Goal: Information Seeking & Learning: Learn about a topic

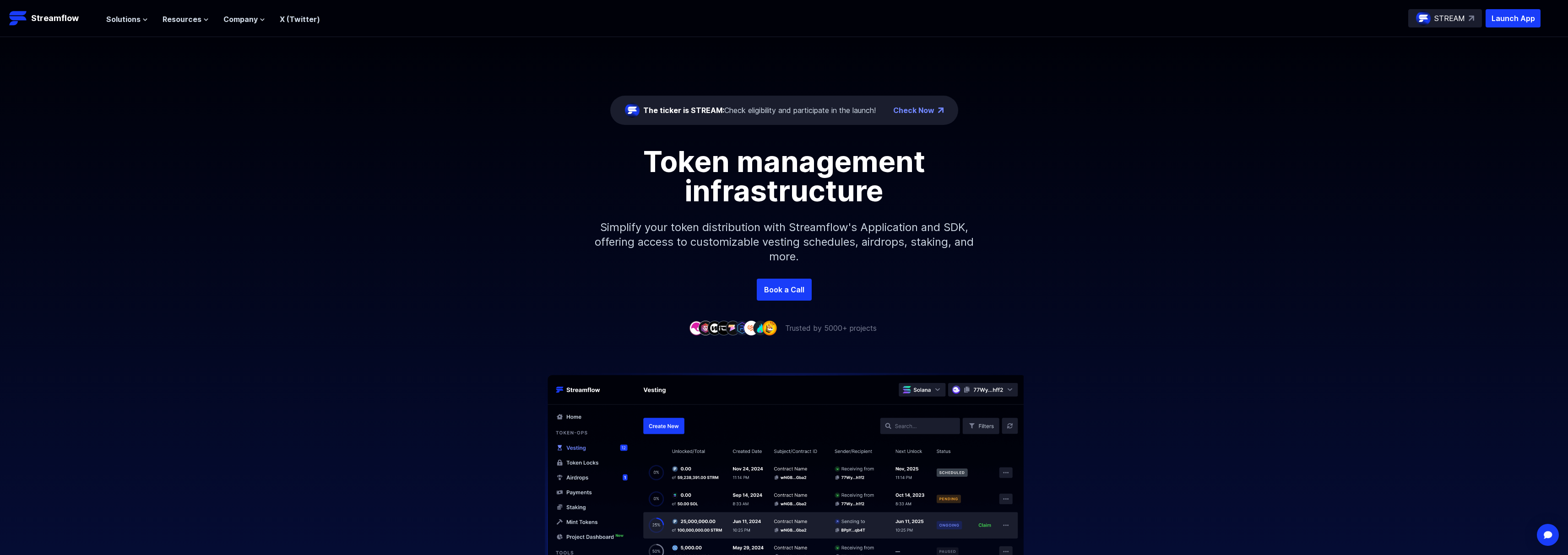
click at [117, 26] on div "Solutions Overview Streamflow features an all-in-one token distribution platfor…" at bounding box center [212, 18] width 214 height 18
drag, startPoint x: 119, startPoint y: 20, endPoint x: 125, endPoint y: 19, distance: 6.1
click at [119, 20] on span "Solutions" at bounding box center [123, 19] width 34 height 11
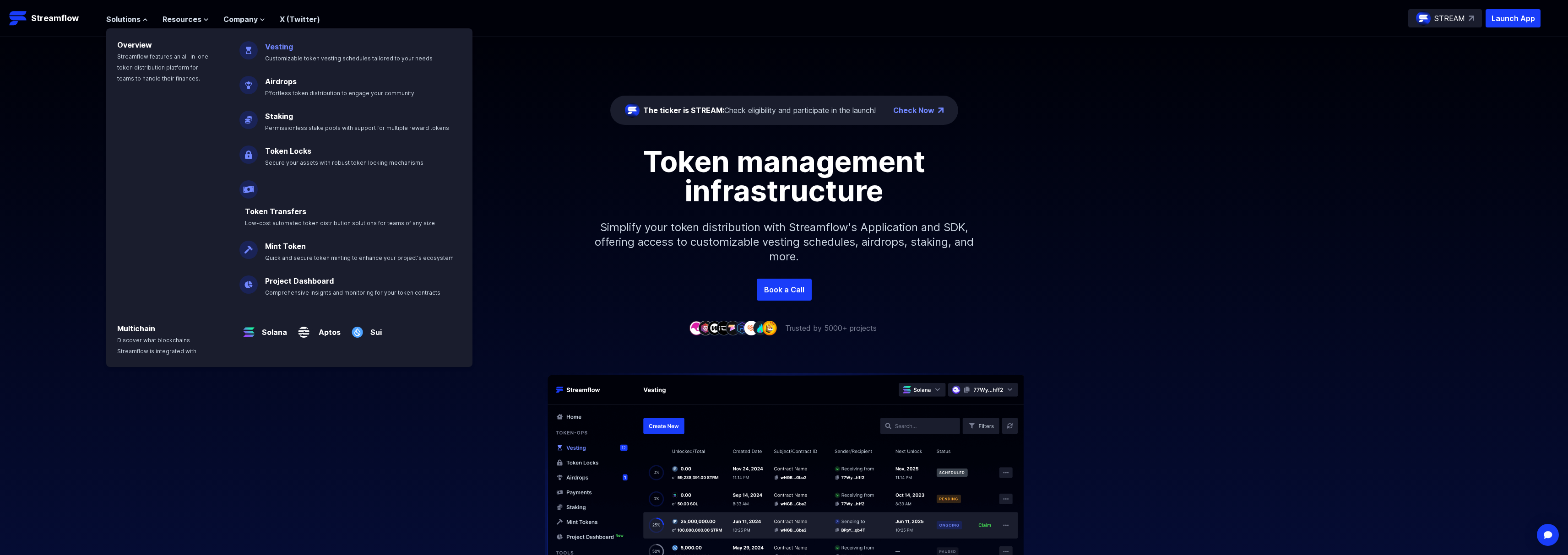
click at [361, 51] on p "Vesting Customizable token vesting schedules tailored to your needs" at bounding box center [355, 49] width 191 height 29
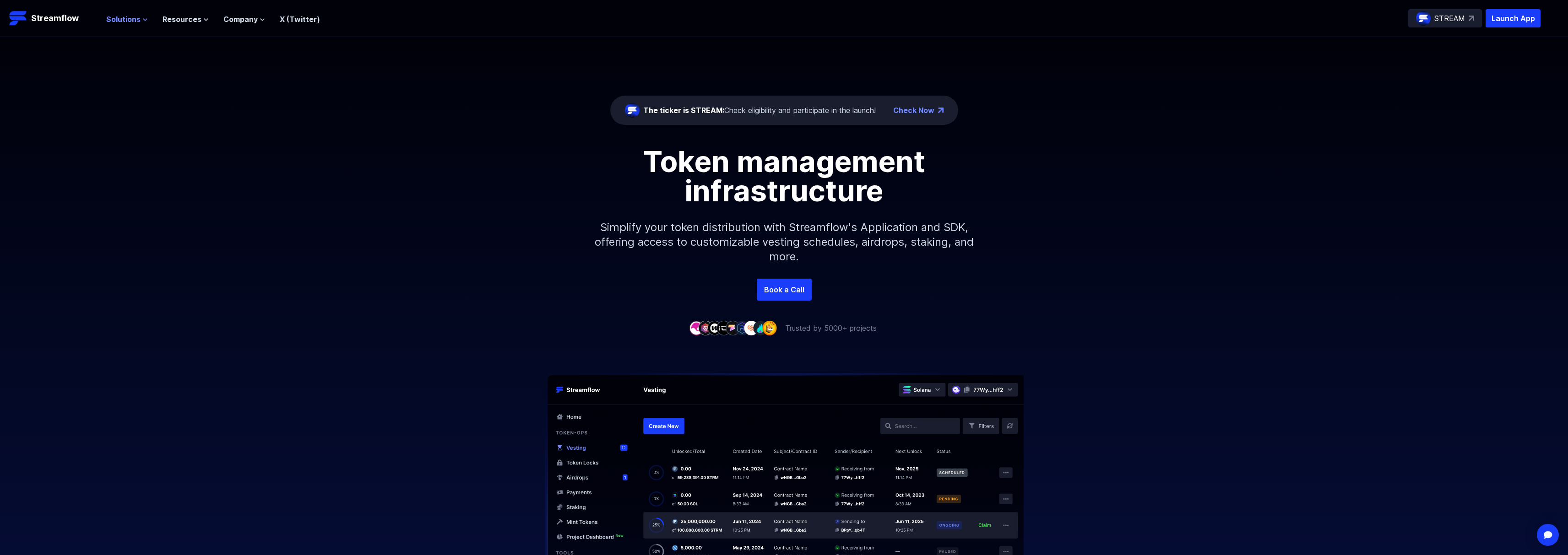
click at [116, 24] on span "Solutions" at bounding box center [123, 19] width 34 height 11
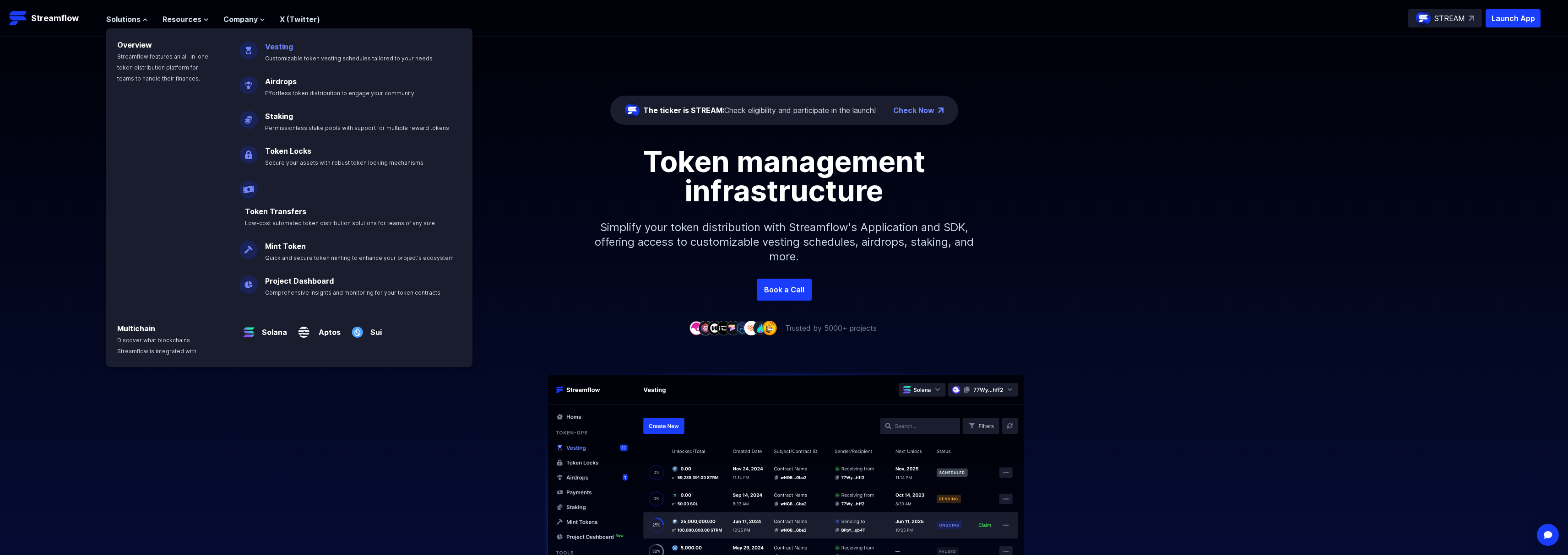
click at [278, 47] on link "Vesting" at bounding box center [279, 46] width 28 height 9
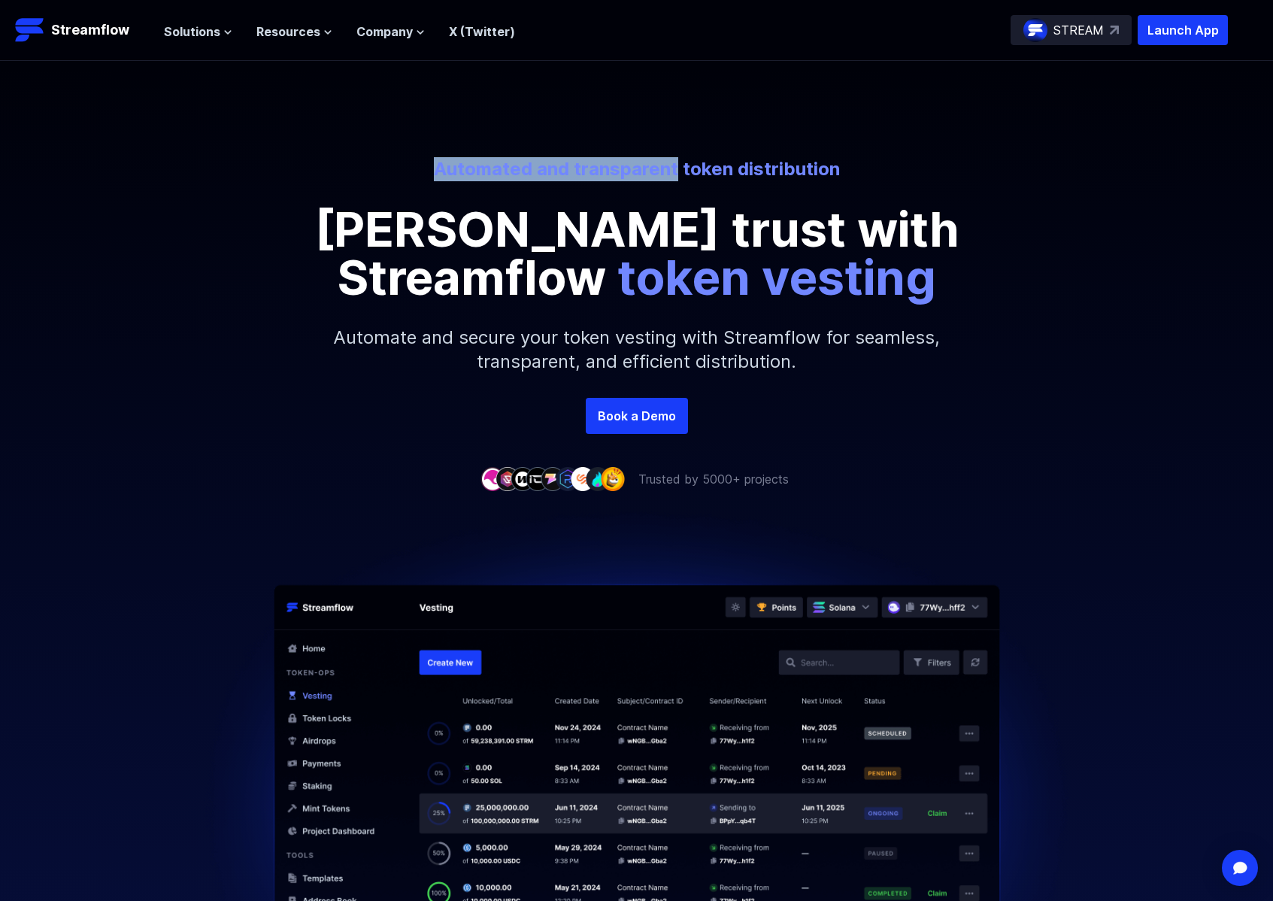
drag, startPoint x: 678, startPoint y: 171, endPoint x: 417, endPoint y: 168, distance: 261.0
click at [417, 168] on p "Automated and transparent token distribution" at bounding box center [636, 169] width 833 height 24
copy p "Automated and transparent"
click at [579, 157] on p "Automated and transparent token distribution" at bounding box center [636, 169] width 833 height 24
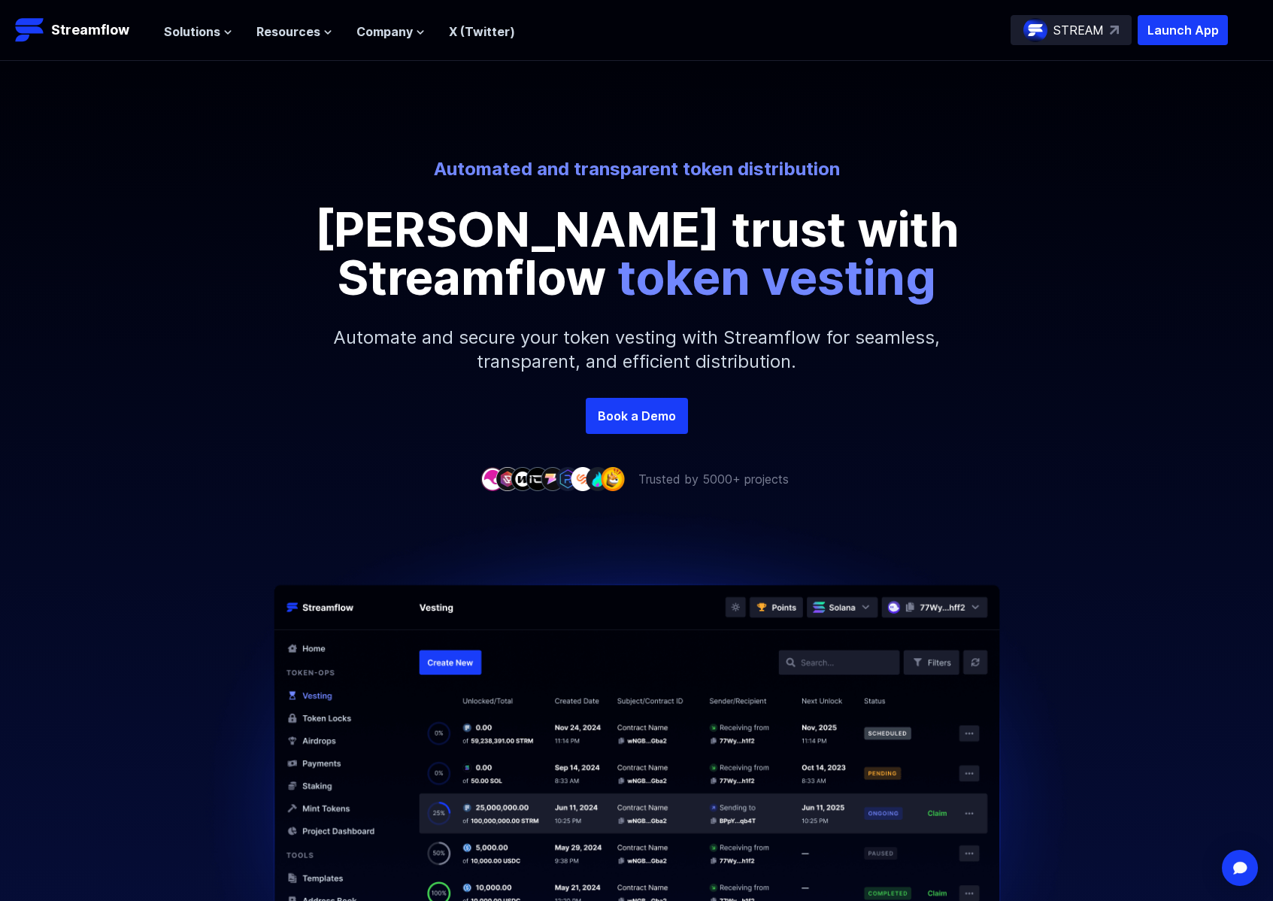
click at [641, 173] on p "Automated and transparent token distribution" at bounding box center [636, 169] width 833 height 24
drag, startPoint x: 681, startPoint y: 168, endPoint x: 423, endPoint y: 163, distance: 258.8
click at [426, 159] on p "Automated and transparent token distribution" at bounding box center [636, 169] width 833 height 24
copy p "Automated and transparent"
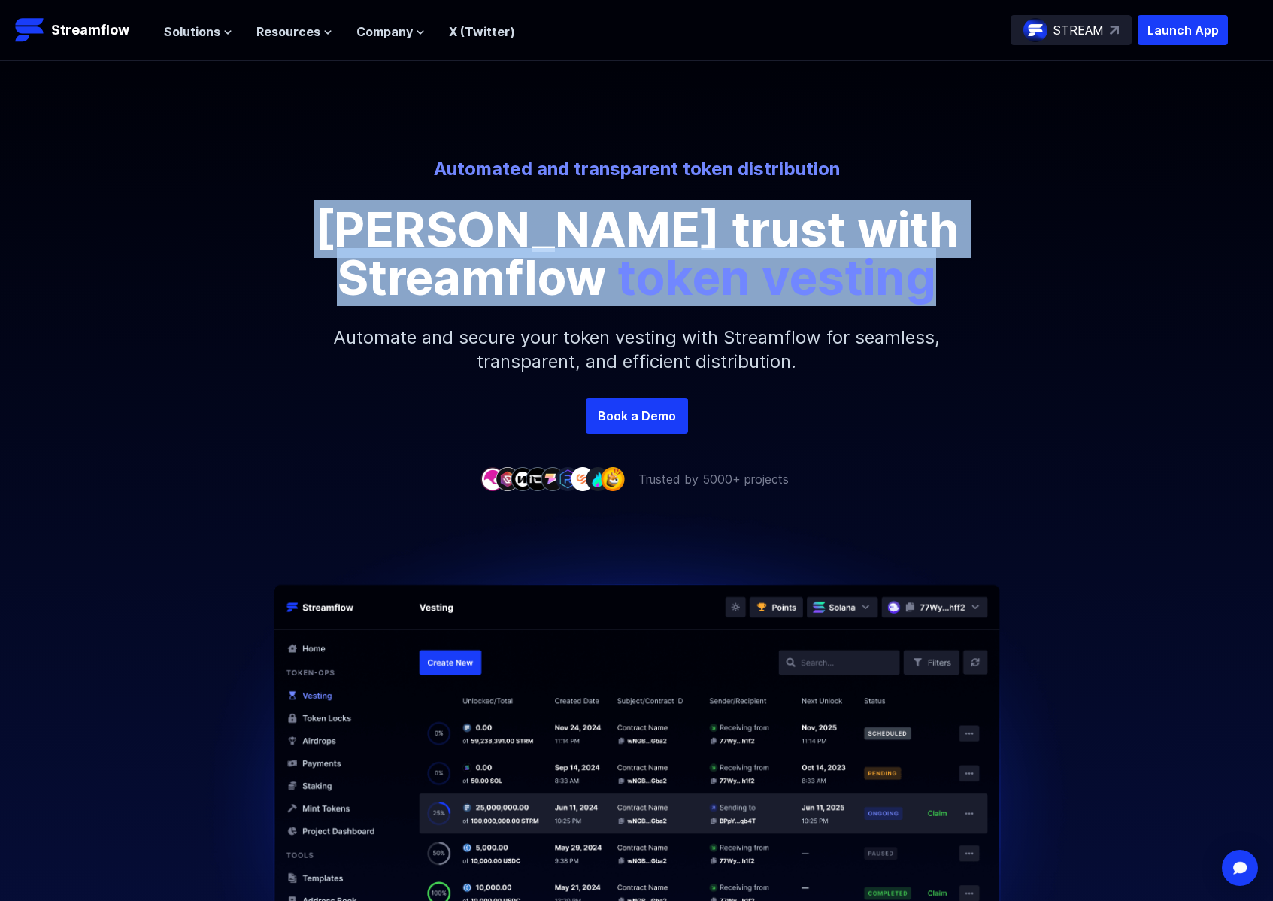
drag, startPoint x: 282, startPoint y: 222, endPoint x: 809, endPoint y: 267, distance: 529.2
click at [809, 267] on div "Automated and transparent token distribution Foster trust with Streamflow token…" at bounding box center [636, 229] width 857 height 144
copy p "Foster trust with Streamflow token vesting"
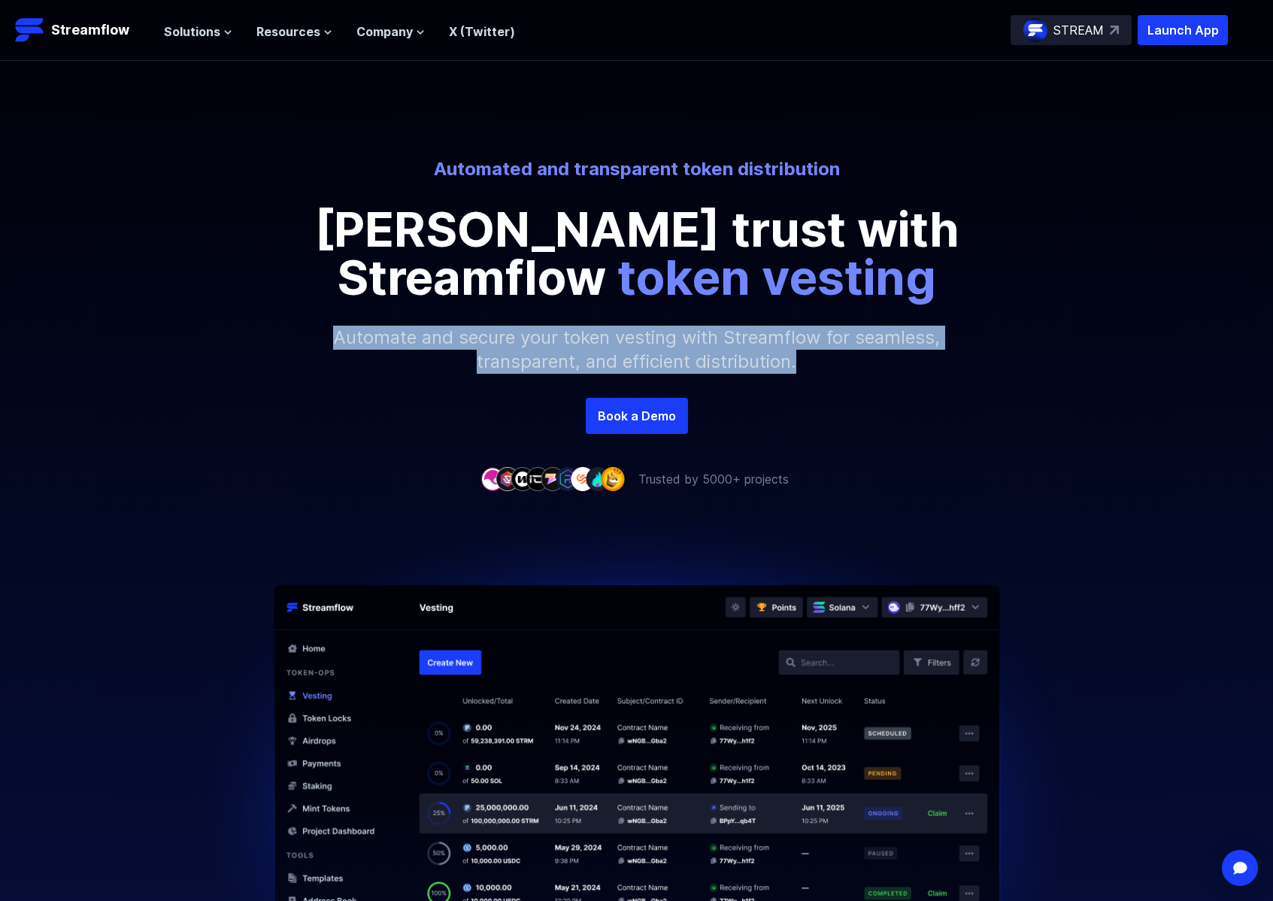
drag, startPoint x: 332, startPoint y: 338, endPoint x: 819, endPoint y: 363, distance: 488.0
click at [819, 363] on p "Automate and secure your token vesting with Streamflow for seamless, transparen…" at bounding box center [637, 350] width 647 height 96
copy p "Automate and secure your token vesting with Streamflow for seamless, transparen…"
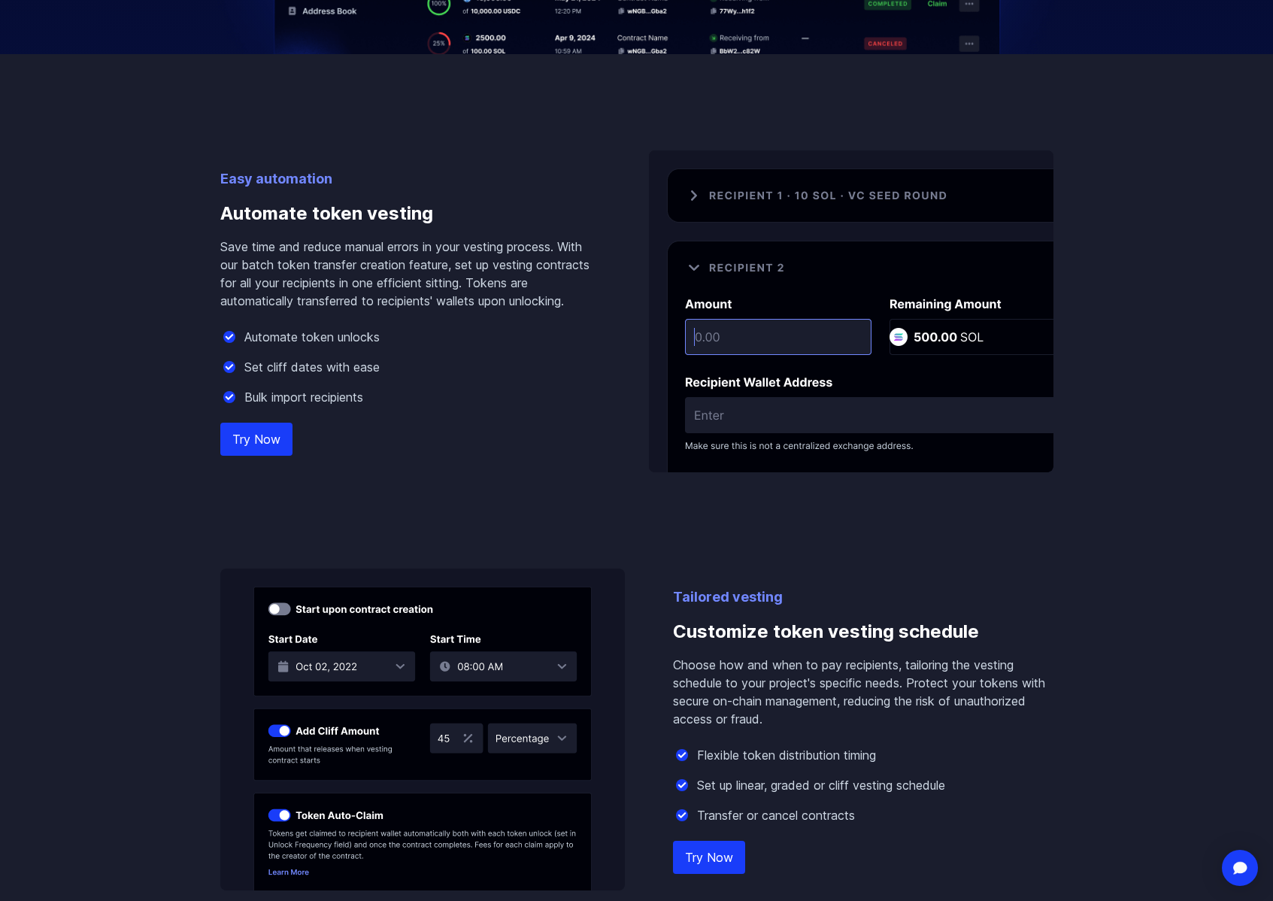
scroll to position [891, 0]
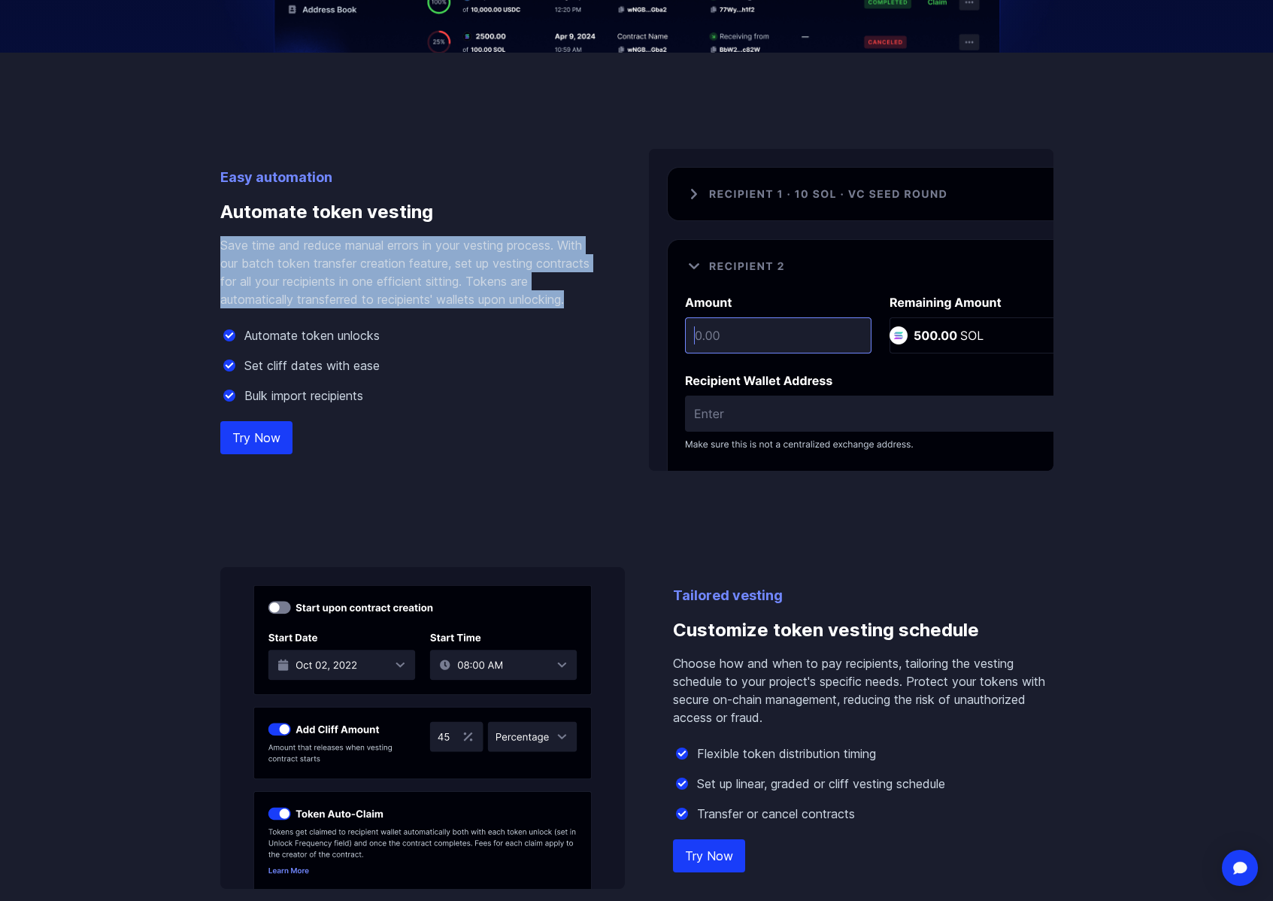
drag, startPoint x: 587, startPoint y: 302, endPoint x: 211, endPoint y: 247, distance: 379.3
click at [217, 244] on div "Easy automation Automate token vesting Save time and reduce manual errors in yo…" at bounding box center [636, 471] width 857 height 836
copy p "Save time and reduce manual errors in your vesting process. With our batch toke…"
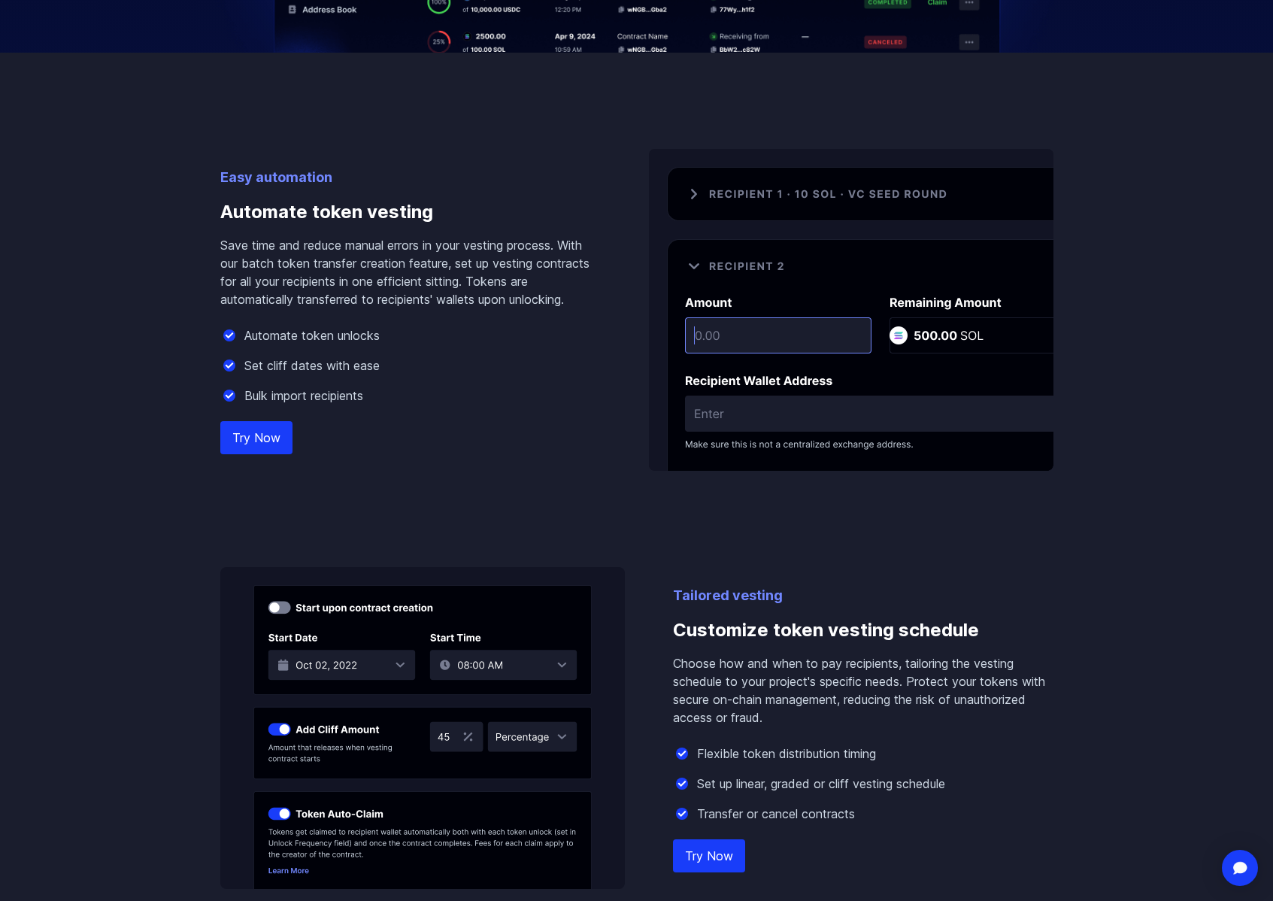
click at [391, 340] on div "Automate token unlocks" at bounding box center [410, 335] width 381 height 18
drag, startPoint x: 386, startPoint y: 339, endPoint x: 241, endPoint y: 341, distance: 144.4
click at [241, 341] on div "Automate token unlocks" at bounding box center [410, 335] width 381 height 18
copy p "Automate token unlocks"
click at [402, 366] on div "Set cliff dates with ease" at bounding box center [410, 366] width 381 height 18
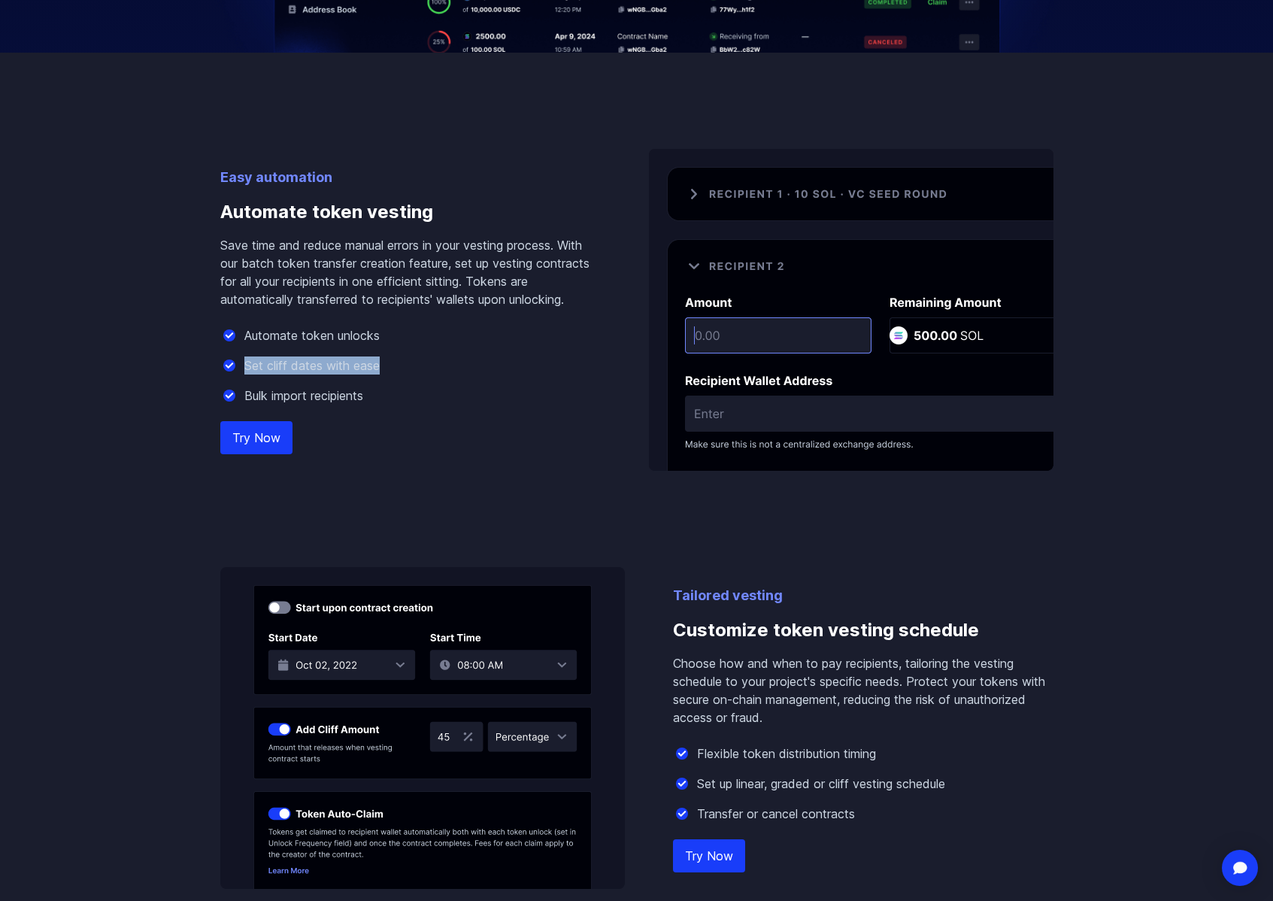
drag, startPoint x: 397, startPoint y: 366, endPoint x: 241, endPoint y: 372, distance: 155.8
click at [241, 372] on div "Set cliff dates with ease" at bounding box center [410, 366] width 381 height 18
copy p "Set cliff dates with ease"
drag, startPoint x: 381, startPoint y: 399, endPoint x: 245, endPoint y: 397, distance: 136.2
click at [245, 397] on div "Bulk import recipients" at bounding box center [410, 396] width 381 height 18
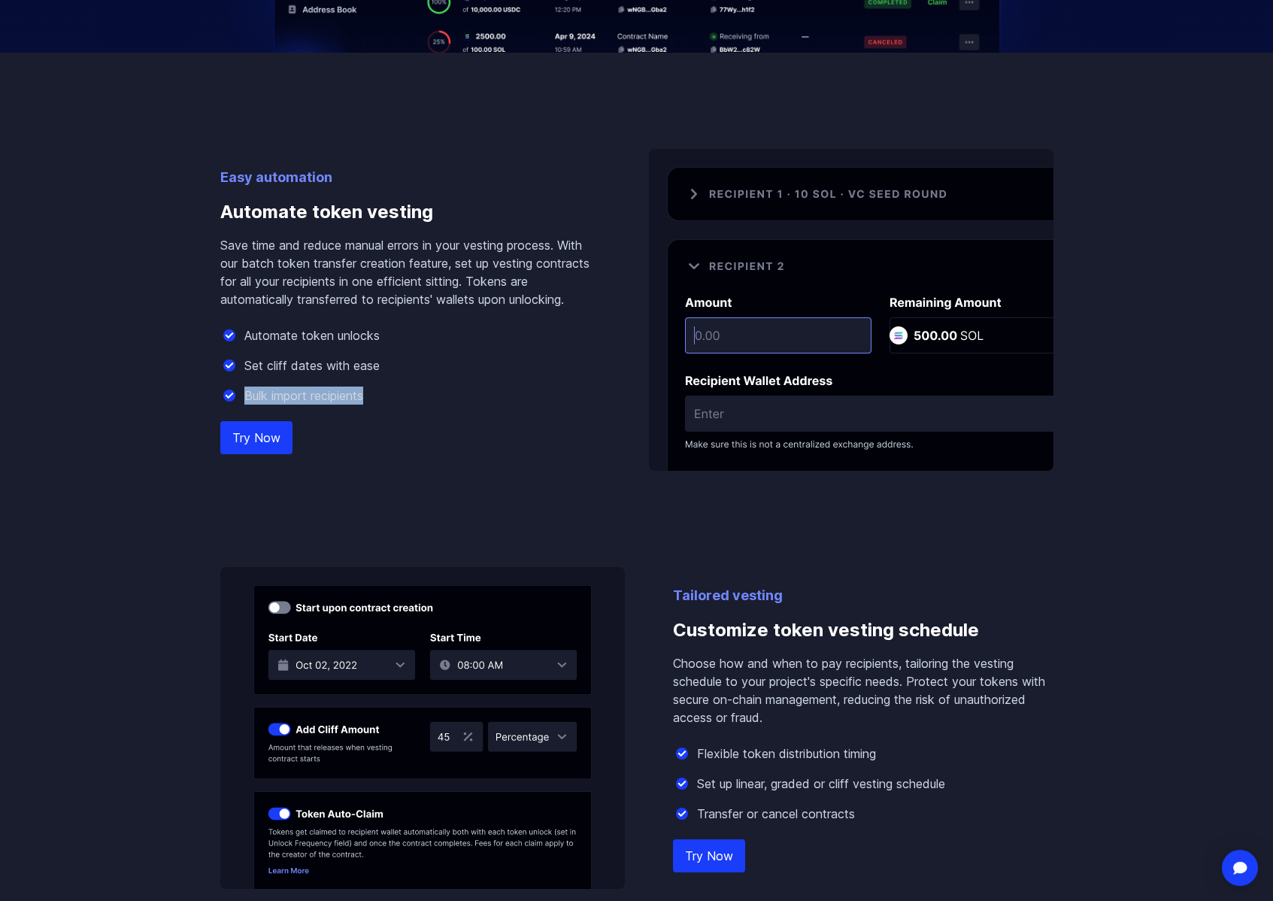
copy p "Bulk import recipients"
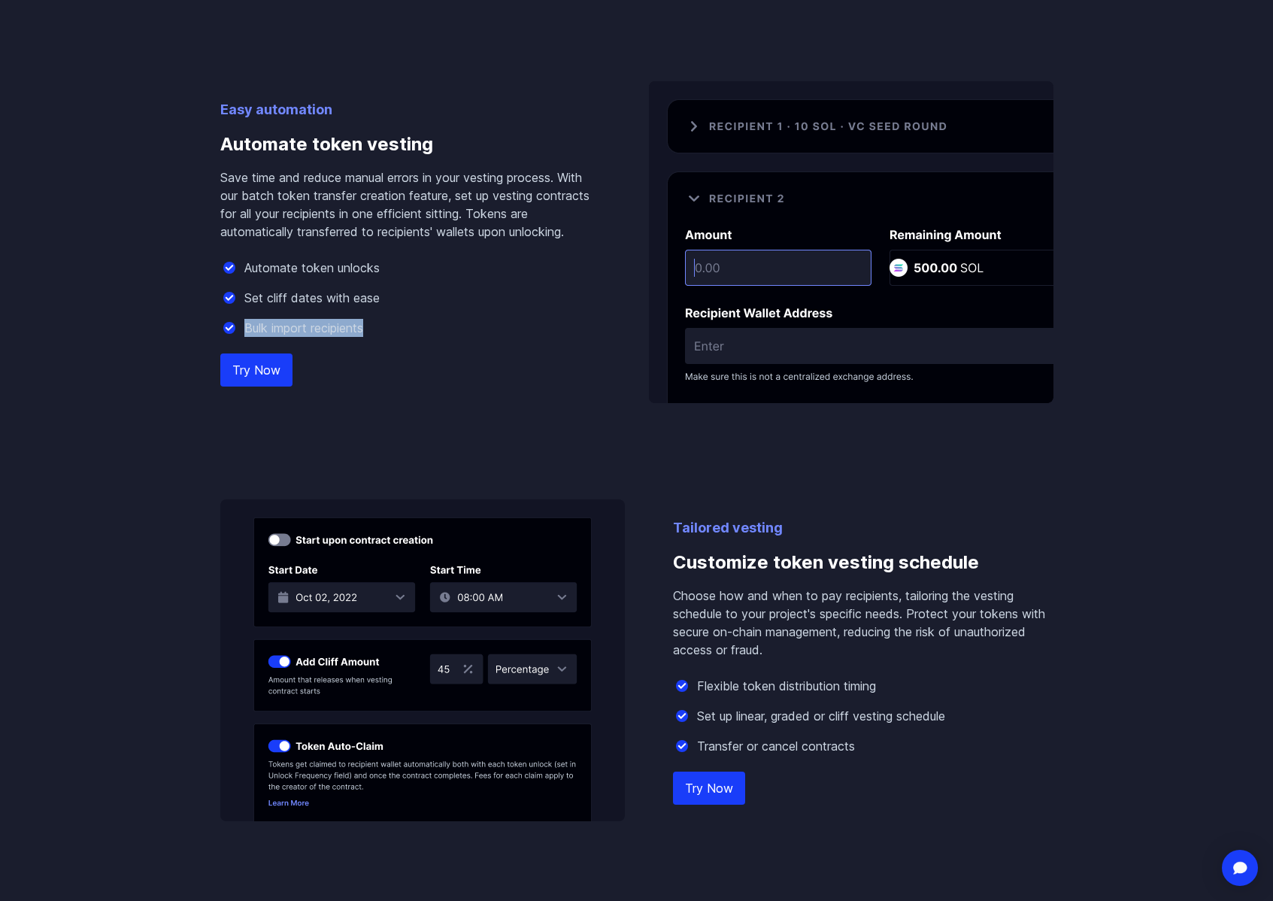
scroll to position [960, 0]
drag, startPoint x: 700, startPoint y: 560, endPoint x: 684, endPoint y: 565, distance: 17.2
click at [700, 560] on h3 "Customize token vesting schedule" at bounding box center [863, 561] width 381 height 48
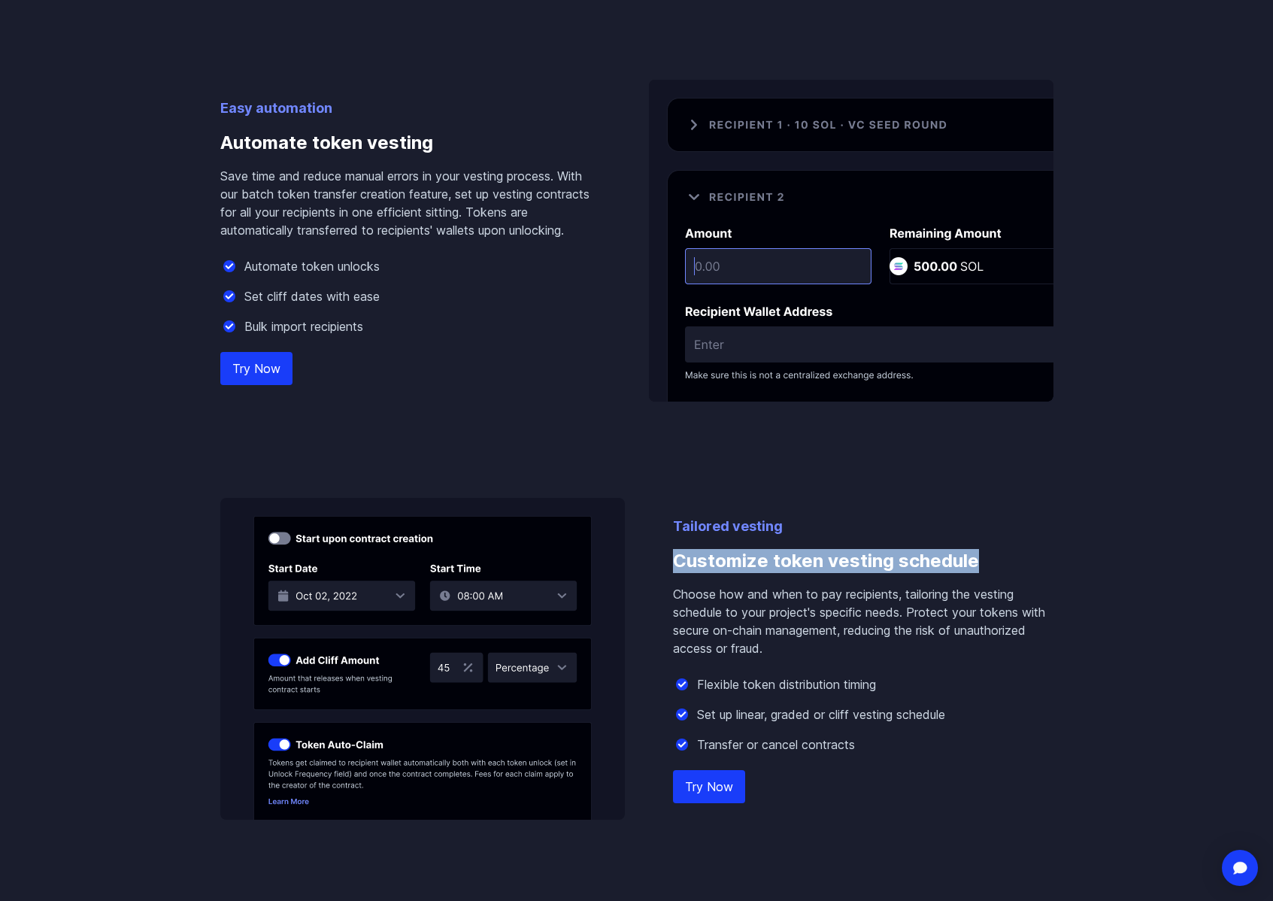
drag, startPoint x: 678, startPoint y: 560, endPoint x: 990, endPoint y: 564, distance: 312.2
click at [990, 564] on h3 "Customize token vesting schedule" at bounding box center [863, 561] width 381 height 48
copy h3 "Customize token vesting schedule"
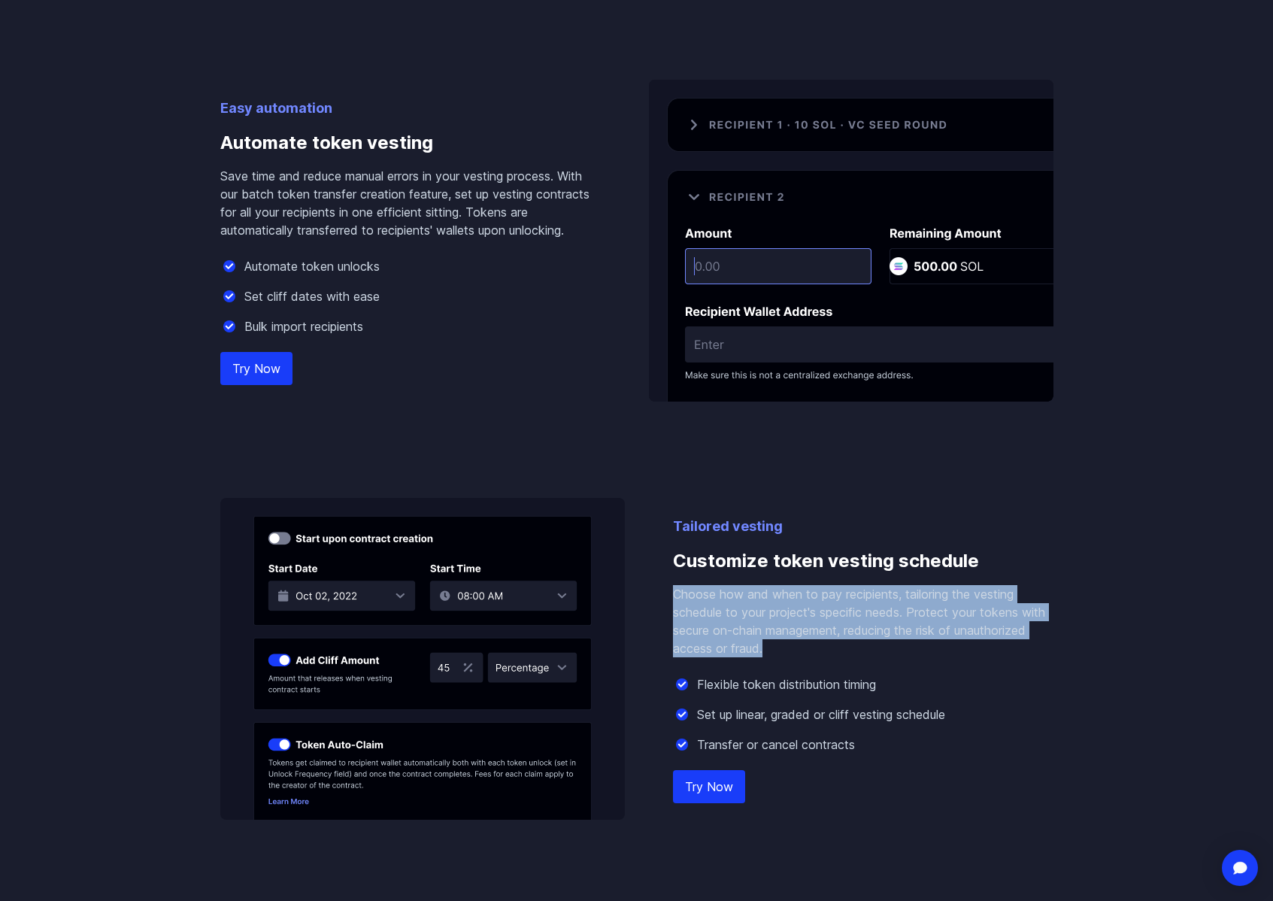
drag, startPoint x: 776, startPoint y: 646, endPoint x: 664, endPoint y: 587, distance: 126.5
click at [664, 587] on div "Tailored vesting Customize token vesting schedule Choose how and when to pay re…" at bounding box center [636, 659] width 833 height 322
copy p "Choose how and when to pay recipients, tailoring the vesting schedule to your p…"
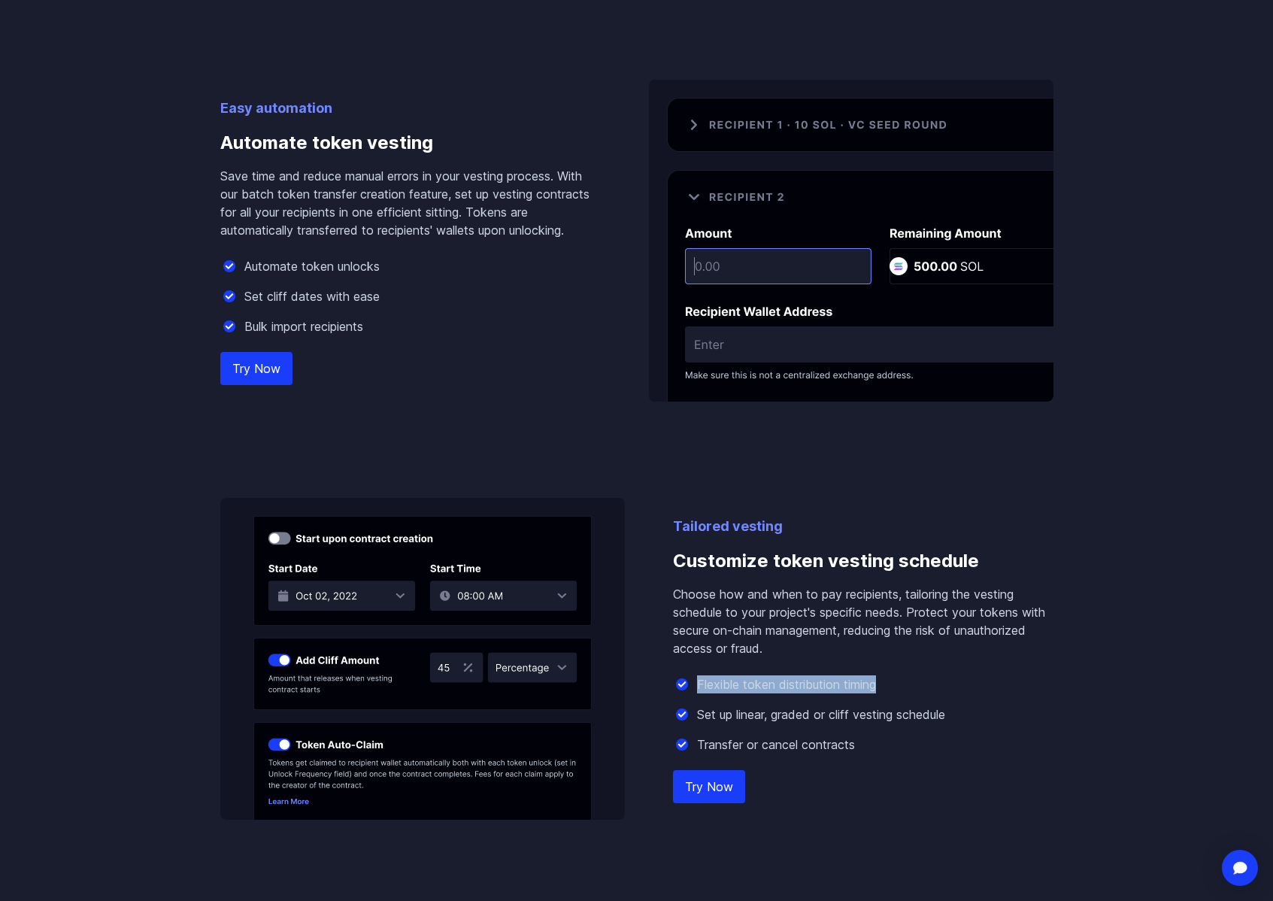
drag, startPoint x: 905, startPoint y: 686, endPoint x: 694, endPoint y: 691, distance: 210.7
click at [694, 691] on div "Flexible token distribution timing" at bounding box center [863, 684] width 381 height 18
drag, startPoint x: 963, startPoint y: 717, endPoint x: 696, endPoint y: 713, distance: 267.0
click at [696, 713] on div "Set up linear, graded or cliff vesting schedule" at bounding box center [863, 714] width 381 height 18
drag, startPoint x: 830, startPoint y: 748, endPoint x: 695, endPoint y: 746, distance: 135.4
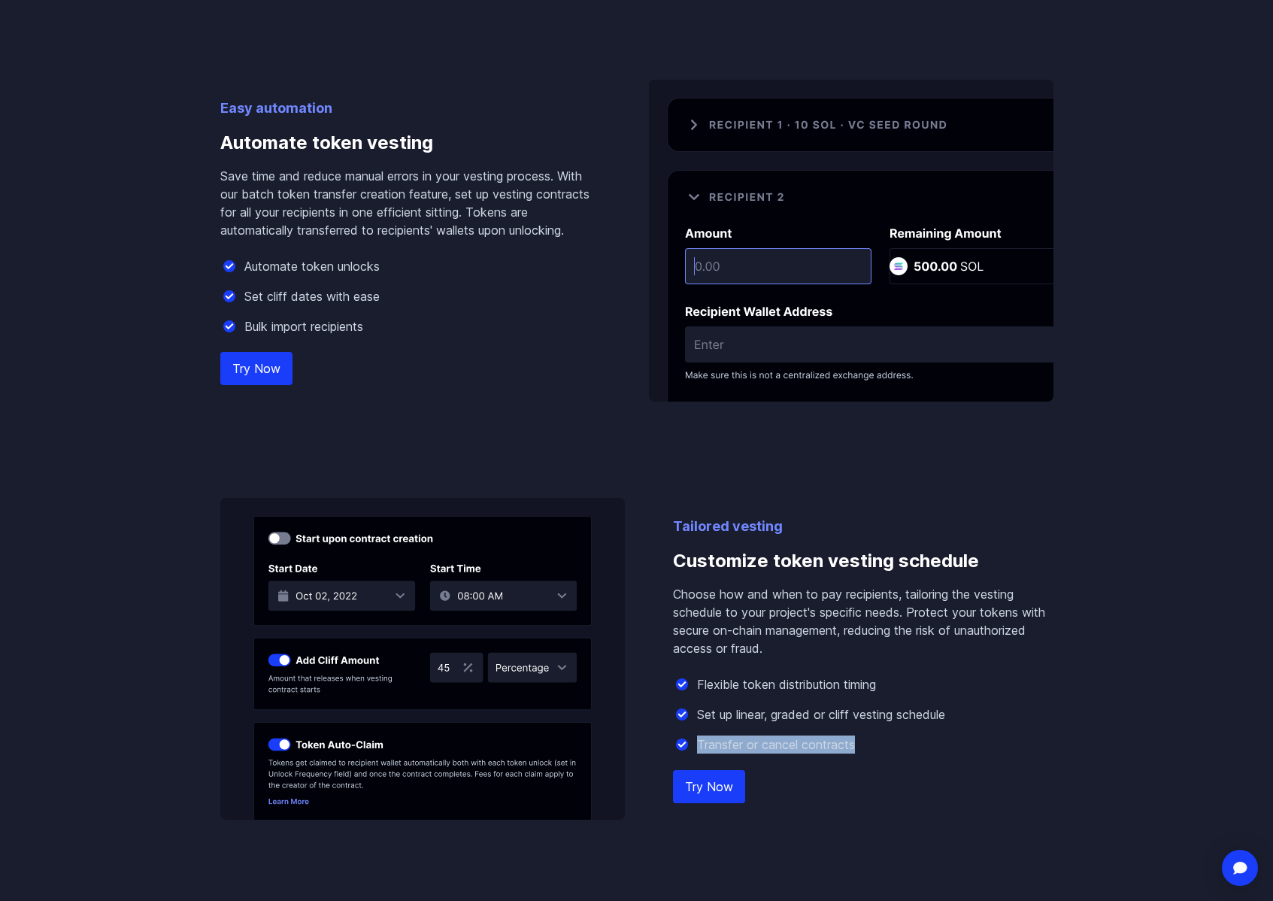
click at [695, 746] on div "Transfer or cancel contracts" at bounding box center [863, 745] width 381 height 18
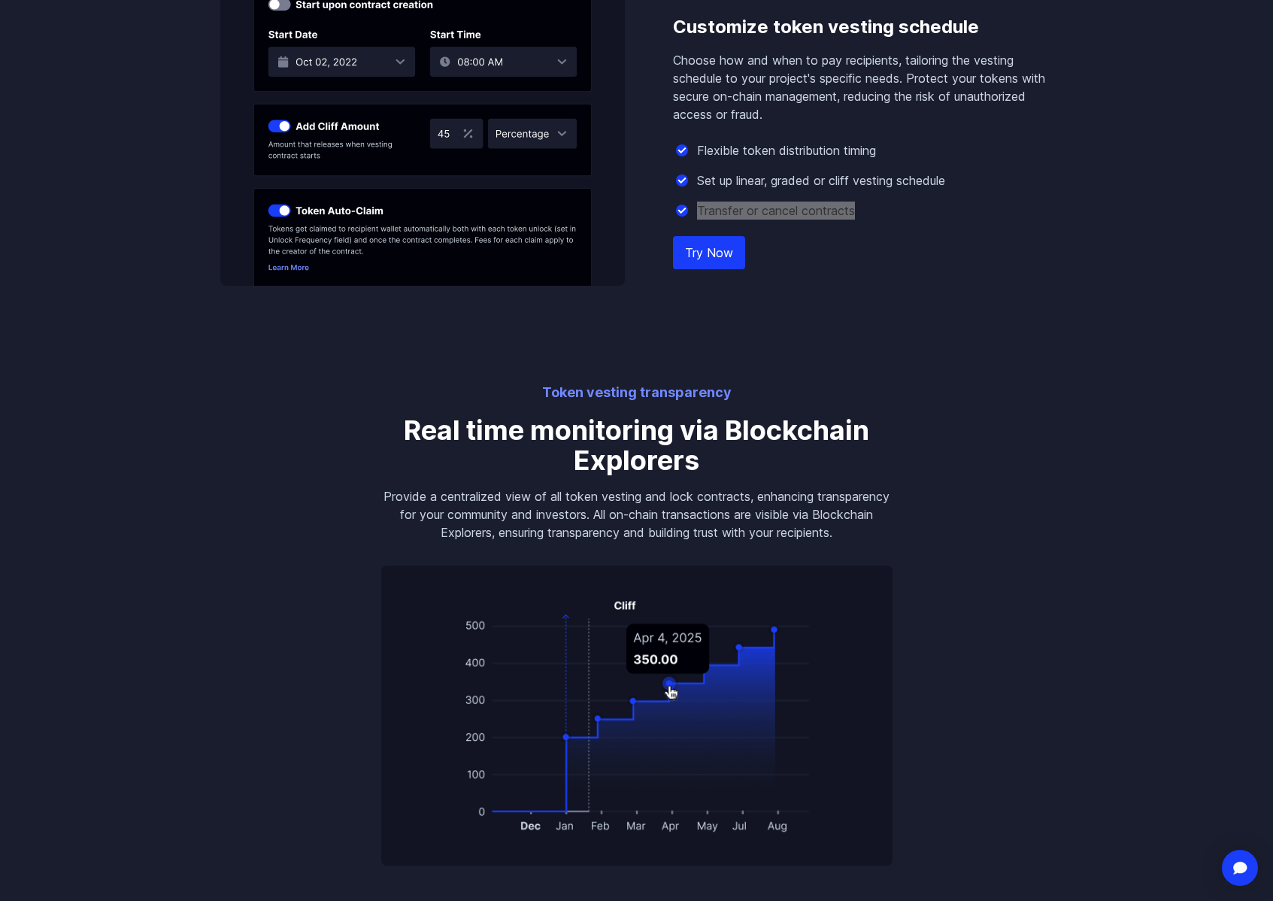
scroll to position [1525, 0]
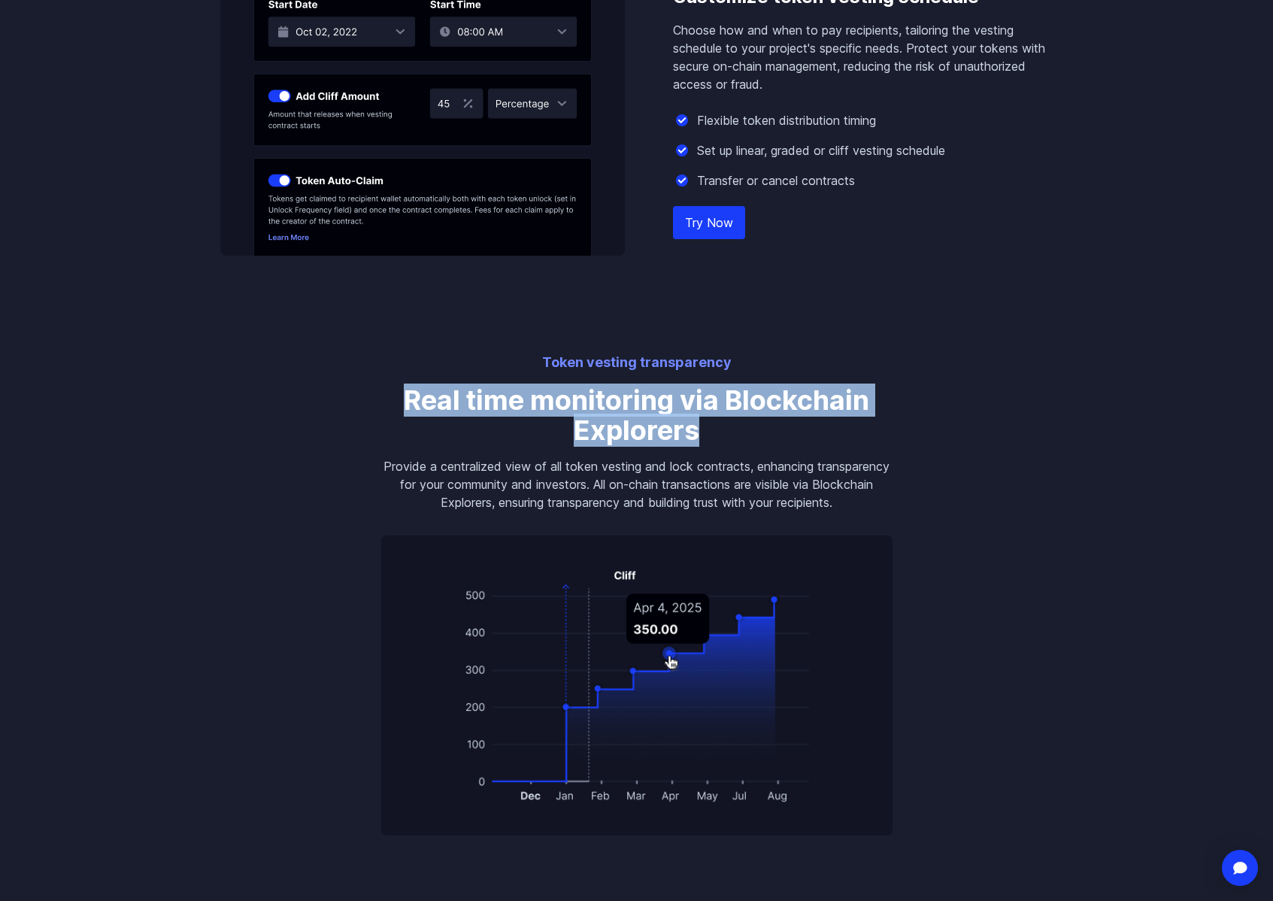
drag, startPoint x: 406, startPoint y: 398, endPoint x: 704, endPoint y: 429, distance: 299.5
click at [704, 429] on h3 "Real time monitoring via Blockchain Explorers" at bounding box center [636, 415] width 511 height 60
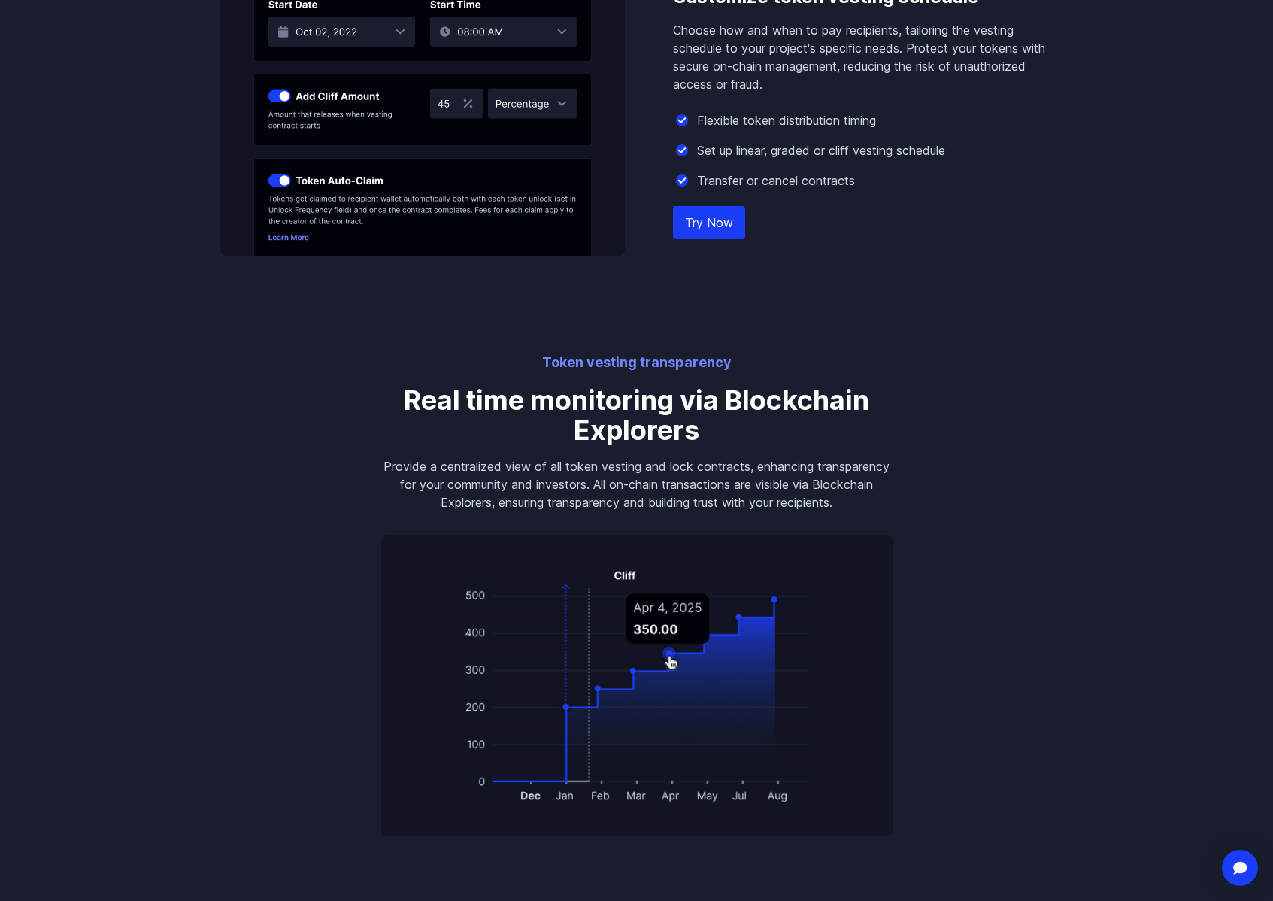
click at [873, 508] on p "Provide a centralized view of all token vesting and lock contracts, enhancing t…" at bounding box center [636, 484] width 511 height 54
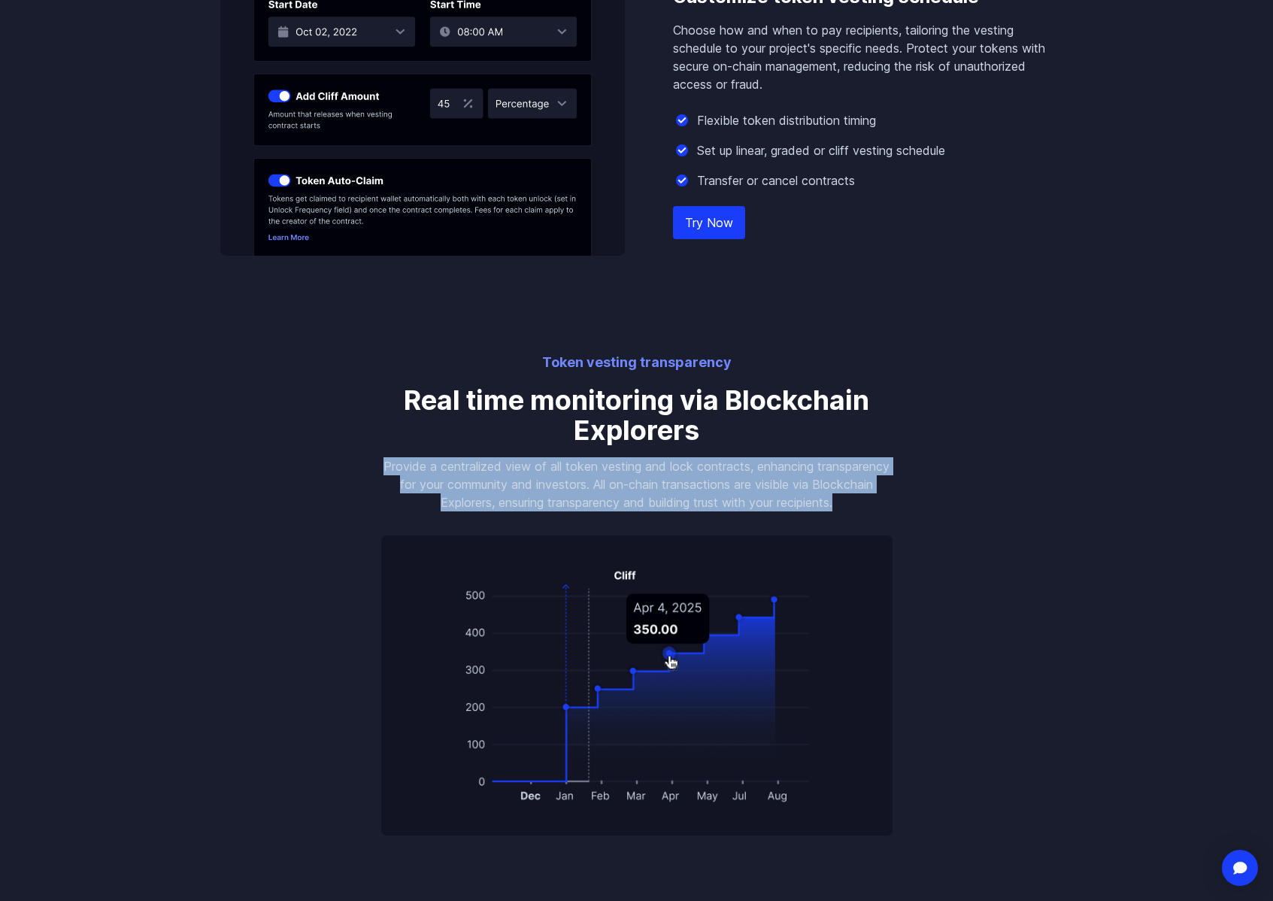
drag, startPoint x: 865, startPoint y: 502, endPoint x: 376, endPoint y: 461, distance: 490.6
click at [377, 461] on div "Token vesting transparency Real time monitoring via Blockchain Explorers Provid…" at bounding box center [637, 594] width 548 height 484
click at [1107, 629] on body "Streamflow Launch App STREAM Solutions Overview Streamflow features an all-in-o…" at bounding box center [636, 634] width 1273 height 4318
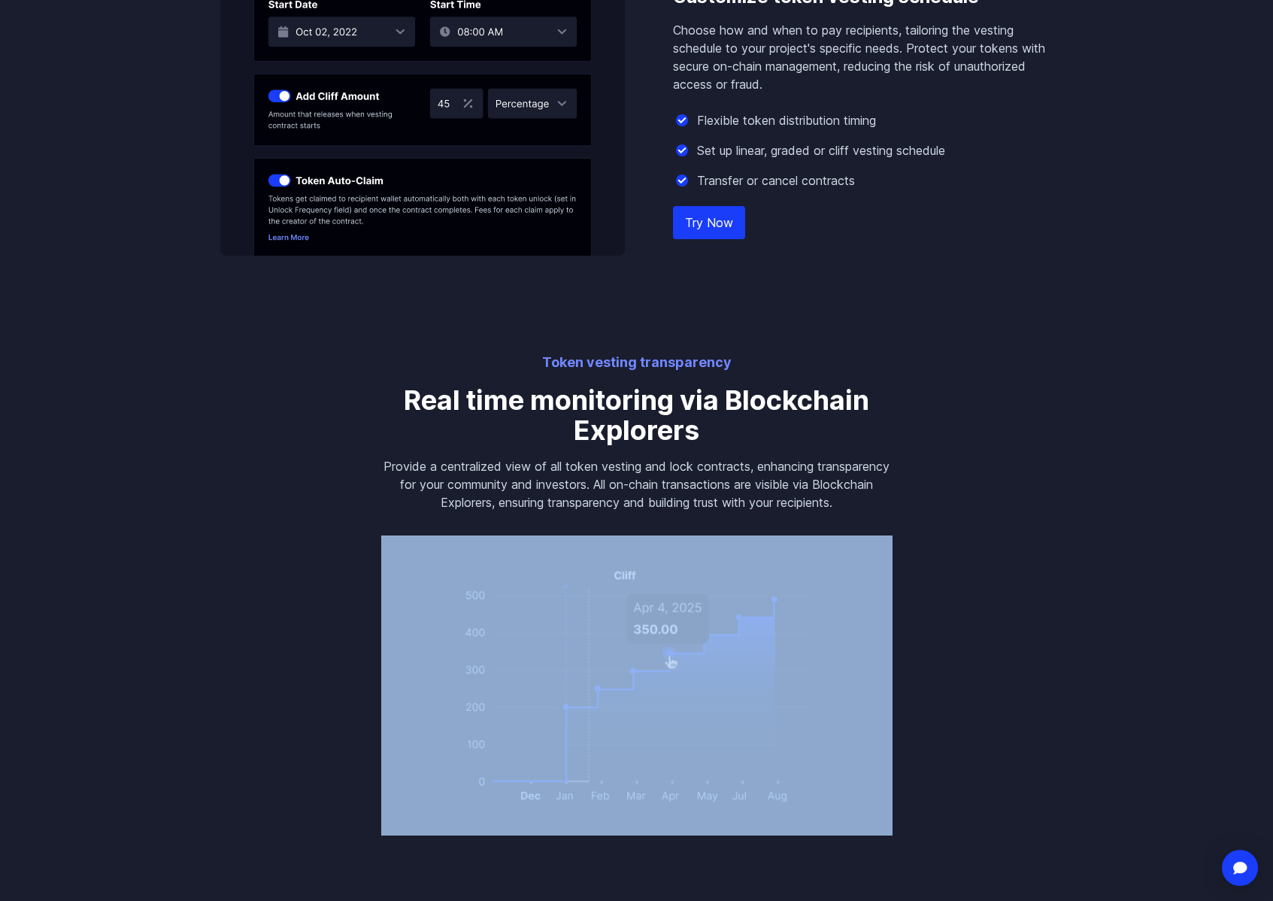
click at [1107, 629] on body "Streamflow Launch App STREAM Solutions Overview Streamflow features an all-in-o…" at bounding box center [636, 634] width 1273 height 4318
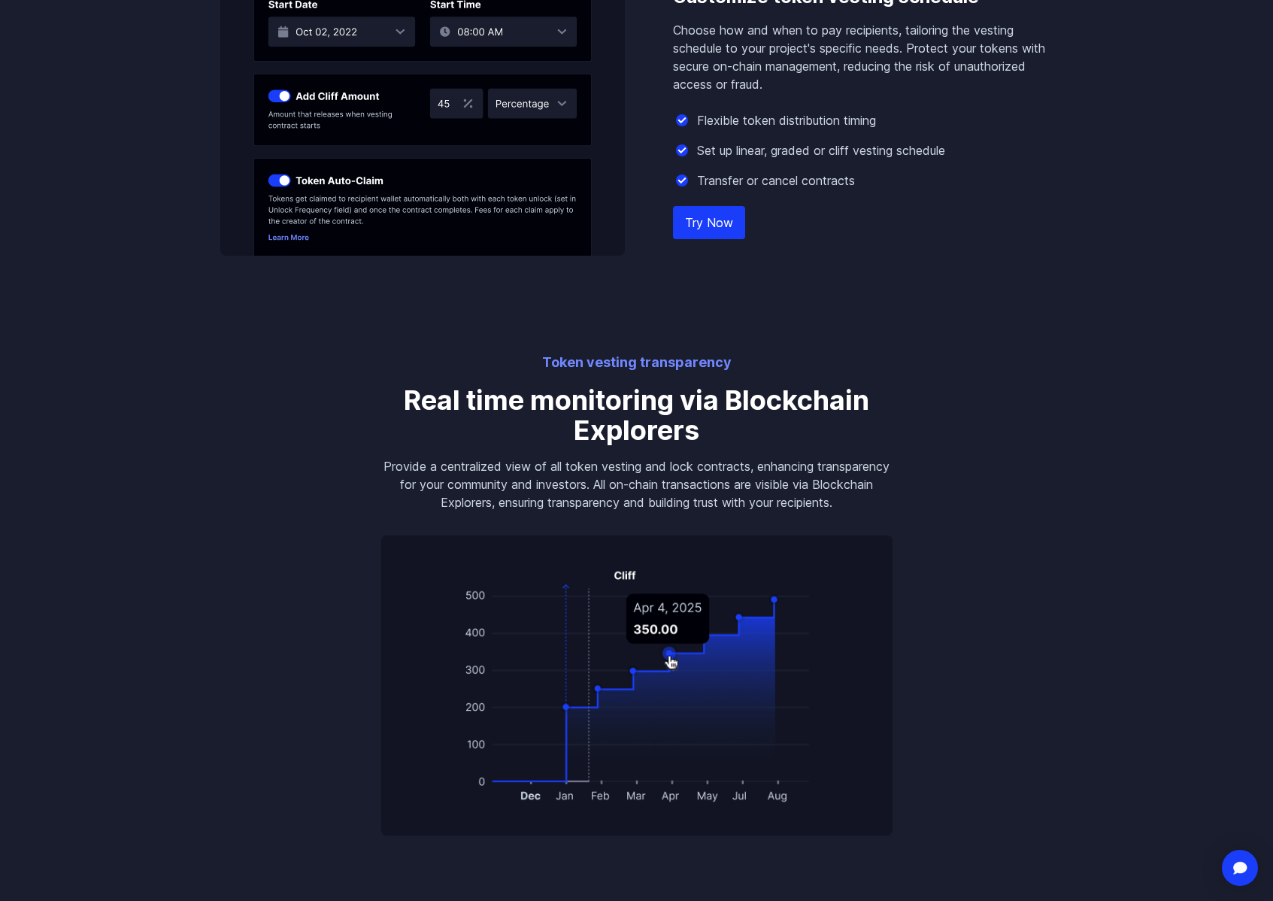
click at [1011, 366] on body "Streamflow Launch App STREAM Solutions Overview Streamflow features an all-in-o…" at bounding box center [636, 634] width 1273 height 4318
drag, startPoint x: 538, startPoint y: 360, endPoint x: 781, endPoint y: 363, distance: 242.9
click at [781, 363] on p "Token vesting transparency" at bounding box center [636, 362] width 511 height 21
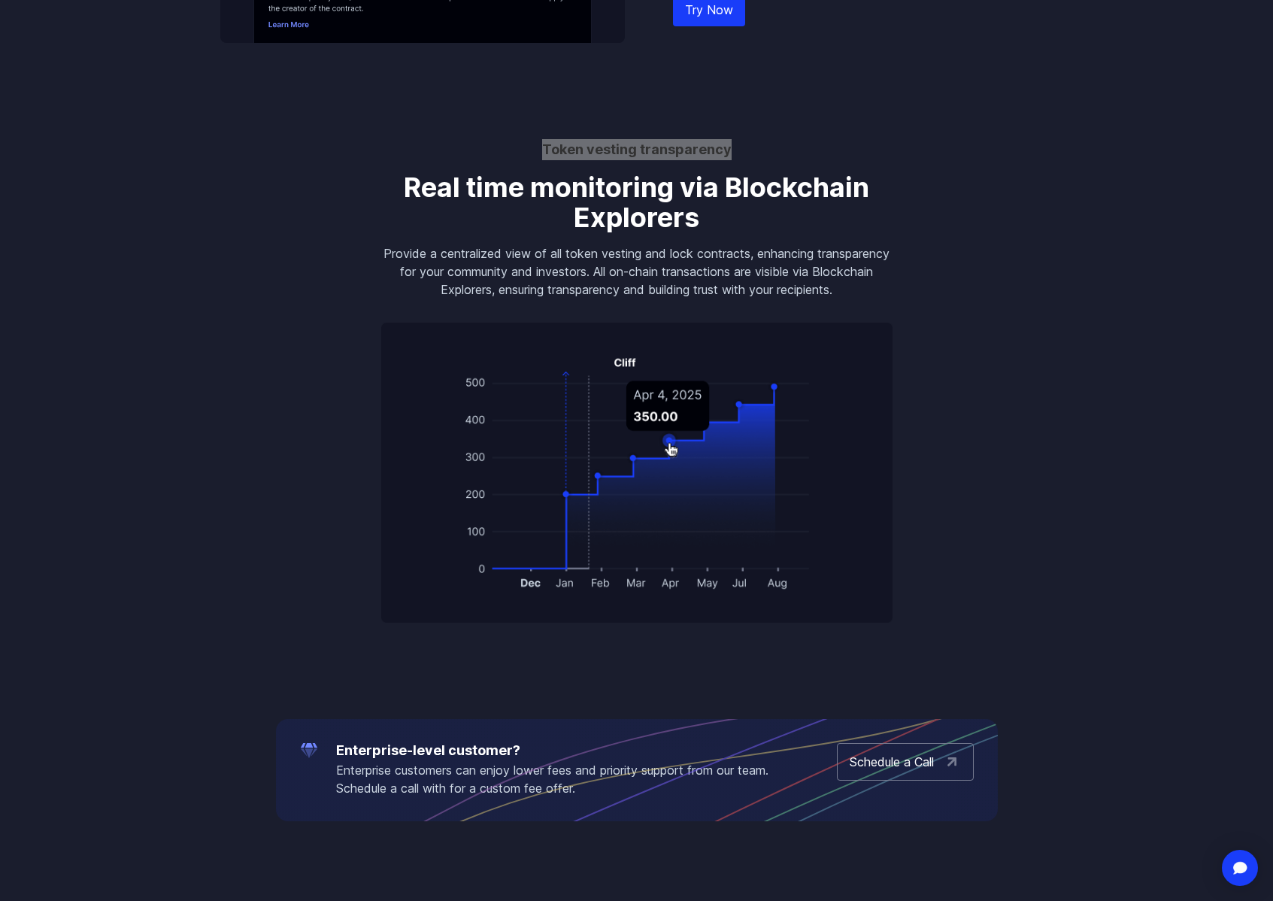
scroll to position [1739, 0]
click at [757, 263] on p "Provide a centralized view of all token vesting and lock contracts, enhancing t…" at bounding box center [636, 270] width 511 height 54
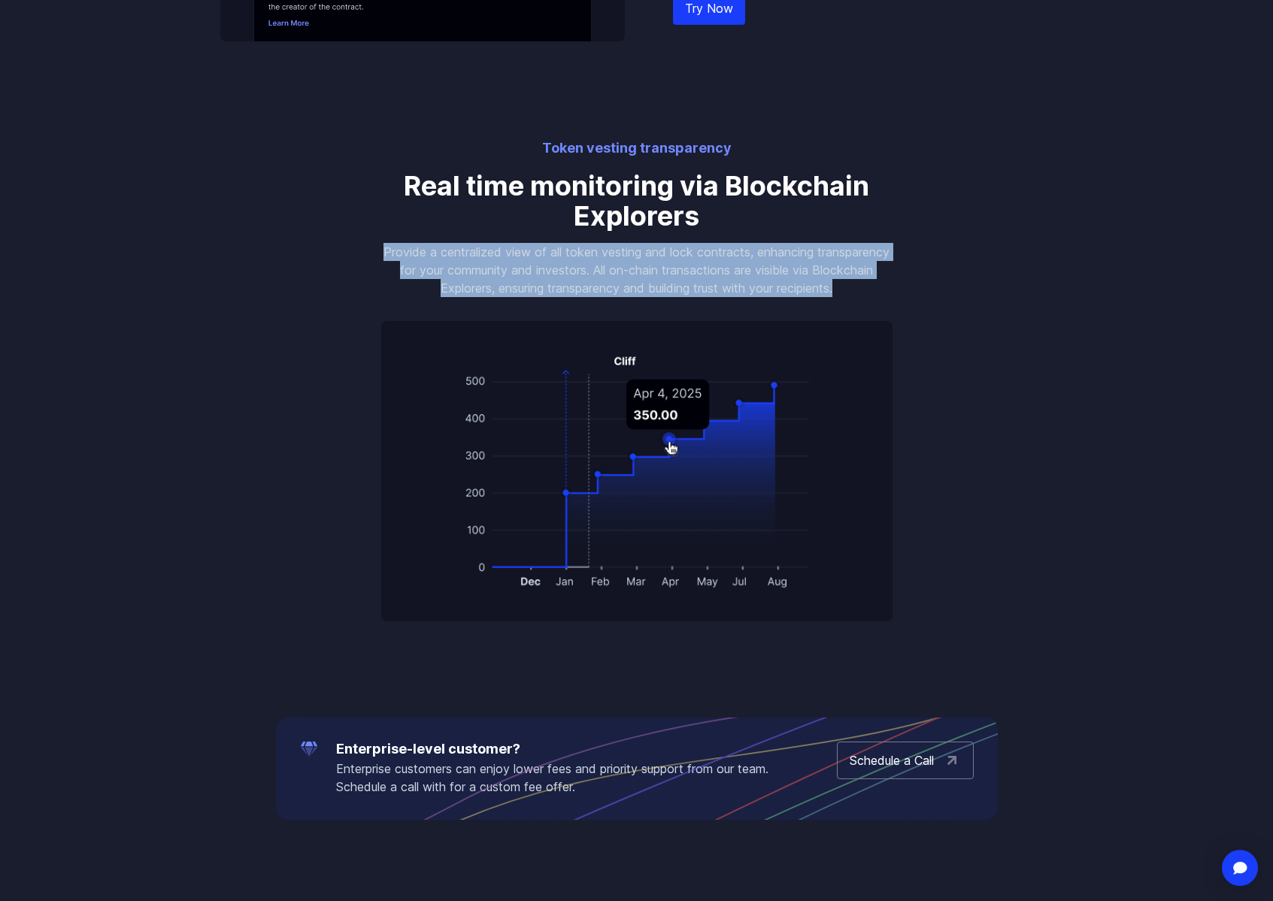
drag, startPoint x: 862, startPoint y: 288, endPoint x: 420, endPoint y: 253, distance: 442.9
click at [420, 253] on p "Provide a centralized view of all token vesting and lock contracts, enhancing t…" at bounding box center [636, 270] width 511 height 54
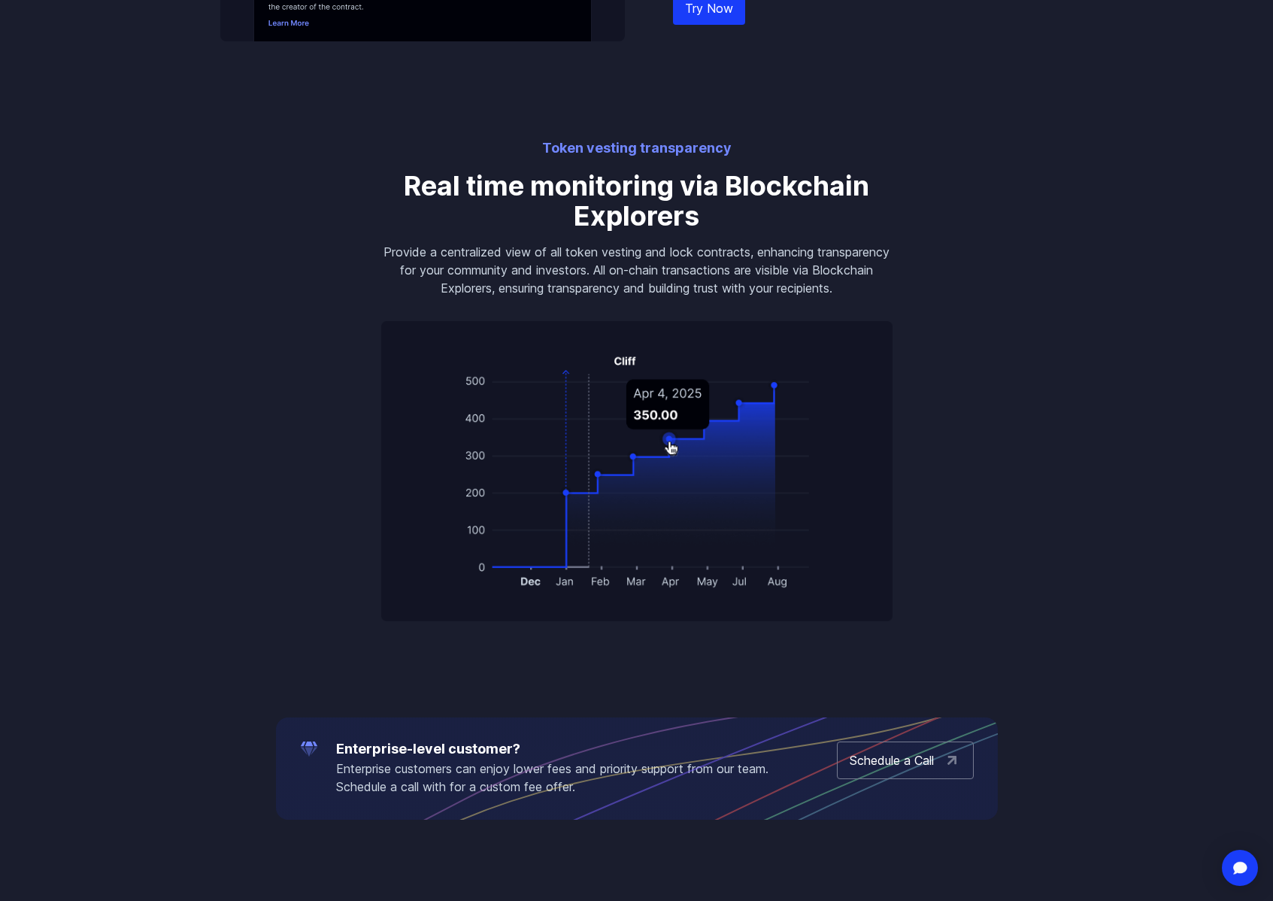
click at [247, 202] on body "Streamflow Launch App STREAM Solutions Overview Streamflow features an all-in-o…" at bounding box center [636, 420] width 1273 height 4318
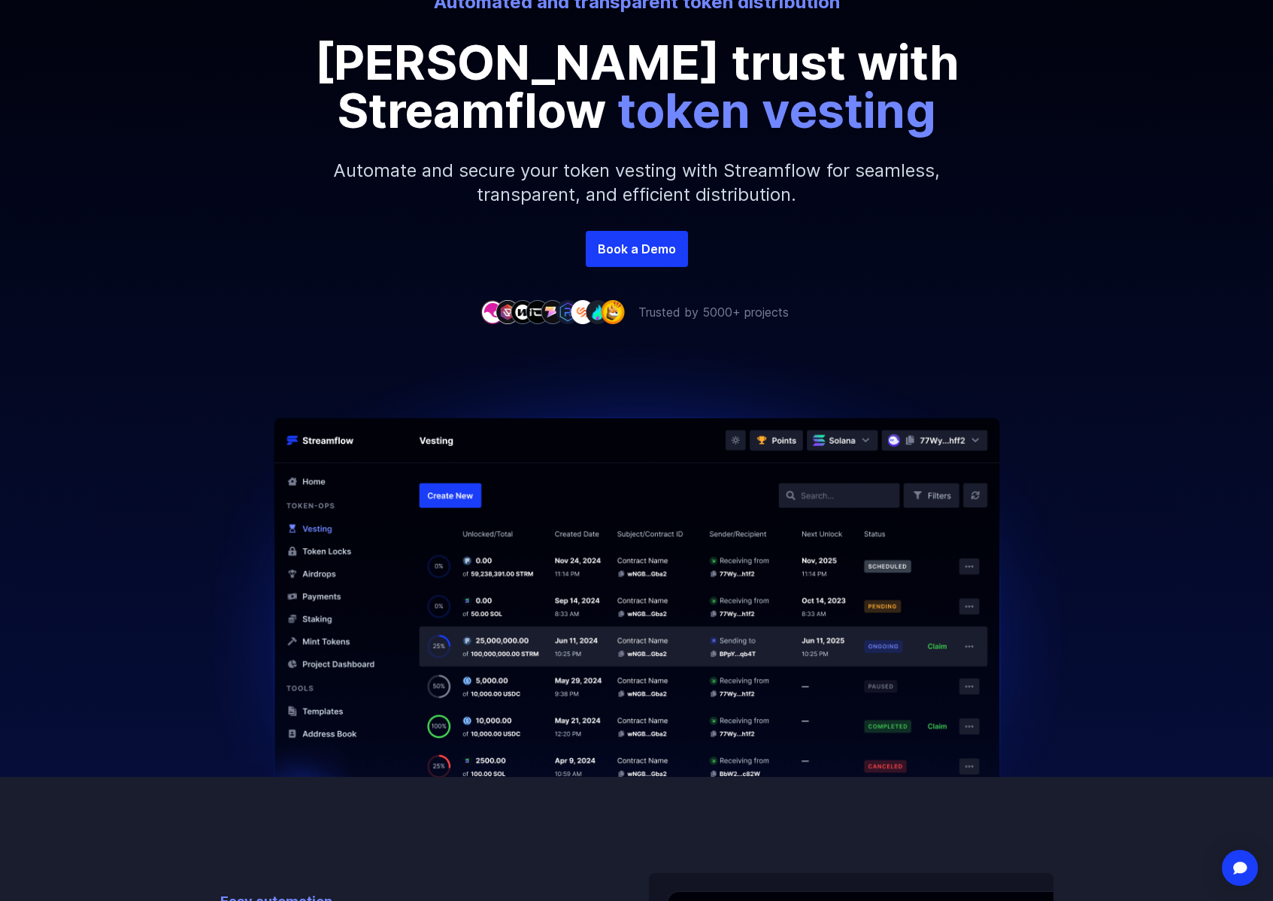
scroll to position [0, 0]
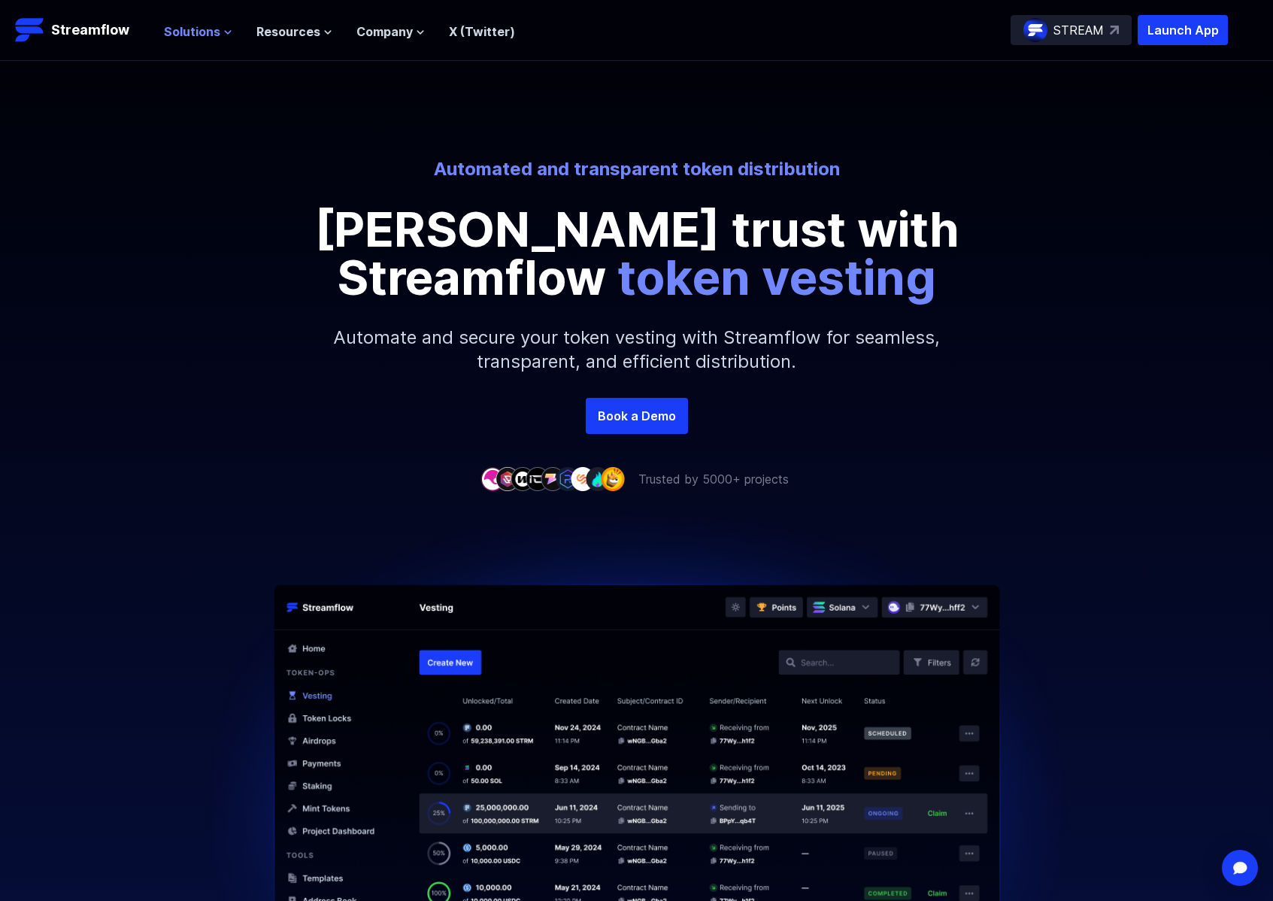
click at [192, 35] on span "Solutions" at bounding box center [192, 32] width 56 height 18
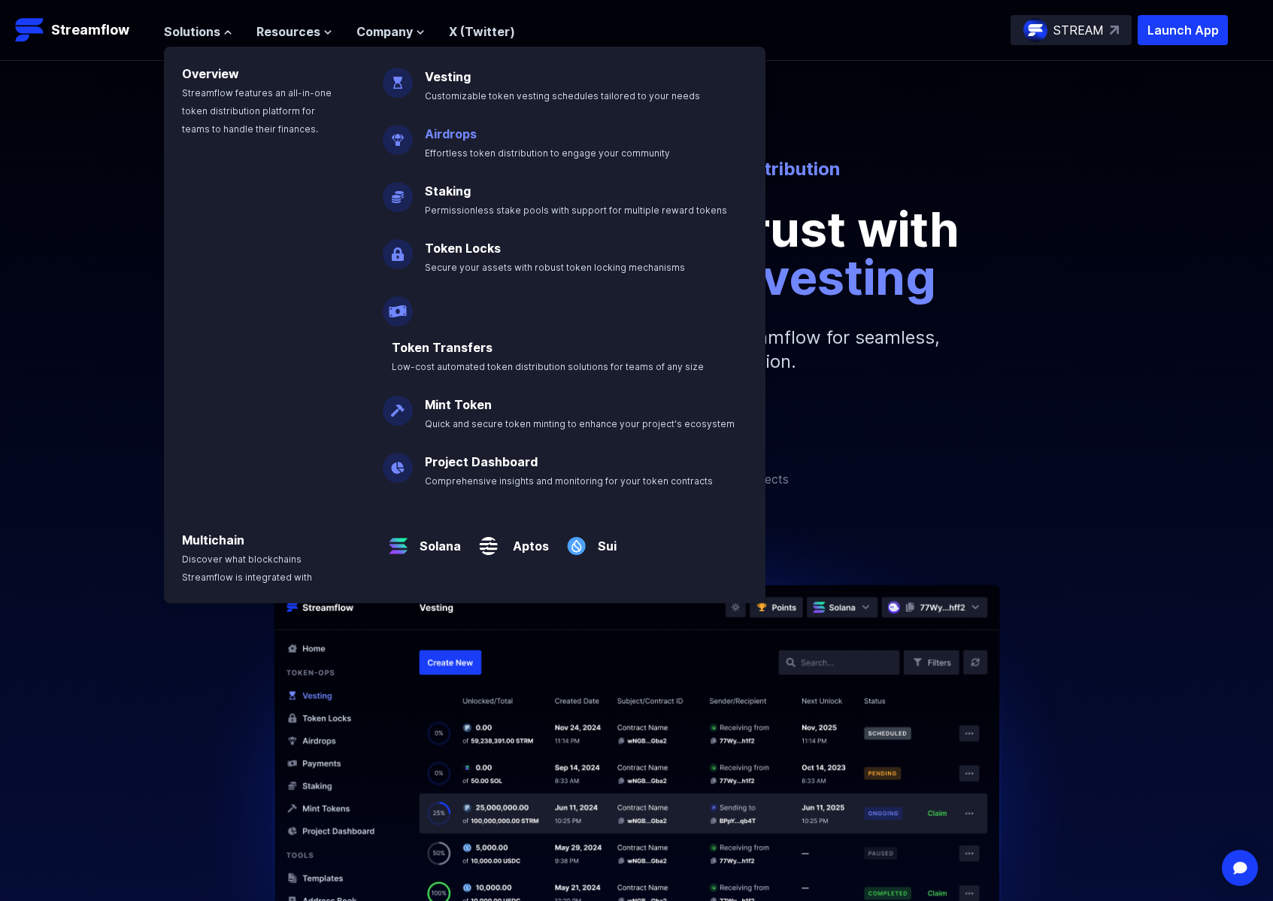
click at [430, 130] on link "Airdrops" at bounding box center [451, 133] width 52 height 15
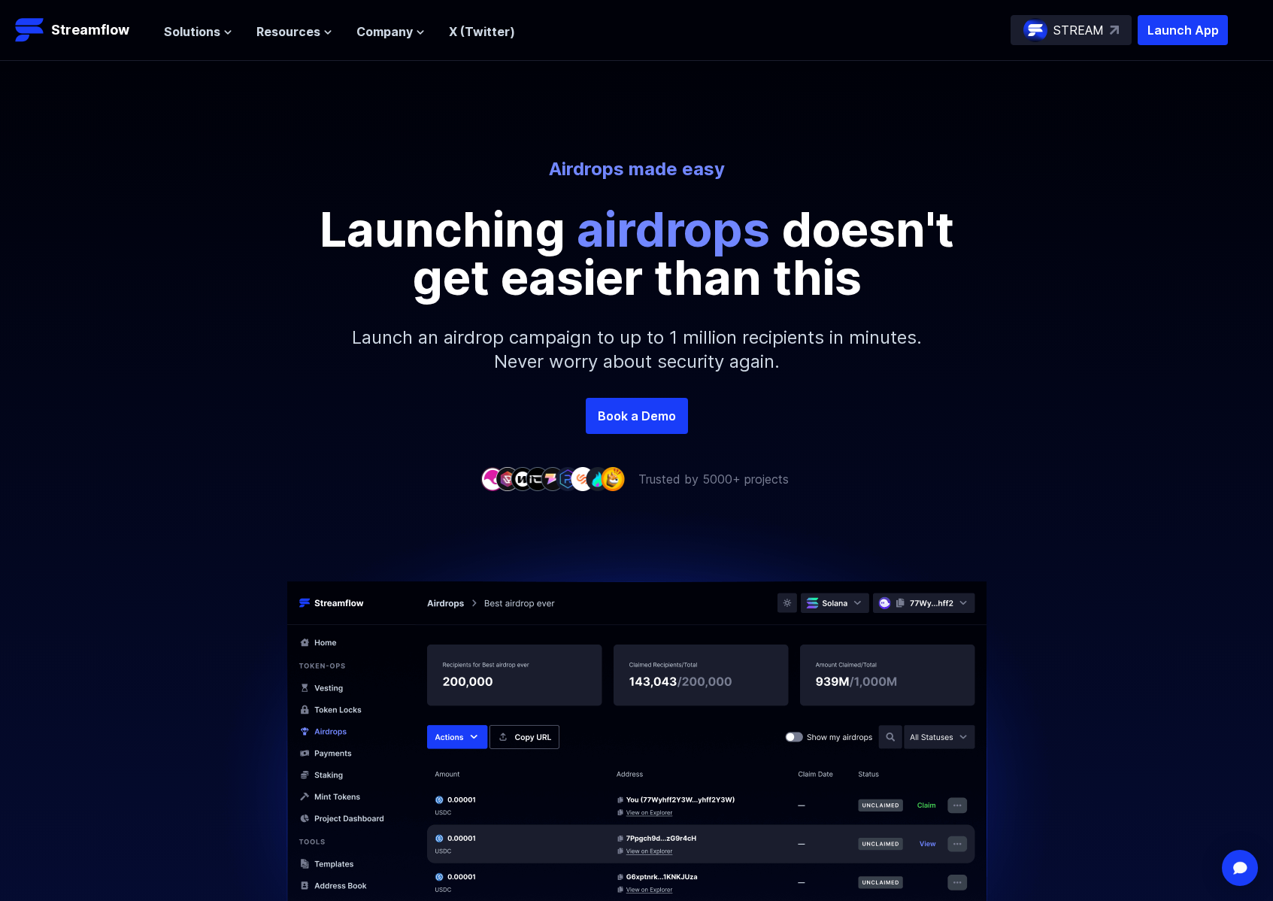
drag, startPoint x: 323, startPoint y: 211, endPoint x: 903, endPoint y: 297, distance: 585.6
click at [903, 297] on p "Launching airdrops doesn't get easier than this" at bounding box center [637, 253] width 677 height 96
copy p "Launching airdrops doesn't get easier than this"
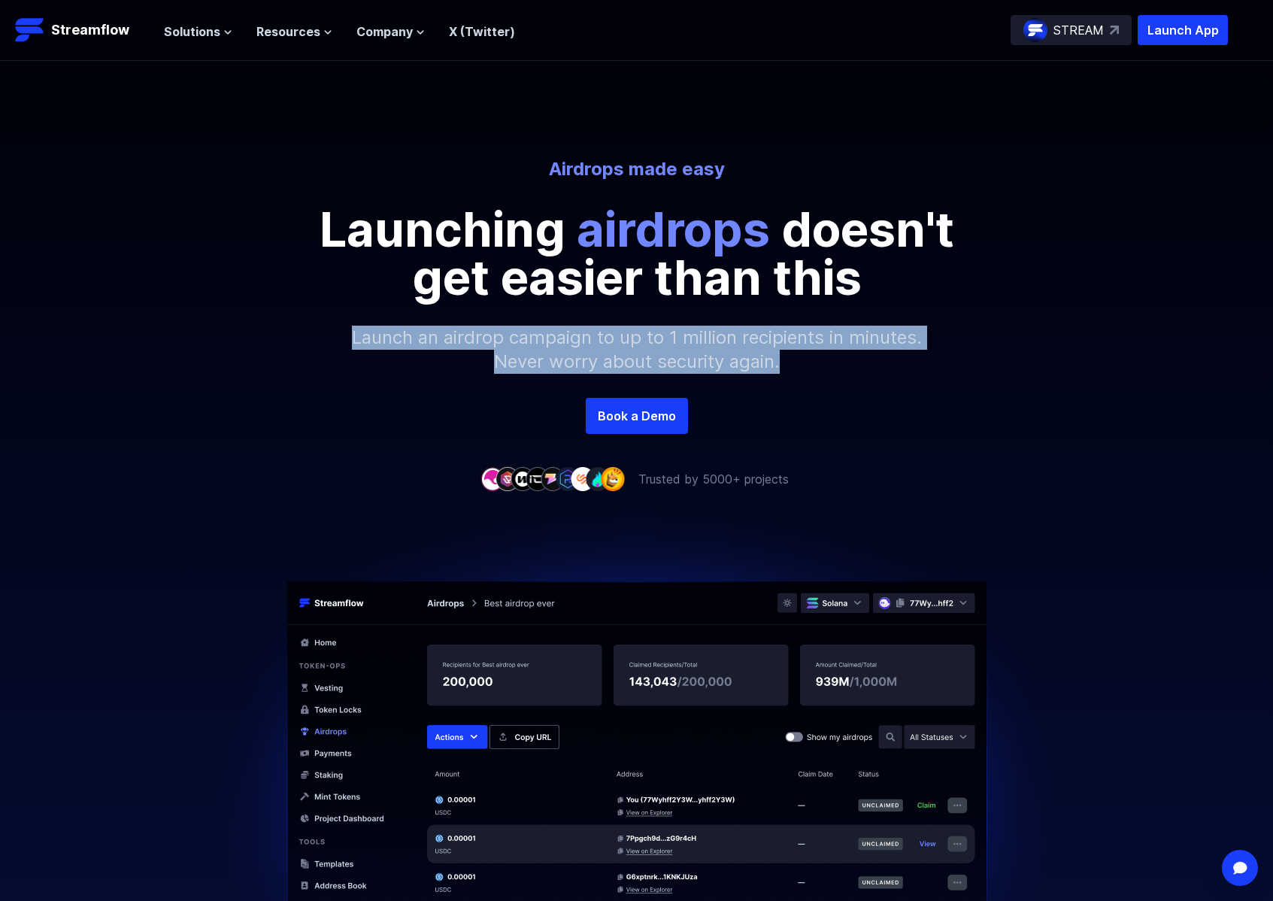
drag, startPoint x: 353, startPoint y: 332, endPoint x: 819, endPoint y: 364, distance: 467.4
click at [819, 364] on p "Launch an airdrop campaign to up to 1 million recipients in minutes. Never worr…" at bounding box center [637, 350] width 647 height 96
copy p "Launch an airdrop campaign to up to 1 million recipients in minutes. Never worr…"
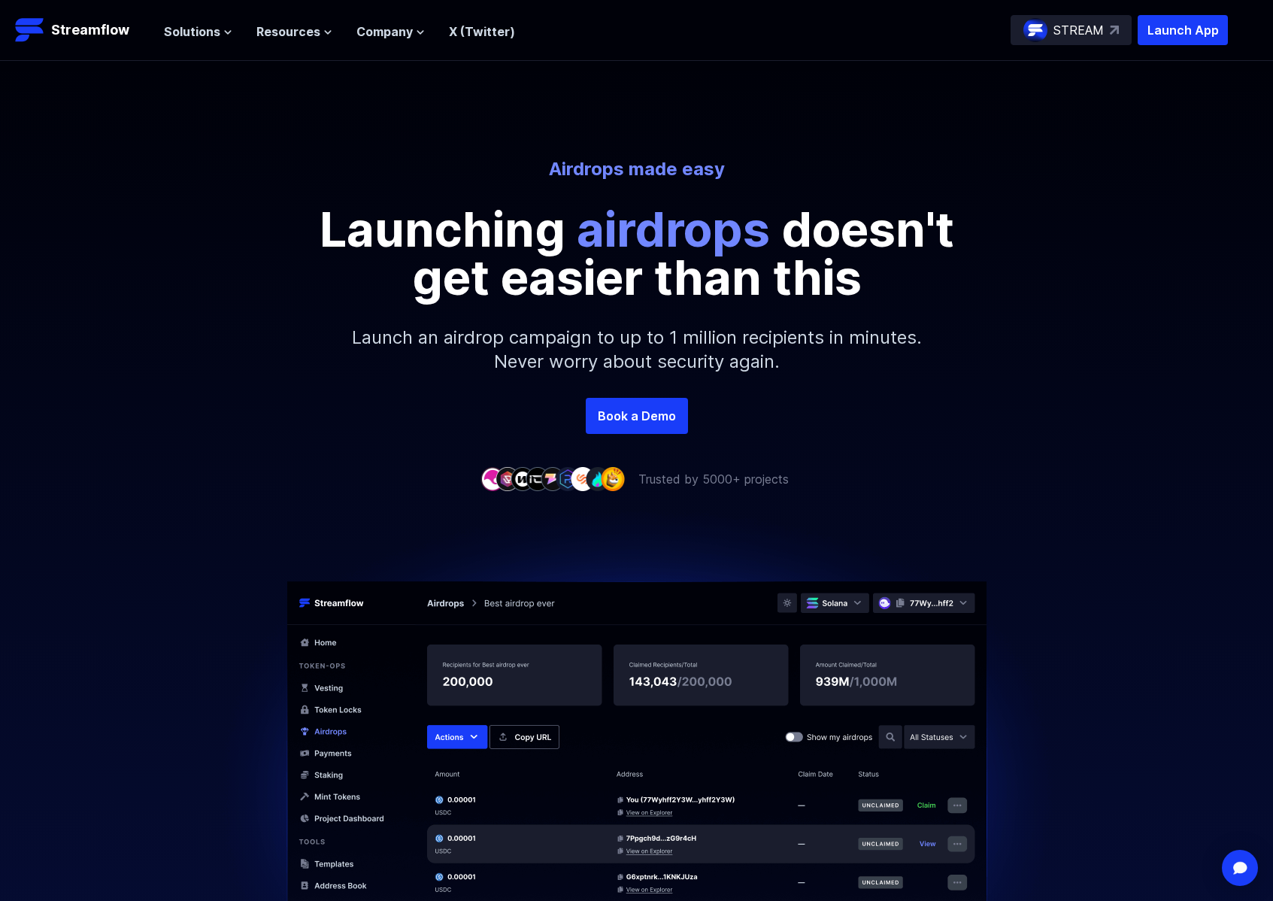
click at [172, 9] on header "Streamflow Launch App STREAM Solutions Overview Streamflow features an all-in-o…" at bounding box center [636, 30] width 1273 height 61
click at [183, 20] on nav "Solutions Overview Streamflow features an all-in-one token distribution platfor…" at bounding box center [339, 30] width 351 height 20
click at [199, 32] on span "Solutions" at bounding box center [192, 32] width 56 height 18
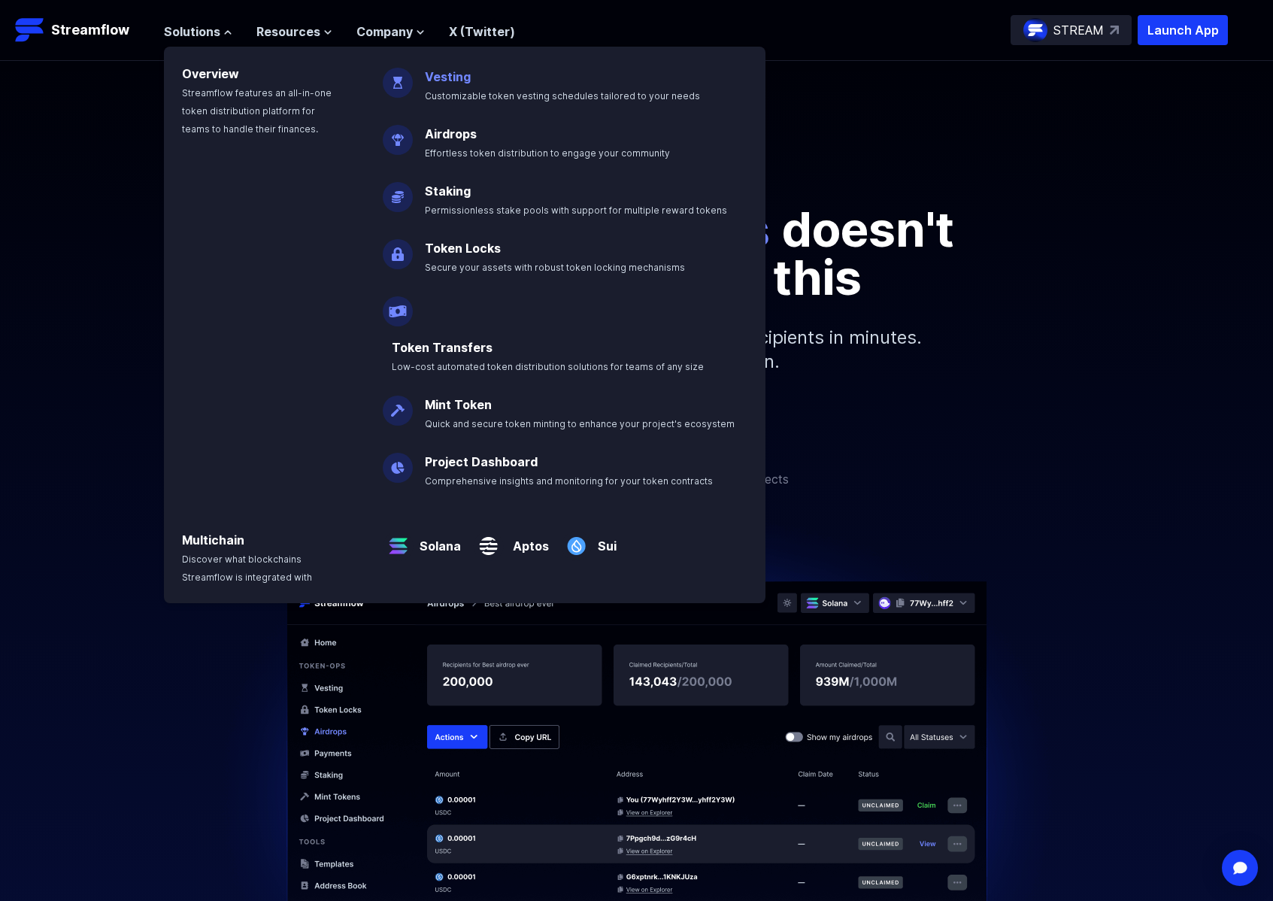
click at [461, 82] on link "Vesting" at bounding box center [448, 76] width 46 height 15
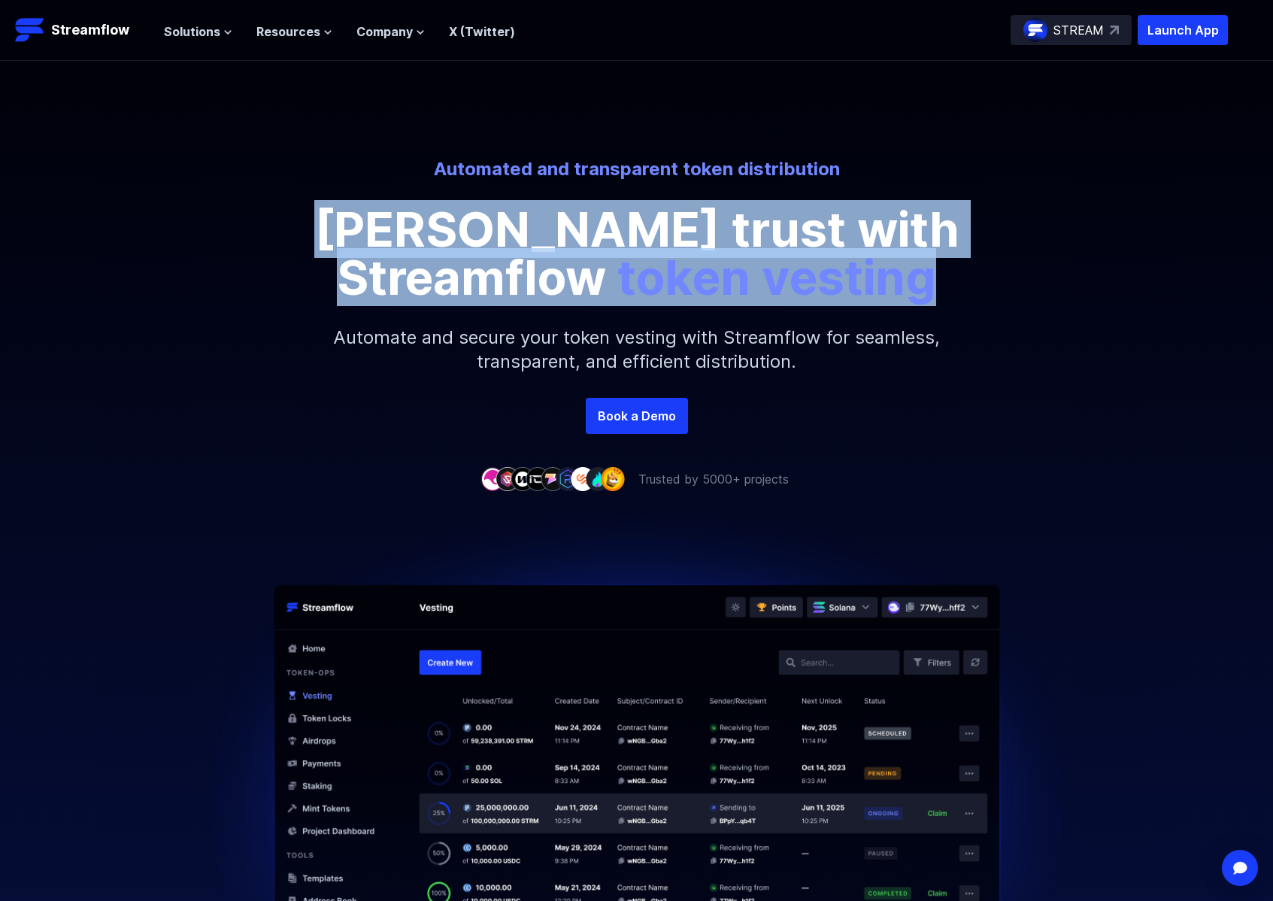
drag, startPoint x: 394, startPoint y: 221, endPoint x: 872, endPoint y: 265, distance: 479.6
click at [872, 265] on div "Automated and transparent token distribution Foster trust with Streamflow token…" at bounding box center [636, 229] width 857 height 144
copy p "Foster trust with Streamflow token vesting"
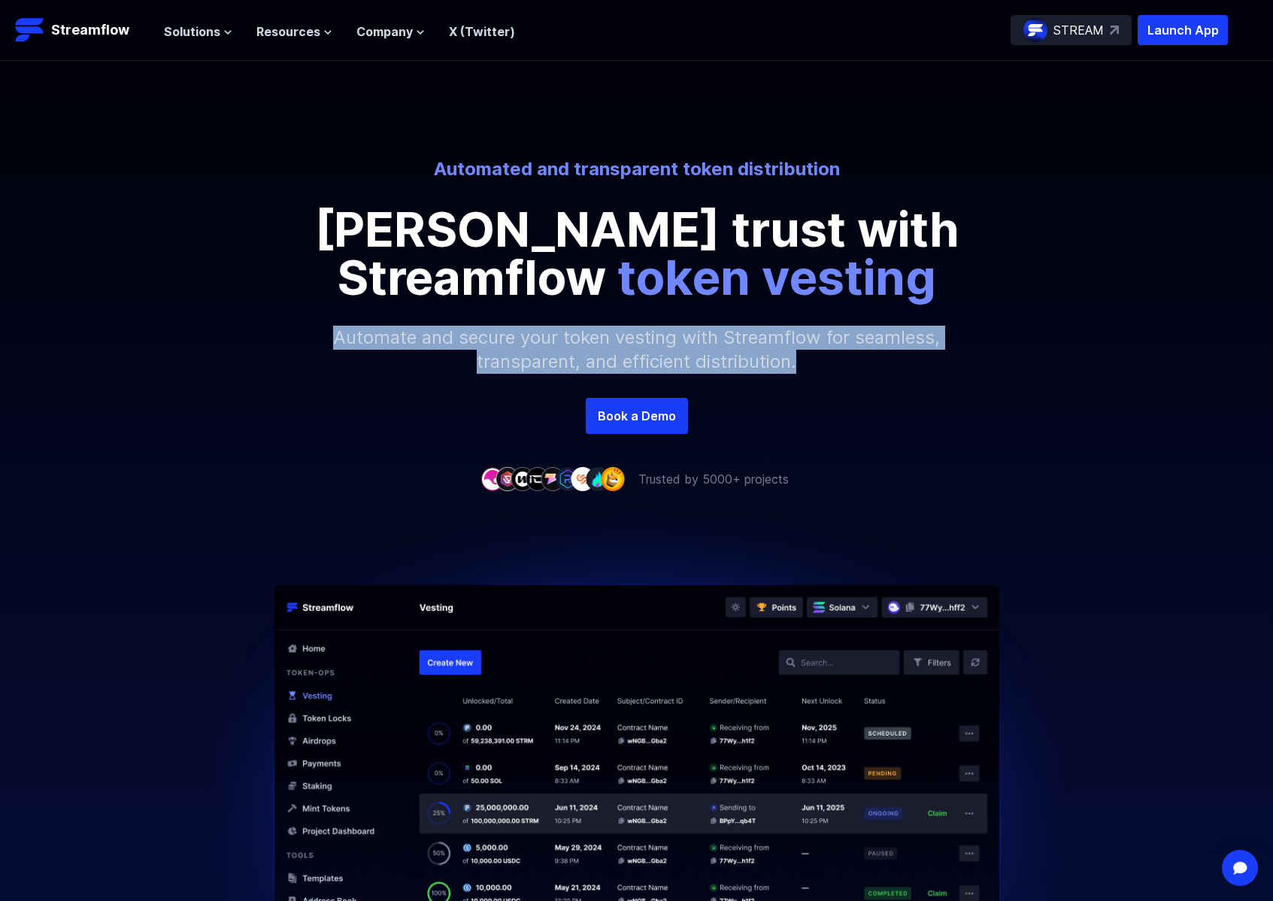
drag, startPoint x: 408, startPoint y: 343, endPoint x: 803, endPoint y: 378, distance: 396.4
click at [803, 378] on p "Automate and secure your token vesting with Streamflow for seamless, transparen…" at bounding box center [637, 350] width 647 height 96
copy p "Automate and secure your token vesting with Streamflow for seamless, transparen…"
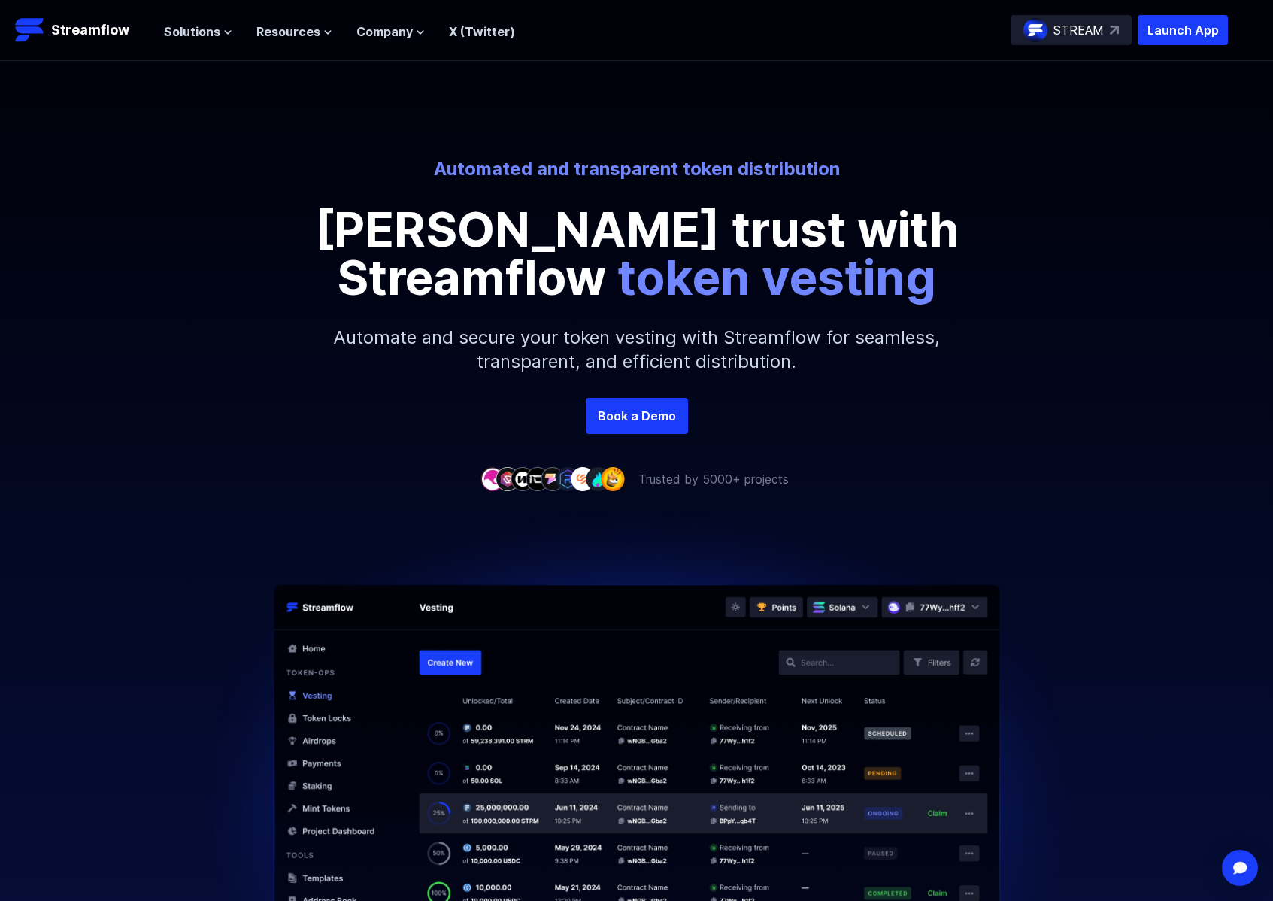
click at [445, 172] on p "Automated and transparent token distribution" at bounding box center [636, 169] width 833 height 24
drag, startPoint x: 437, startPoint y: 166, endPoint x: 678, endPoint y: 167, distance: 240.7
click at [678, 167] on p "Automated and transparent token distribution" at bounding box center [636, 169] width 833 height 24
copy p "Automated and transparent"
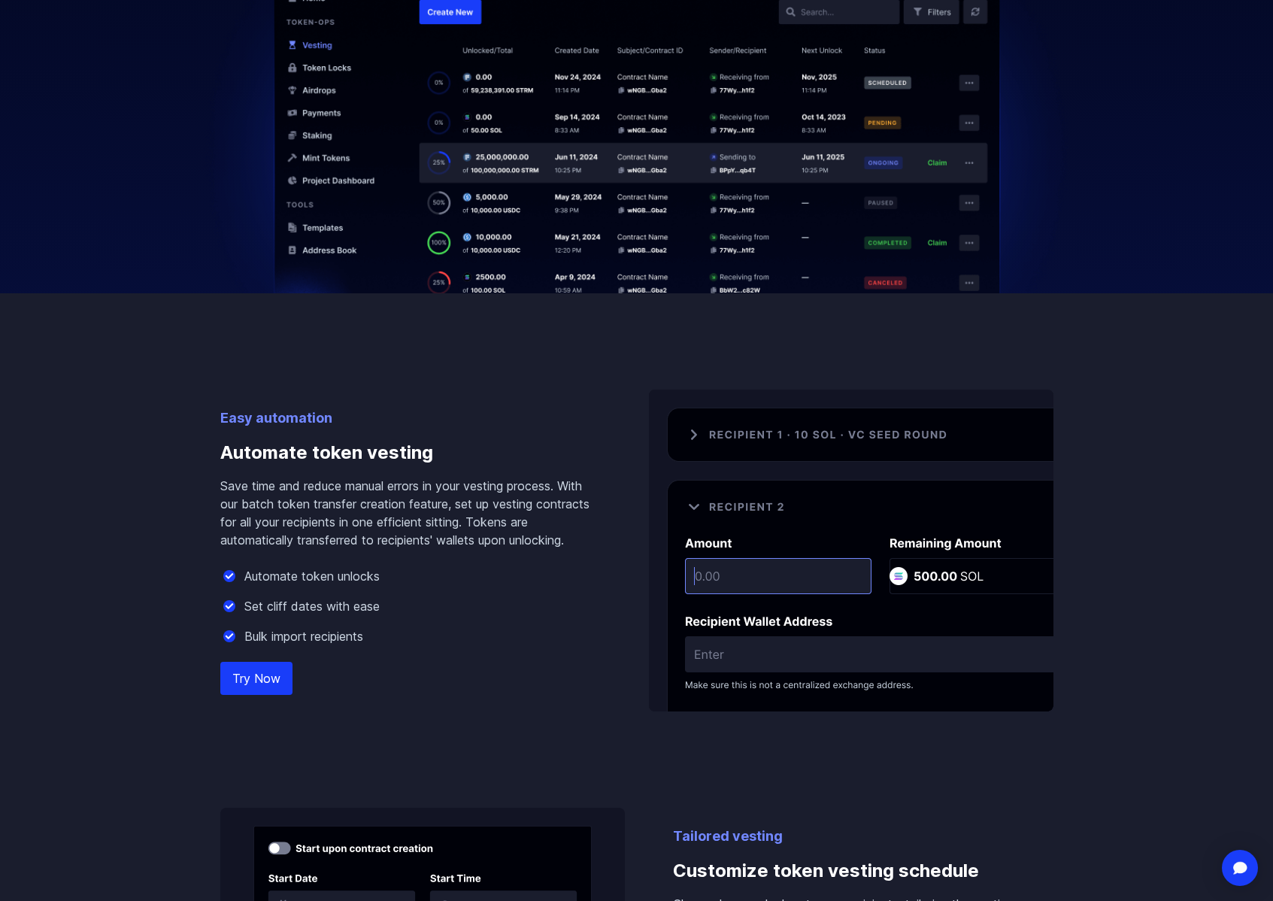
scroll to position [845, 0]
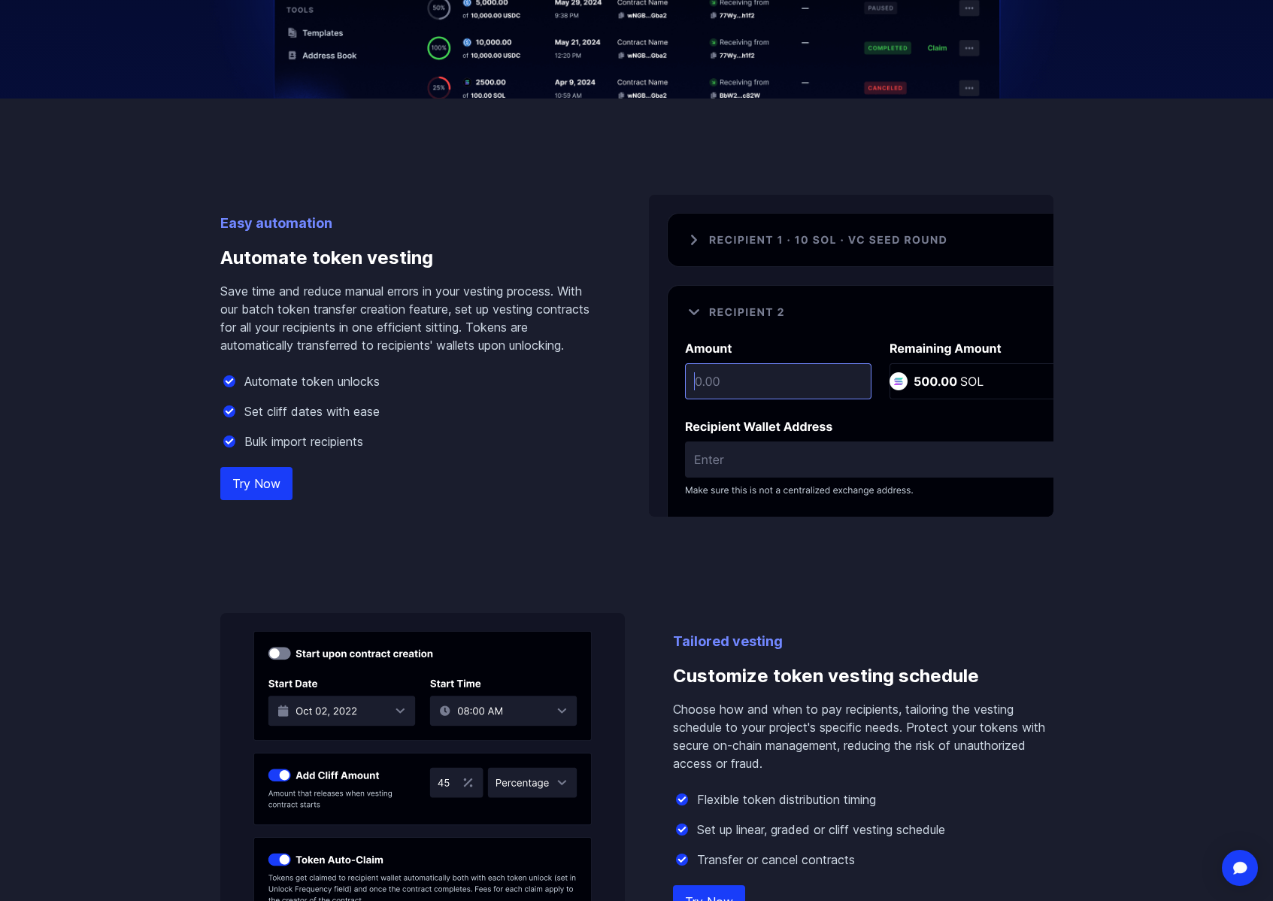
click at [247, 299] on p "Save time and reduce manual errors in your vesting process. With our batch toke…" at bounding box center [410, 318] width 381 height 72
drag, startPoint x: 217, startPoint y: 257, endPoint x: 435, endPoint y: 267, distance: 218.3
click at [435, 267] on div "Easy automation Automate token vesting Save time and reduce manual errors in yo…" at bounding box center [636, 517] width 857 height 836
copy h3 "Automate token vesting"
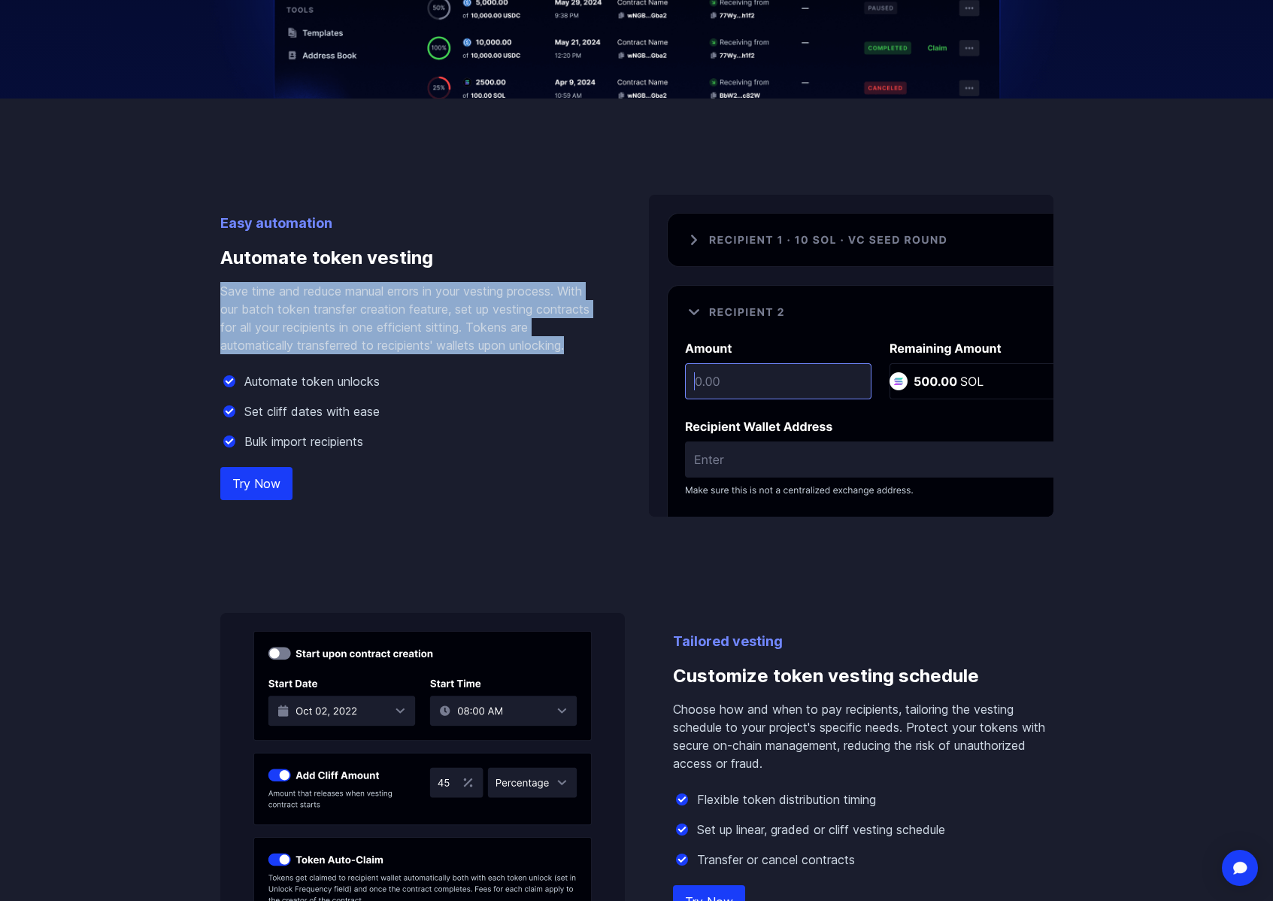
drag, startPoint x: 558, startPoint y: 355, endPoint x: 216, endPoint y: 292, distance: 348.0
click at [216, 292] on div "Easy automation Automate token vesting Save time and reduce manual errors in yo…" at bounding box center [636, 517] width 857 height 836
copy p "Save time and reduce manual errors in your vesting process. With our batch toke…"
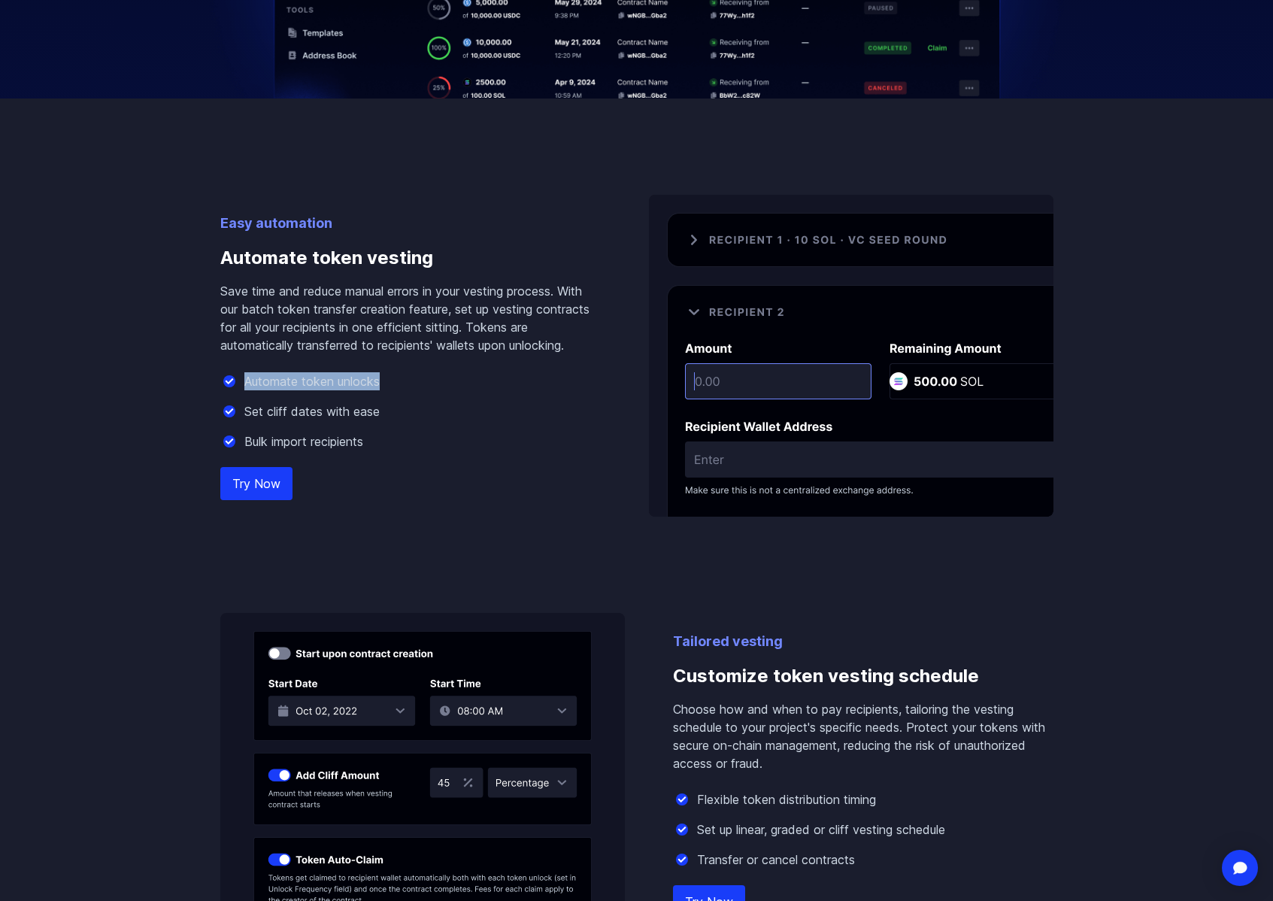
drag, startPoint x: 376, startPoint y: 382, endPoint x: 244, endPoint y: 381, distance: 131.6
click at [244, 381] on div "Automate token unlocks" at bounding box center [410, 381] width 381 height 18
copy p "Automate token unlocks"
drag, startPoint x: 320, startPoint y: 411, endPoint x: 242, endPoint y: 410, distance: 78.2
click at [242, 410] on div "Set cliff dates with ease" at bounding box center [410, 411] width 381 height 18
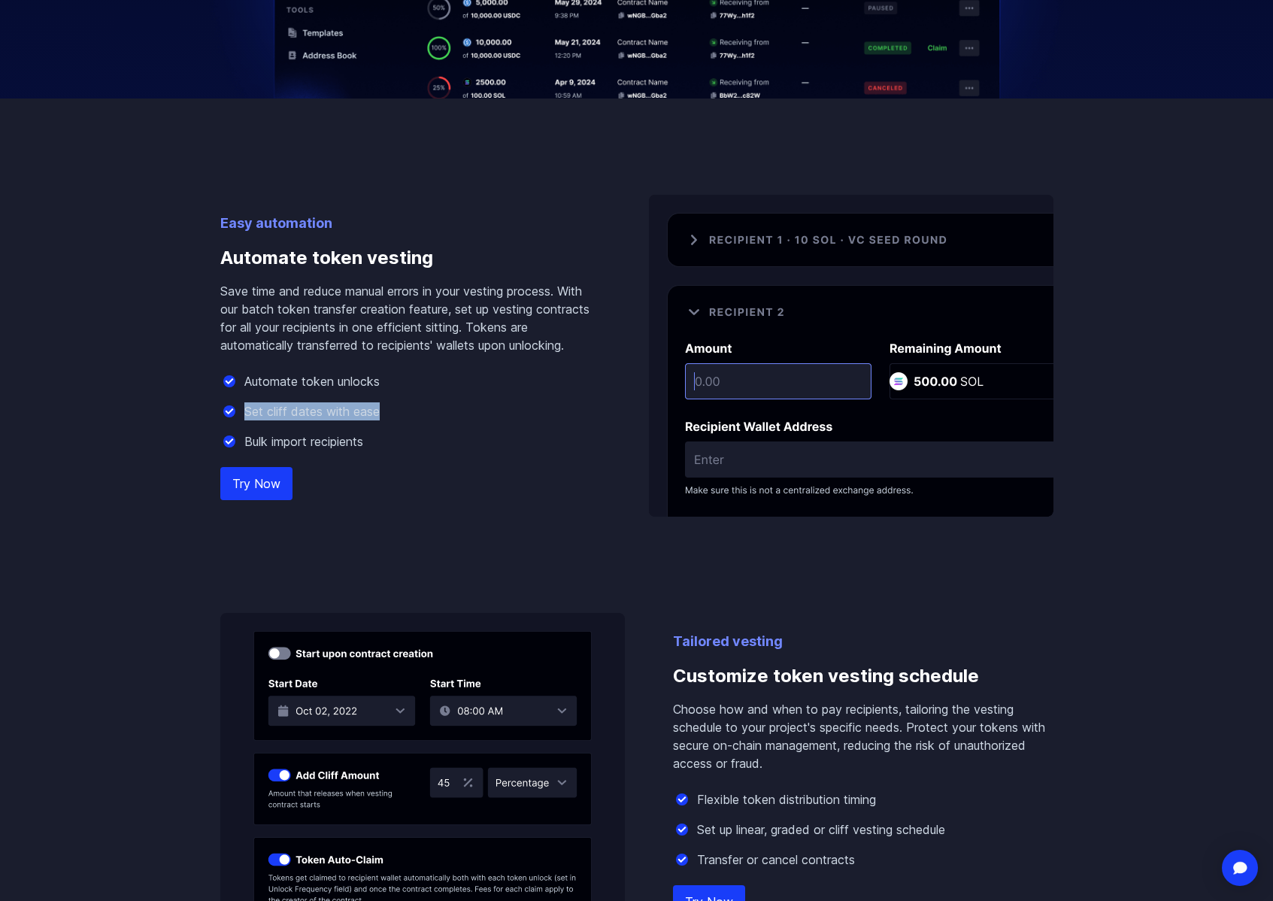
copy p "Set cliff dates with ease"
drag, startPoint x: 378, startPoint y: 444, endPoint x: 244, endPoint y: 440, distance: 133.2
click at [244, 440] on div "Bulk import recipients" at bounding box center [410, 441] width 381 height 18
copy p "Bulk import recipients"
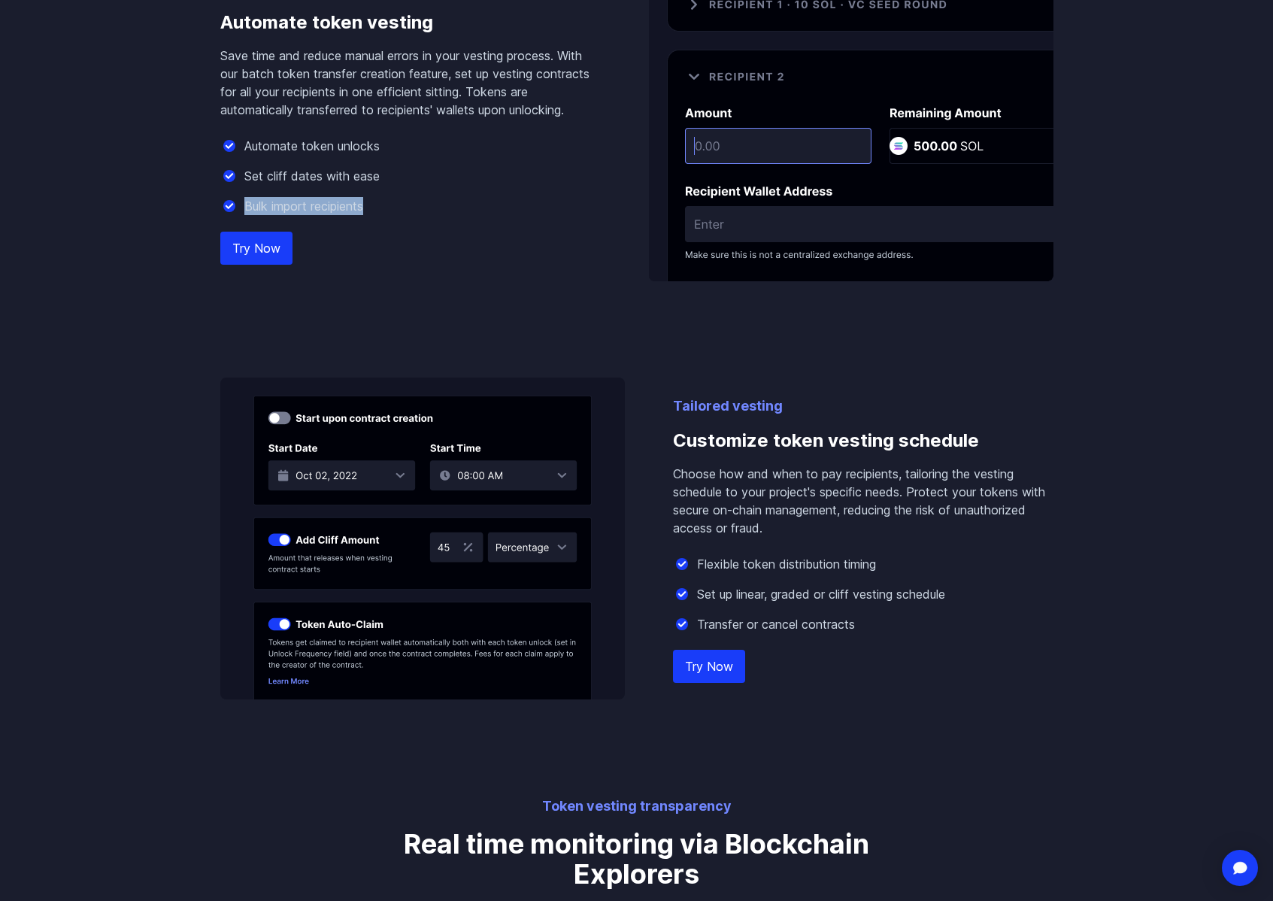
scroll to position [1179, 0]
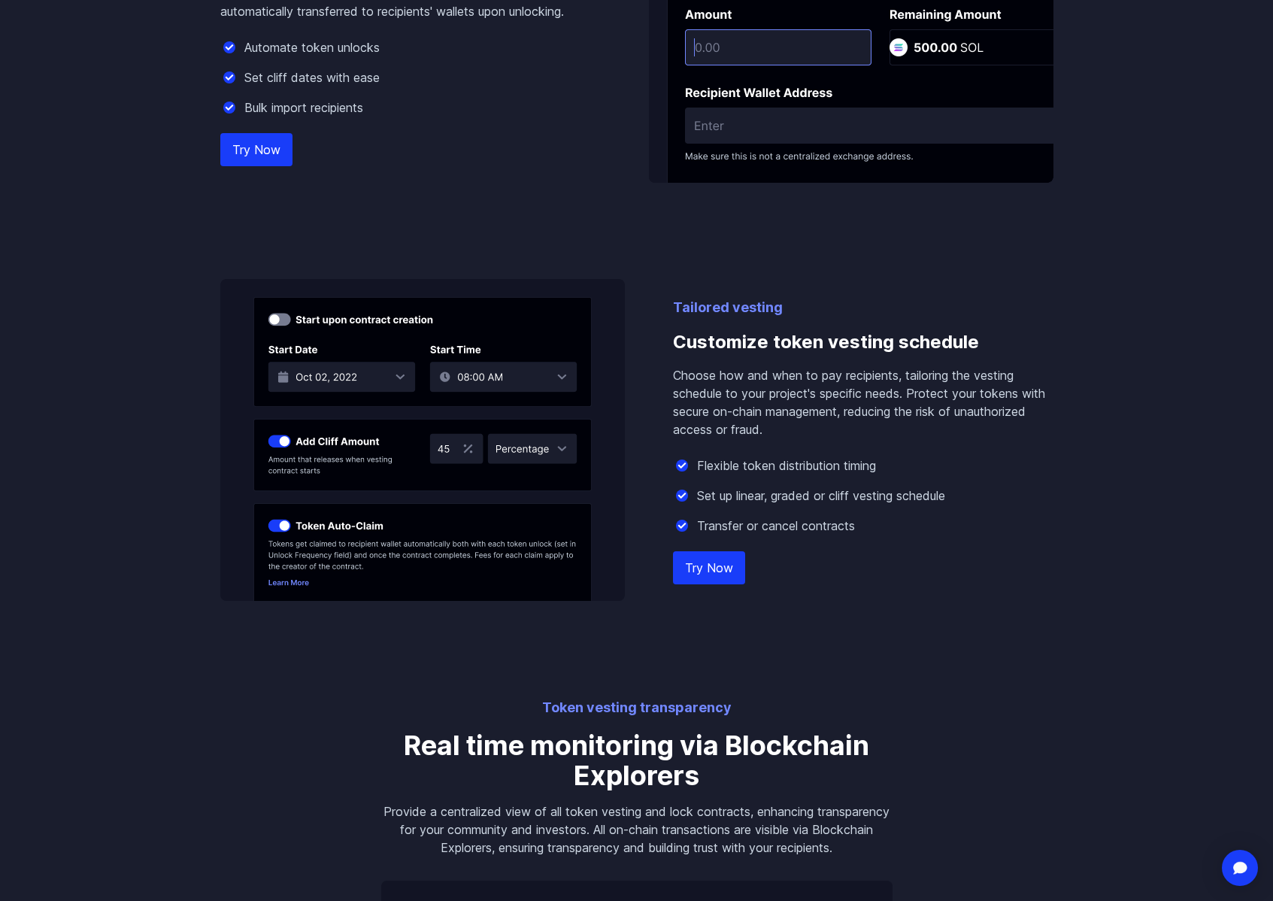
click at [1063, 499] on div "Easy automation Automate token vesting Save time and reduce manual errors in yo…" at bounding box center [636, 183] width 857 height 836
drag, startPoint x: 690, startPoint y: 343, endPoint x: 970, endPoint y: 362, distance: 281.2
click at [970, 362] on h3 "Customize token vesting schedule" at bounding box center [863, 342] width 381 height 48
copy h3 "Customize token vesting schedule"
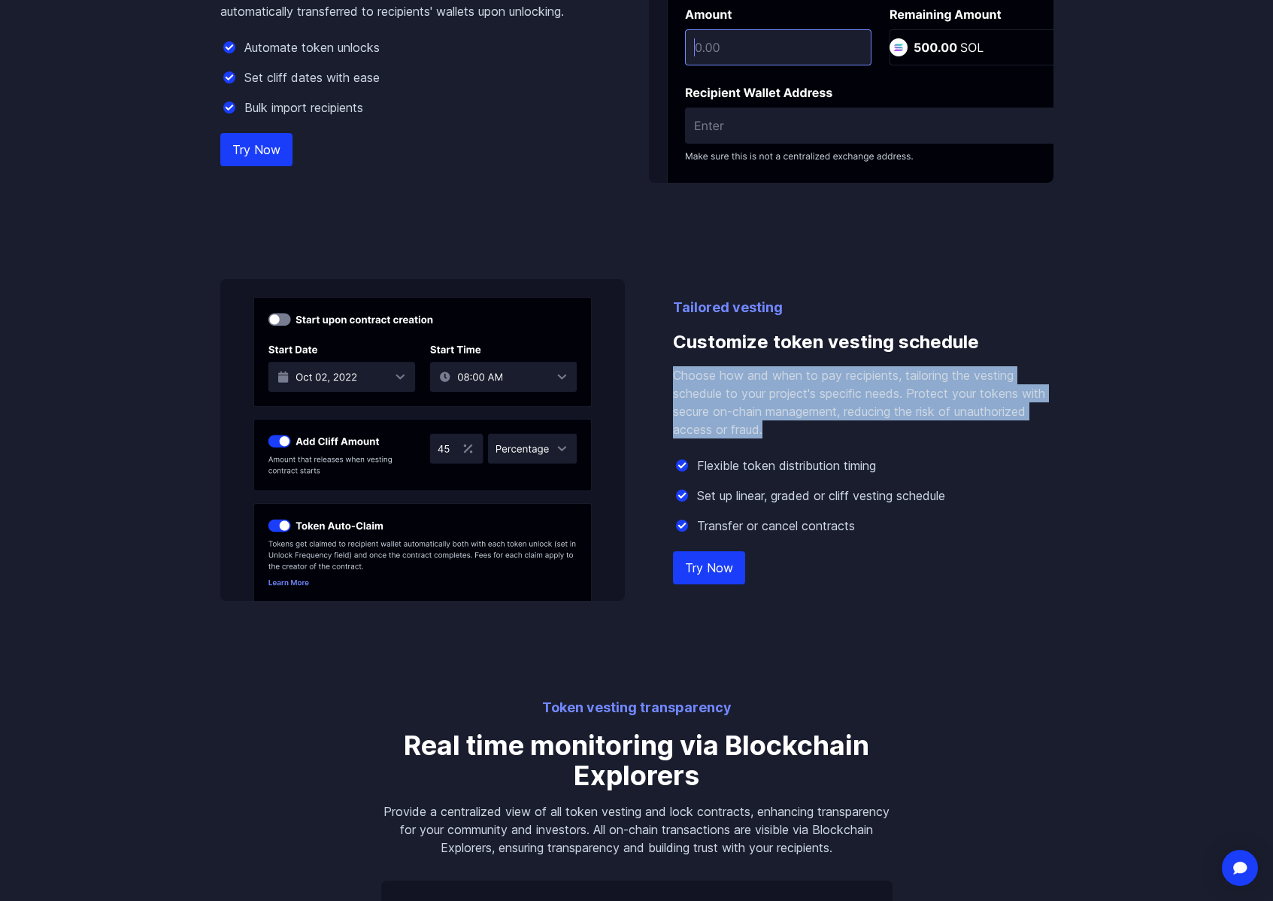
drag, startPoint x: 733, startPoint y: 400, endPoint x: 666, endPoint y: 365, distance: 75.7
click at [666, 365] on div "Tailored vesting Customize token vesting schedule Choose how and when to pay re…" at bounding box center [636, 440] width 833 height 322
copy div "Choose how and when to pay recipients, tailoring the vesting schedule to your p…"
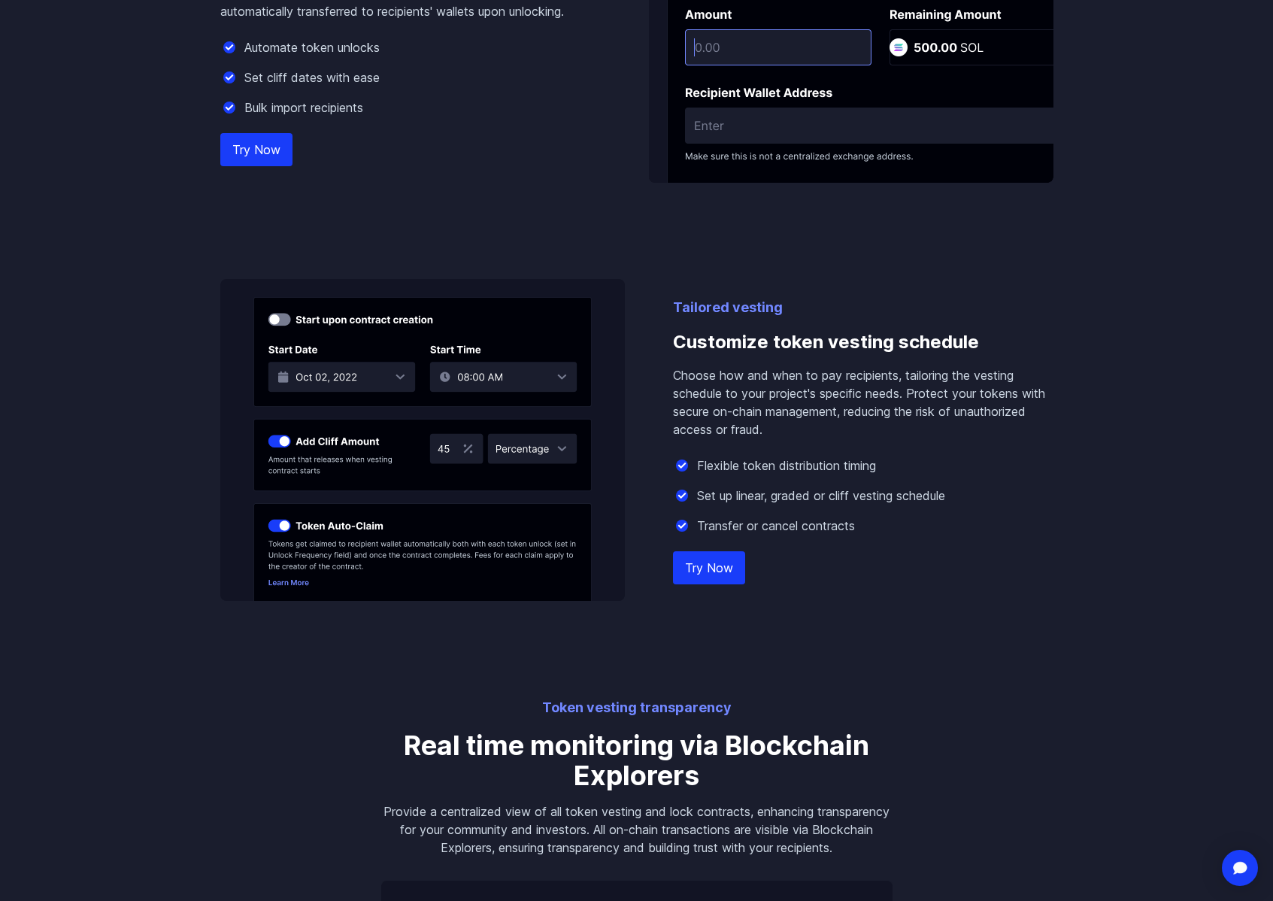
click at [705, 465] on p "Flexible token distribution timing" at bounding box center [786, 466] width 179 height 18
drag, startPoint x: 699, startPoint y: 465, endPoint x: 887, endPoint y: 467, distance: 188.0
click at [887, 467] on div "Flexible token distribution timing" at bounding box center [863, 466] width 381 height 18
drag, startPoint x: 728, startPoint y: 491, endPoint x: 1029, endPoint y: 487, distance: 300.9
click at [1029, 487] on div "Set up linear, graded or cliff vesting schedule" at bounding box center [863, 496] width 381 height 18
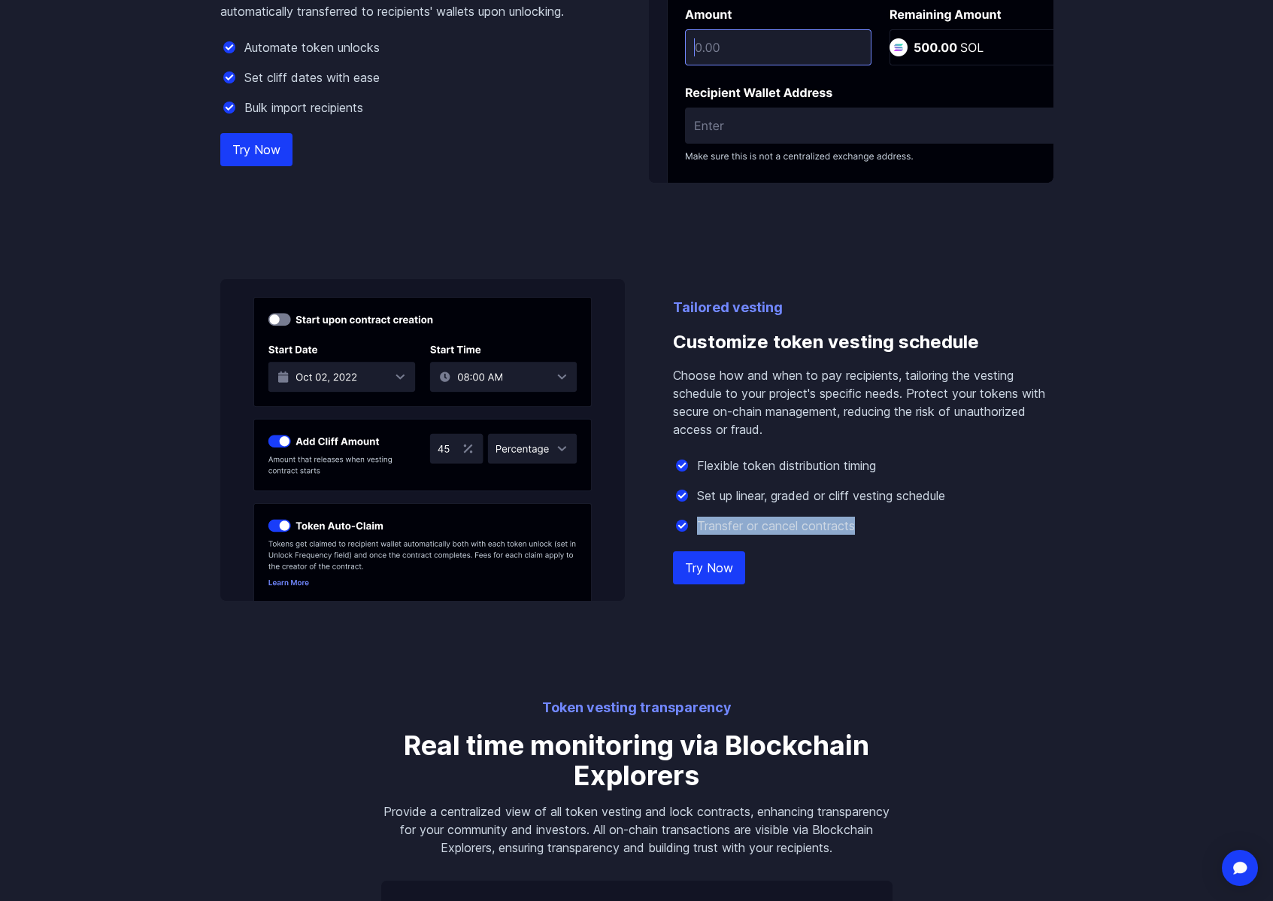
drag, startPoint x: 699, startPoint y: 523, endPoint x: 952, endPoint y: 521, distance: 252.7
click at [952, 521] on div "Transfer or cancel contracts" at bounding box center [863, 526] width 381 height 18
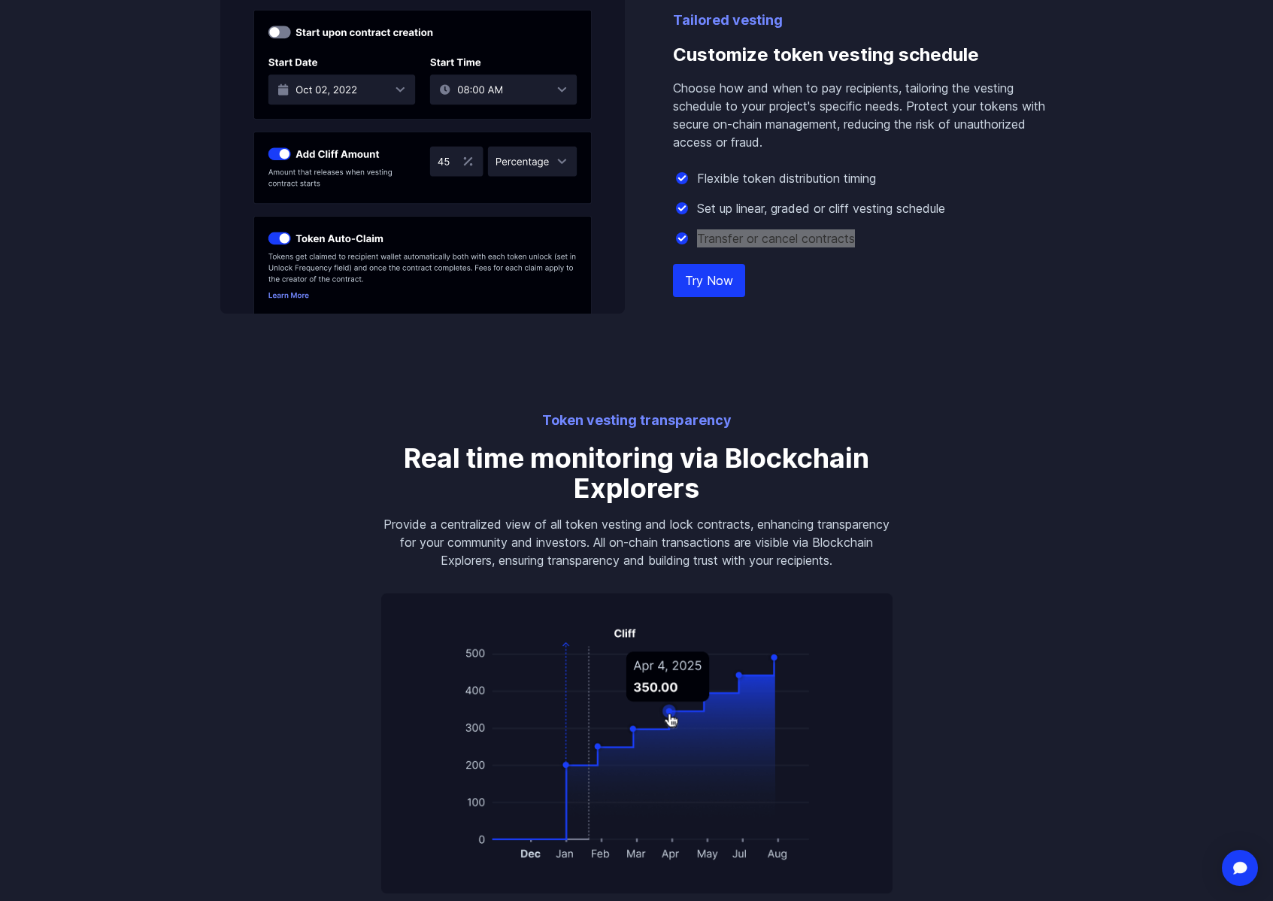
scroll to position [1466, 0]
drag, startPoint x: 407, startPoint y: 459, endPoint x: 399, endPoint y: 455, distance: 8.4
click at [407, 459] on h3 "Real time monitoring via Blockchain Explorers" at bounding box center [636, 474] width 511 height 60
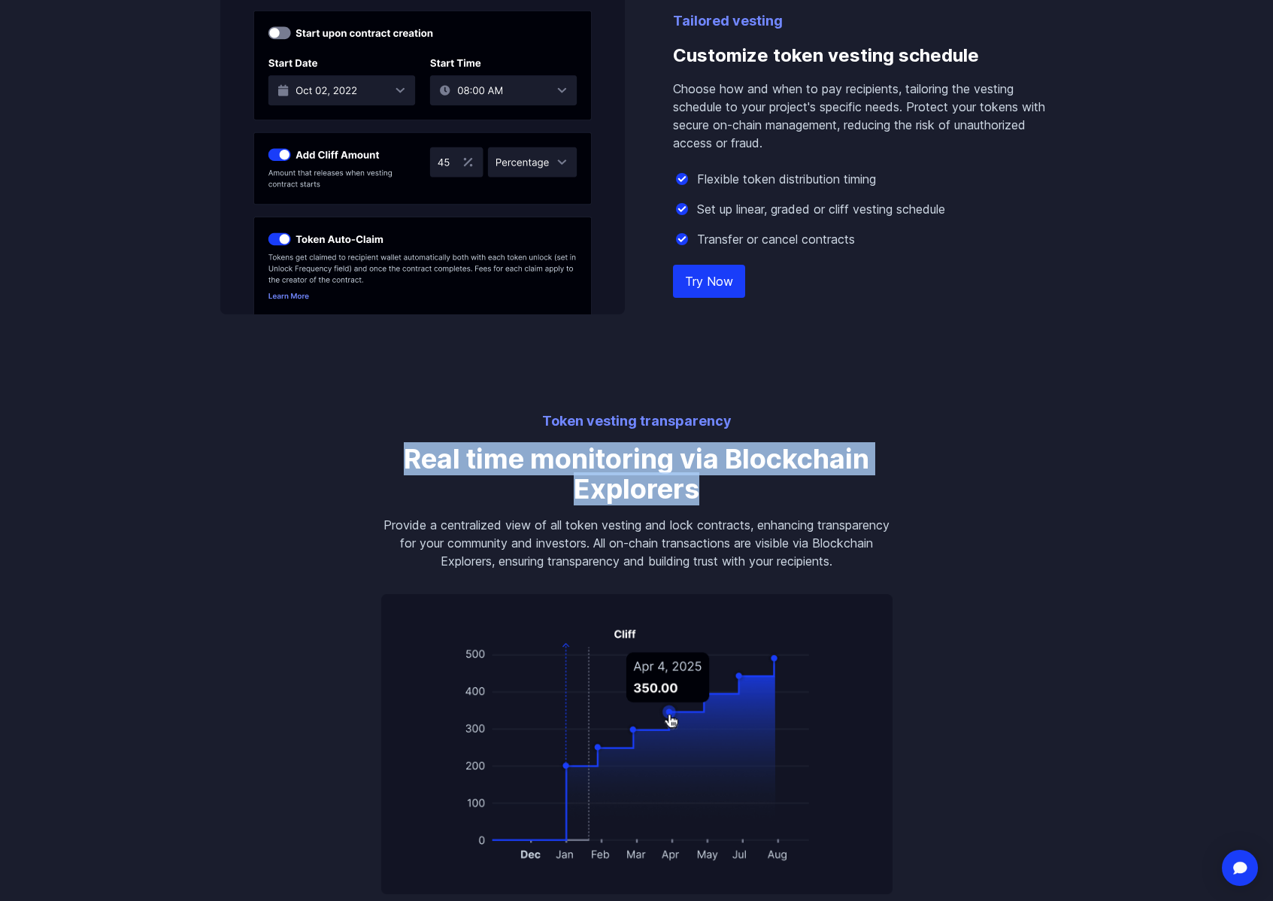
drag, startPoint x: 499, startPoint y: 464, endPoint x: 764, endPoint y: 491, distance: 266.1
click at [764, 491] on h3 "Real time monitoring via Blockchain Explorers" at bounding box center [636, 474] width 511 height 60
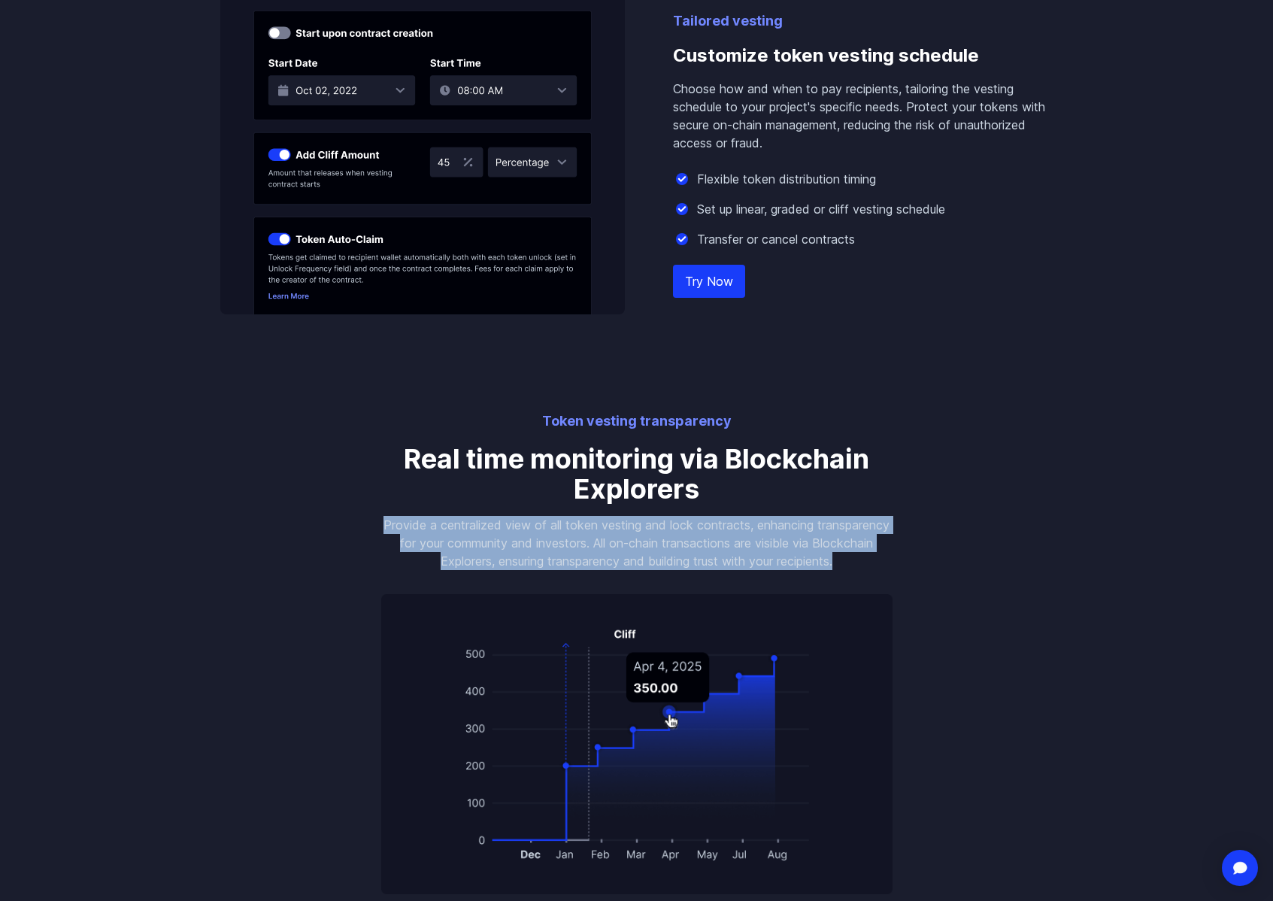
drag, startPoint x: 415, startPoint y: 525, endPoint x: 881, endPoint y: 561, distance: 467.0
click at [881, 561] on p "Provide a centralized view of all token vesting and lock contracts, enhancing t…" at bounding box center [636, 543] width 511 height 54
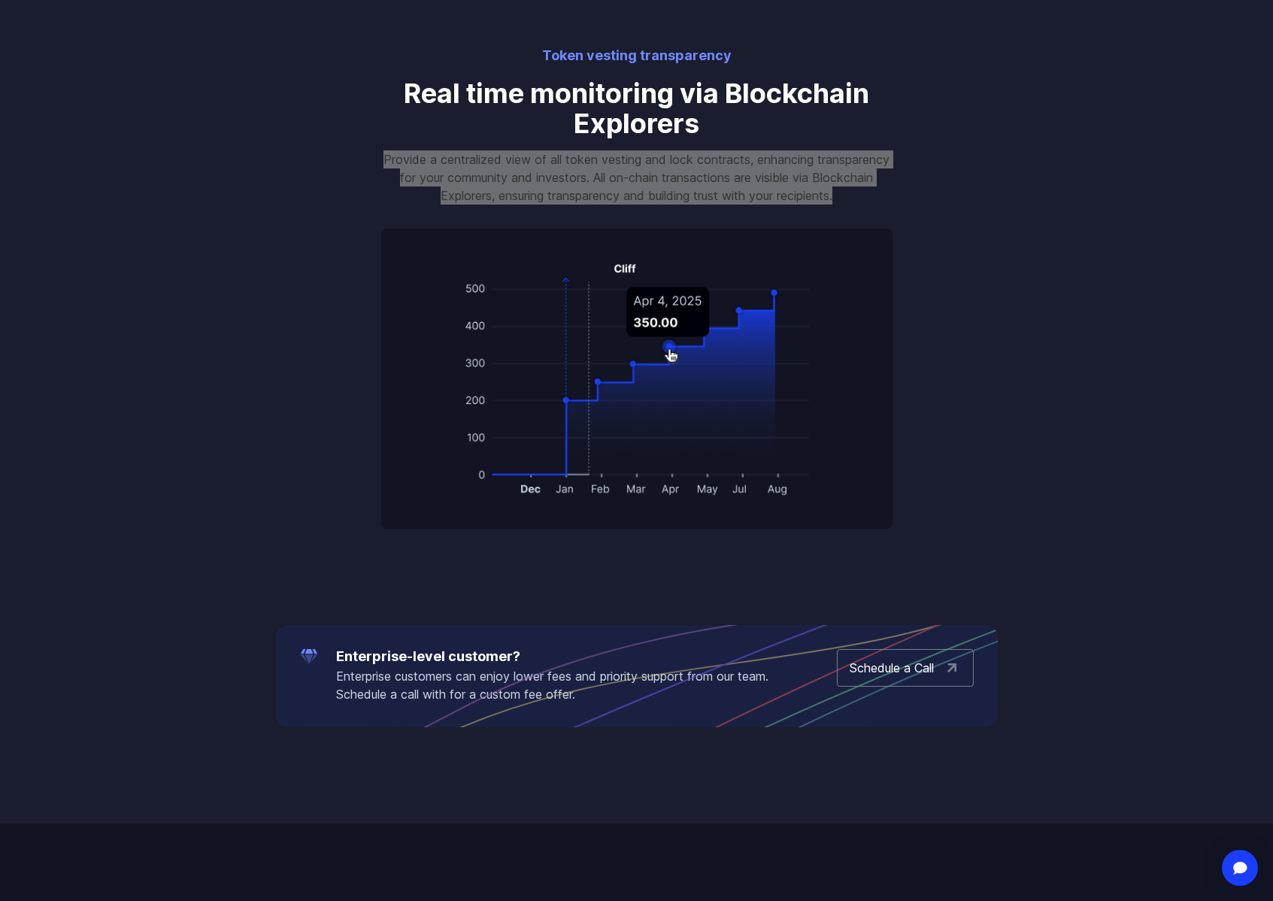
scroll to position [1810, 0]
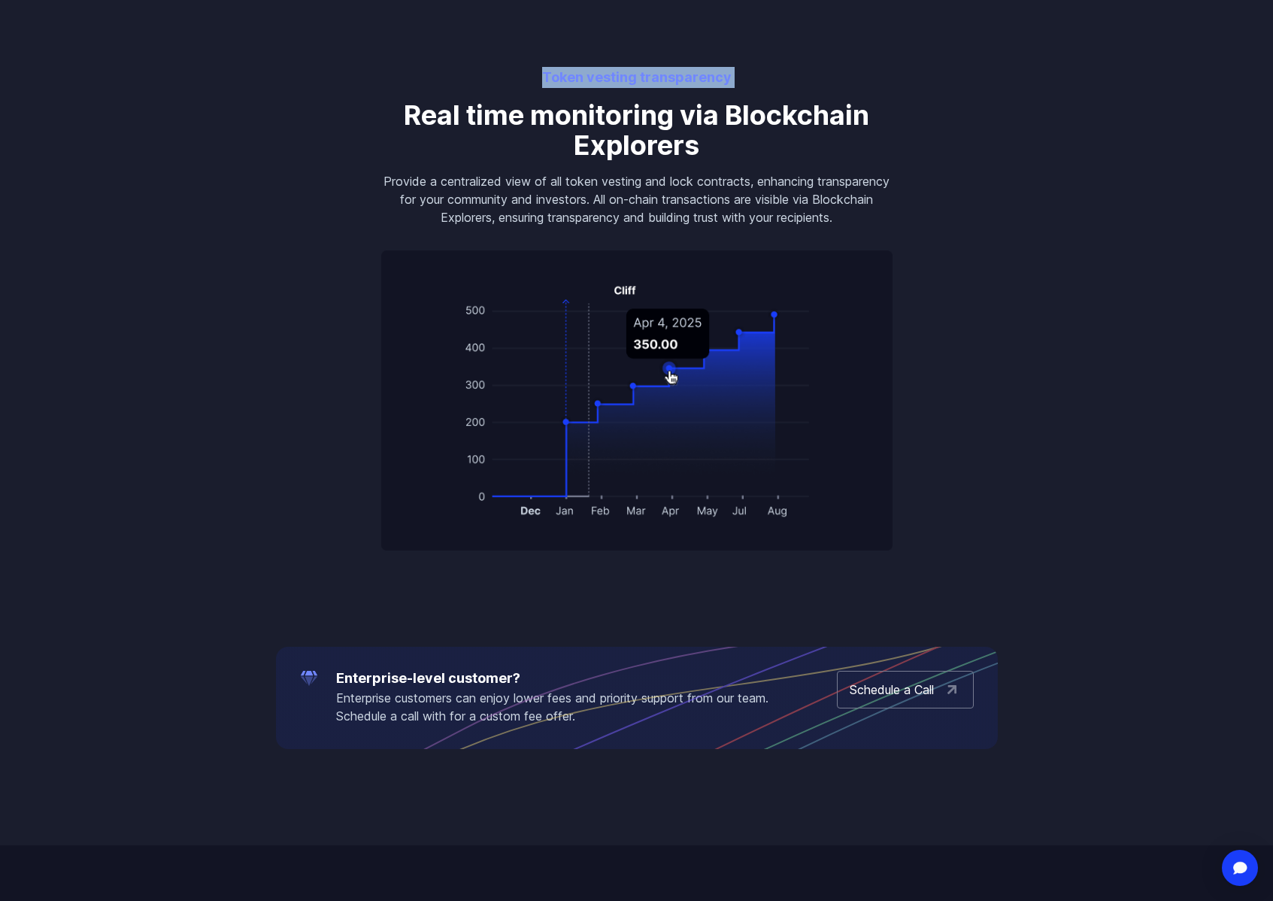
drag, startPoint x: 541, startPoint y: 71, endPoint x: 782, endPoint y: 89, distance: 242.0
click at [782, 89] on div "Token vesting transparency Real time monitoring via Blockchain Explorers Provid…" at bounding box center [637, 309] width 548 height 484
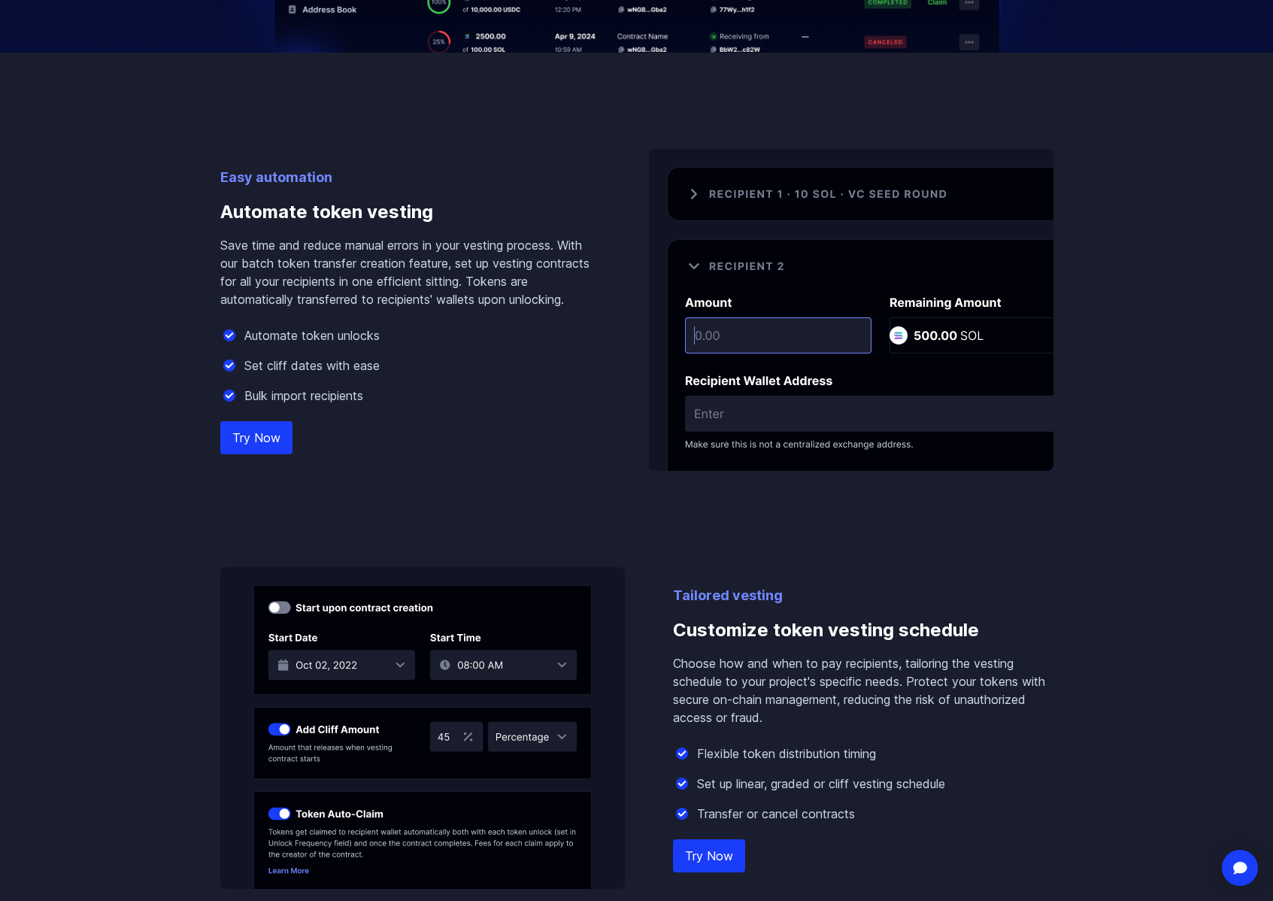
scroll to position [0, 0]
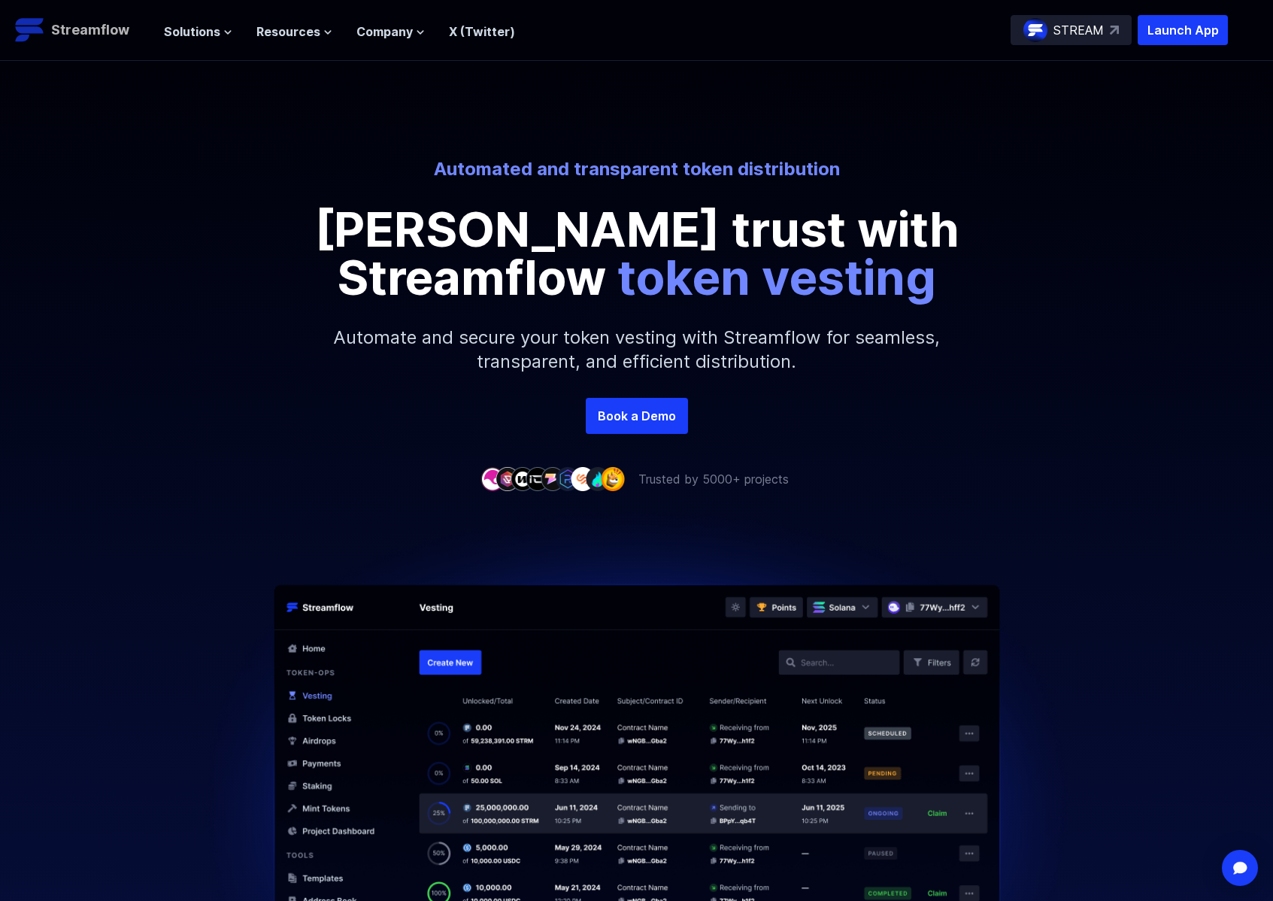
click at [111, 32] on p "Streamflow" at bounding box center [90, 30] width 78 height 21
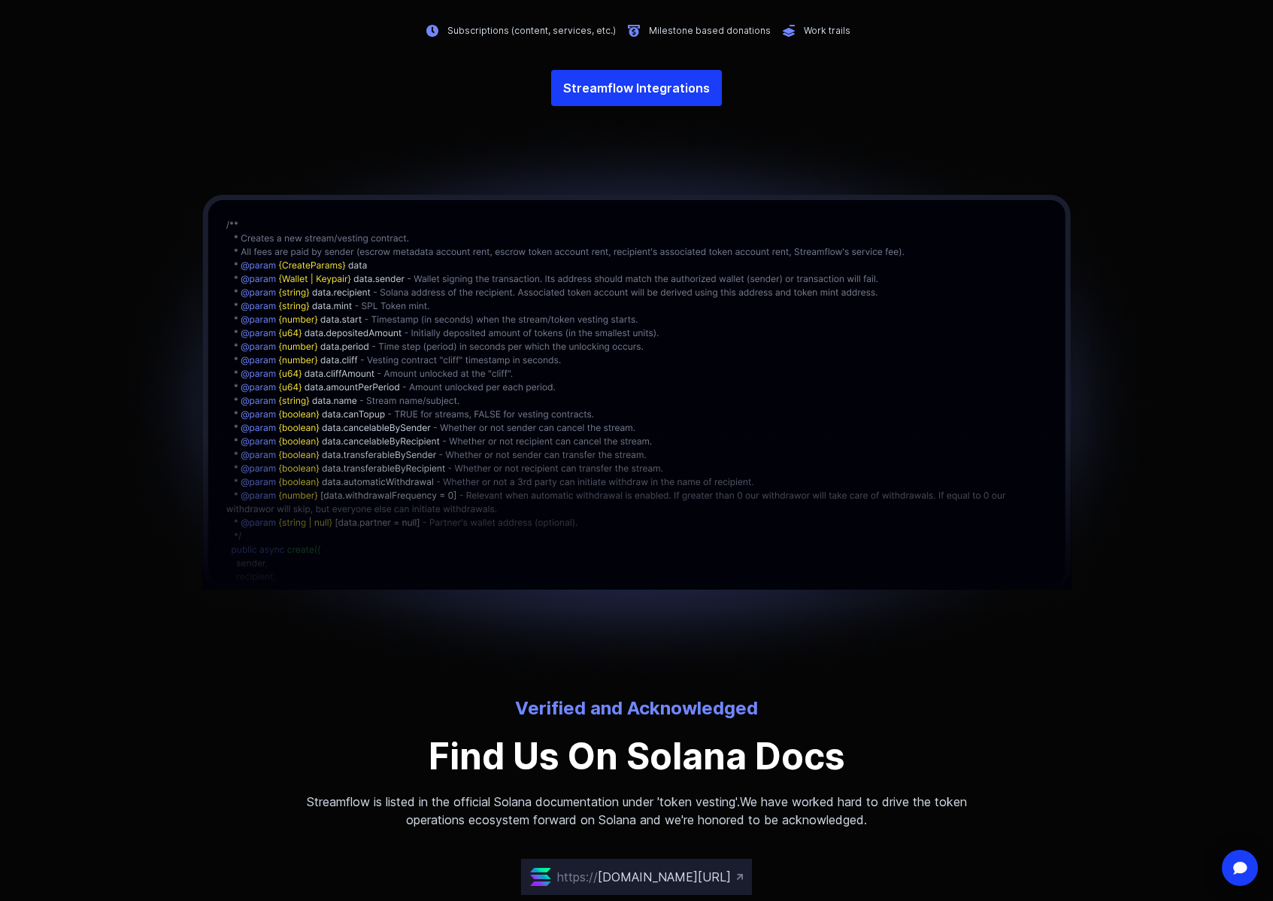
scroll to position [3890, 0]
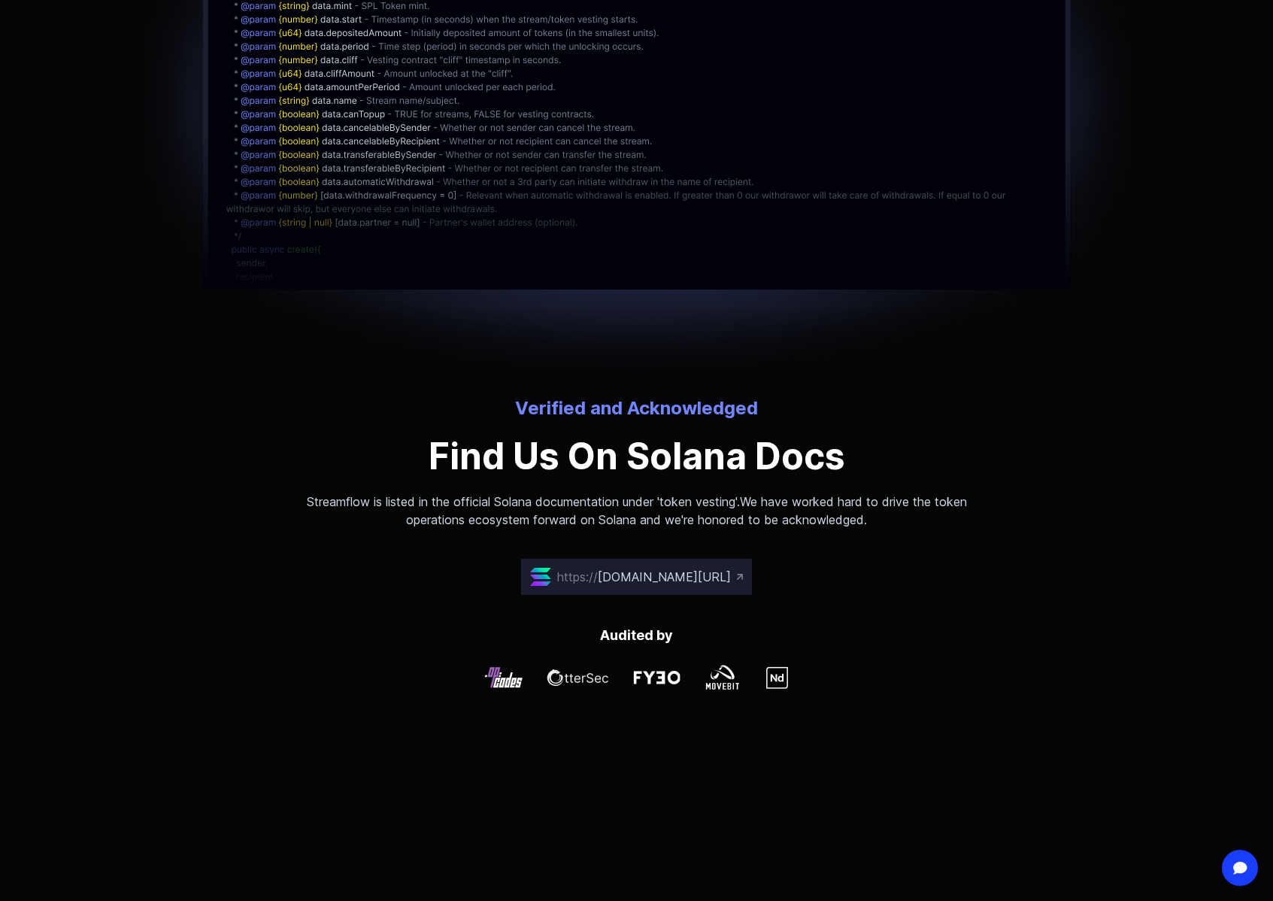
click at [707, 574] on span "[DOMAIN_NAME][URL]" at bounding box center [664, 576] width 133 height 15
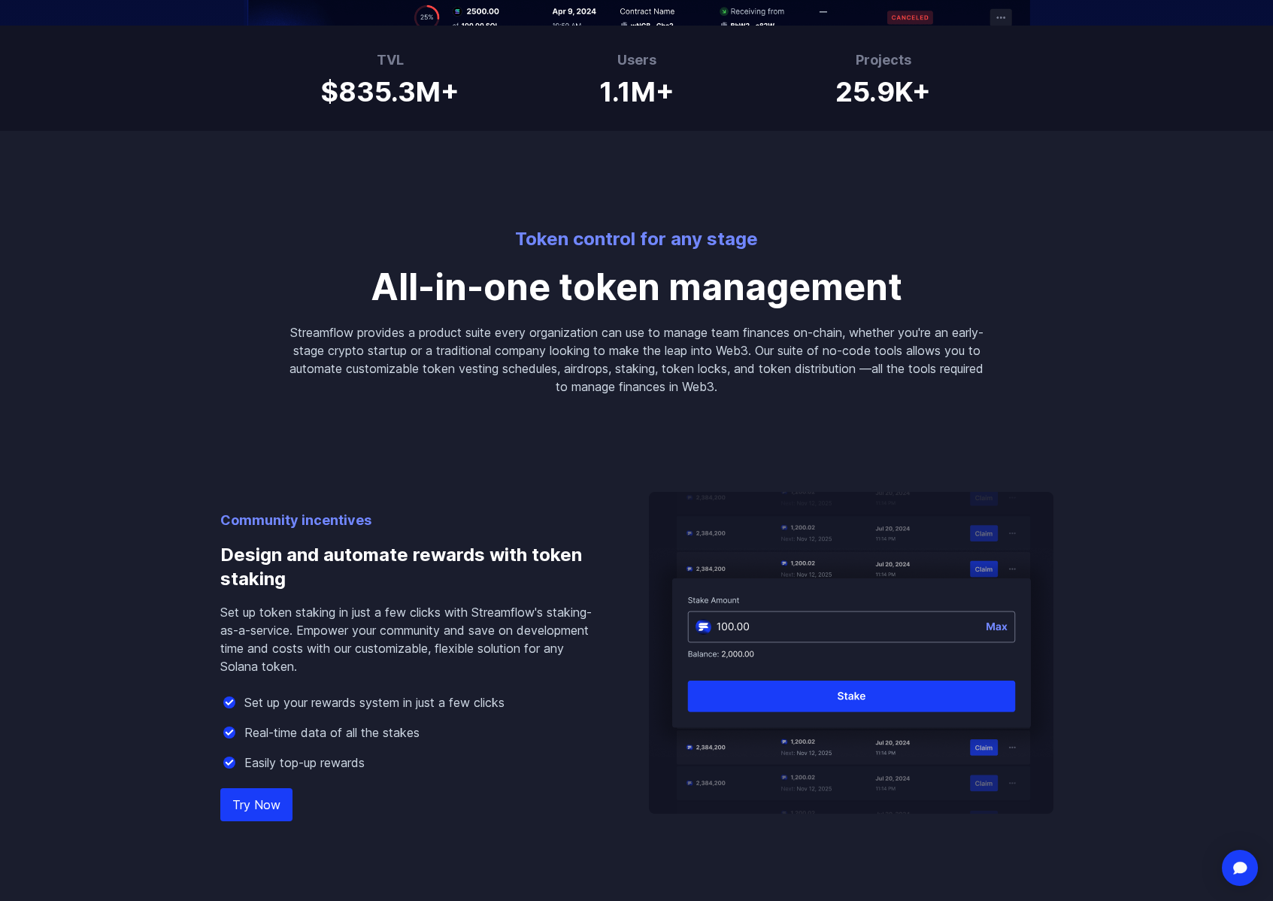
scroll to position [0, 0]
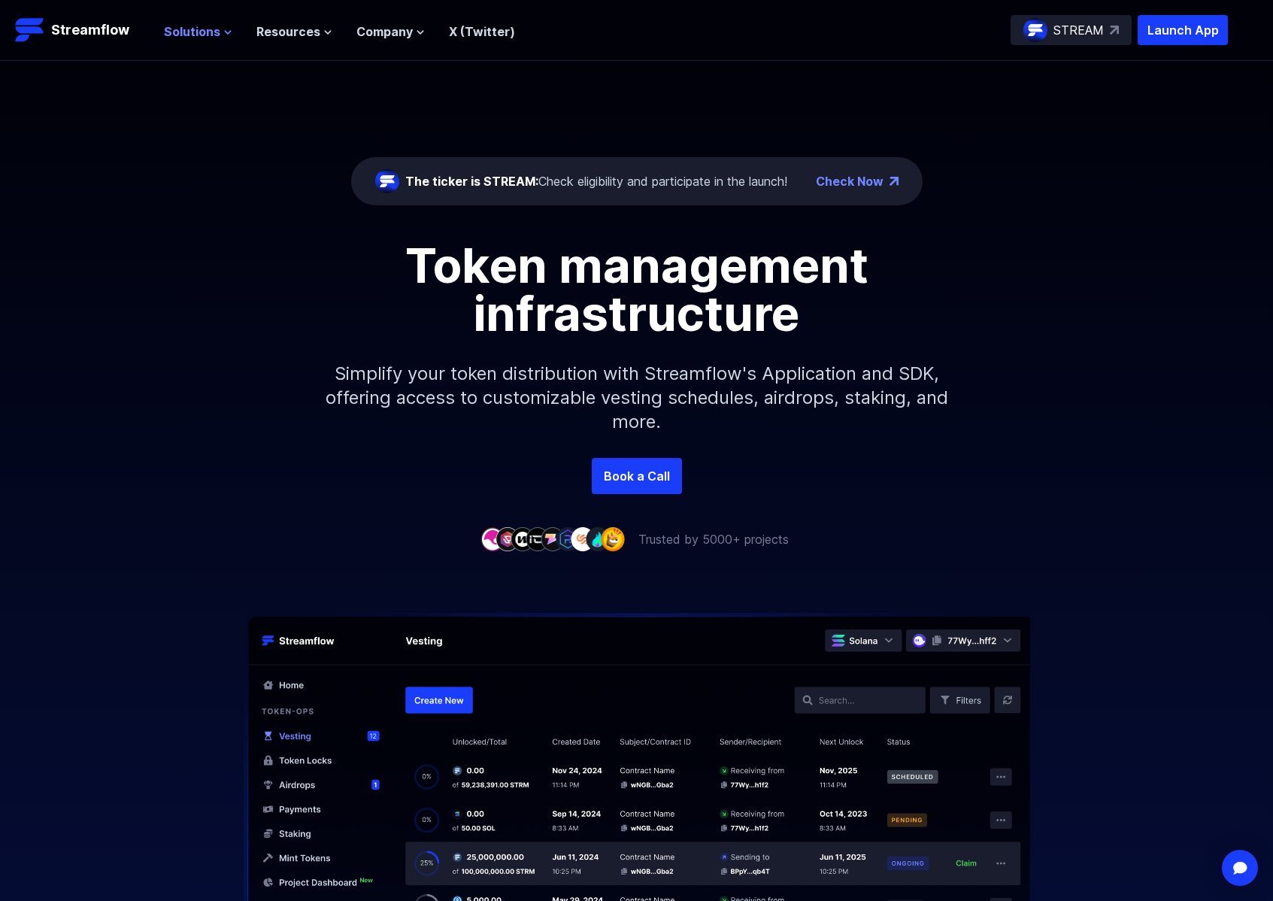
click at [217, 30] on button "Solutions" at bounding box center [198, 32] width 68 height 18
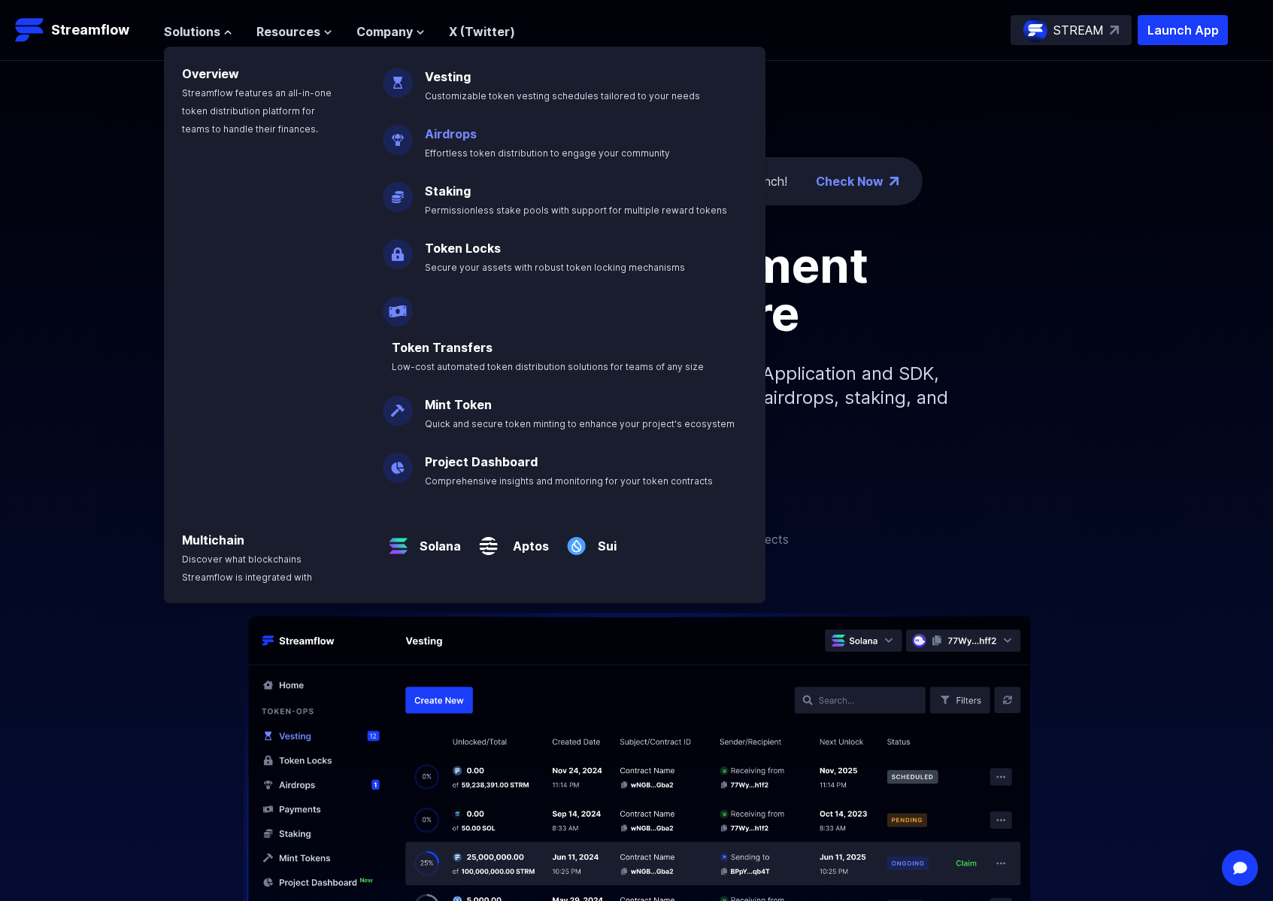
click at [459, 138] on link "Airdrops" at bounding box center [451, 133] width 52 height 15
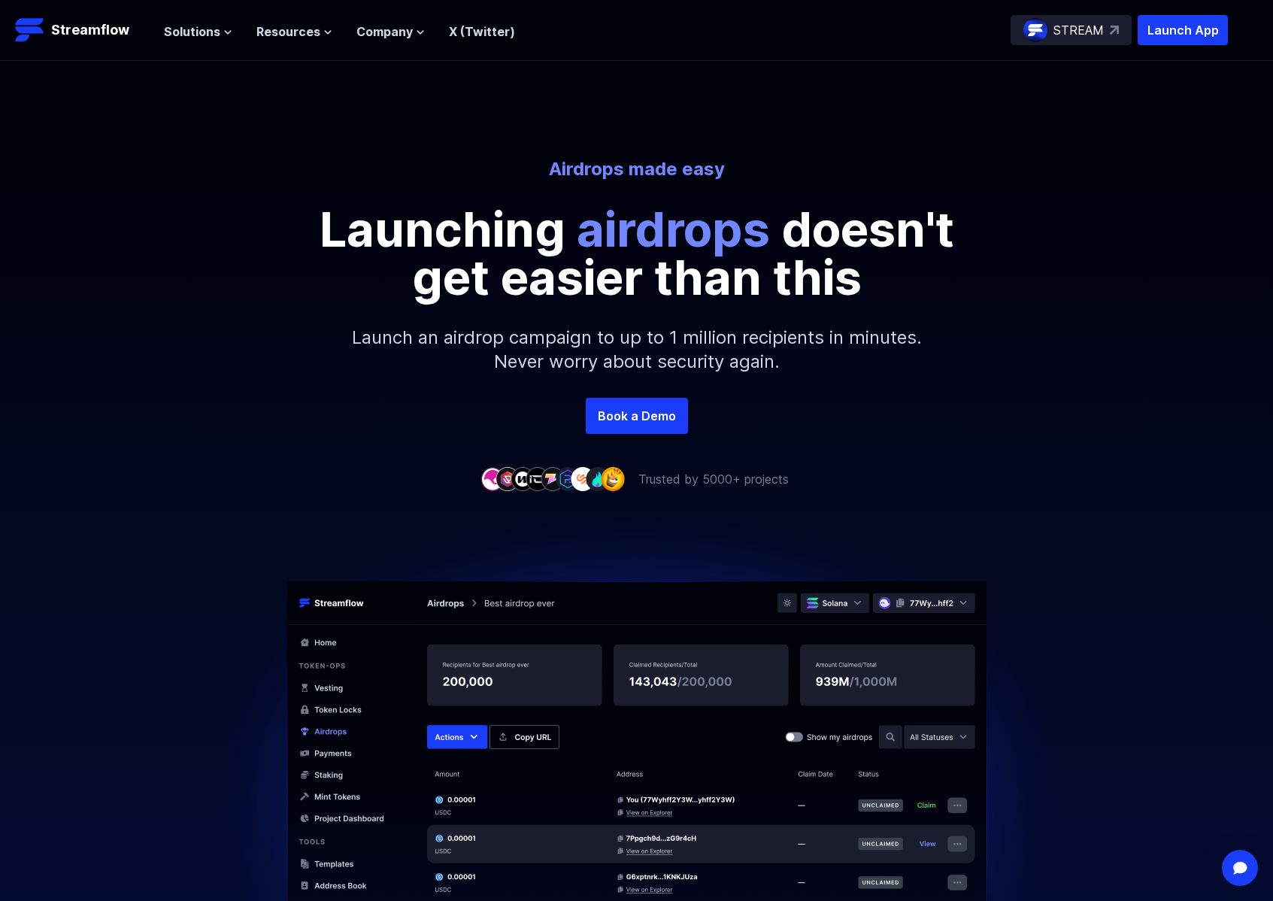
click at [315, 229] on p "Launching airdrops doesn't get easier than this" at bounding box center [637, 253] width 677 height 96
drag, startPoint x: 349, startPoint y: 221, endPoint x: 926, endPoint y: 294, distance: 581.5
click at [926, 294] on p "Launching airdrops doesn't get easier than this" at bounding box center [637, 253] width 677 height 96
copy p "Launching airdrops doesn't get easier than this"
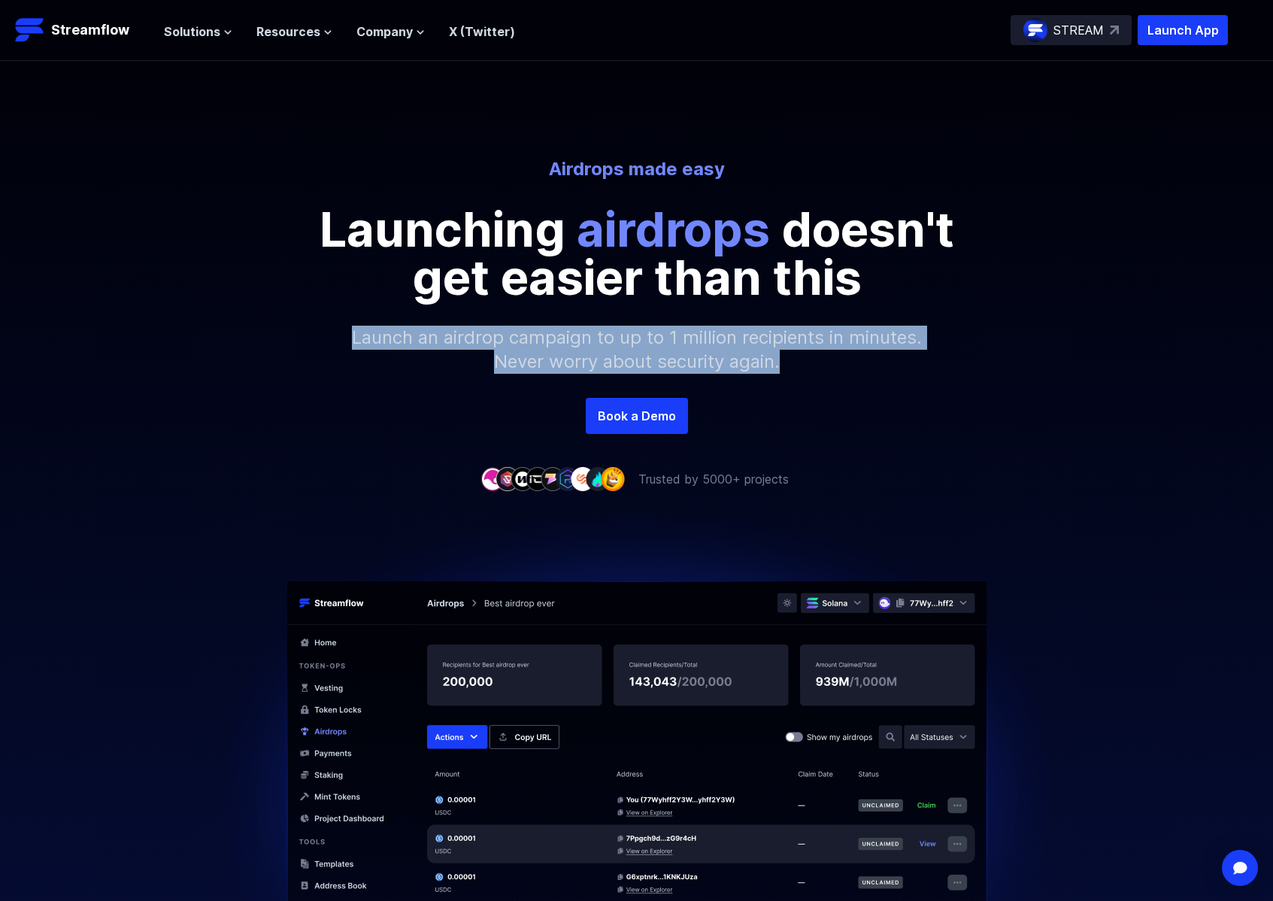
drag, startPoint x: 359, startPoint y: 340, endPoint x: 819, endPoint y: 359, distance: 460.7
click at [819, 359] on p "Launch an airdrop campaign to up to 1 million recipients in minutes. Never worr…" at bounding box center [637, 350] width 647 height 96
copy p "Launch an airdrop campaign to up to 1 million recipients in minutes. Never worr…"
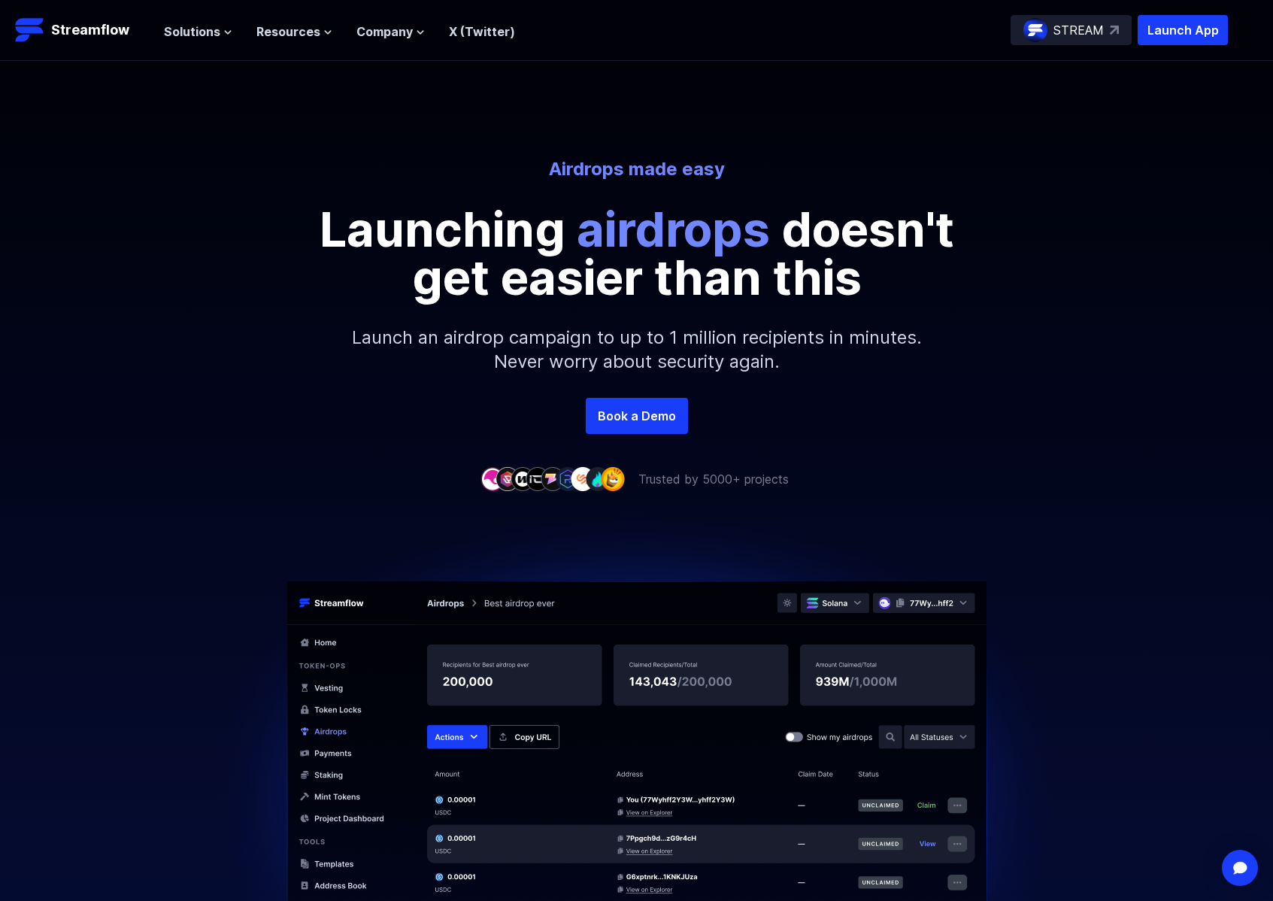
click at [200, 481] on div "Trusted by 5000+ projects" at bounding box center [636, 479] width 1273 height 18
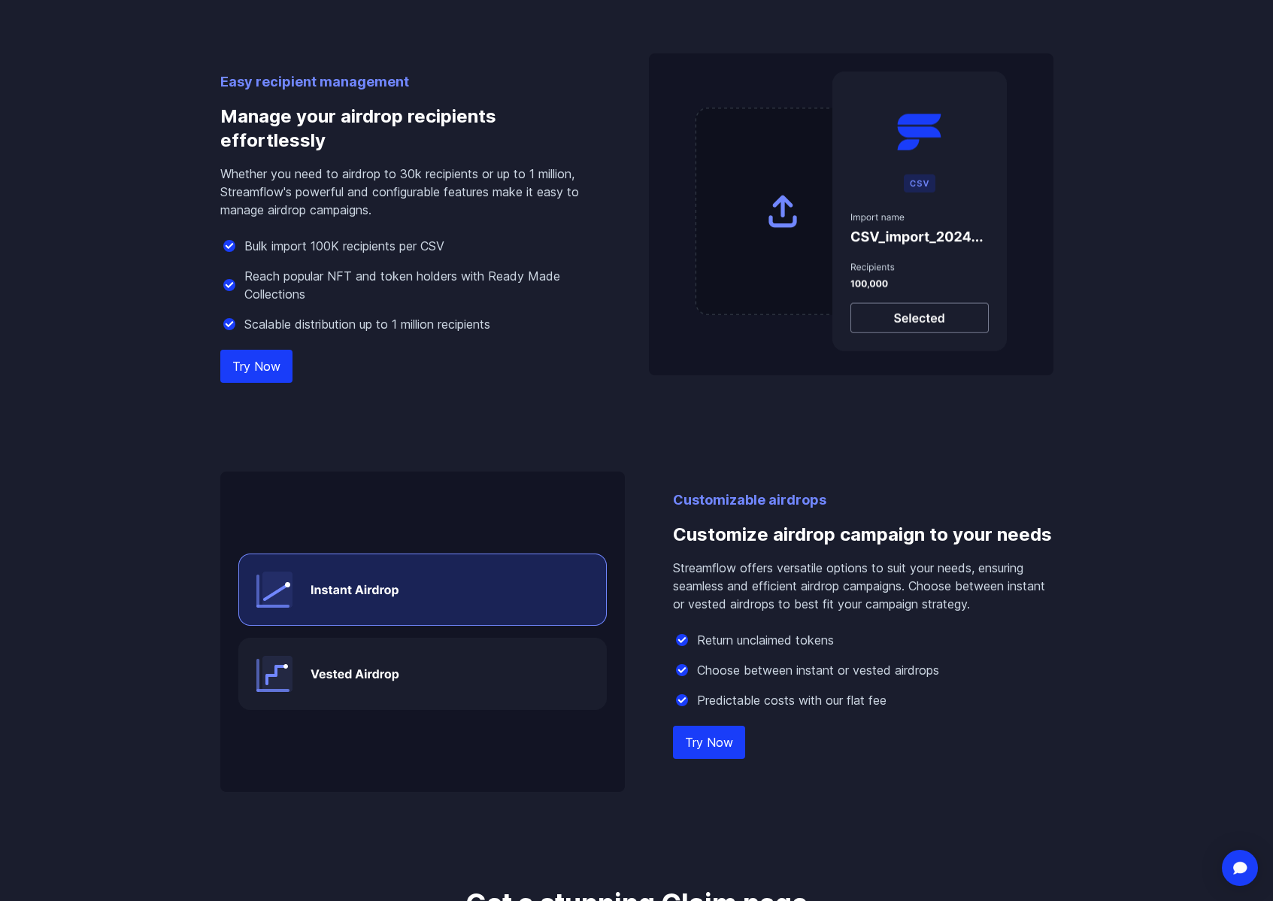
scroll to position [884, 0]
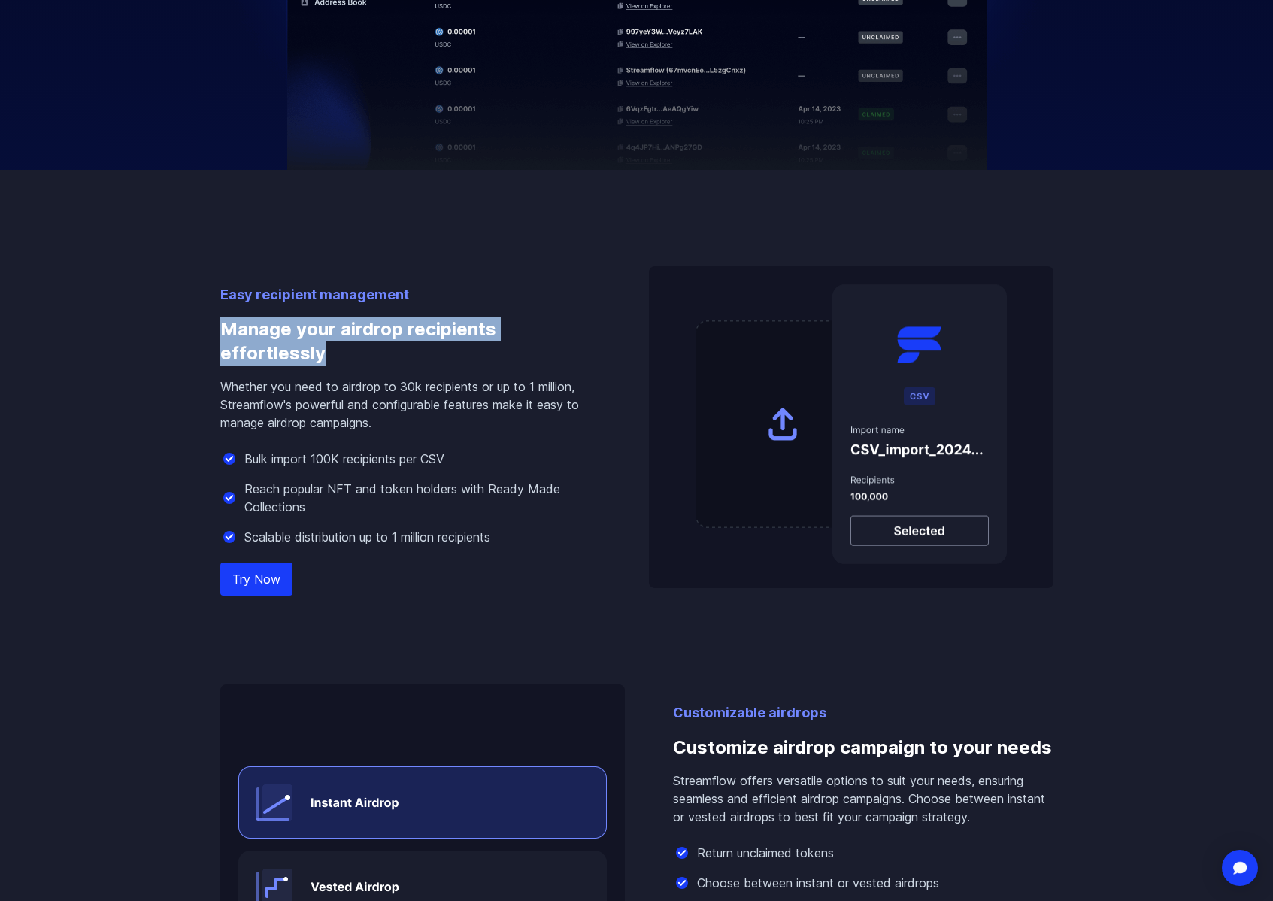
drag, startPoint x: 278, startPoint y: 347, endPoint x: 201, endPoint y: 324, distance: 80.2
copy h3 "Manage your airdrop recipients effortlessly"
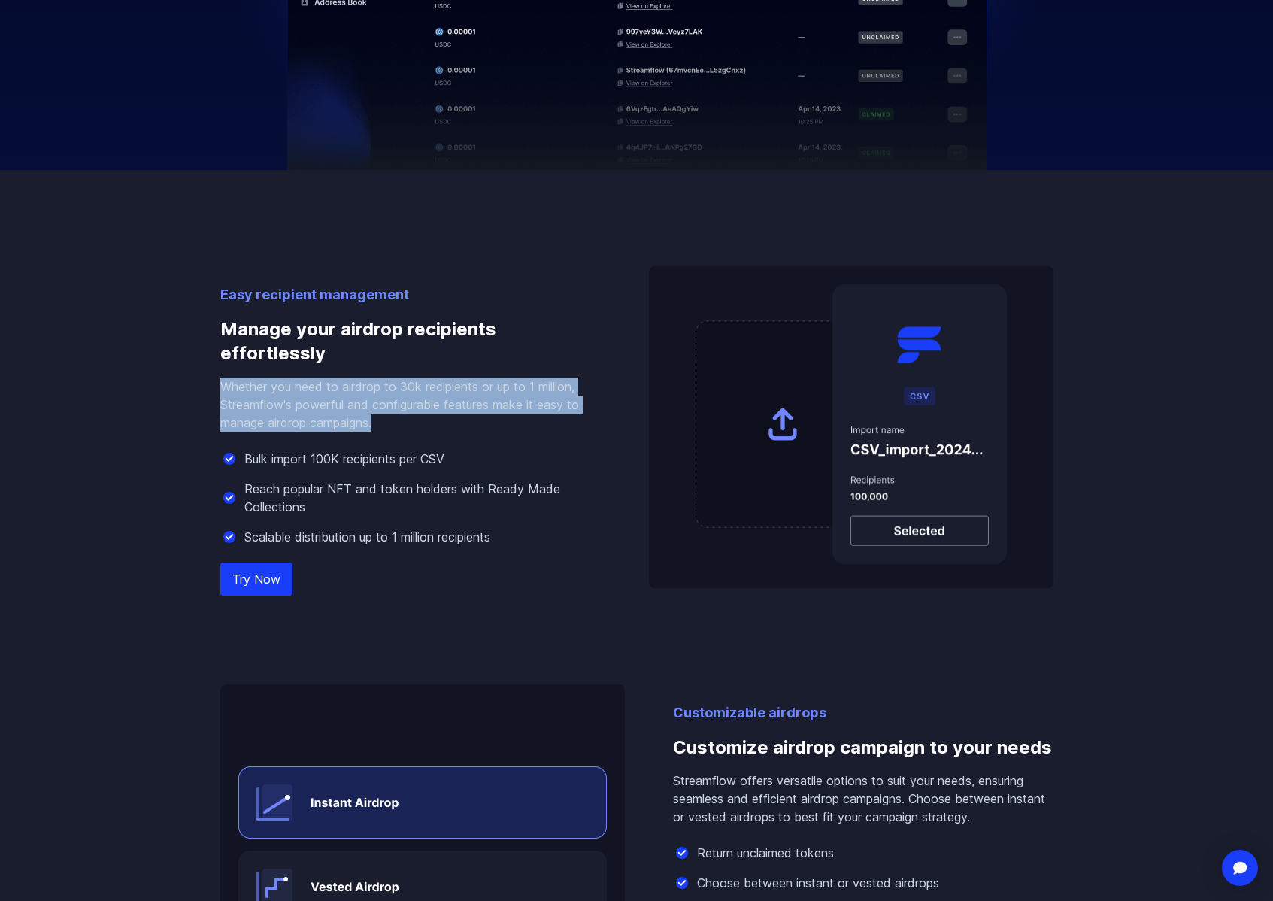
drag, startPoint x: 372, startPoint y: 429, endPoint x: 180, endPoint y: 384, distance: 197.2
copy p "Whether you need to airdrop to 30k recipients or up to 1 million, Streamflow's …"
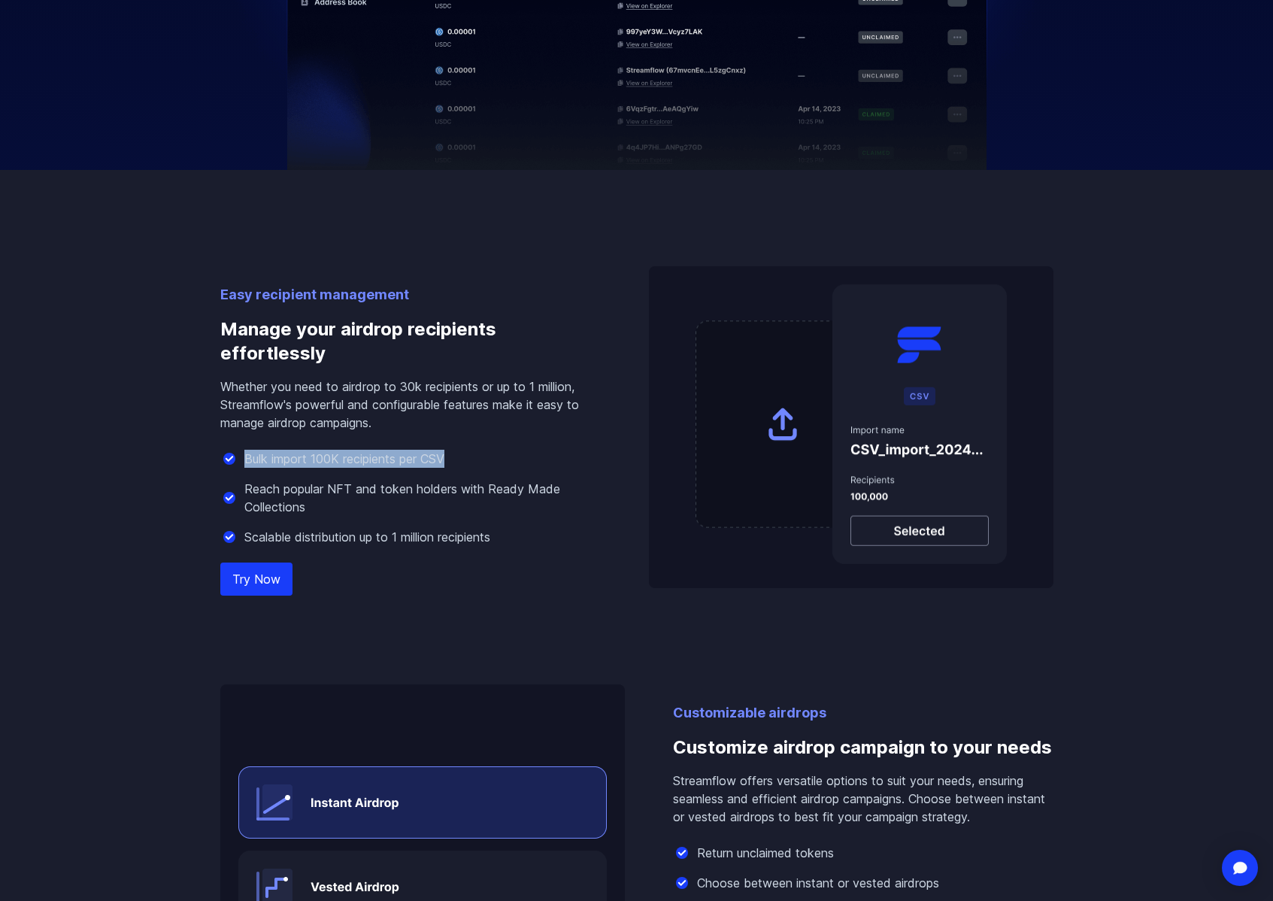
drag, startPoint x: 448, startPoint y: 462, endPoint x: 244, endPoint y: 457, distance: 203.9
click at [244, 457] on div "Bulk import 100K recipients per CSV" at bounding box center [410, 459] width 381 height 18
copy p "Bulk import 100K recipients per CSV"
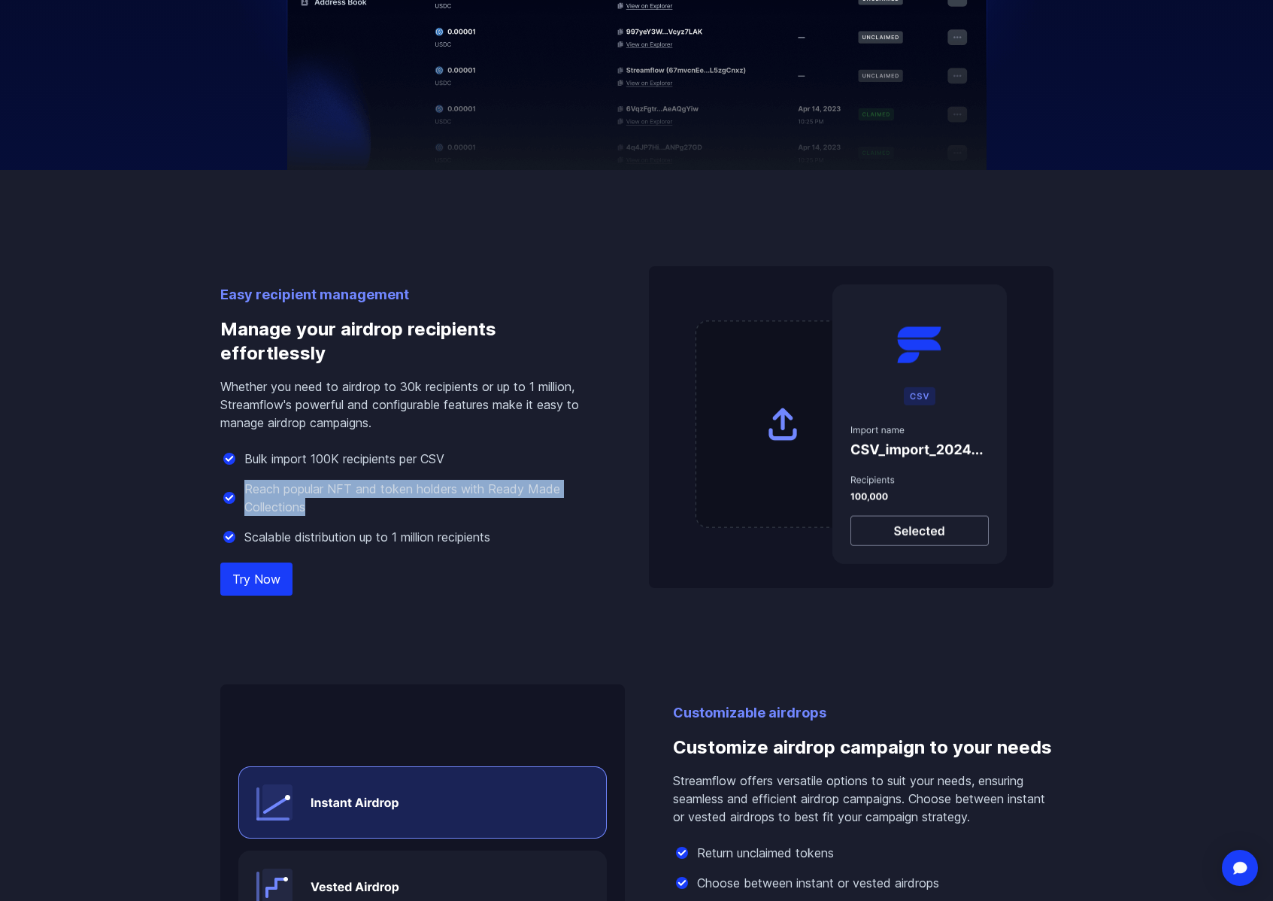
drag, startPoint x: 245, startPoint y: 489, endPoint x: 352, endPoint y: 502, distance: 107.7
click at [352, 502] on p "Reach popular NFT and token holders with Ready Made Collections" at bounding box center [422, 498] width 357 height 36
copy p "Reach popular NFT and token holders with Ready Made Collections"
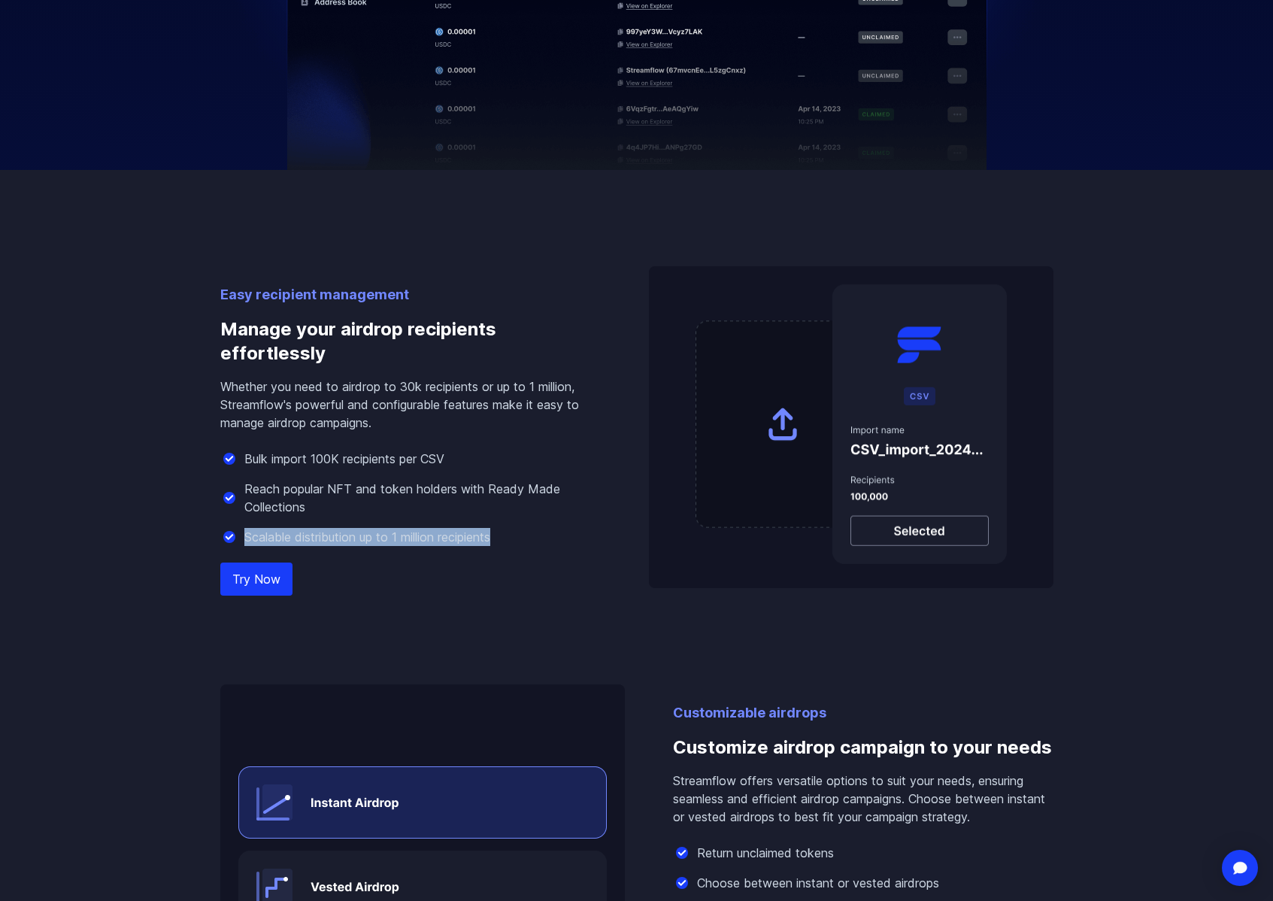
drag, startPoint x: 245, startPoint y: 537, endPoint x: 520, endPoint y: 551, distance: 275.6
click at [520, 551] on div "Easy recipient management Manage your airdrop recipients effortlessly Whether y…" at bounding box center [410, 436] width 381 height 304
copy div "Scalable distribution up to 1 million recipients"
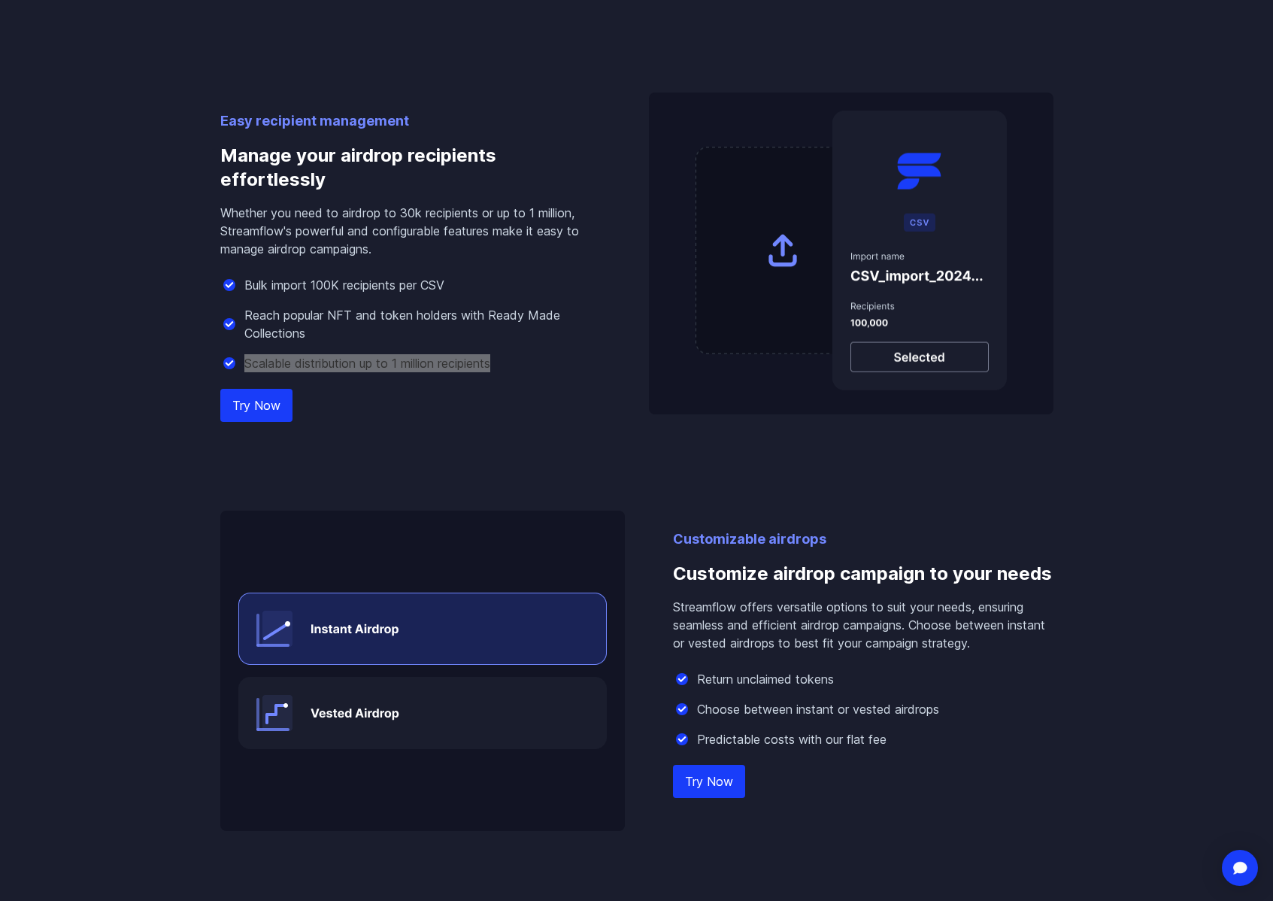
scroll to position [1057, 0]
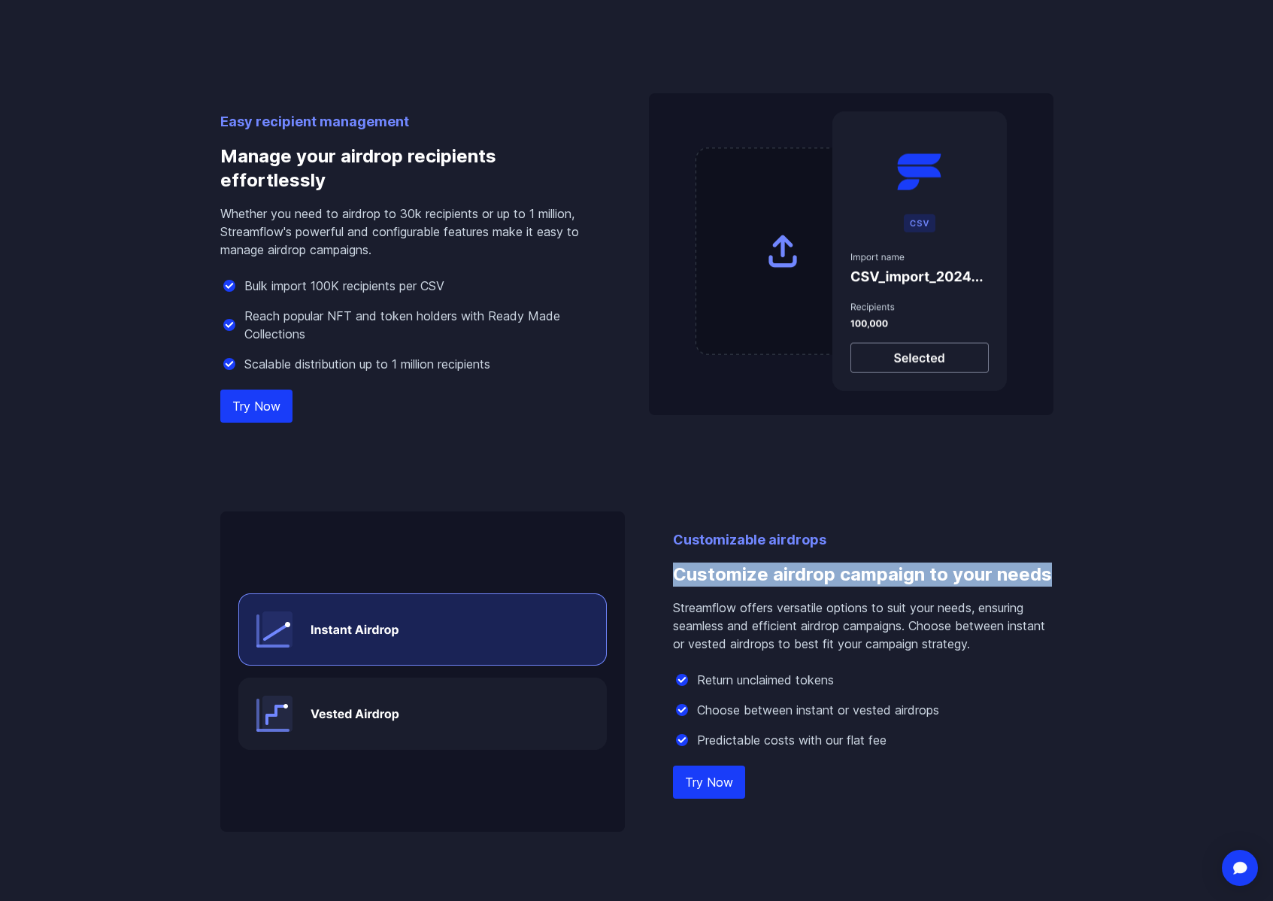
drag, startPoint x: 673, startPoint y: 576, endPoint x: 1048, endPoint y: 581, distance: 375.3
click at [1048, 581] on h3 "Customize airdrop campaign to your needs" at bounding box center [863, 575] width 381 height 48
copy h3 "Customize airdrop campaign to your needs"
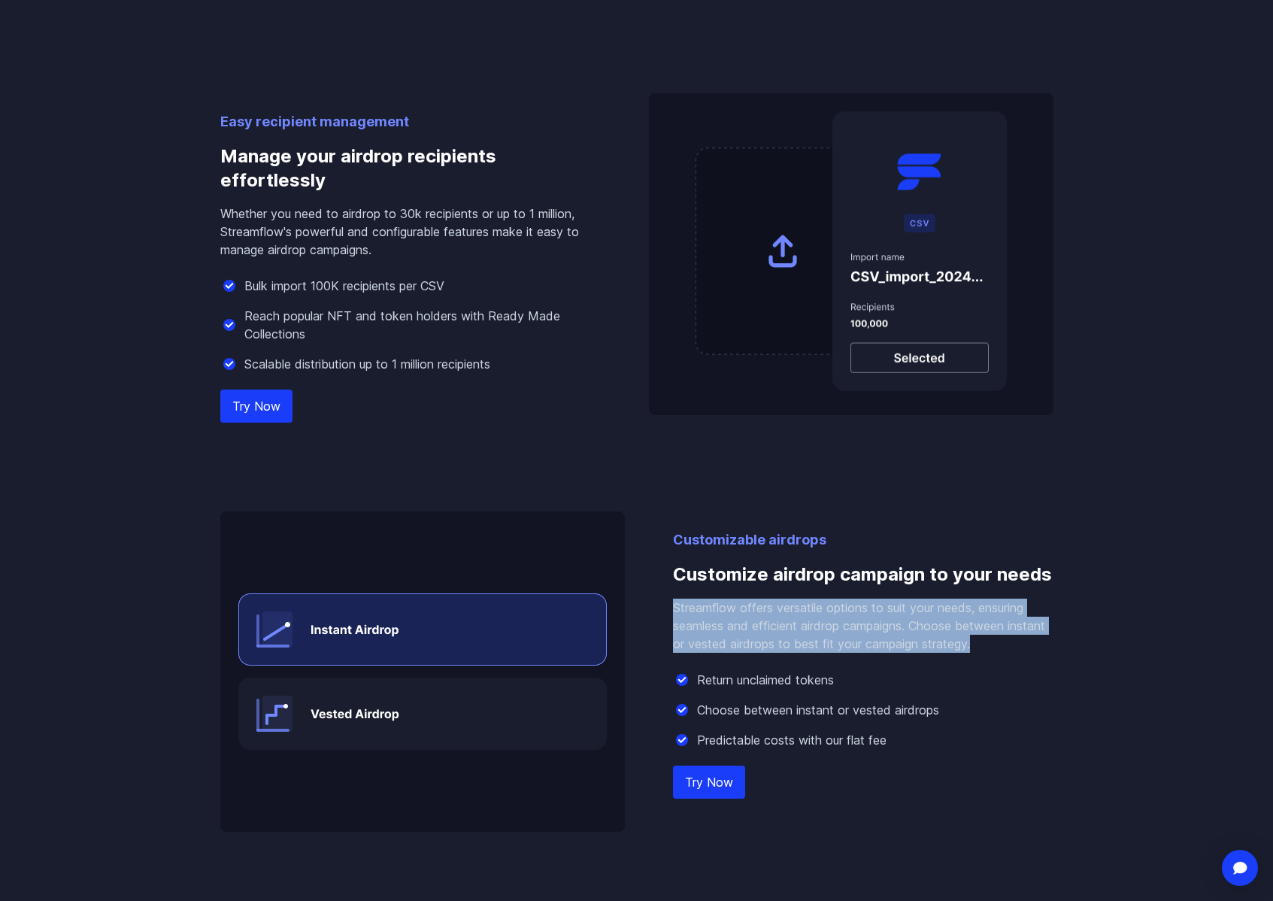
drag, startPoint x: 966, startPoint y: 647, endPoint x: 651, endPoint y: 598, distance: 318.9
click at [651, 598] on div "Easy recipient management Manage your airdrop recipients effortlessly Whether y…" at bounding box center [636, 414] width 857 height 835
copy div "Streamflow offers versatile options to suit your needs, ensuring seamless and e…"
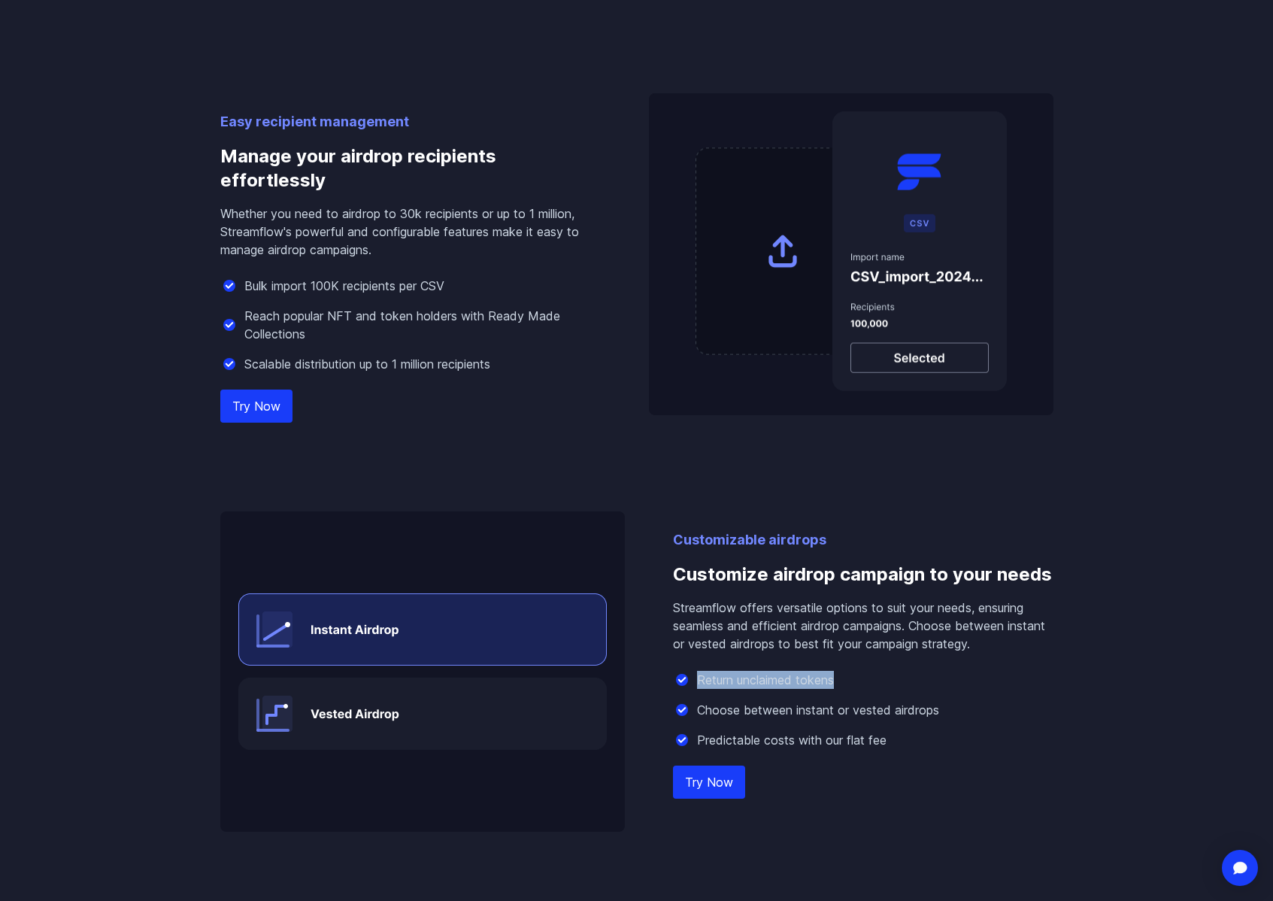
drag, startPoint x: 839, startPoint y: 678, endPoint x: 697, endPoint y: 682, distance: 141.4
click at [697, 682] on div "Return unclaimed tokens" at bounding box center [863, 680] width 381 height 18
copy p "Return unclaimed tokens"
drag, startPoint x: 960, startPoint y: 712, endPoint x: 949, endPoint y: 712, distance: 10.6
click at [960, 712] on div "Choose between instant or vested airdrops" at bounding box center [863, 710] width 381 height 18
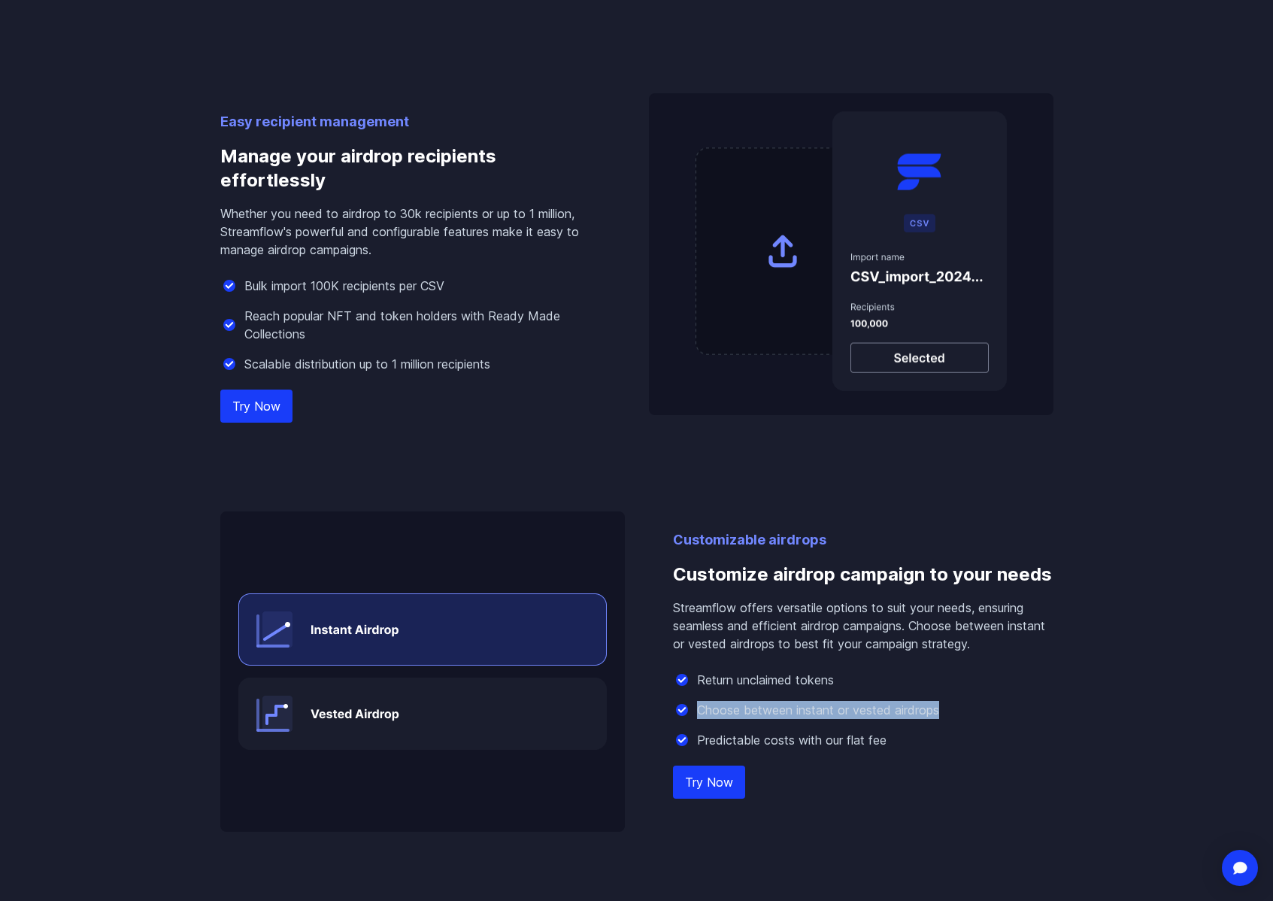
drag, startPoint x: 945, startPoint y: 713, endPoint x: 698, endPoint y: 706, distance: 247.5
click at [698, 706] on div "Choose between instant or vested airdrops" at bounding box center [863, 710] width 381 height 18
drag, startPoint x: 895, startPoint y: 740, endPoint x: 700, endPoint y: 741, distance: 194.8
click at [700, 741] on div "Predictable costs with our flat fee" at bounding box center [863, 740] width 381 height 18
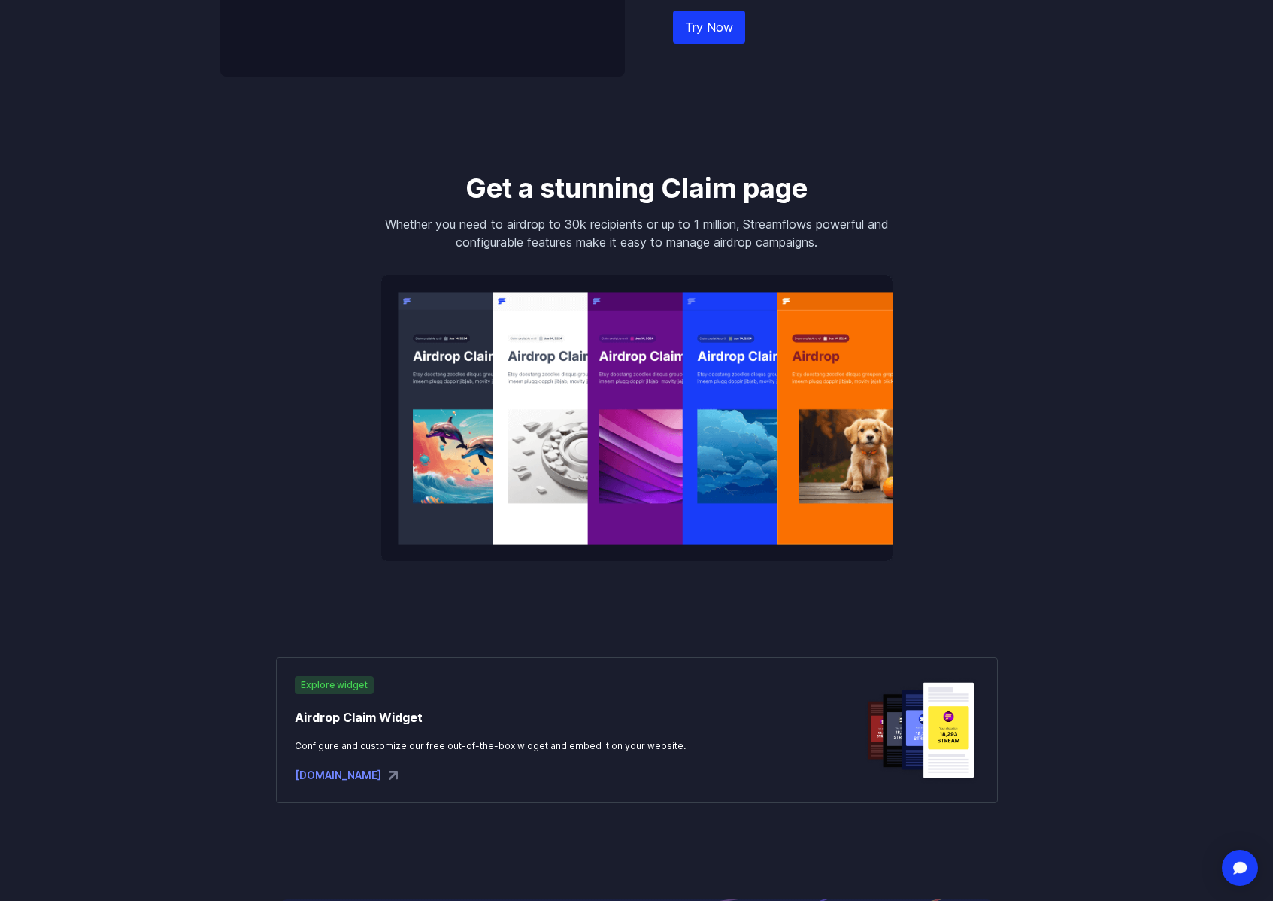
scroll to position [1805, 0]
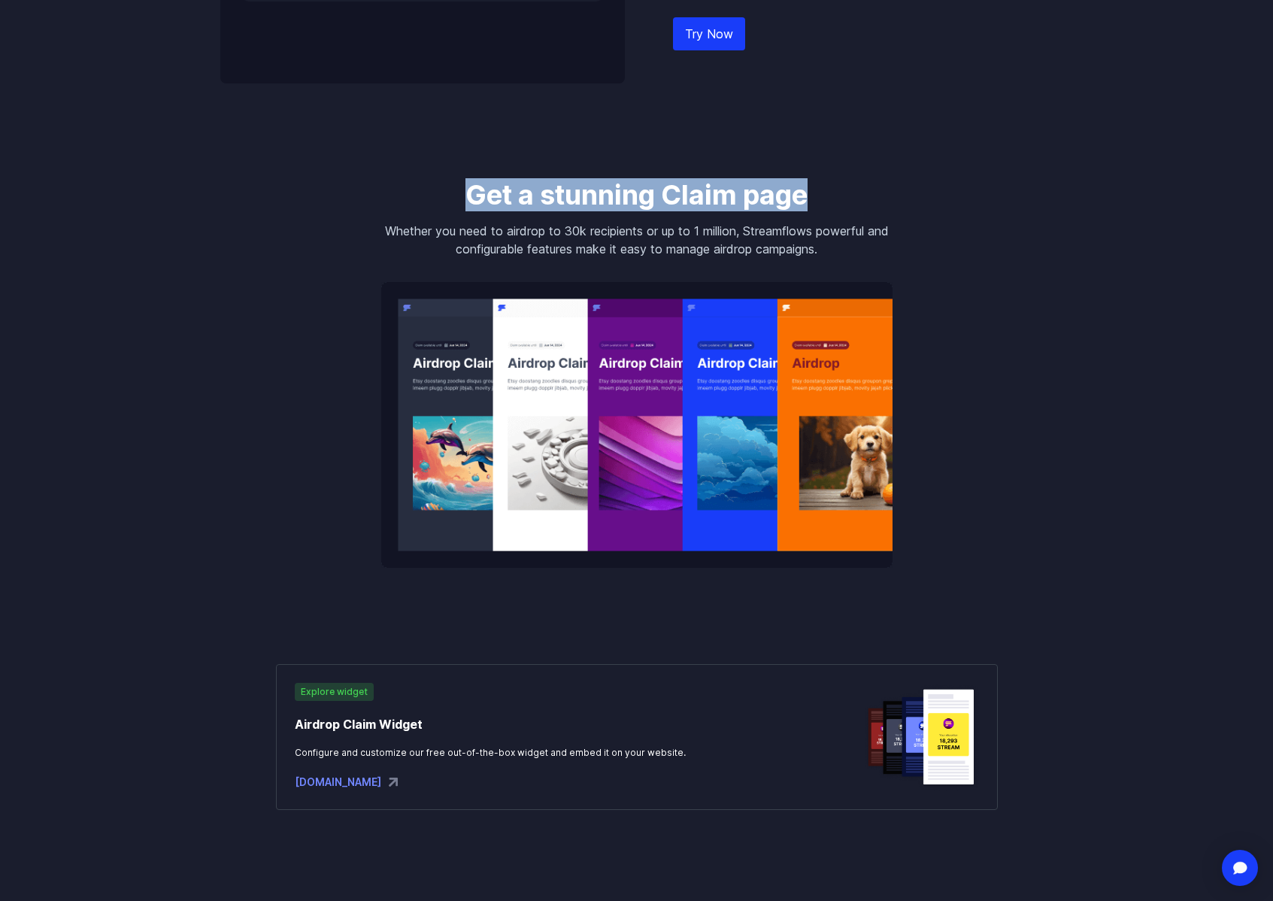
drag, startPoint x: 472, startPoint y: 190, endPoint x: 809, endPoint y: 193, distance: 336.2
click at [809, 193] on h3 "Get a stunning Claim page" at bounding box center [636, 195] width 511 height 30
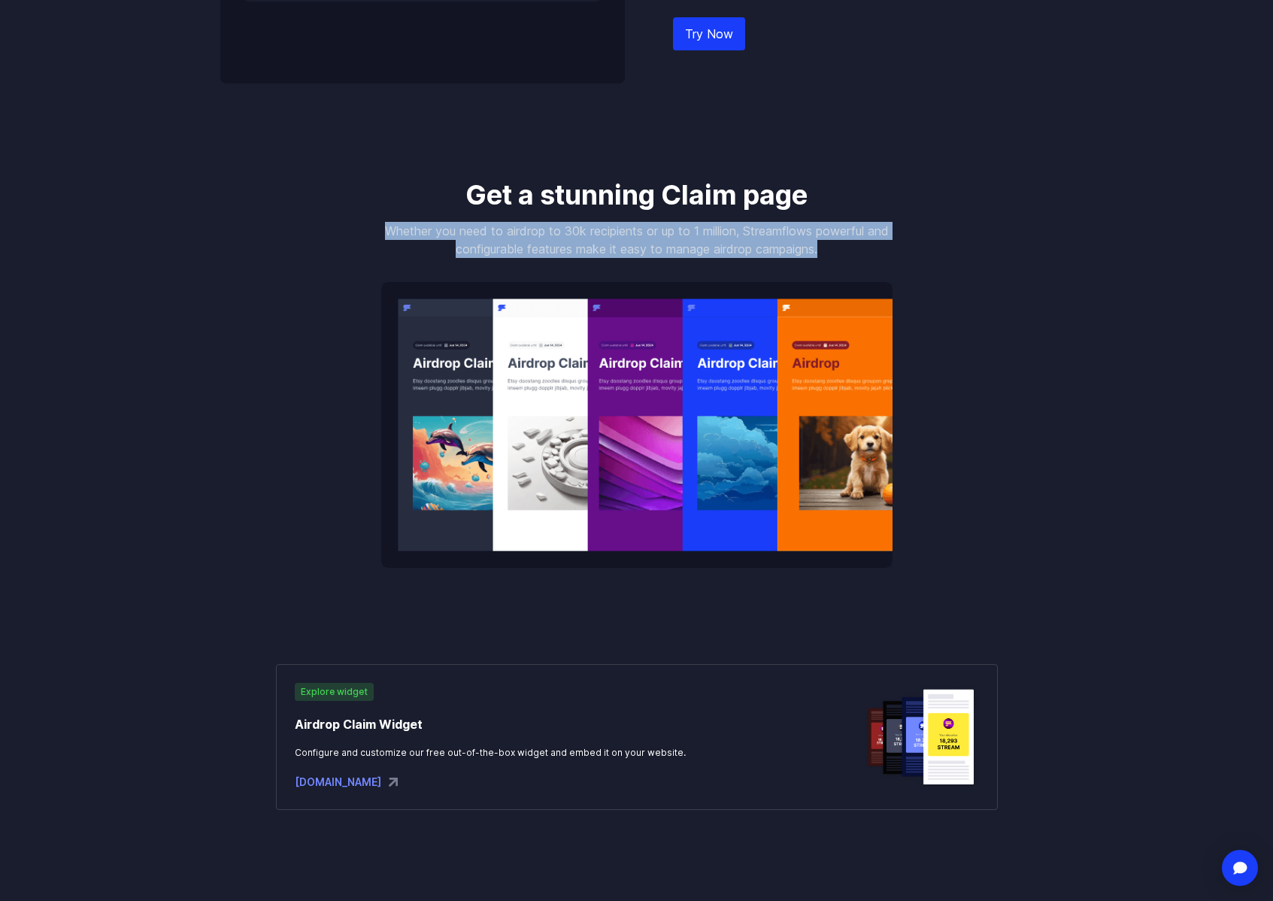
drag, startPoint x: 395, startPoint y: 230, endPoint x: 839, endPoint y: 244, distance: 444.7
click at [839, 244] on p "Whether you need to airdrop to 30k recipients or up to 1 million, Streamflows p…" at bounding box center [636, 240] width 511 height 36
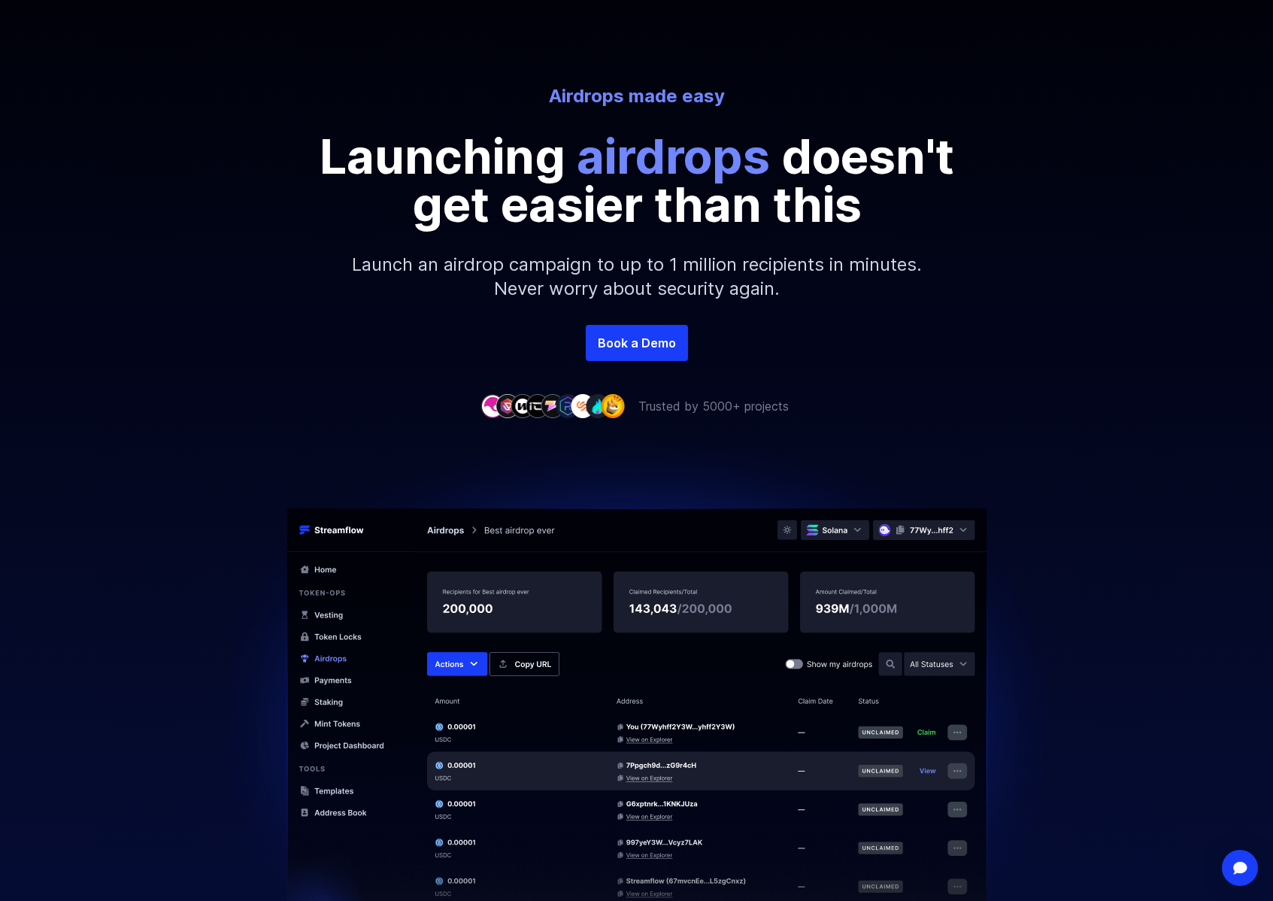
scroll to position [0, 0]
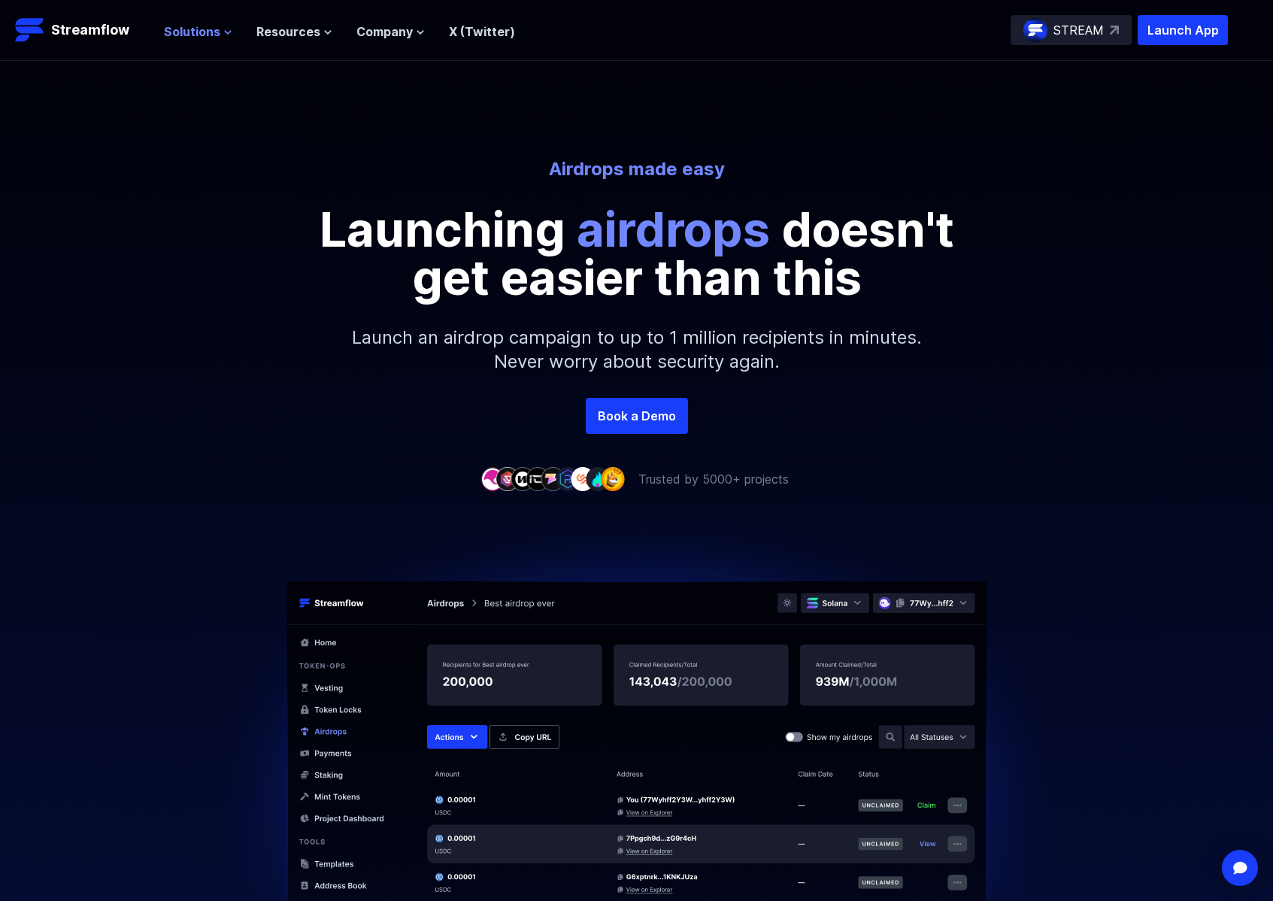
click at [185, 25] on span "Solutions" at bounding box center [192, 32] width 56 height 18
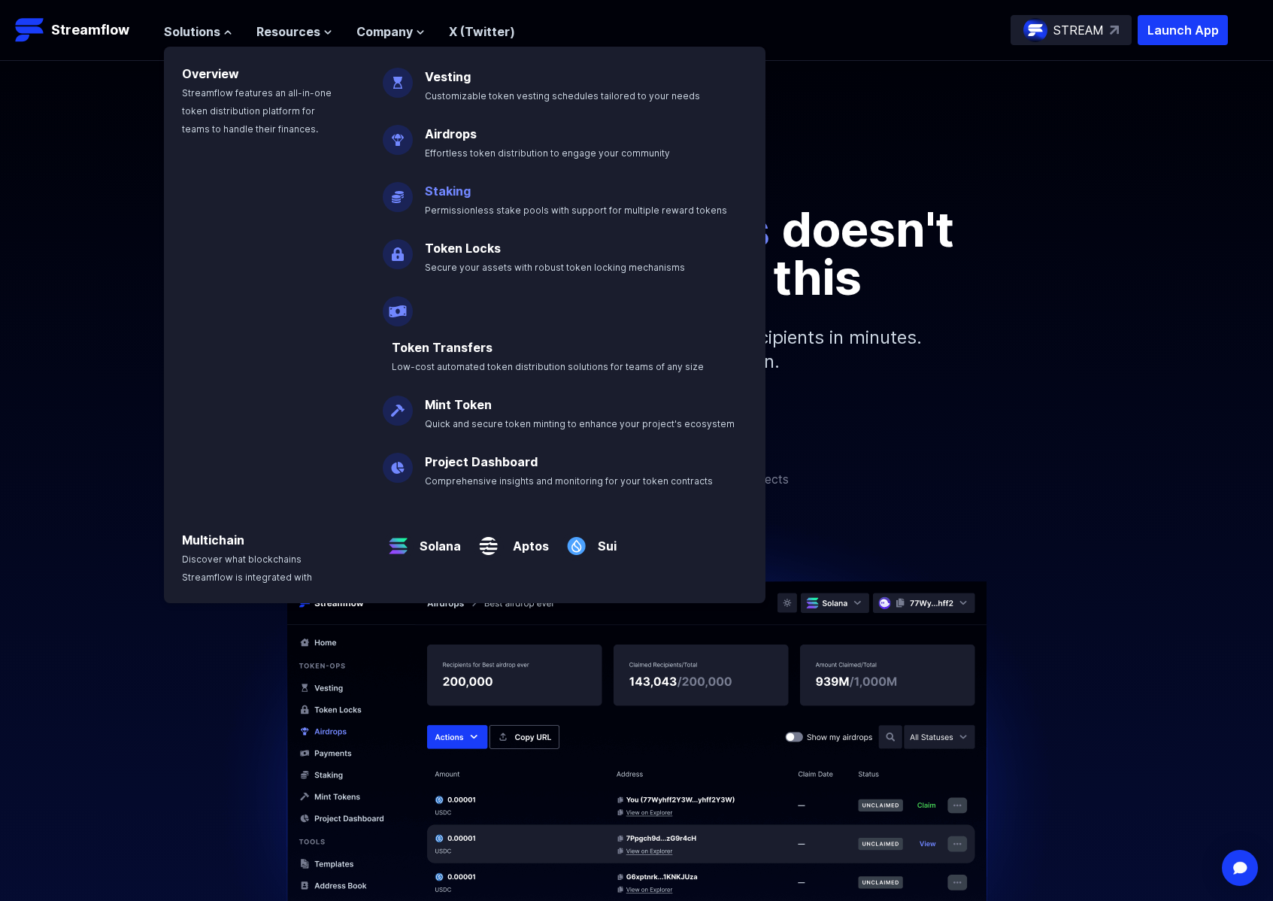
click at [452, 192] on link "Staking" at bounding box center [448, 191] width 46 height 15
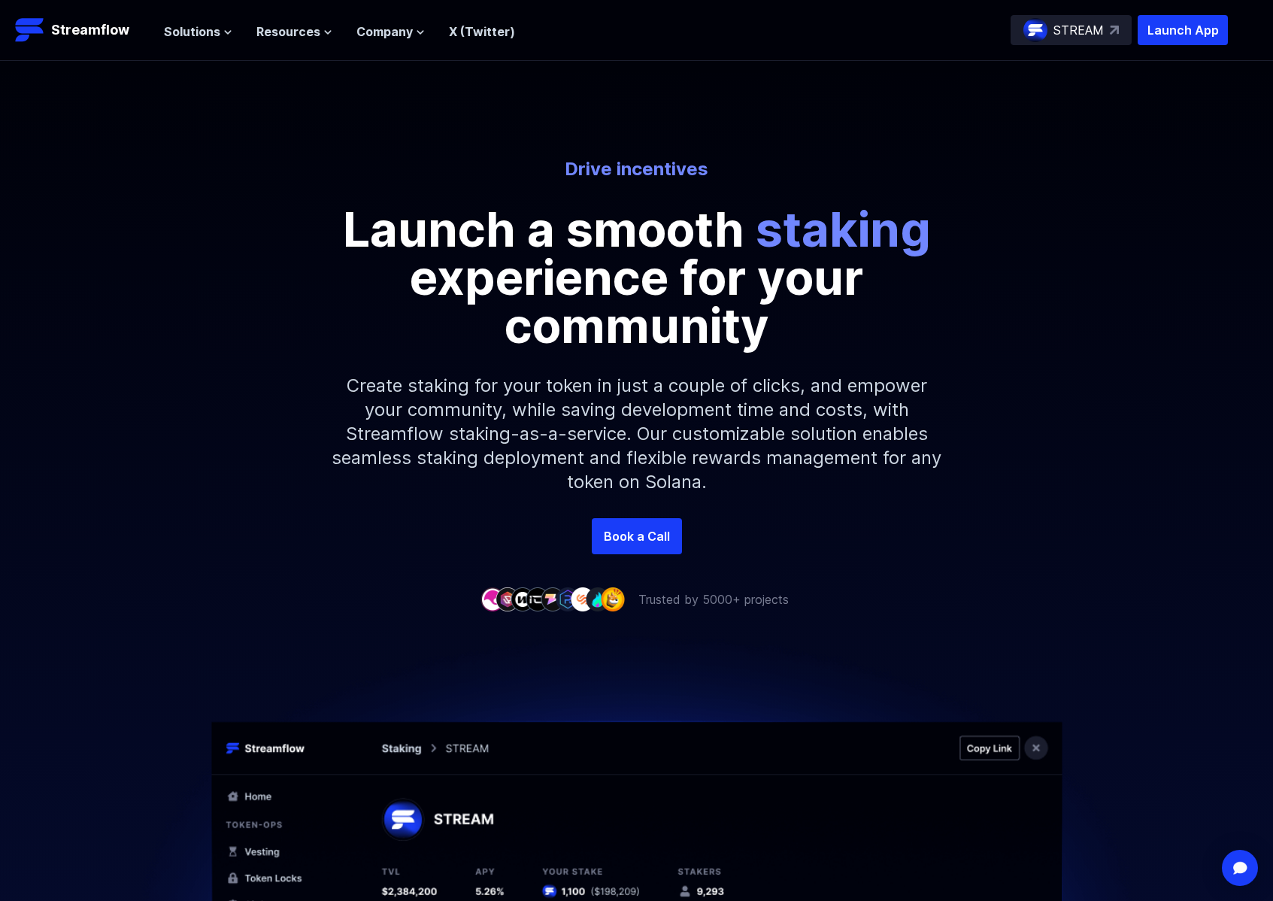
drag, startPoint x: 467, startPoint y: 219, endPoint x: 404, endPoint y: 226, distance: 63.5
click at [466, 219] on p "Launch a smooth staking experience for your community" at bounding box center [637, 277] width 677 height 144
drag, startPoint x: 566, startPoint y: 168, endPoint x: 726, endPoint y: 174, distance: 159.5
click at [726, 174] on p "Drive incentives" at bounding box center [636, 169] width 833 height 24
copy p "Drive incentives"
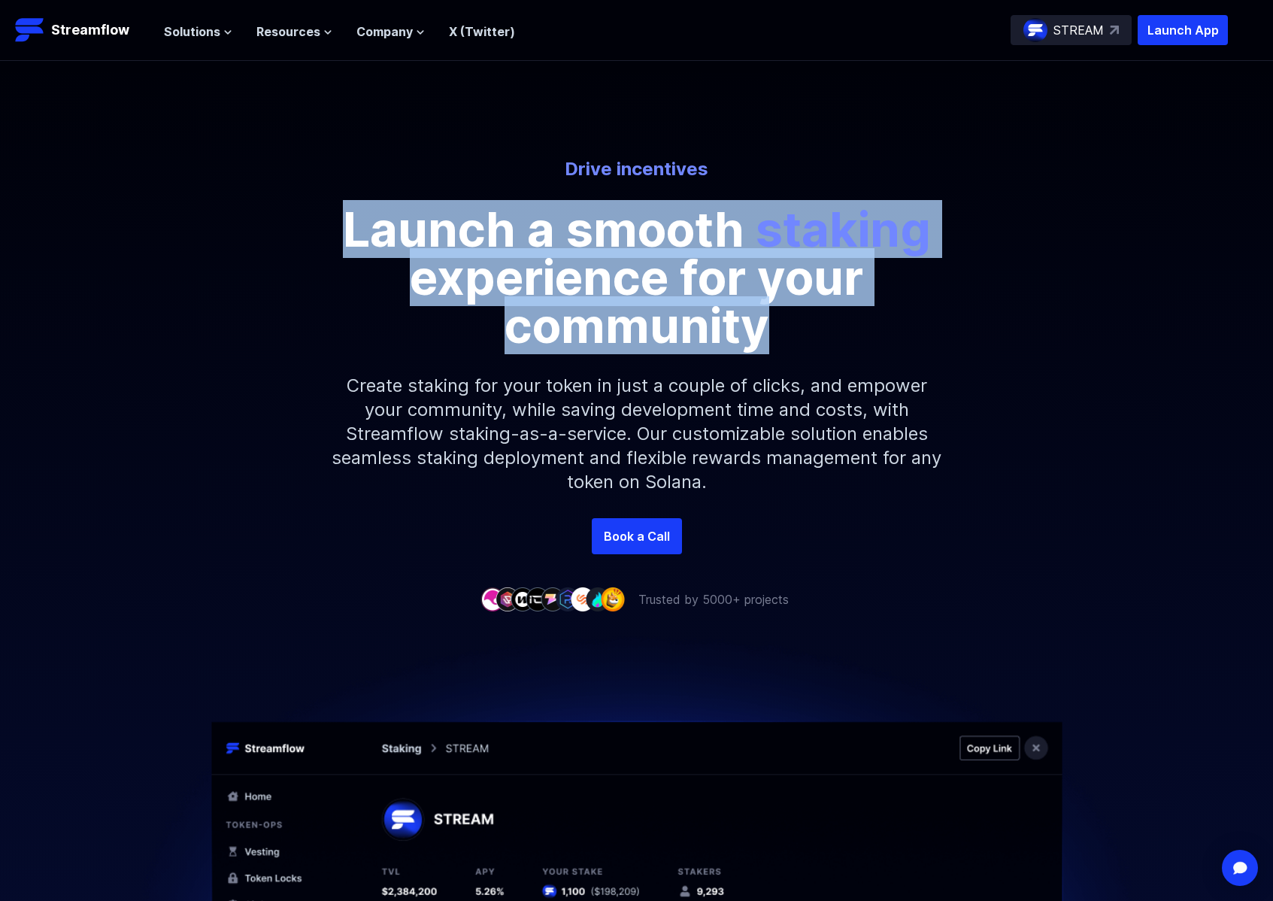
drag, startPoint x: 781, startPoint y: 341, endPoint x: 332, endPoint y: 221, distance: 464.9
click at [332, 221] on p "Launch a smooth staking experience for your community" at bounding box center [637, 277] width 677 height 144
copy p "Launch a smooth staking experience for your community"
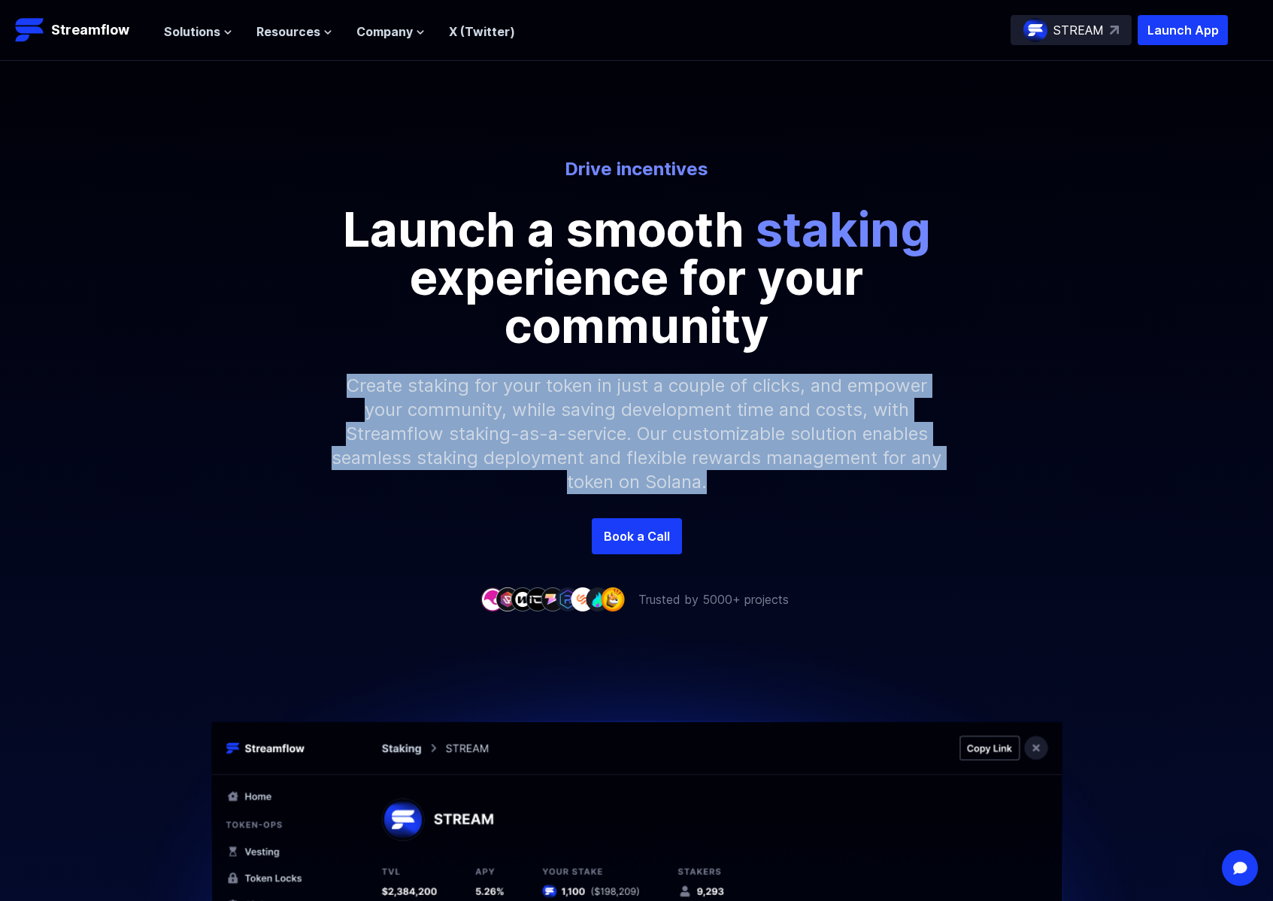
drag, startPoint x: 349, startPoint y: 384, endPoint x: 724, endPoint y: 484, distance: 387.5
click at [724, 484] on p "Create staking for your token in just a couple of clicks, and empower your comm…" at bounding box center [637, 434] width 647 height 168
copy p "Create staking for your token in just a couple of clicks, and empower your comm…"
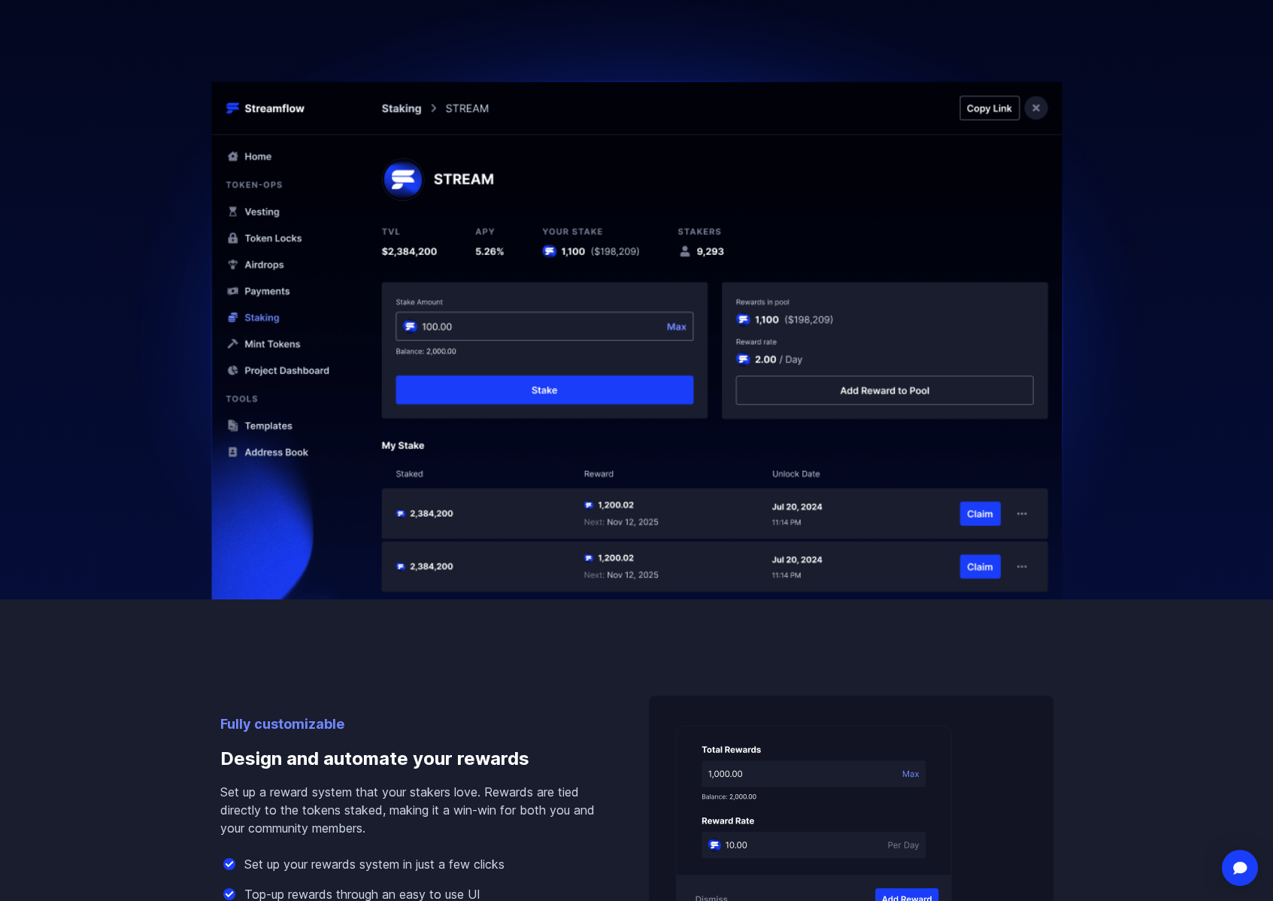
scroll to position [966, 0]
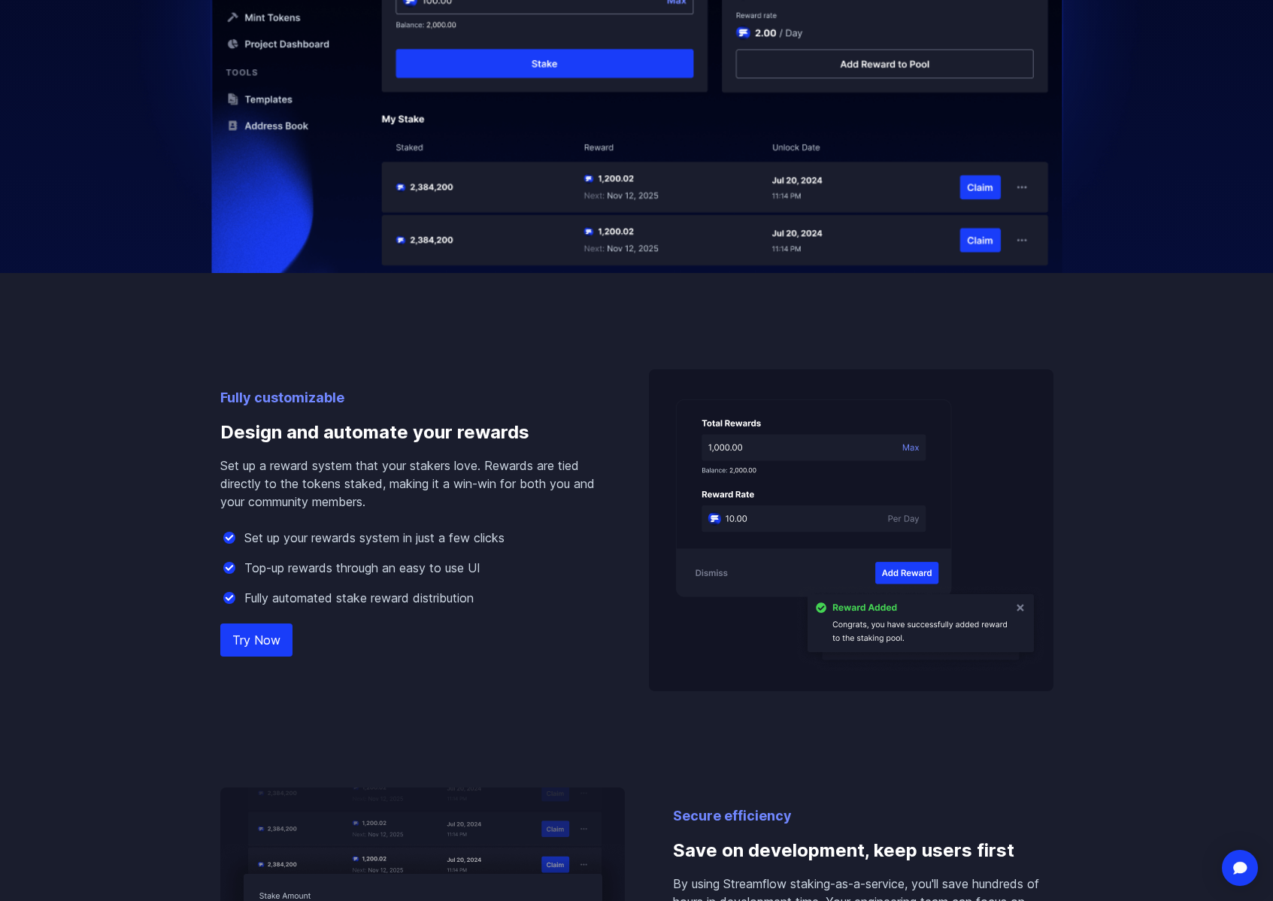
click at [292, 431] on h3 "Design and automate your rewards" at bounding box center [410, 432] width 381 height 48
drag, startPoint x: 223, startPoint y: 432, endPoint x: 537, endPoint y: 432, distance: 314.4
click at [537, 432] on h3 "Design and automate your rewards" at bounding box center [410, 432] width 381 height 48
copy h3 "Design and automate your rewards"
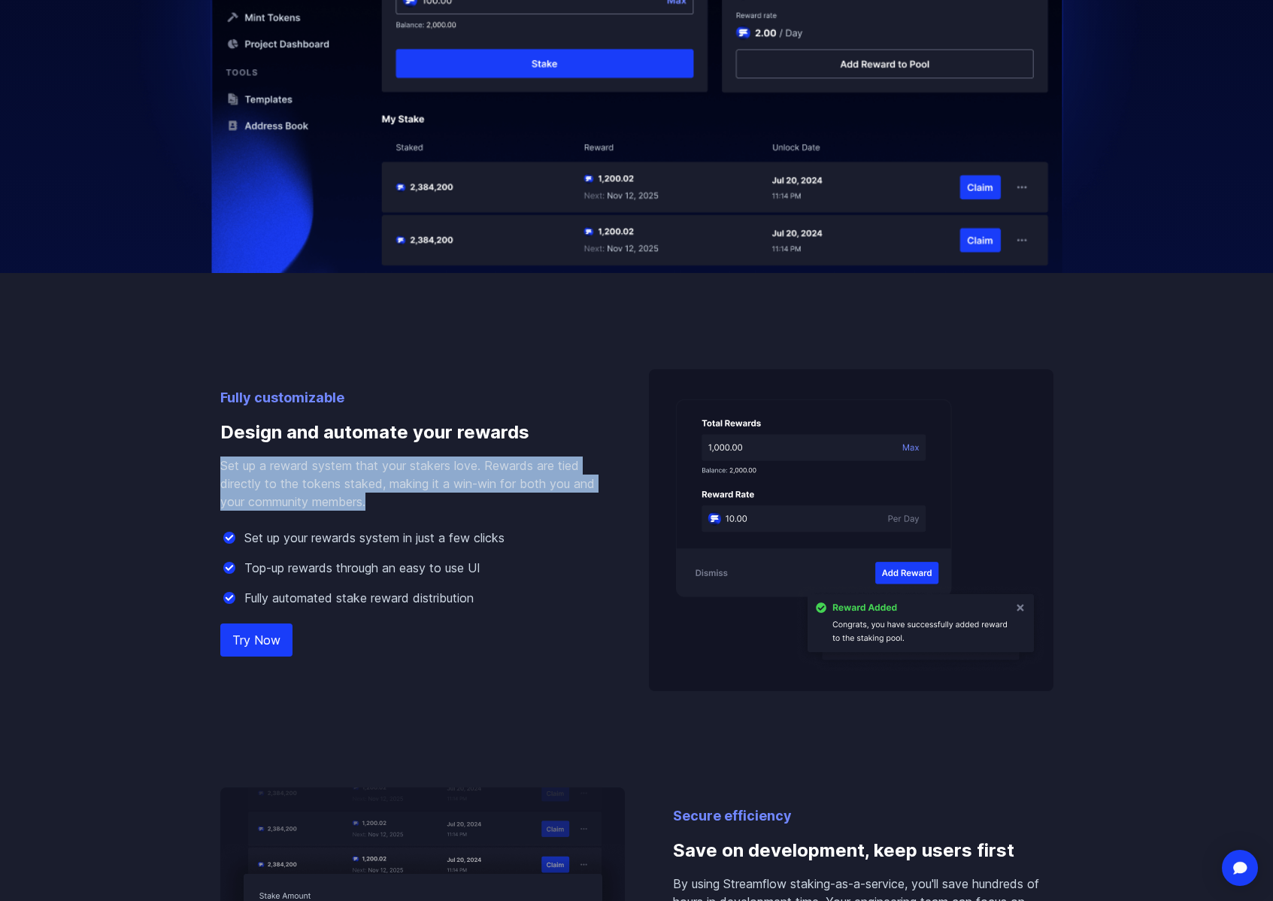
drag, startPoint x: 387, startPoint y: 504, endPoint x: 202, endPoint y: 465, distance: 189.1
copy p "Set up a reward system that your stakers love. Rewards are tied directly to the…"
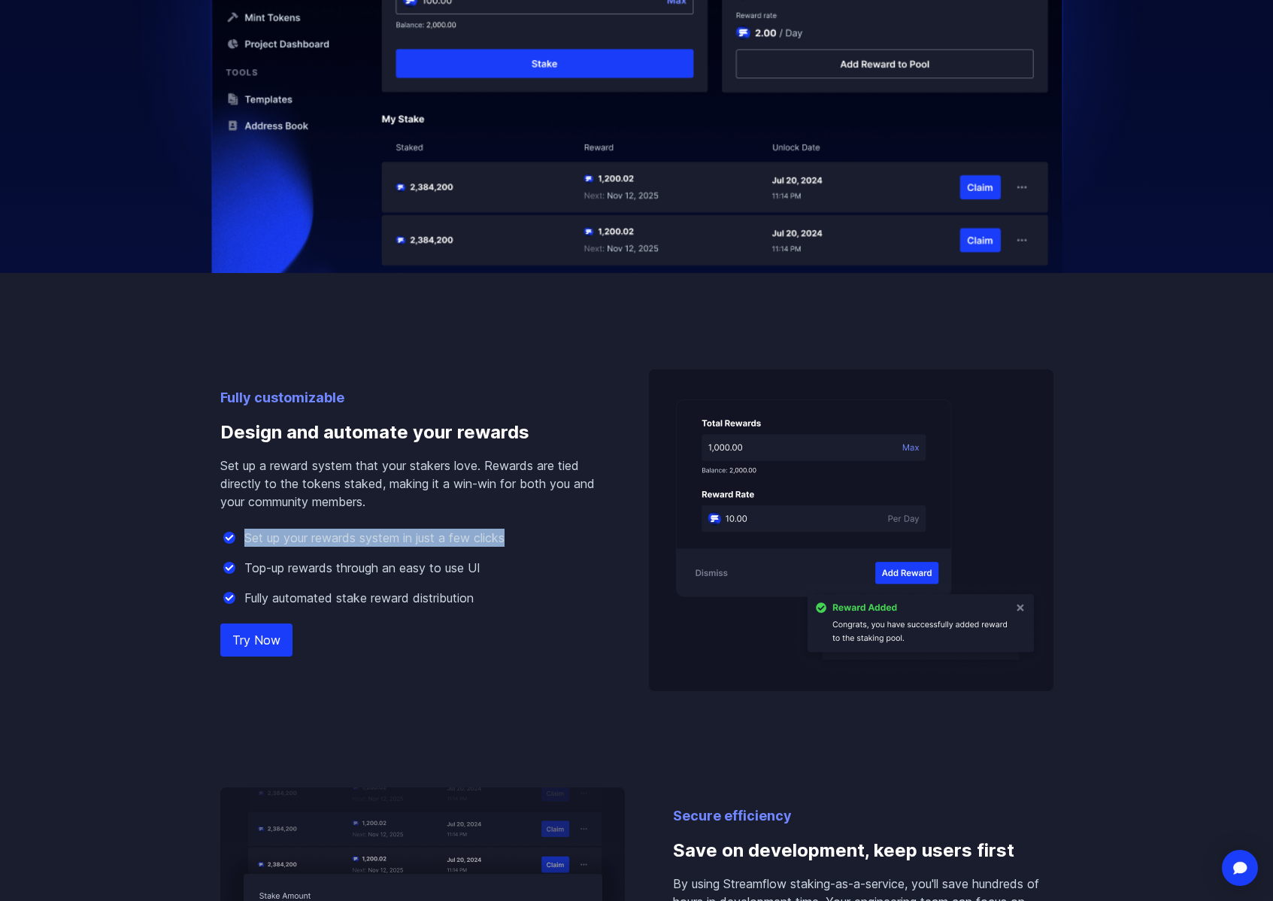
drag, startPoint x: 271, startPoint y: 538, endPoint x: 544, endPoint y: 543, distance: 273.1
click at [544, 543] on div "Set up your rewards system in just a few clicks" at bounding box center [410, 538] width 381 height 18
copy p "Set up your rewards system in just a few clicks"
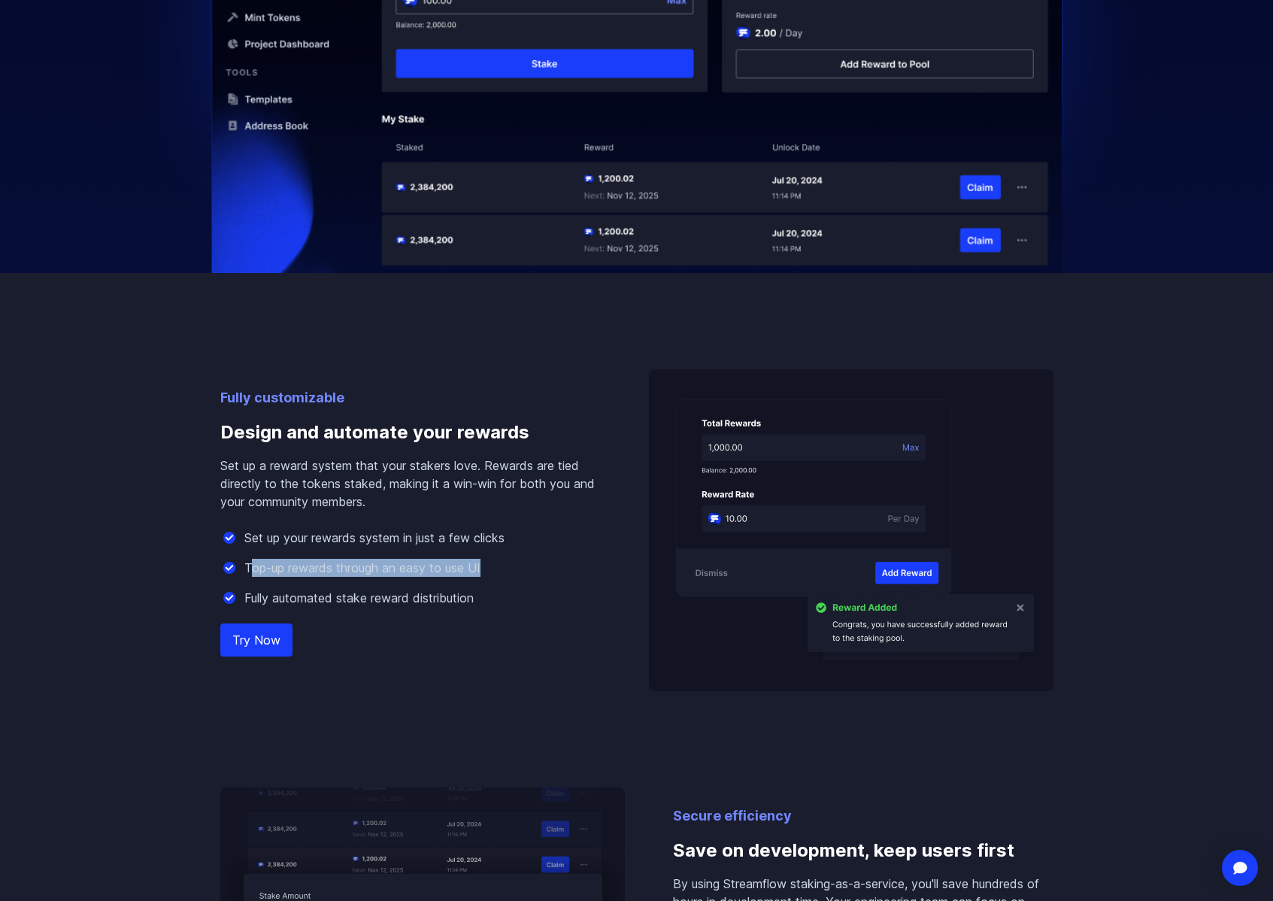
drag, startPoint x: 248, startPoint y: 569, endPoint x: 490, endPoint y: 573, distance: 242.2
click at [490, 573] on div "Top-up rewards through an easy to use UI" at bounding box center [410, 568] width 381 height 18
click at [257, 574] on p "Top-up rewards through an easy to use UI" at bounding box center [362, 568] width 236 height 18
drag, startPoint x: 245, startPoint y: 566, endPoint x: 524, endPoint y: 577, distance: 279.3
click at [524, 577] on div "Set up your rewards system in just a few clicks Top-up rewards through an easy …" at bounding box center [410, 568] width 381 height 78
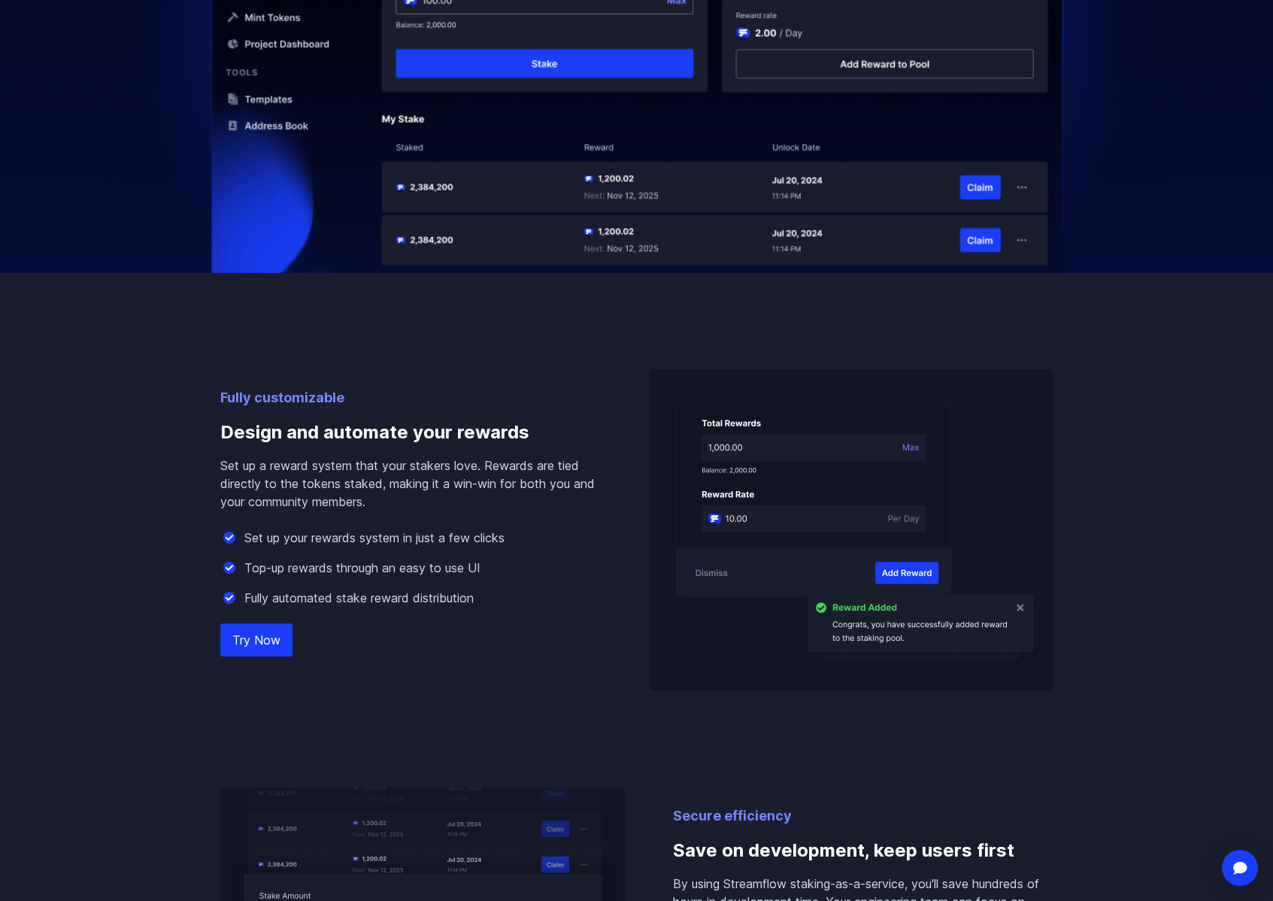
drag, startPoint x: 498, startPoint y: 568, endPoint x: 484, endPoint y: 569, distance: 13.6
click at [497, 568] on div "Top-up rewards through an easy to use UI" at bounding box center [410, 568] width 381 height 18
drag, startPoint x: 244, startPoint y: 568, endPoint x: 485, endPoint y: 572, distance: 240.7
click at [485, 572] on div "Top-up rewards through an easy to use UI" at bounding box center [410, 568] width 381 height 18
copy p "Top-up rewards through an easy to use UI"
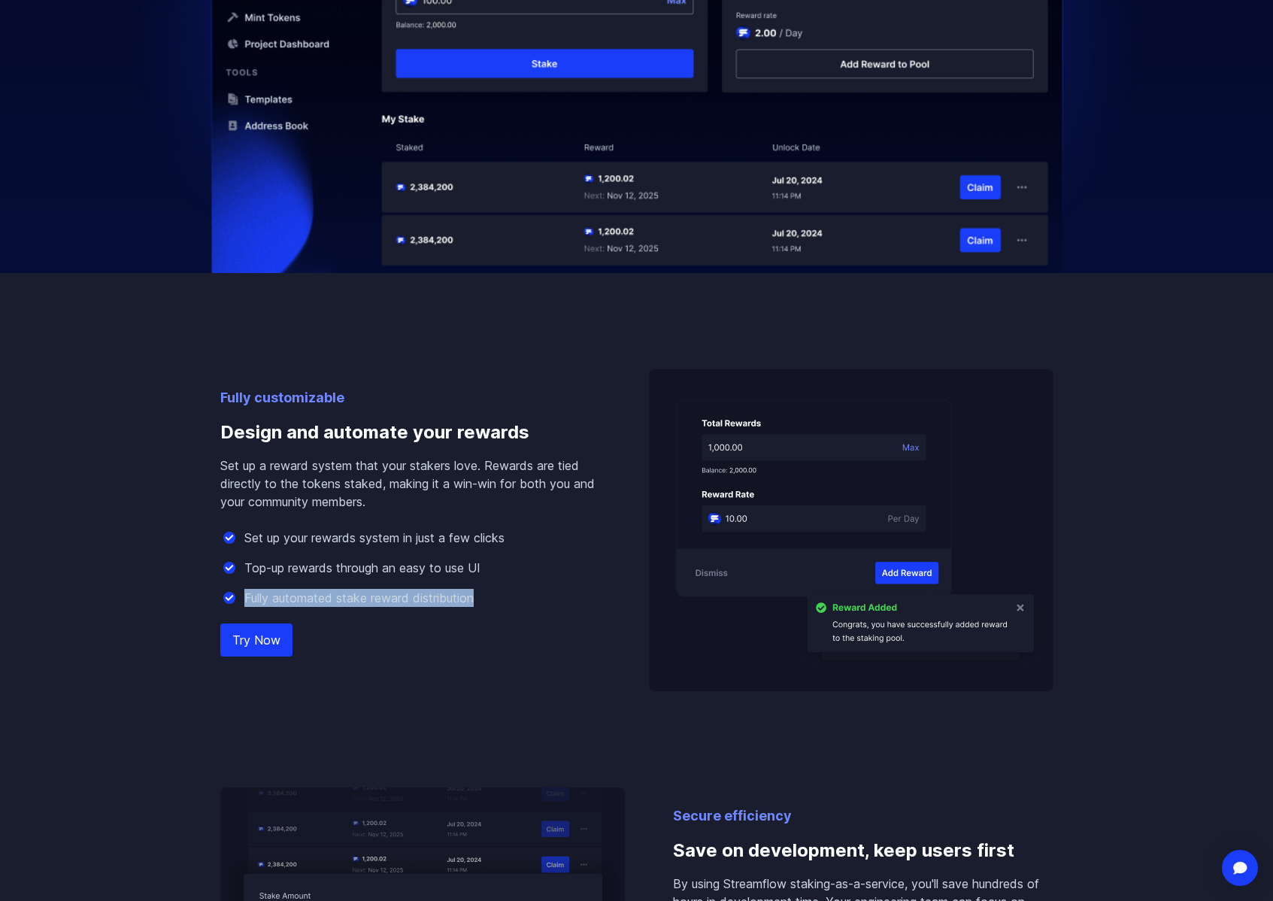
drag, startPoint x: 244, startPoint y: 602, endPoint x: 485, endPoint y: 599, distance: 240.7
click at [485, 599] on div "Fully automated stake reward distribution" at bounding box center [410, 598] width 381 height 18
copy p "Fully automated stake reward distribution"
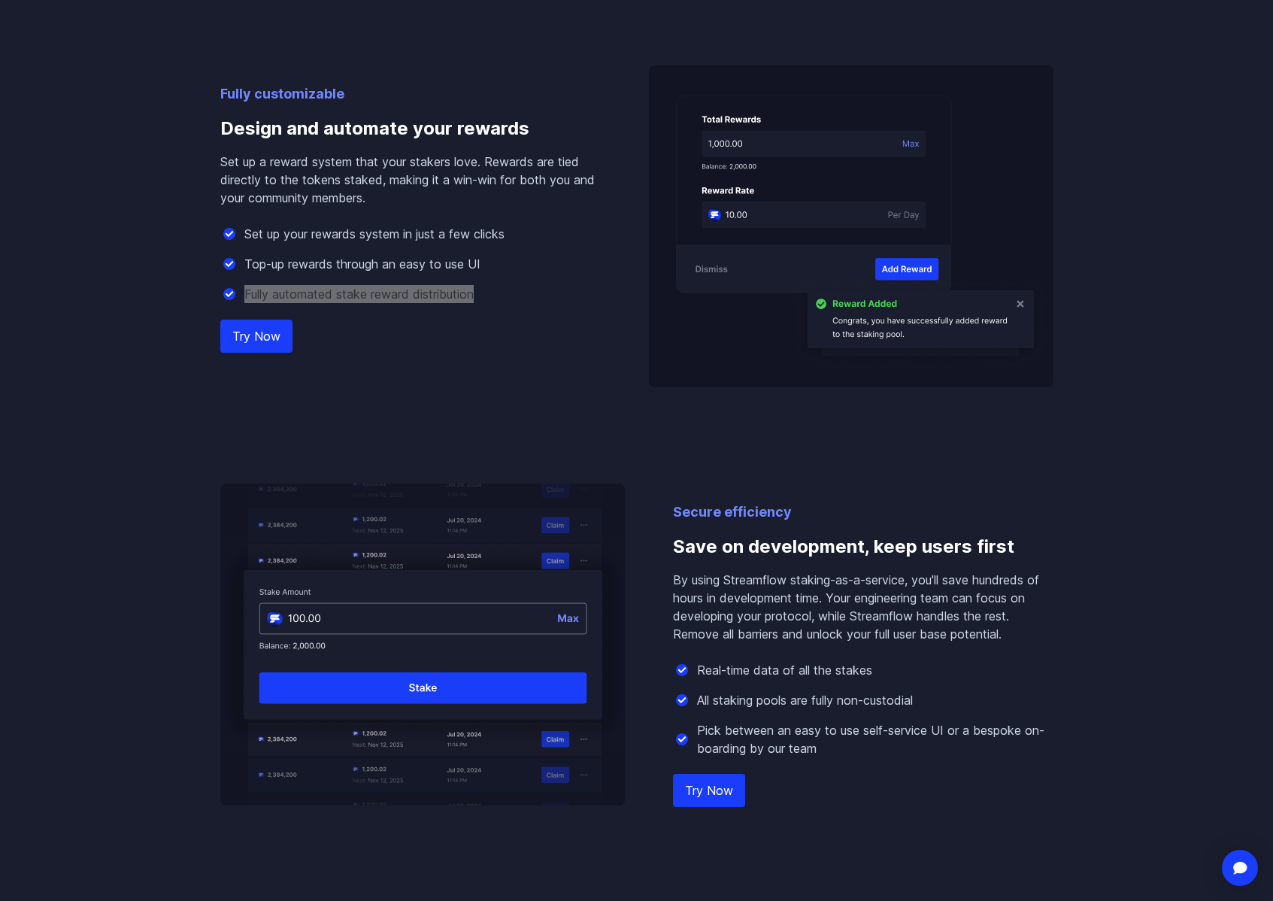
scroll to position [1403, 0]
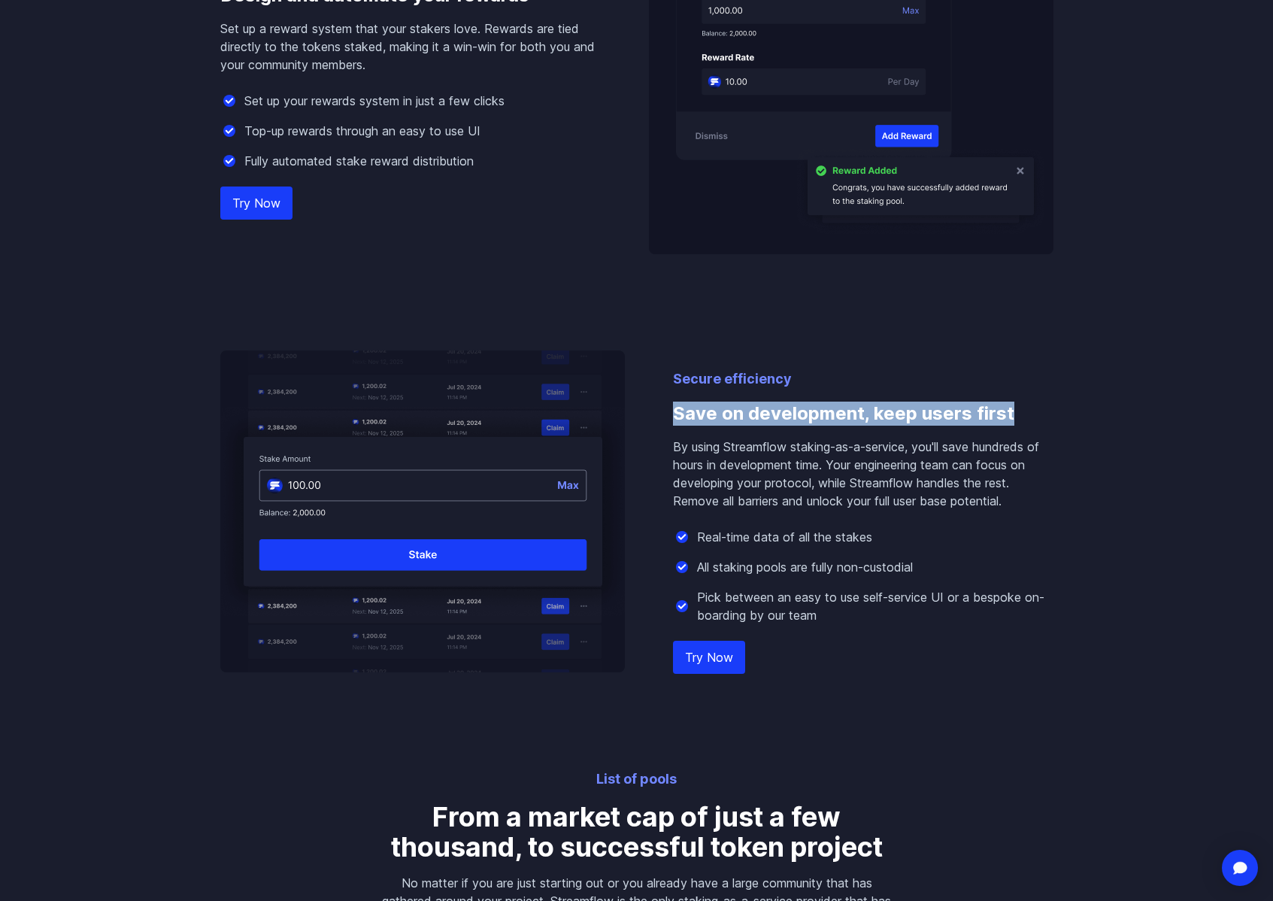
drag, startPoint x: 678, startPoint y: 411, endPoint x: 1103, endPoint y: 413, distance: 425.7
click at [1103, 413] on body "Streamflow Launch App STREAM Solutions Overview Streamflow features an all-in-o…" at bounding box center [636, 892] width 1273 height 4590
copy h3 "Save on development, keep users first"
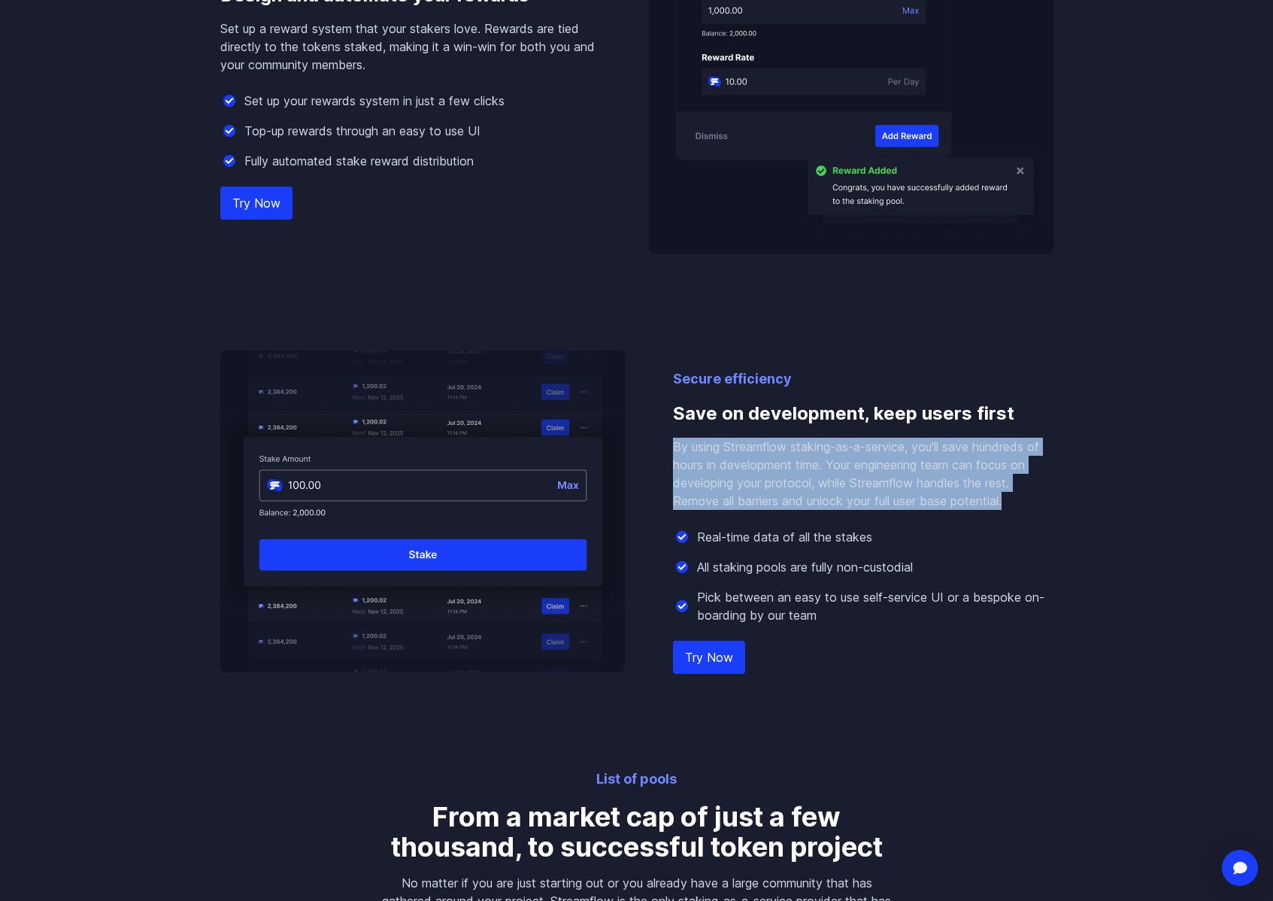
drag, startPoint x: 669, startPoint y: 444, endPoint x: 1015, endPoint y: 500, distance: 350.5
click at [1015, 500] on div "Secure efficiency Save on development, keep users first By using Streamflow sta…" at bounding box center [636, 511] width 833 height 322
copy p "By using Streamflow staking-as-a-service, you'll save hundreds of hours in deve…"
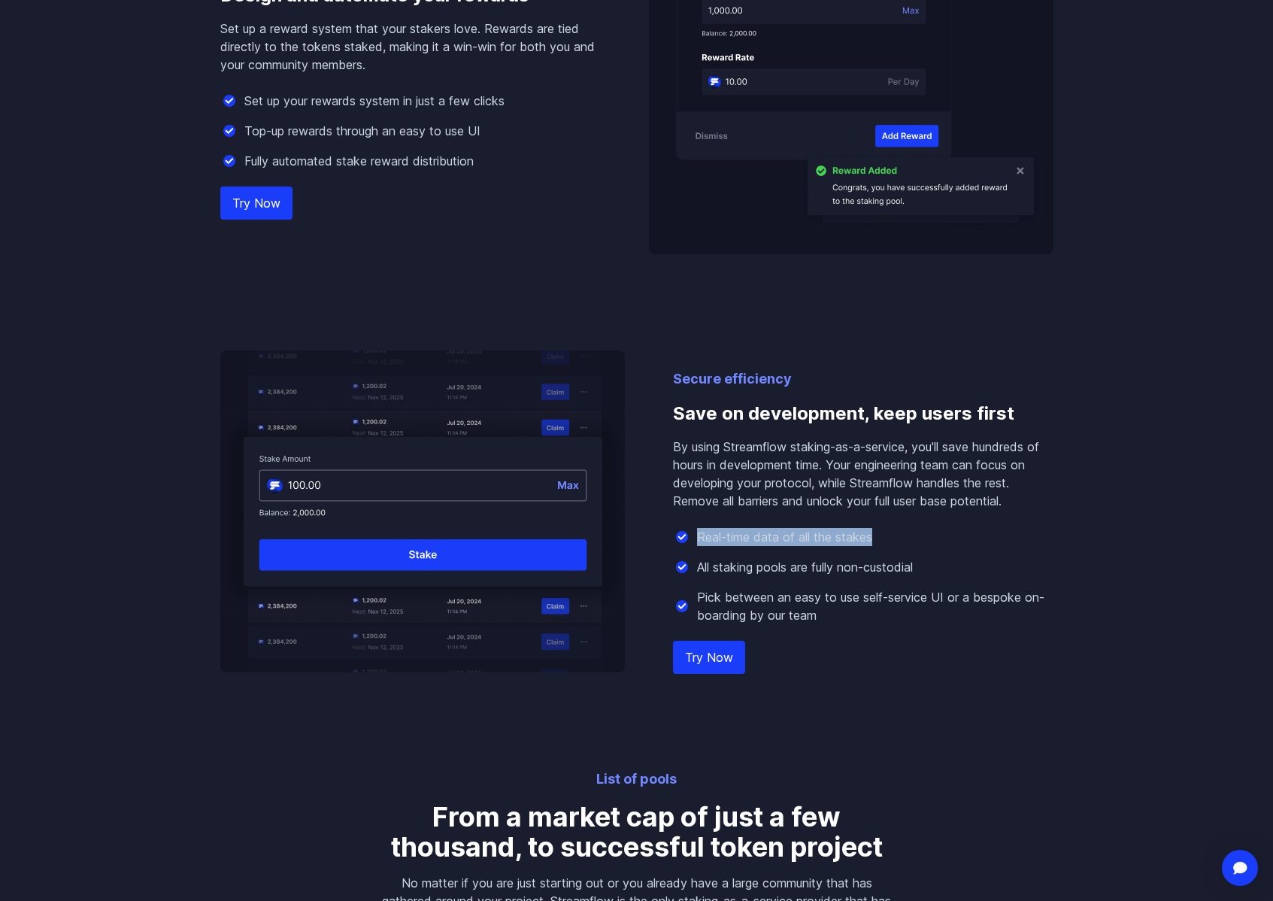
drag, startPoint x: 697, startPoint y: 541, endPoint x: 884, endPoint y: 535, distance: 187.4
click at [884, 535] on div "Real-time data of all the stakes" at bounding box center [863, 537] width 381 height 18
drag, startPoint x: 699, startPoint y: 572, endPoint x: 921, endPoint y: 568, distance: 221.9
click at [921, 568] on div "All staking pools are fully non-custodial" at bounding box center [863, 567] width 381 height 18
drag, startPoint x: 693, startPoint y: 596, endPoint x: 819, endPoint y: 613, distance: 126.7
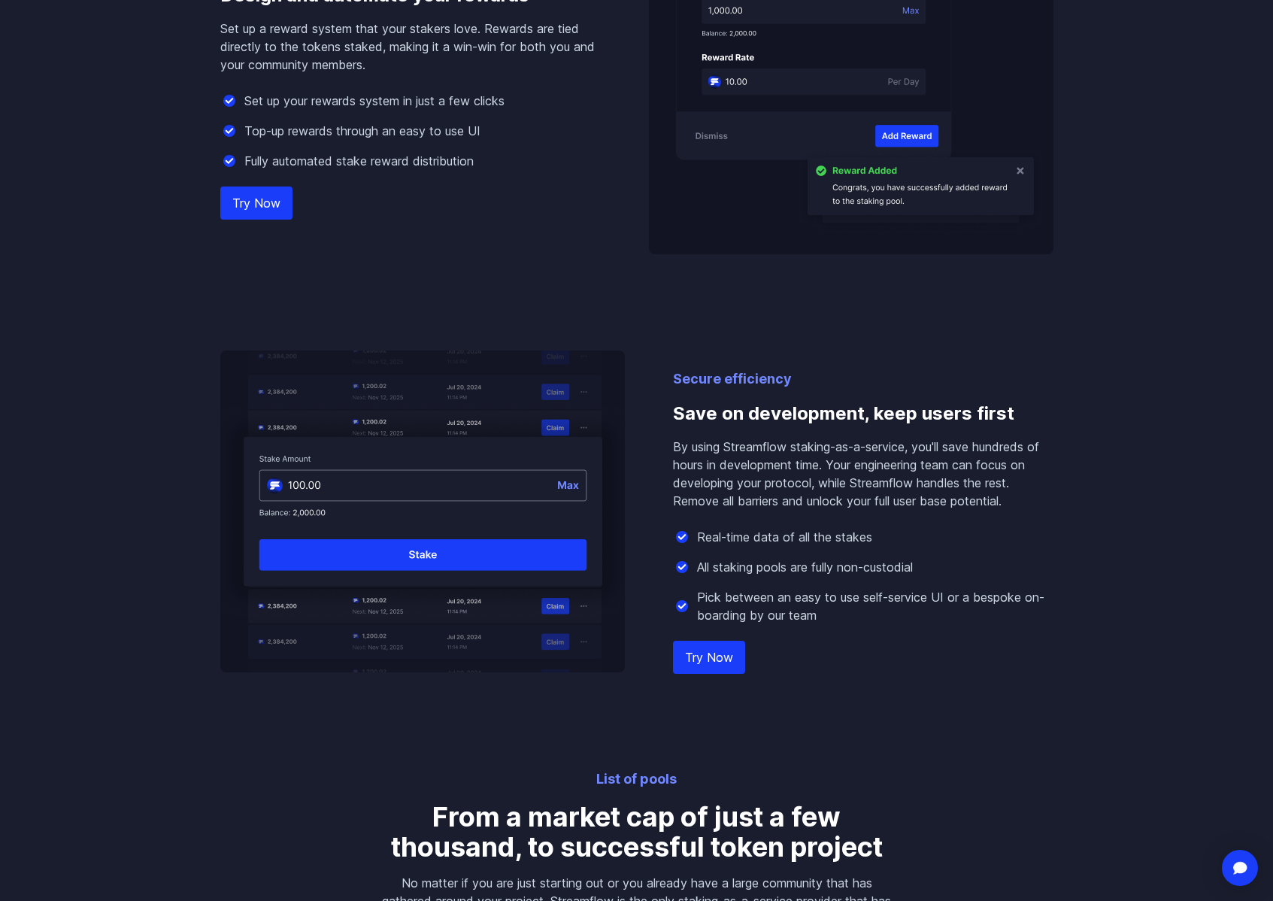
click at [819, 613] on div "Pick between an easy to use self-service UI or a bespoke on-boarding by our team" at bounding box center [863, 606] width 381 height 36
drag, startPoint x: 829, startPoint y: 615, endPoint x: 696, endPoint y: 596, distance: 134.6
click at [697, 596] on p "Pick between an easy to use self-service UI or a bespoke on-boarding by our team" at bounding box center [875, 606] width 357 height 36
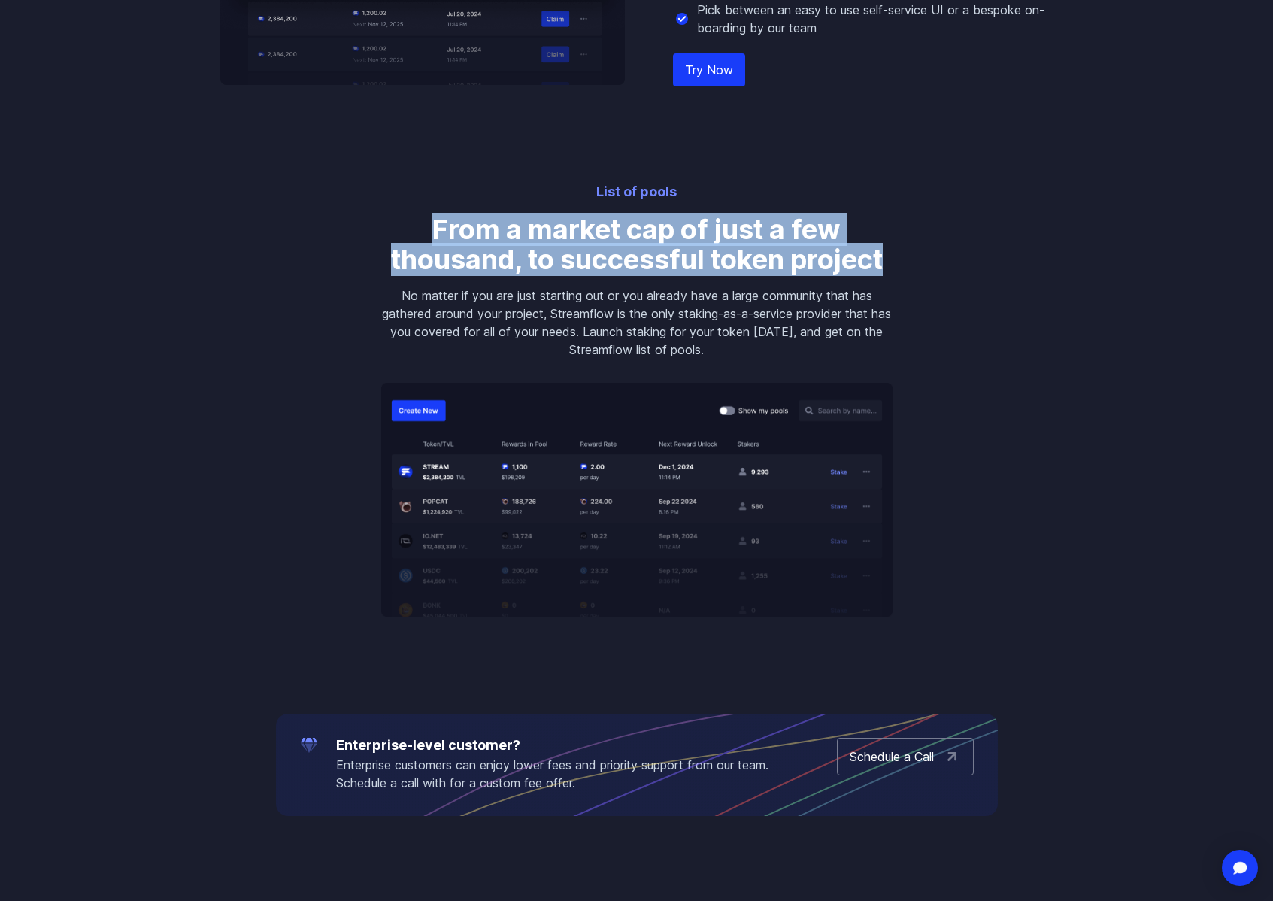
drag, startPoint x: 434, startPoint y: 224, endPoint x: 891, endPoint y: 259, distance: 458.6
click at [891, 259] on h3 "From a market cap of just a few thousand, to successful token project" at bounding box center [636, 244] width 511 height 60
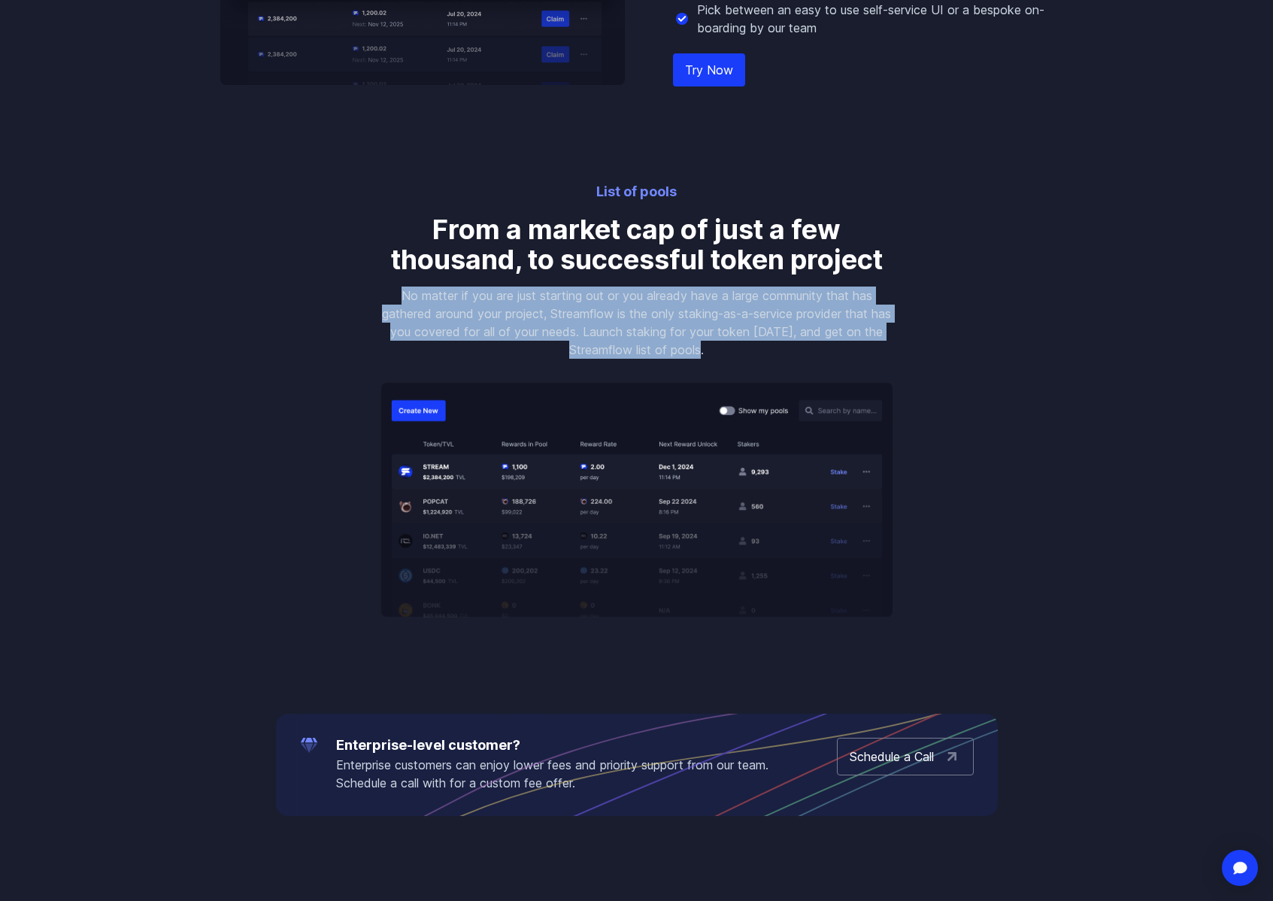
drag, startPoint x: 396, startPoint y: 290, endPoint x: 728, endPoint y: 346, distance: 336.3
click at [728, 346] on p "No matter if you are just starting out or you already have a large community th…" at bounding box center [636, 323] width 511 height 72
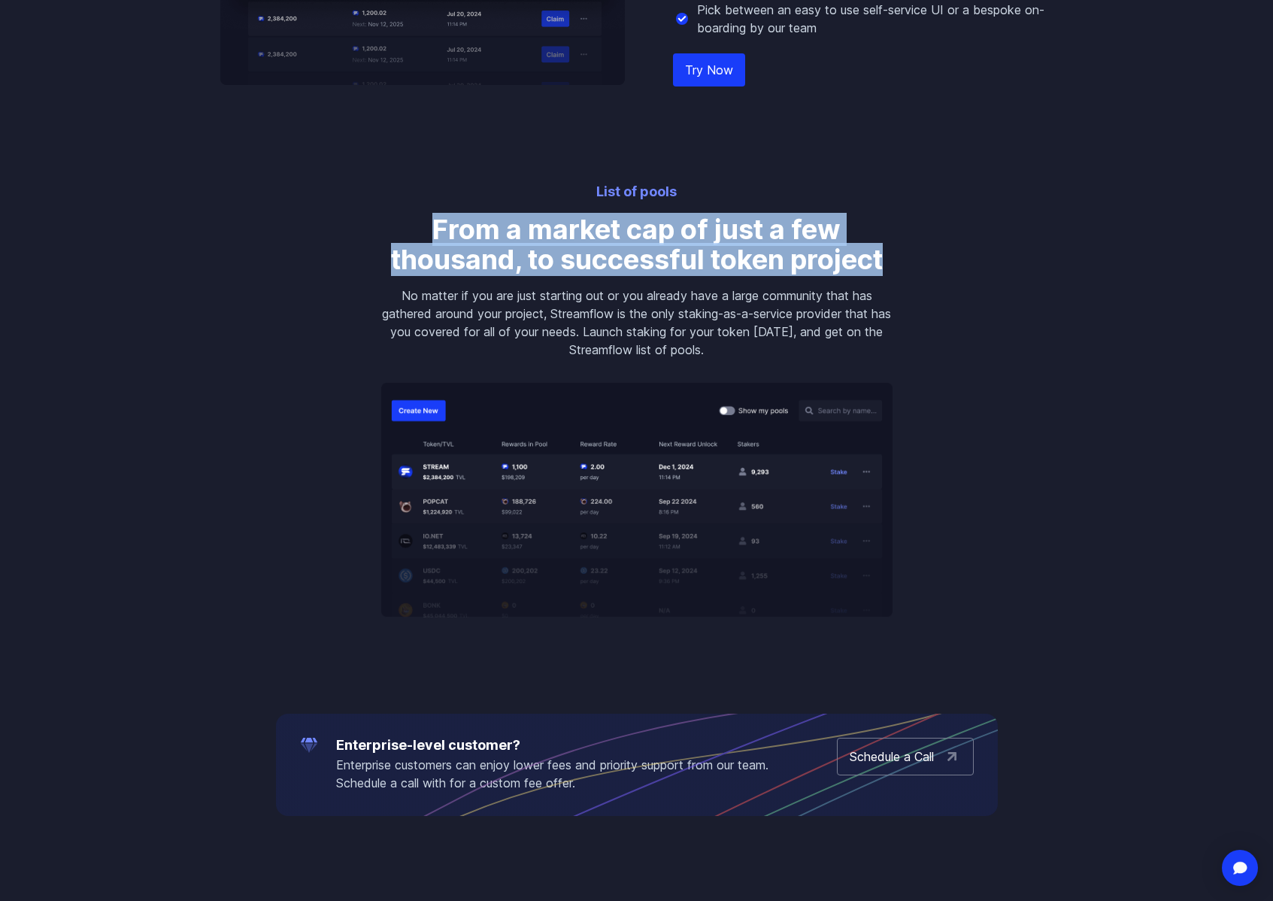
drag, startPoint x: 447, startPoint y: 224, endPoint x: 900, endPoint y: 261, distance: 455.0
click at [900, 261] on div "List of pools From a market cap of just a few thousand, to successful token pro…" at bounding box center [637, 399] width 548 height 436
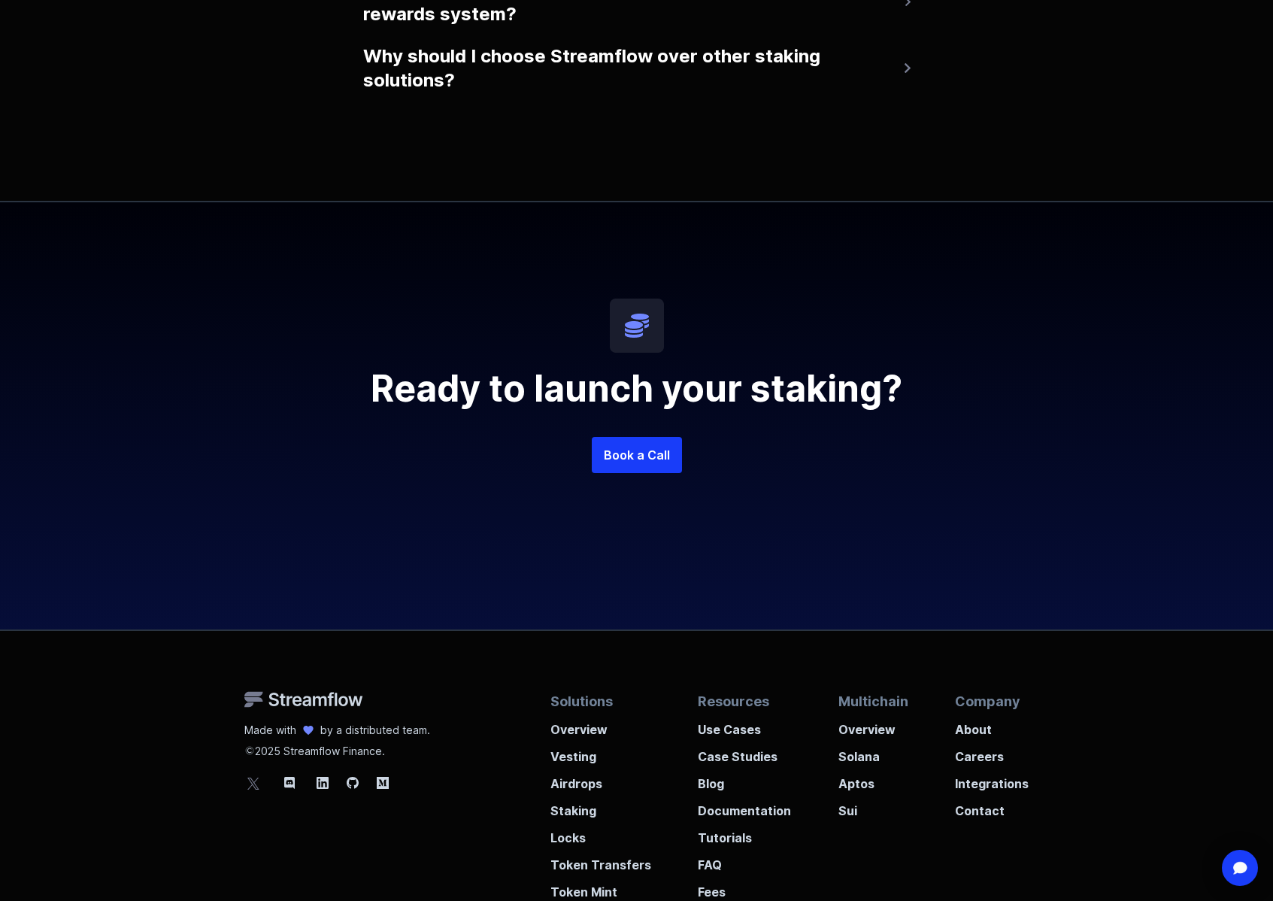
scroll to position [3421, 0]
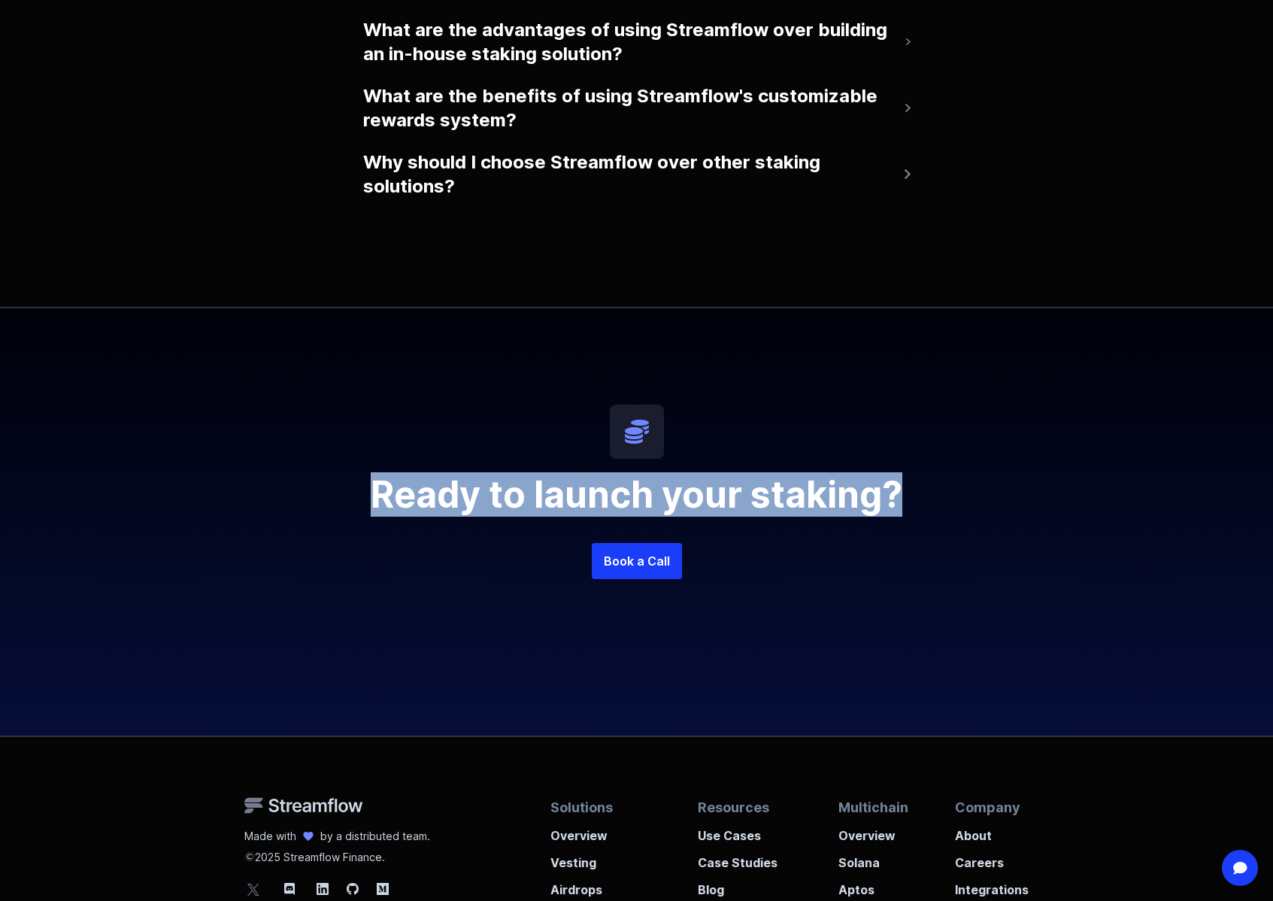
drag, startPoint x: 901, startPoint y: 499, endPoint x: 335, endPoint y: 498, distance: 565.6
click at [335, 498] on h2 "Ready to launch your staking?" at bounding box center [637, 495] width 722 height 36
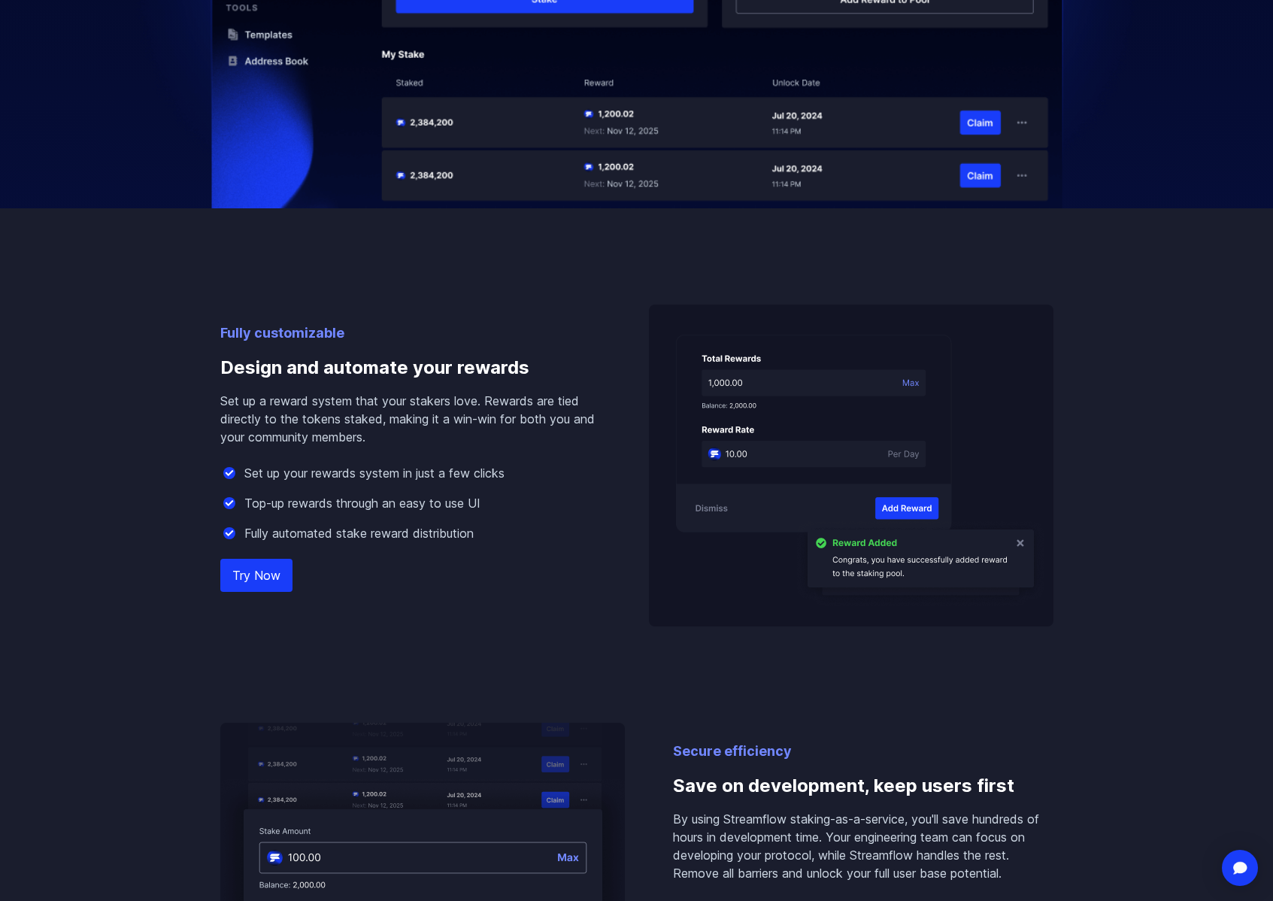
scroll to position [0, 0]
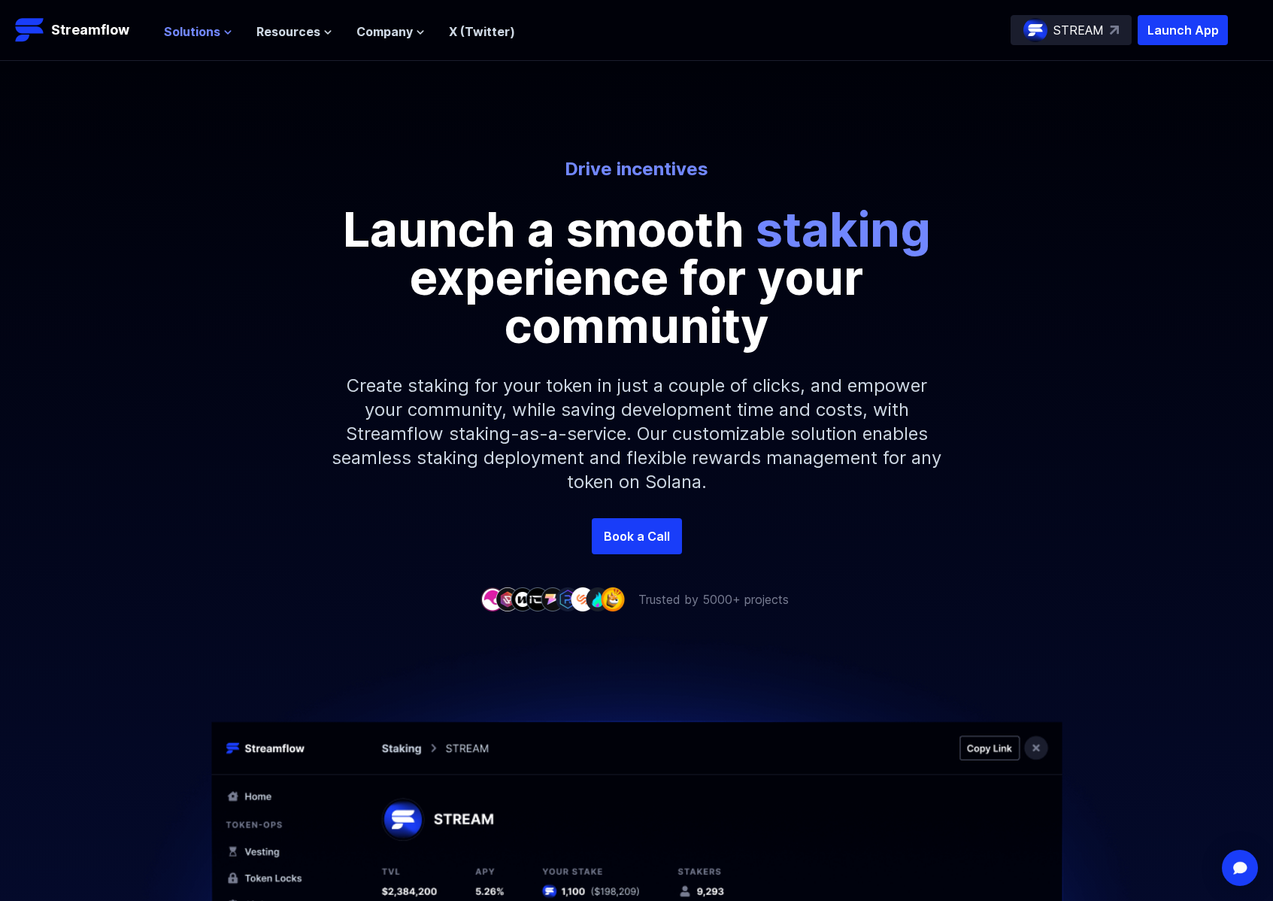
click at [202, 28] on span "Solutions" at bounding box center [192, 32] width 56 height 18
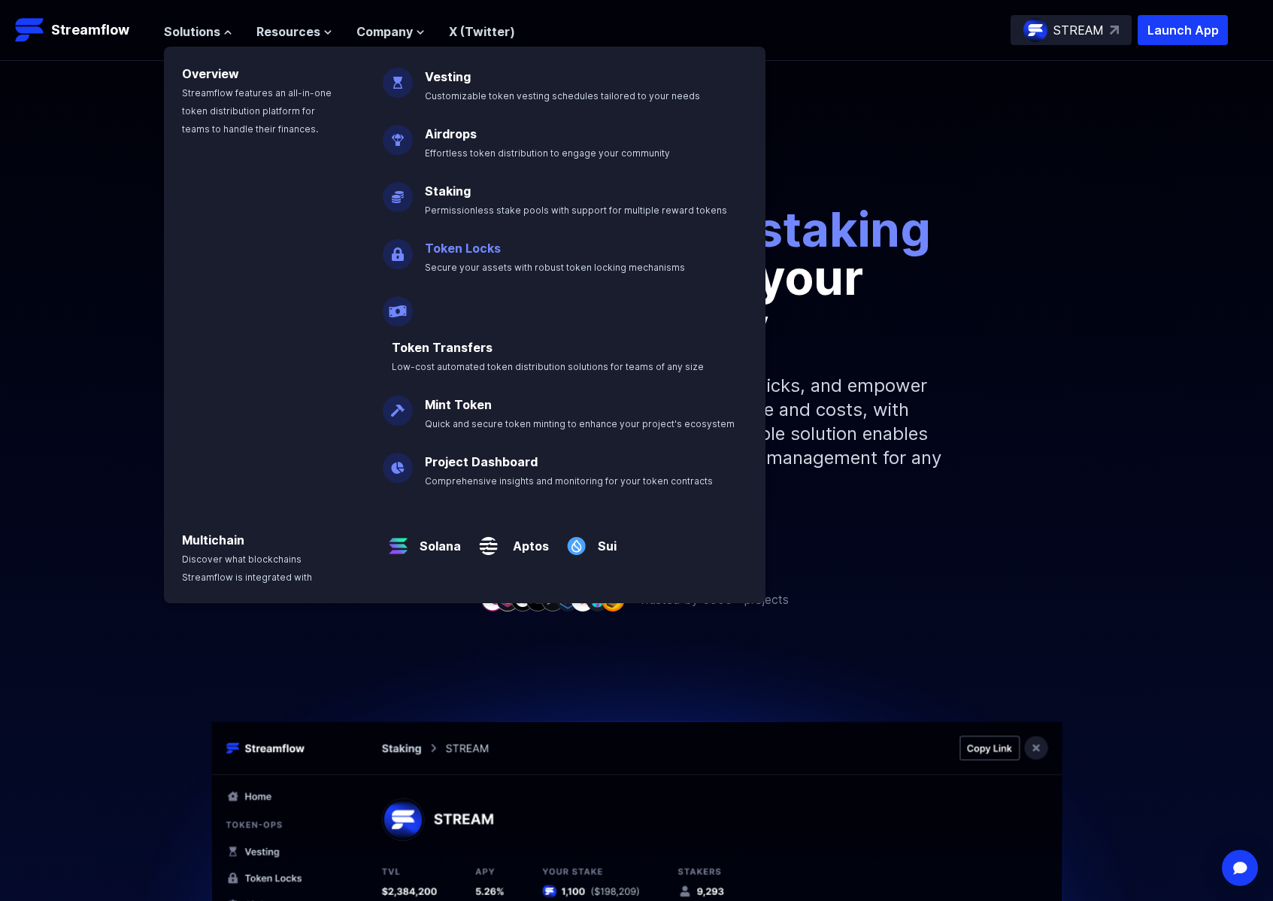
click at [488, 248] on link "Token Locks" at bounding box center [463, 248] width 76 height 15
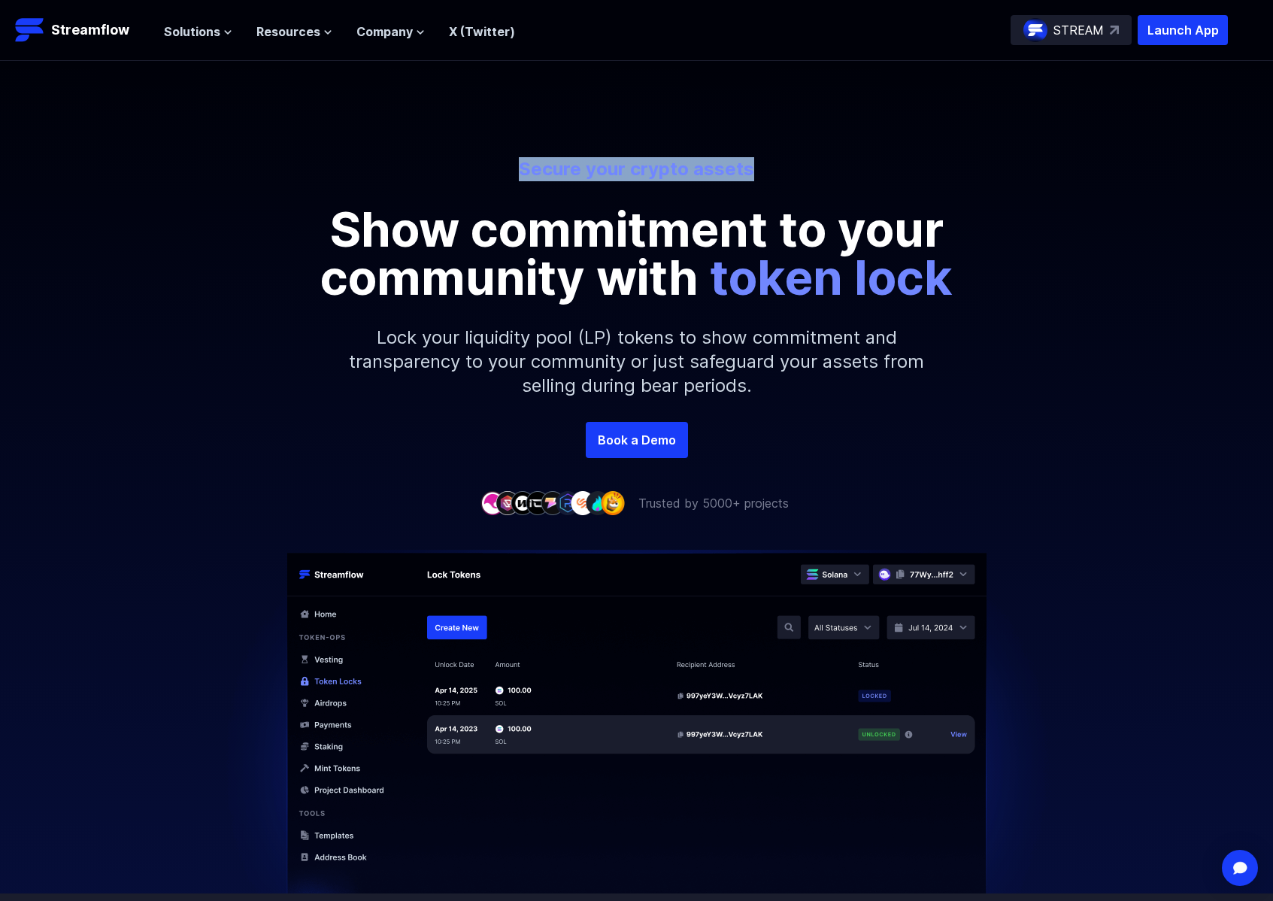
drag, startPoint x: 520, startPoint y: 167, endPoint x: 756, endPoint y: 168, distance: 236.2
click at [756, 168] on p "Secure your crypto assets" at bounding box center [636, 169] width 833 height 24
copy p "Secure your crypto assets"
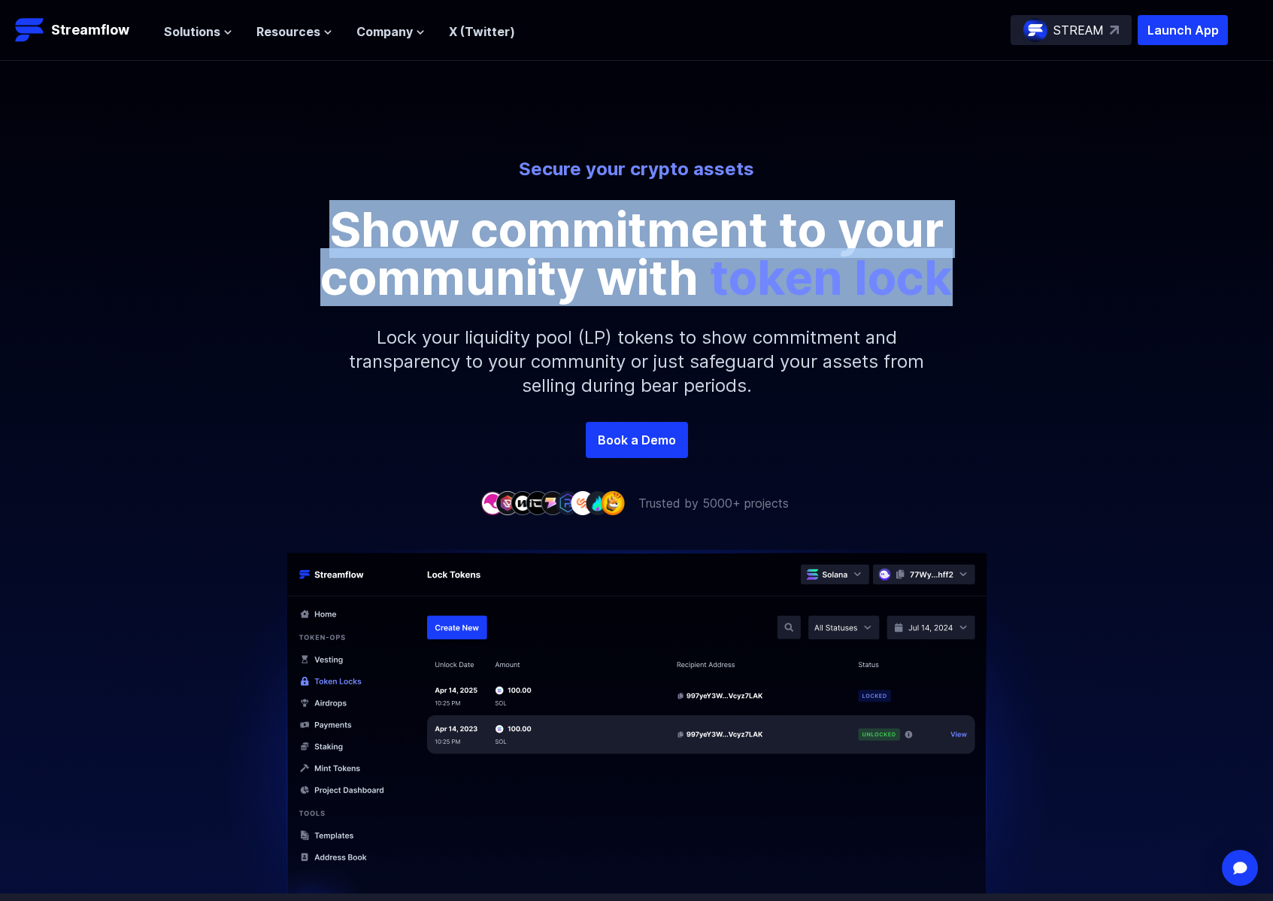
drag, startPoint x: 322, startPoint y: 220, endPoint x: 975, endPoint y: 284, distance: 656.6
click at [975, 284] on div "Secure your crypto assets Show commitment to your community with token lock" at bounding box center [636, 229] width 857 height 144
copy p "Show commitment to your community with token lock"
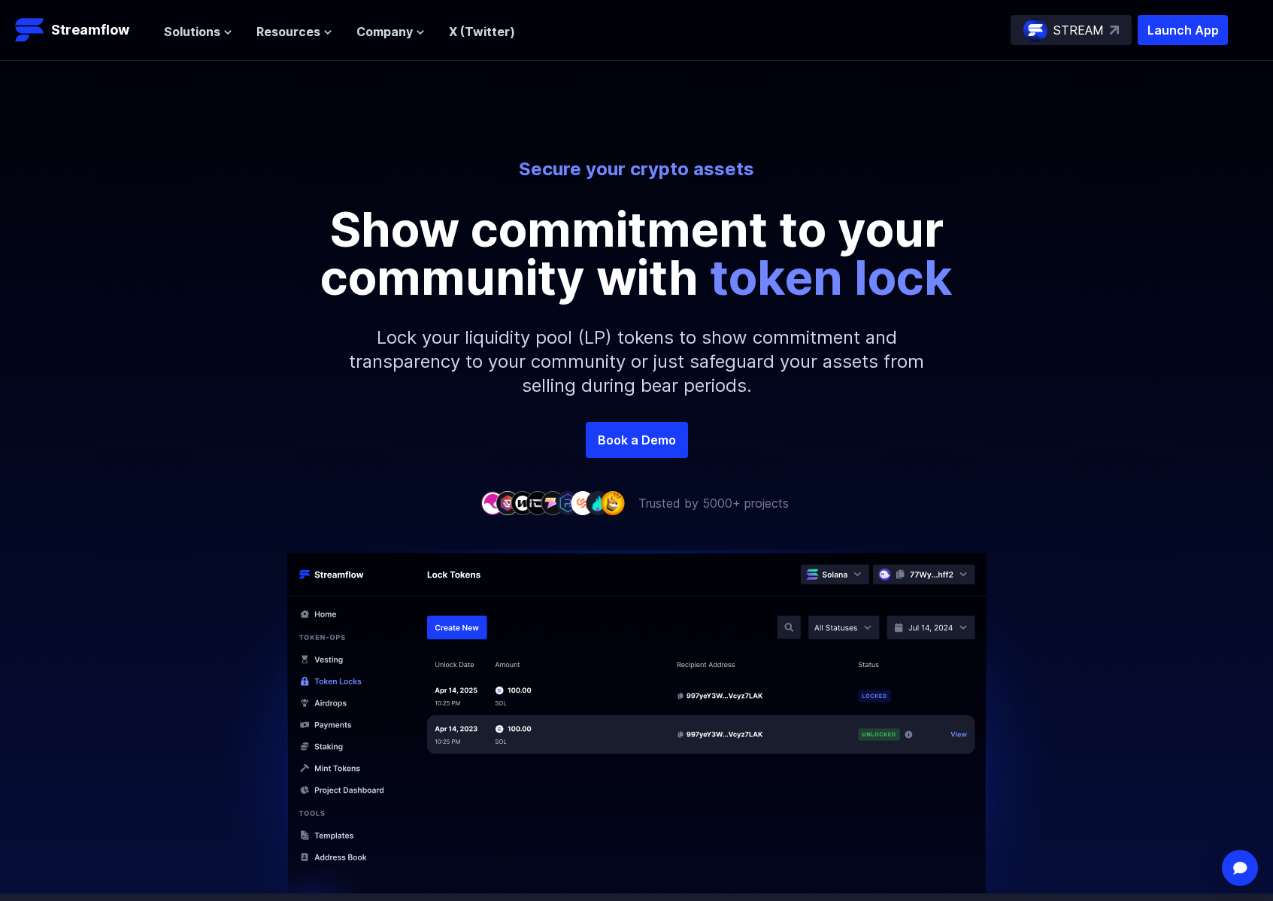
click at [383, 332] on p "Lock your liquidity pool (LP) tokens to show commitment and transparency to you…" at bounding box center [637, 362] width 647 height 120
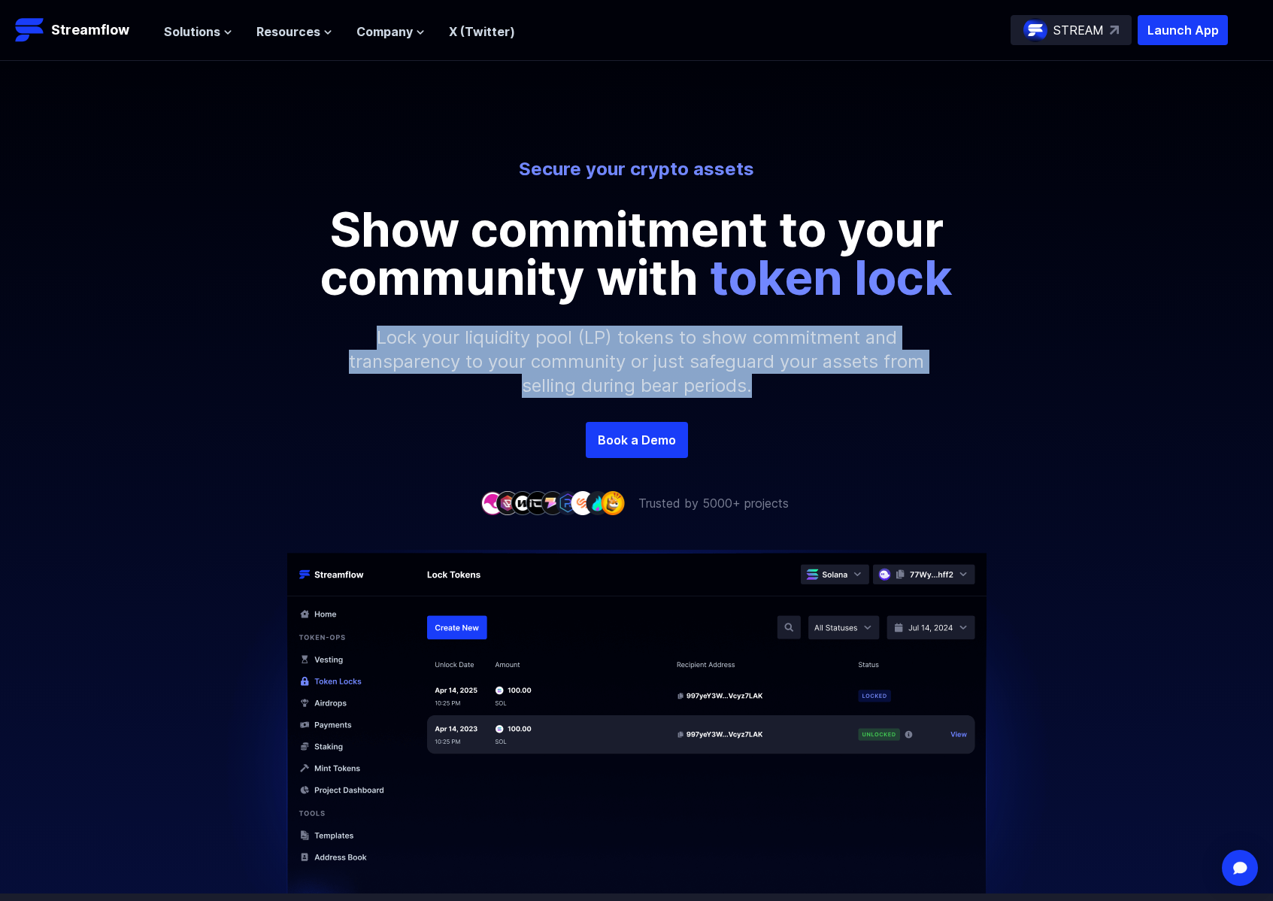
drag, startPoint x: 376, startPoint y: 334, endPoint x: 753, endPoint y: 400, distance: 382.6
click at [753, 400] on p "Lock your liquidity pool (LP) tokens to show commitment and transparency to you…" at bounding box center [637, 362] width 647 height 120
copy p "Lock your liquidity pool (LP) tokens to show commitment and transparency to you…"
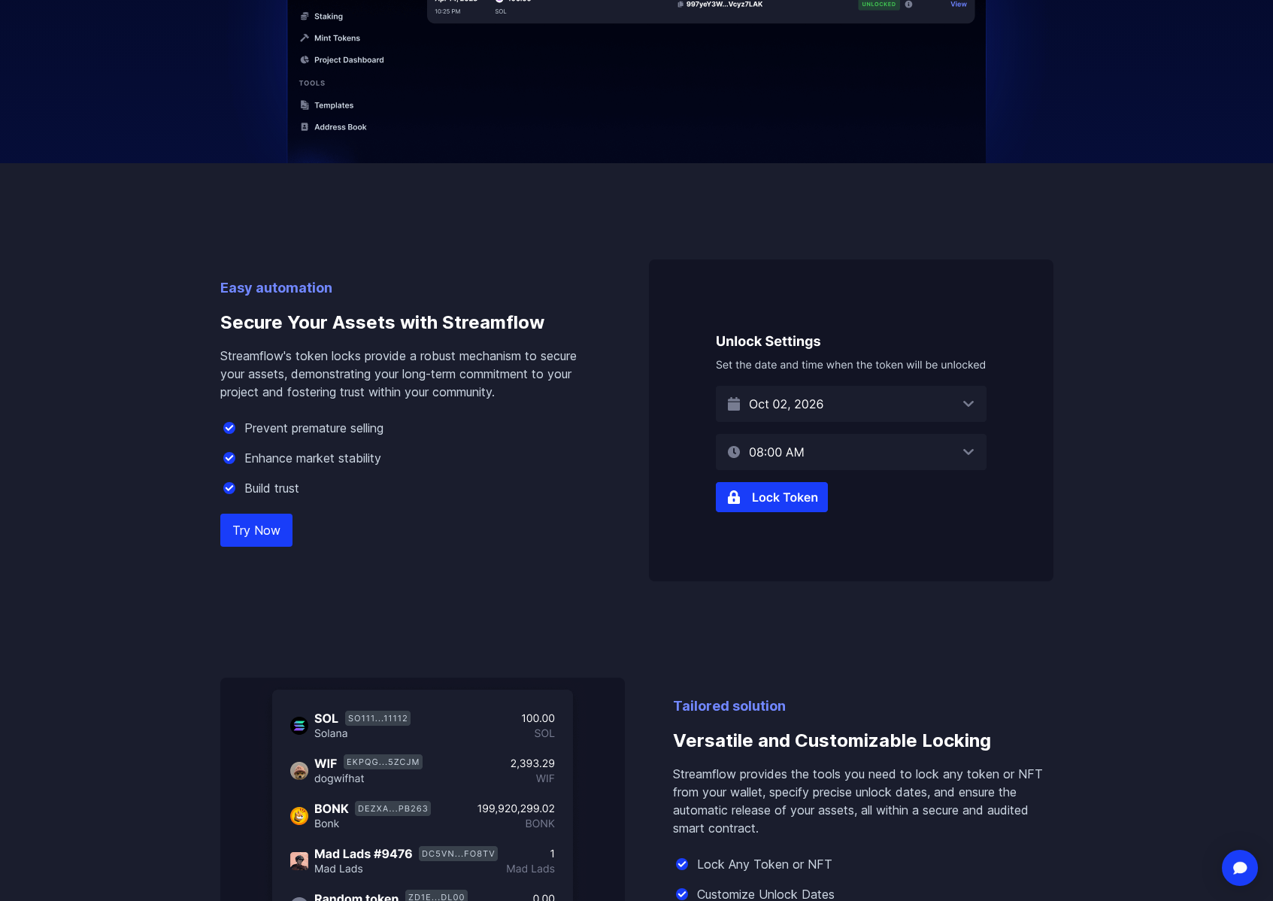
scroll to position [730, 0]
click at [217, 327] on div "Easy automation Secure Your Assets with Streamflow Streamflow's token locks pro…" at bounding box center [636, 582] width 857 height 836
drag, startPoint x: 220, startPoint y: 323, endPoint x: 551, endPoint y: 326, distance: 330.9
click at [551, 326] on h3 "Secure Your Assets with Streamflow" at bounding box center [410, 323] width 381 height 48
copy h3 "Secure Your Assets with Streamflow"
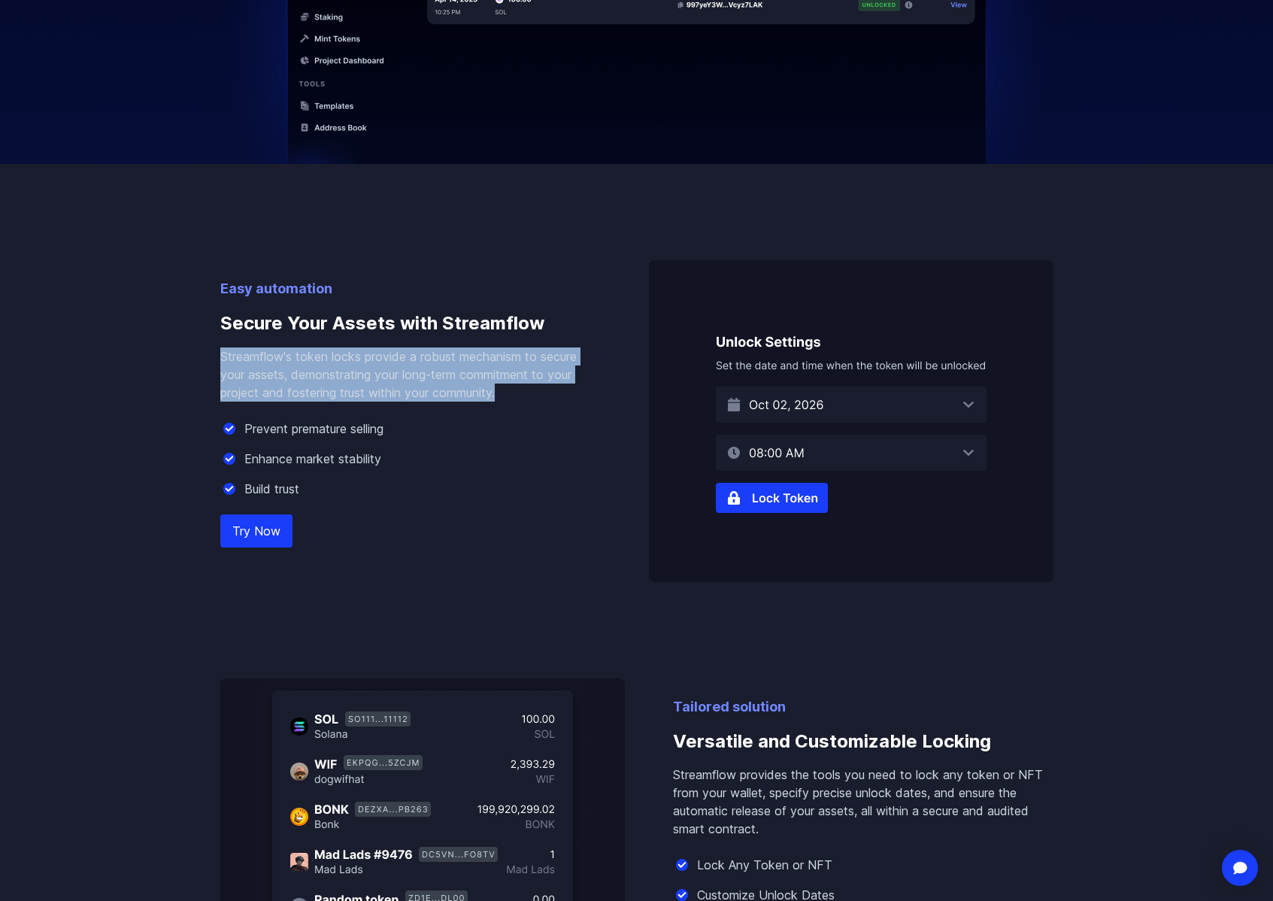
drag, startPoint x: 220, startPoint y: 357, endPoint x: 509, endPoint y: 399, distance: 291.8
click at [509, 399] on p "Streamflow's token locks provide a robust mechanism to secure your assets, demo…" at bounding box center [410, 374] width 381 height 54
copy p "Streamflow's token locks provide a robust mechanism to secure your assets, demo…"
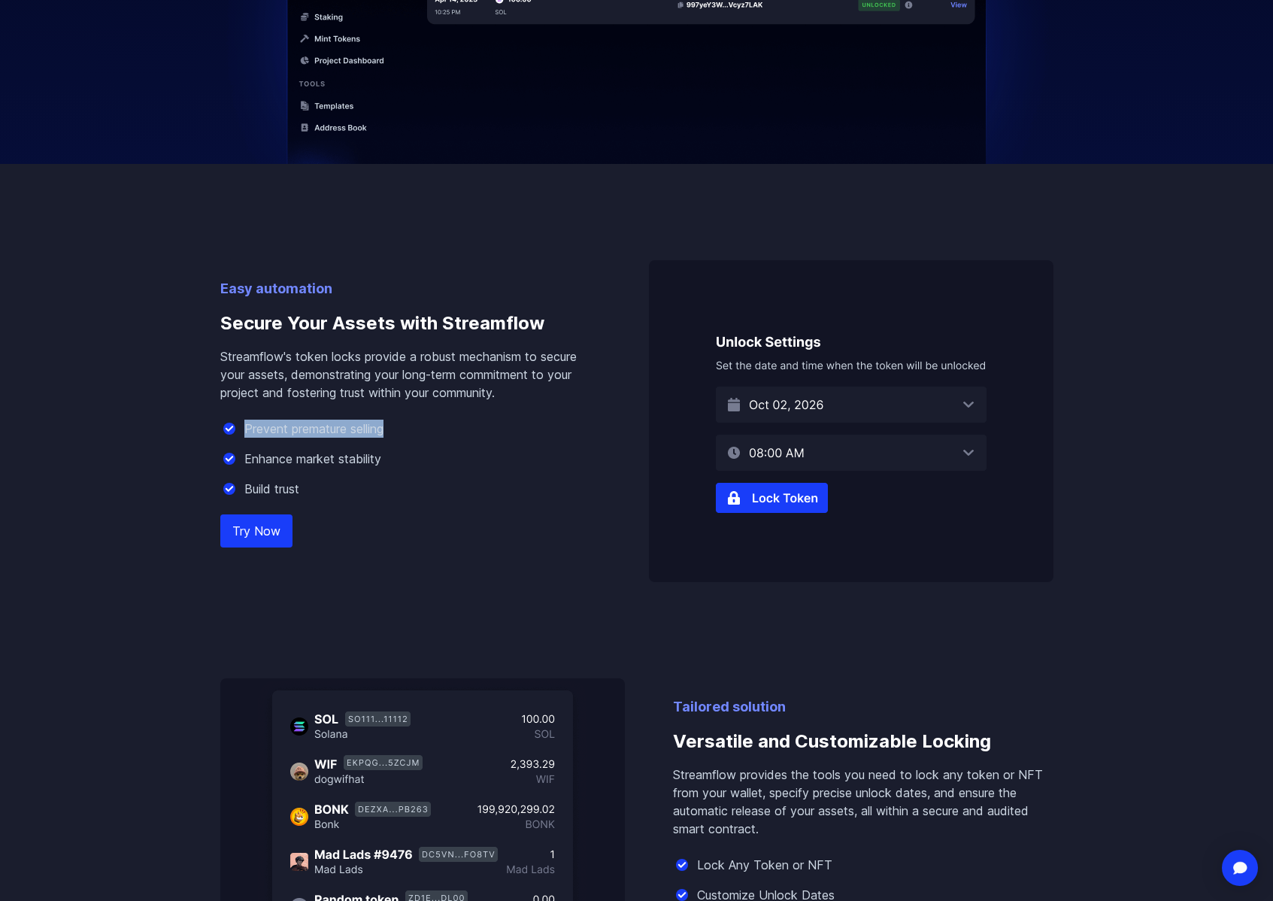
drag, startPoint x: 247, startPoint y: 427, endPoint x: 425, endPoint y: 420, distance: 178.4
click at [425, 420] on div "Prevent premature selling" at bounding box center [410, 429] width 381 height 18
copy p "Prevent premature selling"
click at [243, 457] on div "Enhance market stability" at bounding box center [410, 459] width 381 height 18
drag, startPoint x: 245, startPoint y: 460, endPoint x: 394, endPoint y: 466, distance: 149.1
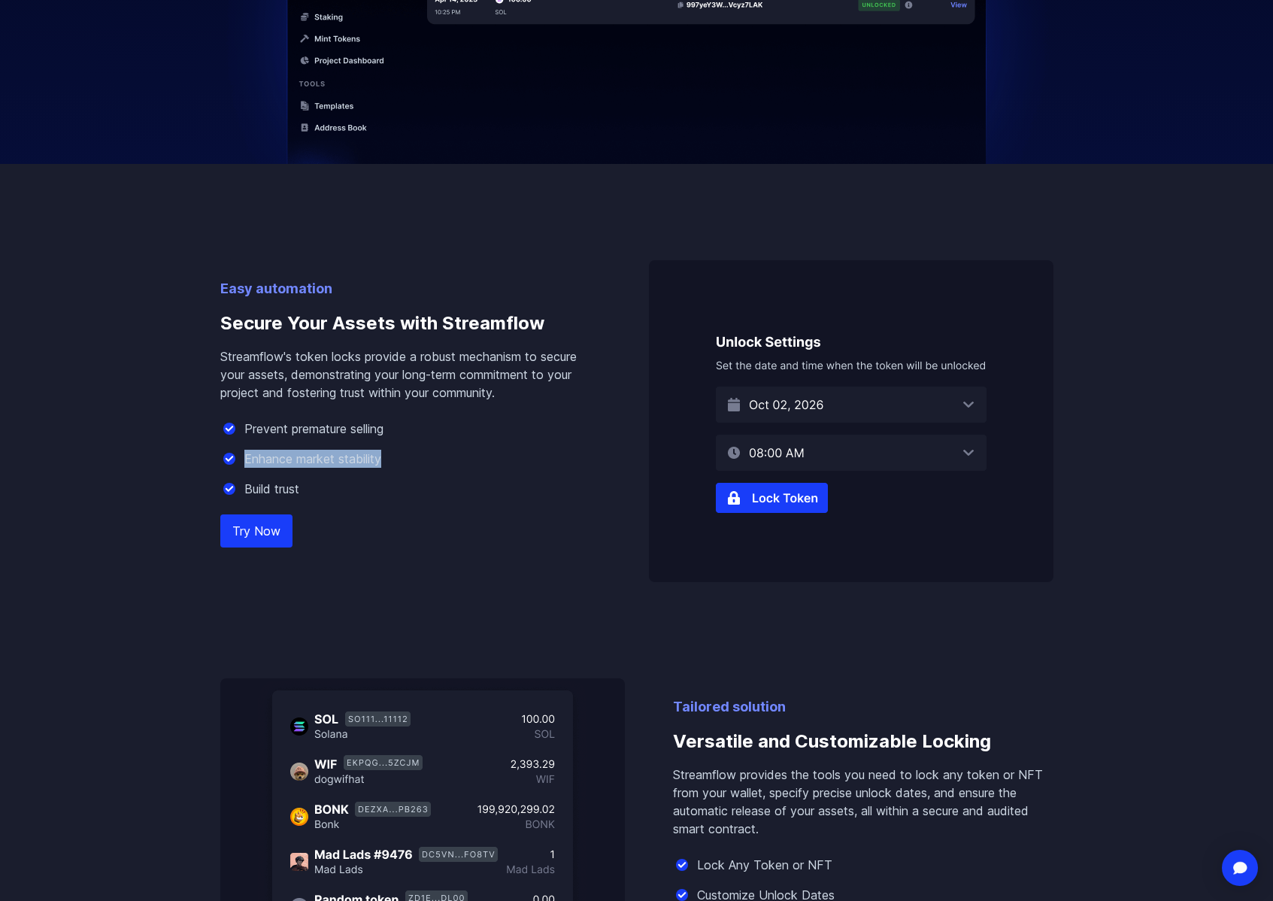
click at [394, 466] on div "Enhance market stability" at bounding box center [410, 459] width 381 height 18
copy p "Enhance market stability"
drag, startPoint x: 243, startPoint y: 493, endPoint x: 317, endPoint y: 488, distance: 74.6
click at [317, 488] on div "Build trust" at bounding box center [410, 489] width 381 height 18
copy p "Build trust"
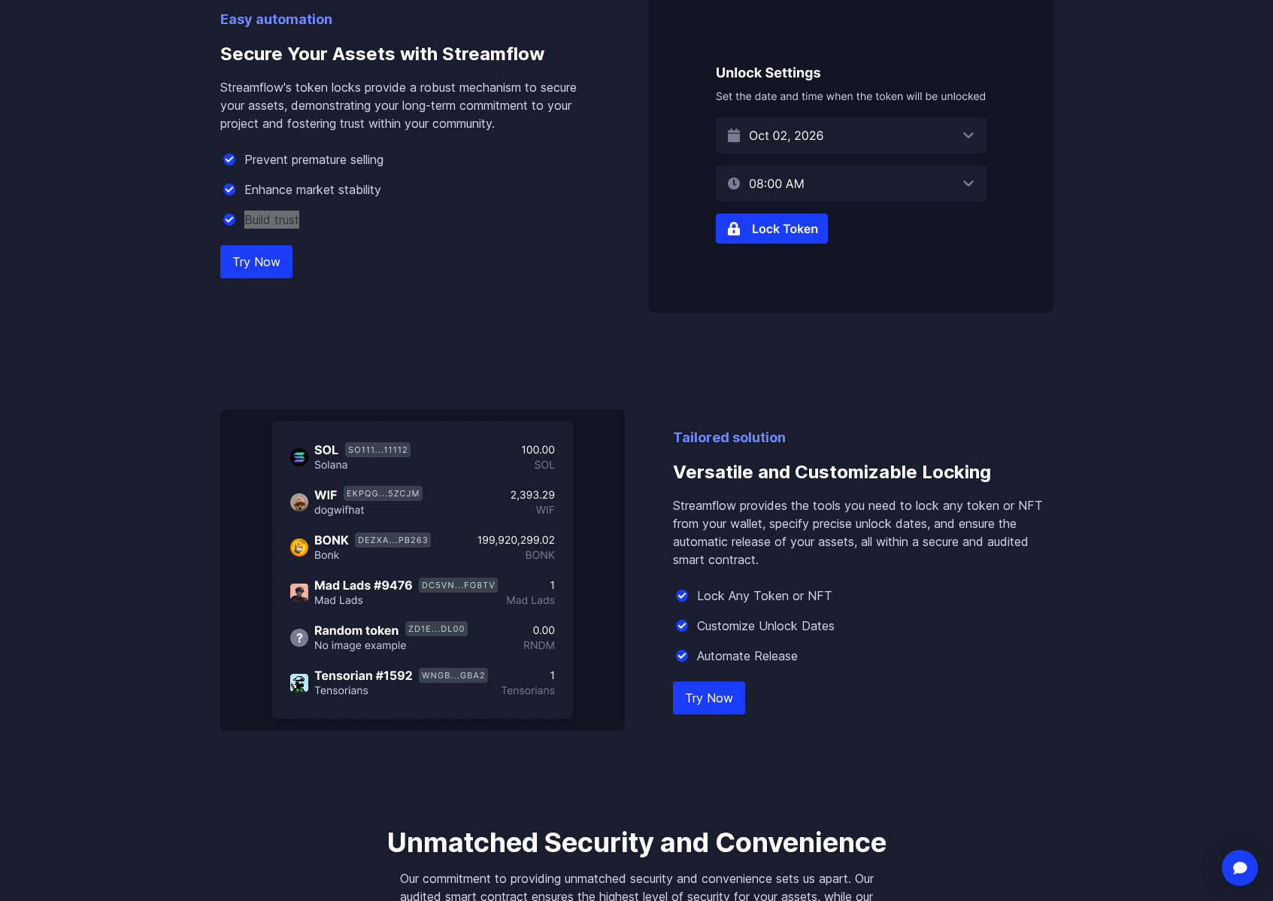
scroll to position [1121, 0]
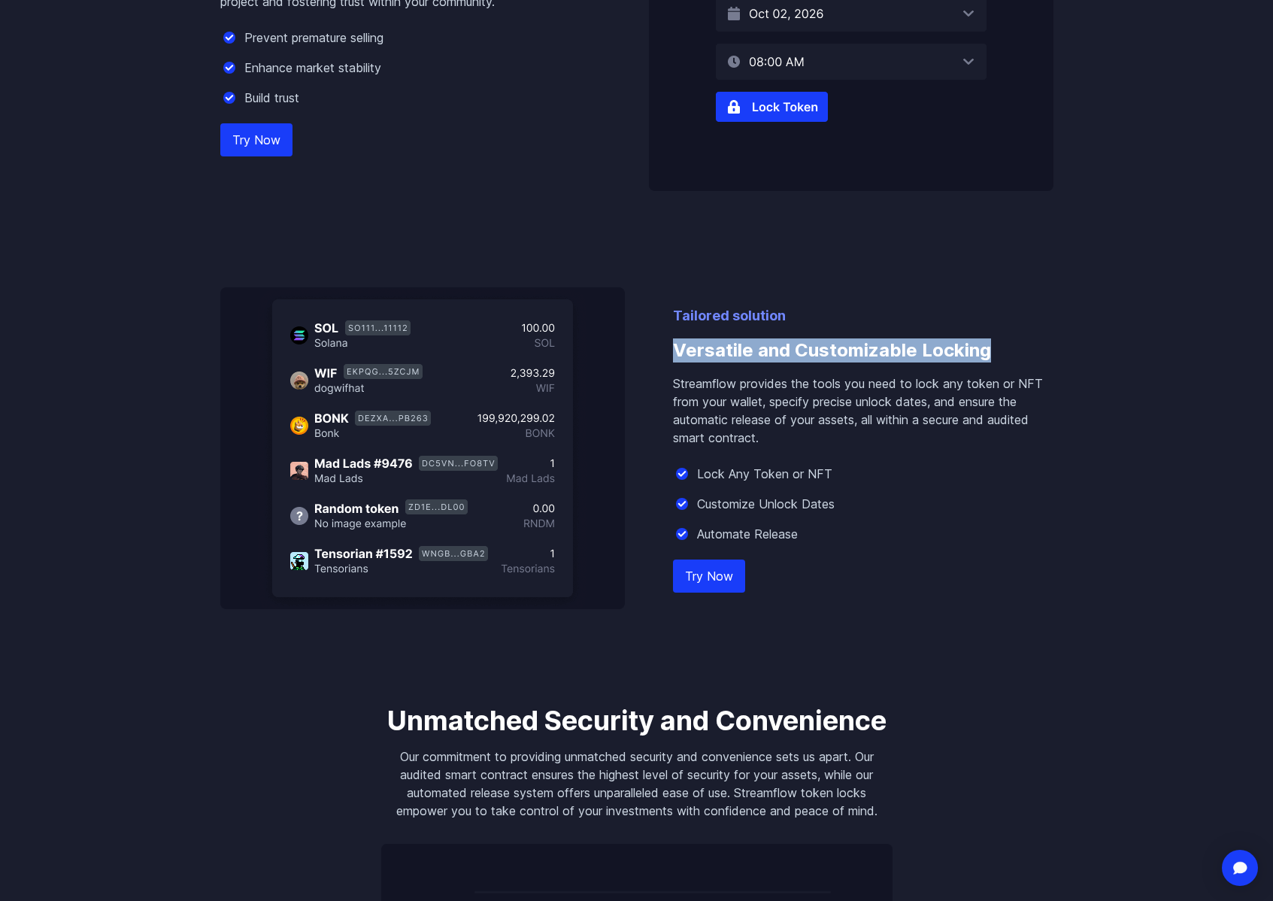
drag, startPoint x: 673, startPoint y: 347, endPoint x: 995, endPoint y: 355, distance: 322.0
click at [995, 355] on h3 "Versatile and Customizable Locking" at bounding box center [863, 350] width 381 height 48
copy h3 "Versatile and Customizable Locking"
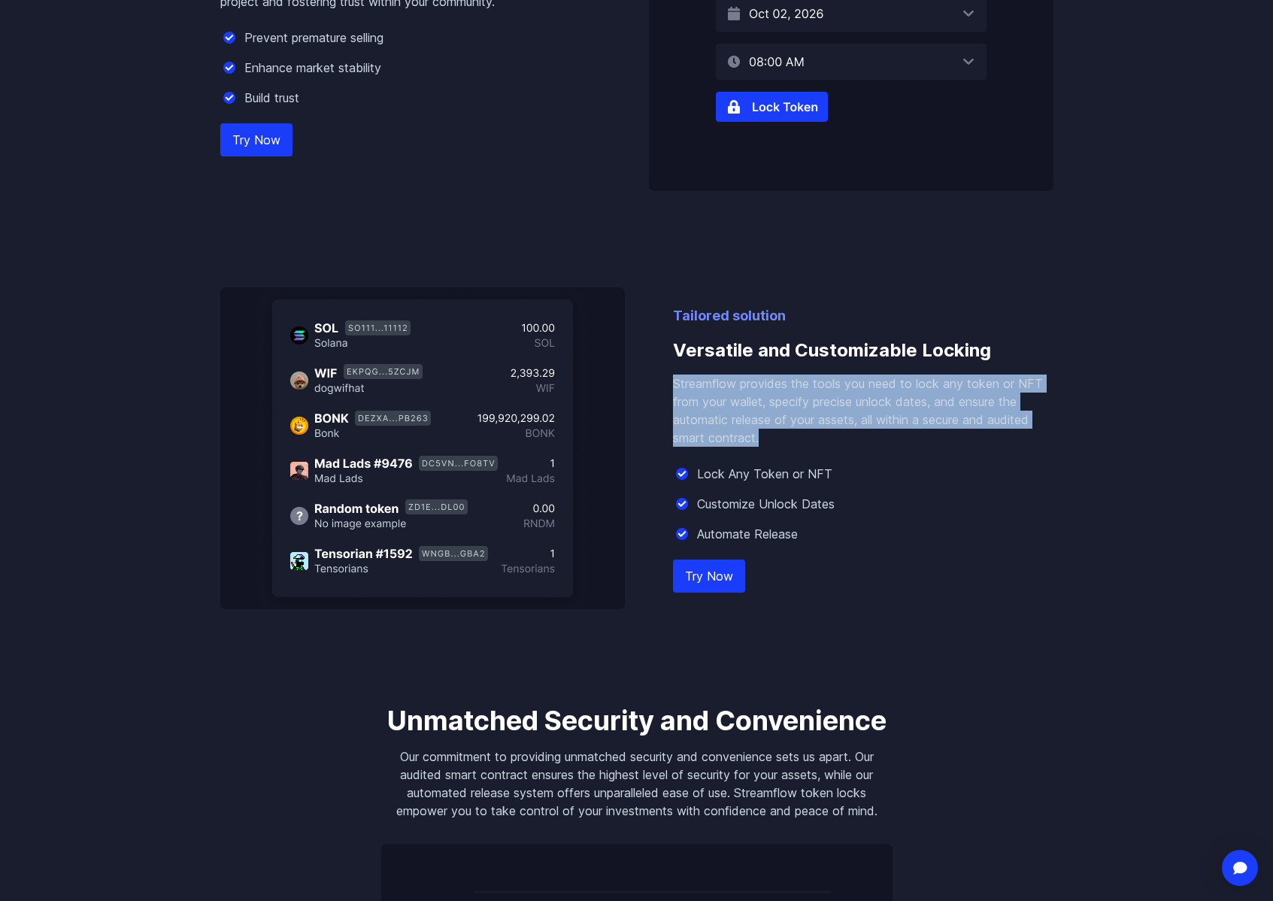
drag, startPoint x: 748, startPoint y: 432, endPoint x: 654, endPoint y: 390, distance: 103.7
click at [654, 390] on div "Tailored solution Versatile and Customizable Locking Streamflow provides the to…" at bounding box center [636, 448] width 833 height 322
copy p "Streamflow provides the tools you need to lock any token or NFT from your walle…"
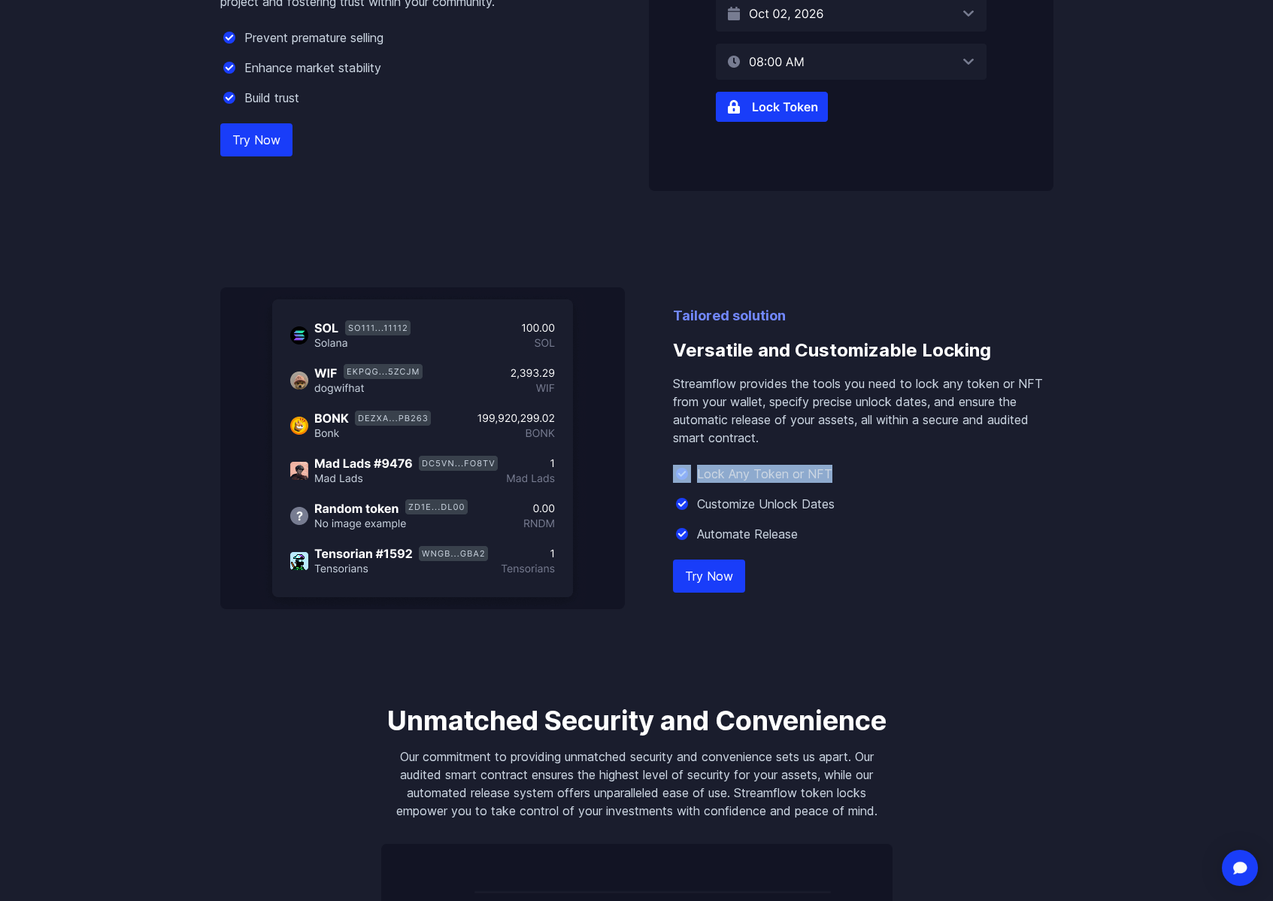
drag, startPoint x: 835, startPoint y: 478, endPoint x: 691, endPoint y: 482, distance: 143.7
click at [691, 482] on div "Lock Any Token or NFT" at bounding box center [863, 474] width 381 height 18
drag, startPoint x: 849, startPoint y: 508, endPoint x: 699, endPoint y: 499, distance: 149.9
click at [699, 499] on div "Customize Unlock Dates" at bounding box center [863, 504] width 381 height 18
drag, startPoint x: 808, startPoint y: 538, endPoint x: 688, endPoint y: 536, distance: 119.6
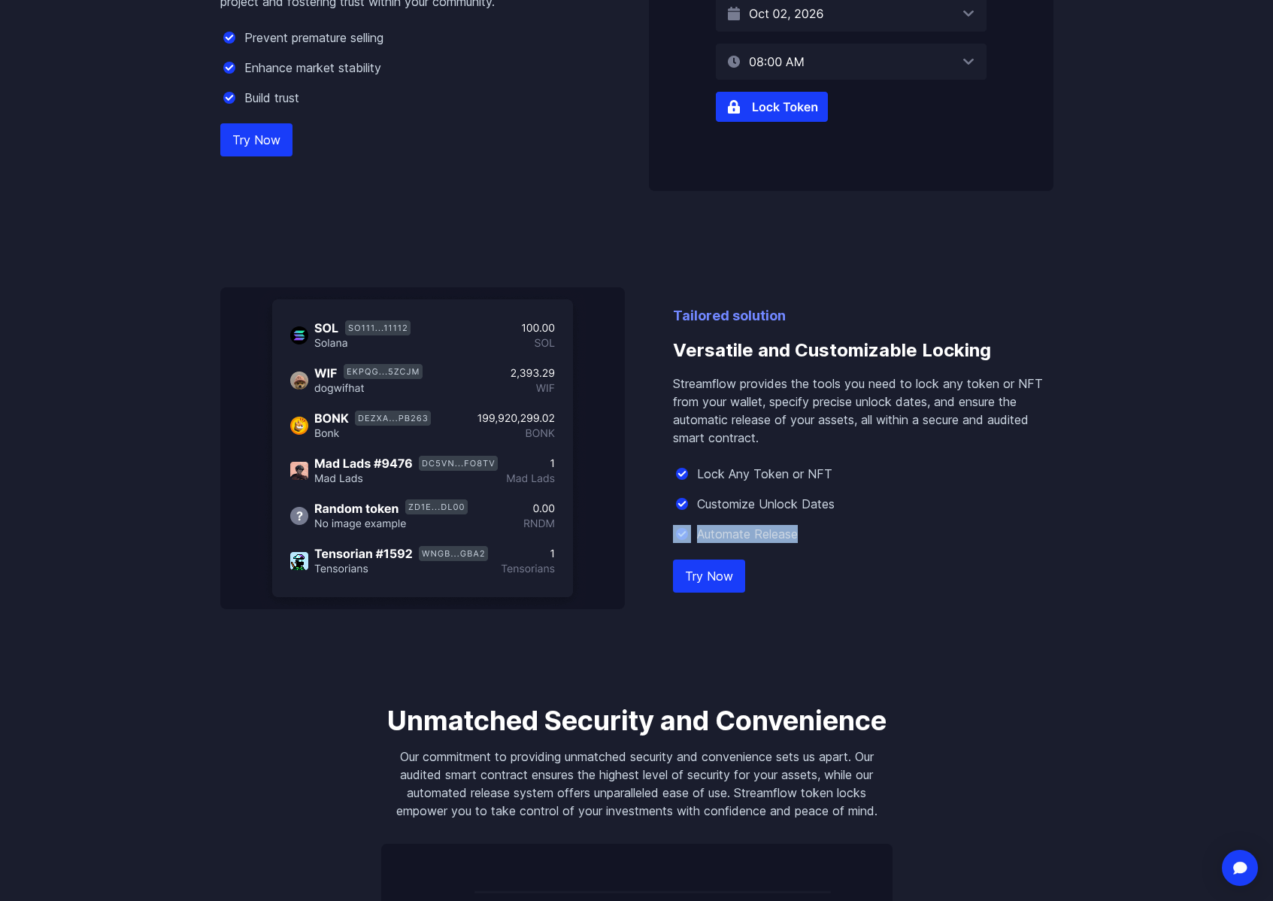
click at [688, 536] on div "Automate Release" at bounding box center [863, 534] width 381 height 18
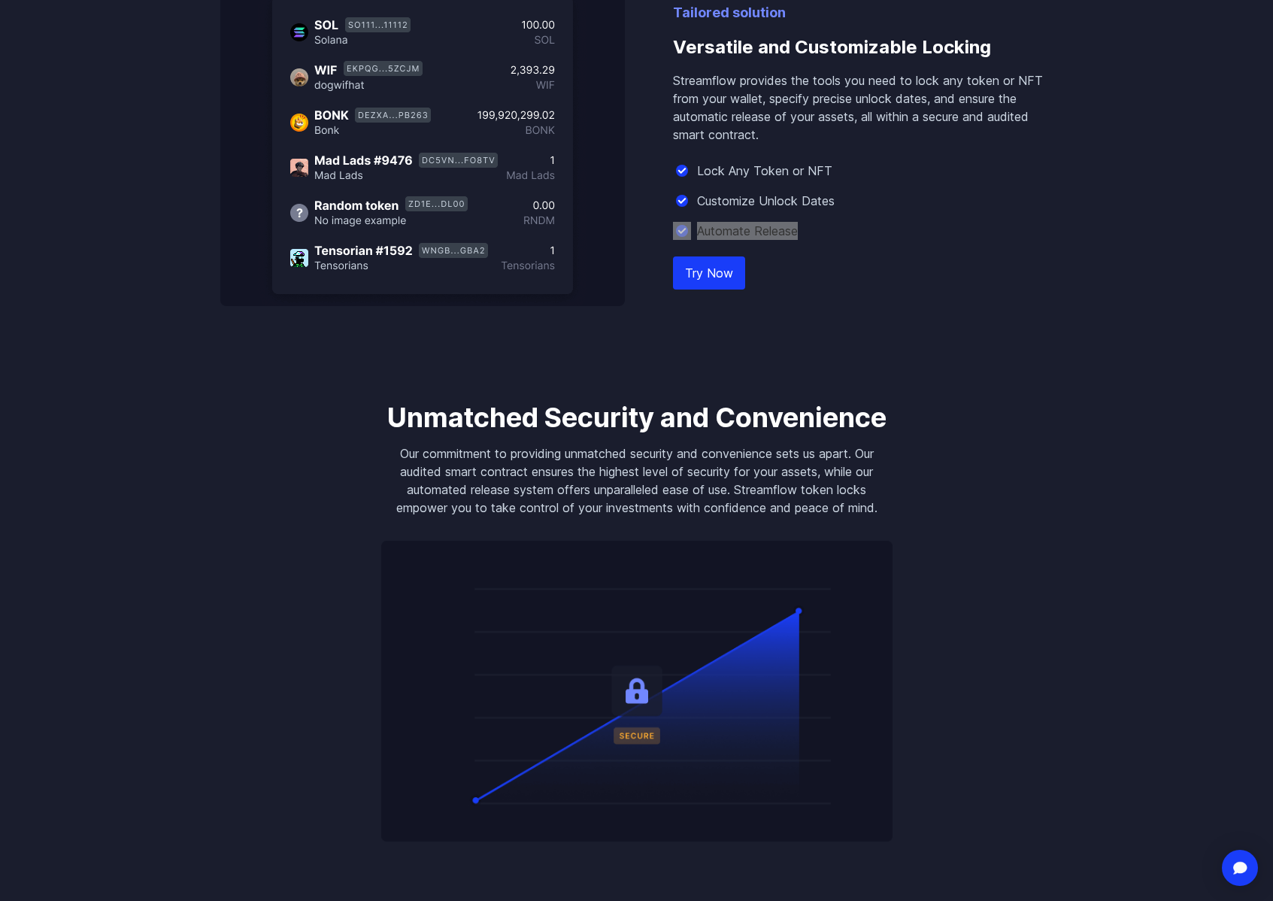
scroll to position [1469, 0]
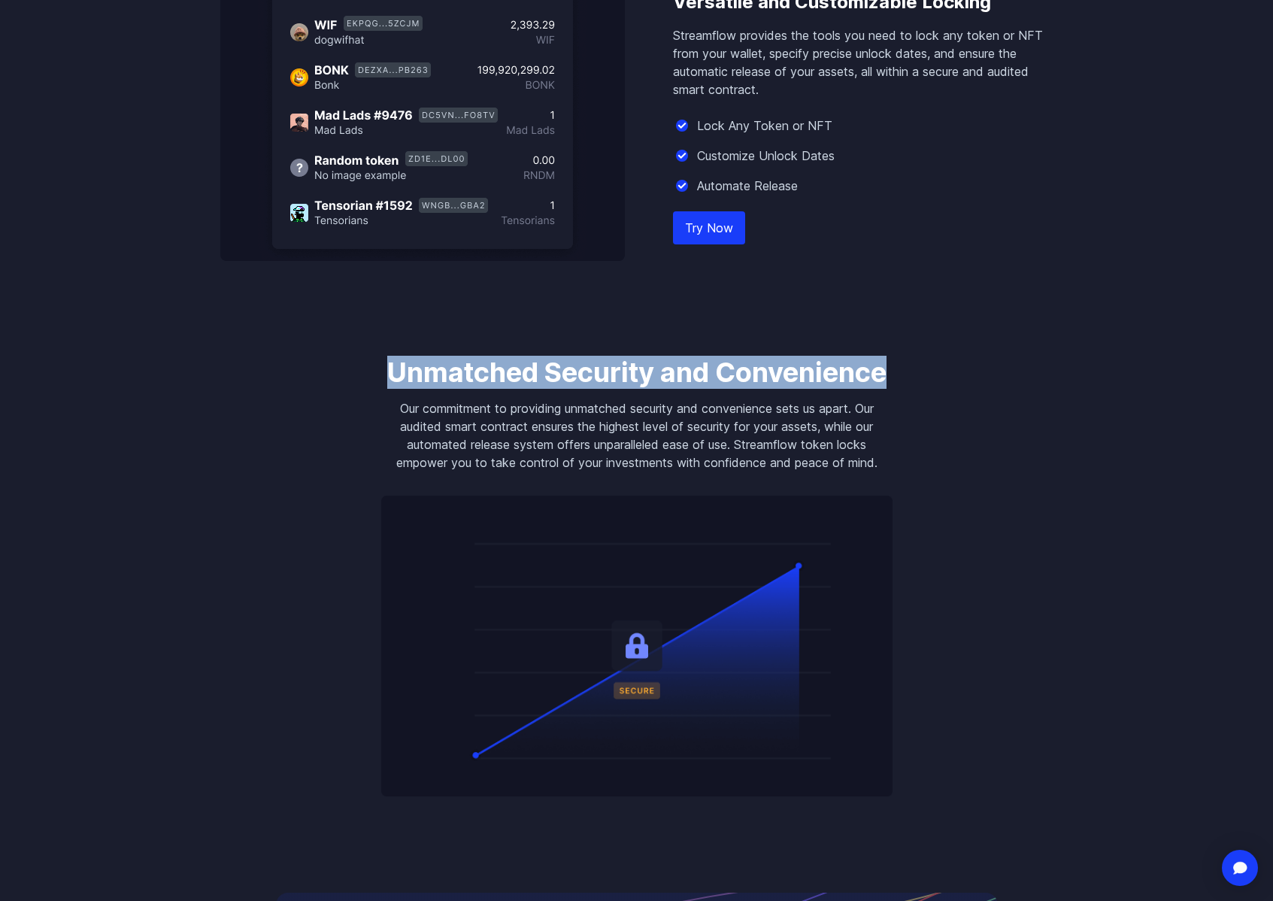
drag, startPoint x: 383, startPoint y: 369, endPoint x: 888, endPoint y: 374, distance: 505.4
click at [888, 374] on h3 "Unmatched Security and Convenience" at bounding box center [636, 372] width 511 height 30
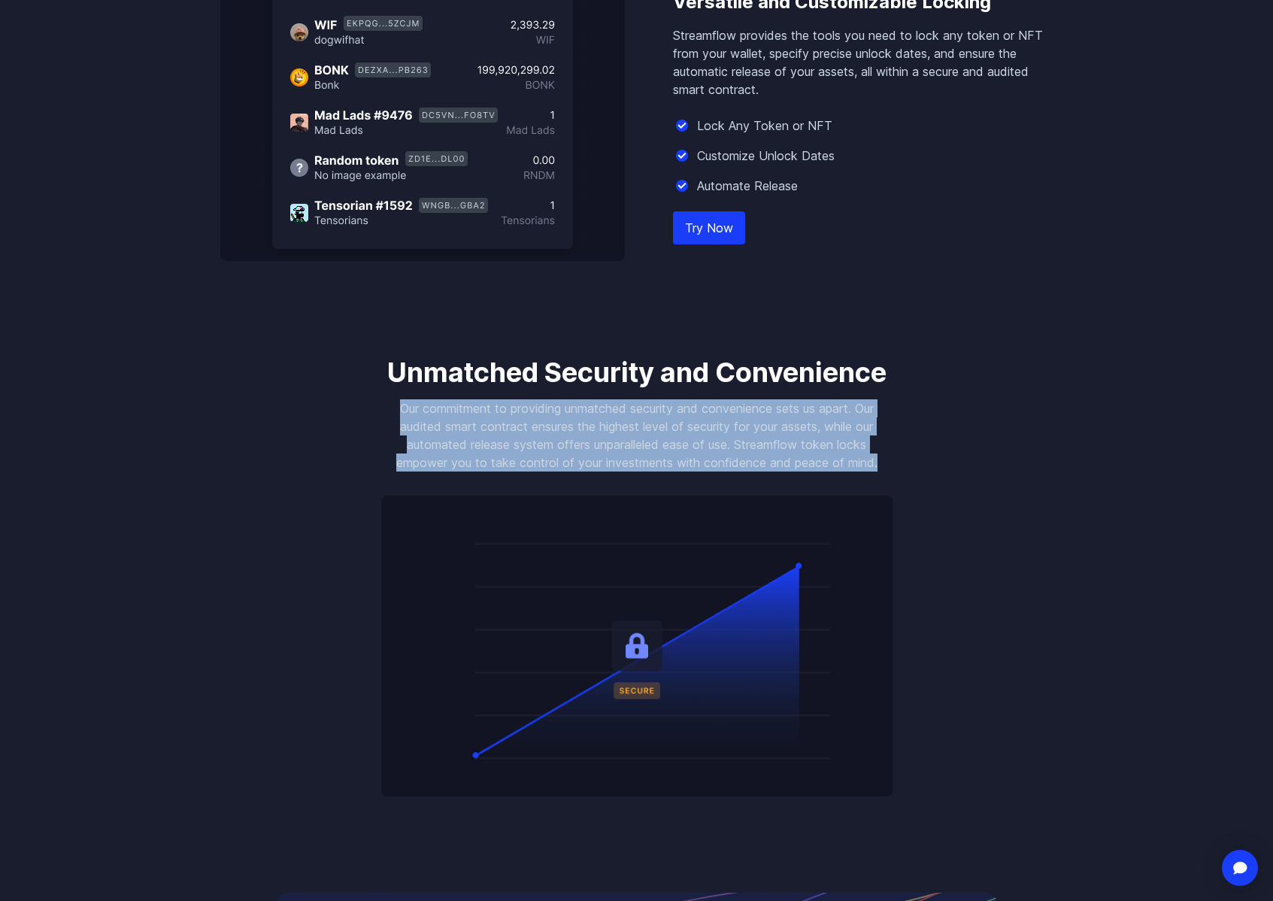
drag, startPoint x: 393, startPoint y: 411, endPoint x: 966, endPoint y: 459, distance: 575.1
click at [966, 459] on body "Streamflow Launch App STREAM Solutions Overview Streamflow features an all-in-o…" at bounding box center [636, 618] width 1273 height 4175
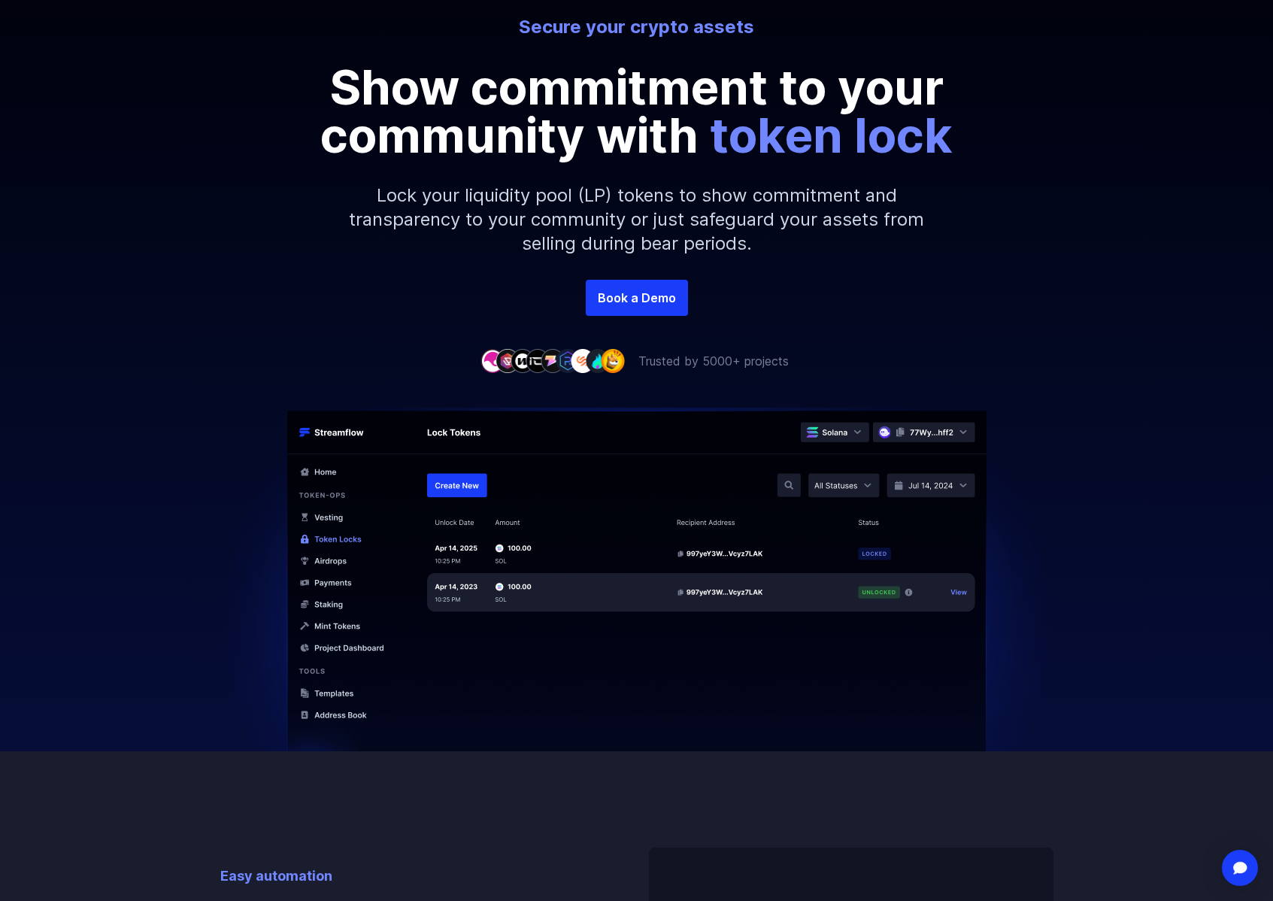
scroll to position [0, 0]
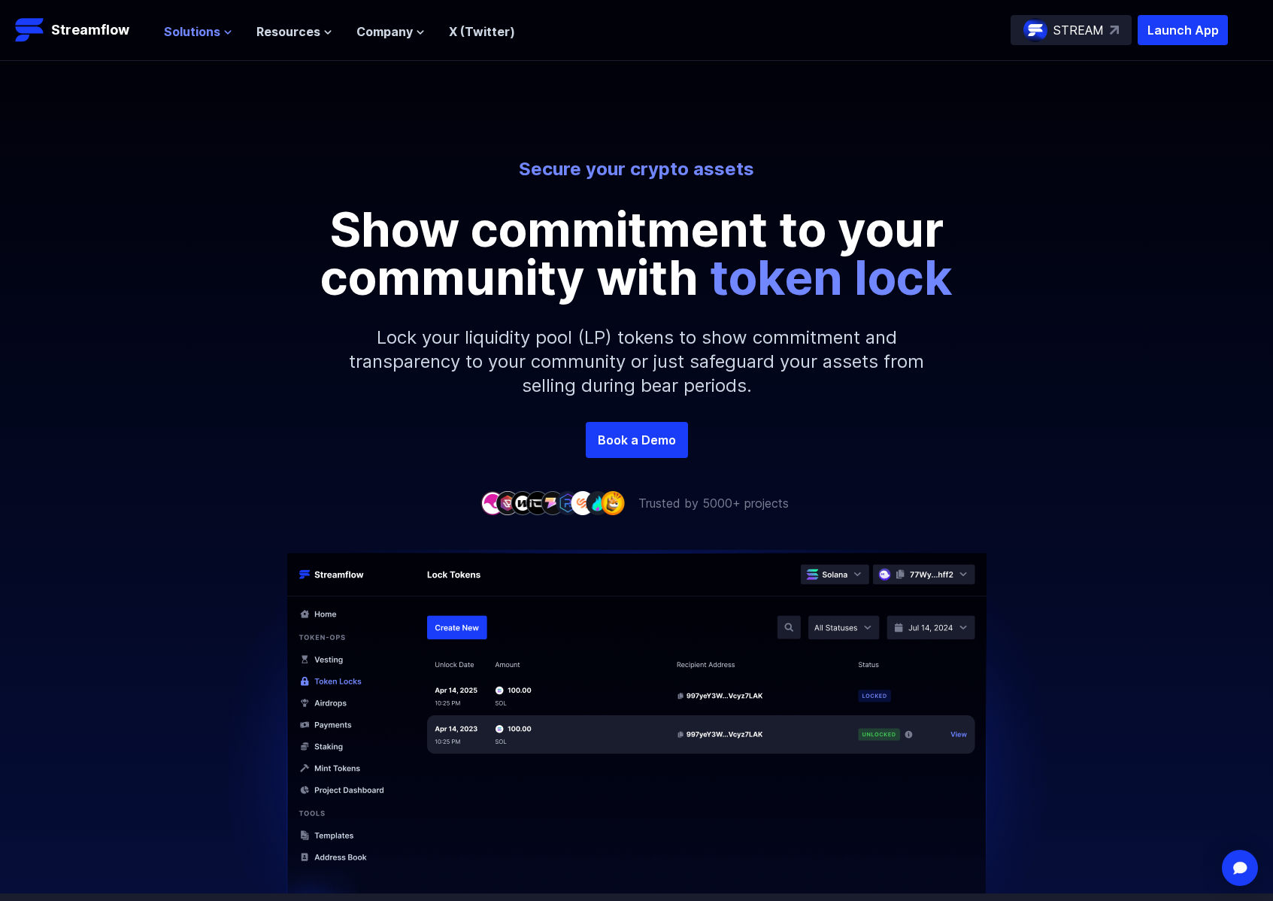
click at [186, 37] on span "Solutions" at bounding box center [192, 32] width 56 height 18
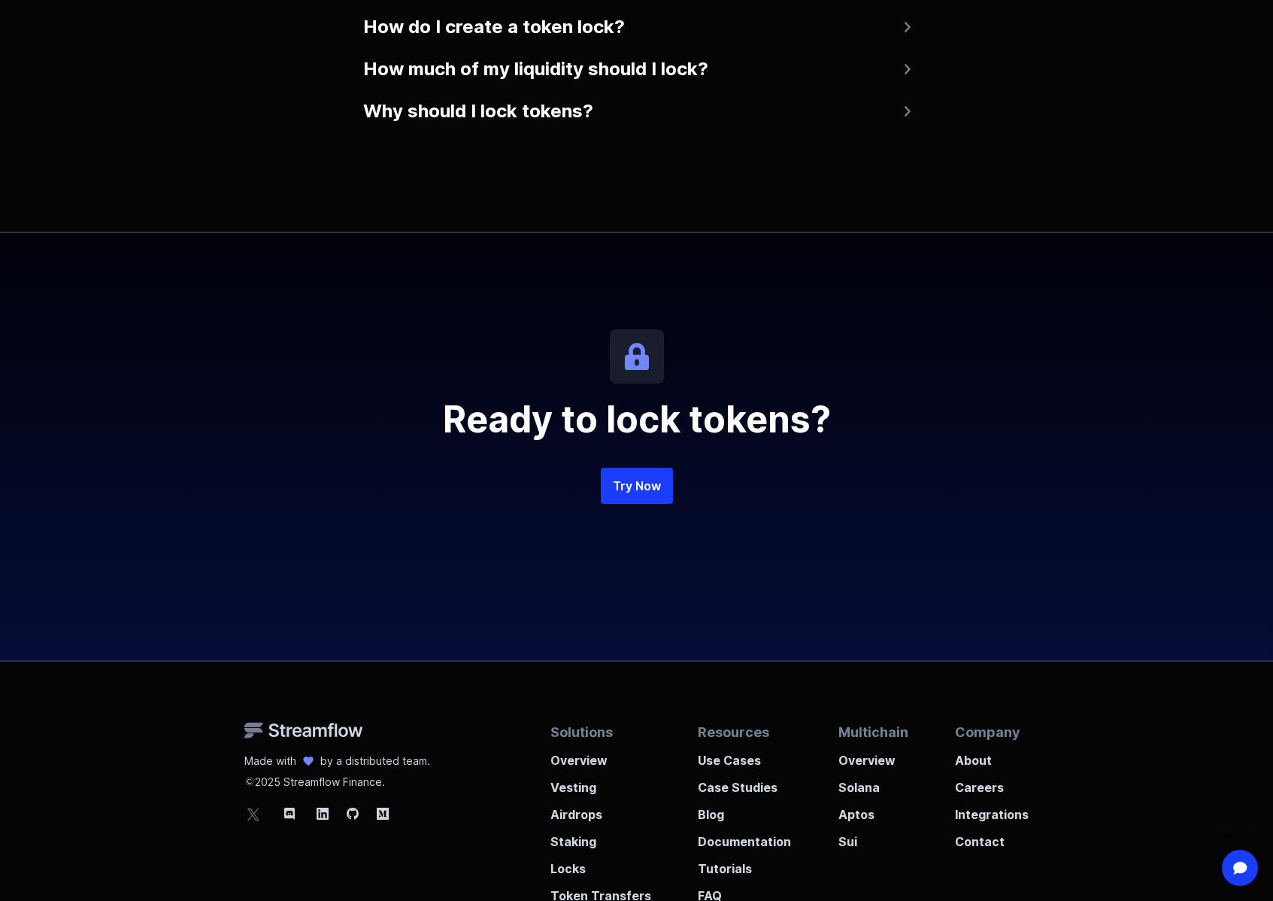
scroll to position [3248, 0]
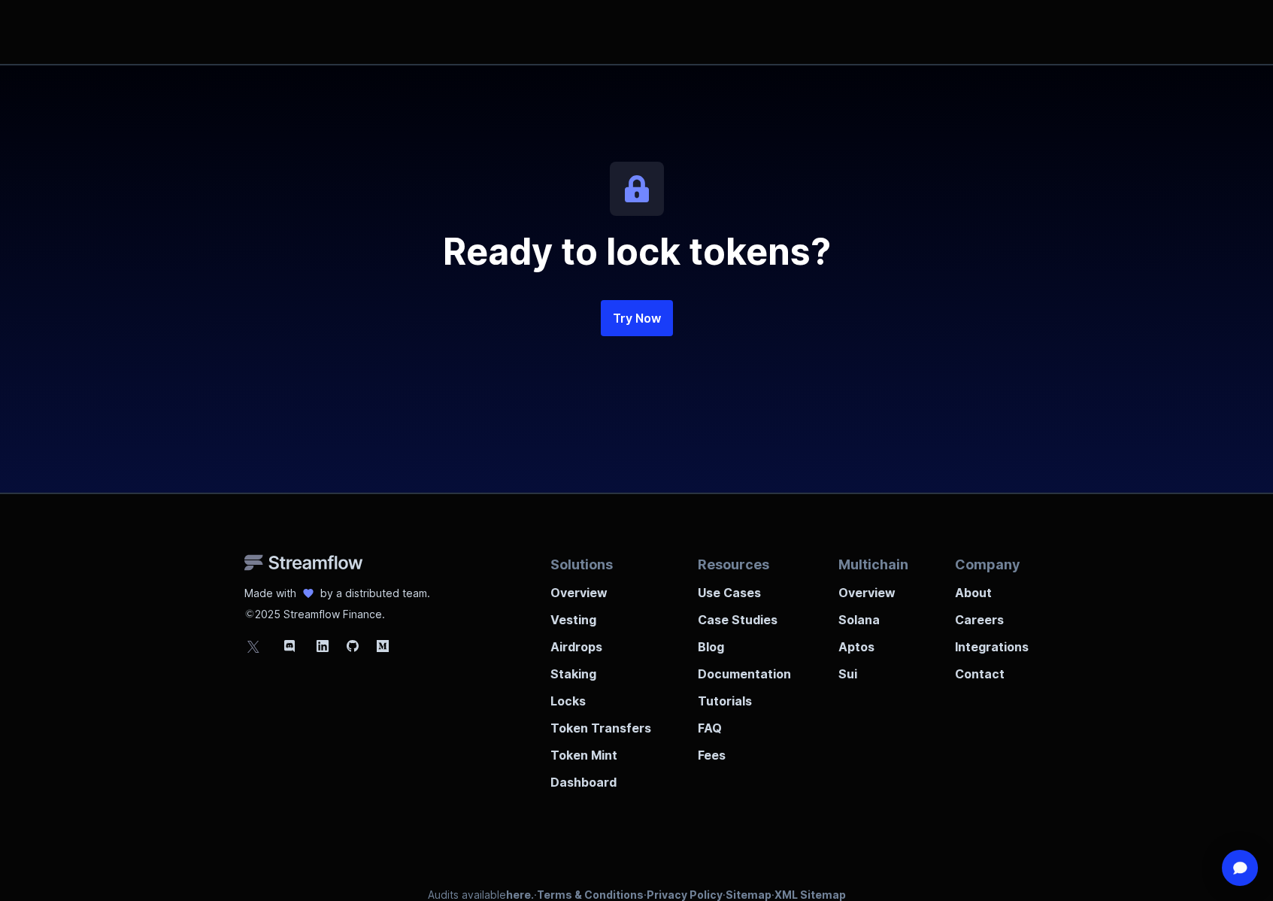
click at [481, 259] on h2 "Ready to lock tokens?" at bounding box center [637, 252] width 722 height 36
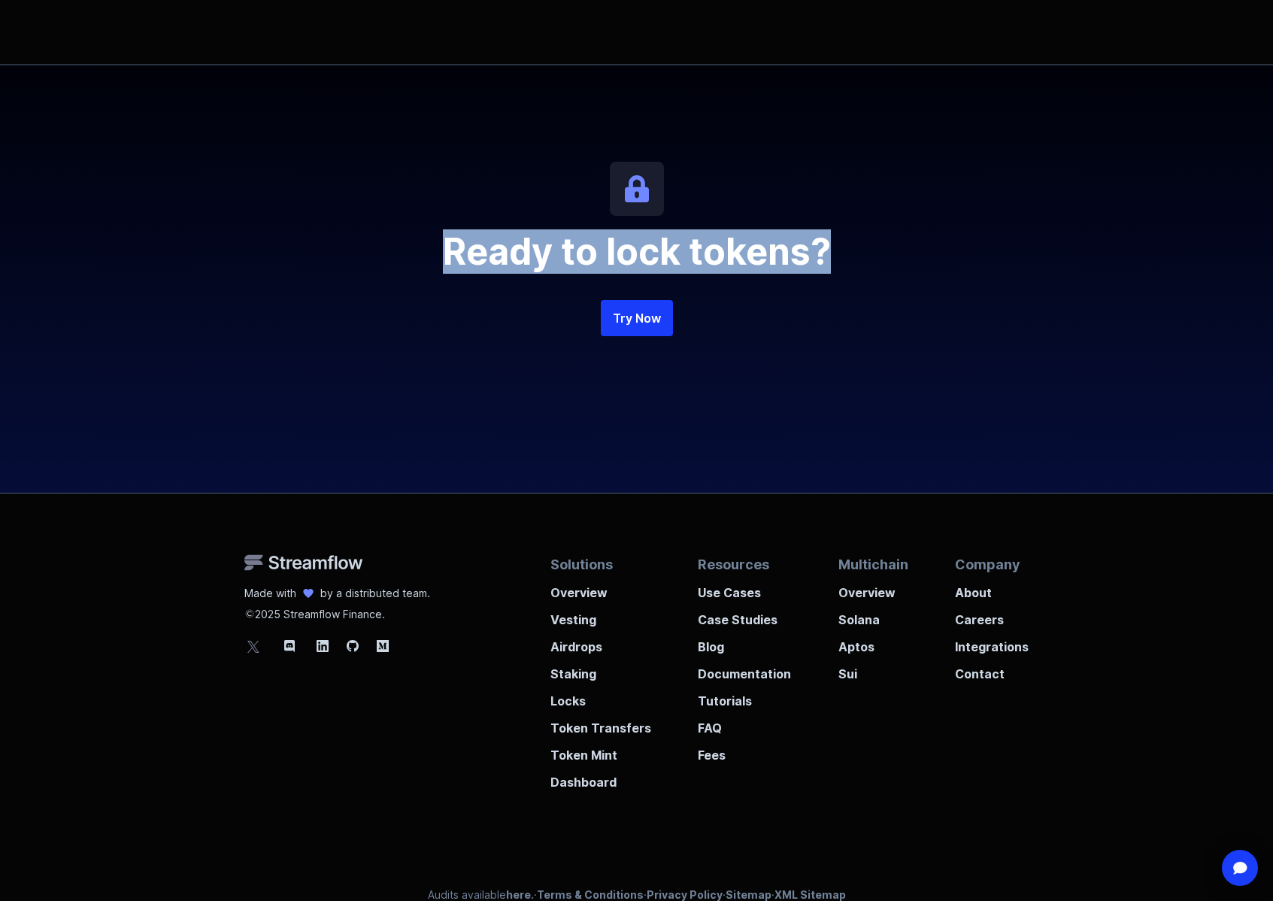
drag, startPoint x: 447, startPoint y: 257, endPoint x: 827, endPoint y: 253, distance: 380.6
click at [827, 253] on h2 "Ready to lock tokens?" at bounding box center [637, 252] width 722 height 36
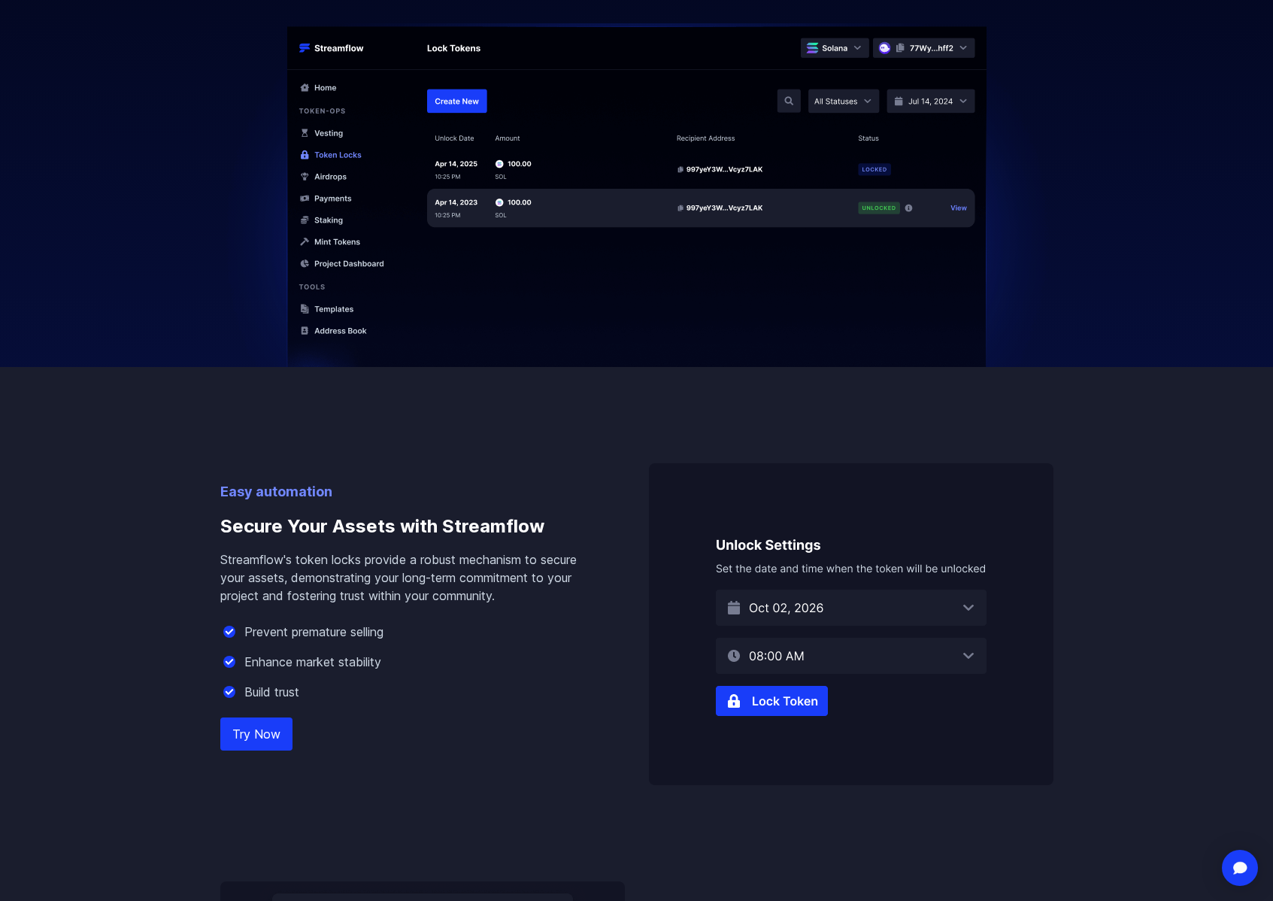
scroll to position [0, 0]
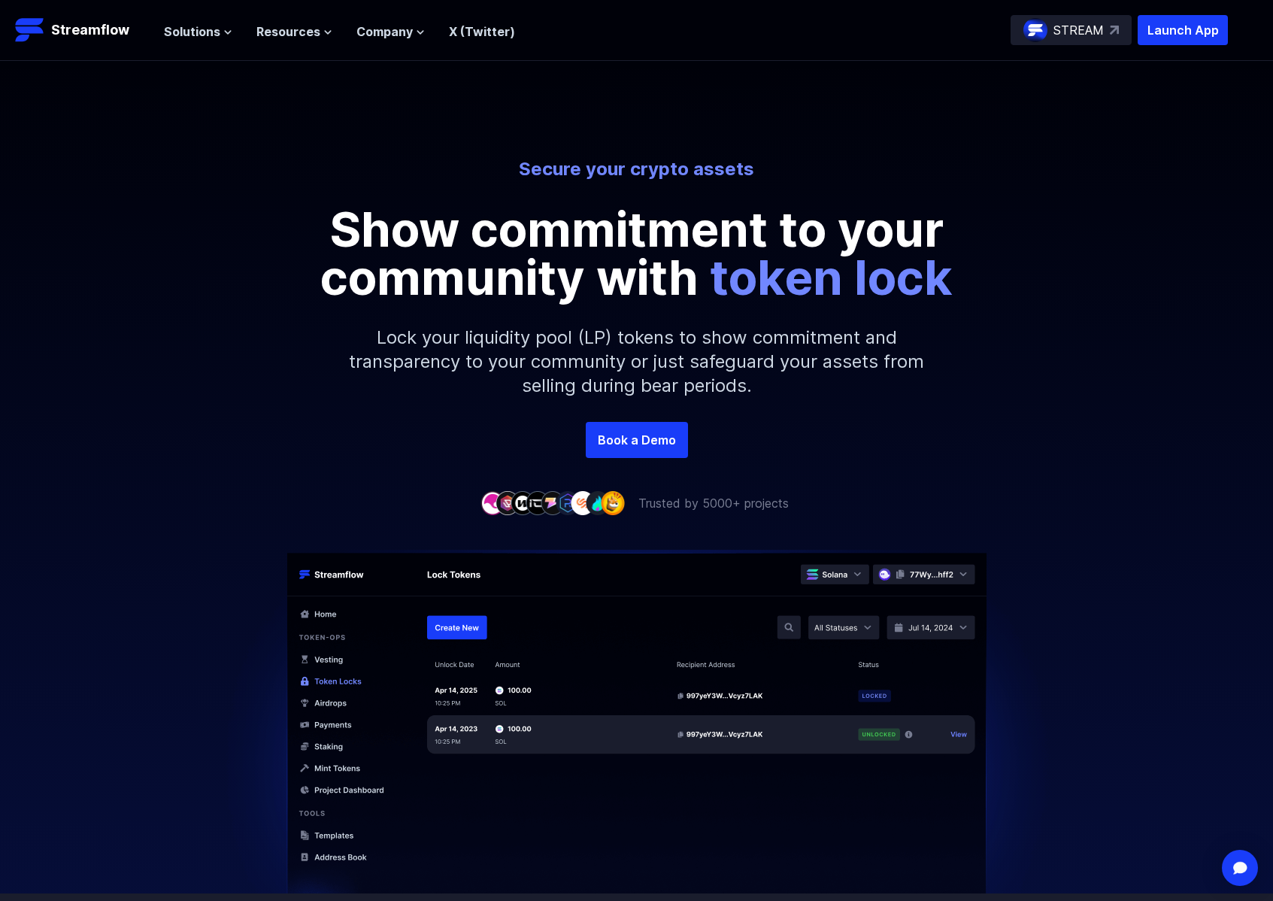
click at [204, 20] on nav "Solutions Overview Streamflow features an all-in-one token distribution platfor…" at bounding box center [339, 30] width 351 height 20
click at [205, 34] on span "Solutions" at bounding box center [192, 32] width 56 height 18
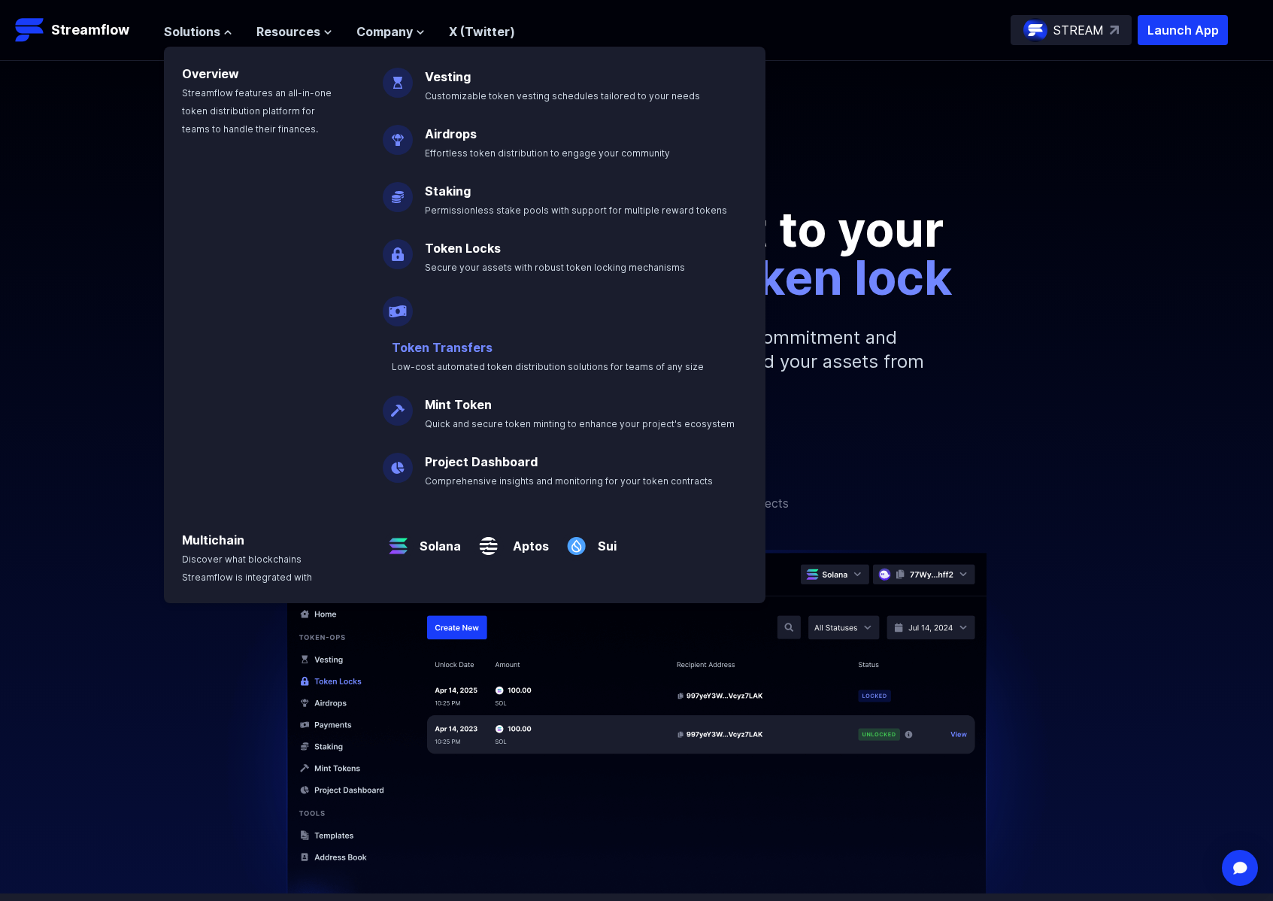
click at [488, 340] on link "Token Transfers" at bounding box center [442, 347] width 101 height 15
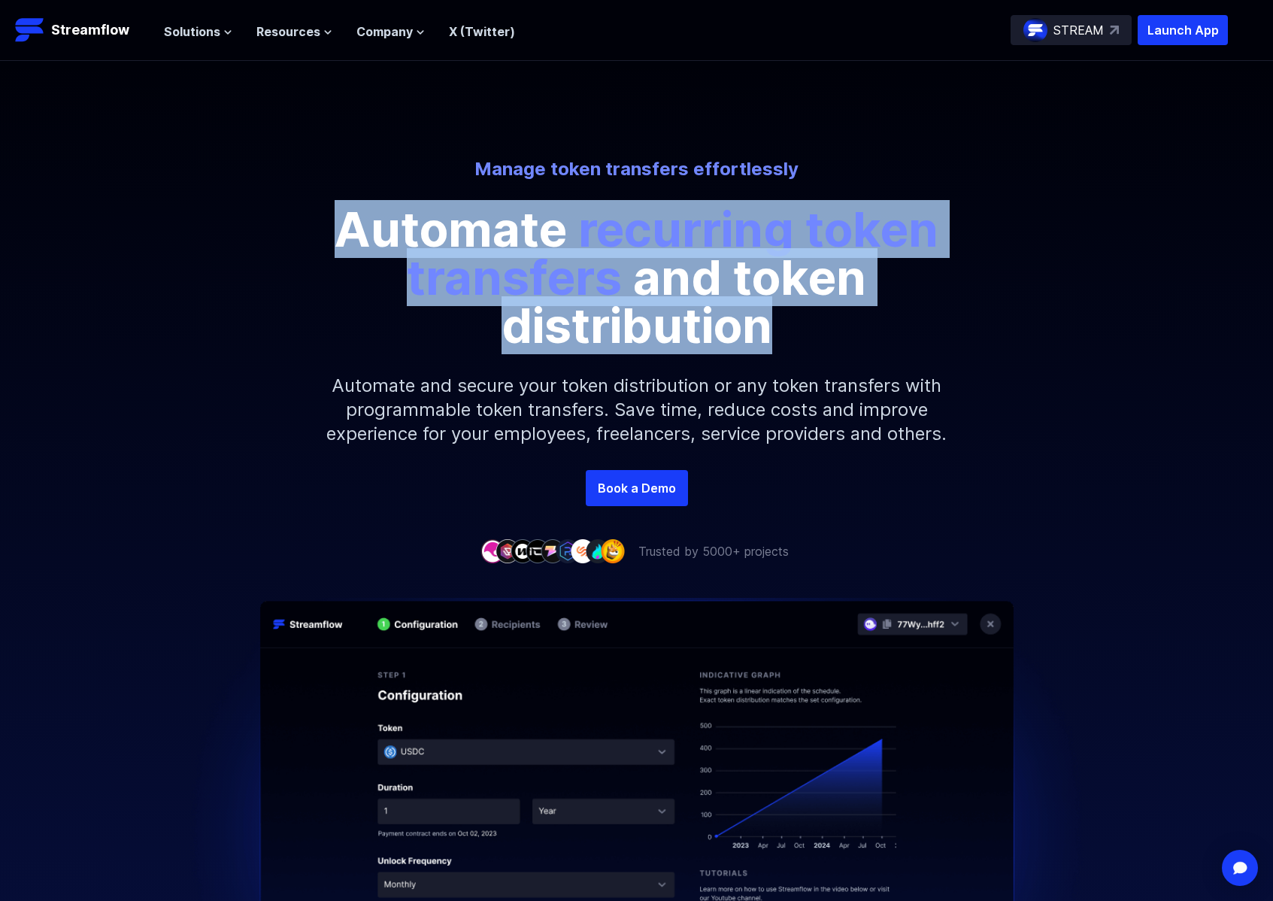
drag, startPoint x: 778, startPoint y: 332, endPoint x: 310, endPoint y: 223, distance: 480.4
click at [310, 223] on p "Automate recurring token transfers and token distribution" at bounding box center [637, 277] width 677 height 144
copy p "Automate recurring token transfers and token distribution"
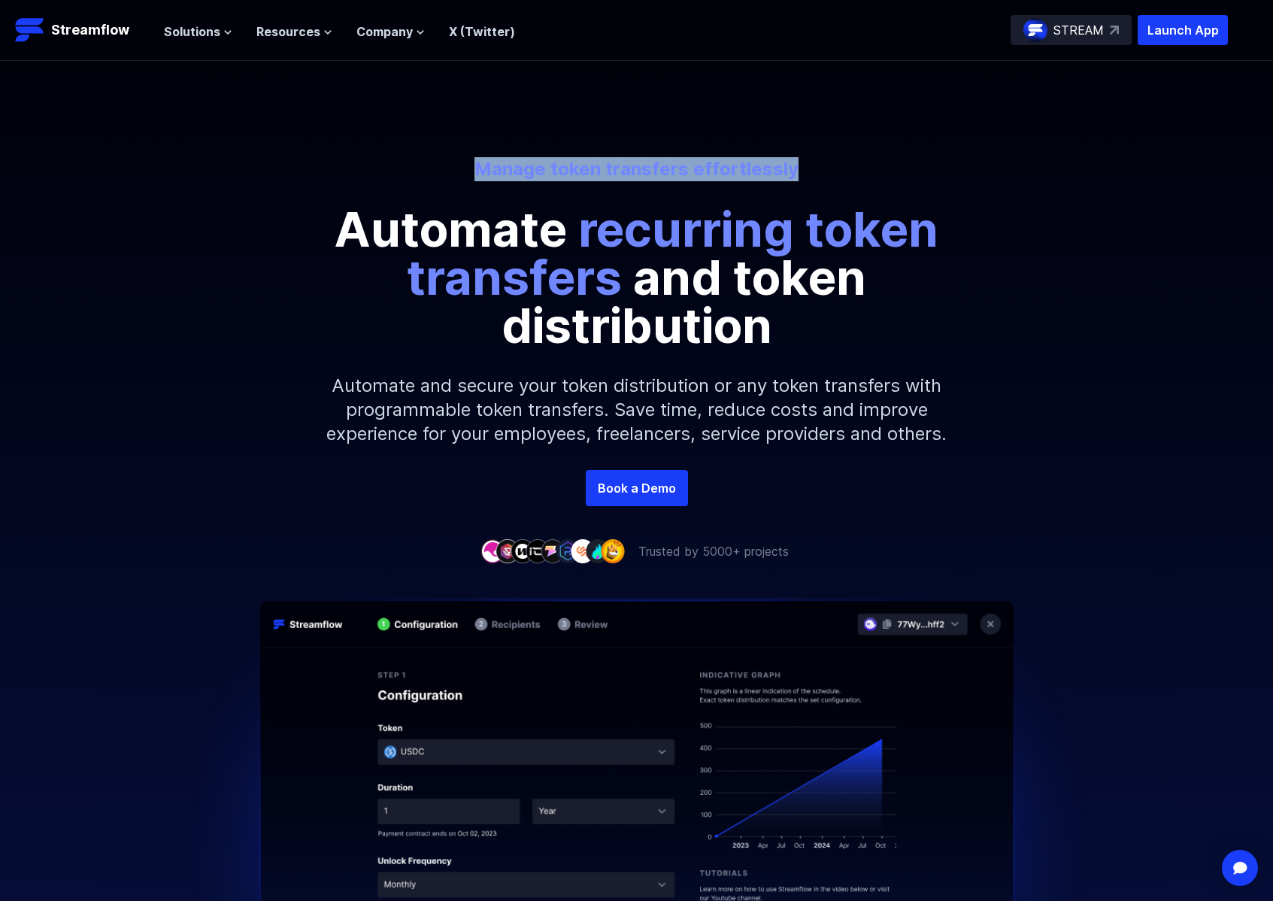
drag, startPoint x: 480, startPoint y: 165, endPoint x: 796, endPoint y: 169, distance: 316.7
click at [796, 169] on p "Manage token transfers effortlessly" at bounding box center [636, 169] width 833 height 24
copy p "Manage token transfers effortlessly"
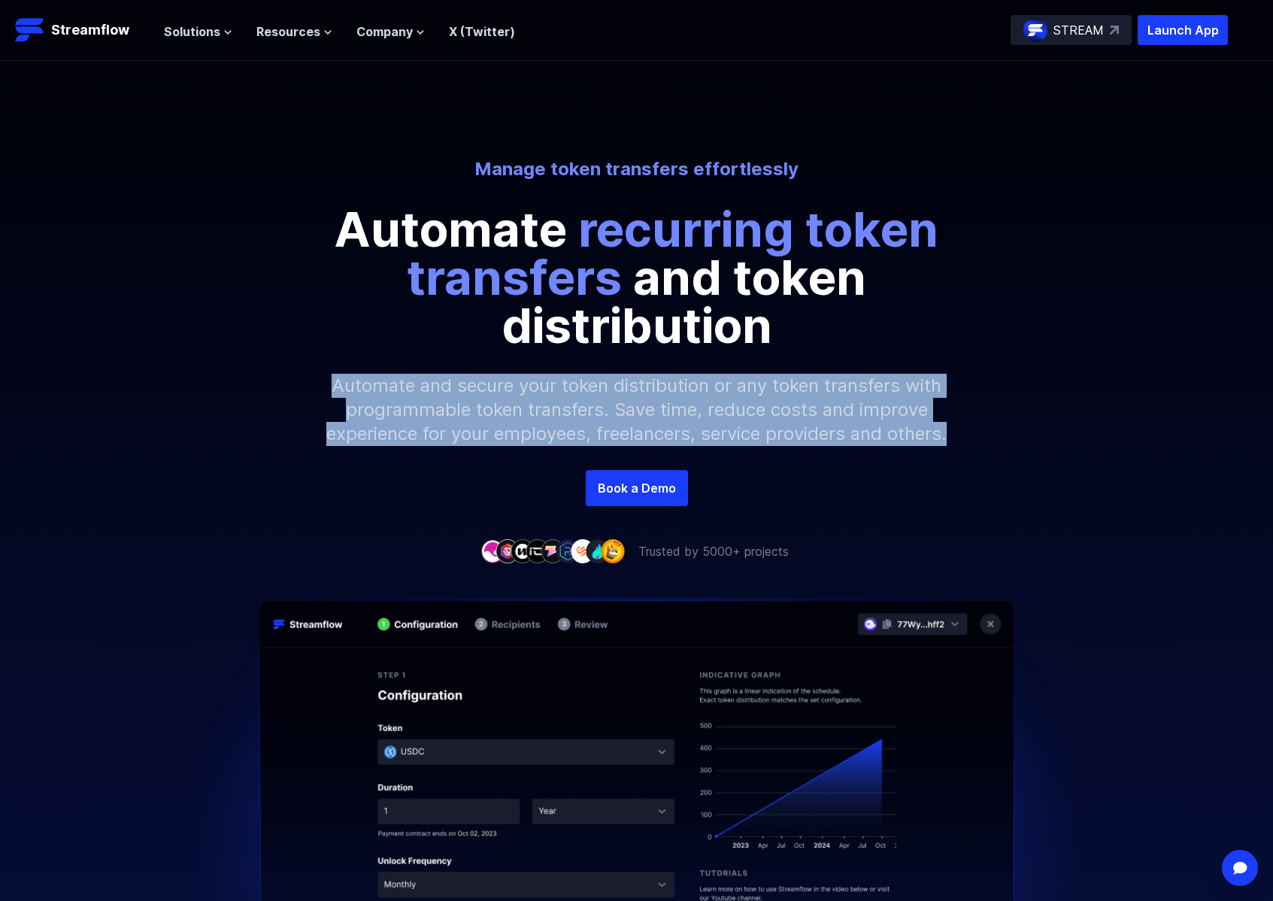
drag, startPoint x: 336, startPoint y: 385, endPoint x: 806, endPoint y: 463, distance: 475.8
click at [806, 463] on p "Automate and secure your token distribution or any token transfers with program…" at bounding box center [637, 410] width 647 height 120
copy p "Automate and secure your token distribution or any token transfers with program…"
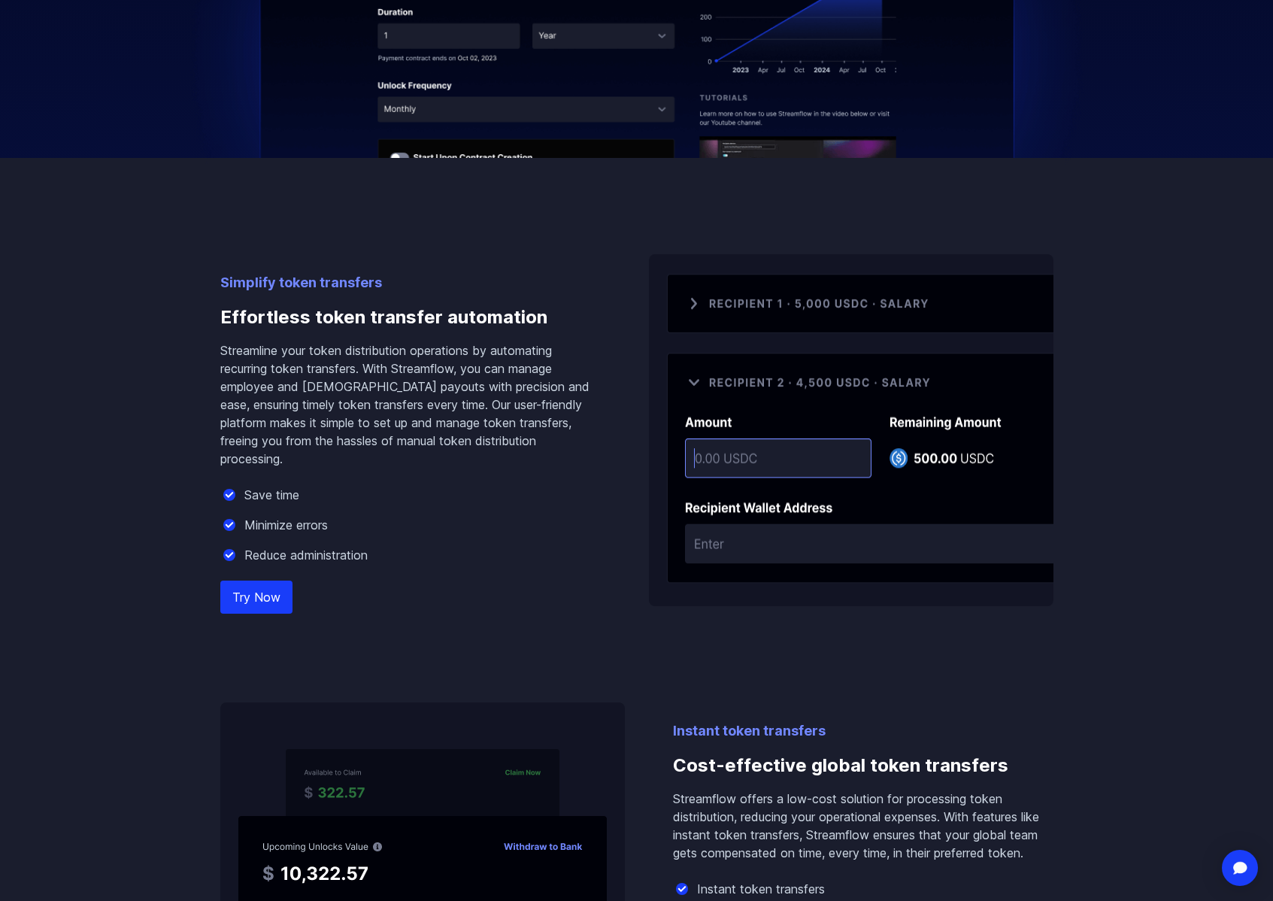
scroll to position [791, 0]
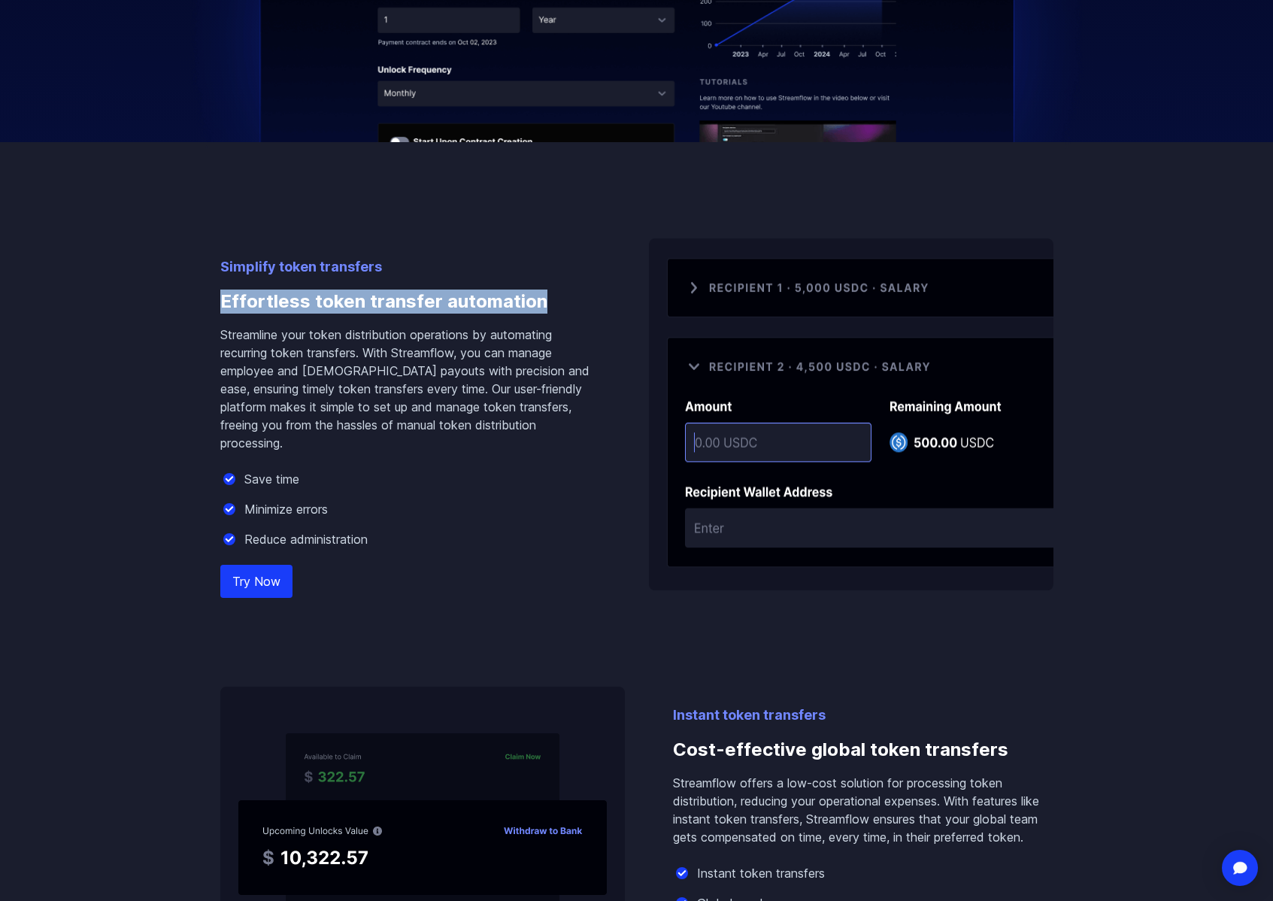
drag, startPoint x: 219, startPoint y: 324, endPoint x: 536, endPoint y: 319, distance: 317.4
click at [536, 319] on div "Simplify token transfers Effortless token transfer automation Streamline your t…" at bounding box center [636, 575] width 857 height 866
copy h3 "Effortless token transfer automation"
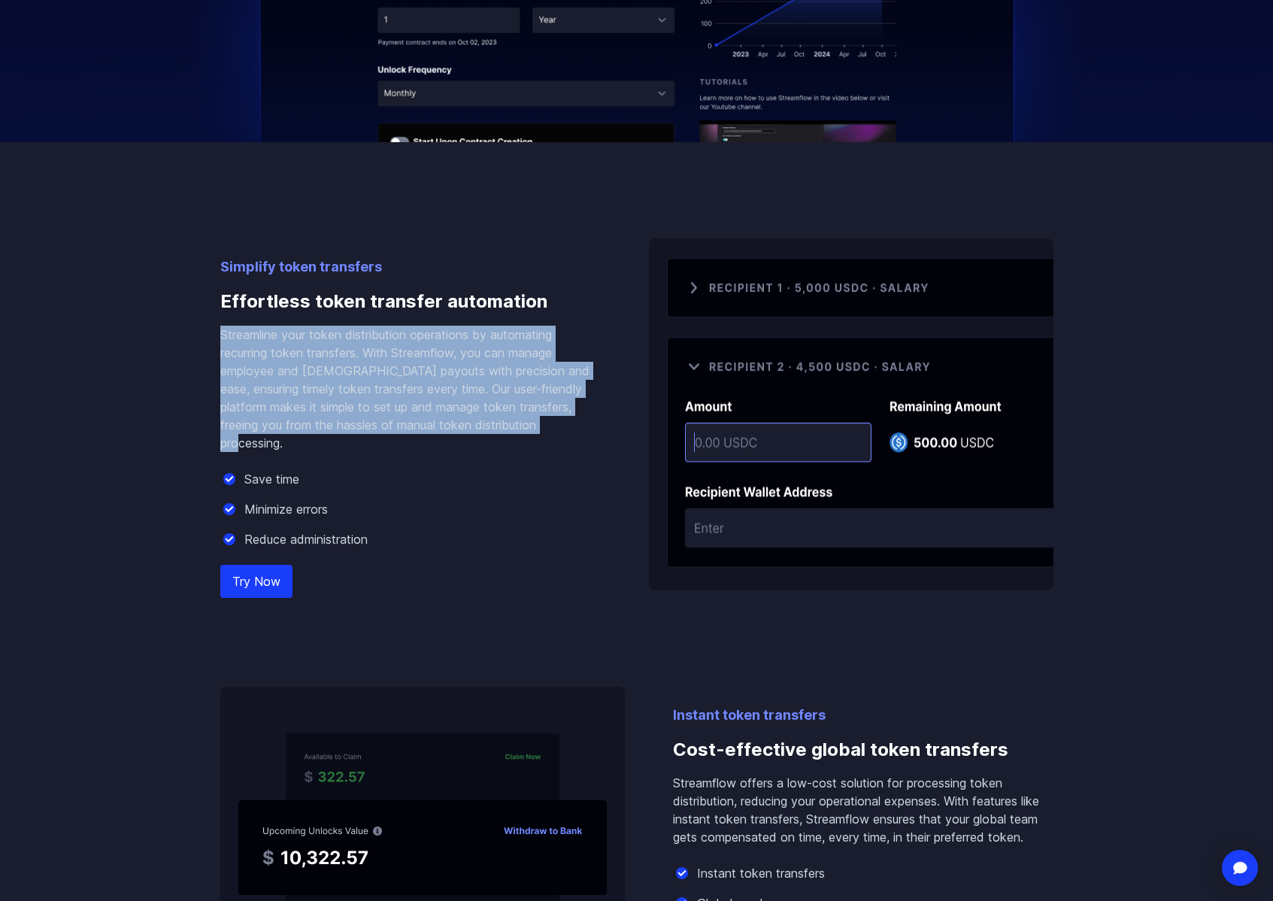
drag, startPoint x: 293, startPoint y: 469, endPoint x: 219, endPoint y: 364, distance: 128.4
click at [219, 364] on div "Simplify token transfers Effortless token transfer automation Streamline your t…" at bounding box center [636, 575] width 857 height 866
copy p "Streamline your token distribution operations by automating recurring token tra…"
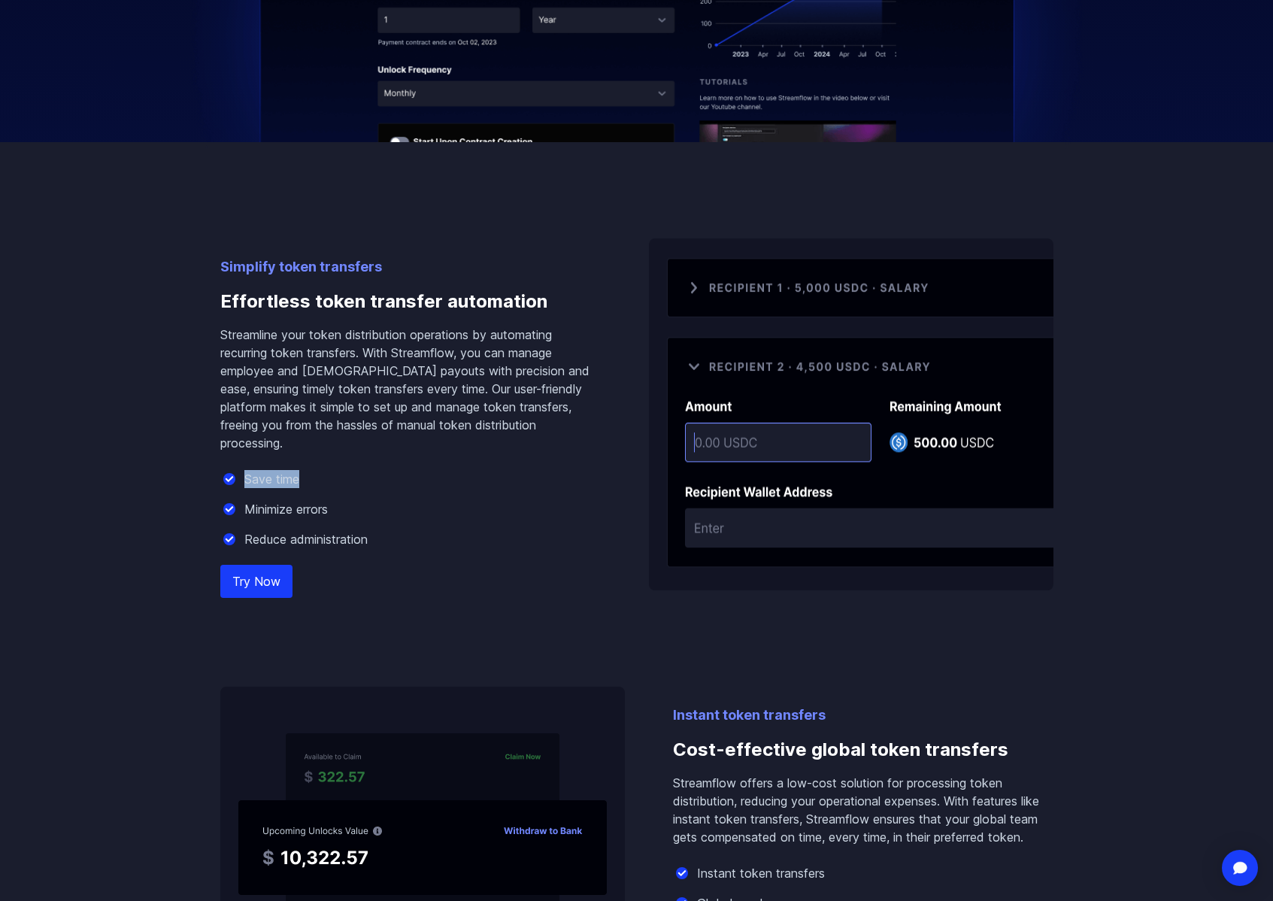
drag, startPoint x: 314, startPoint y: 506, endPoint x: 242, endPoint y: 510, distance: 72.3
click at [242, 488] on div "Save time" at bounding box center [410, 479] width 381 height 18
copy p "Save time"
drag, startPoint x: 337, startPoint y: 537, endPoint x: 246, endPoint y: 536, distance: 91.0
click at [246, 518] on div "Minimize errors" at bounding box center [410, 509] width 381 height 18
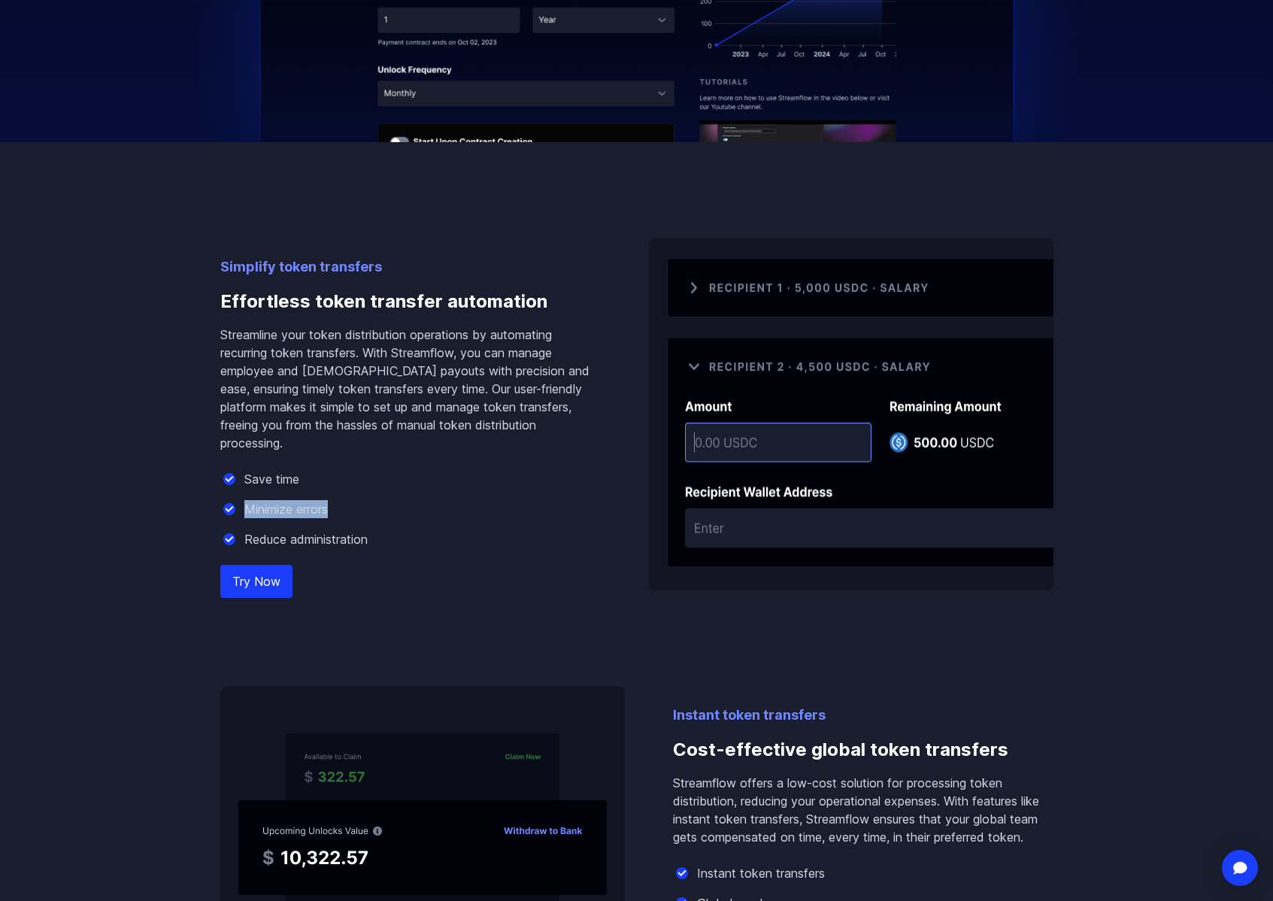
copy p "Minimize errors"
drag, startPoint x: 394, startPoint y: 569, endPoint x: 244, endPoint y: 566, distance: 149.7
click at [244, 548] on div "Reduce administration" at bounding box center [410, 539] width 381 height 18
copy p "Reduce administration"
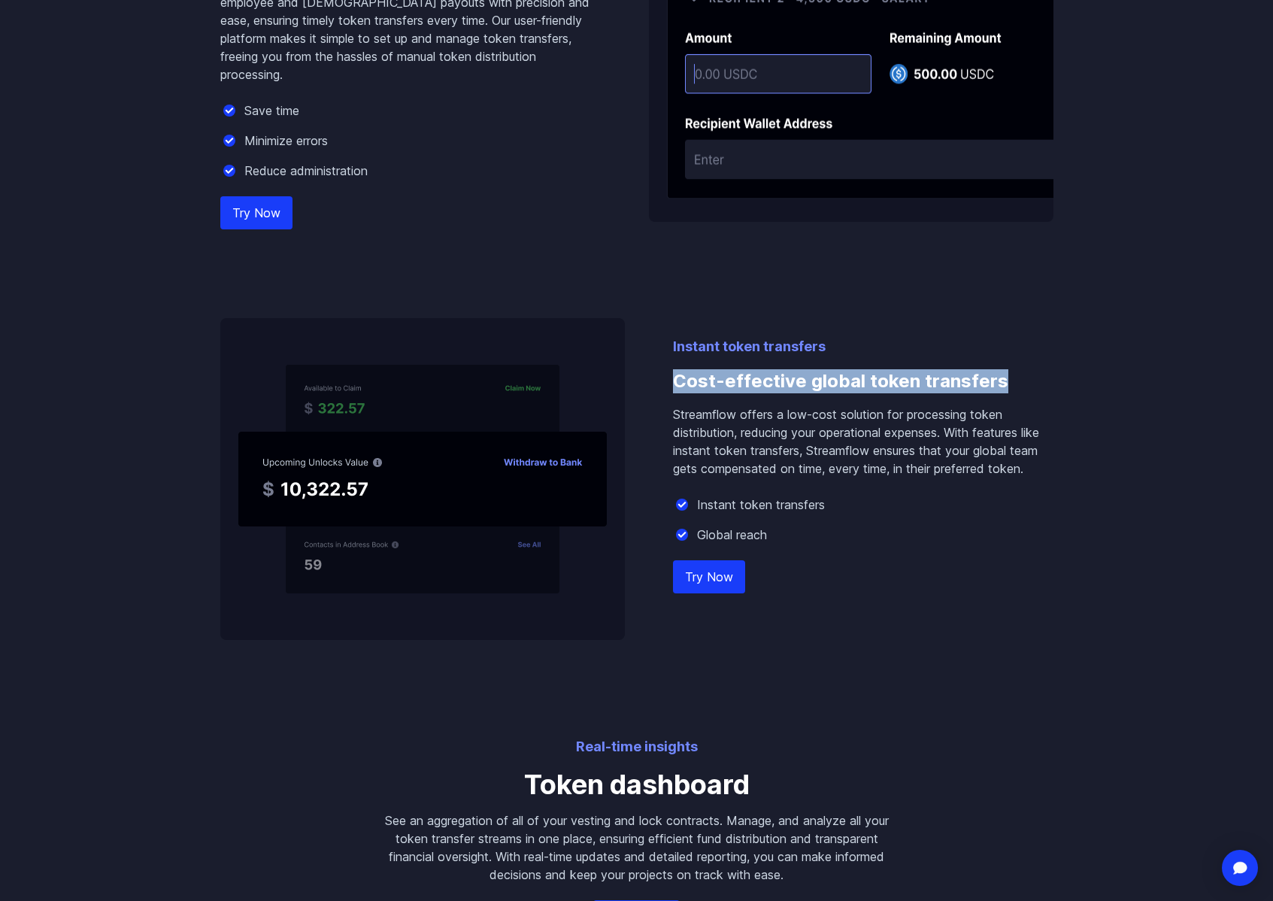
drag, startPoint x: 685, startPoint y: 405, endPoint x: 1007, endPoint y: 400, distance: 321.9
click at [1007, 400] on h3 "Cost-effective global token transfers" at bounding box center [863, 381] width 381 height 48
copy h3 "Cost-effective global token transfers"
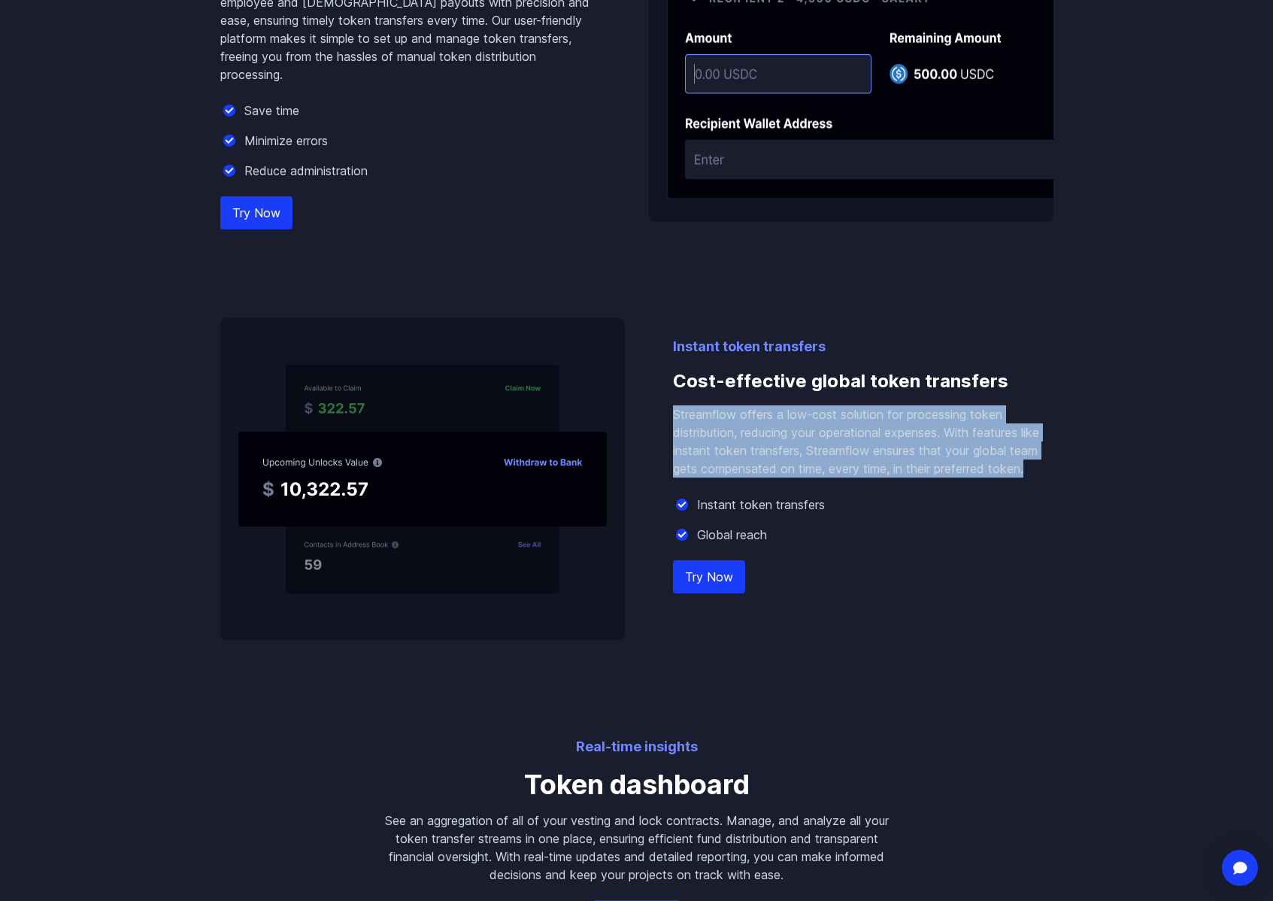
drag, startPoint x: 1055, startPoint y: 499, endPoint x: 654, endPoint y: 427, distance: 407.3
click at [654, 427] on div "Simplify token transfers Effortless token transfer automation Streamline your t…" at bounding box center [636, 207] width 857 height 866
copy div "Streamflow offers a low-cost solution for processing token distribution, reduci…"
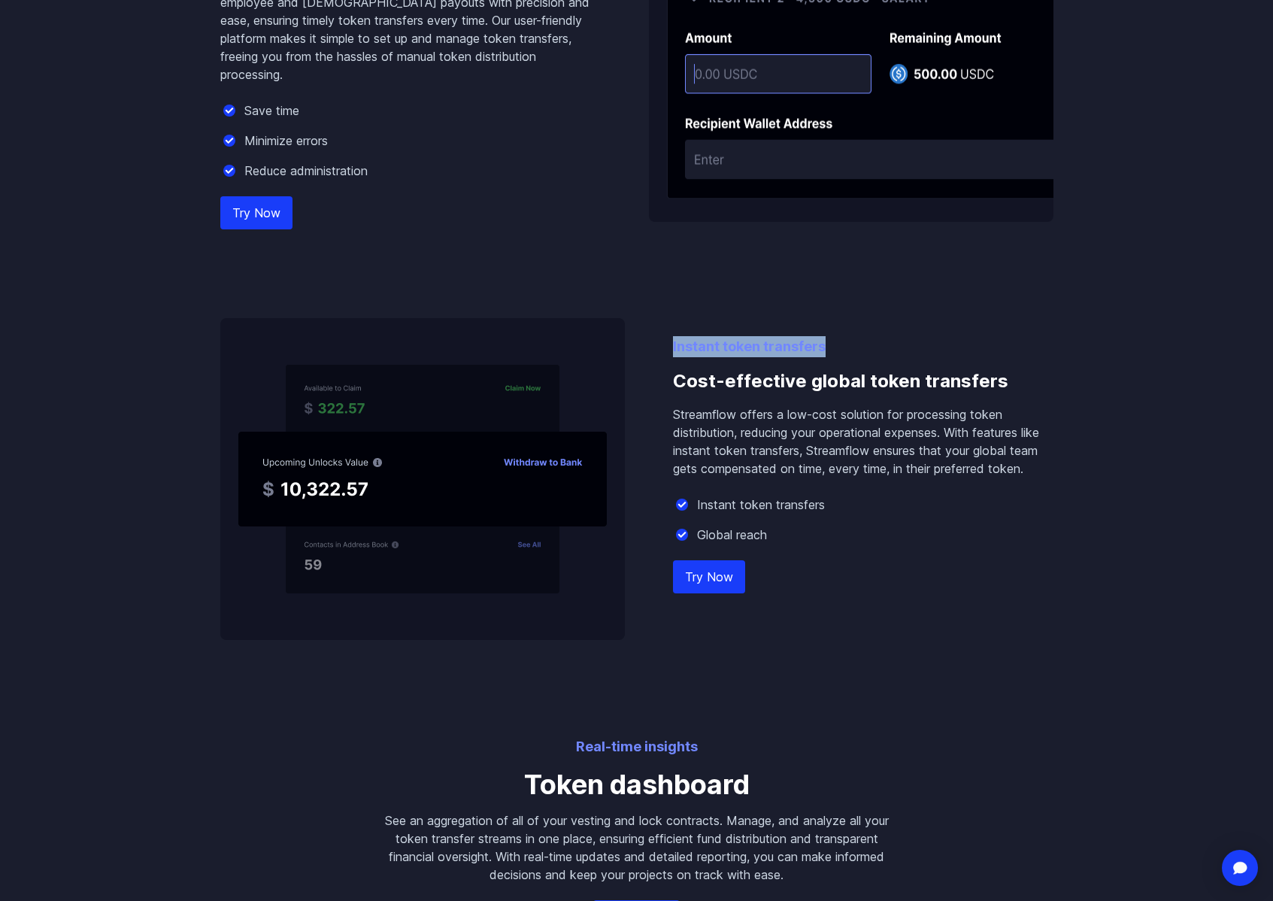
drag, startPoint x: 845, startPoint y: 374, endPoint x: 671, endPoint y: 368, distance: 173.8
click at [671, 368] on div "Instant token transfers Cost-effective global token transfers Streamflow offers…" at bounding box center [636, 479] width 833 height 322
drag, startPoint x: 837, startPoint y: 529, endPoint x: 707, endPoint y: 533, distance: 130.2
click at [707, 514] on div "Instant token transfers" at bounding box center [863, 505] width 381 height 18
click at [773, 544] on div "Global reach" at bounding box center [863, 535] width 381 height 18
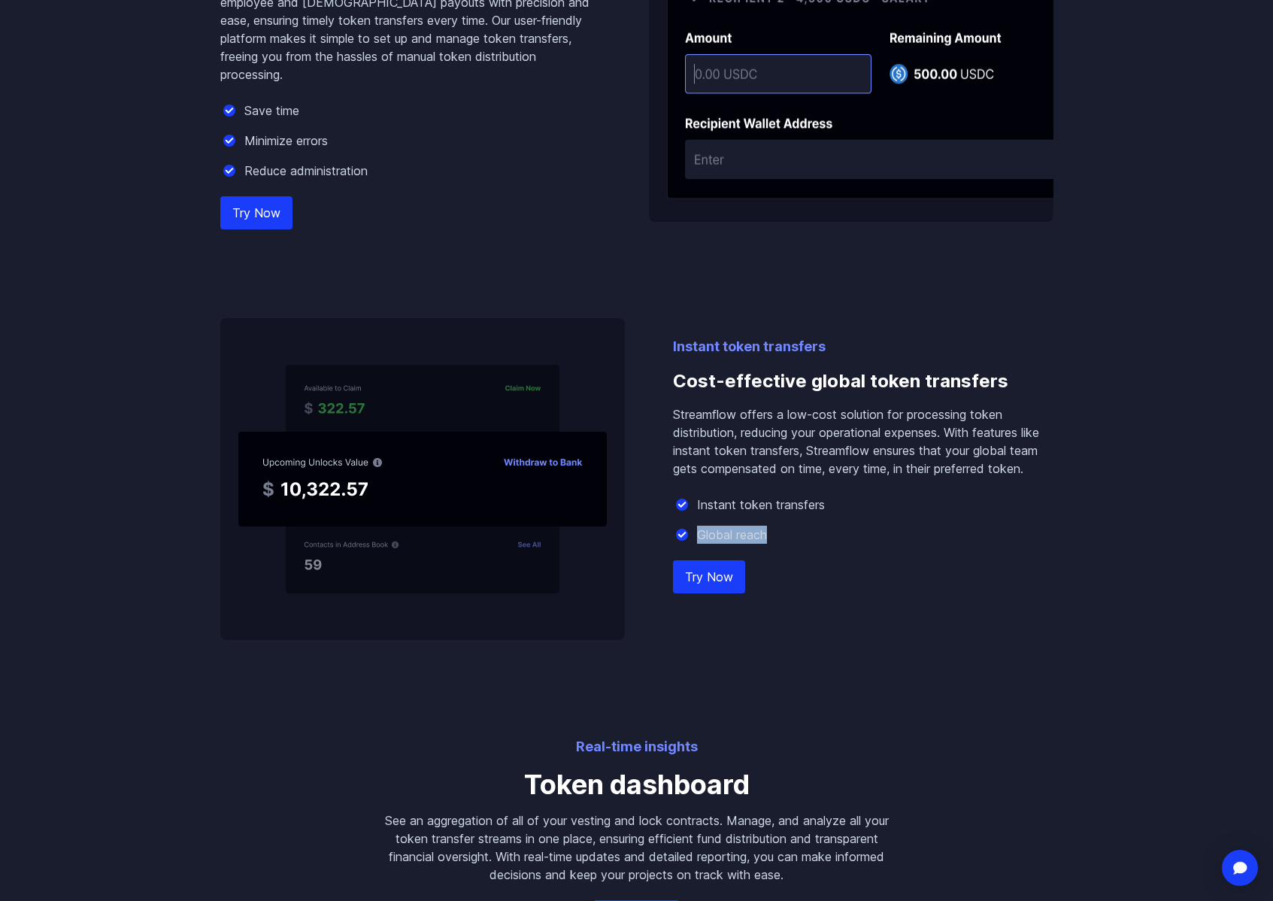
drag, startPoint x: 742, startPoint y: 554, endPoint x: 699, endPoint y: 558, distance: 43.0
click at [699, 544] on div "Global reach" at bounding box center [863, 535] width 381 height 18
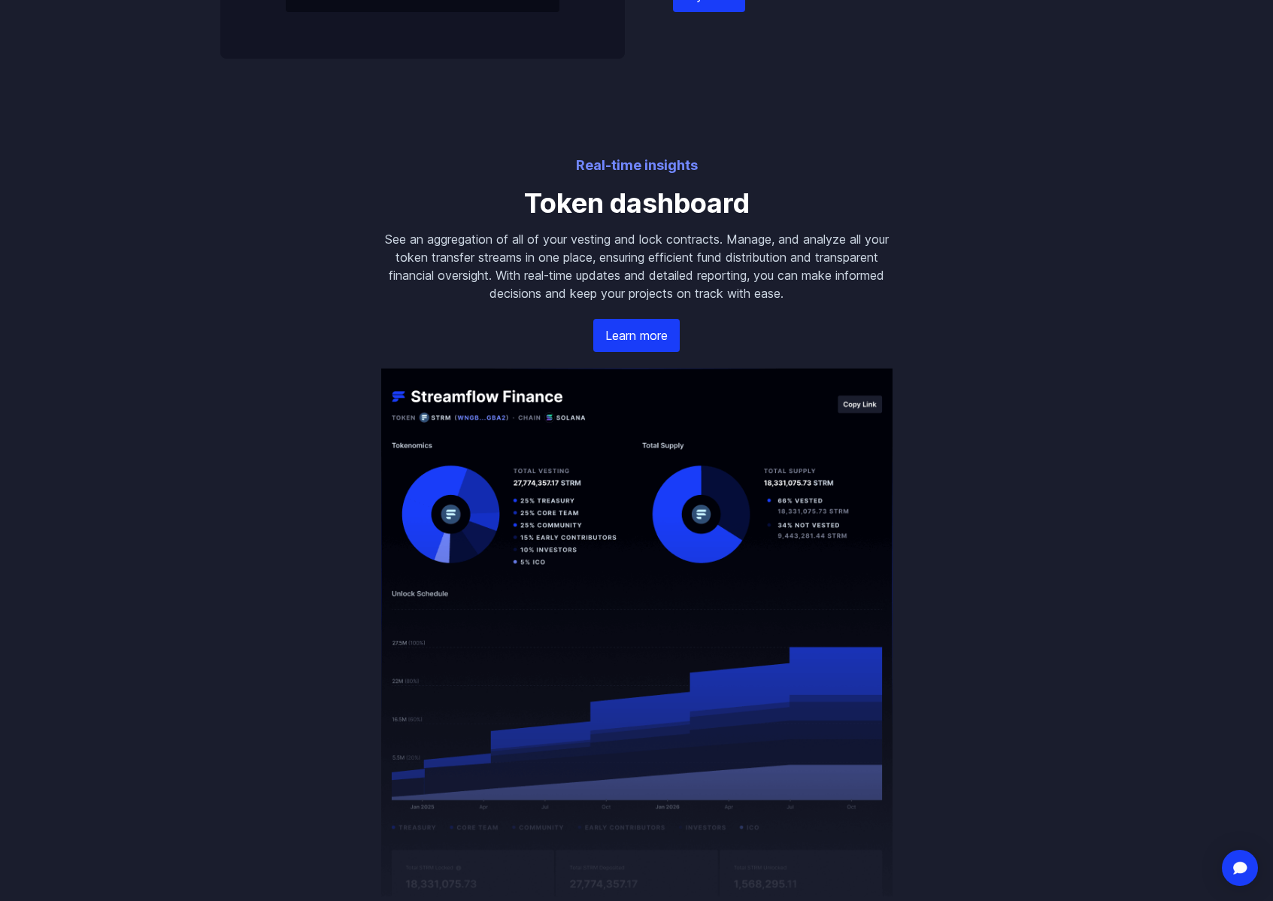
scroll to position [1737, 0]
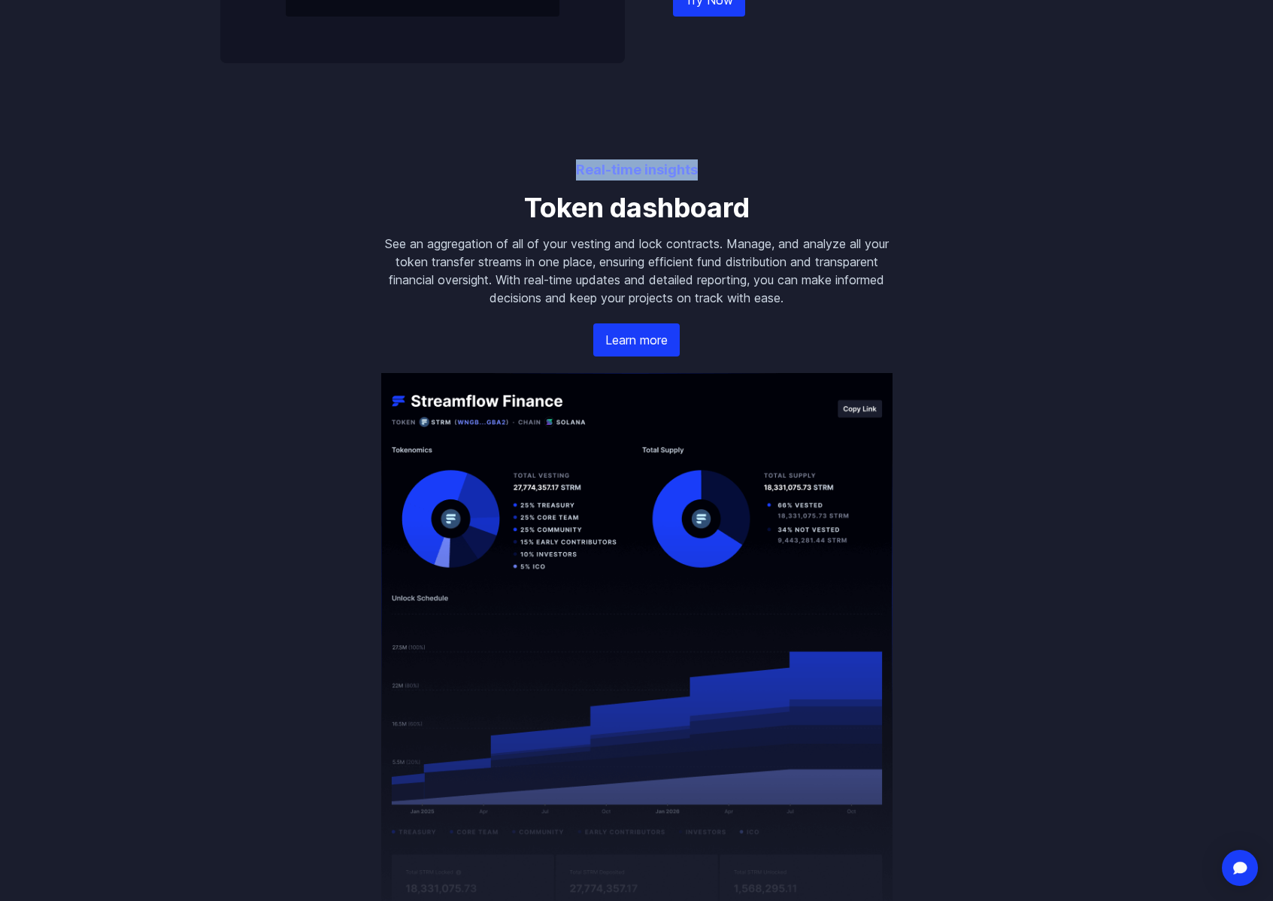
drag, startPoint x: 578, startPoint y: 191, endPoint x: 729, endPoint y: 188, distance: 150.5
click at [729, 181] on p "Real-time insights" at bounding box center [636, 169] width 511 height 21
drag, startPoint x: 544, startPoint y: 226, endPoint x: 526, endPoint y: 232, distance: 19.0
click at [543, 223] on h3 "Token dashboard" at bounding box center [636, 208] width 511 height 30
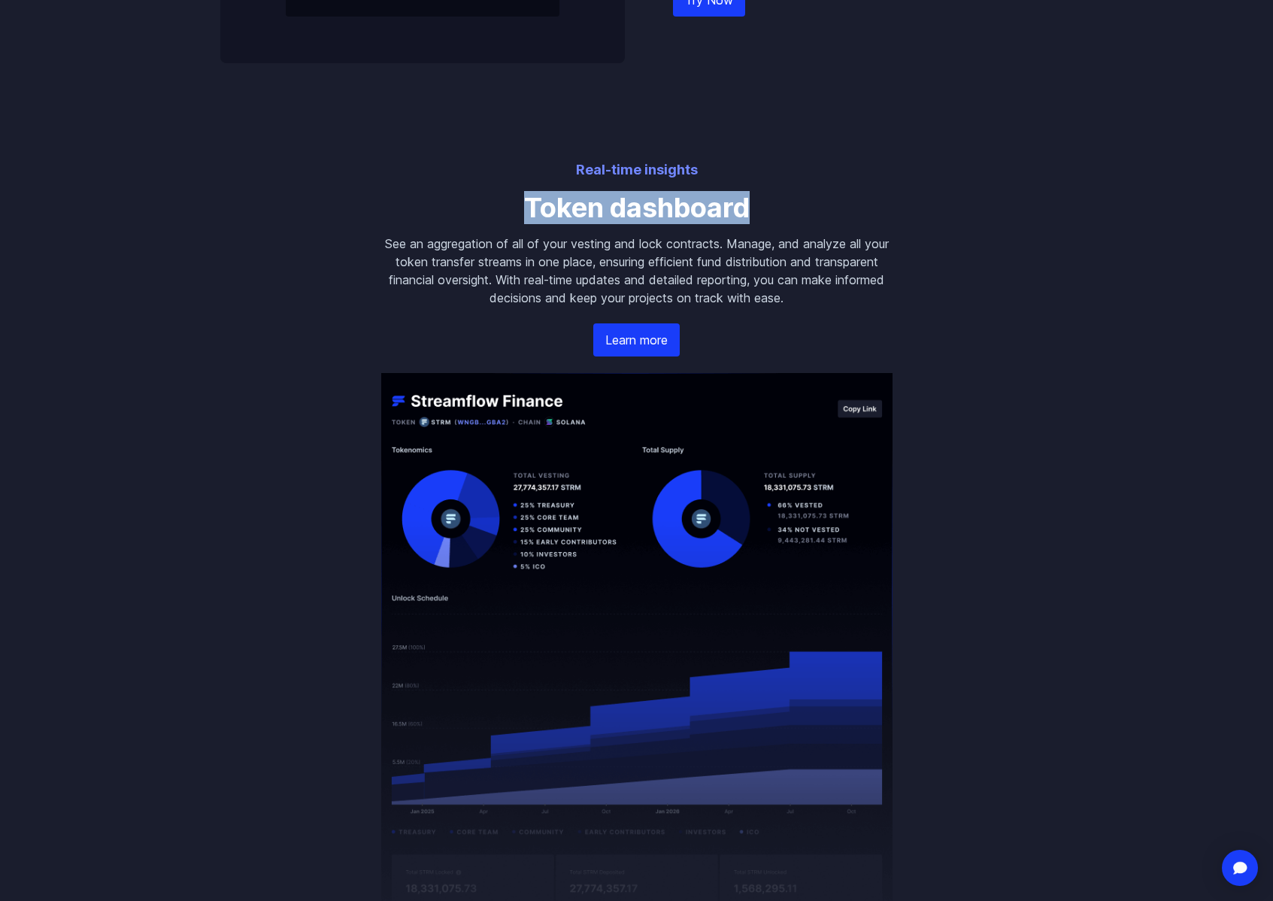
drag, startPoint x: 526, startPoint y: 229, endPoint x: 754, endPoint y: 235, distance: 228.0
click at [754, 223] on h3 "Token dashboard" at bounding box center [636, 208] width 511 height 30
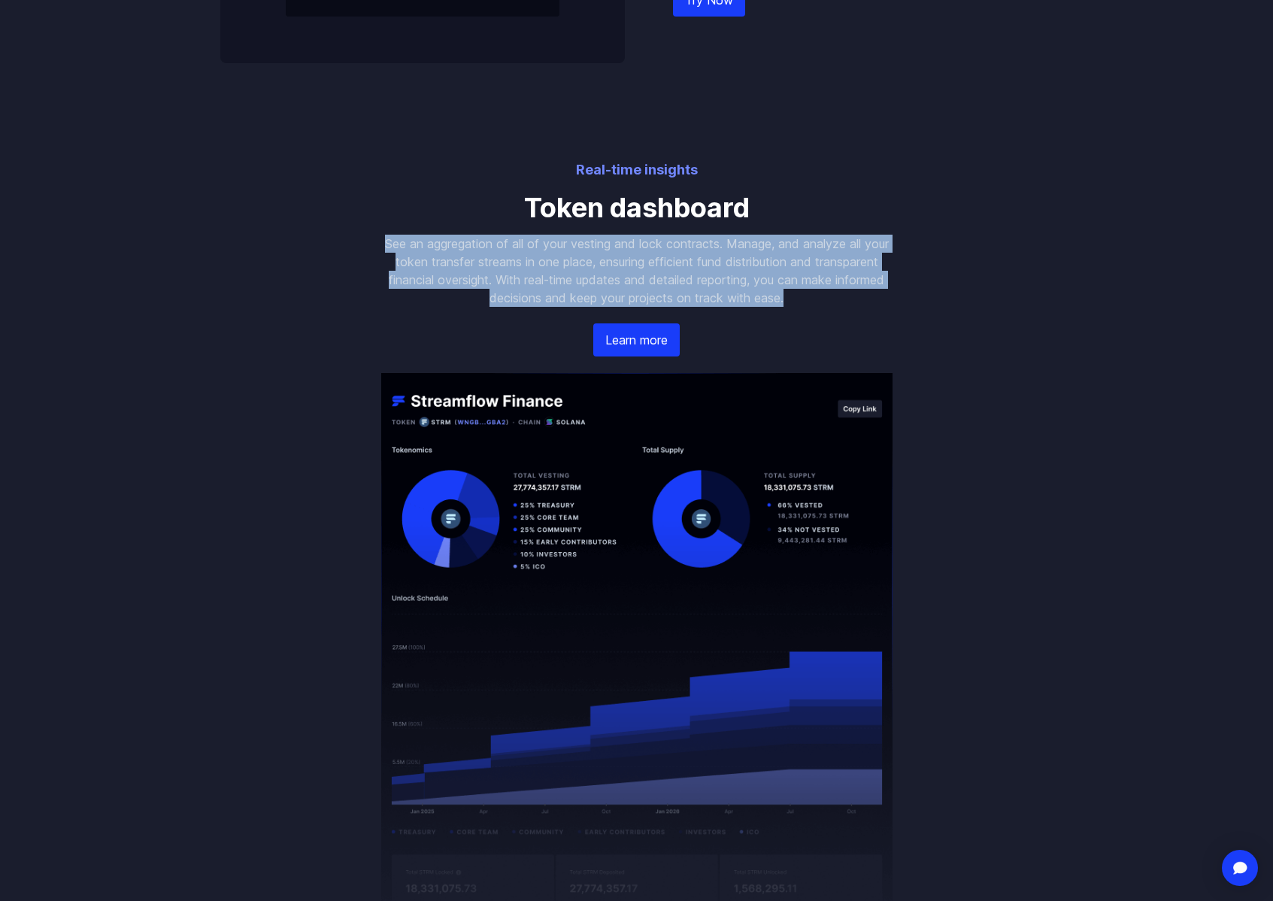
drag, startPoint x: 385, startPoint y: 265, endPoint x: 795, endPoint y: 326, distance: 414.3
click at [795, 307] on p "See an aggregation of all of your vesting and lock contracts. Manage, and analy…" at bounding box center [636, 271] width 511 height 72
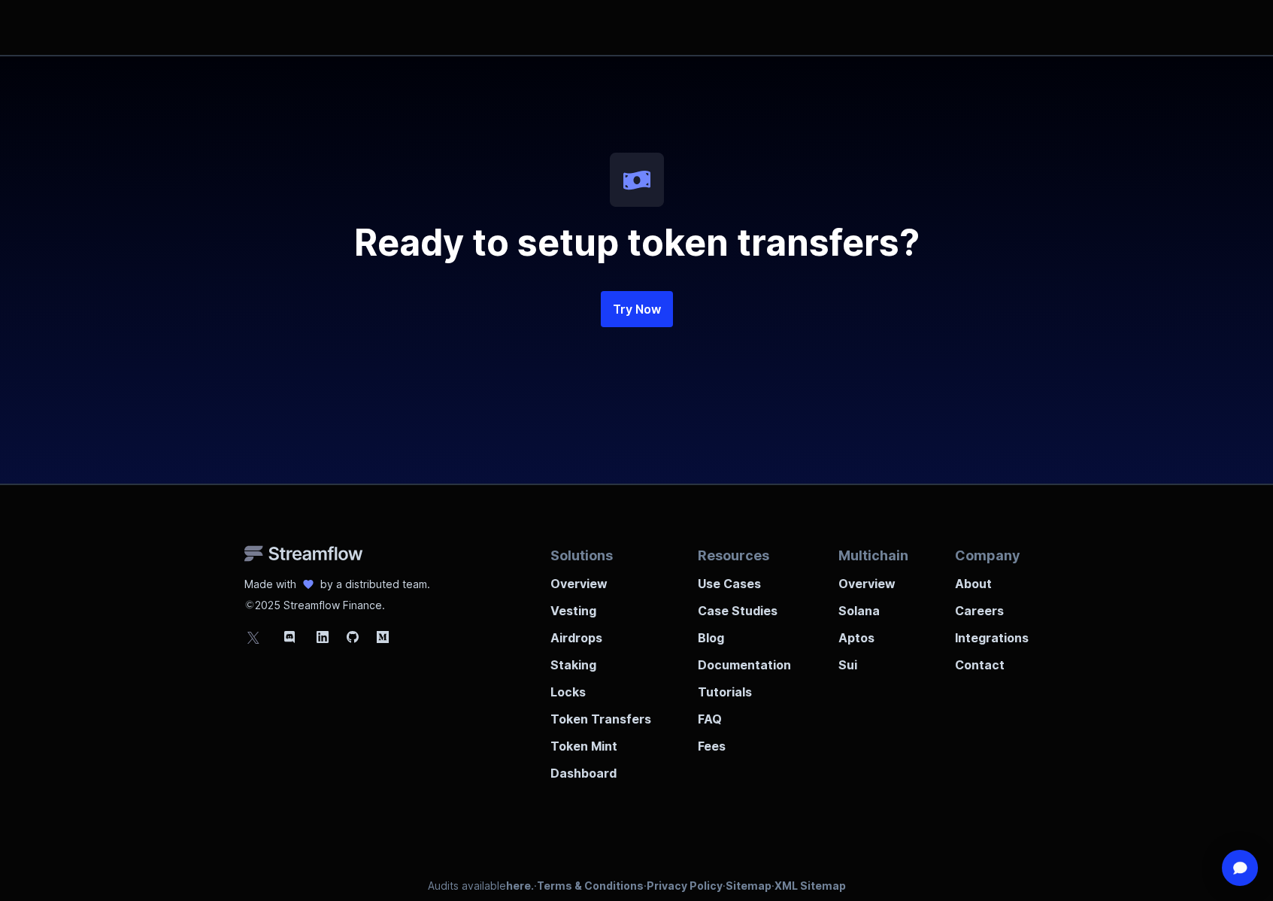
scroll to position [3708, 0]
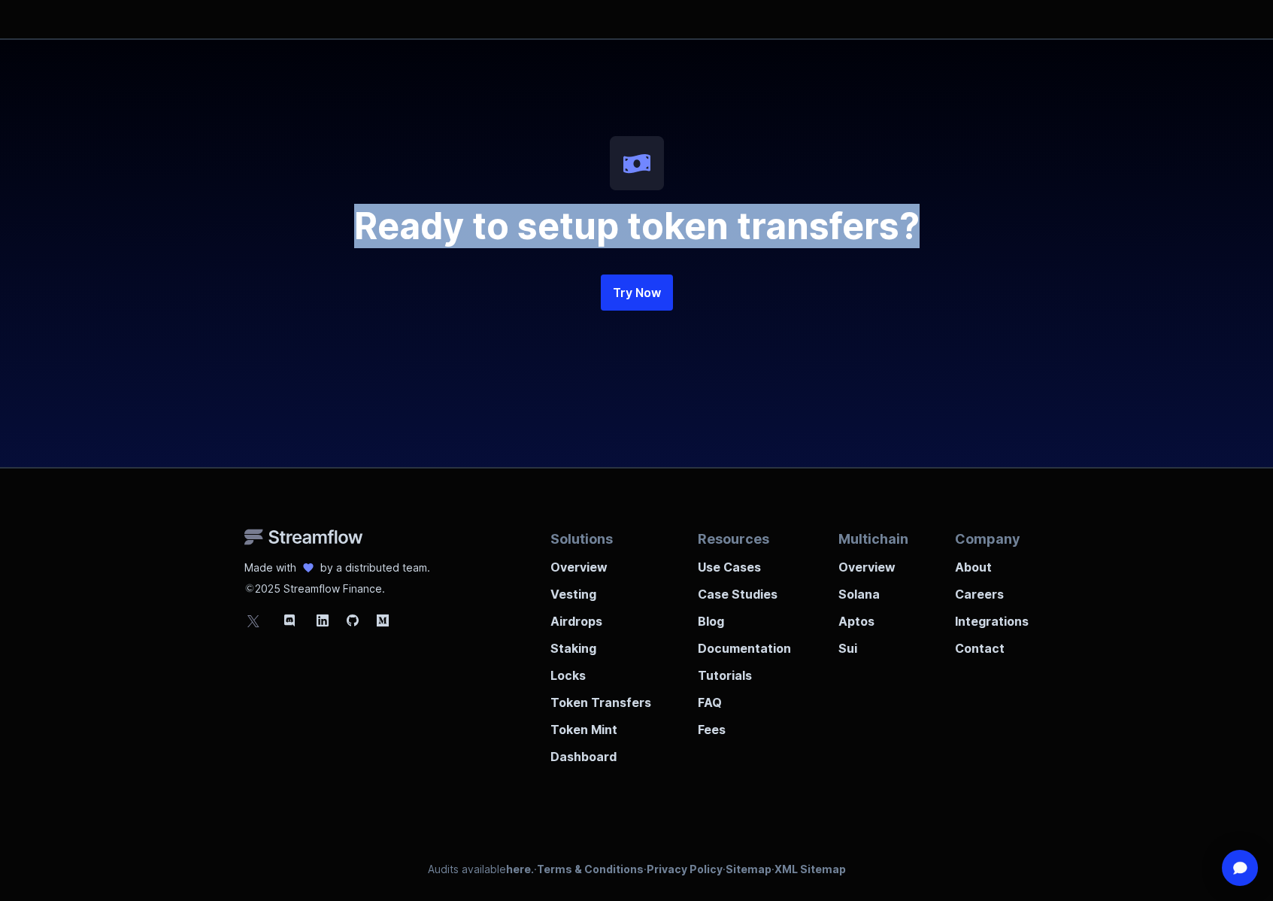
drag, startPoint x: 350, startPoint y: 232, endPoint x: 947, endPoint y: 222, distance: 596.5
click at [947, 222] on h2 "Ready to setup token transfers?" at bounding box center [637, 226] width 722 height 36
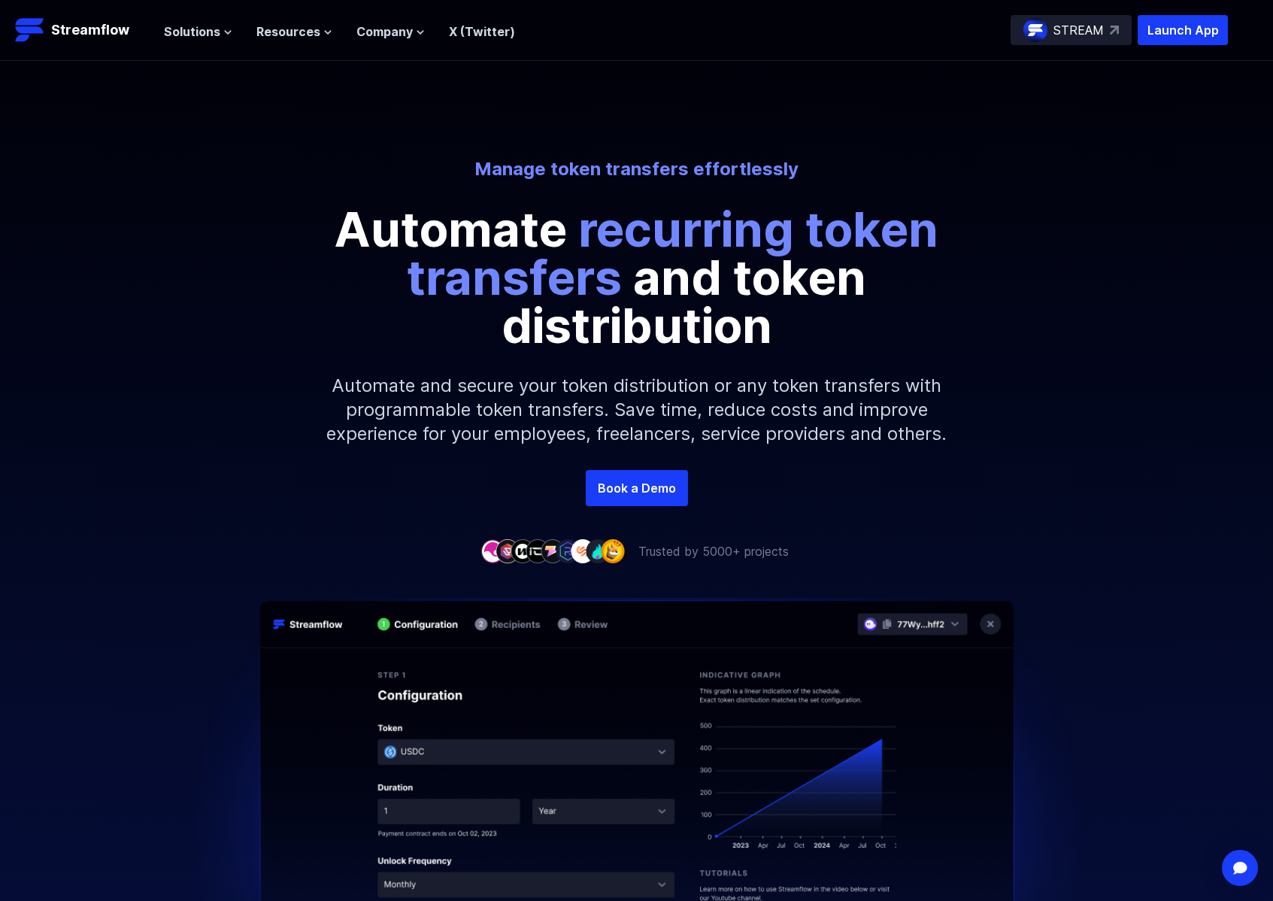
scroll to position [7, 0]
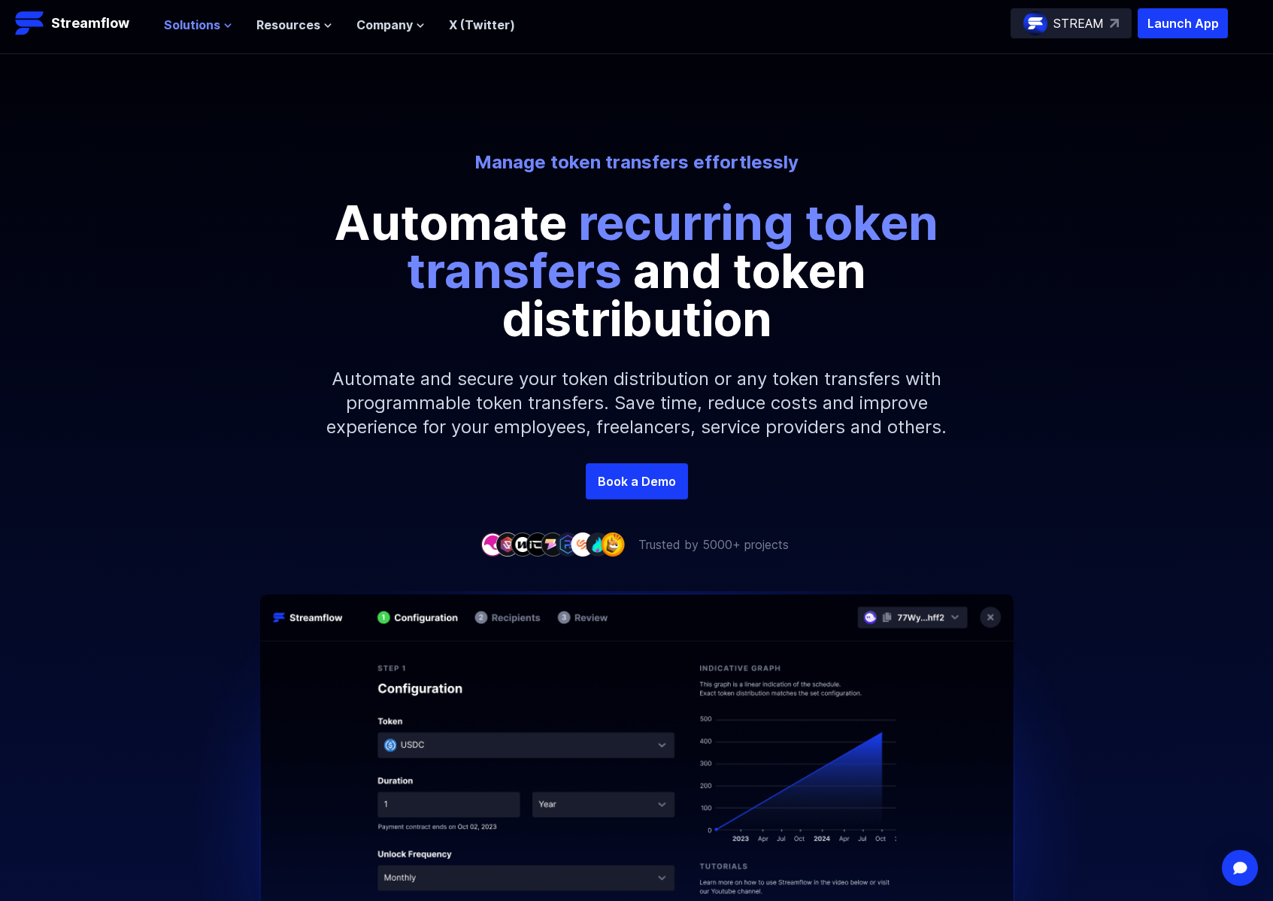
click at [190, 25] on span "Solutions" at bounding box center [192, 25] width 56 height 18
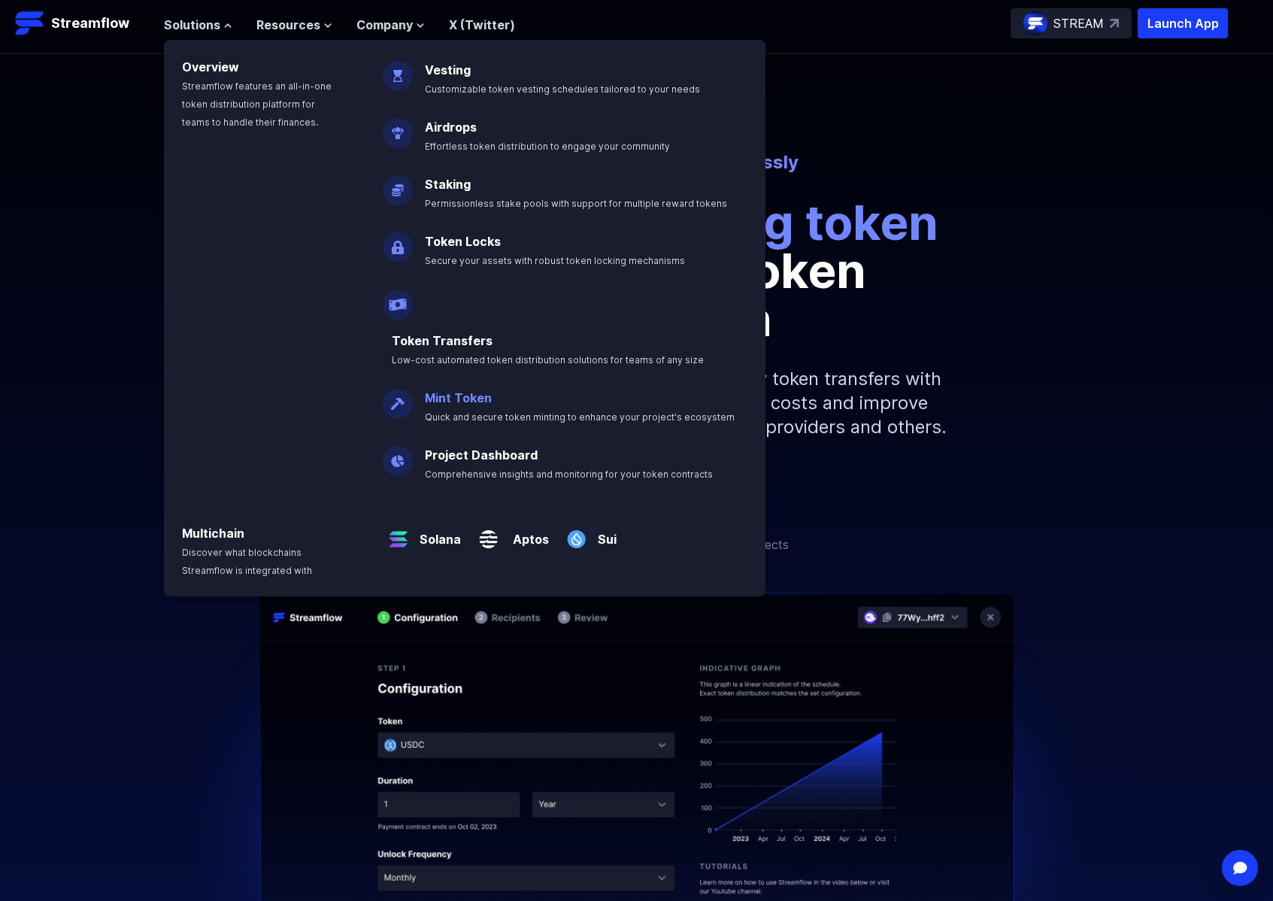
click at [475, 390] on link "Mint Token" at bounding box center [458, 397] width 67 height 15
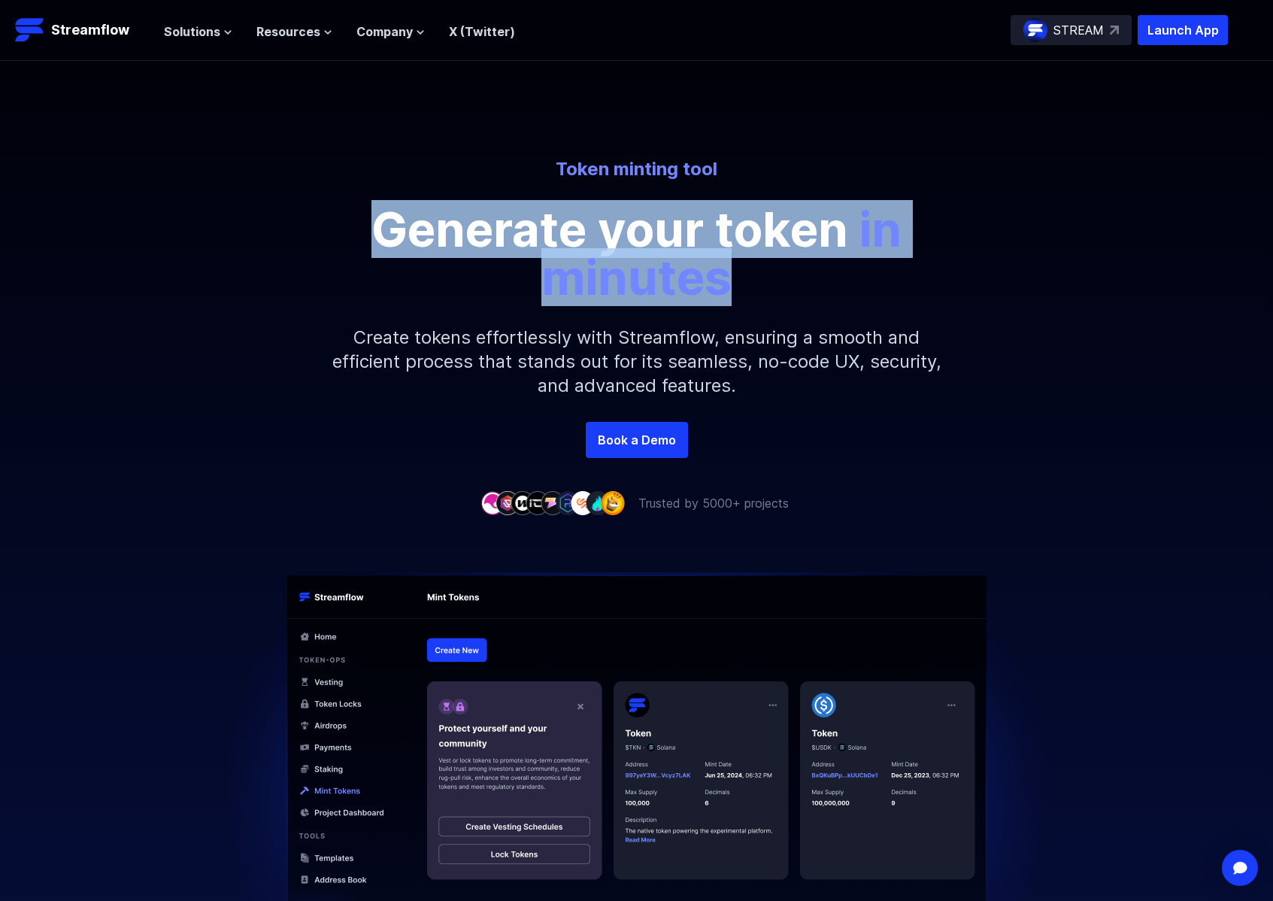
drag, startPoint x: 427, startPoint y: 226, endPoint x: 765, endPoint y: 288, distance: 343.3
click at [736, 272] on p "Generate your token in minutes" at bounding box center [637, 253] width 677 height 96
copy p "Generate your token in minutes"
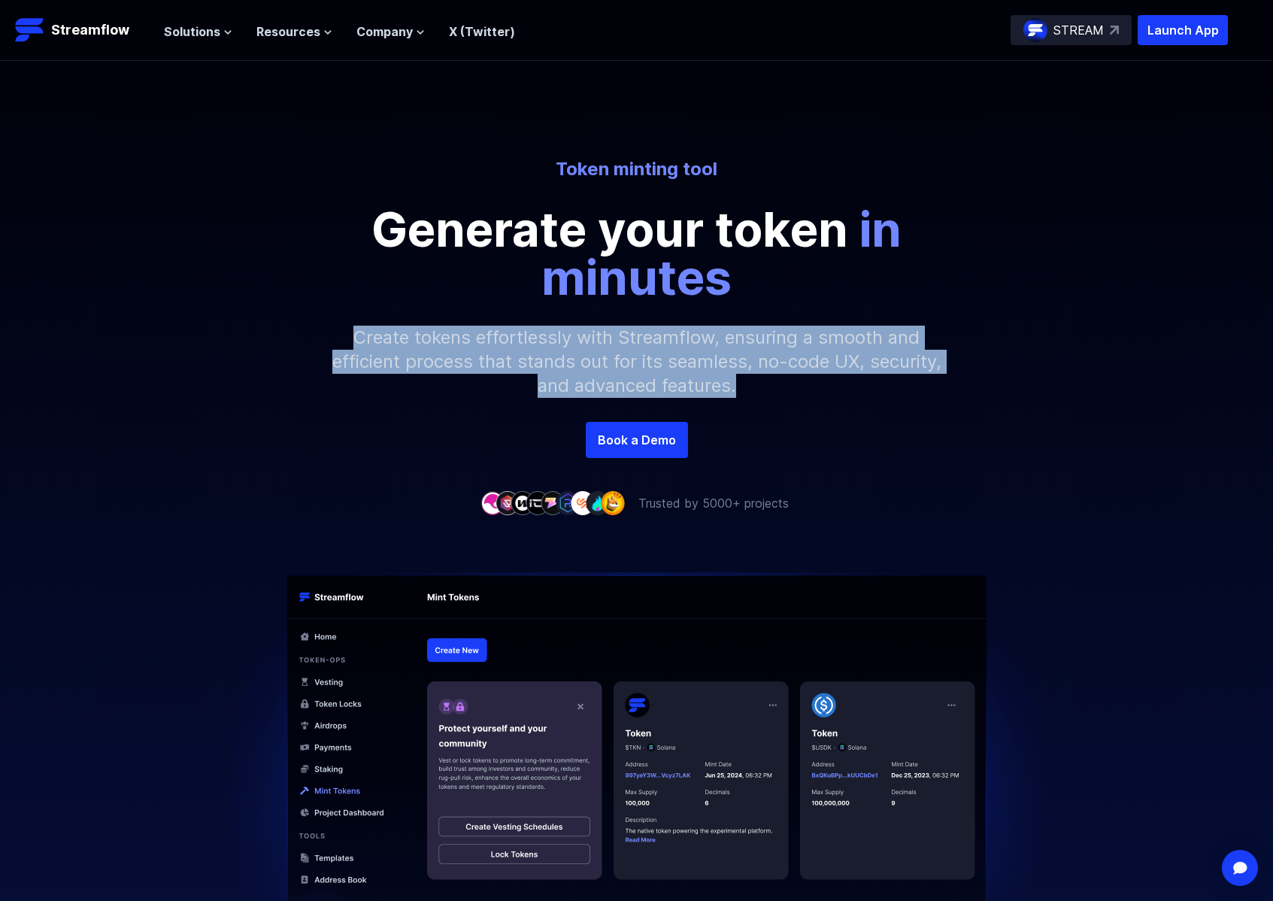
drag, startPoint x: 357, startPoint y: 331, endPoint x: 743, endPoint y: 383, distance: 389.3
click at [743, 382] on p "Create tokens effortlessly with Streamflow, ensuring a smooth and efficient pro…" at bounding box center [637, 362] width 647 height 120
copy p "Create tokens effortlessly with Streamflow, ensuring a smooth and efficient pro…"
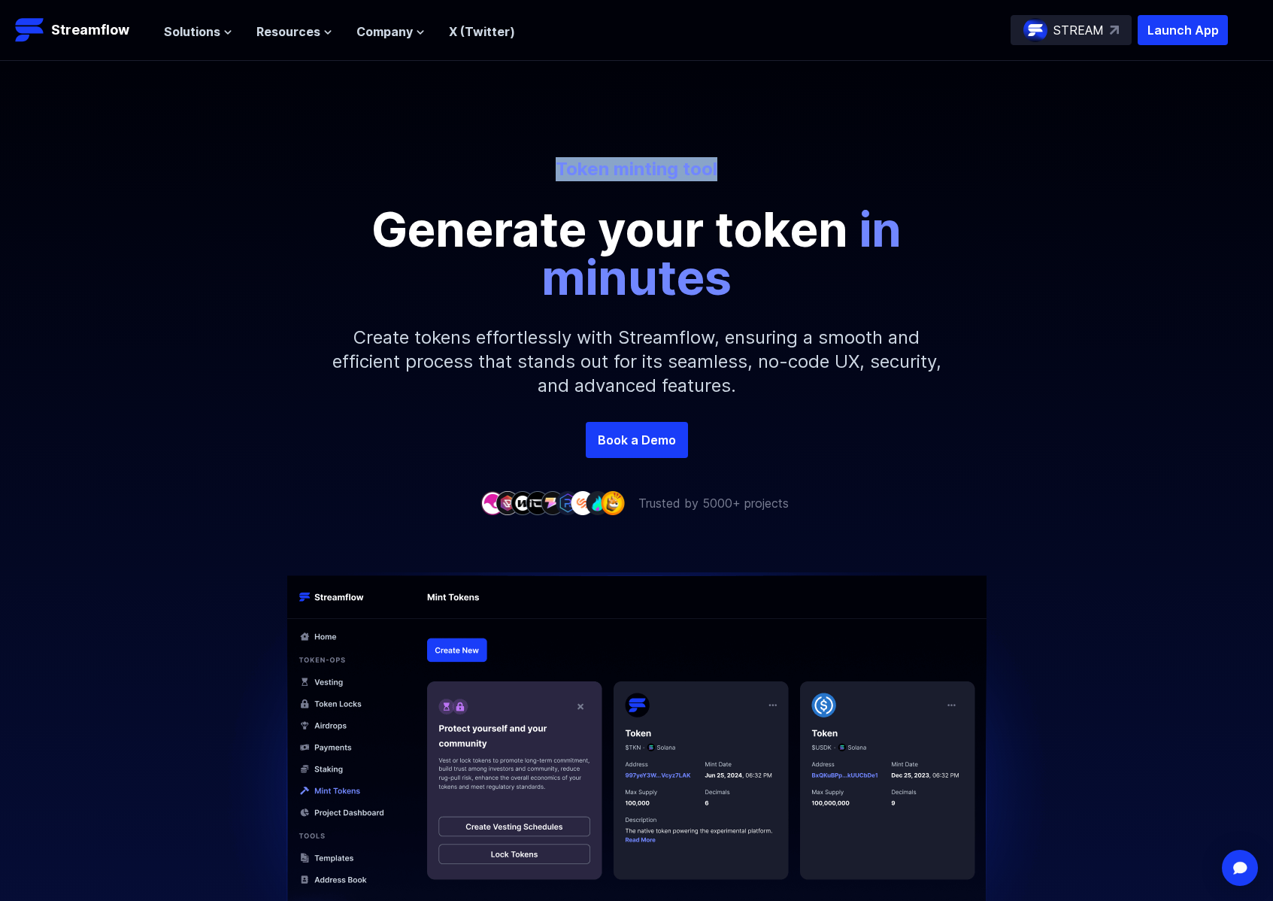
drag, startPoint x: 556, startPoint y: 167, endPoint x: 742, endPoint y: 167, distance: 185.8
click at [742, 167] on p "Token minting tool" at bounding box center [636, 169] width 833 height 24
copy p "Token minting tool"
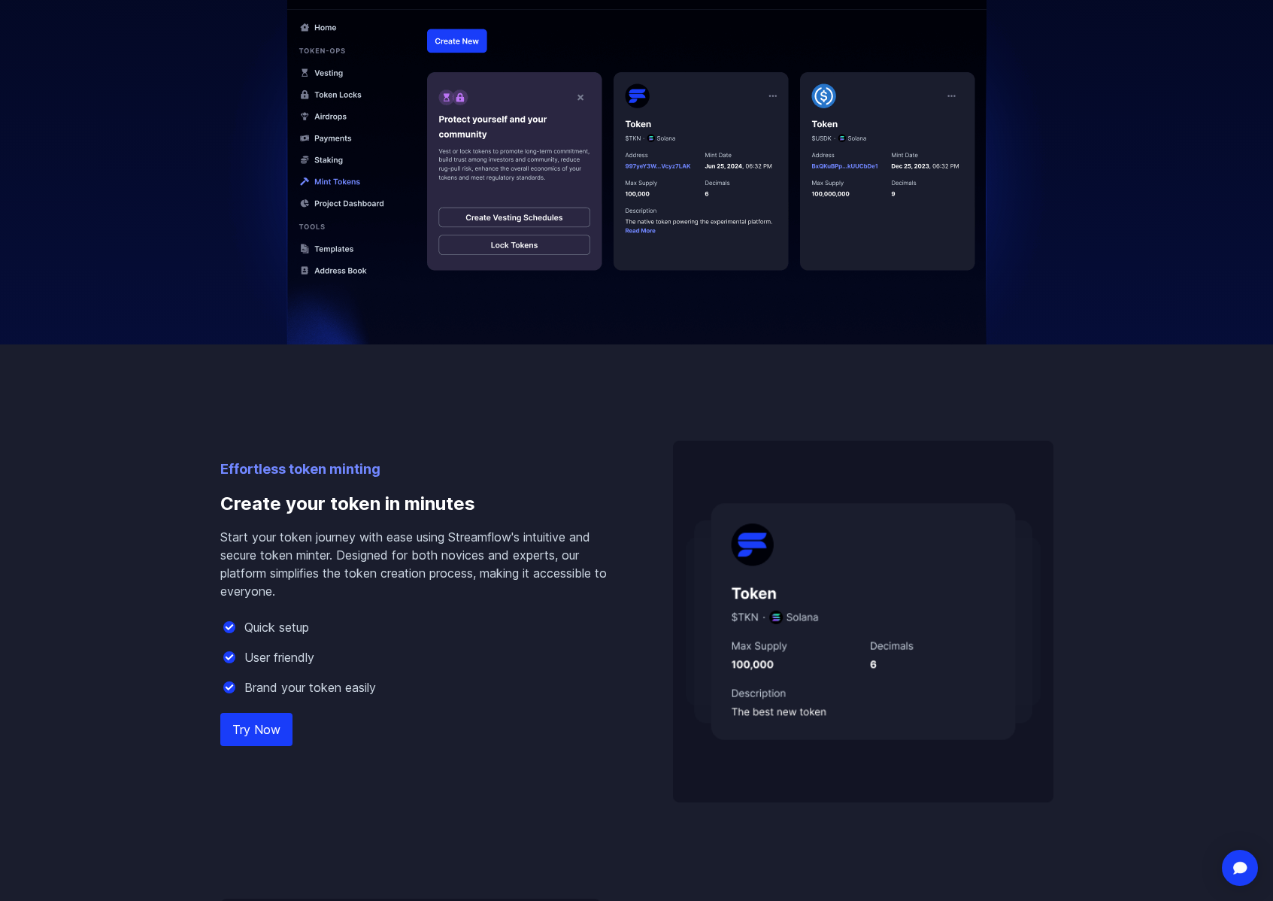
scroll to position [708, 0]
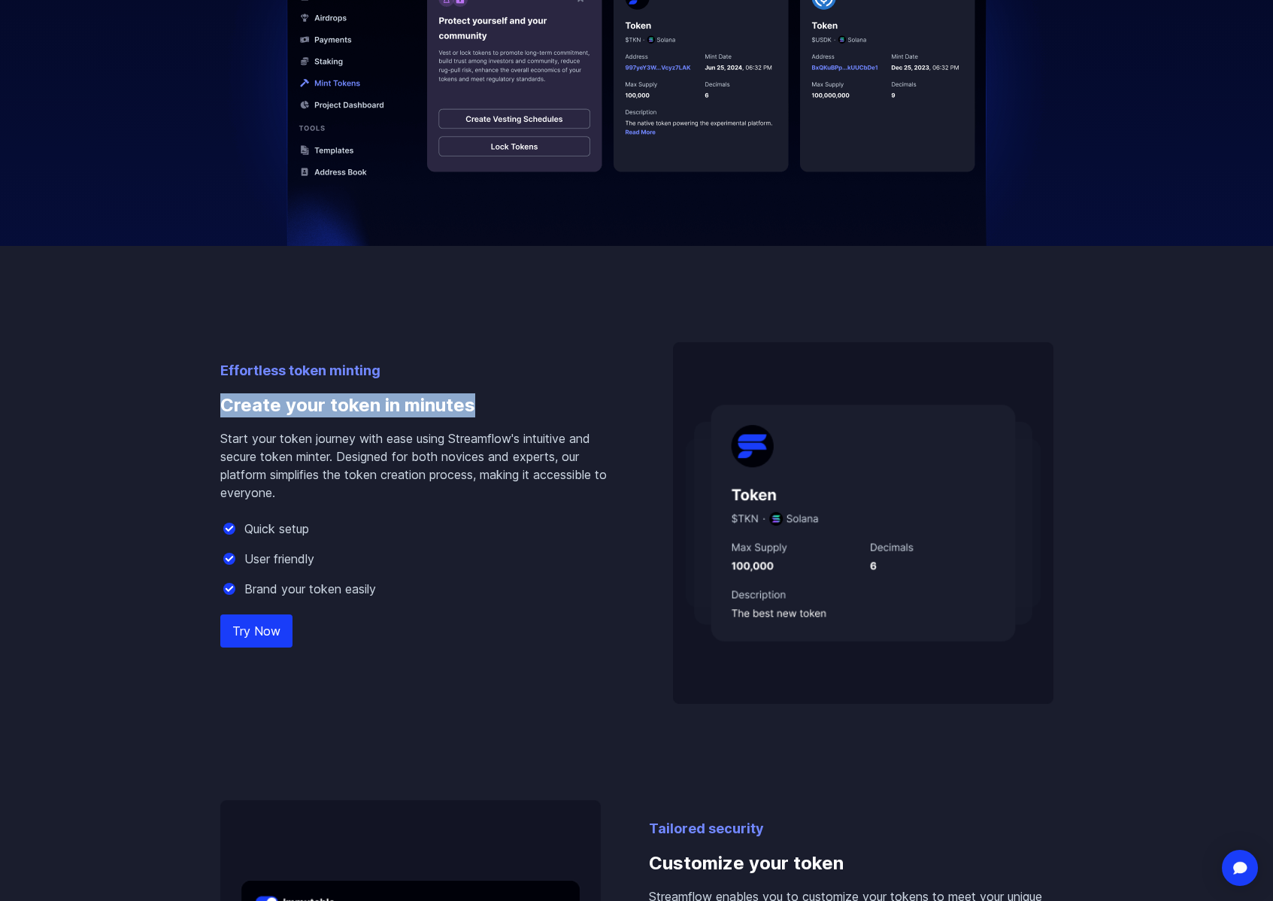
drag, startPoint x: 224, startPoint y: 404, endPoint x: 491, endPoint y: 414, distance: 267.2
click at [491, 414] on div "Effortless token minting Create your token in minutes Start your token journey …" at bounding box center [636, 704] width 857 height 917
copy h3 "Create your token in minutes"
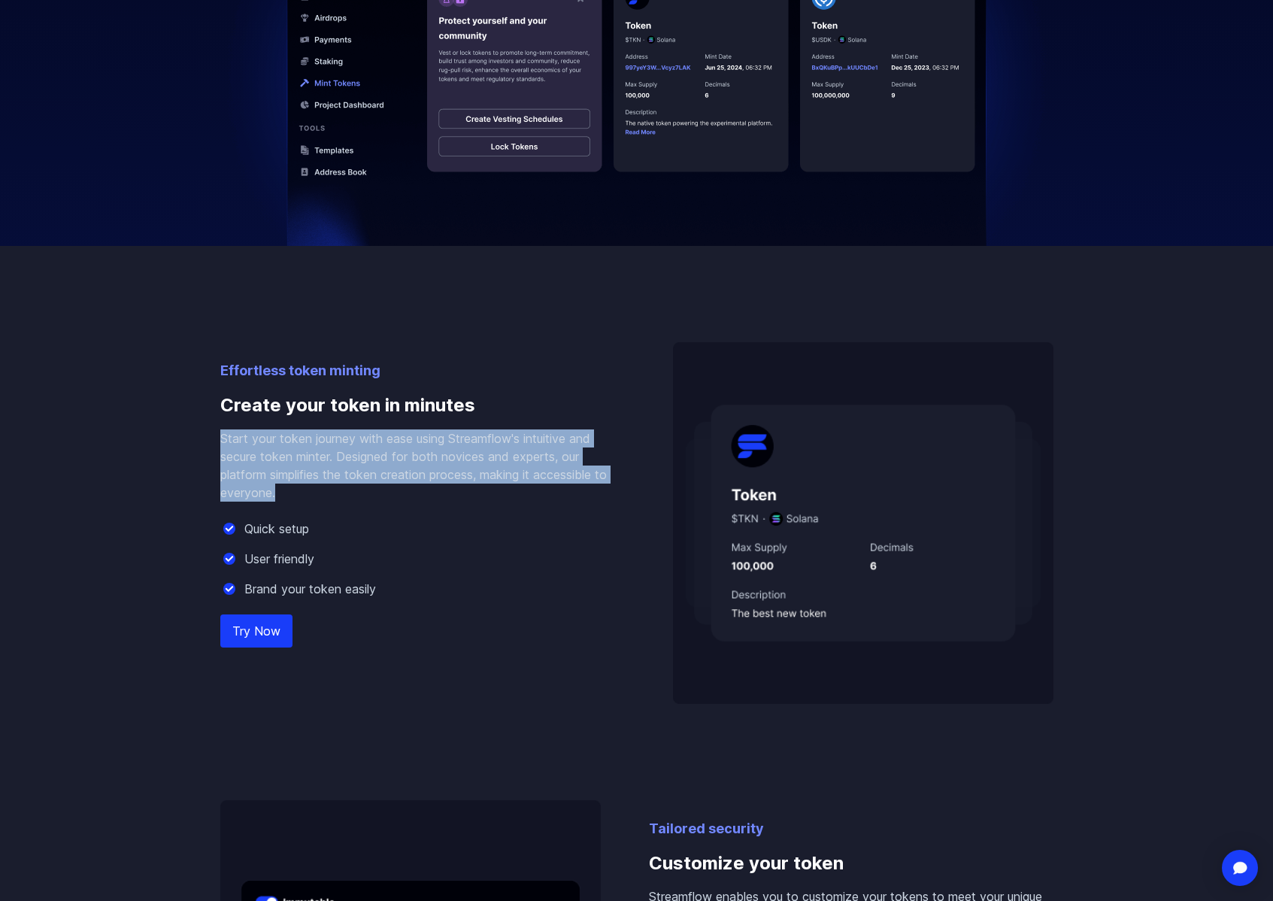
drag, startPoint x: 261, startPoint y: 480, endPoint x: 211, endPoint y: 438, distance: 65.7
click at [211, 438] on div "Effortless token minting Create your token in minutes Start your token journey …" at bounding box center [636, 704] width 857 height 917
copy p "Start your token journey with ease using Streamflow's intuitive and secure toke…"
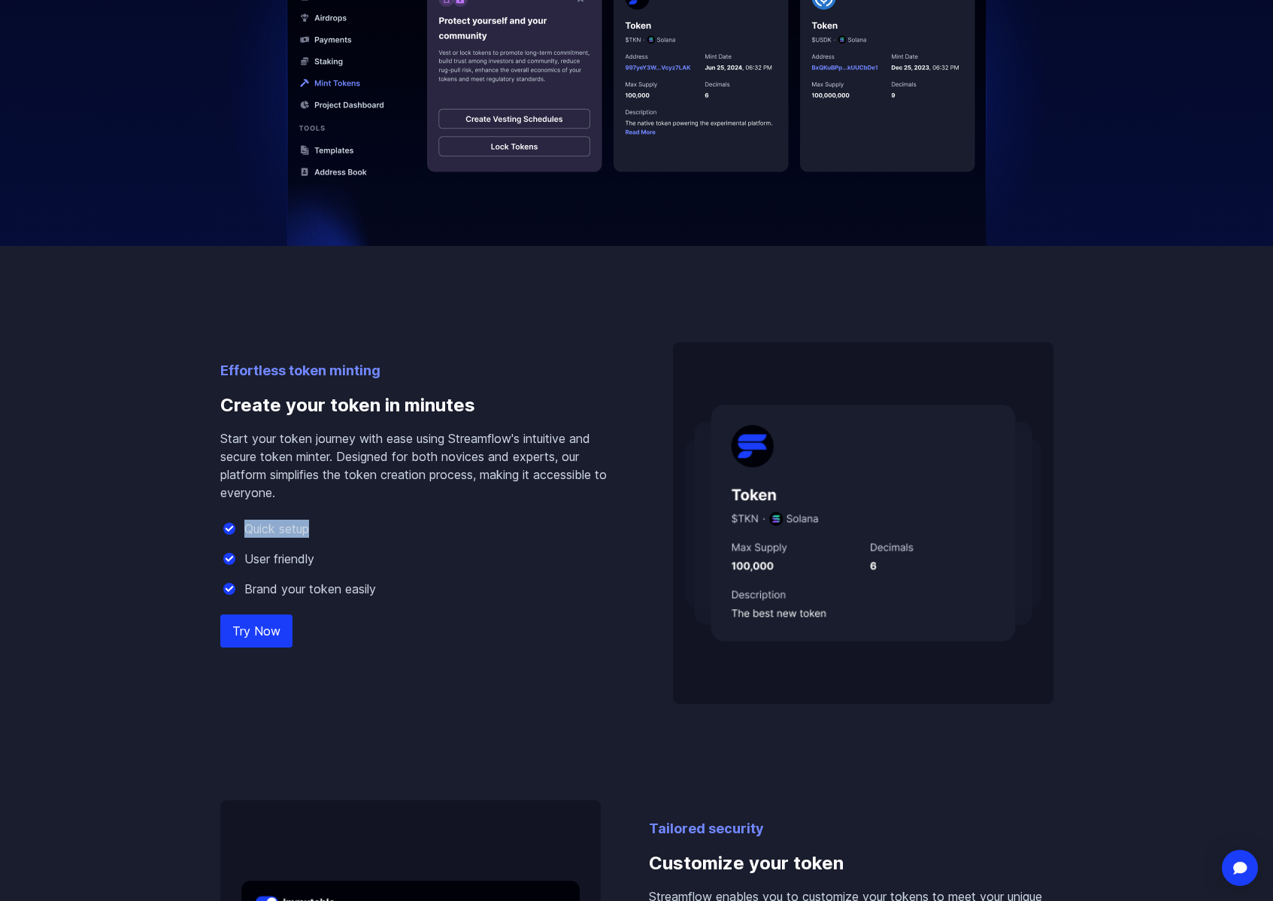
drag, startPoint x: 314, startPoint y: 533, endPoint x: 243, endPoint y: 530, distance: 70.8
click at [243, 530] on div "Quick setup" at bounding box center [422, 529] width 405 height 18
copy p "Quick setup"
drag, startPoint x: 264, startPoint y: 560, endPoint x: 245, endPoint y: 562, distance: 18.9
click at [245, 562] on div "User friendly" at bounding box center [422, 559] width 405 height 18
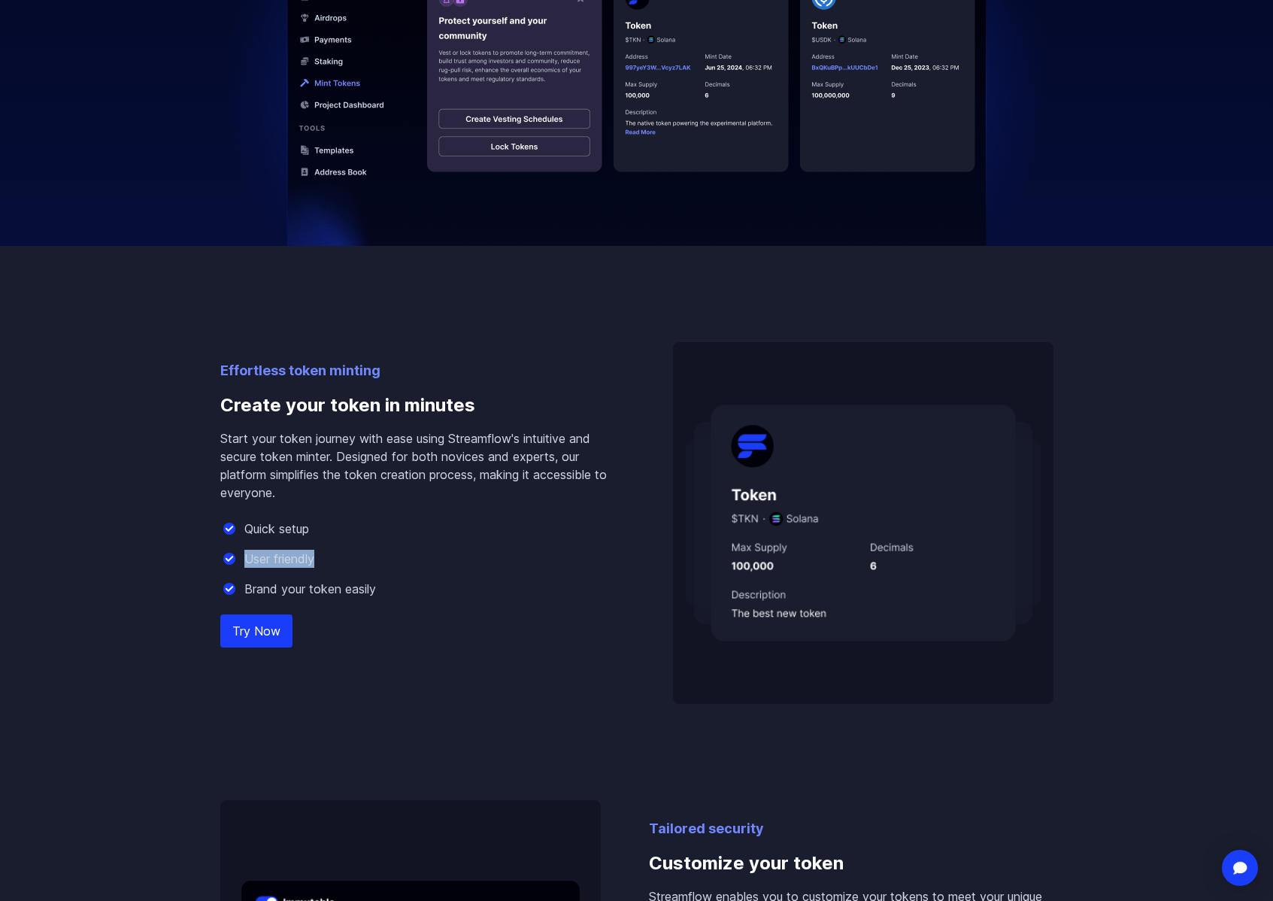
copy p "User friendly"
drag, startPoint x: 400, startPoint y: 590, endPoint x: 244, endPoint y: 595, distance: 156.5
click at [244, 595] on div "Brand your token easily" at bounding box center [422, 589] width 405 height 18
copy p "Brand your token easily"
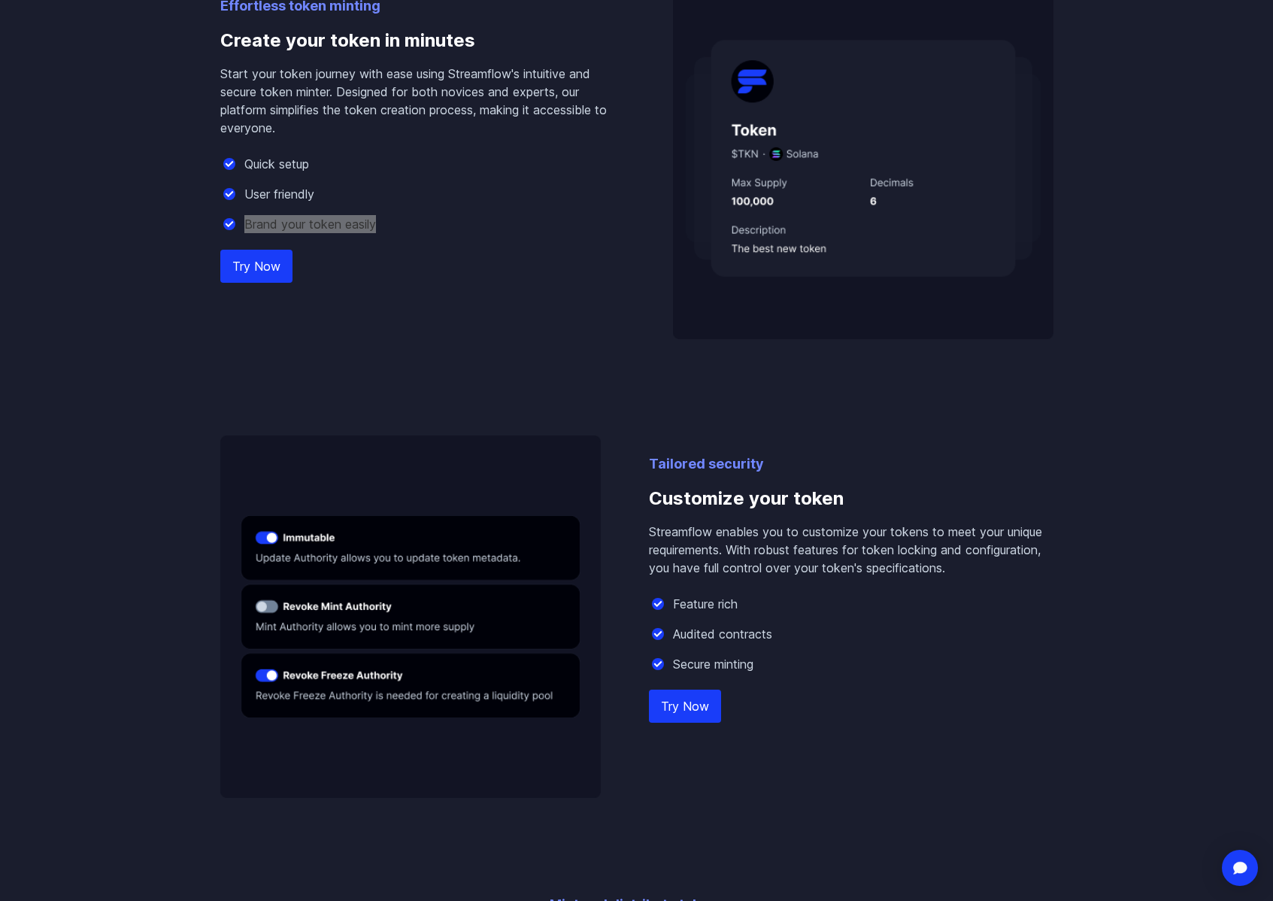
scroll to position [1051, 0]
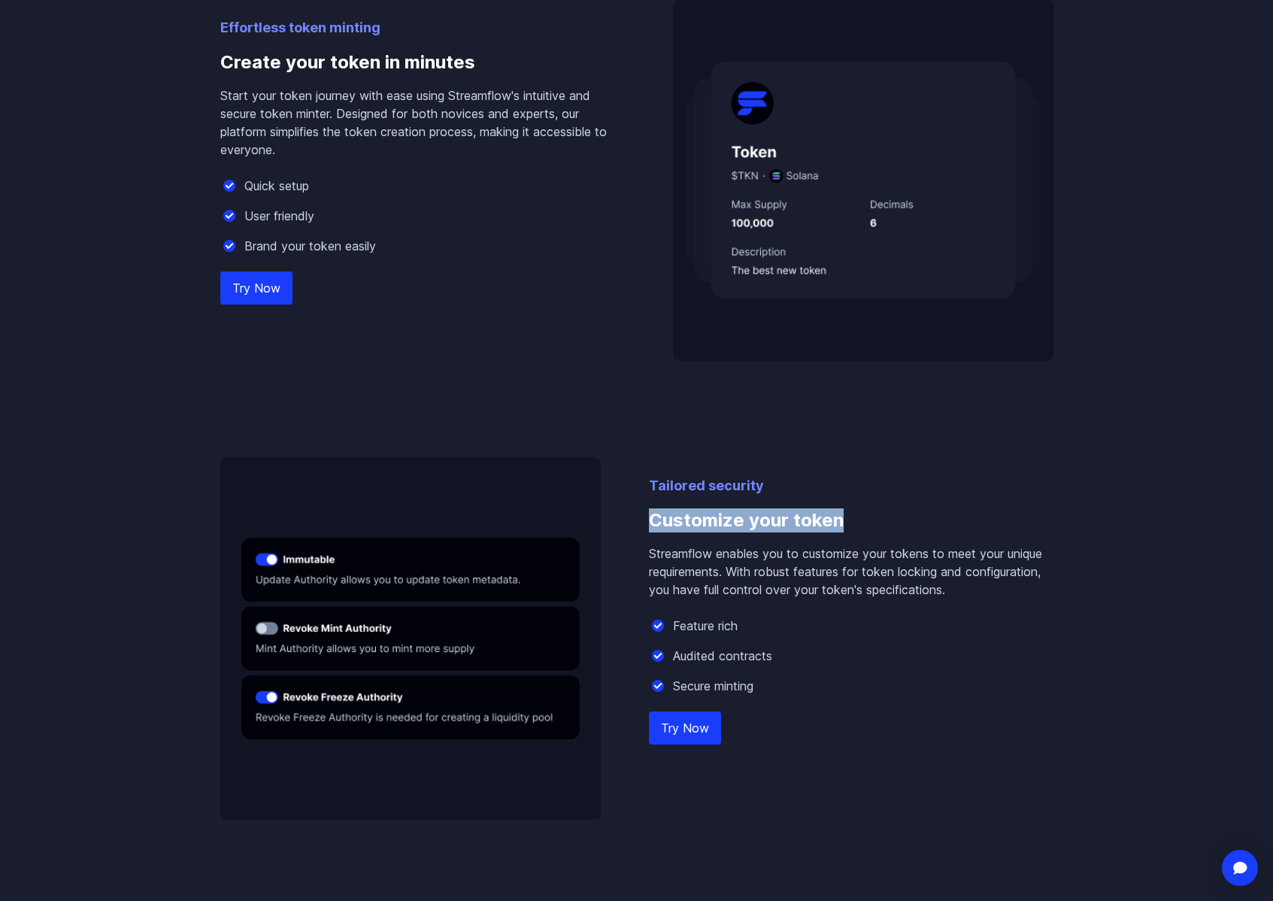
drag, startPoint x: 650, startPoint y: 517, endPoint x: 869, endPoint y: 521, distance: 219.7
click at [869, 521] on h3 "Customize your token" at bounding box center [851, 520] width 405 height 48
copy h3 "Customize your token"
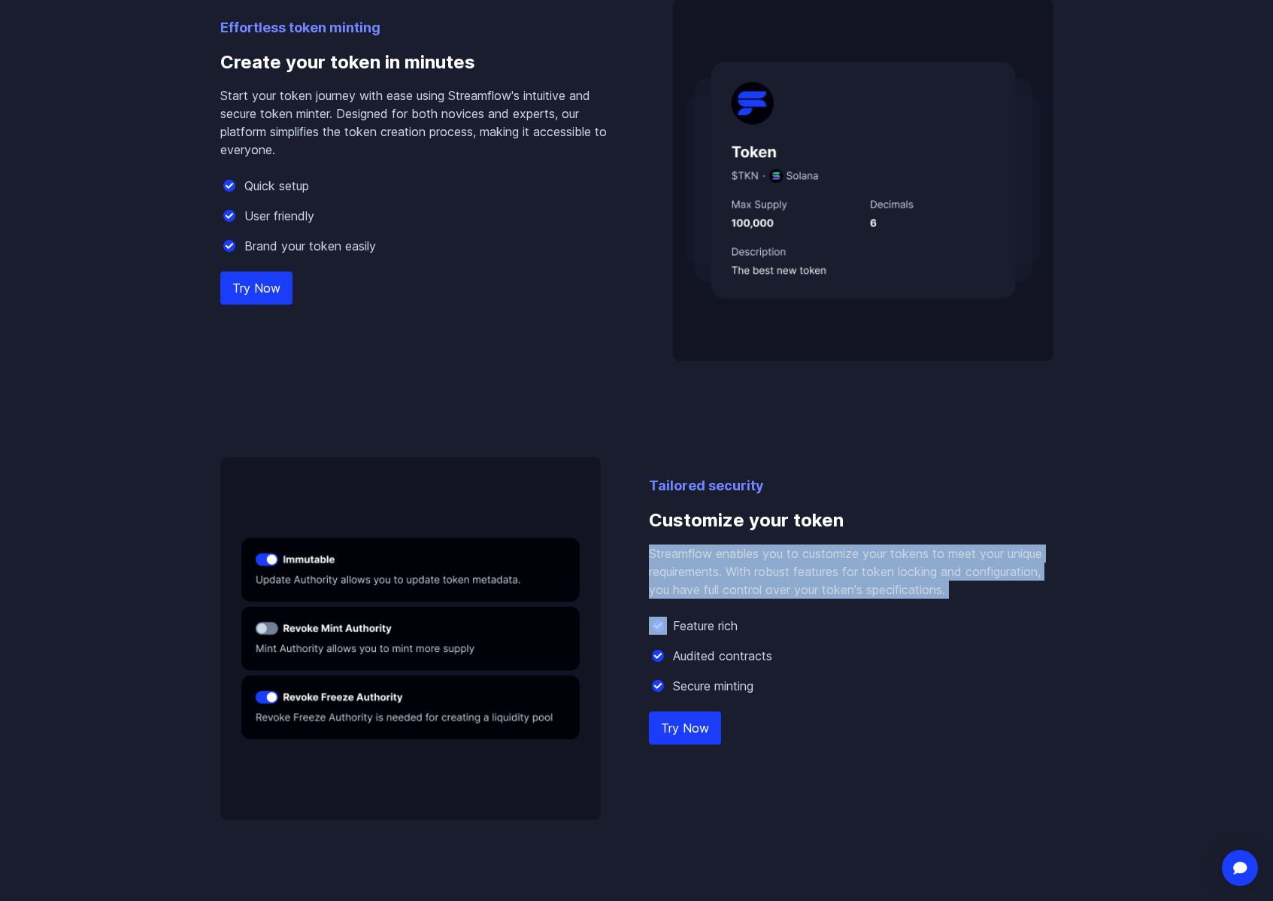
drag, startPoint x: 649, startPoint y: 553, endPoint x: 977, endPoint y: 601, distance: 331.4
click at [977, 601] on div "Tailored security Customize your token Streamflow enables you to customize your…" at bounding box center [636, 638] width 833 height 362
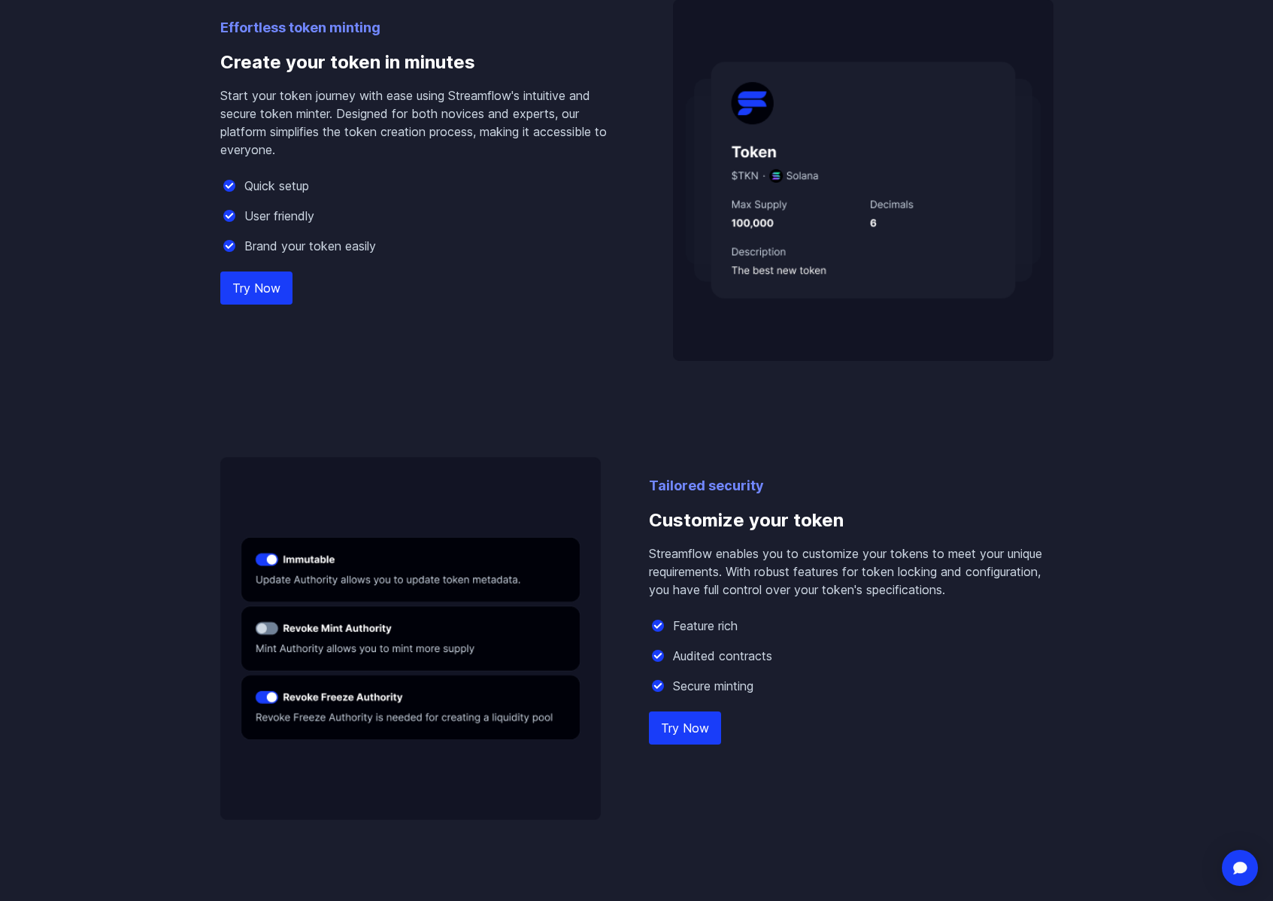
drag, startPoint x: 964, startPoint y: 590, endPoint x: 957, endPoint y: 593, distance: 7.7
click at [964, 590] on p "Streamflow enables you to customize your tokens to meet your unique requirement…" at bounding box center [851, 572] width 405 height 54
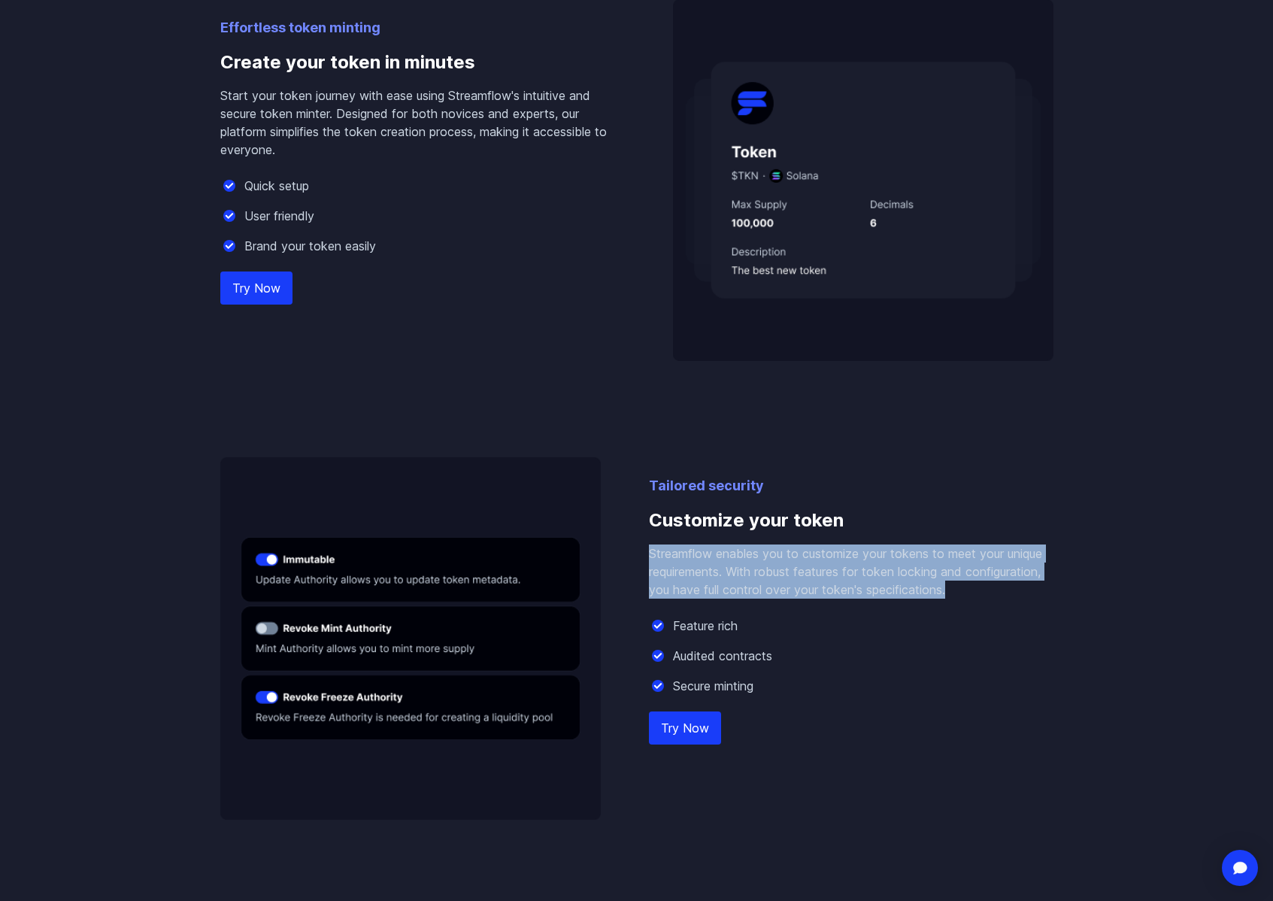
drag, startPoint x: 957, startPoint y: 593, endPoint x: 644, endPoint y: 544, distance: 317.5
click at [644, 544] on div "Tailored security Customize your token Streamflow enables you to customize your…" at bounding box center [636, 638] width 833 height 362
copy div "Streamflow enables you to customize your tokens to meet your unique requirement…"
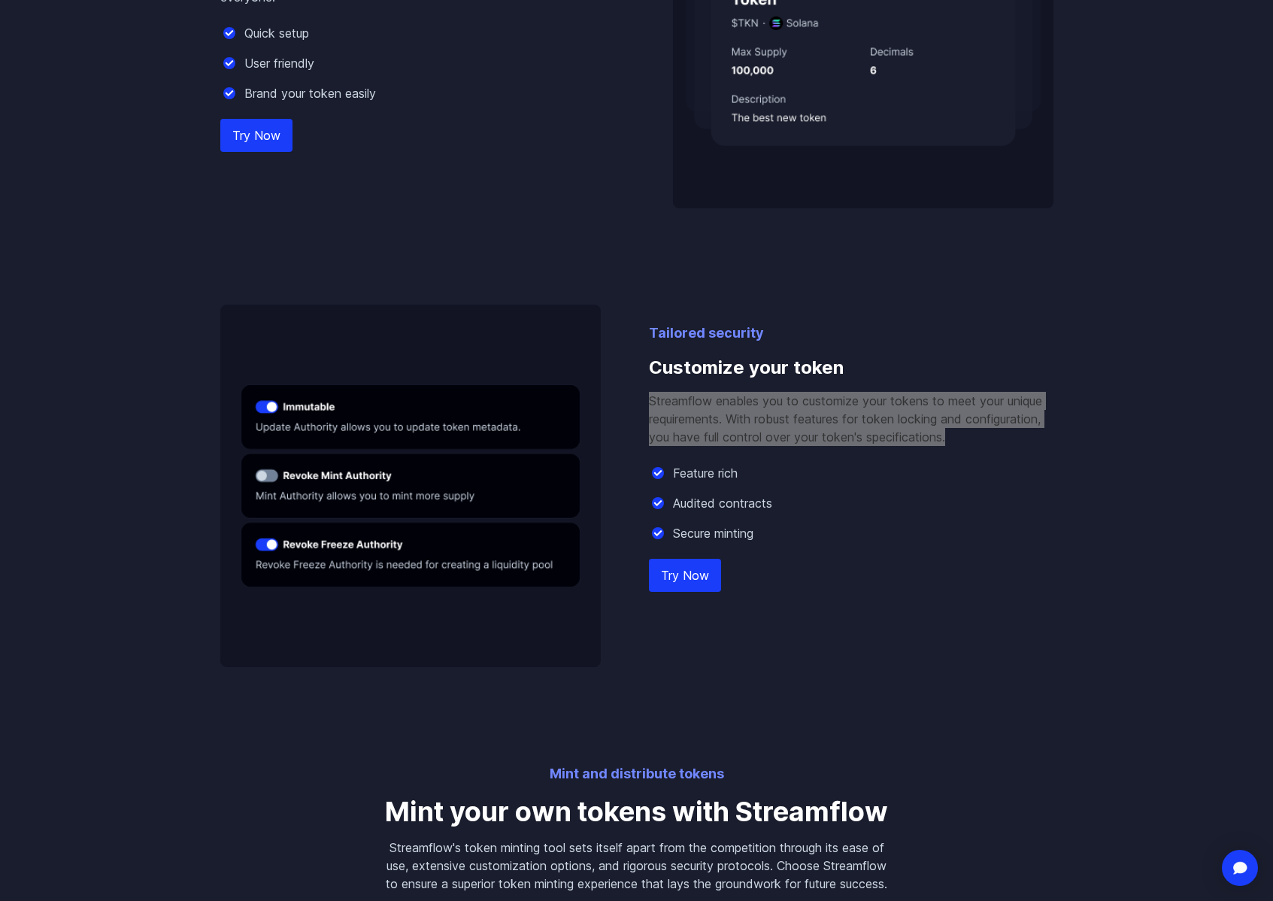
scroll to position [1218, 0]
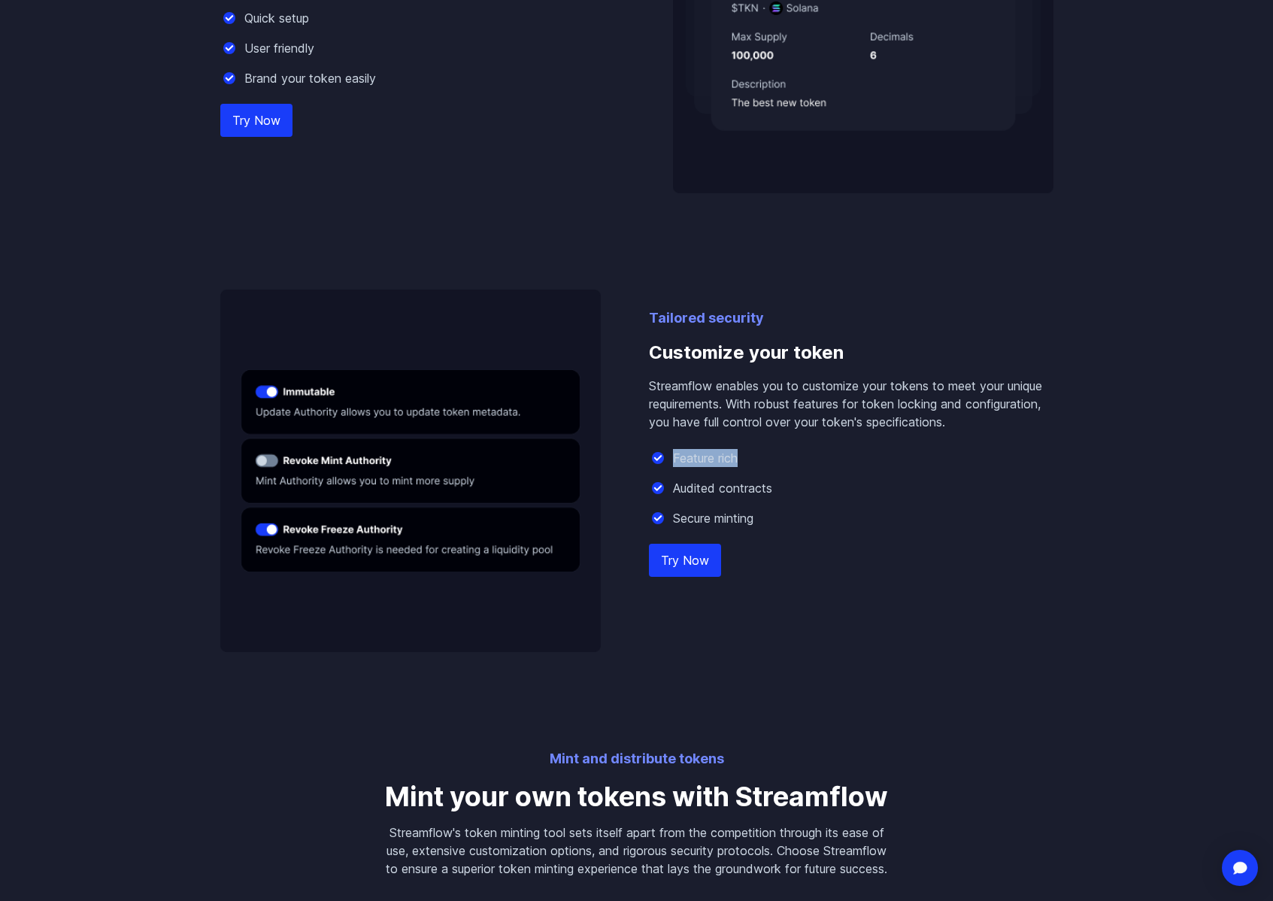
drag, startPoint x: 745, startPoint y: 458, endPoint x: 671, endPoint y: 460, distance: 74.5
click at [671, 460] on div "Feature rich" at bounding box center [851, 458] width 405 height 18
drag, startPoint x: 783, startPoint y: 491, endPoint x: 674, endPoint y: 489, distance: 109.1
click at [672, 489] on div "Audited contracts" at bounding box center [851, 488] width 405 height 18
click at [764, 522] on div "Secure minting" at bounding box center [851, 518] width 405 height 18
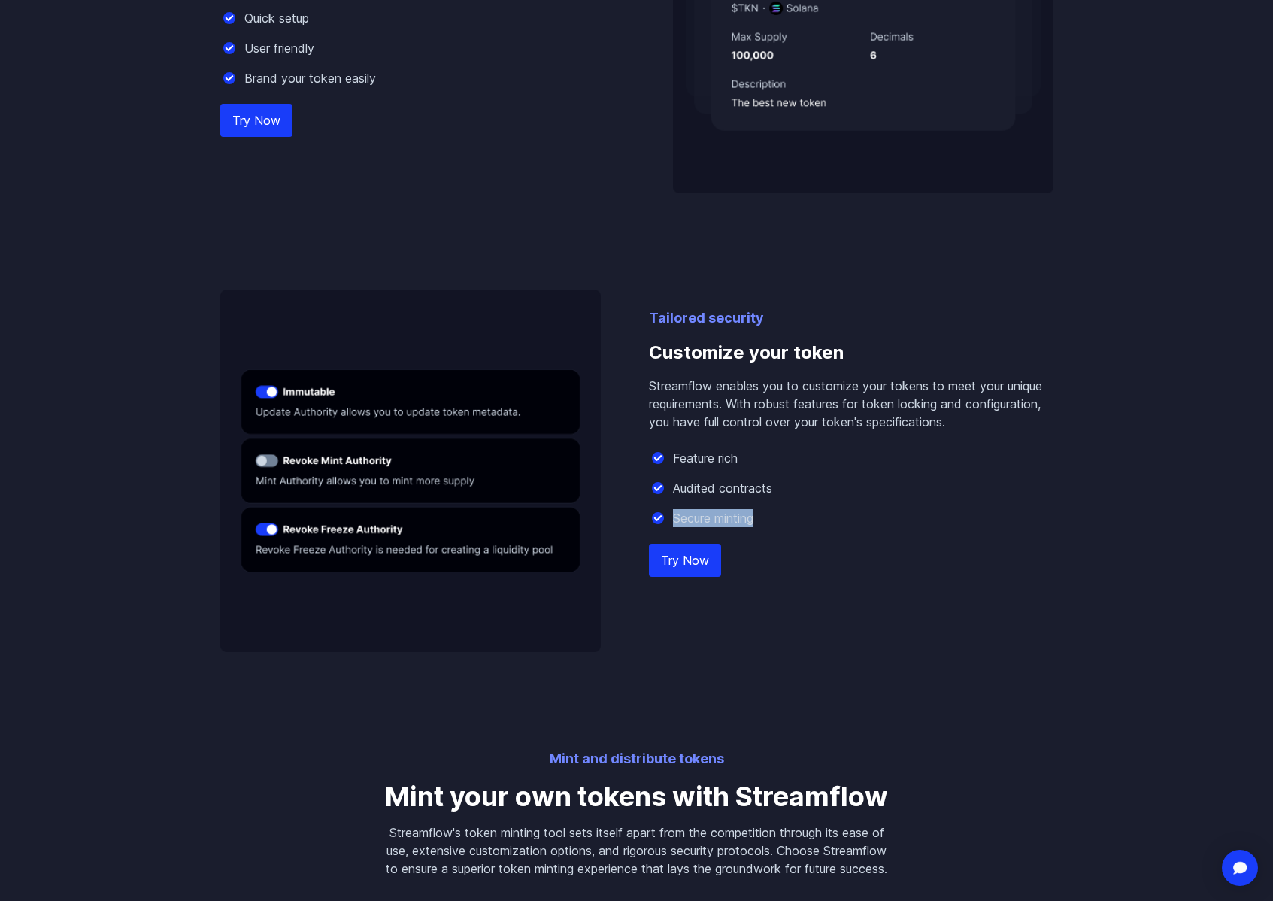
drag, startPoint x: 763, startPoint y: 522, endPoint x: 672, endPoint y: 517, distance: 91.1
click at [672, 517] on div "Secure minting" at bounding box center [851, 518] width 405 height 18
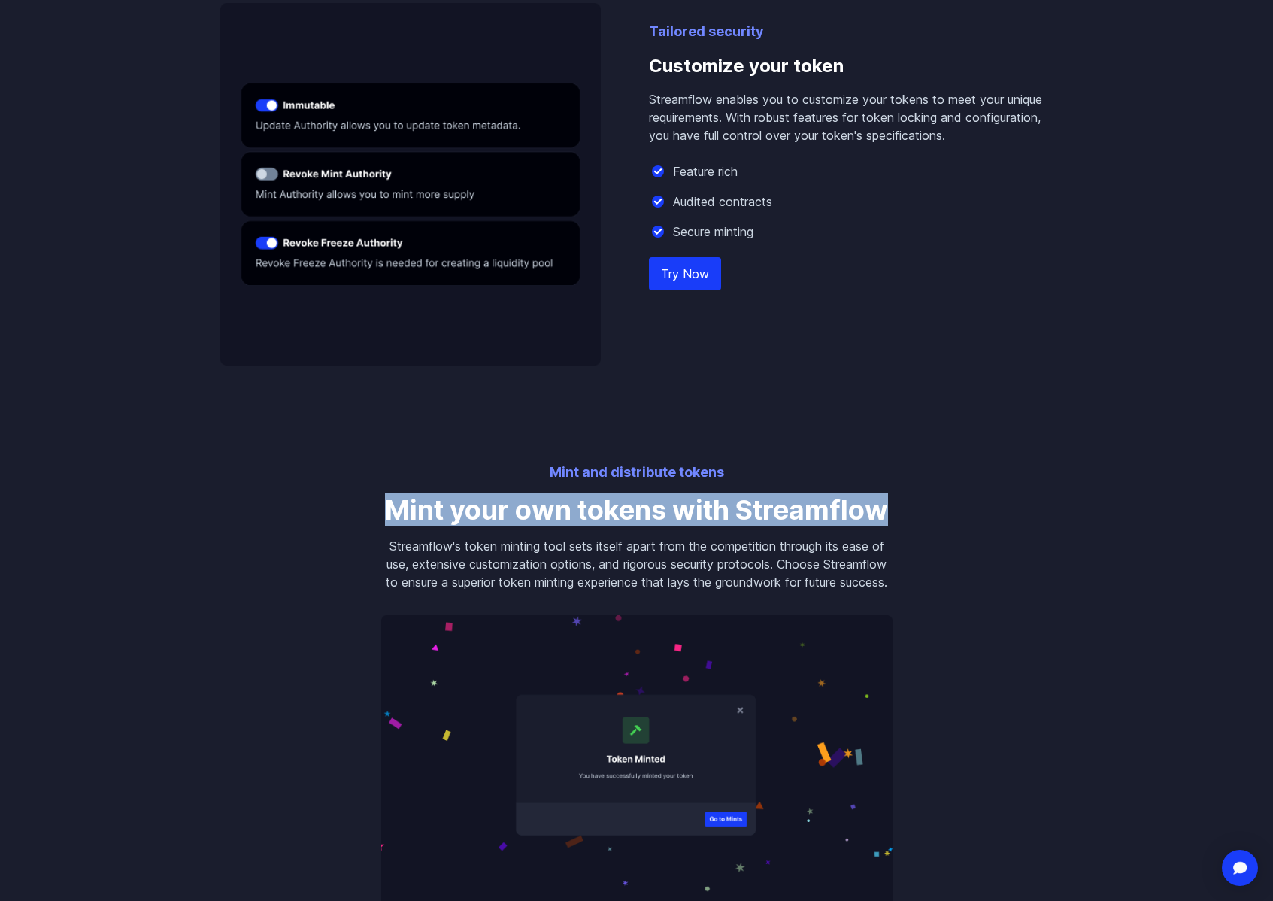
drag, startPoint x: 461, startPoint y: 506, endPoint x: 894, endPoint y: 520, distance: 432.7
click at [894, 520] on div "Mint and distribute tokens Mint your own tokens with Streamflow Streamflow's to…" at bounding box center [637, 689] width 548 height 454
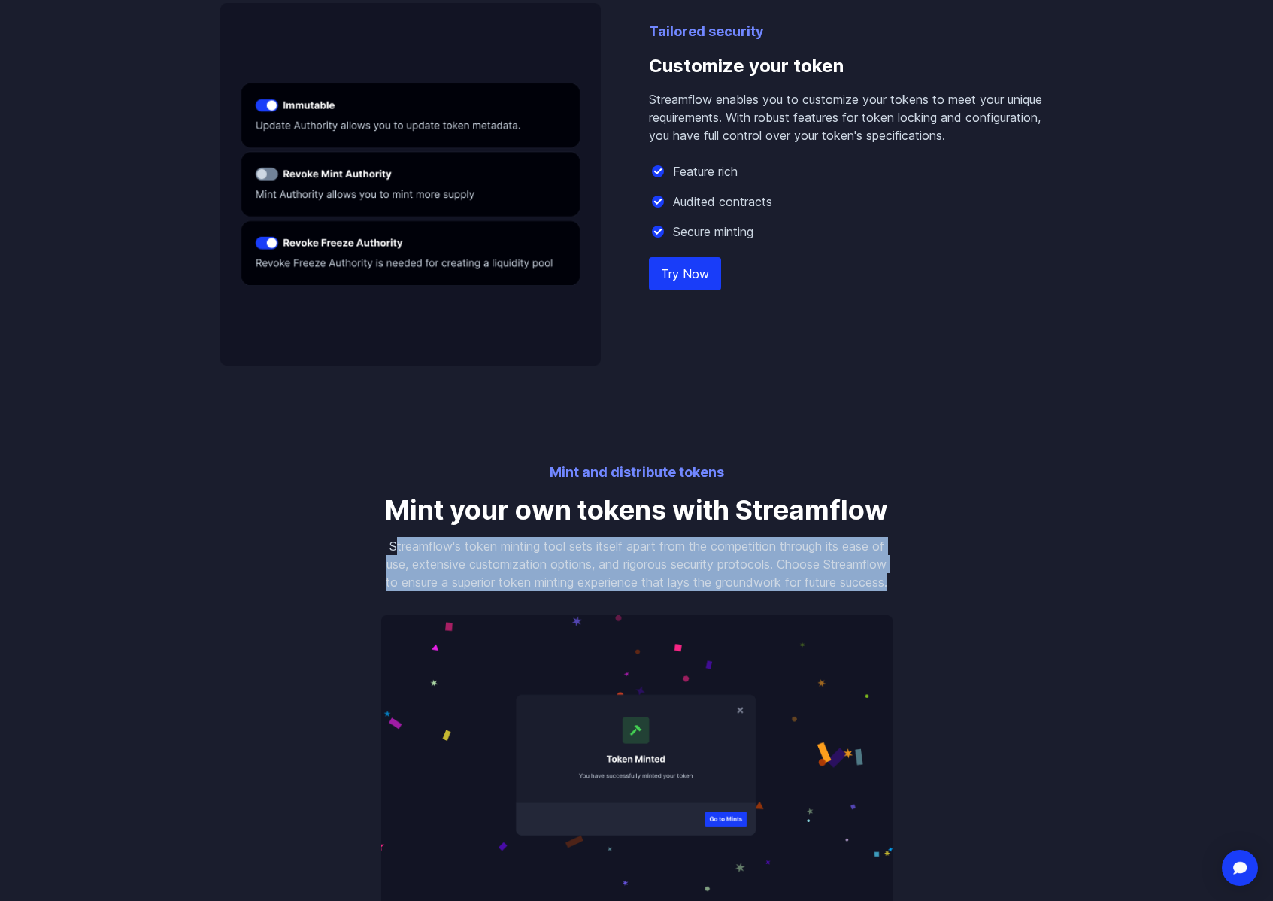
drag, startPoint x: 390, startPoint y: 543, endPoint x: 697, endPoint y: 596, distance: 311.3
click at [697, 591] on p "Streamflow's token minting tool sets itself apart from the competition through …" at bounding box center [636, 564] width 511 height 54
drag, startPoint x: 698, startPoint y: 599, endPoint x: 690, endPoint y: 608, distance: 11.7
click at [698, 591] on p "Streamflow's token minting tool sets itself apart from the competition through …" at bounding box center [636, 564] width 511 height 54
drag, startPoint x: 611, startPoint y: 588, endPoint x: 387, endPoint y: 548, distance: 227.6
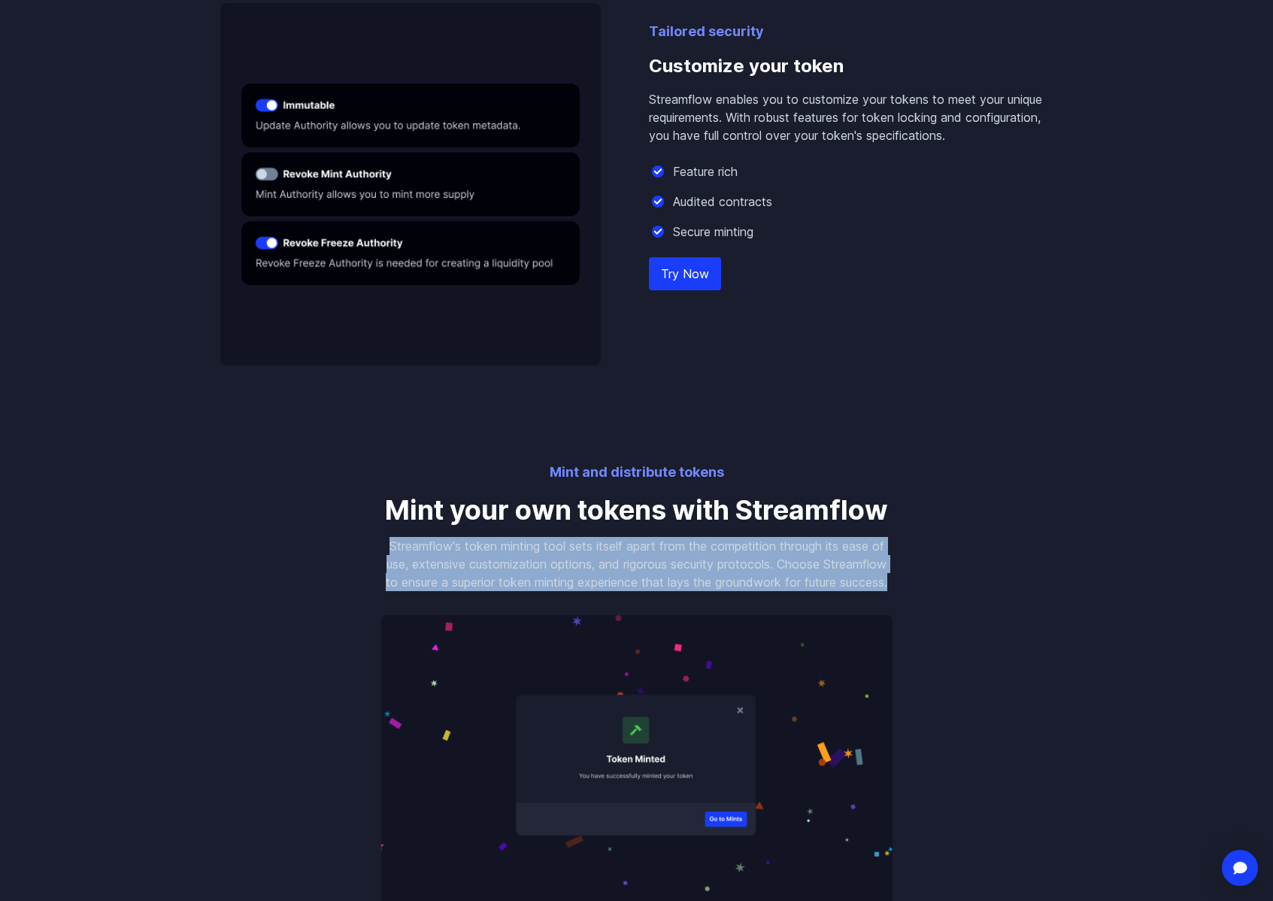
click at [387, 548] on p "Streamflow's token minting tool sets itself apart from the competition through …" at bounding box center [636, 564] width 511 height 54
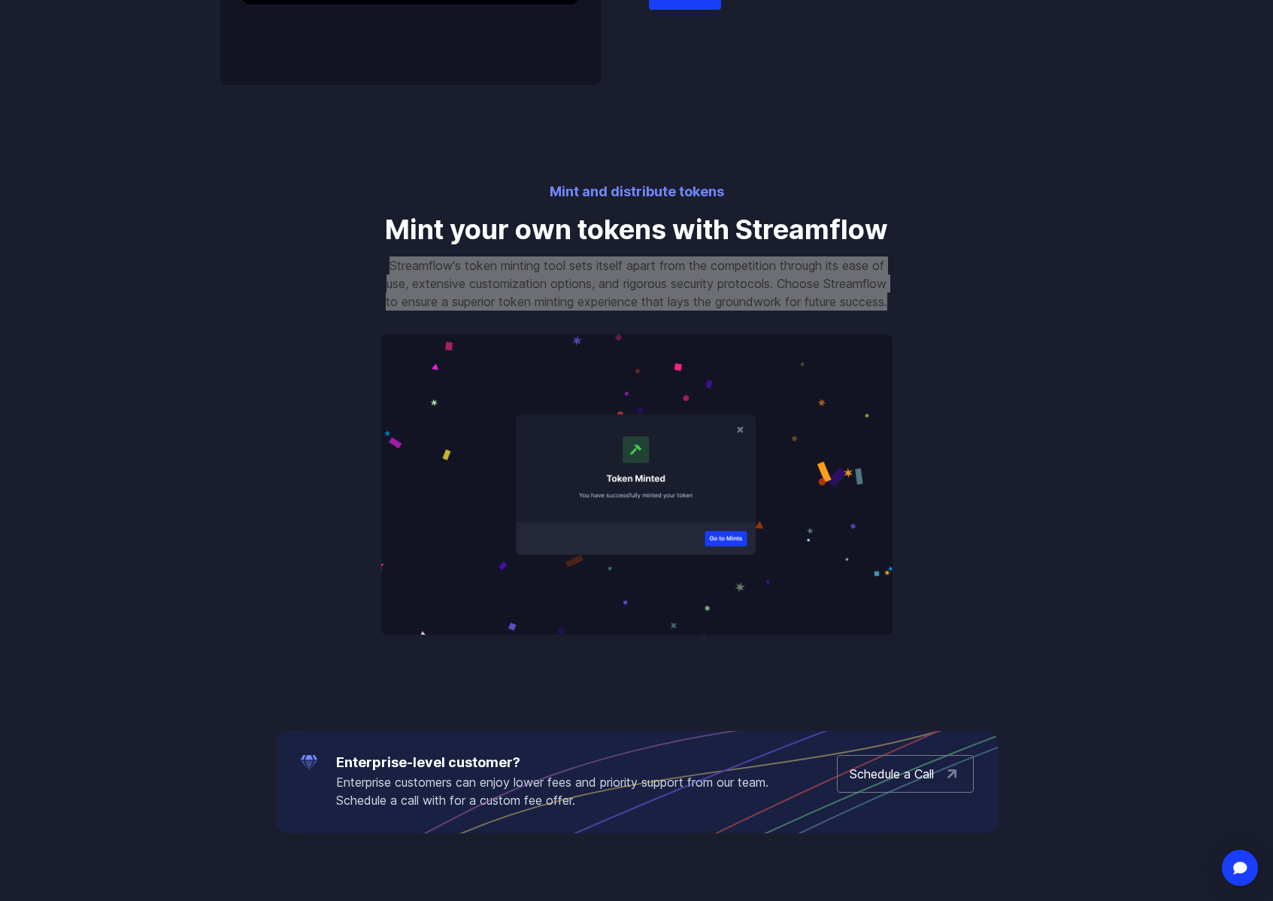
scroll to position [0, 0]
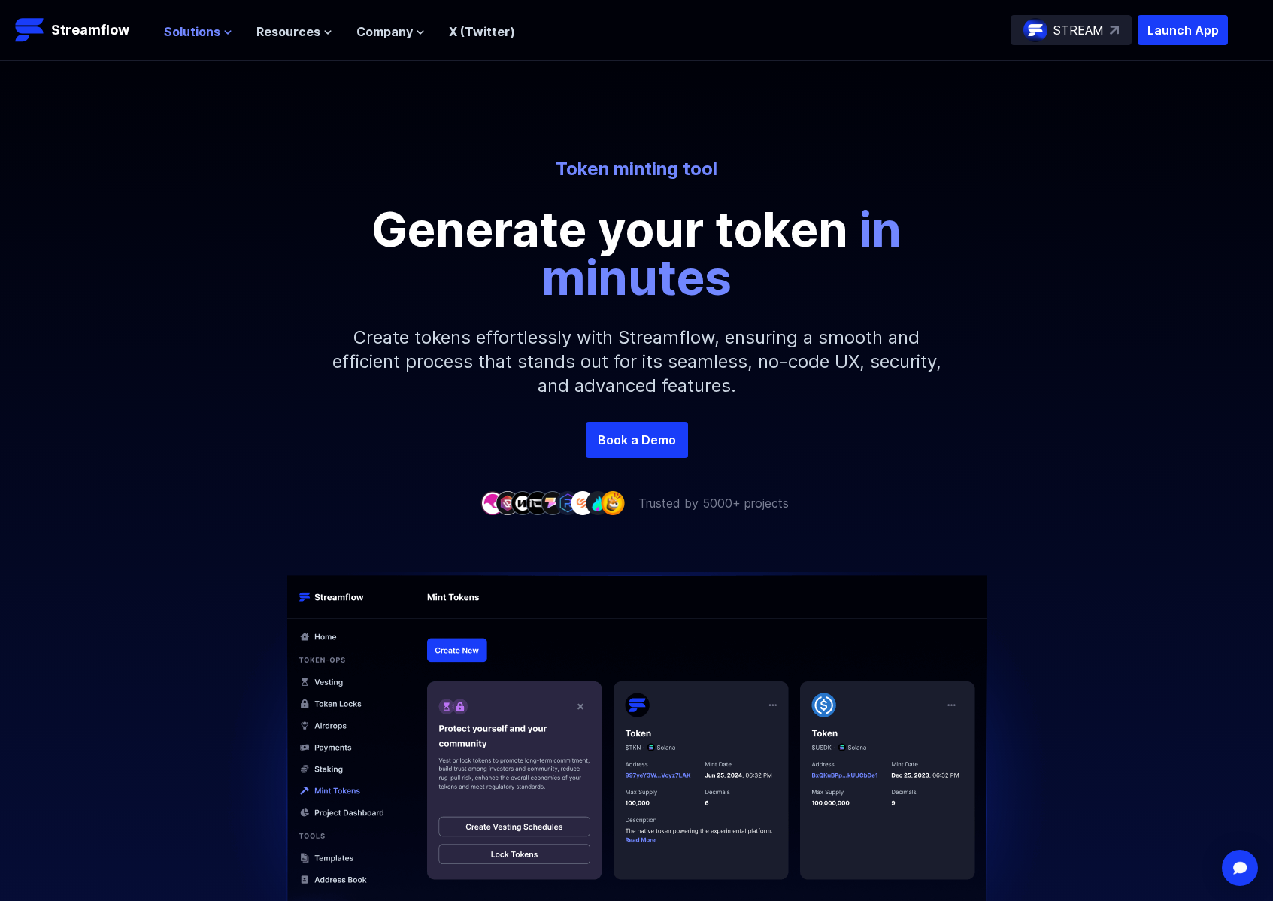
click at [202, 33] on span "Solutions" at bounding box center [192, 32] width 56 height 18
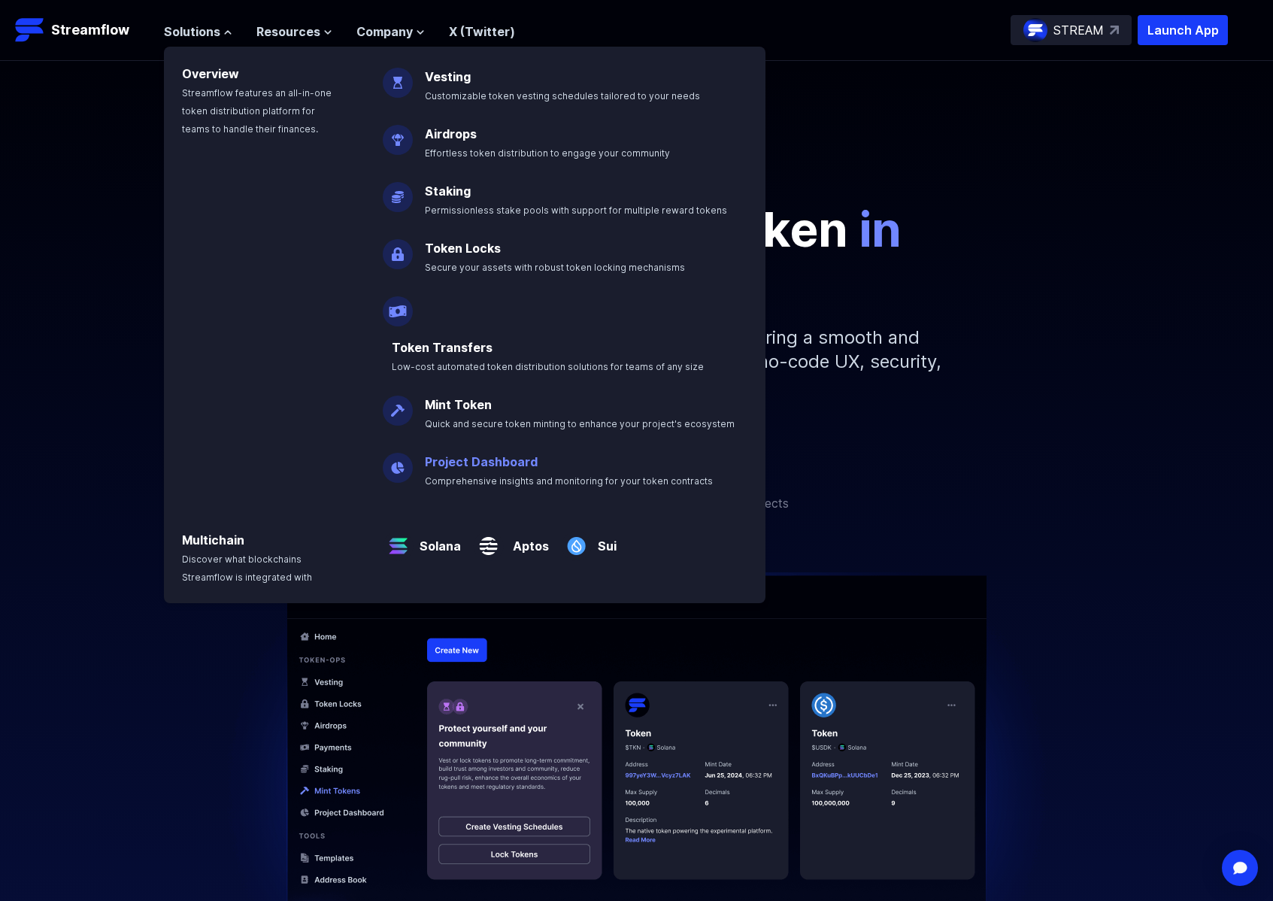
click at [496, 454] on link "Project Dashboard" at bounding box center [481, 461] width 113 height 15
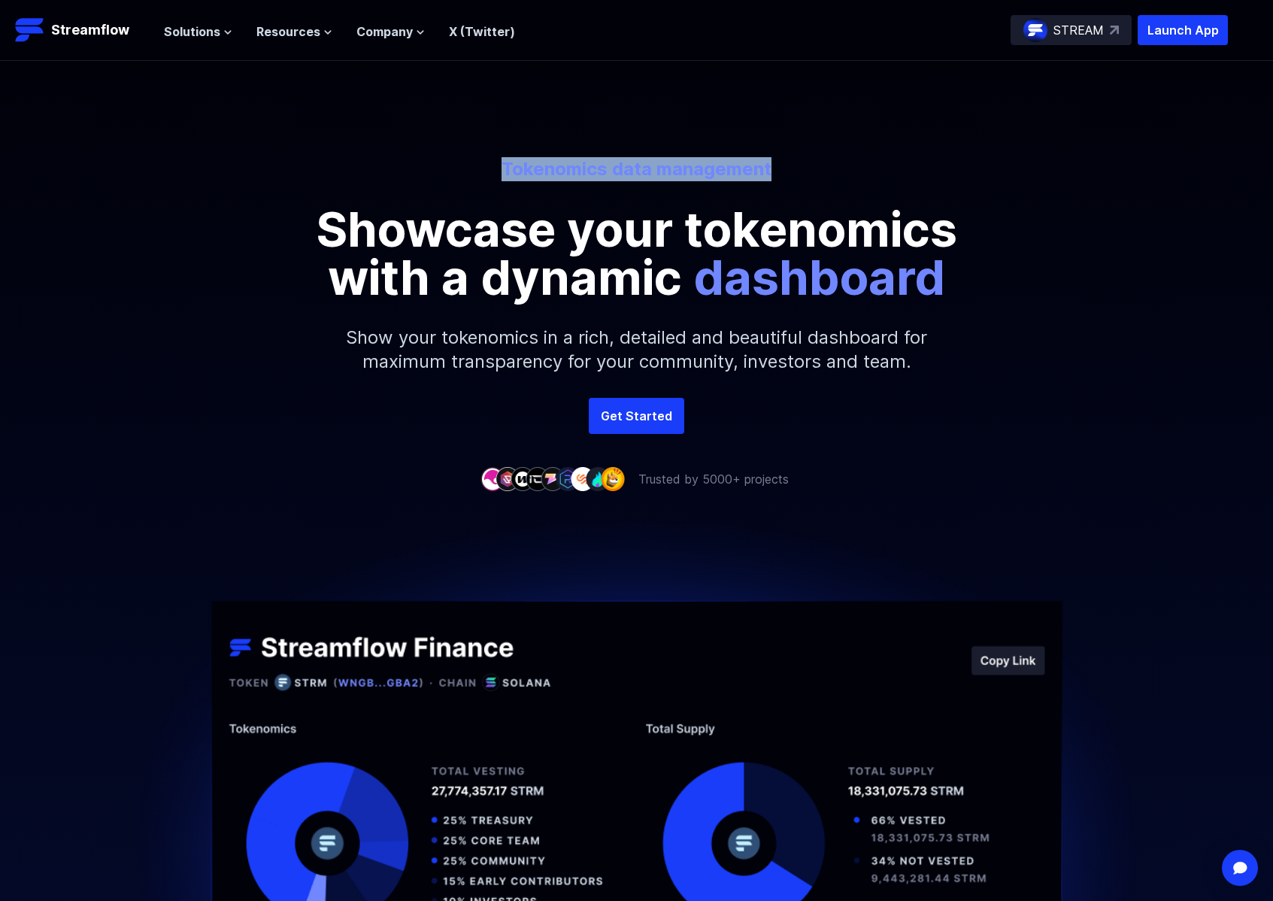
drag, startPoint x: 500, startPoint y: 164, endPoint x: 779, endPoint y: 164, distance: 279.0
click at [779, 164] on p "Tokenomics data management" at bounding box center [636, 169] width 833 height 24
copy p "Tokenomics data management"
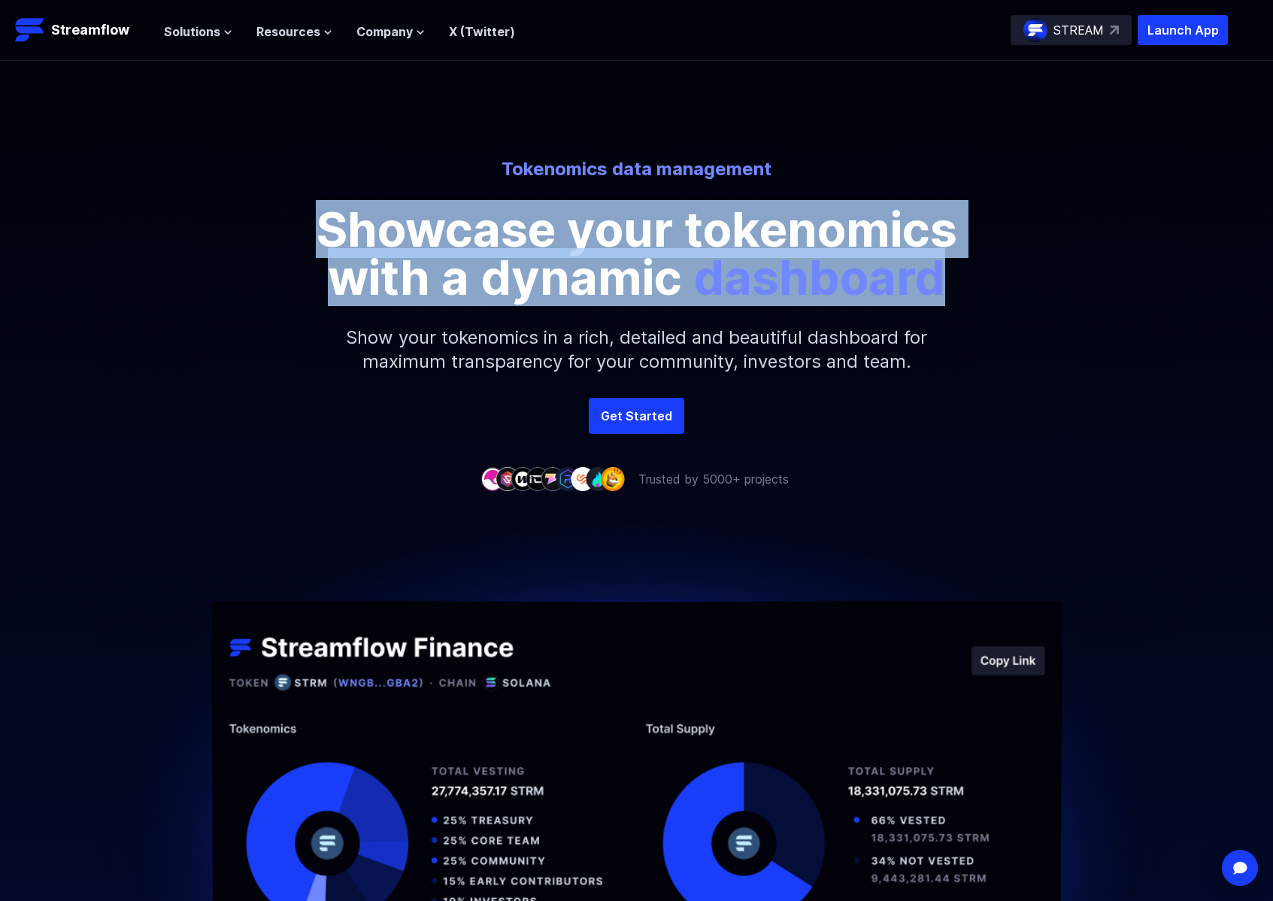
drag, startPoint x: 561, startPoint y: 244, endPoint x: 949, endPoint y: 290, distance: 390.8
click at [949, 290] on p "Showcase your tokenomics with a dynamic dashboard" at bounding box center [637, 253] width 677 height 96
copy p "Showcase your tokenomics with a dynamic dashboard"
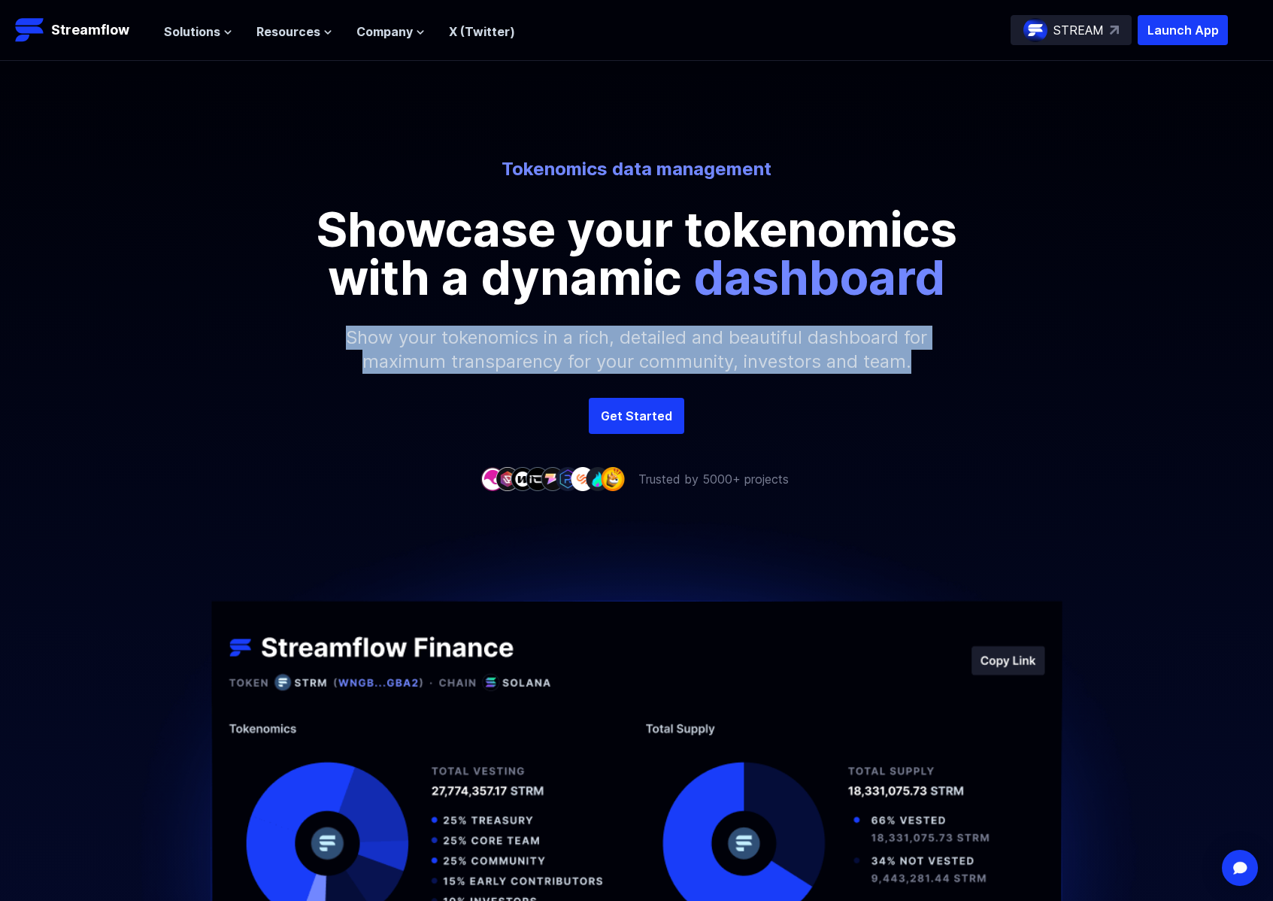
drag, startPoint x: 339, startPoint y: 337, endPoint x: 944, endPoint y: 380, distance: 606.2
click at [944, 380] on p "Show your tokenomics in a rich, detailed and beautiful dashboard for maximum tr…" at bounding box center [637, 350] width 647 height 96
copy p "Show your tokenomics in a rich, detailed and beautiful dashboard for maximum tr…"
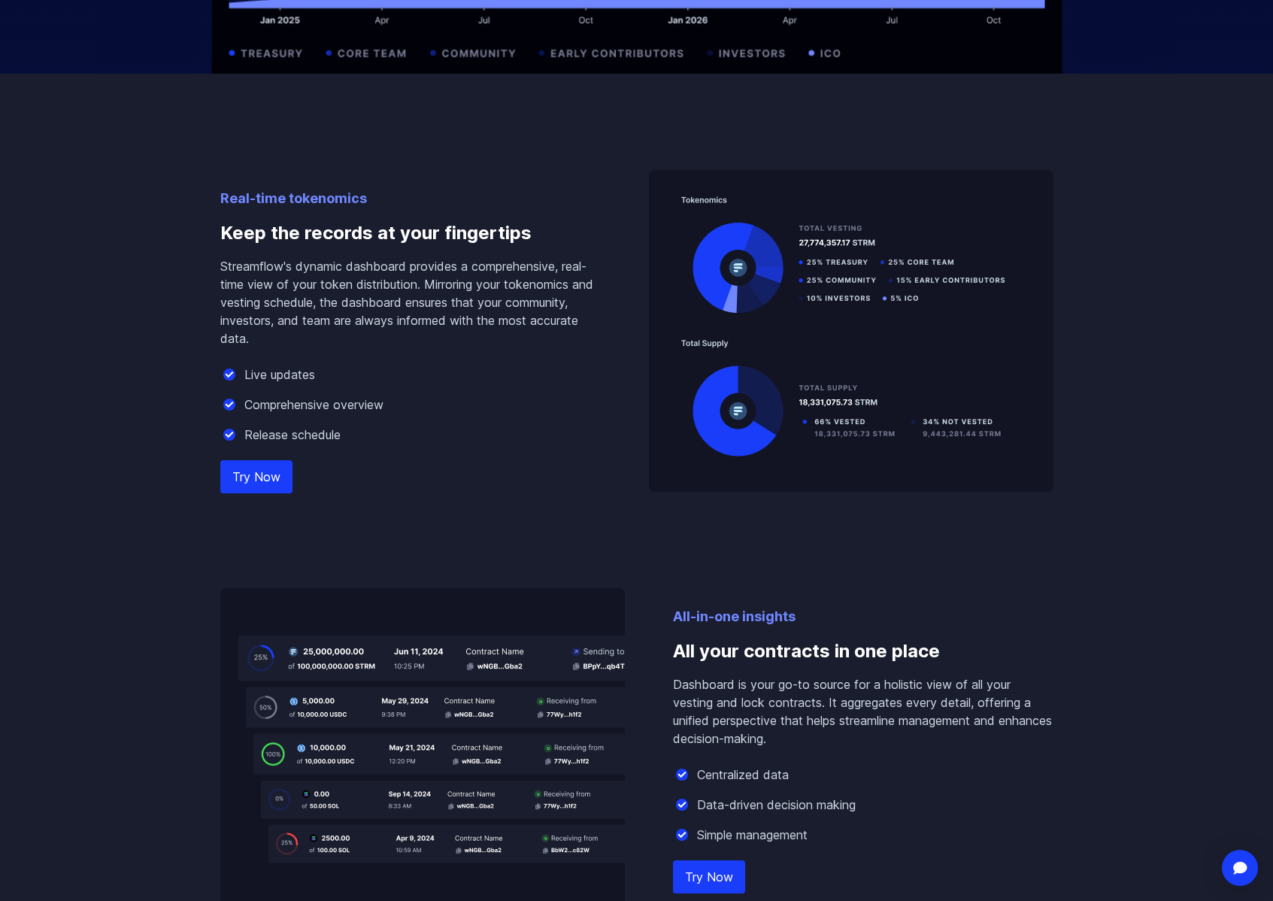
scroll to position [1259, 0]
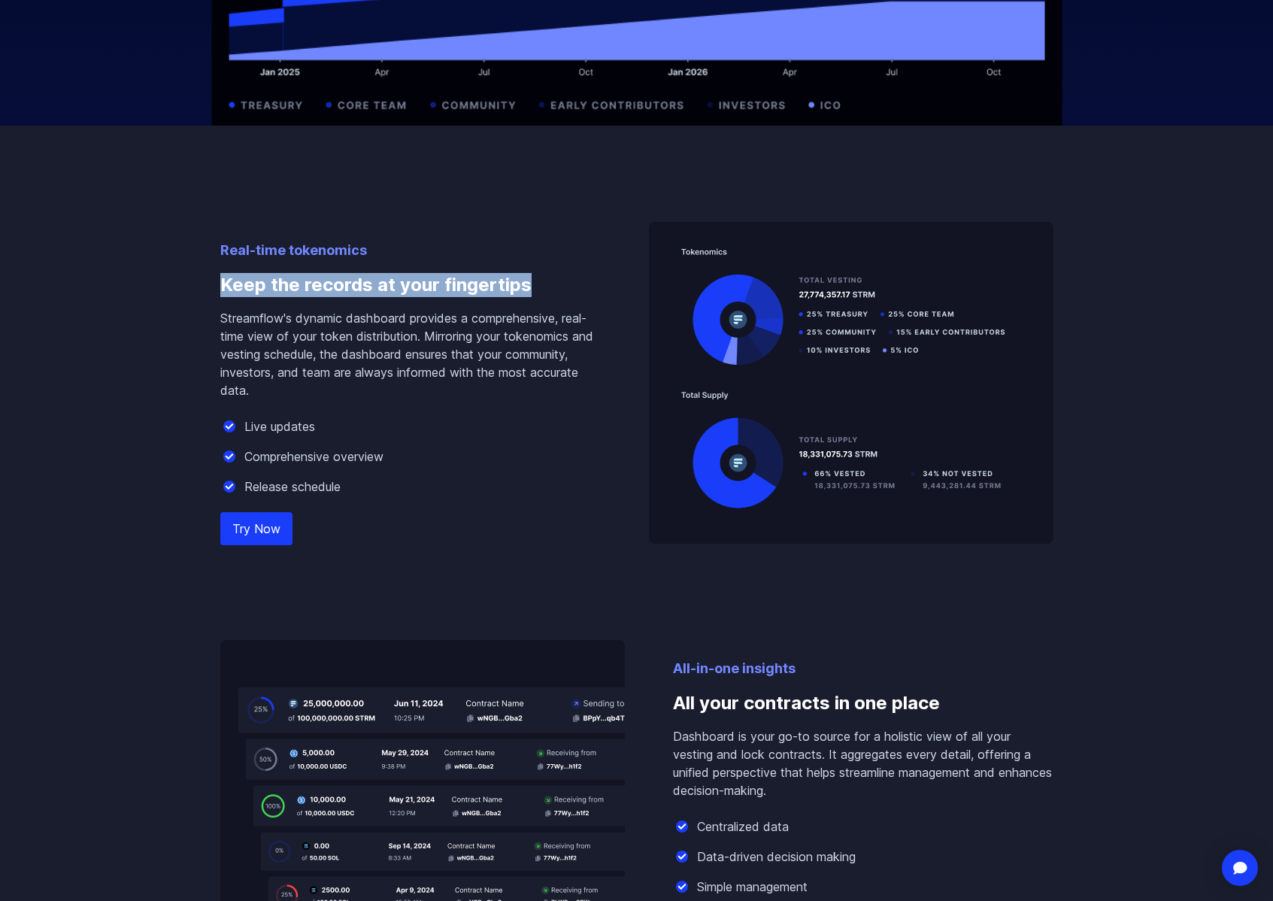
drag, startPoint x: 294, startPoint y: 284, endPoint x: 529, endPoint y: 289, distance: 234.7
click at [529, 289] on h3 "Keep the records at your fingertips" at bounding box center [410, 285] width 381 height 48
copy h3 "Keep the records at your fingertips"
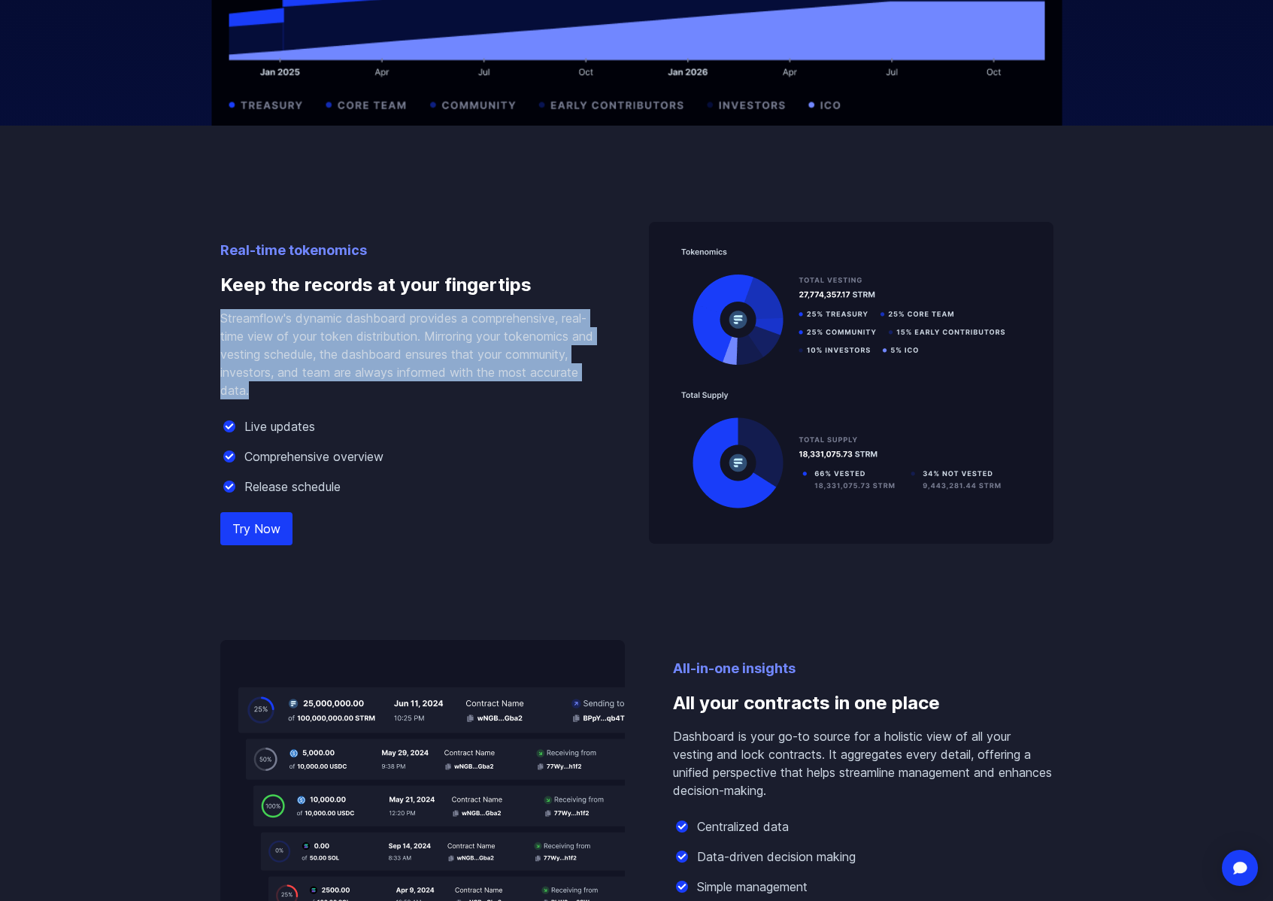
drag, startPoint x: 218, startPoint y: 317, endPoint x: 280, endPoint y: 385, distance: 92.1
click at [280, 385] on div "Real-time tokenomics Keep the records at your fingertips Streamflow's dynamic d…" at bounding box center [636, 544] width 857 height 836
copy p "Streamflow's dynamic dashboard provides a comprehensive, real-time view of your…"
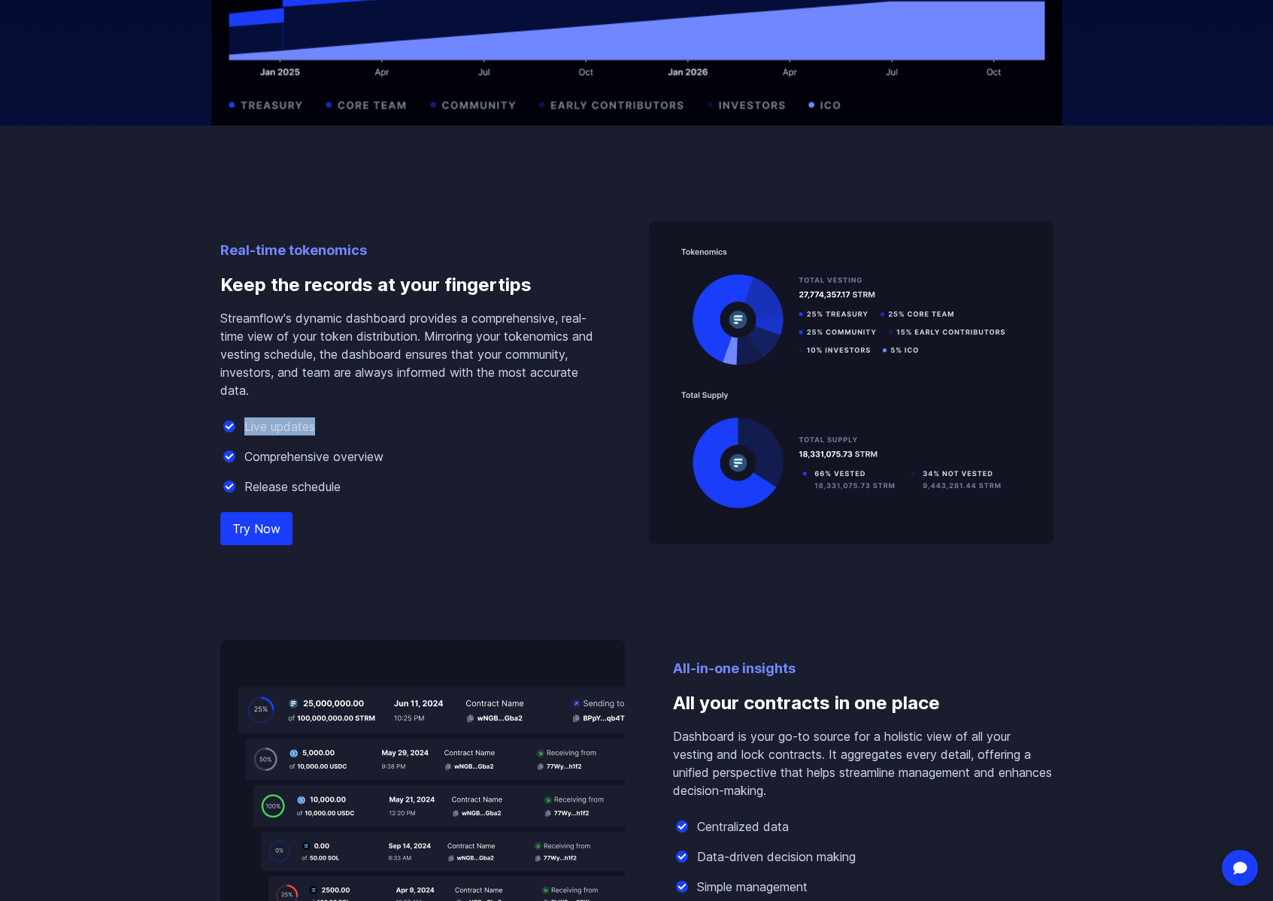
drag, startPoint x: 245, startPoint y: 426, endPoint x: 316, endPoint y: 426, distance: 70.7
click at [315, 426] on p "Live updates" at bounding box center [279, 426] width 71 height 18
copy p "Live updates"
drag, startPoint x: 243, startPoint y: 459, endPoint x: 390, endPoint y: 455, distance: 147.5
click at [390, 455] on div "Comprehensive overview" at bounding box center [410, 457] width 381 height 18
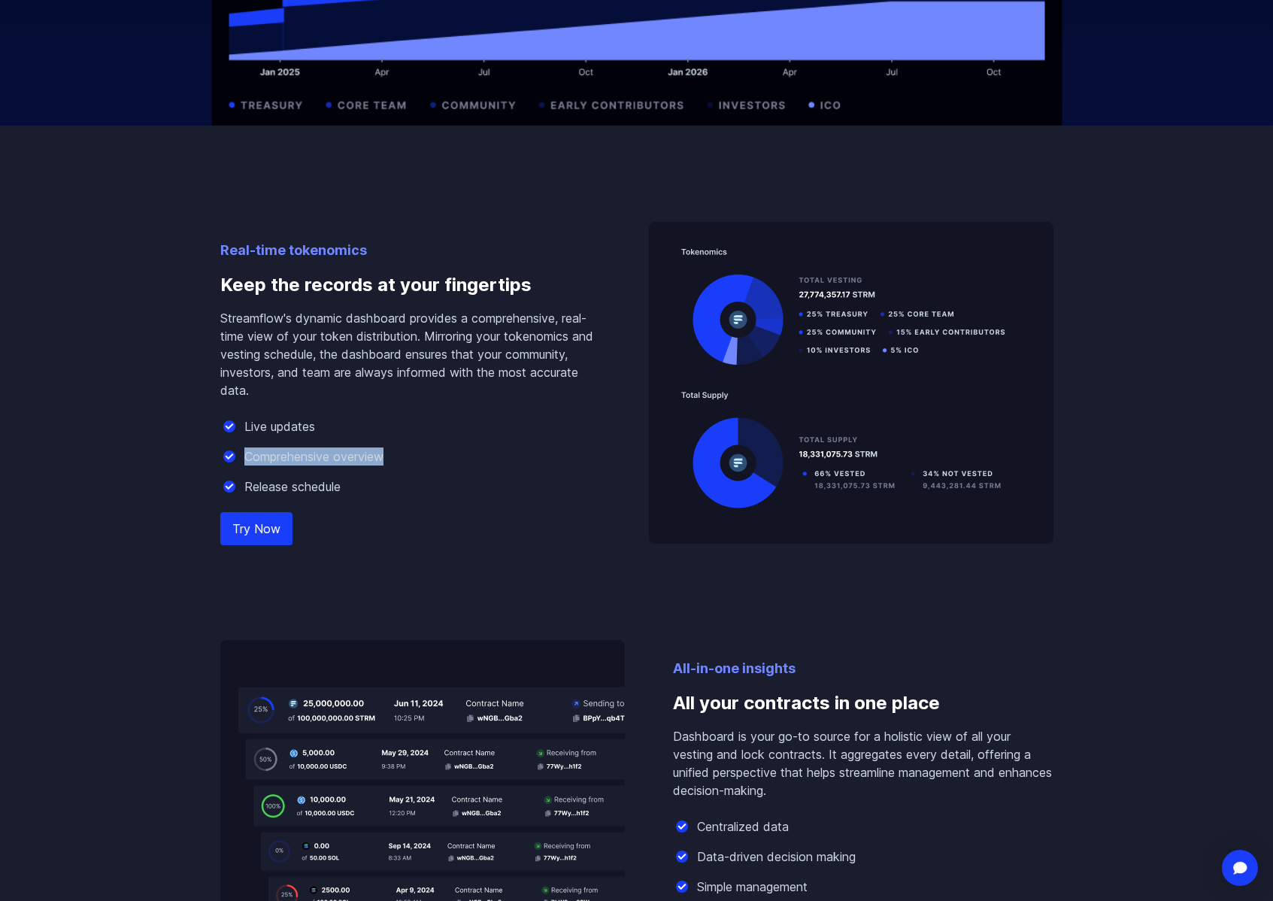
copy p "Comprehensive overview"
drag, startPoint x: 249, startPoint y: 487, endPoint x: 347, endPoint y: 481, distance: 98.0
click at [347, 481] on div "Release schedule" at bounding box center [410, 487] width 381 height 18
copy p "Release schedule"
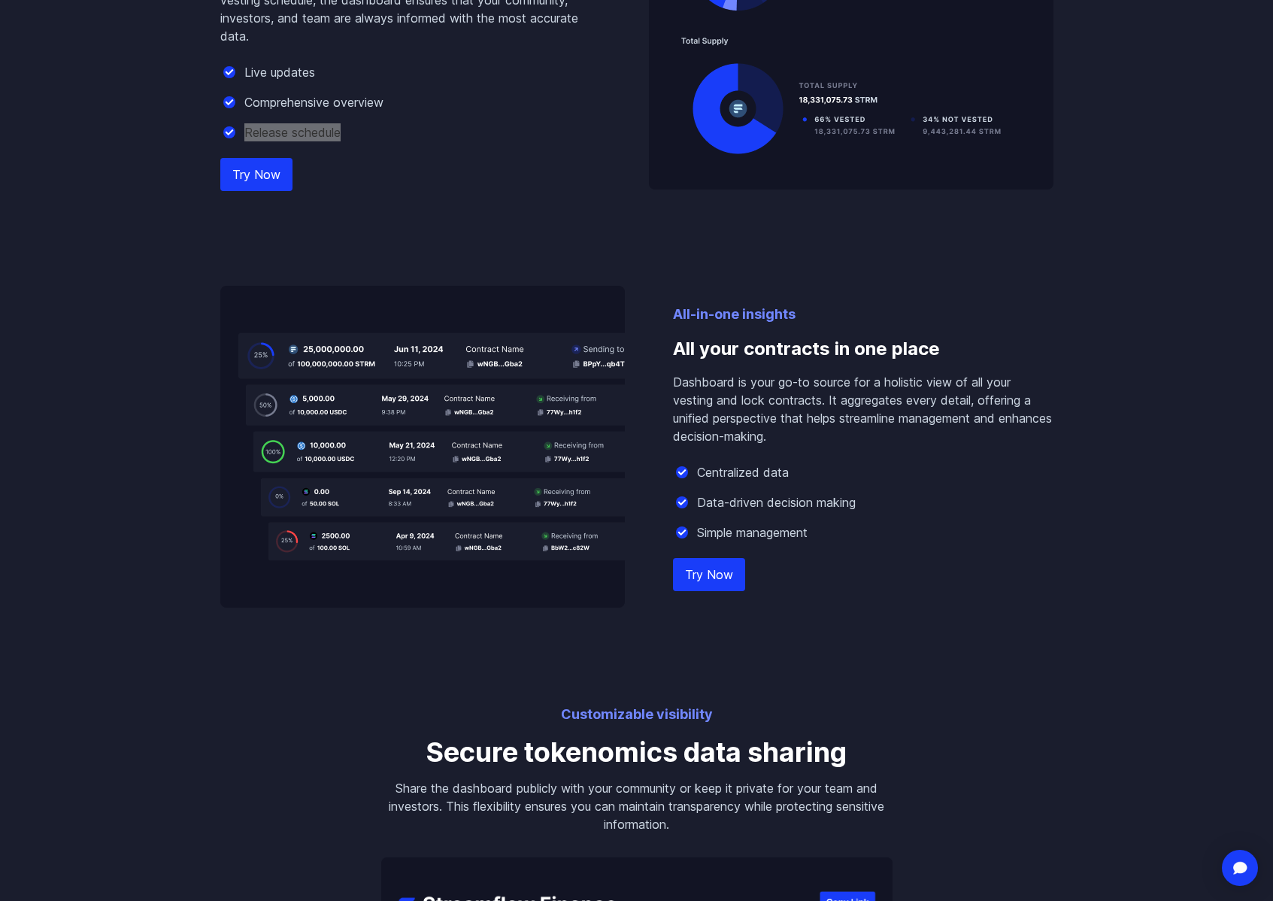
scroll to position [1704, 0]
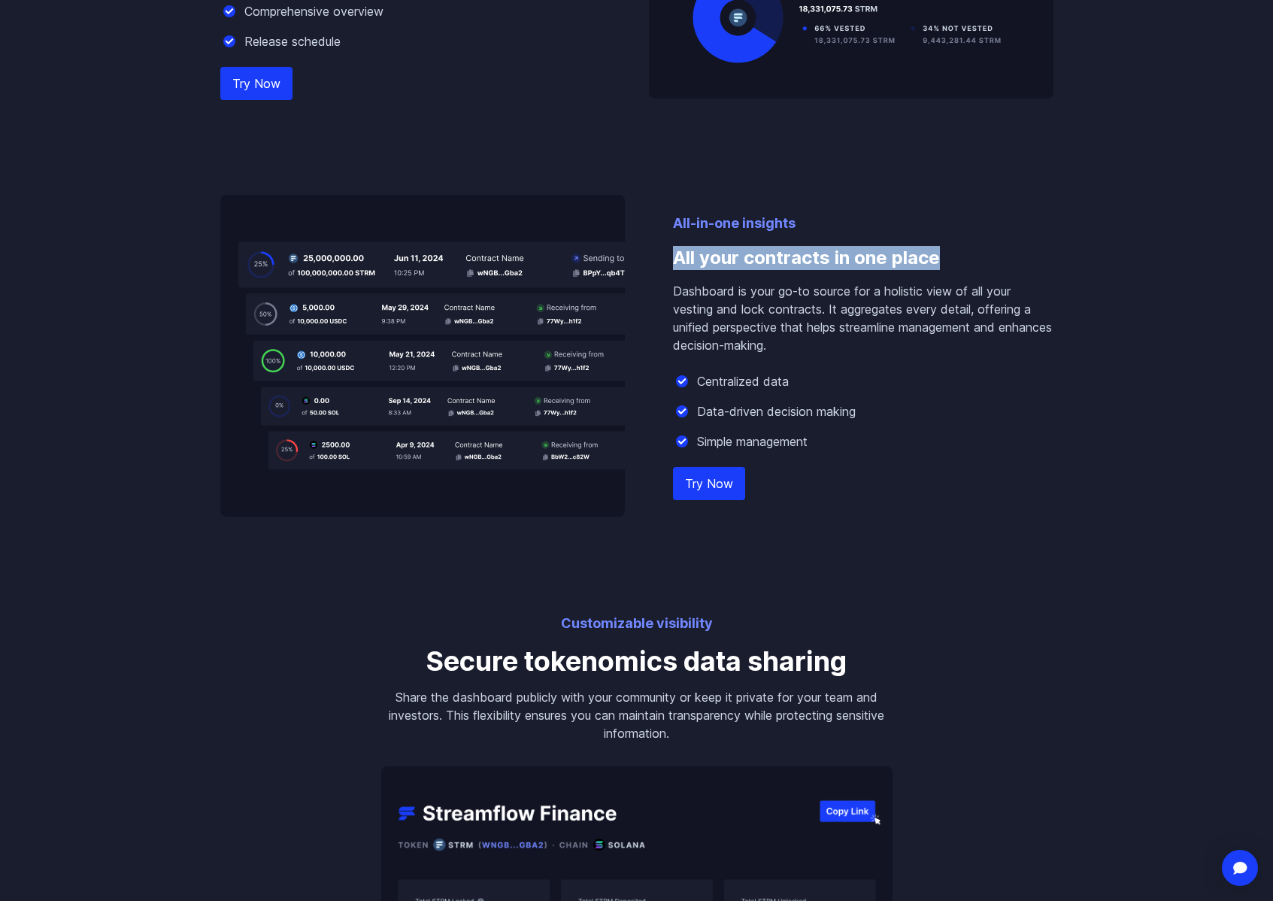
drag, startPoint x: 671, startPoint y: 258, endPoint x: 943, endPoint y: 256, distance: 272.3
click at [943, 256] on div "All-in-one insights All your contracts in one place Dashboard is your go-to sou…" at bounding box center [636, 356] width 833 height 322
copy h3 "All your contracts in one place"
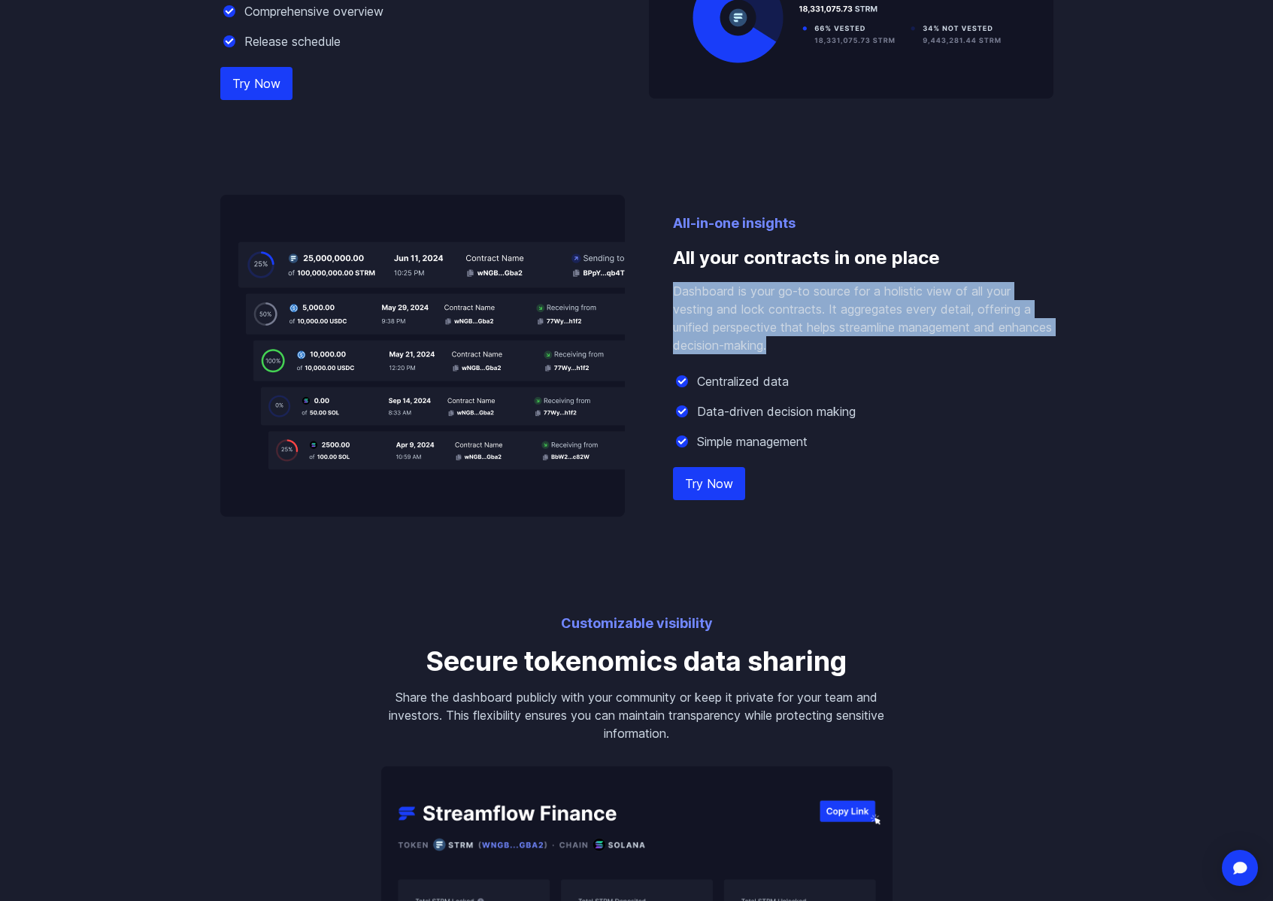
drag, startPoint x: 675, startPoint y: 291, endPoint x: 839, endPoint y: 345, distance: 172.7
click at [839, 345] on p "Dashboard is your go-to source for a holistic view of all your vesting and lock…" at bounding box center [863, 318] width 381 height 72
copy p "Dashboard is your go-to source for a holistic view of all your vesting and lock…"
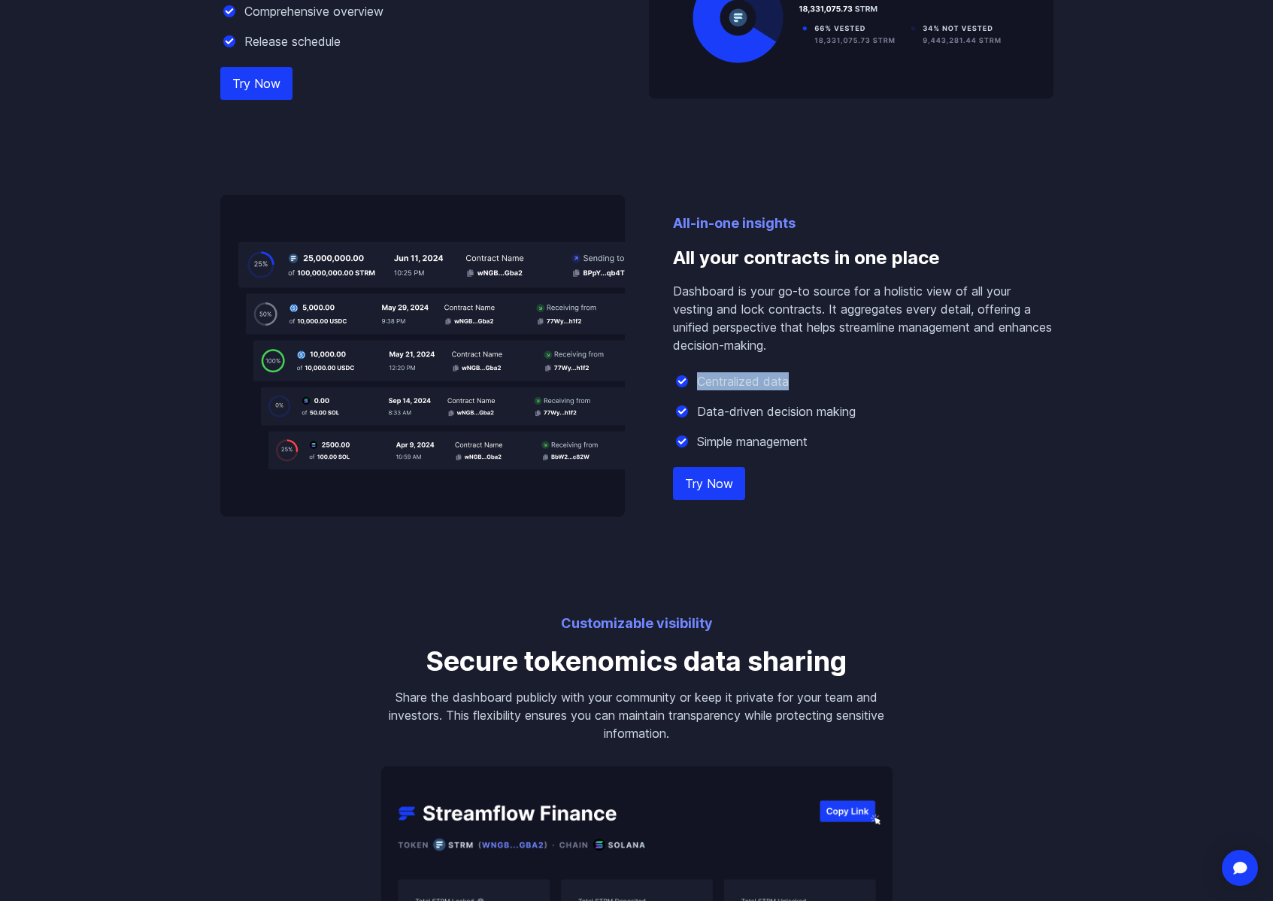
drag, startPoint x: 699, startPoint y: 384, endPoint x: 791, endPoint y: 383, distance: 91.8
click at [791, 383] on div "Centralized data" at bounding box center [863, 381] width 381 height 18
drag, startPoint x: 698, startPoint y: 413, endPoint x: 892, endPoint y: 414, distance: 194.0
click at [892, 414] on div "Data-driven decision making" at bounding box center [863, 411] width 381 height 18
drag, startPoint x: 696, startPoint y: 441, endPoint x: 885, endPoint y: 451, distance: 189.1
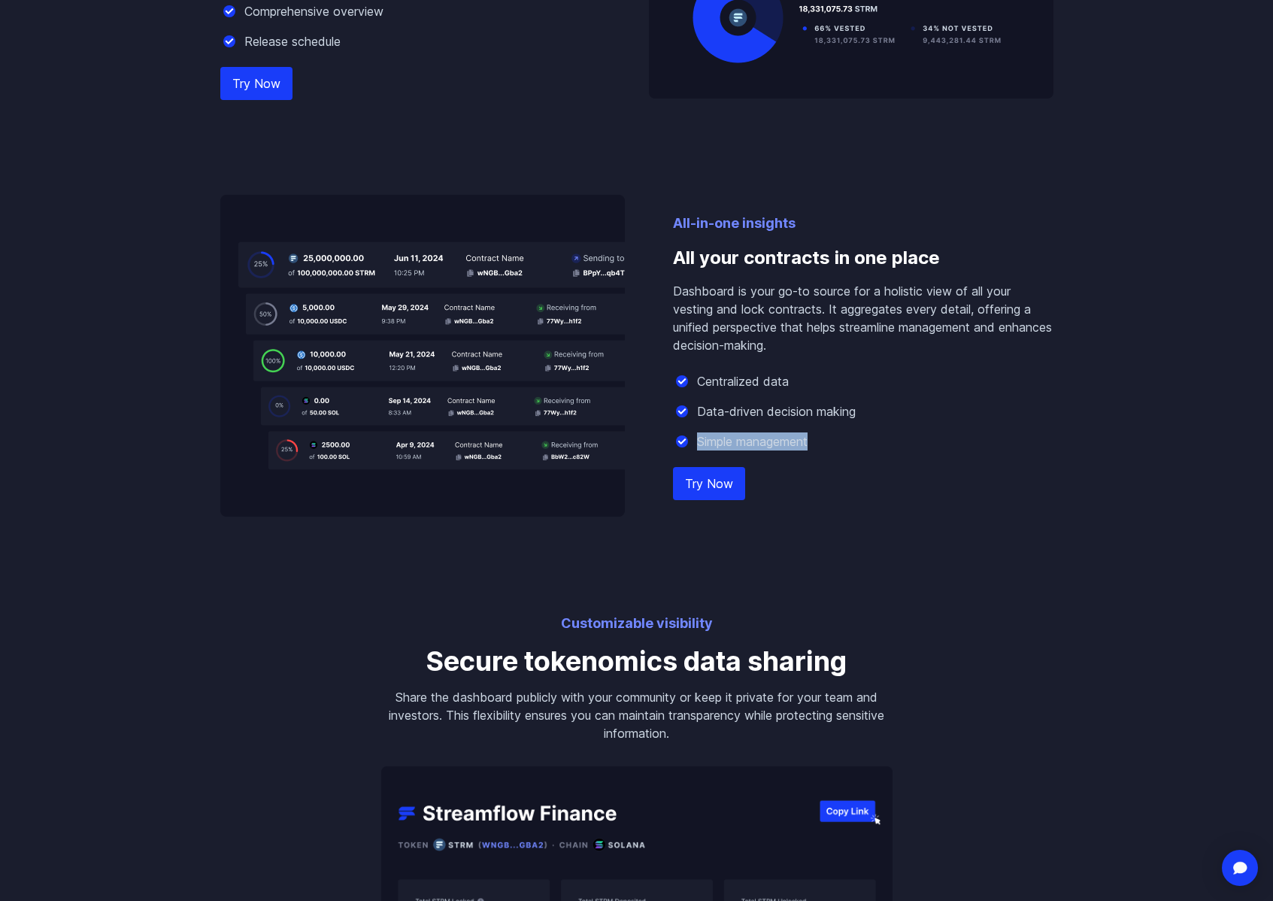
click at [885, 451] on div "All-in-one insights All your contracts in one place Dashboard is your go-to sou…" at bounding box center [863, 365] width 381 height 304
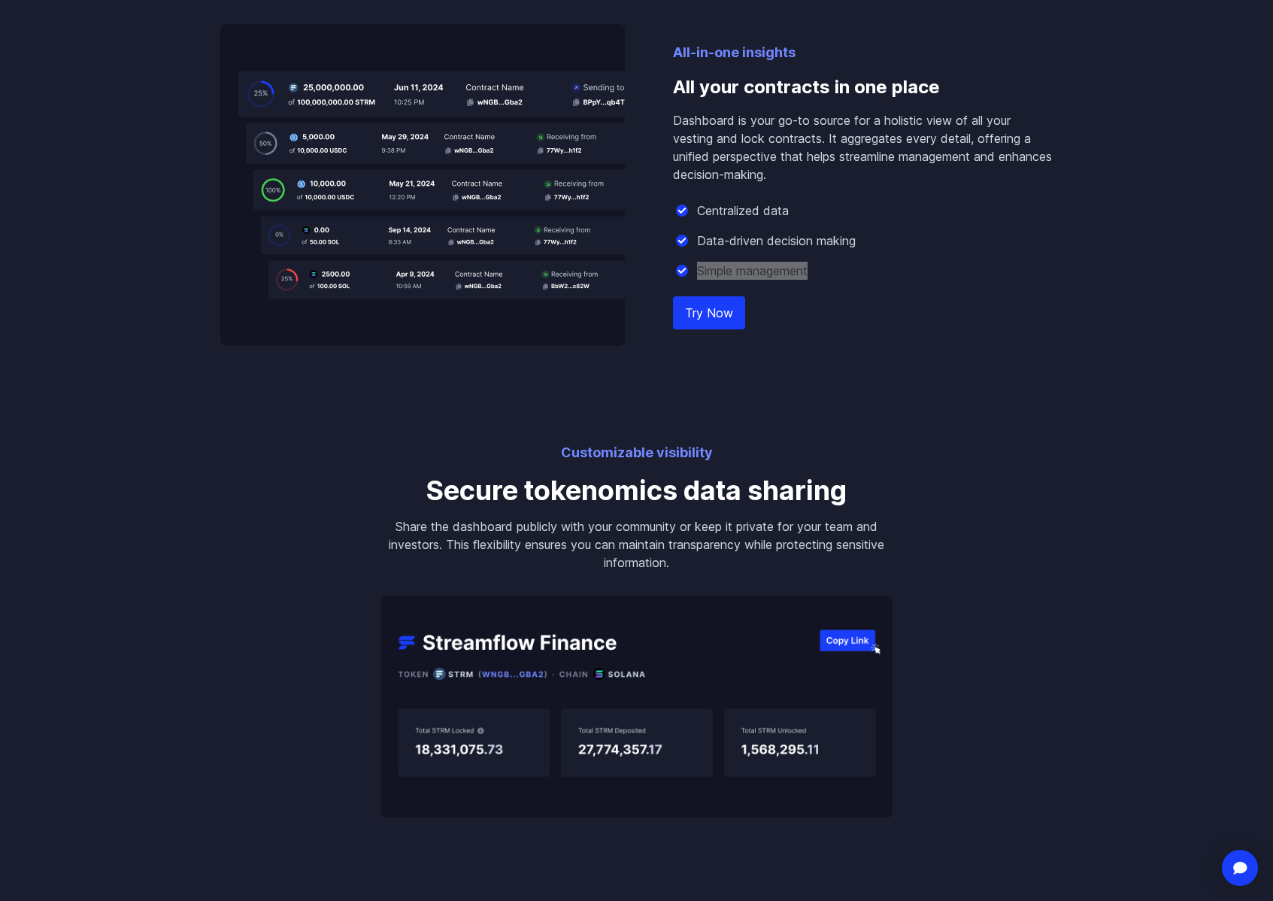
scroll to position [2088, 0]
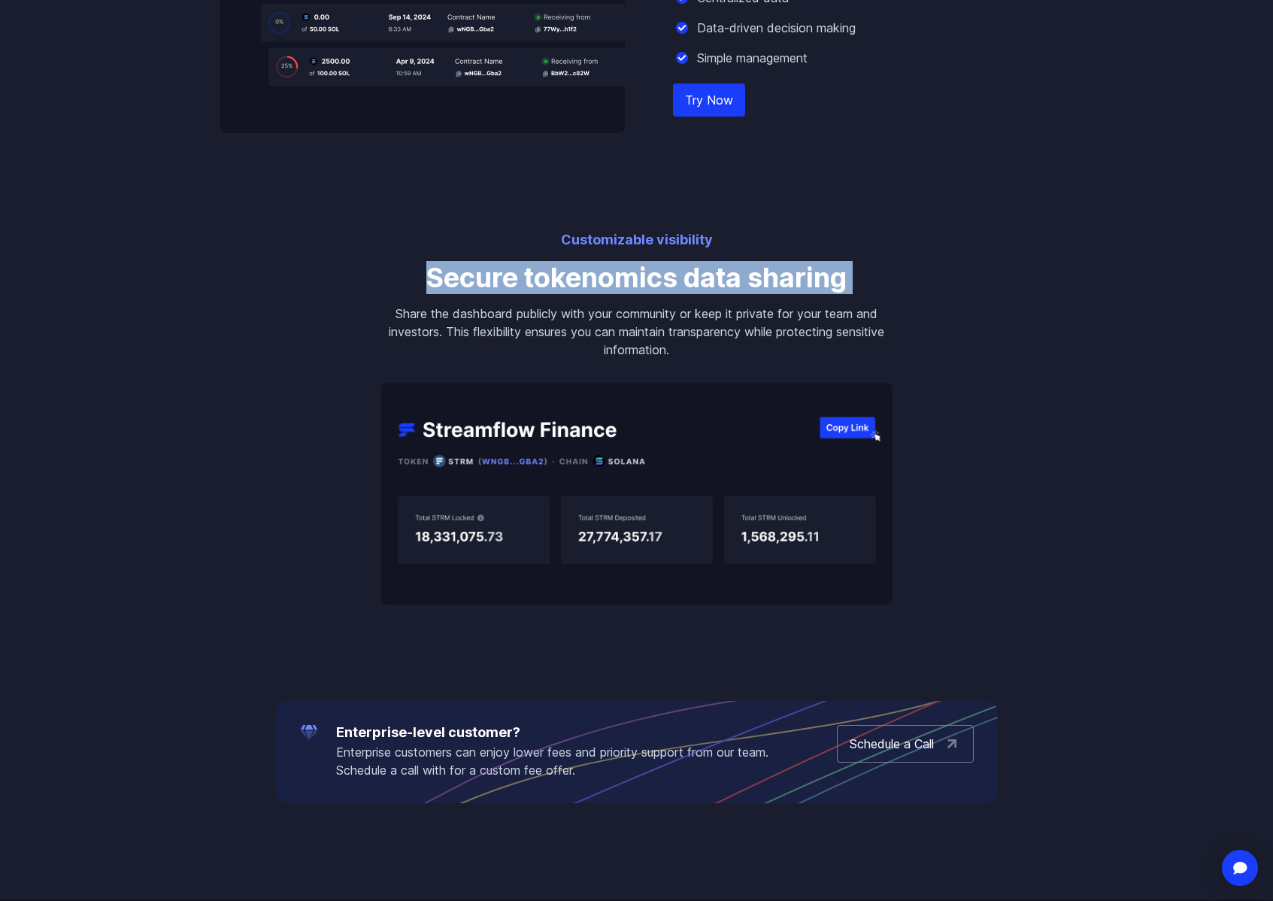
drag, startPoint x: 422, startPoint y: 275, endPoint x: 1031, endPoint y: 294, distance: 609.5
click at [1031, 294] on body "Streamflow Launch App STREAM Solutions Overview Streamflow features an all-in-o…" at bounding box center [636, 249] width 1273 height 4674
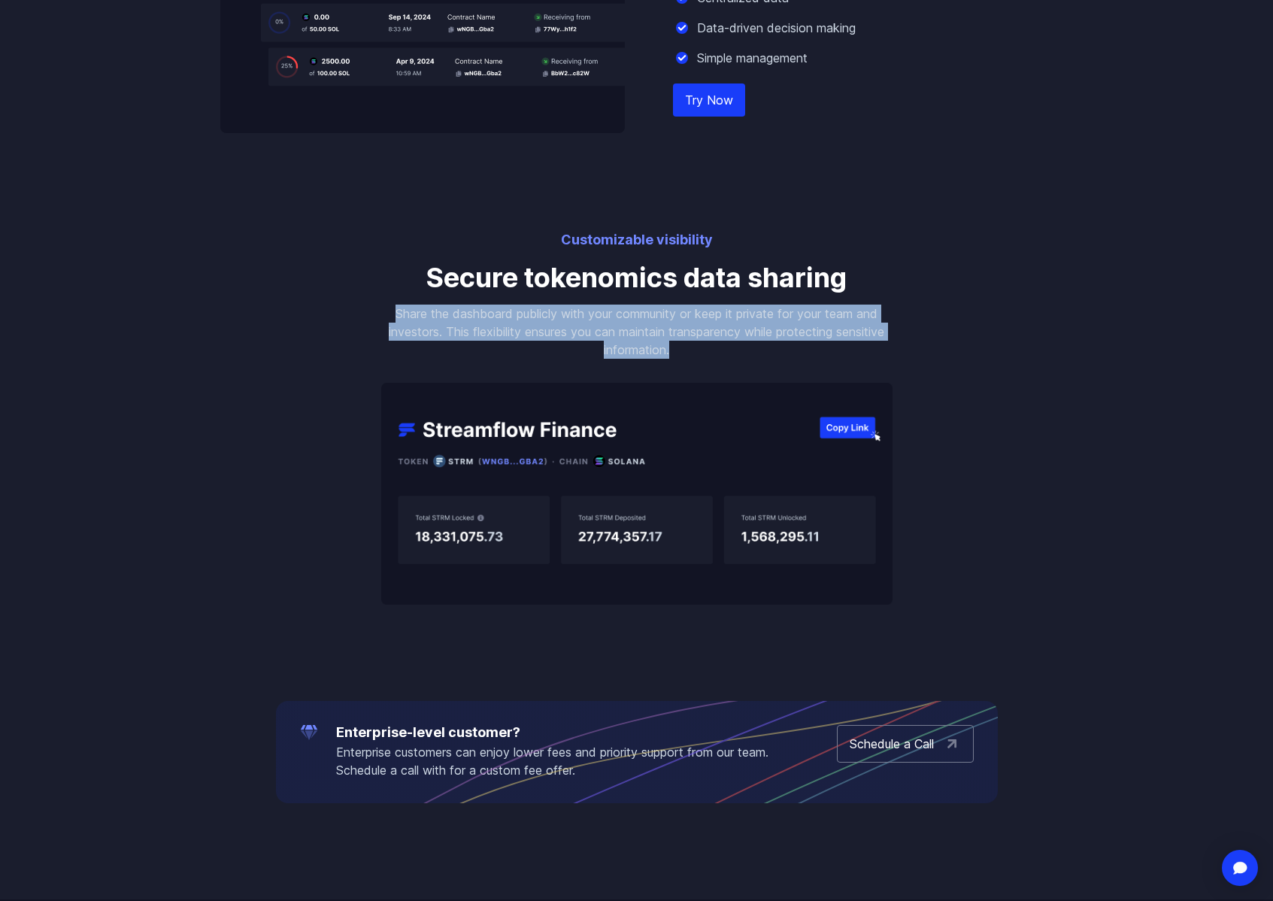
drag, startPoint x: 393, startPoint y: 311, endPoint x: 692, endPoint y: 348, distance: 301.6
click at [692, 348] on p "Share the dashboard publicly with your community or keep it private for your te…" at bounding box center [636, 332] width 511 height 54
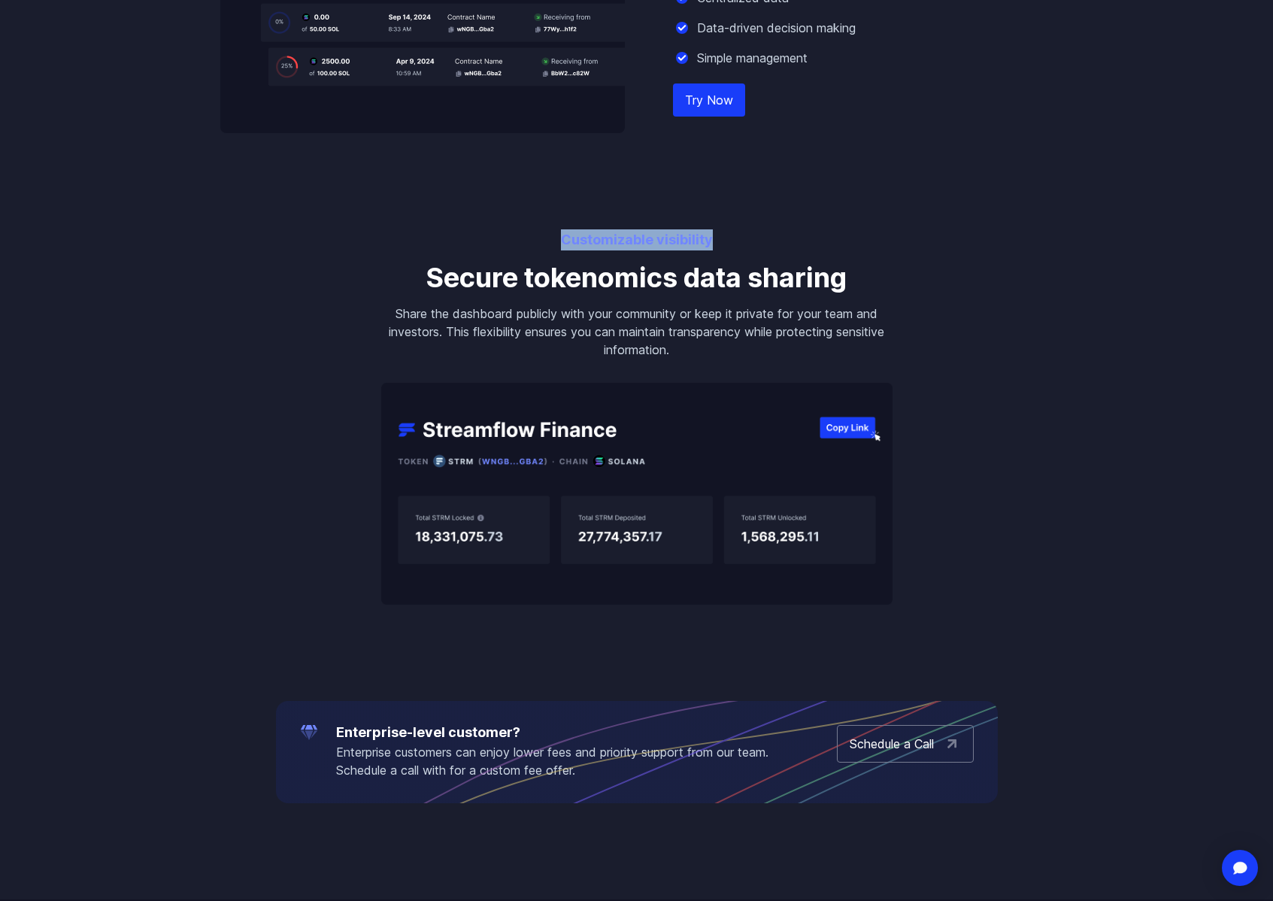
drag, startPoint x: 561, startPoint y: 236, endPoint x: 733, endPoint y: 245, distance: 171.7
click at [733, 245] on p "Customizable visibility" at bounding box center [636, 239] width 511 height 21
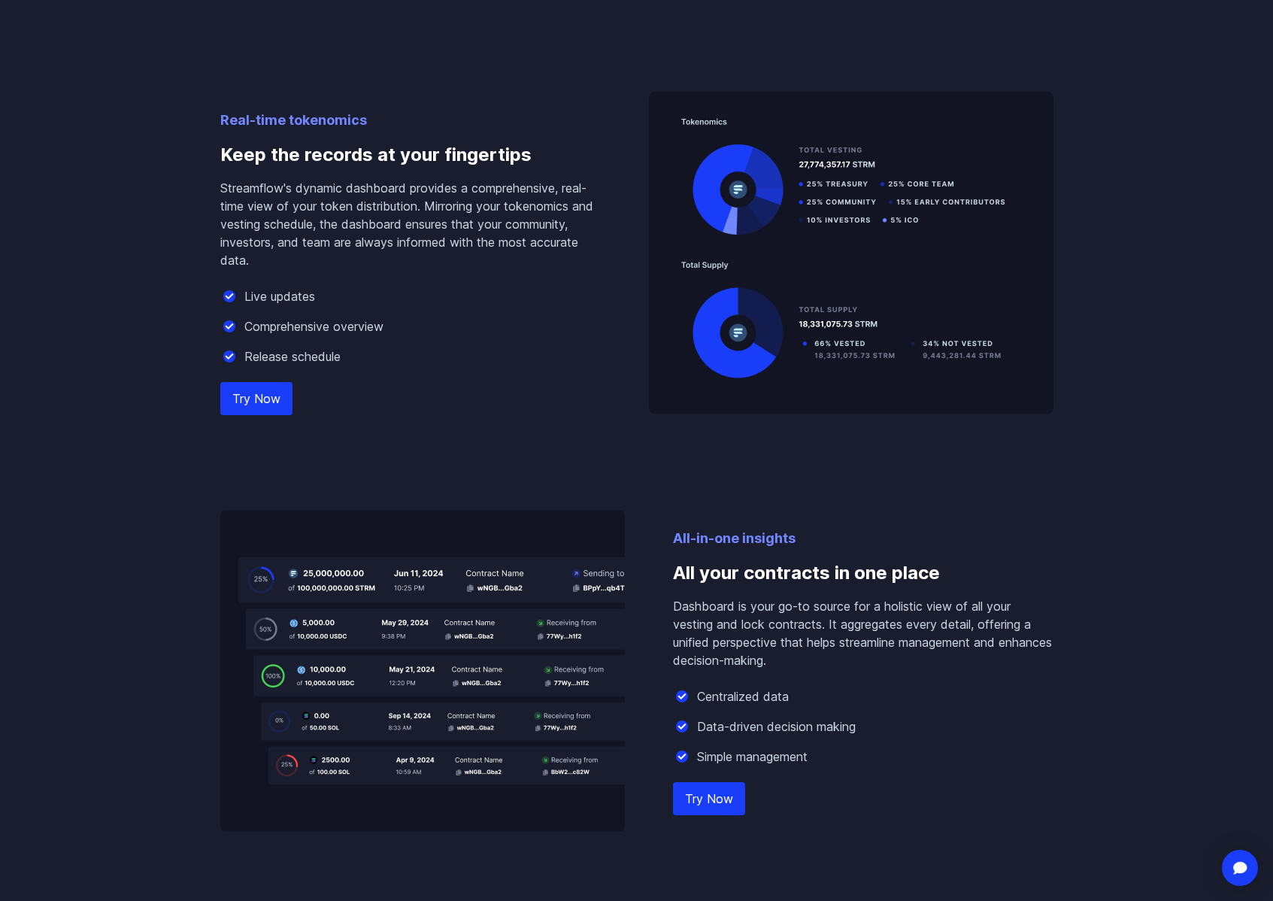
scroll to position [0, 0]
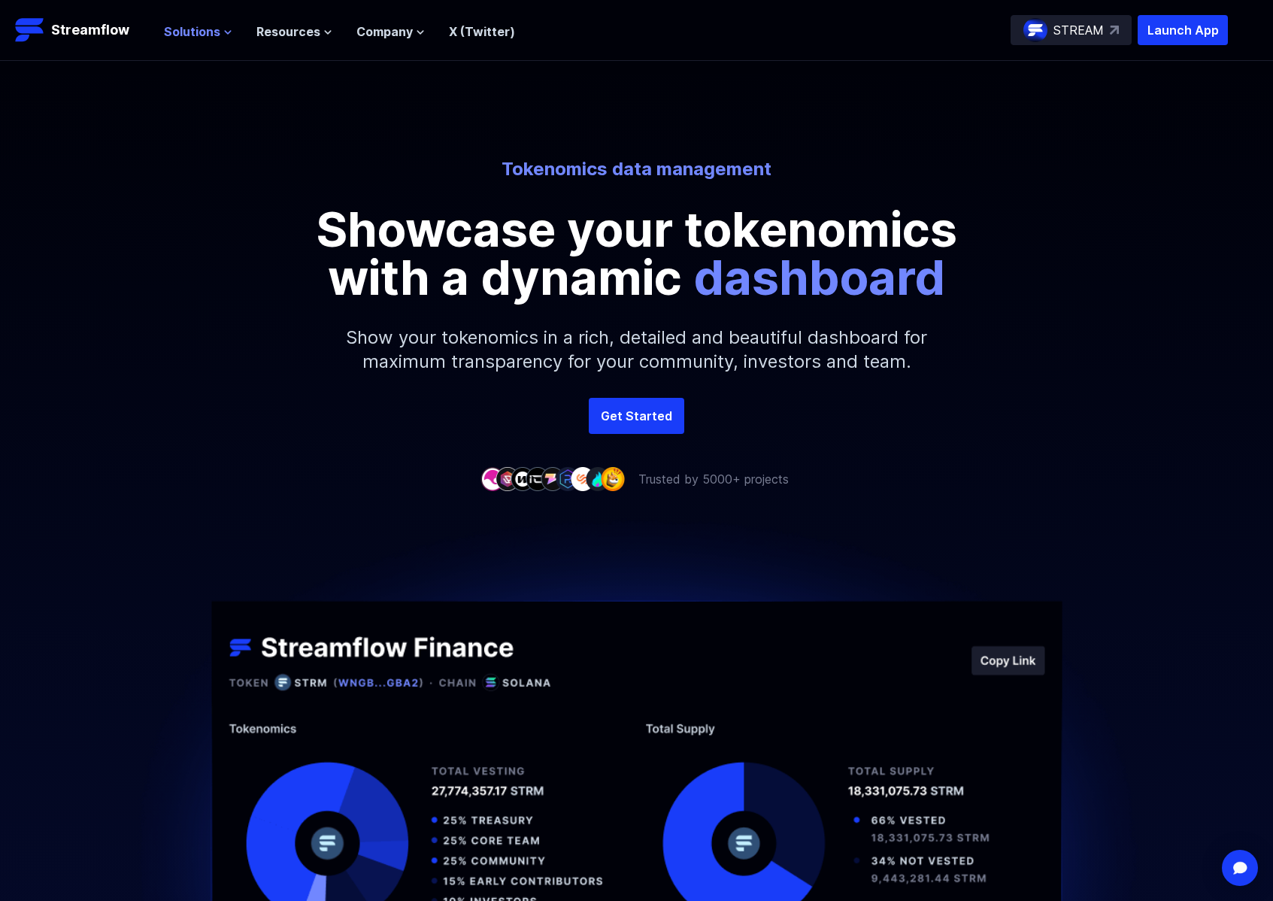
click at [213, 39] on span "Solutions" at bounding box center [192, 32] width 56 height 18
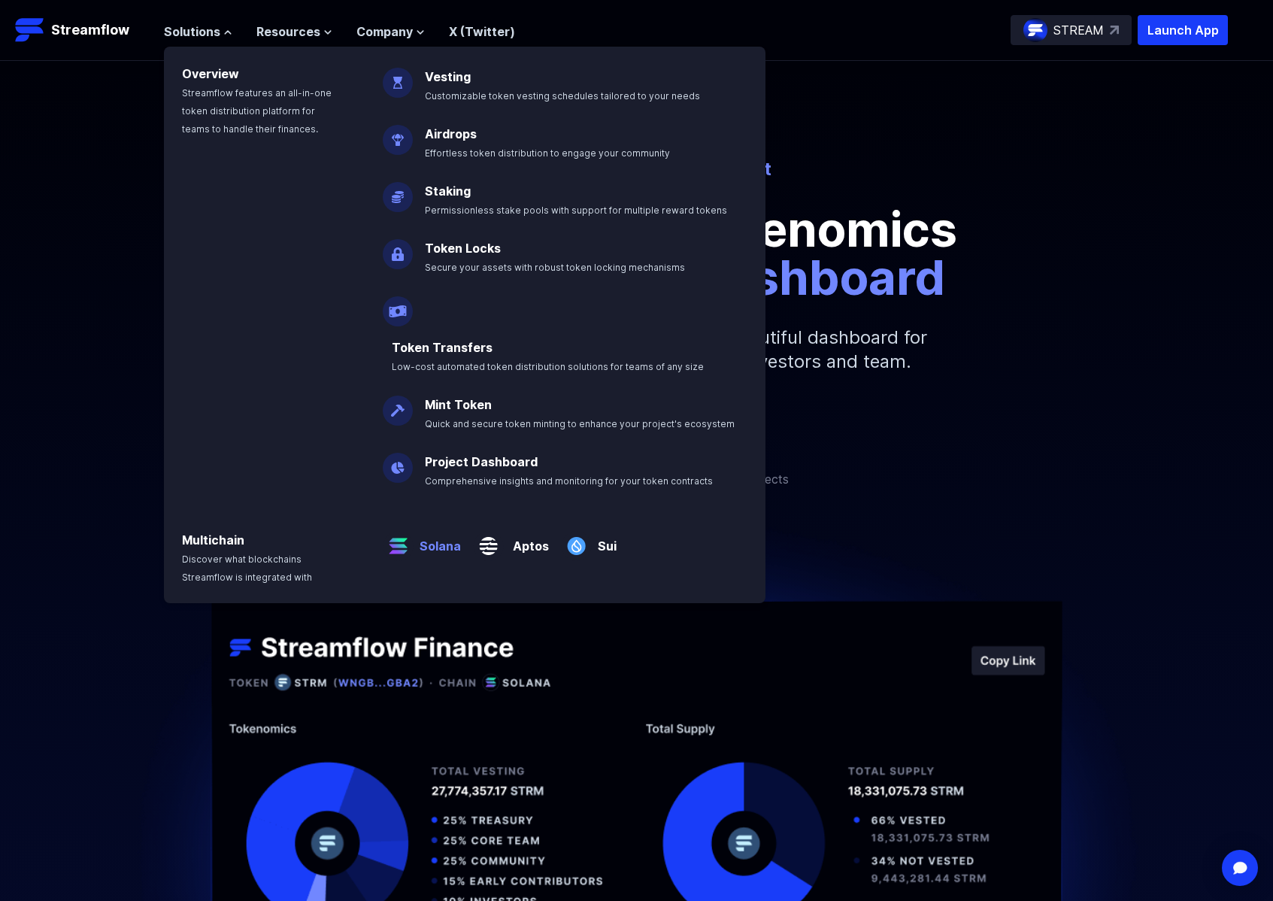
click at [445, 525] on p "Solana" at bounding box center [437, 540] width 47 height 30
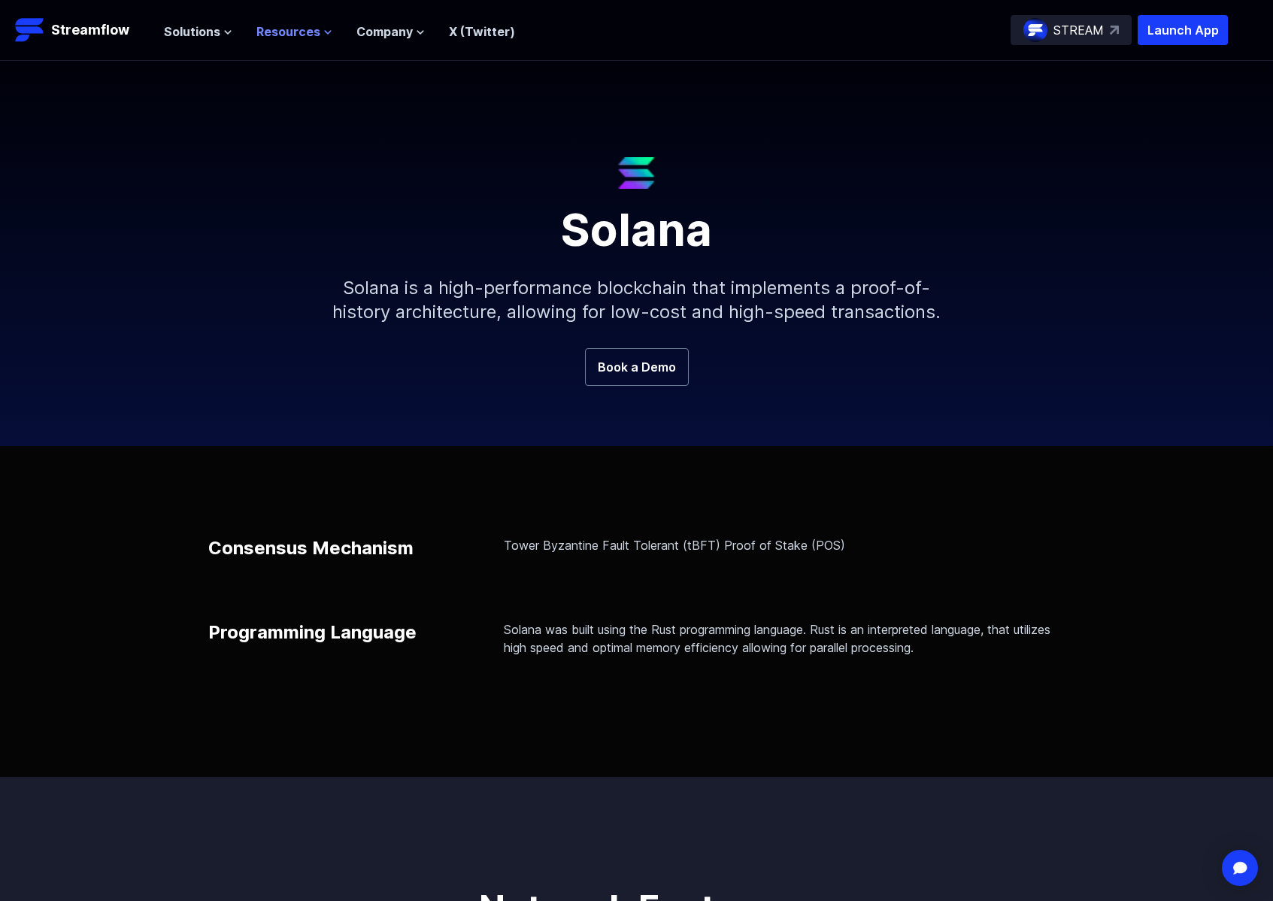
click at [312, 38] on span "Resources" at bounding box center [288, 32] width 64 height 18
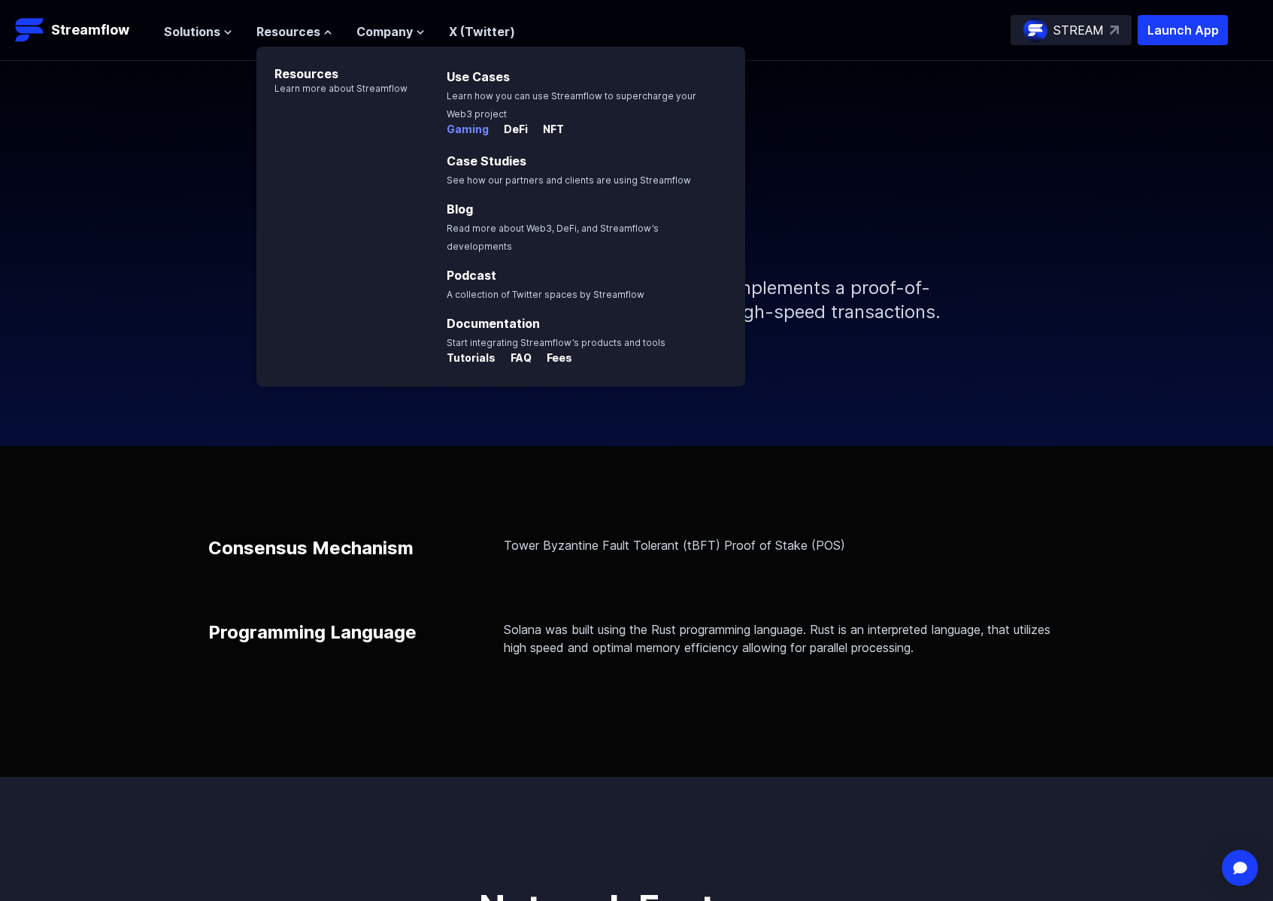
click at [464, 134] on p "Gaming" at bounding box center [468, 129] width 42 height 15
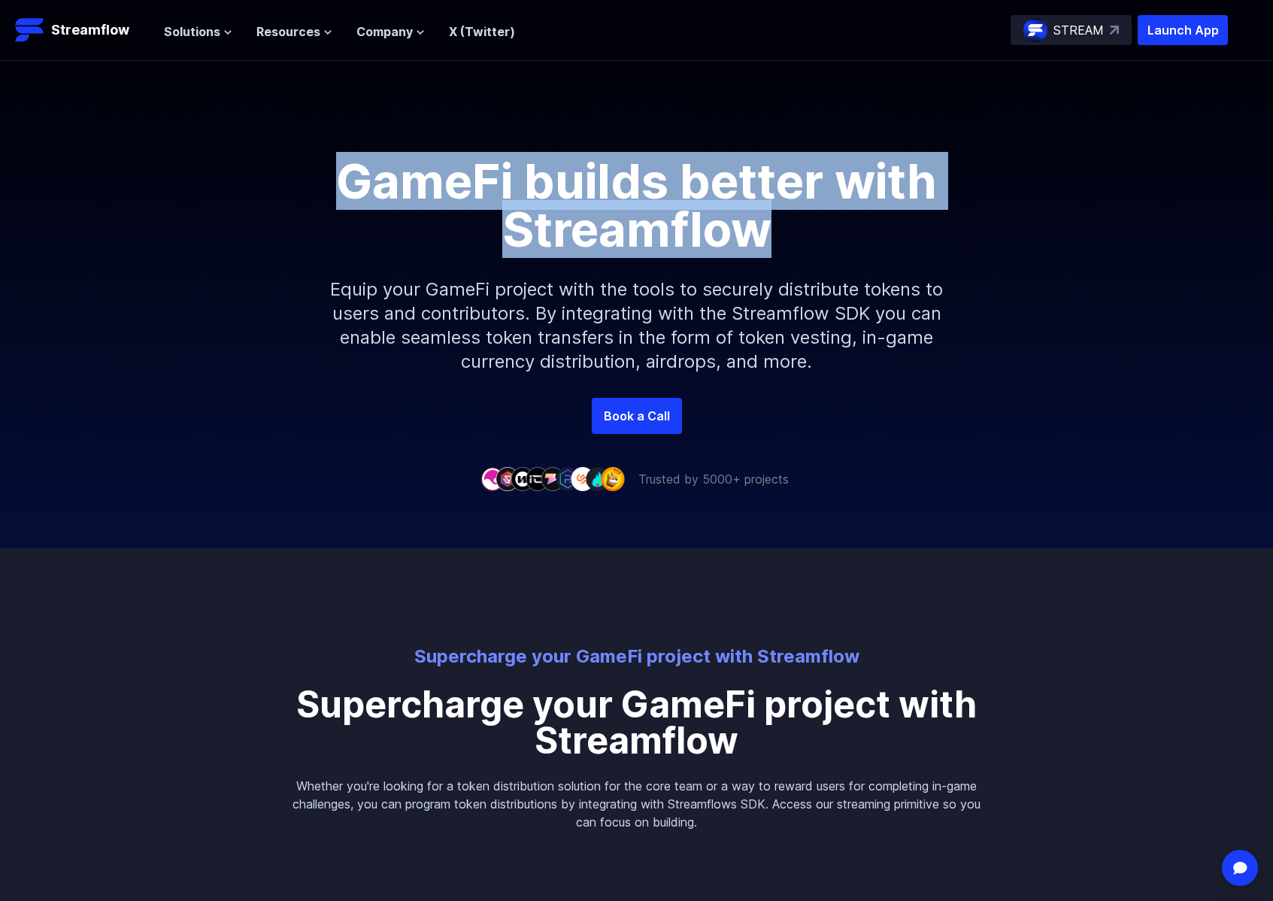
drag, startPoint x: 351, startPoint y: 171, endPoint x: 794, endPoint y: 232, distance: 447.2
click at [794, 232] on h1 "GameFi builds better with Streamflow" at bounding box center [637, 205] width 677 height 96
copy h1 "GameFi builds better with Streamflow"
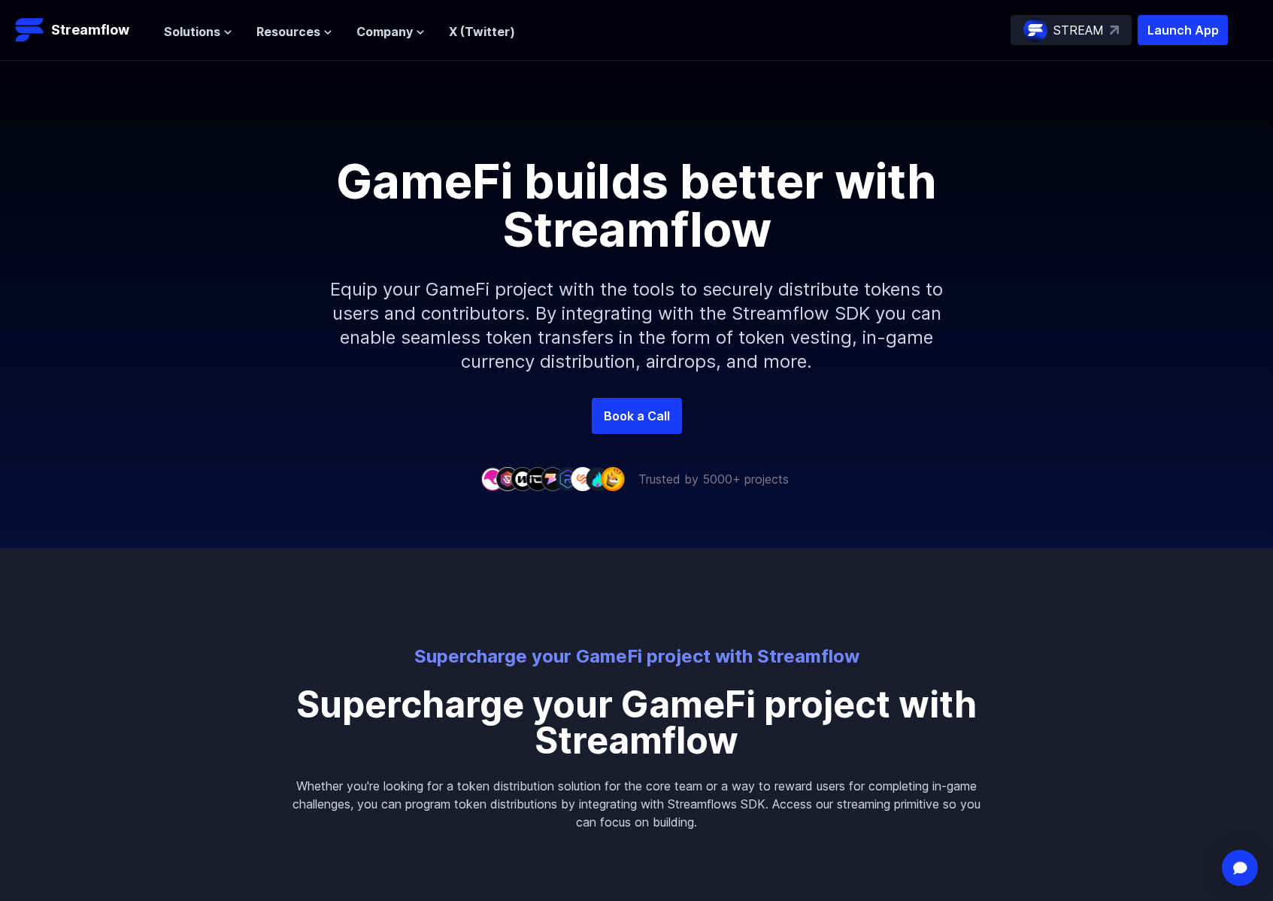
drag, startPoint x: 550, startPoint y: 329, endPoint x: 519, endPoint y: 329, distance: 30.8
click at [550, 329] on p "Equip your GameFi project with the tools to securely distribute tokens to users…" at bounding box center [637, 325] width 647 height 144
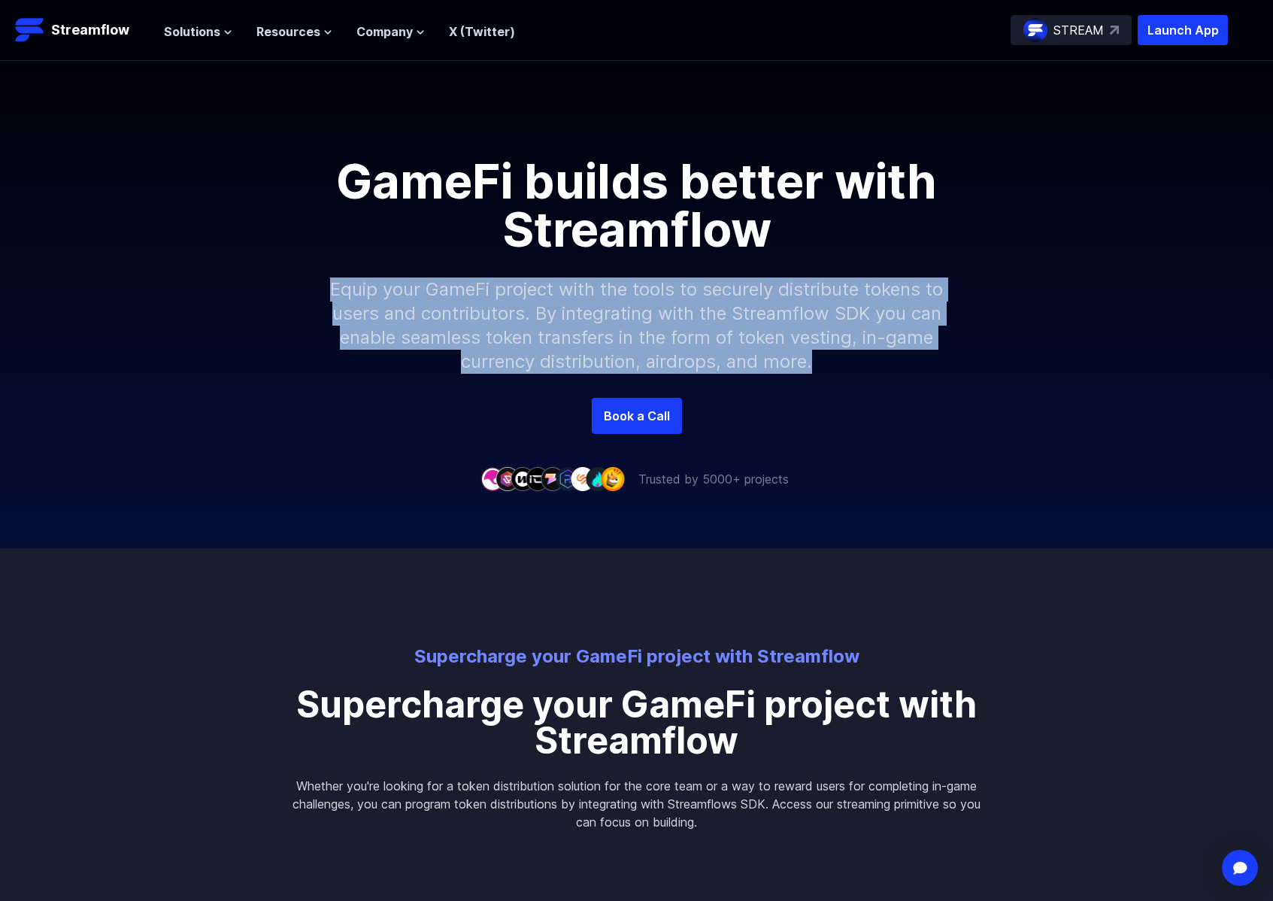
drag, startPoint x: 325, startPoint y: 286, endPoint x: 827, endPoint y: 358, distance: 507.6
click at [827, 358] on p "Equip your GameFi project with the tools to securely distribute tokens to users…" at bounding box center [637, 325] width 647 height 144
copy p "Equip your GameFi project with the tools to securely distribute tokens to users…"
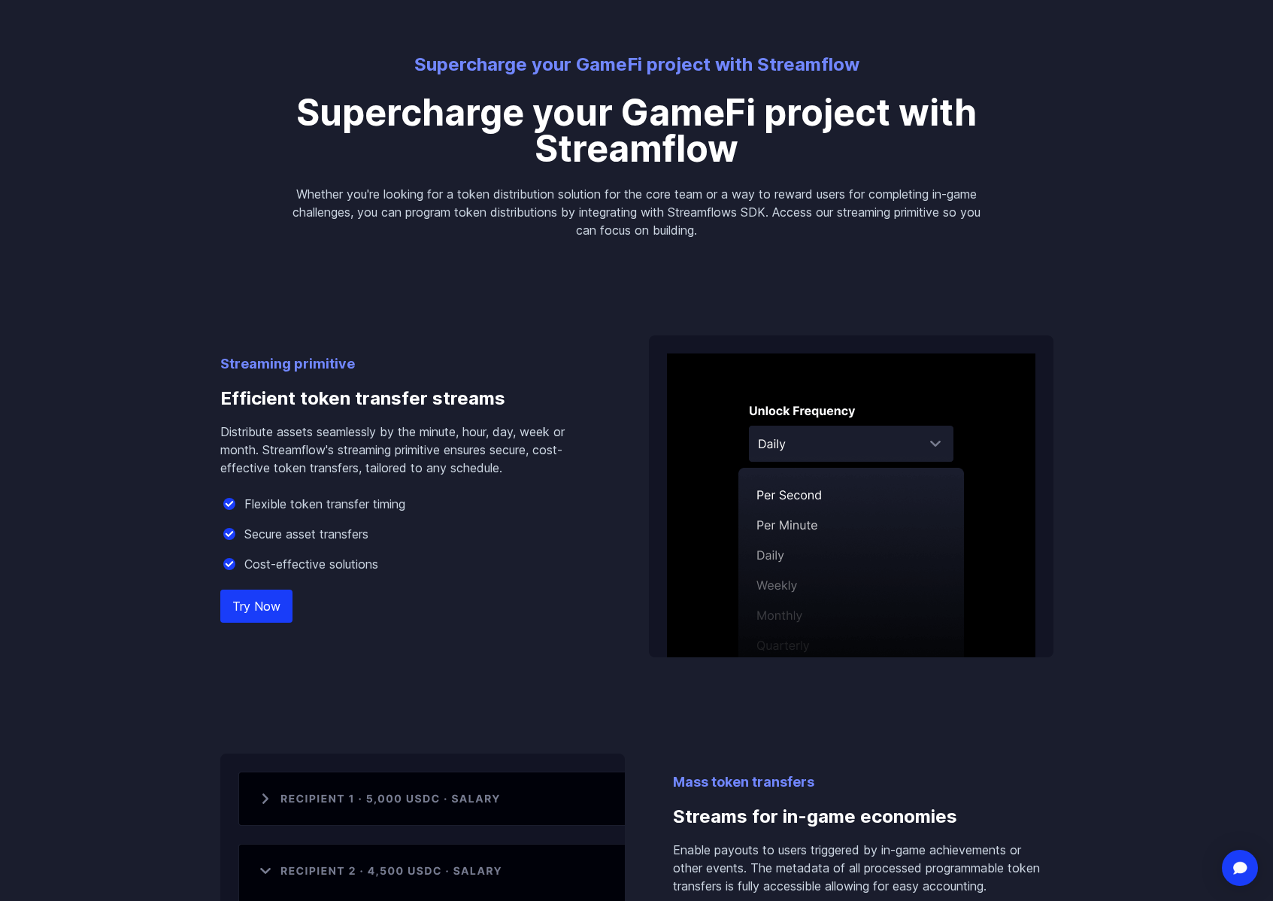
scroll to position [630, 0]
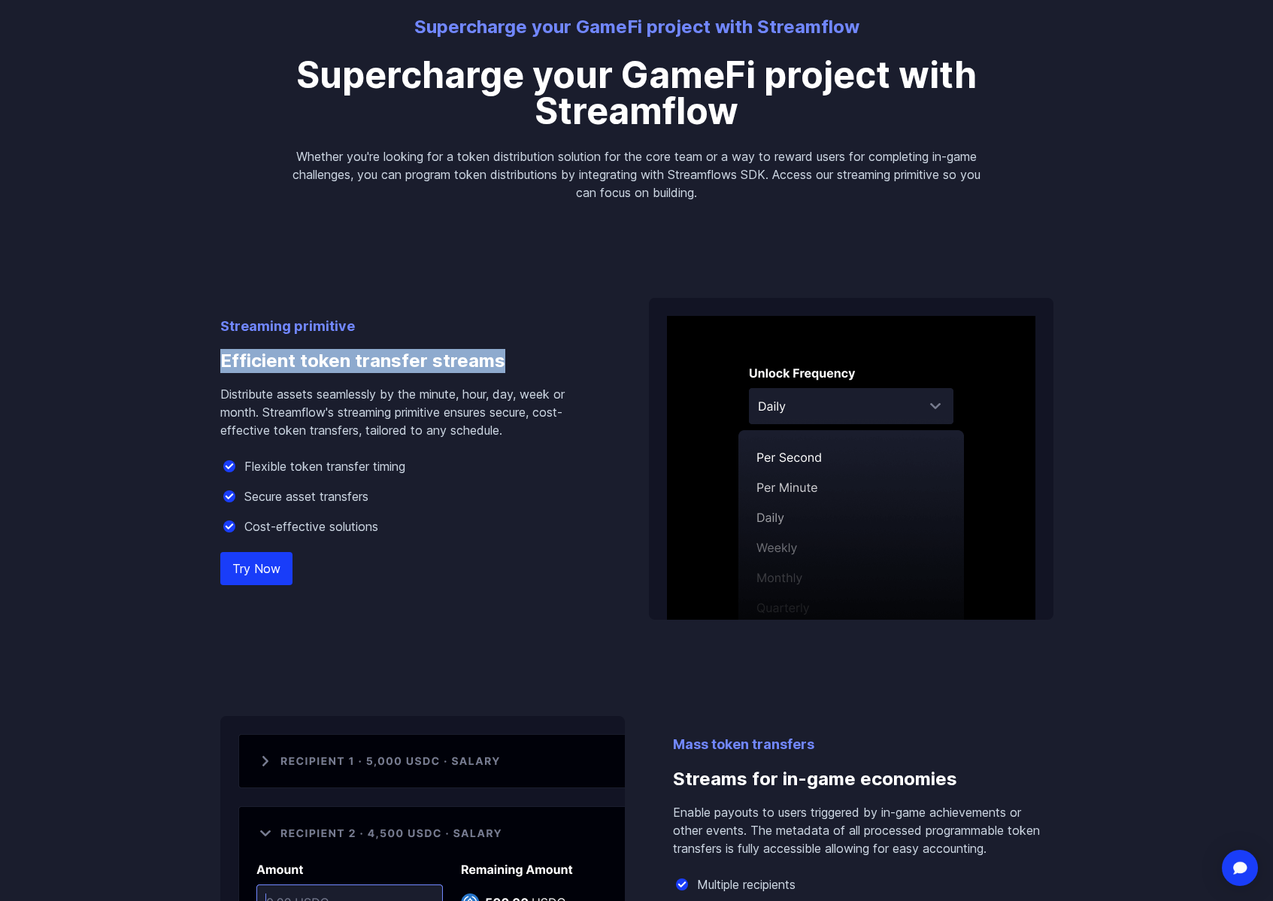
drag, startPoint x: 218, startPoint y: 357, endPoint x: 512, endPoint y: 373, distance: 294.5
click at [512, 373] on div "Streaming primitive Efficient token transfer streams Distribute assets seamless…" at bounding box center [636, 620] width 857 height 836
copy h3 "Efficient token transfer streams"
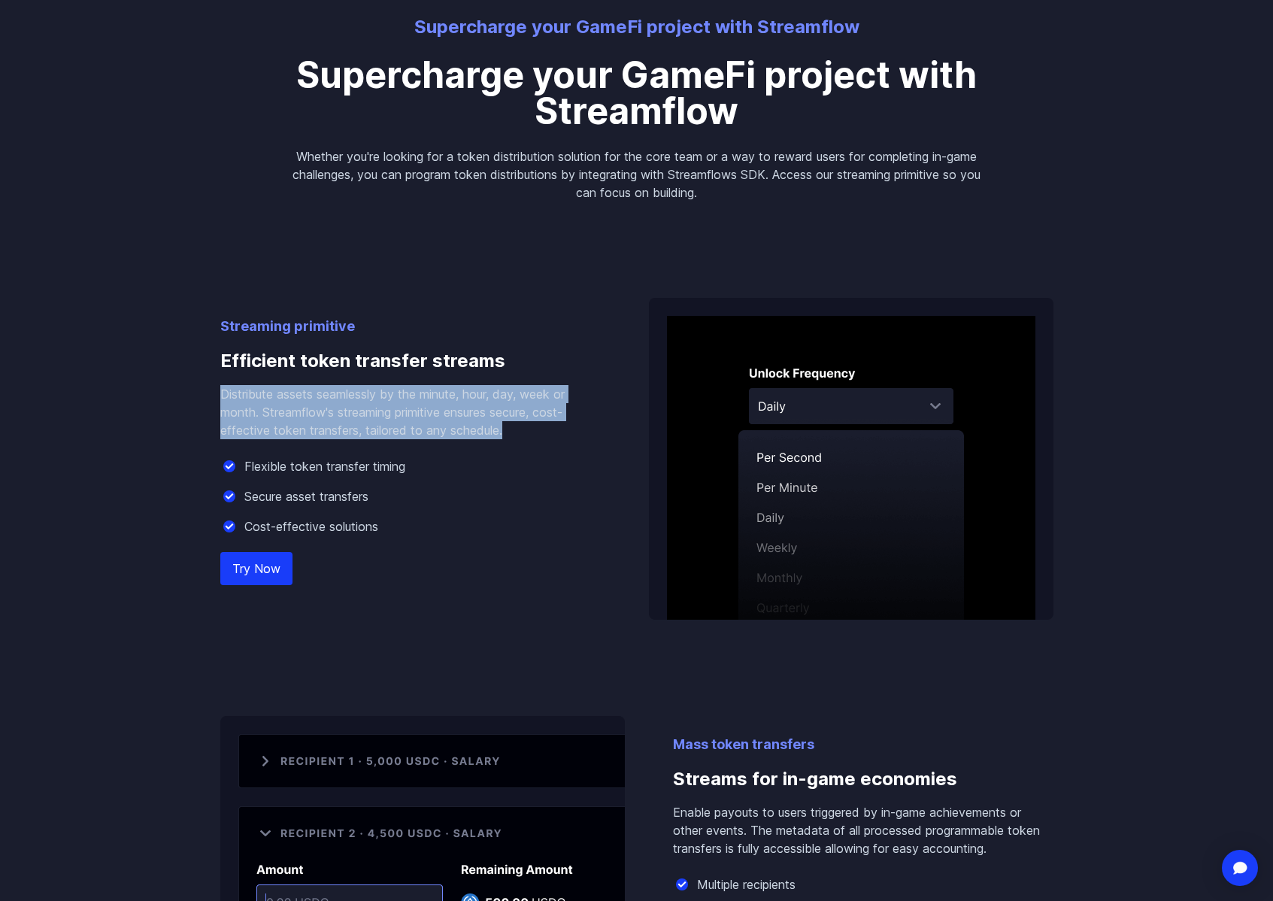
drag, startPoint x: 219, startPoint y: 393, endPoint x: 520, endPoint y: 429, distance: 302.9
click at [520, 429] on p "Distribute assets seamlessly by the minute, hour, day, week or month. Streamflo…" at bounding box center [410, 412] width 381 height 54
copy p "Distribute assets seamlessly by the minute, hour, day, week or month. Streamflo…"
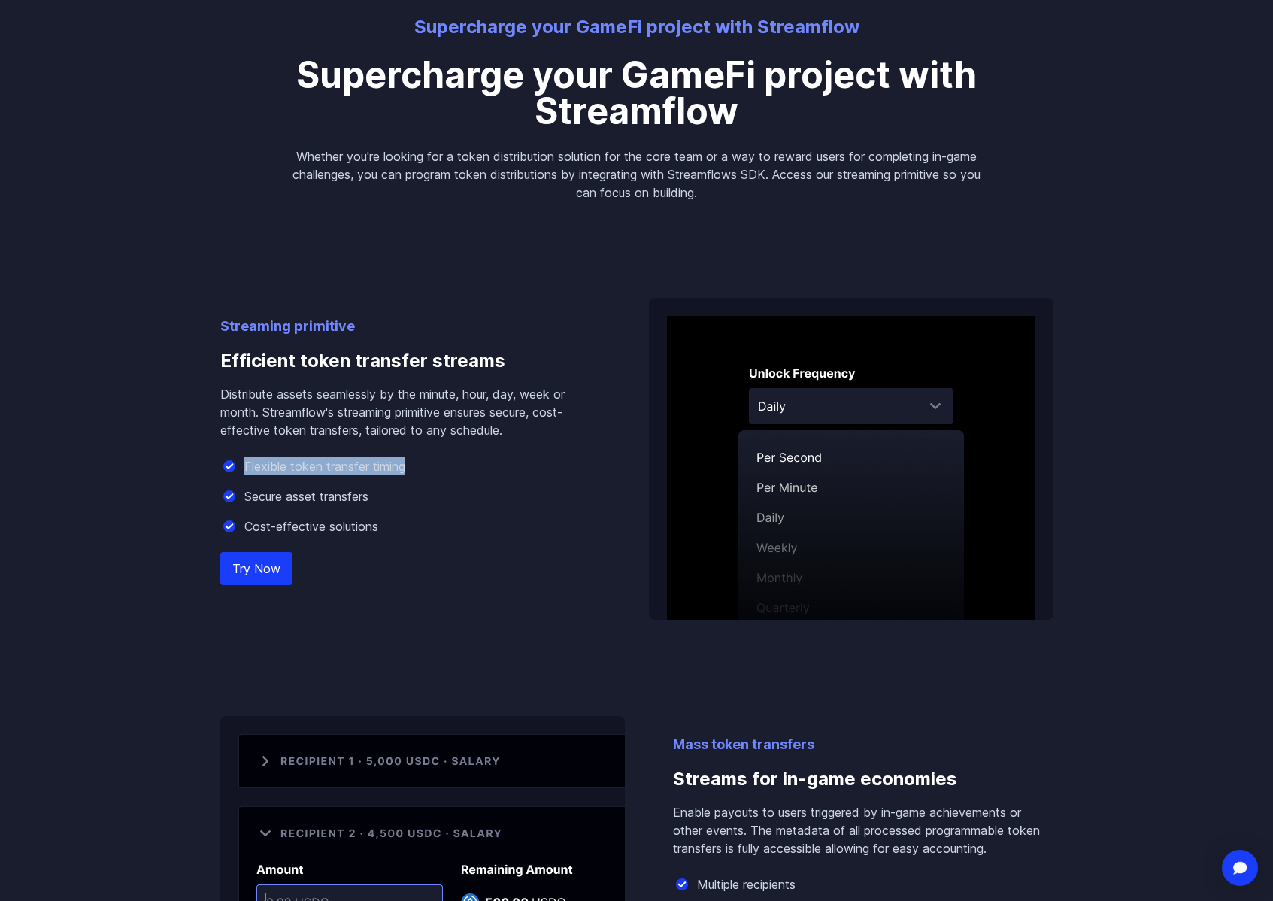
drag, startPoint x: 244, startPoint y: 462, endPoint x: 414, endPoint y: 470, distance: 170.9
click at [414, 470] on div "Flexible token transfer timing" at bounding box center [410, 466] width 381 height 18
copy p "Flexible token transfer timing"
drag, startPoint x: 244, startPoint y: 496, endPoint x: 397, endPoint y: 499, distance: 153.5
click at [397, 499] on div "Secure asset transfers" at bounding box center [410, 496] width 381 height 18
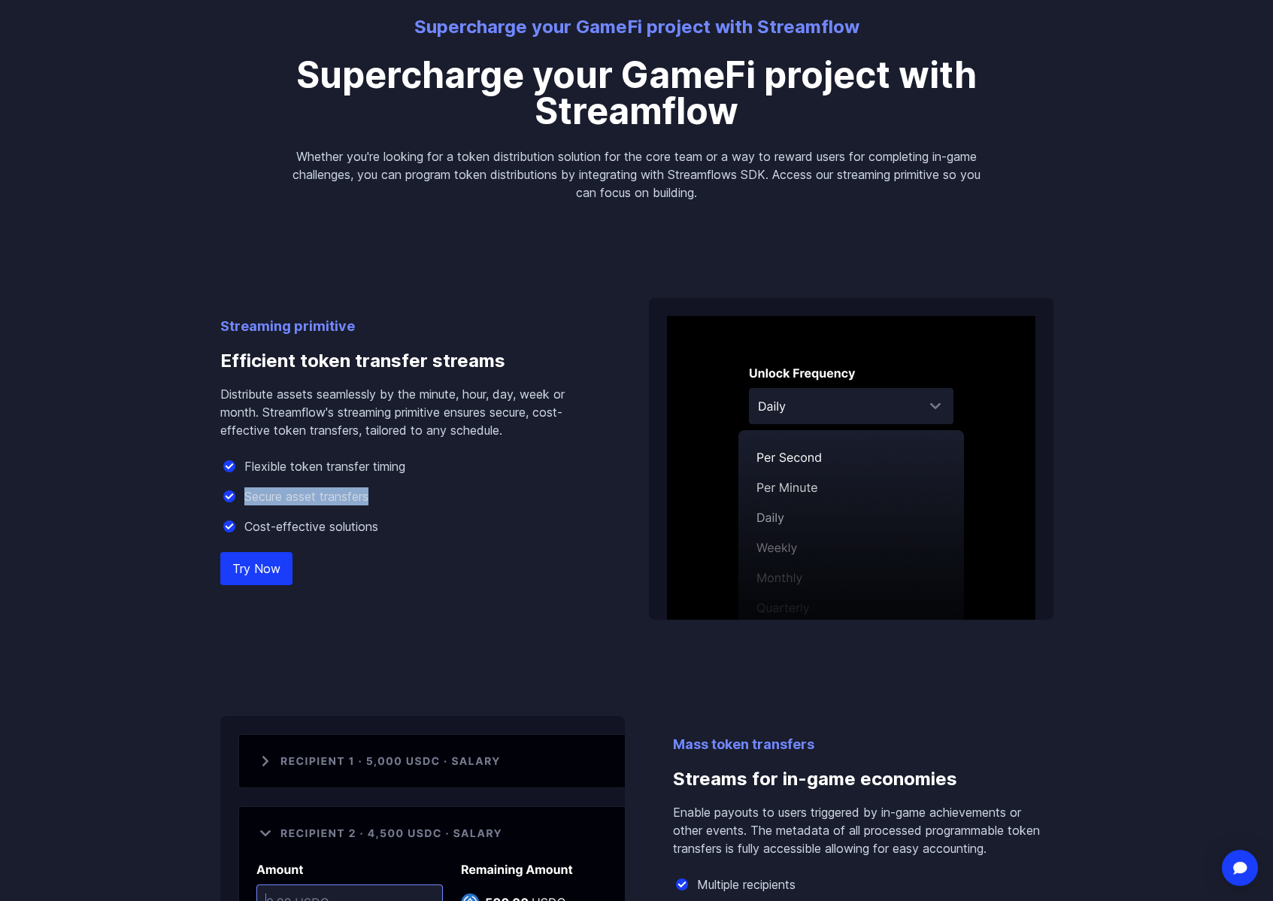
copy p "Secure asset transfers"
drag, startPoint x: 243, startPoint y: 527, endPoint x: 433, endPoint y: 532, distance: 190.4
click at [433, 532] on div "Cost-effective solutions" at bounding box center [410, 526] width 381 height 18
copy p "Cost-effective solutions"
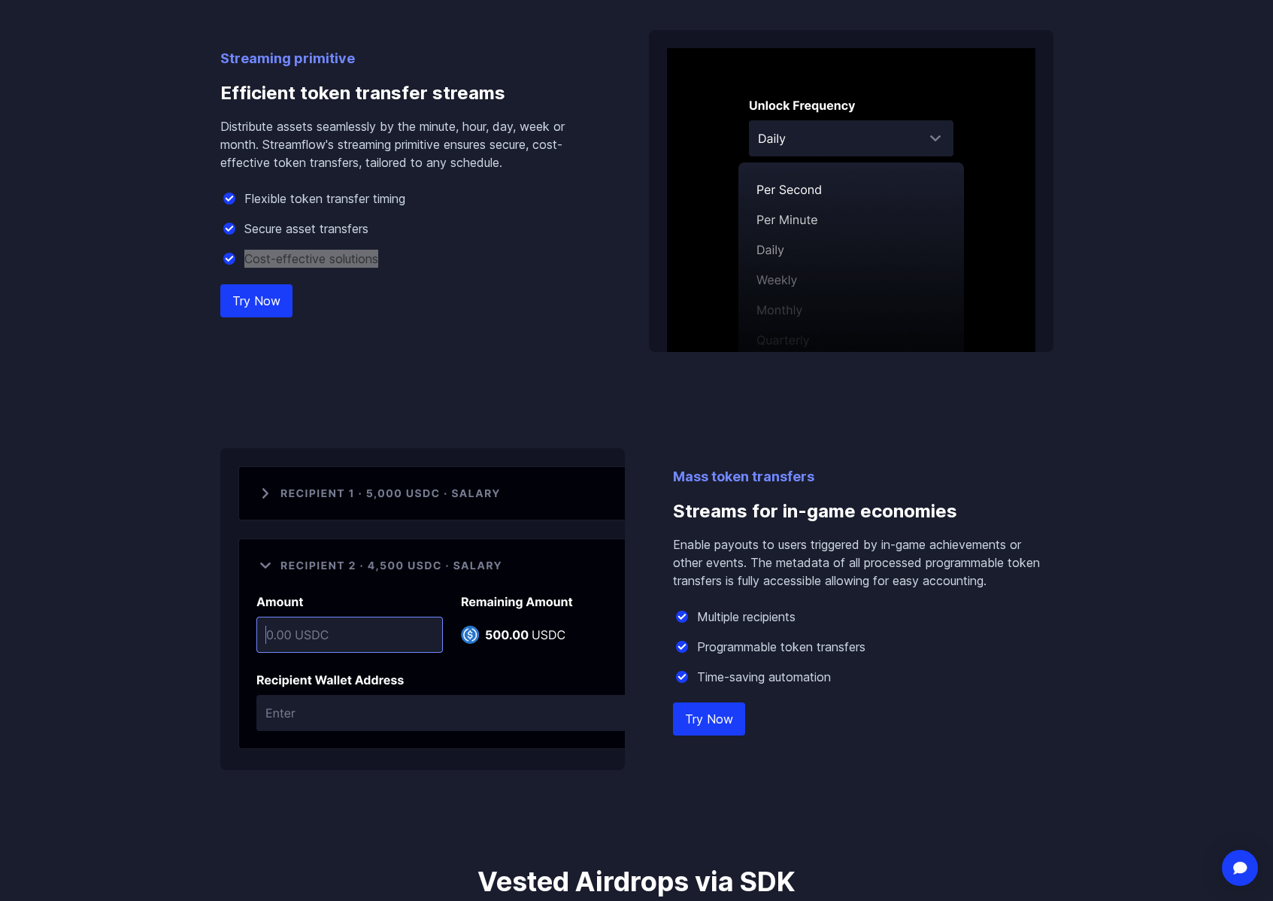
scroll to position [1064, 0]
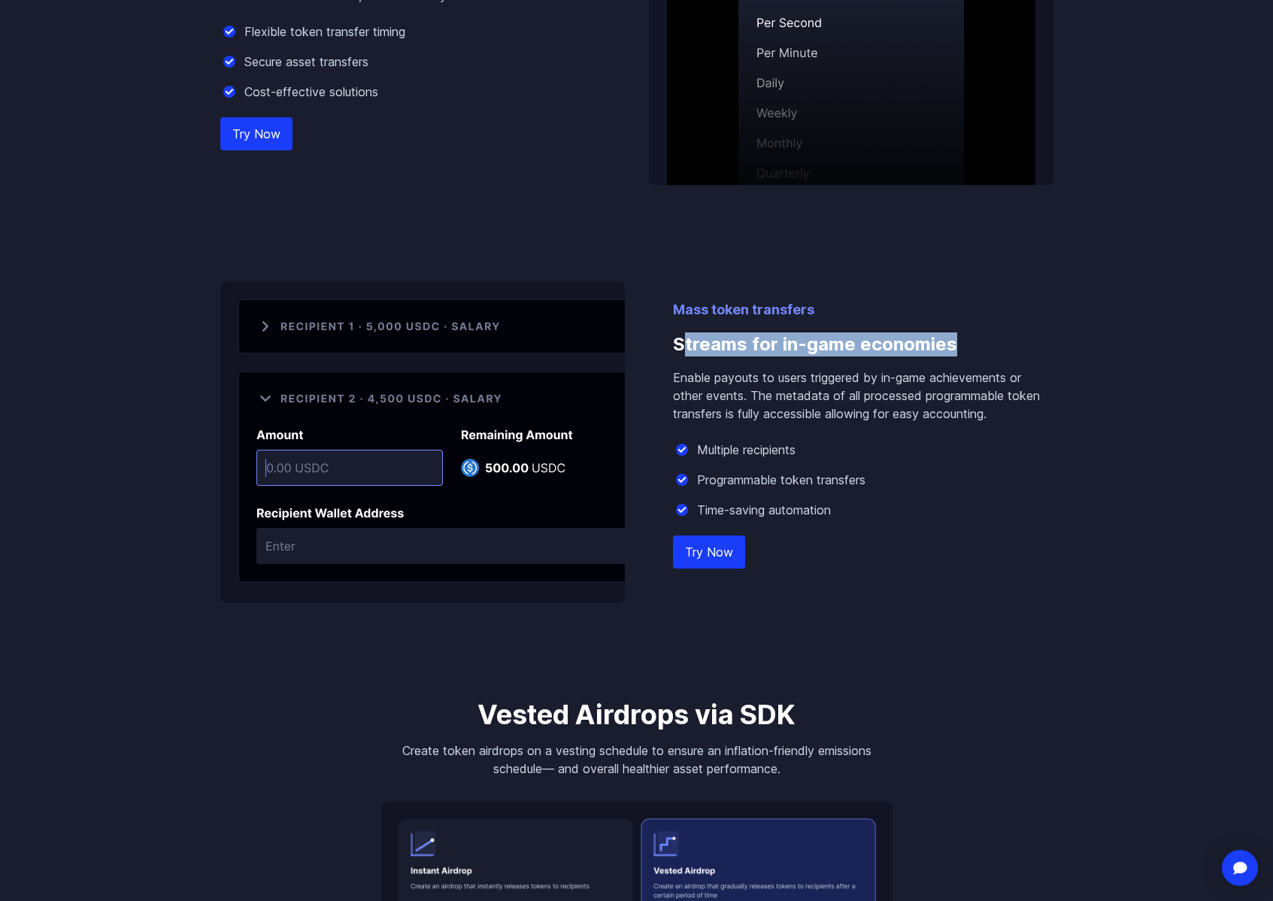
drag, startPoint x: 681, startPoint y: 338, endPoint x: 998, endPoint y: 344, distance: 316.7
click at [998, 344] on h3 "Streams for in-game economies" at bounding box center [863, 344] width 381 height 48
click at [985, 347] on h3 "Streams for in-game economies" at bounding box center [863, 344] width 381 height 48
drag, startPoint x: 979, startPoint y: 344, endPoint x: 665, endPoint y: 344, distance: 313.6
click at [665, 344] on div "Mass token transfers Streams for in-game economies Enable payouts to users trig…" at bounding box center [636, 442] width 833 height 322
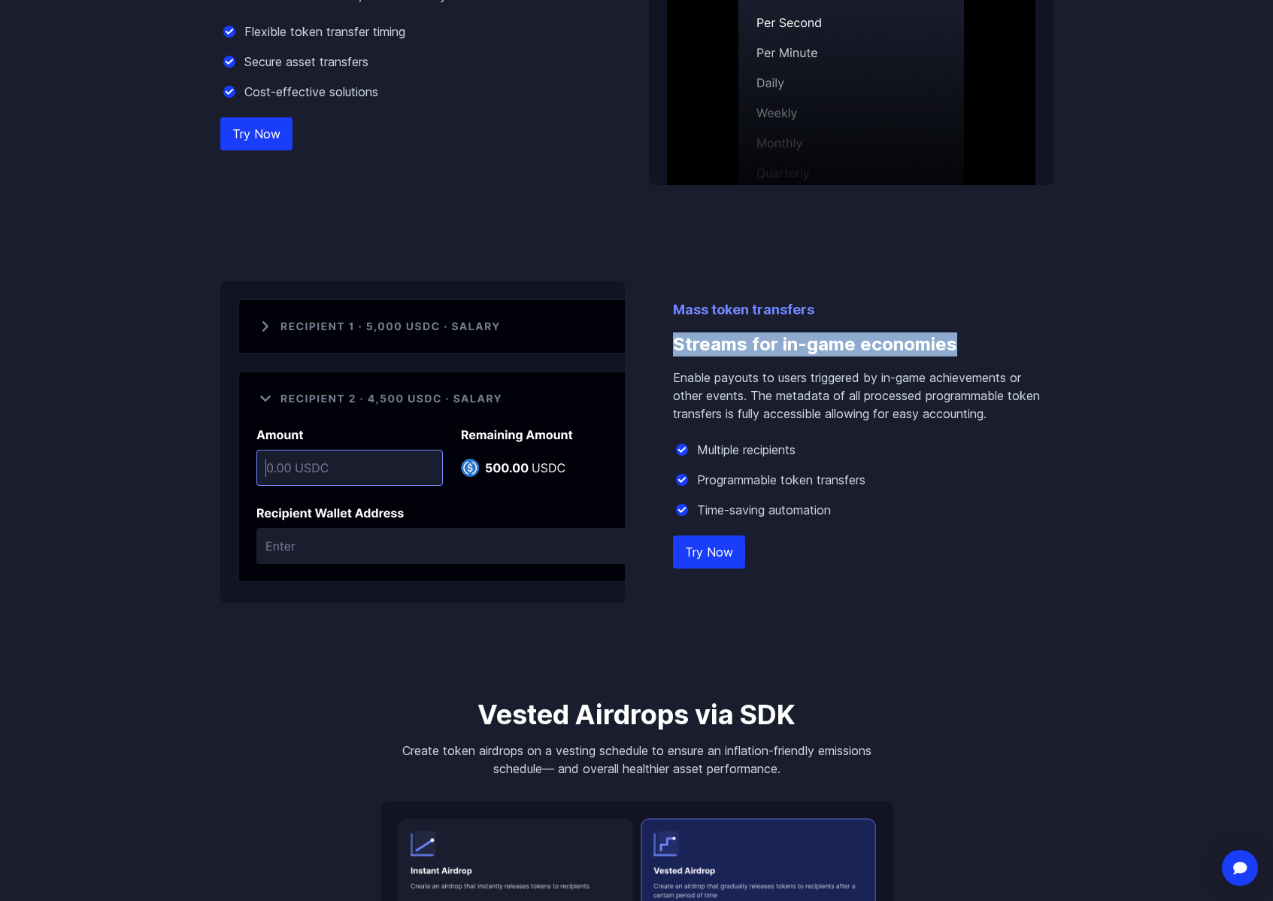
copy h3 "Streams for in-game economies"
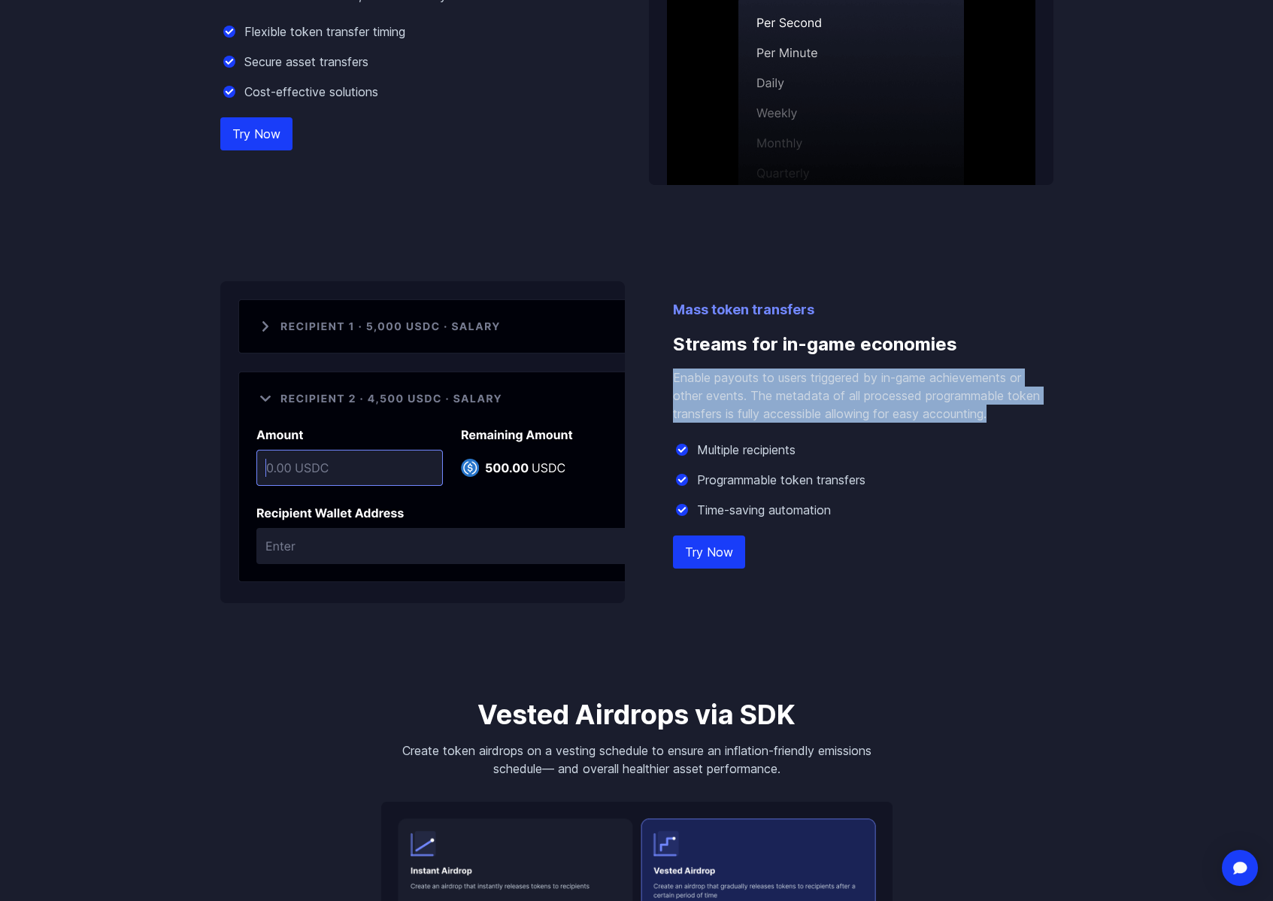
drag, startPoint x: 685, startPoint y: 375, endPoint x: 1000, endPoint y: 417, distance: 317.8
click at [1000, 417] on p "Enable payouts to users triggered by in-game achievements or other events. The …" at bounding box center [863, 396] width 381 height 54
copy p "Enable payouts to users triggered by in-game achievements or other events. The …"
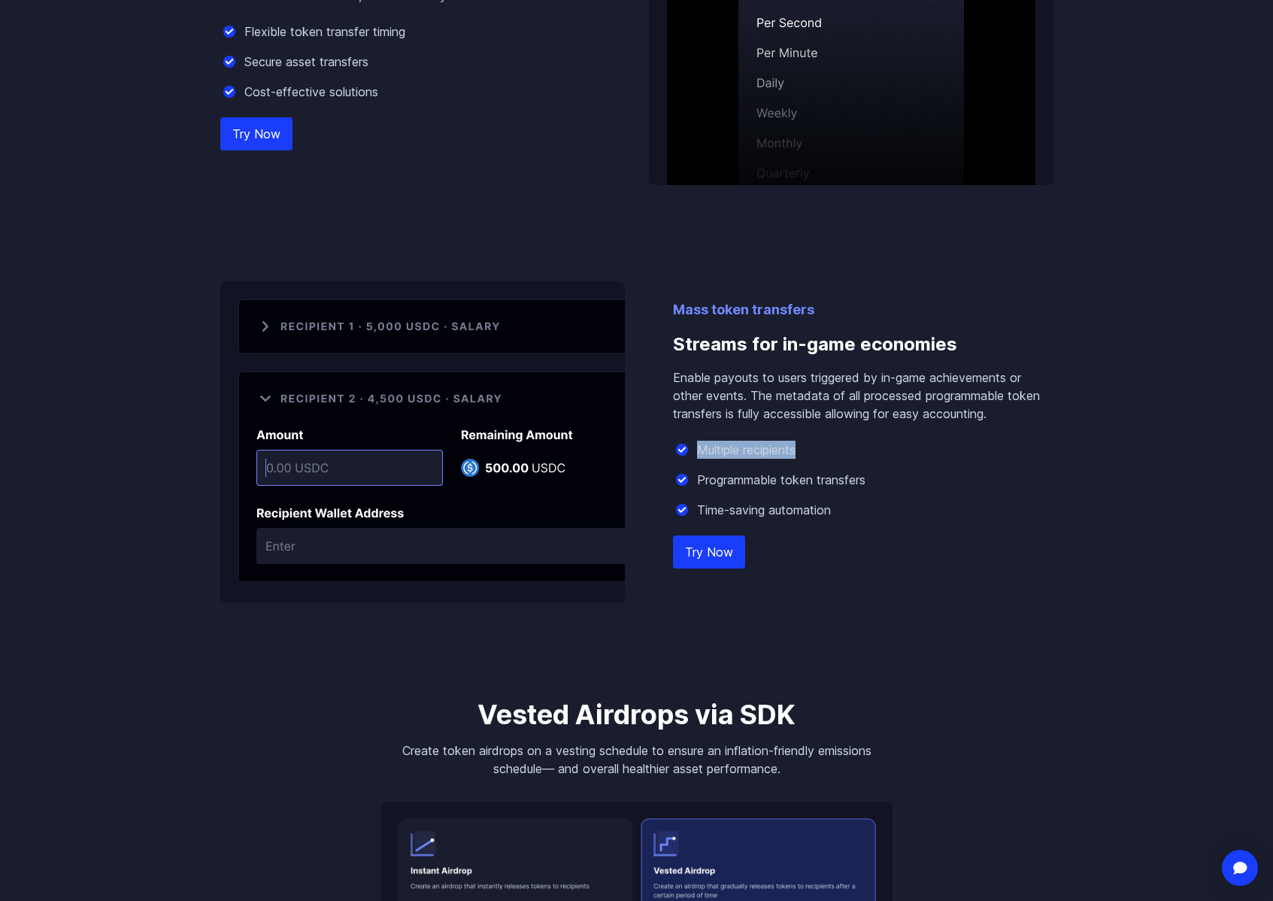
drag, startPoint x: 697, startPoint y: 452, endPoint x: 868, endPoint y: 450, distance: 170.7
click at [868, 450] on div "Multiple recipients" at bounding box center [863, 450] width 381 height 18
copy p "Multiple recipients"
drag, startPoint x: 696, startPoint y: 481, endPoint x: 953, endPoint y: 490, distance: 256.6
click at [953, 490] on div "Multiple recipients Programmable token transfers Time-saving automation" at bounding box center [863, 480] width 381 height 78
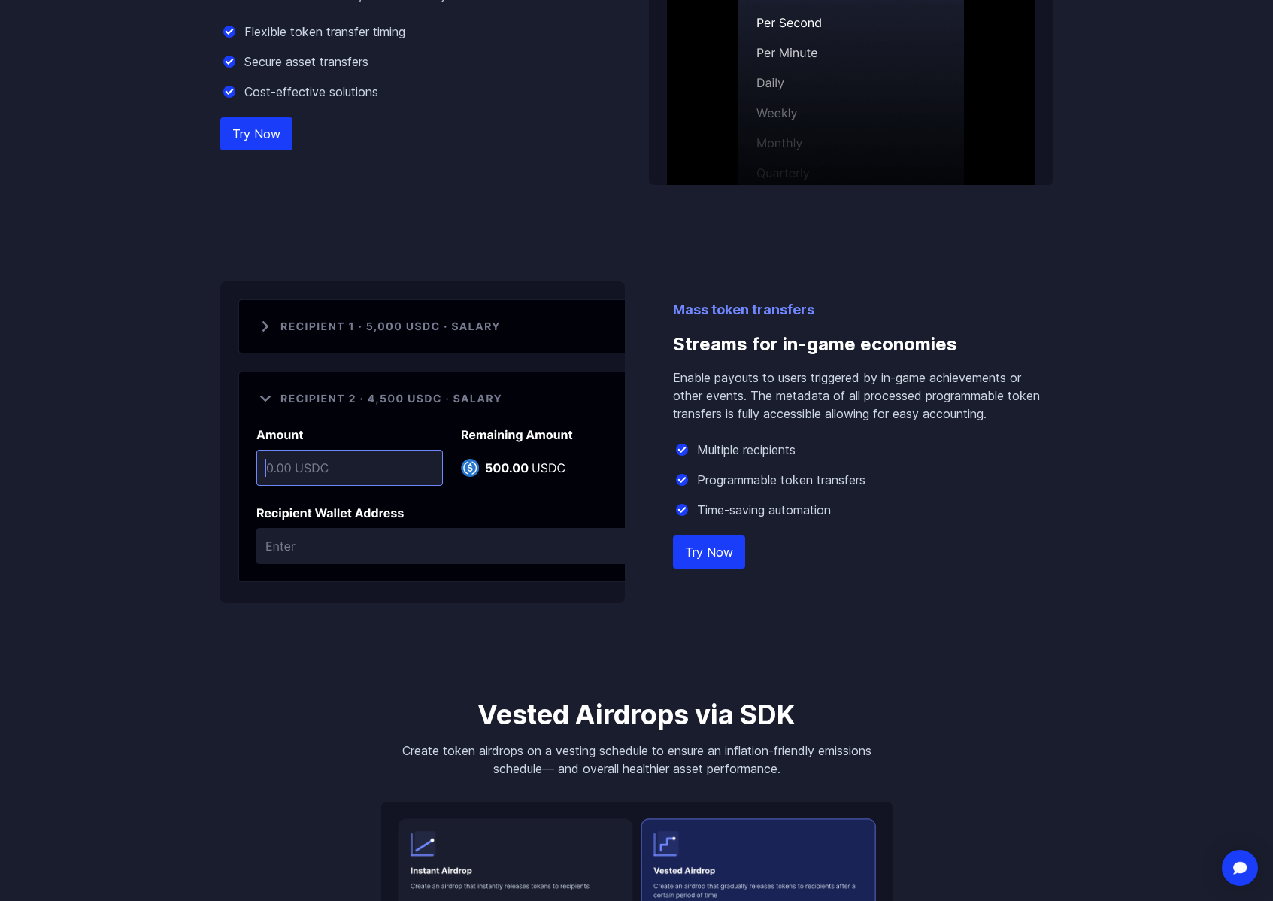
click at [927, 523] on div "Mass token transfers Streams for in-game economies Enable payouts to users trig…" at bounding box center [863, 451] width 381 height 304
drag, startPoint x: 698, startPoint y: 509, endPoint x: 863, endPoint y: 514, distance: 165.5
click at [863, 514] on div "Time-saving automation" at bounding box center [863, 510] width 381 height 18
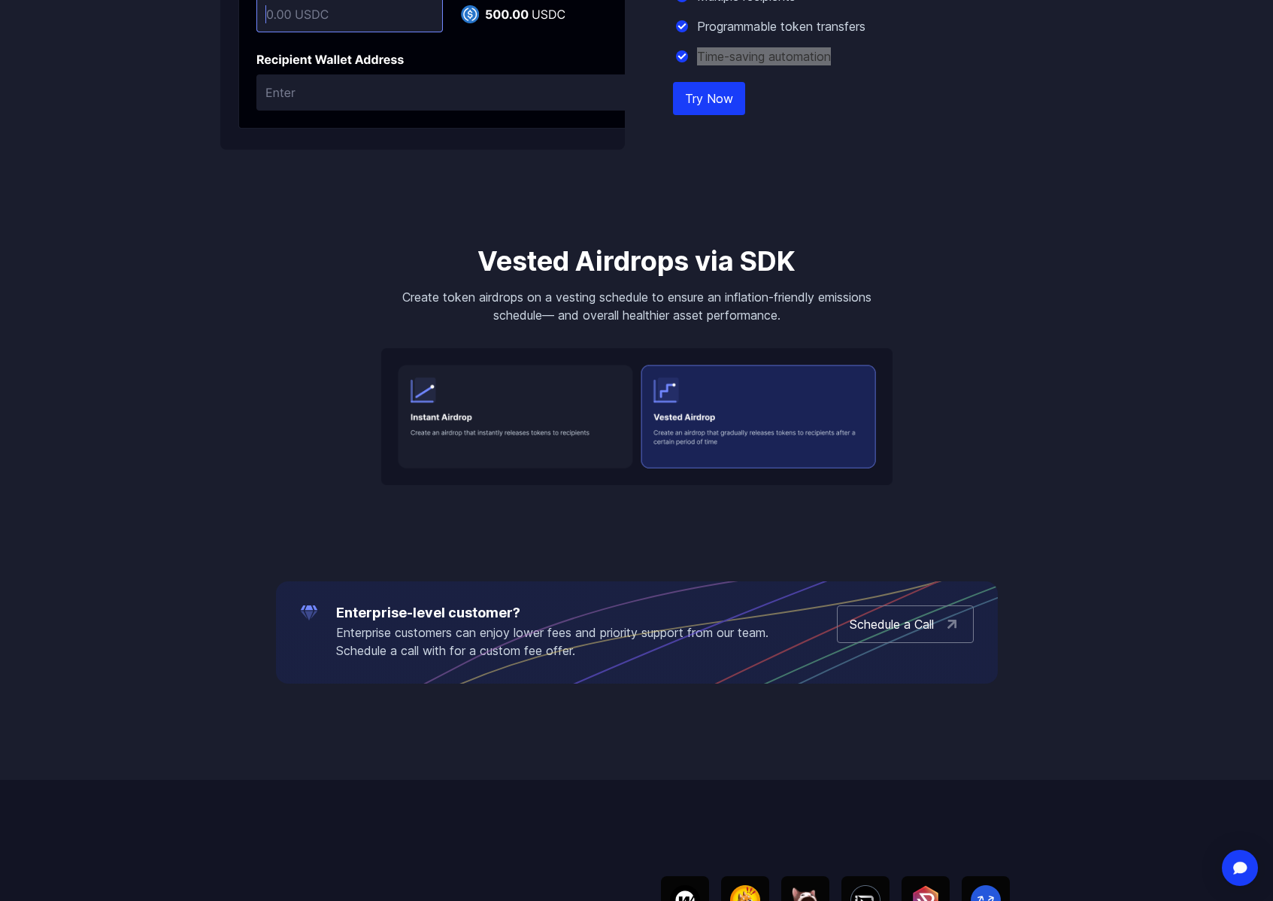
scroll to position [1513, 0]
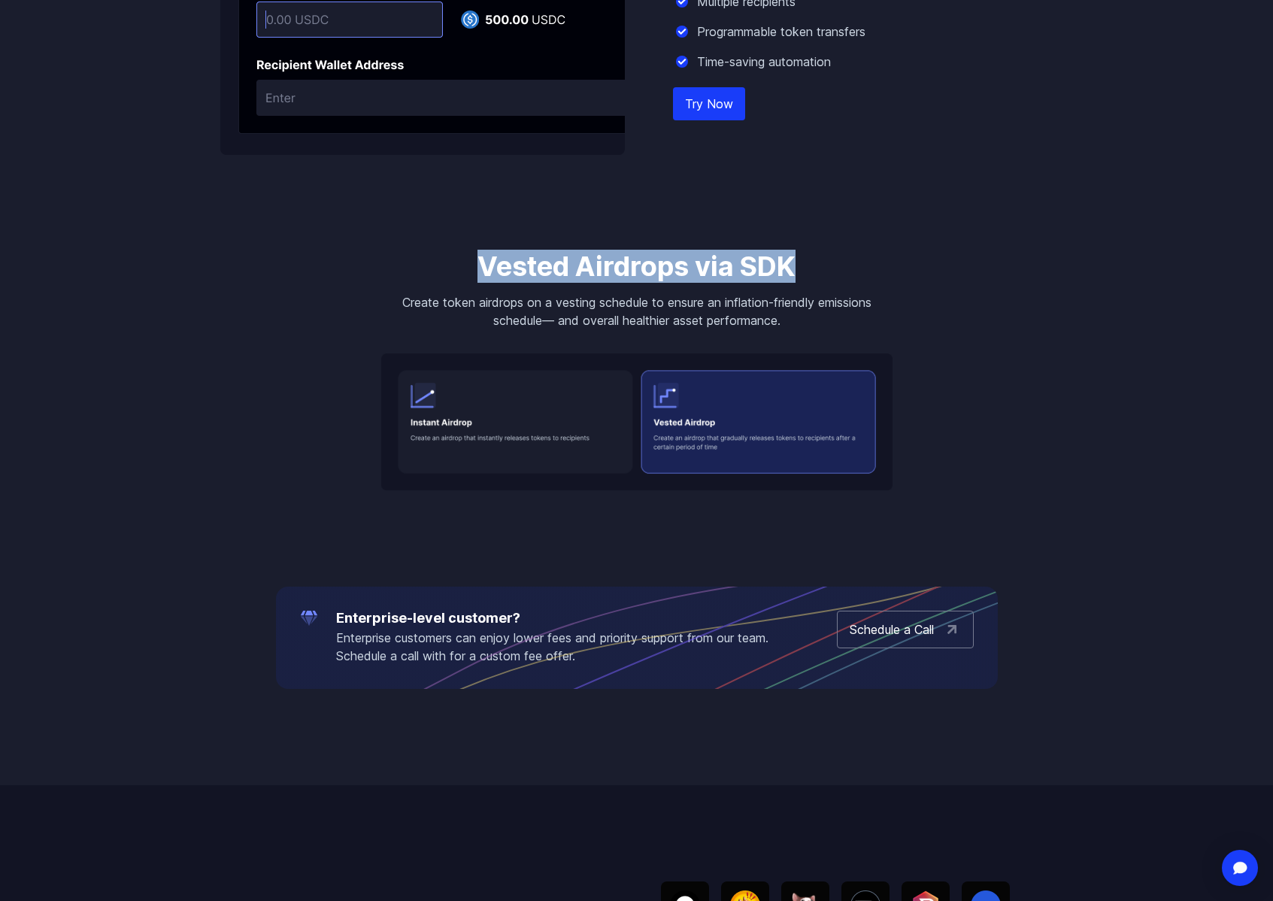
drag, startPoint x: 477, startPoint y: 259, endPoint x: 824, endPoint y: 273, distance: 347.0
click at [824, 273] on h3 "Vested Airdrops via SDK" at bounding box center [636, 266] width 511 height 30
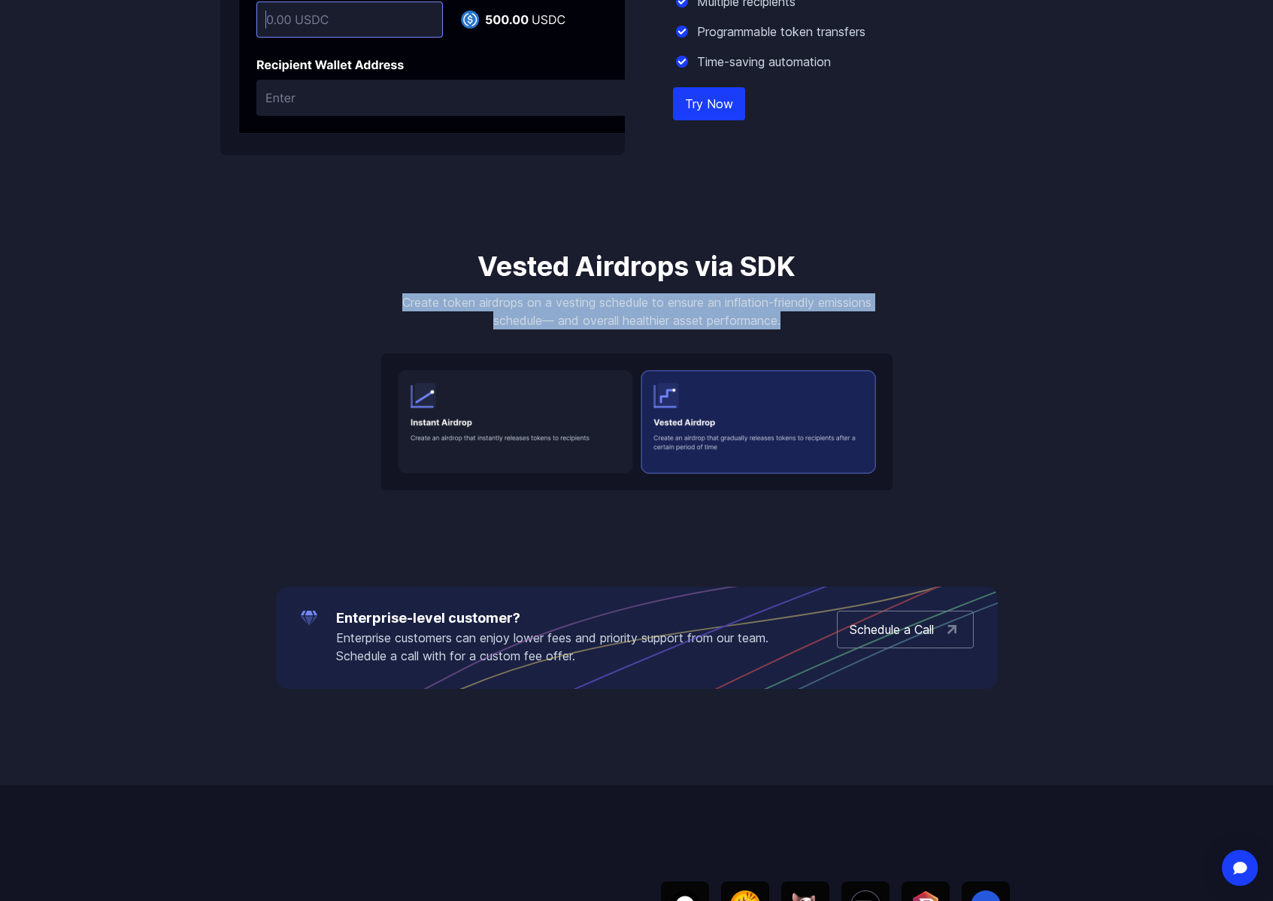
drag, startPoint x: 396, startPoint y: 301, endPoint x: 837, endPoint y: 317, distance: 441.8
click at [837, 317] on p "Create token airdrops on a vesting schedule to ensure an inflation-friendly emi…" at bounding box center [636, 311] width 511 height 36
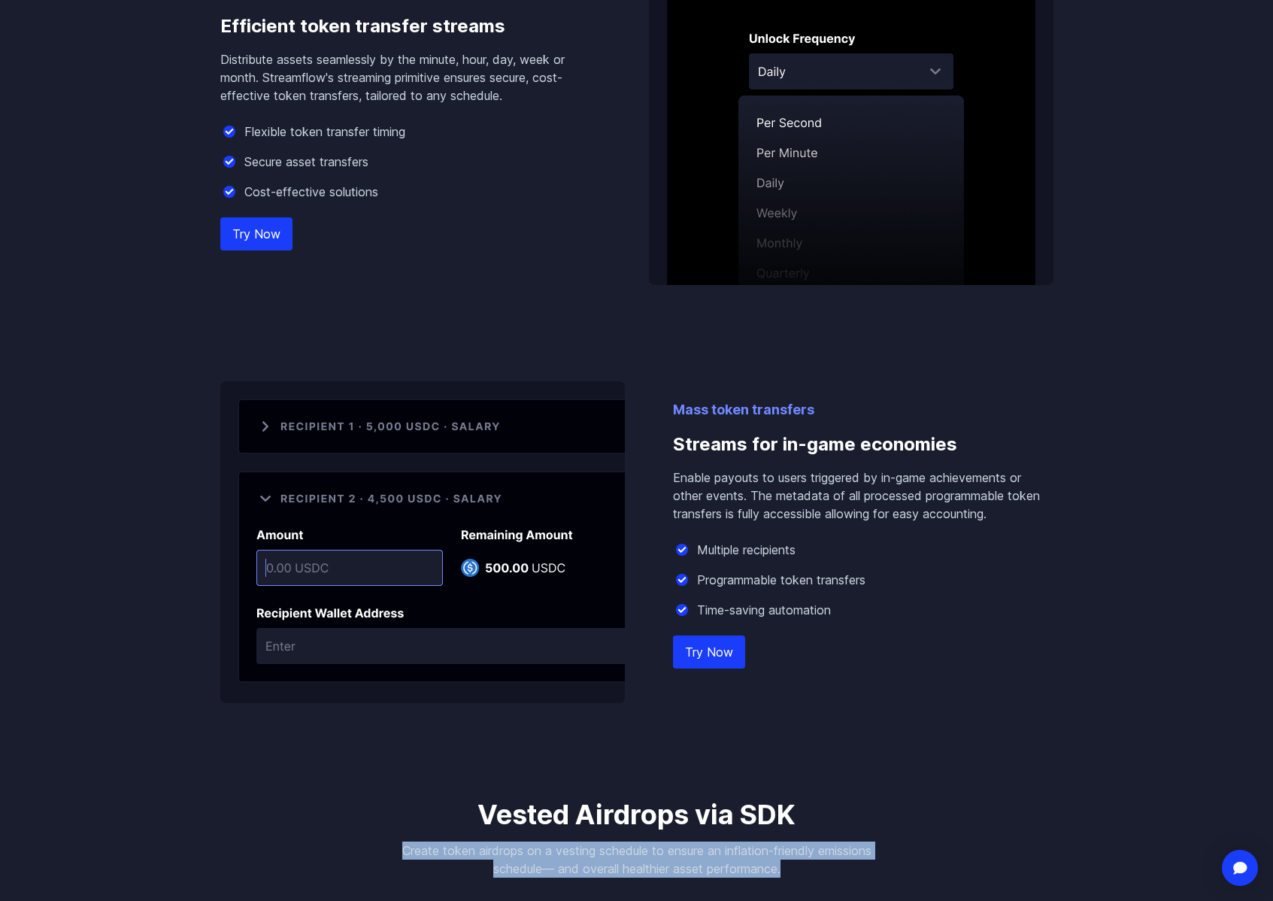
scroll to position [0, 0]
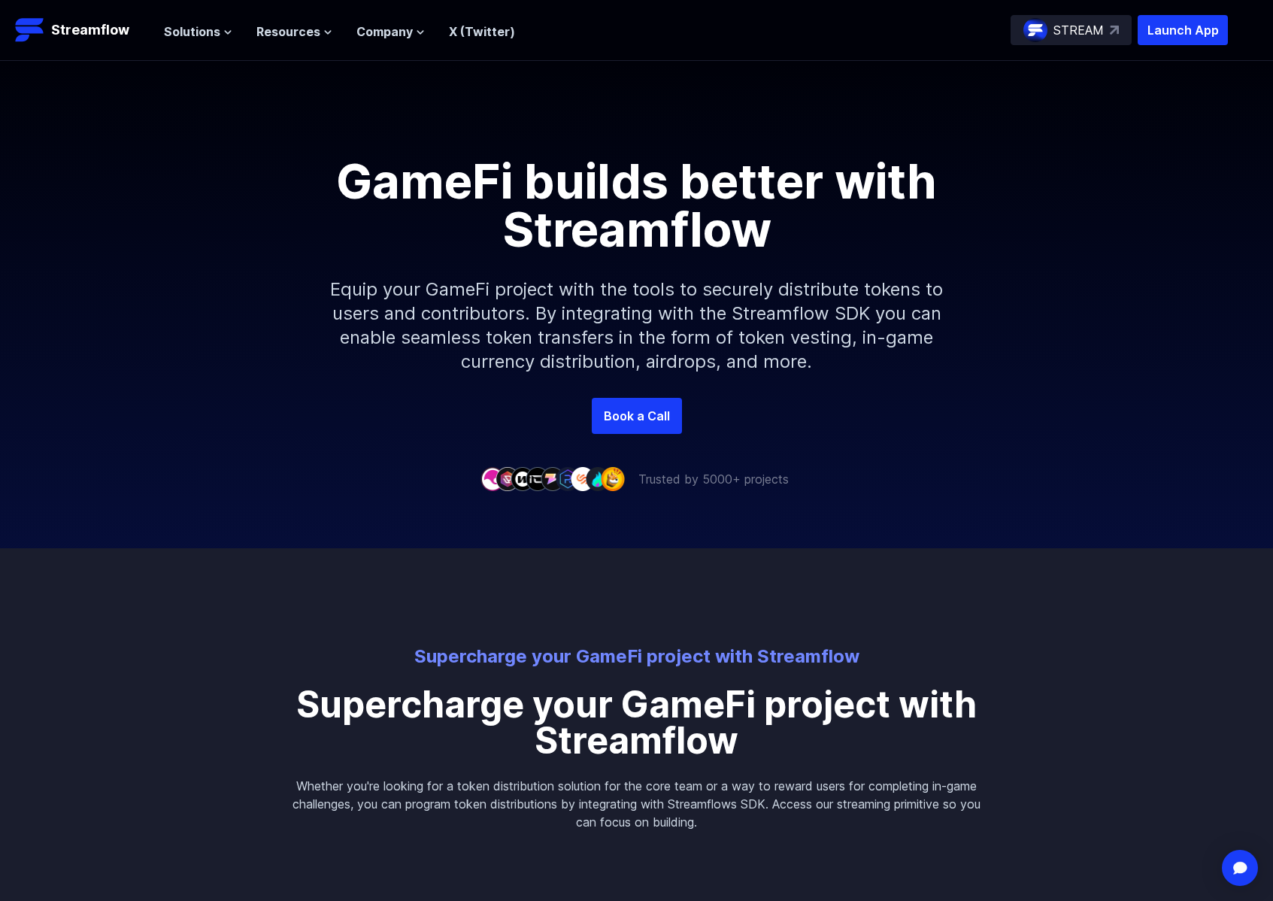
click at [206, 41] on div "Solutions Overview Streamflow features an all-in-one token distribution platfor…" at bounding box center [339, 30] width 351 height 30
click at [278, 26] on span "Resources" at bounding box center [288, 32] width 64 height 18
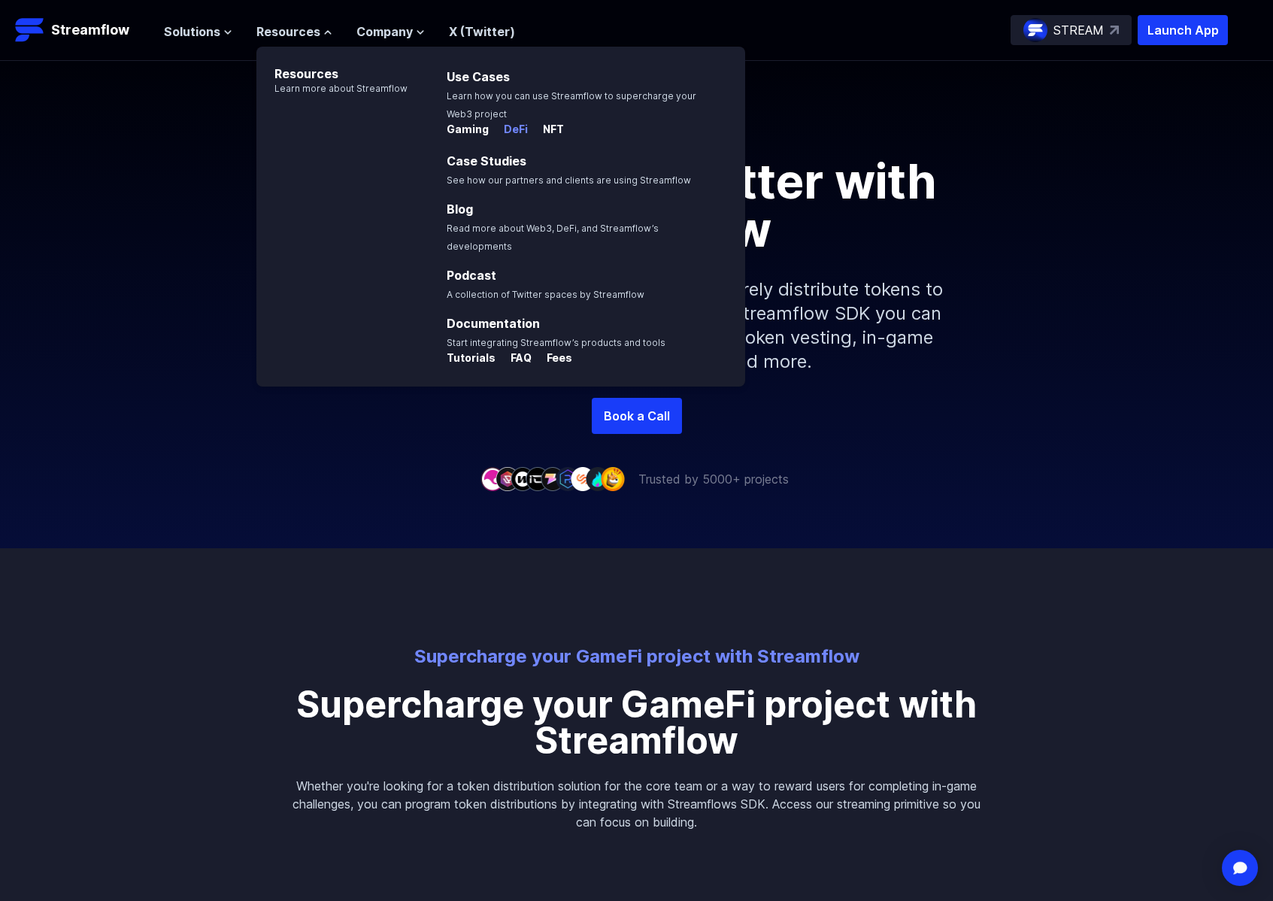
click at [507, 129] on p "DeFi" at bounding box center [510, 129] width 36 height 15
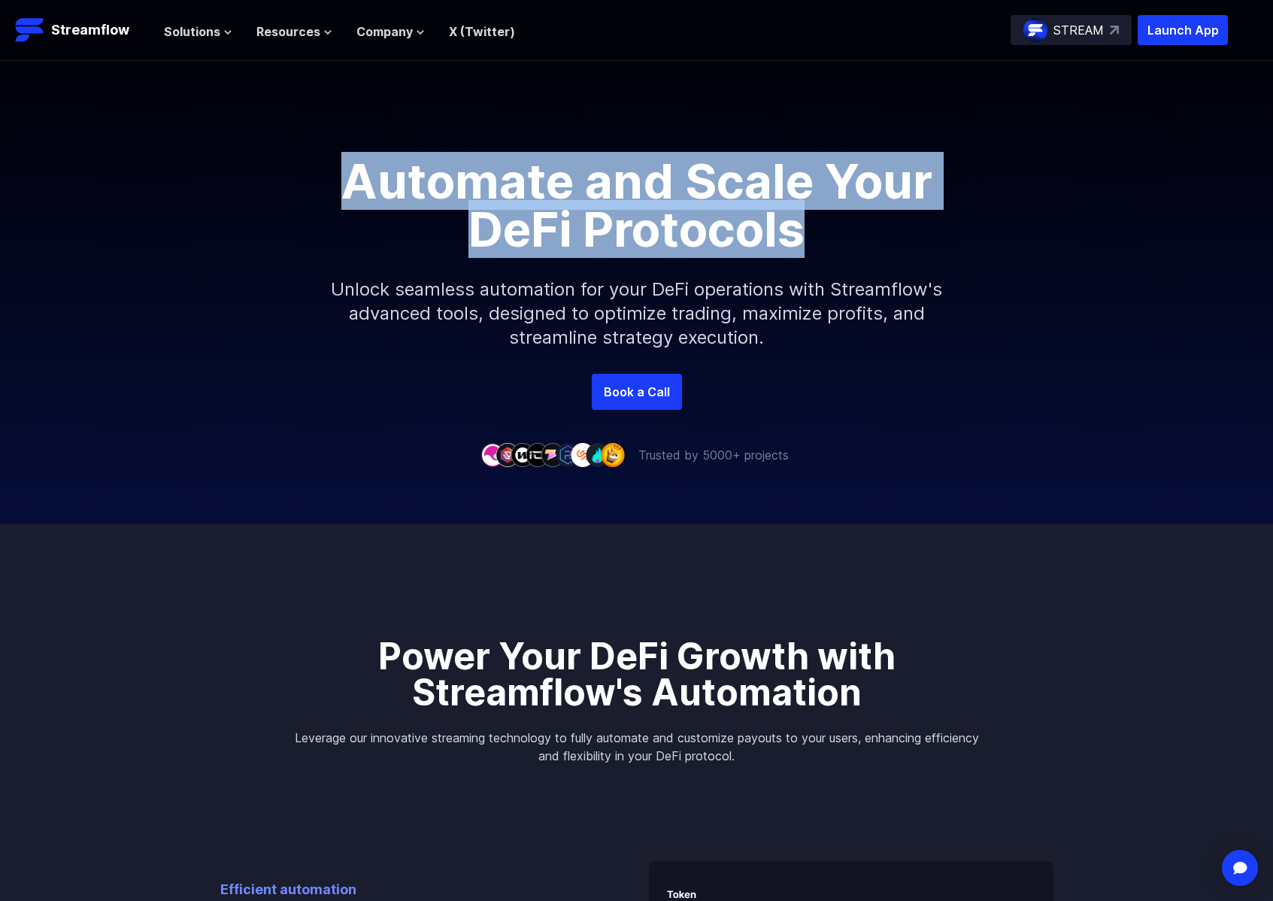
drag, startPoint x: 365, startPoint y: 174, endPoint x: 818, endPoint y: 228, distance: 455.9
click at [818, 228] on h1 "Automate and Scale Your DeFi Protocols" at bounding box center [637, 205] width 677 height 96
copy h1 "Automate and Scale Your DeFi Protocols"
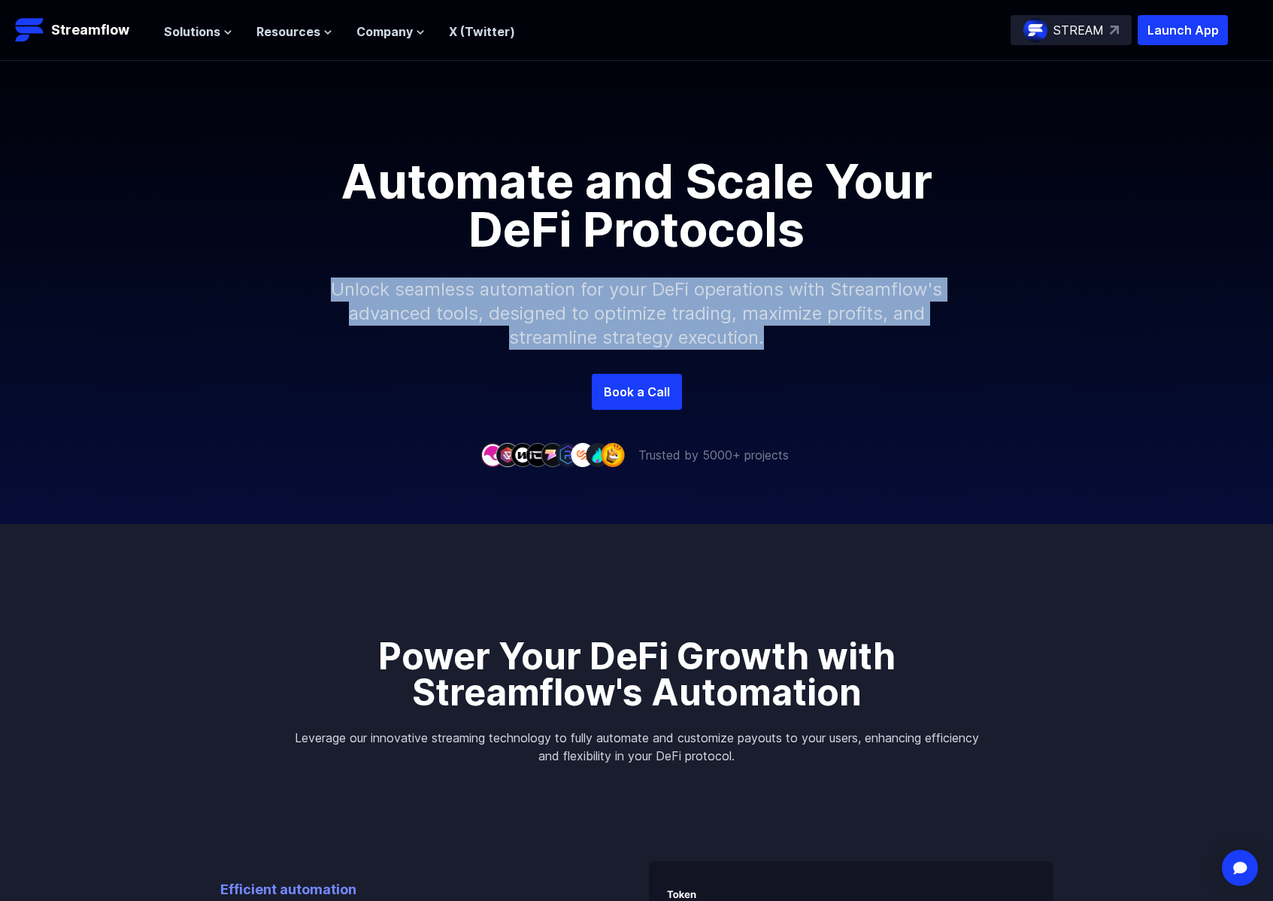
drag, startPoint x: 348, startPoint y: 287, endPoint x: 792, endPoint y: 331, distance: 446.0
click at [792, 331] on p "Unlock seamless automation for your DeFi operations with Streamflow's advanced …" at bounding box center [637, 313] width 647 height 120
copy p "Unlock seamless automation for your DeFi operations with Streamflow's advanced …"
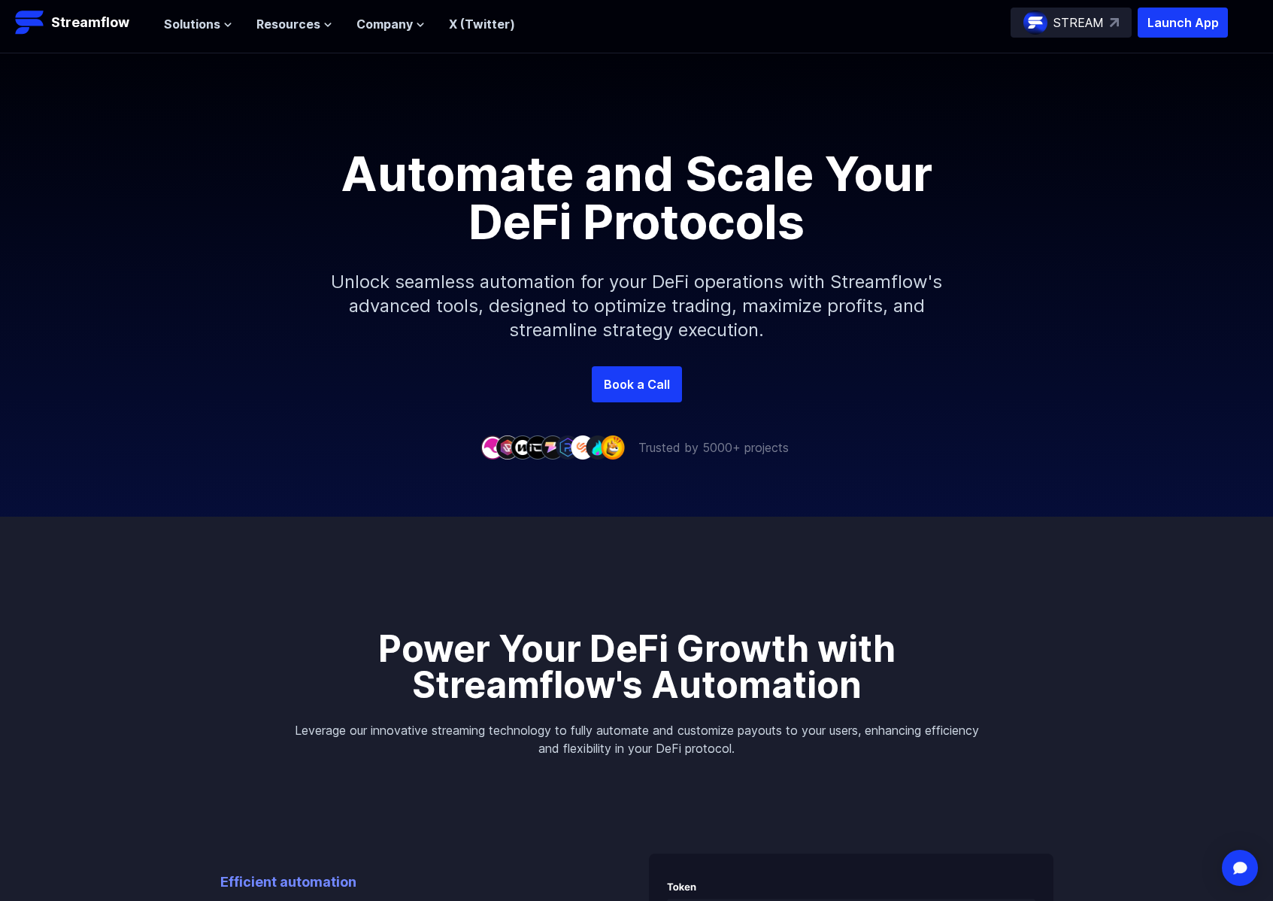
click at [399, 411] on div "Automate and Scale Your DeFi Protocols Unlock seamless automation for your DeFi…" at bounding box center [636, 254] width 1273 height 403
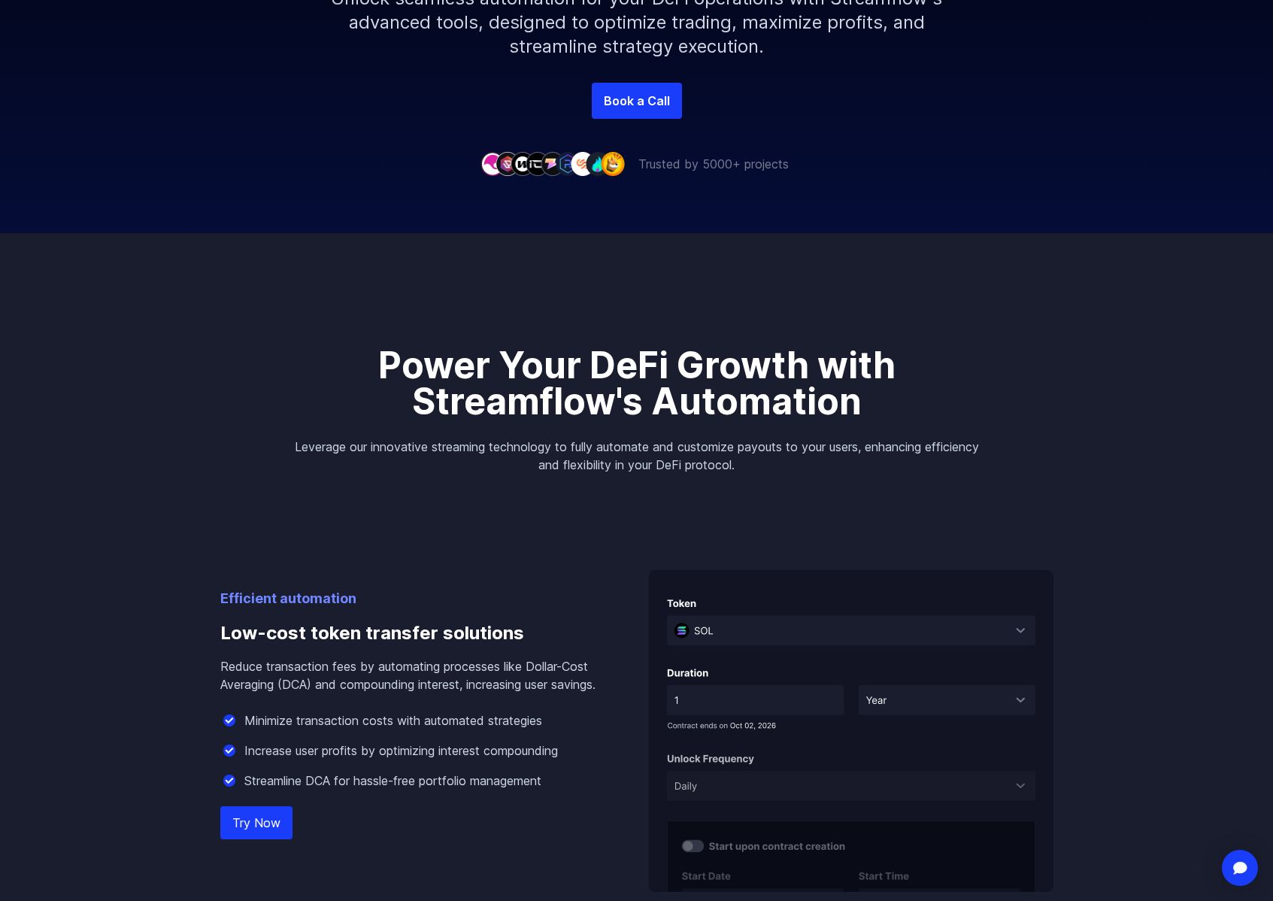
scroll to position [306, 0]
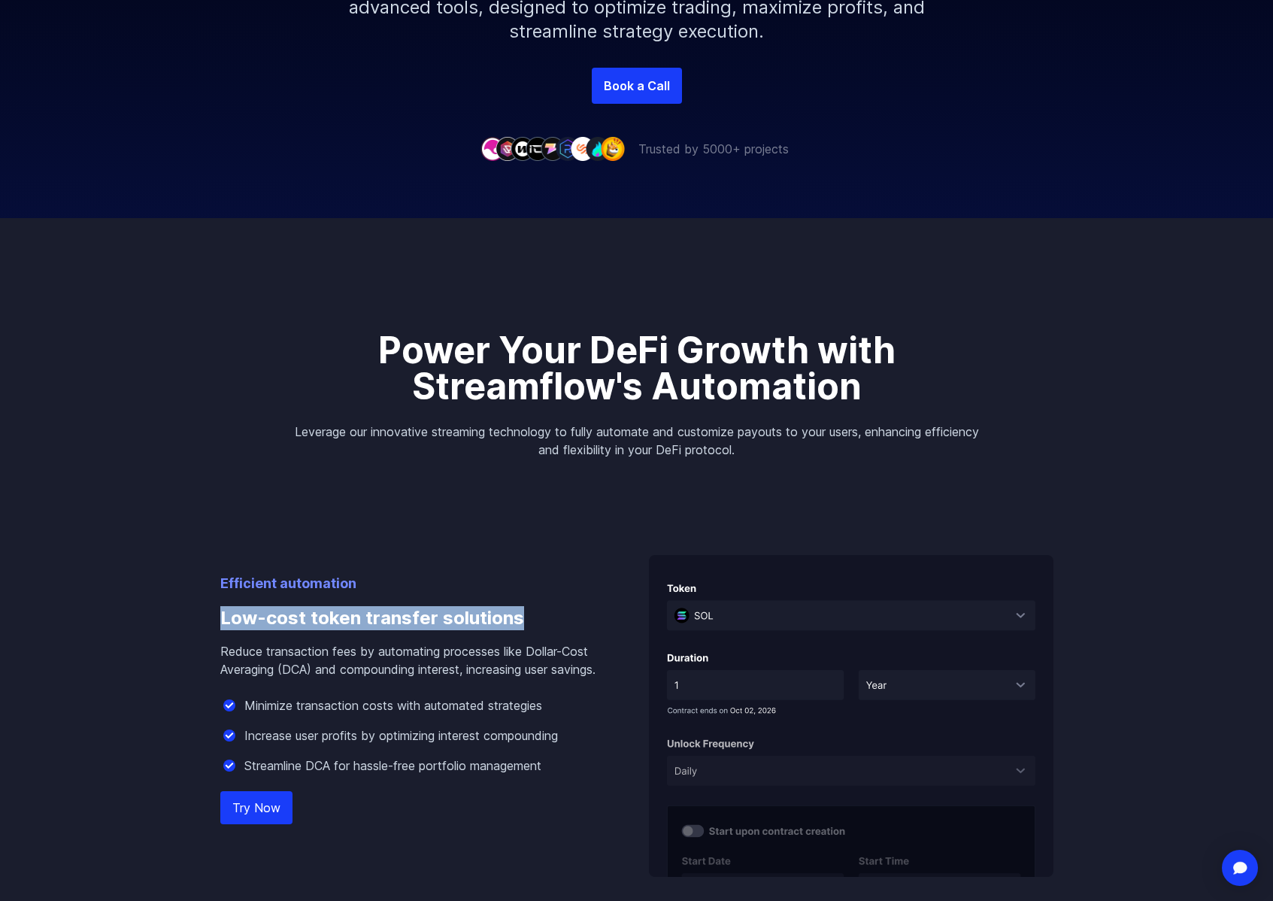
drag, startPoint x: 220, startPoint y: 617, endPoint x: 538, endPoint y: 626, distance: 317.5
click at [538, 626] on div "Efficient automation Low-cost token transfer solutions Reduce transaction fees …" at bounding box center [636, 877] width 857 height 836
copy h3 "Low-cost token transfer solutions"
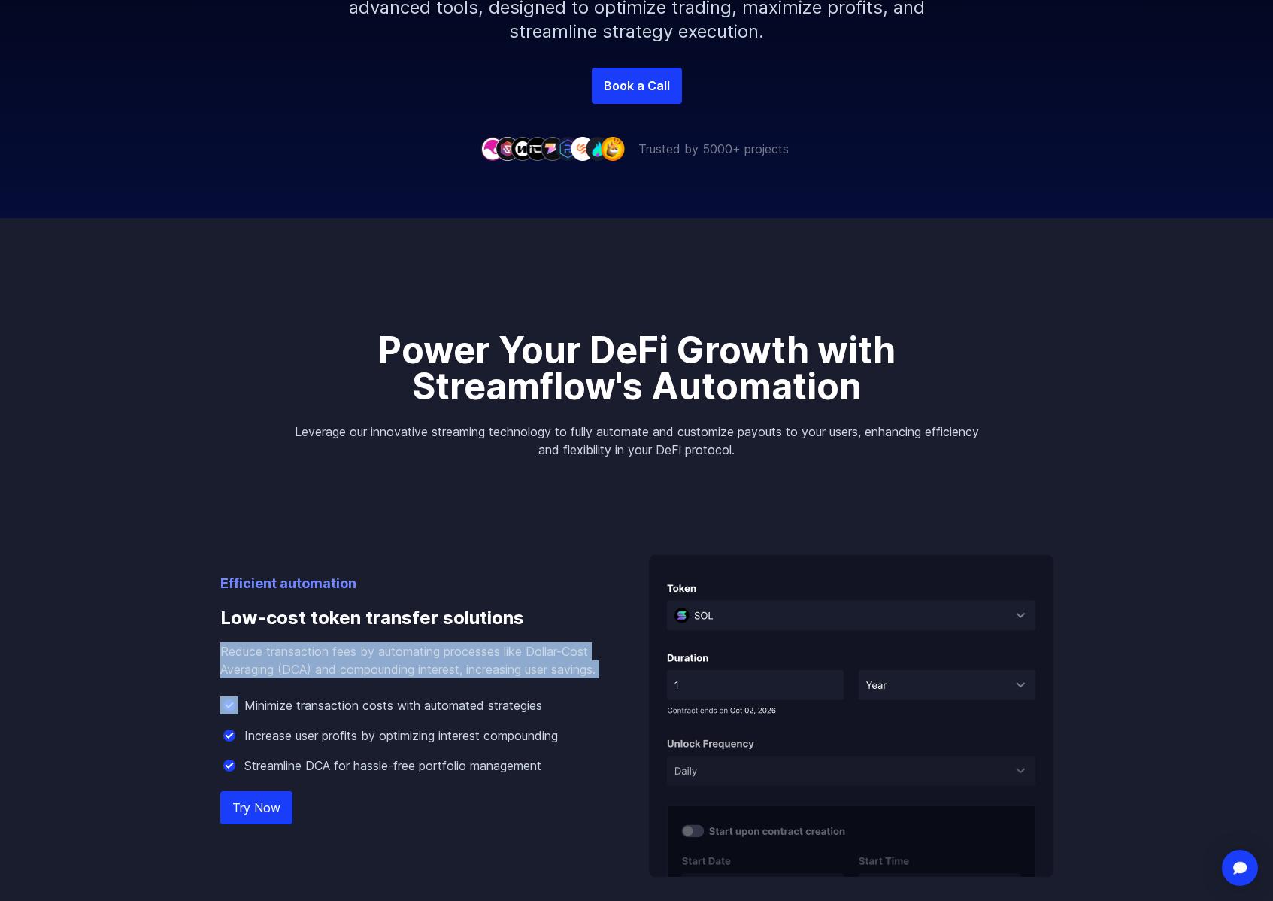
drag, startPoint x: 217, startPoint y: 653, endPoint x: 284, endPoint y: 697, distance: 80.3
click at [284, 697] on div "Efficient automation Low-cost token transfer solutions Reduce transaction fees …" at bounding box center [636, 877] width 857 height 836
click at [281, 678] on p "Reduce transaction fees by automating processes like Dollar-Cost Averaging (DCA…" at bounding box center [410, 660] width 381 height 36
drag, startPoint x: 282, startPoint y: 690, endPoint x: 218, endPoint y: 651, distance: 74.9
click at [218, 651] on div "Efficient automation Low-cost token transfer solutions Reduce transaction fees …" at bounding box center [636, 877] width 857 height 836
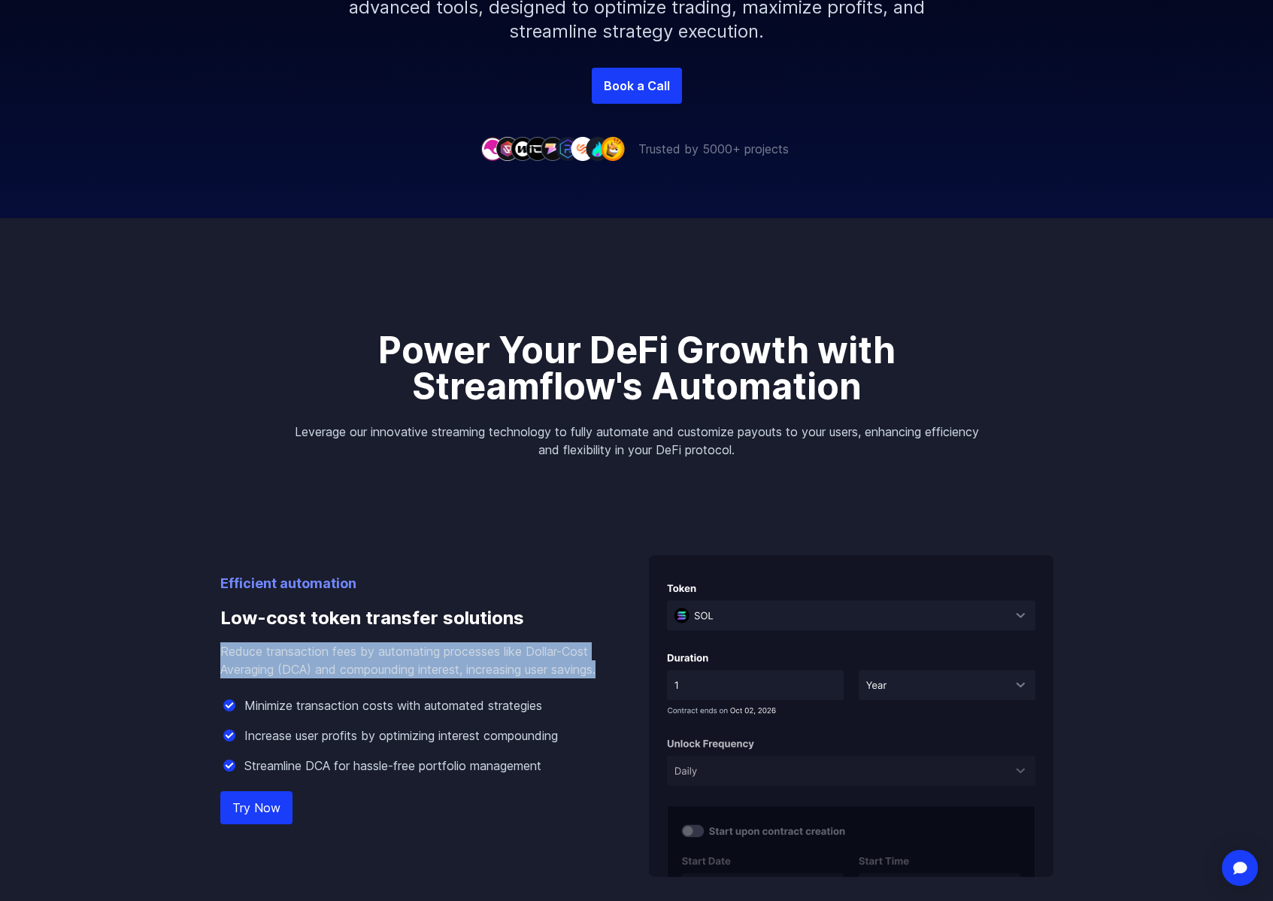
copy p "Reduce transaction fees by automating processes like Dollar-Cost Averaging (DCA…"
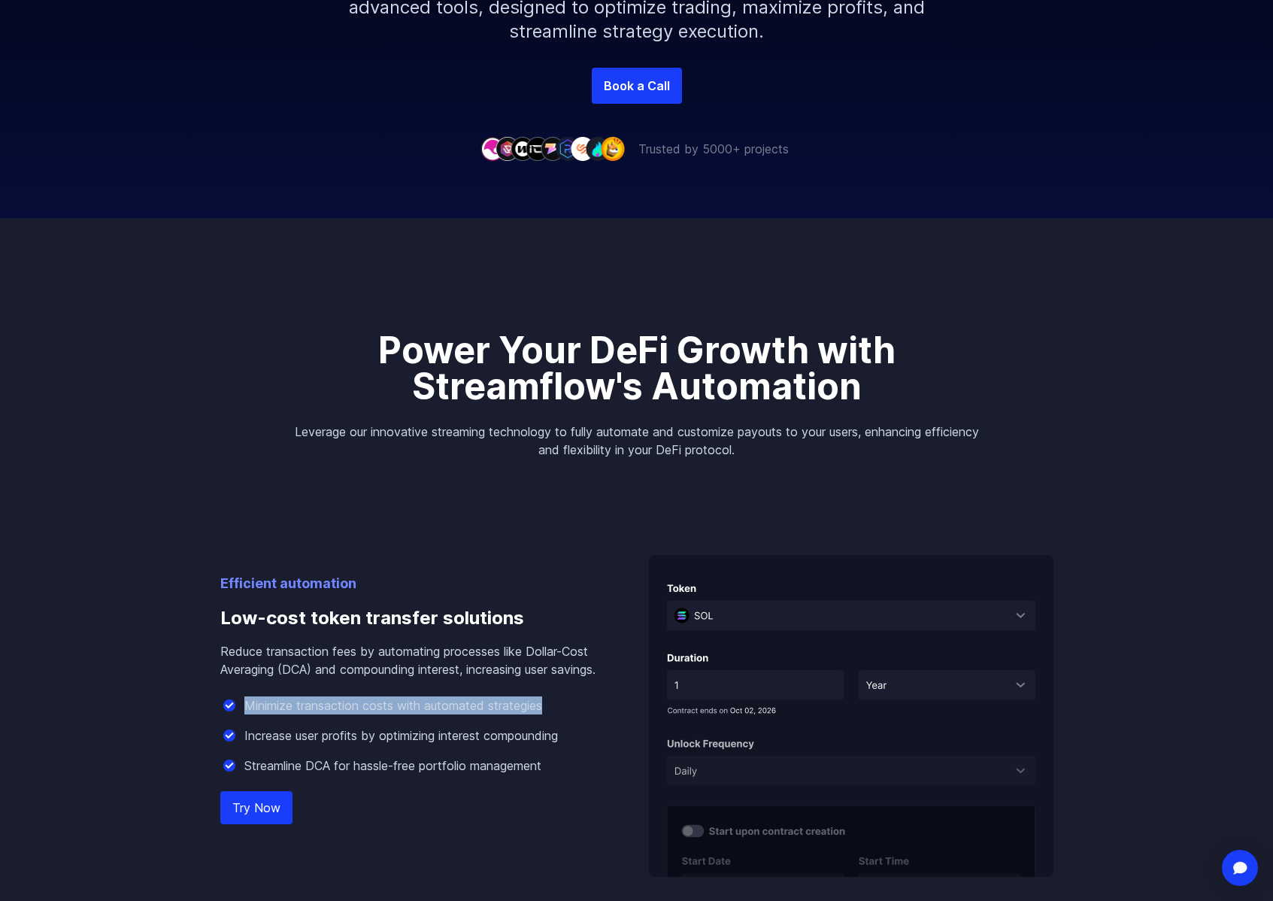
drag, startPoint x: 245, startPoint y: 724, endPoint x: 547, endPoint y: 726, distance: 301.6
click at [542, 715] on p "Minimize transaction costs with automated strategies" at bounding box center [393, 705] width 298 height 18
copy p "Minimize transaction costs with automated strategies"
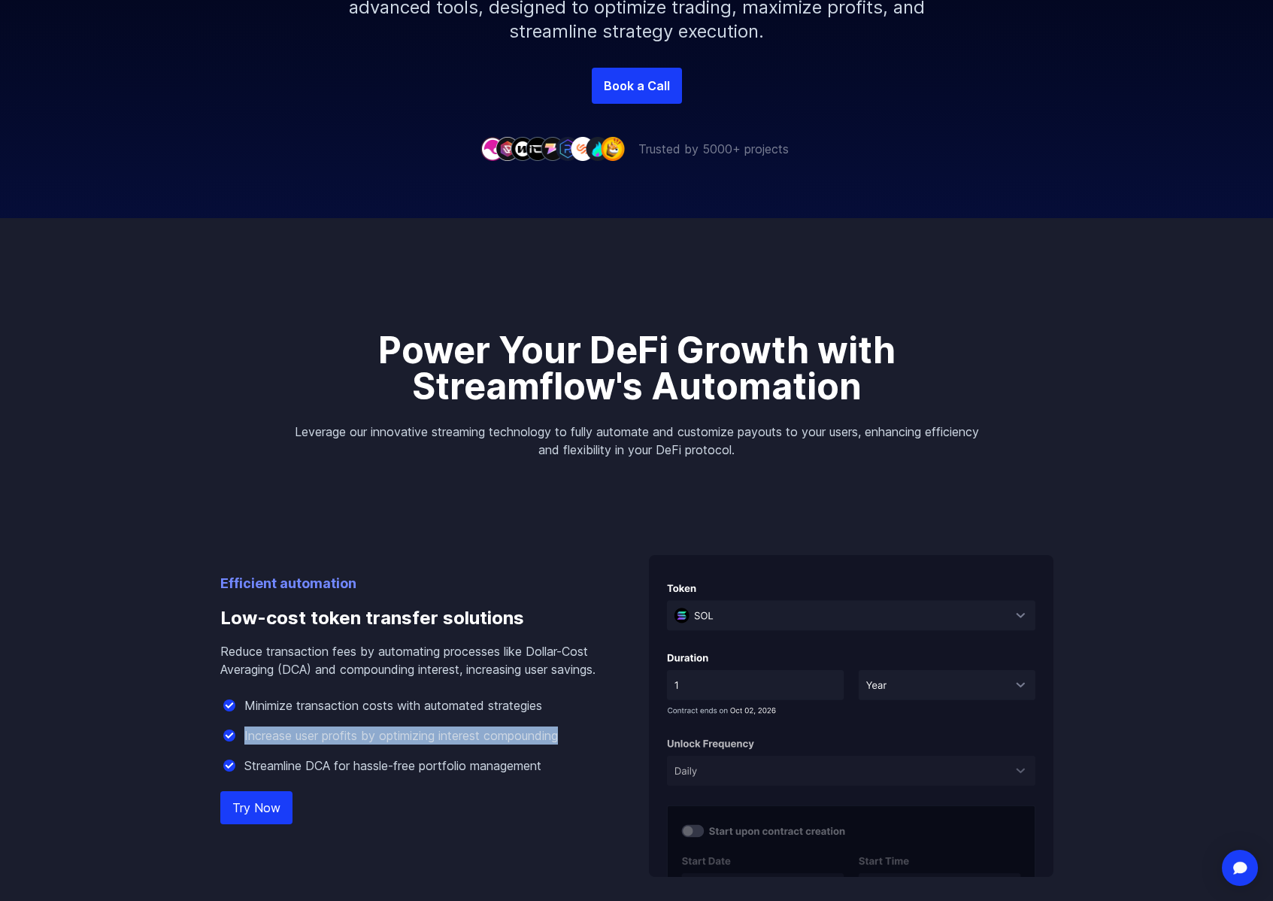
drag, startPoint x: 244, startPoint y: 752, endPoint x: 566, endPoint y: 761, distance: 322.8
click at [558, 745] on p "Increase user profits by optimizing interest compounding" at bounding box center [401, 736] width 314 height 18
copy p "Increase user profits by optimizing interest compounding"
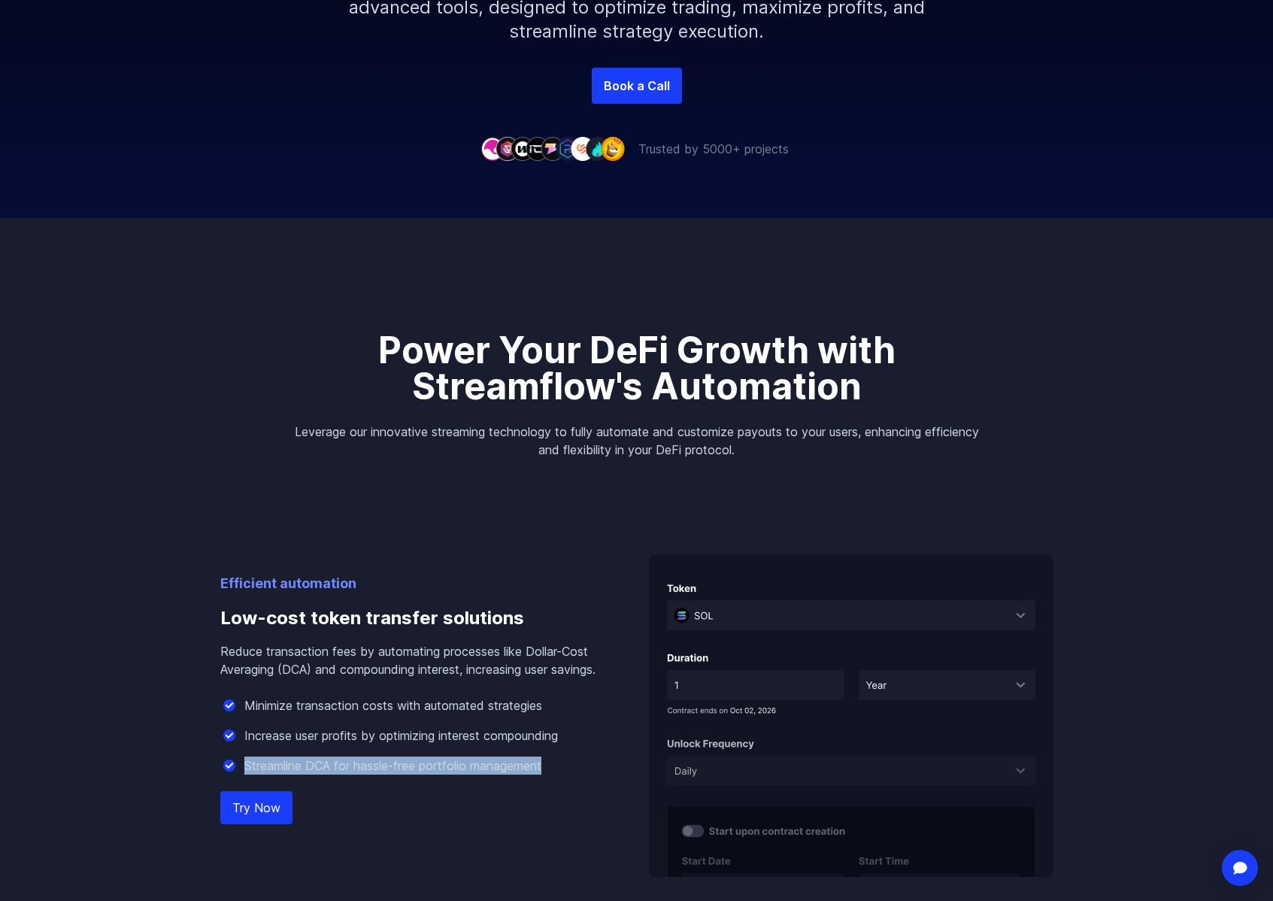
drag, startPoint x: 245, startPoint y: 784, endPoint x: 579, endPoint y: 792, distance: 334.0
click at [542, 775] on p "Streamline DCA for hassle-free portfolio management" at bounding box center [392, 766] width 297 height 18
copy p "Streamline DCA for hassle-free portfolio management"
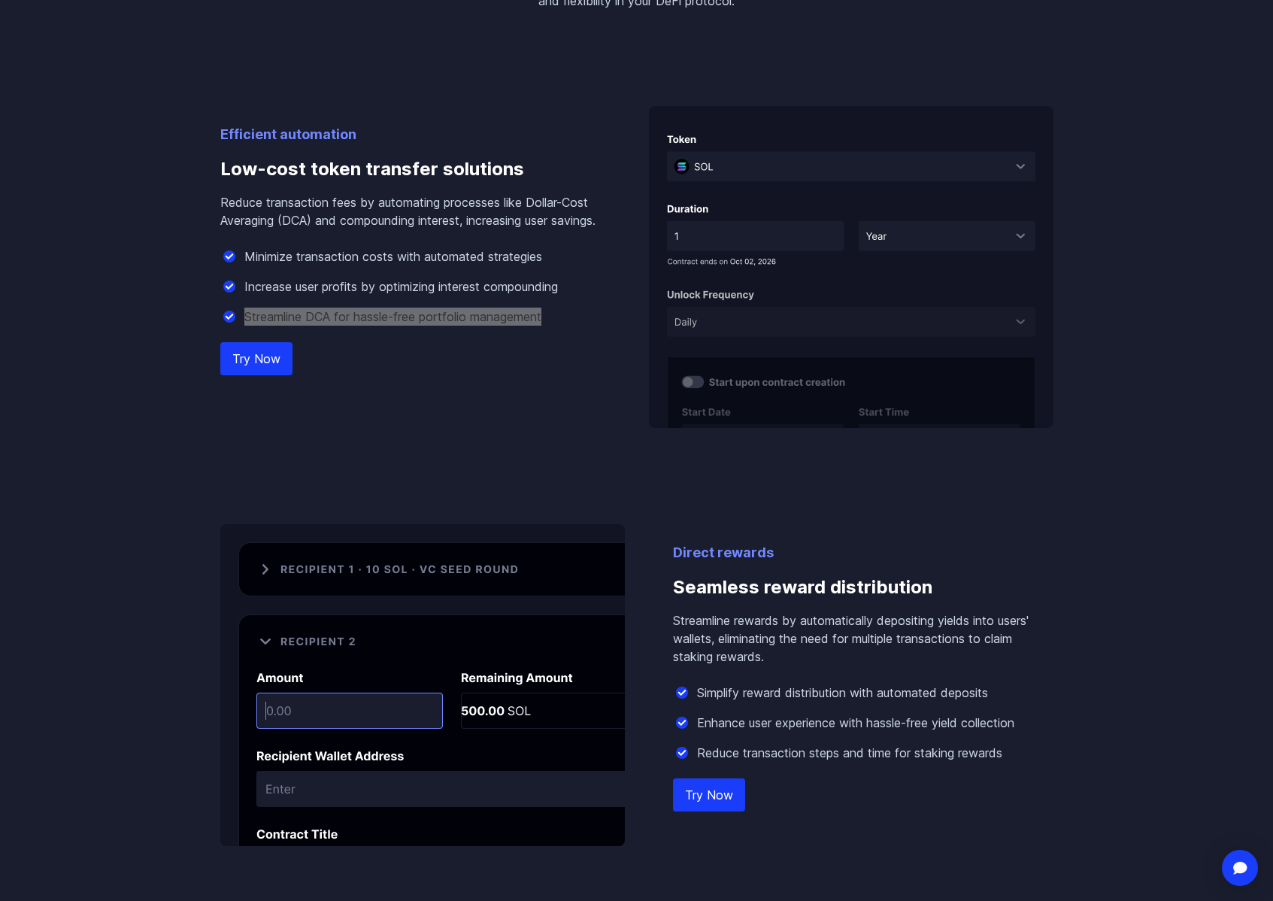
scroll to position [839, 0]
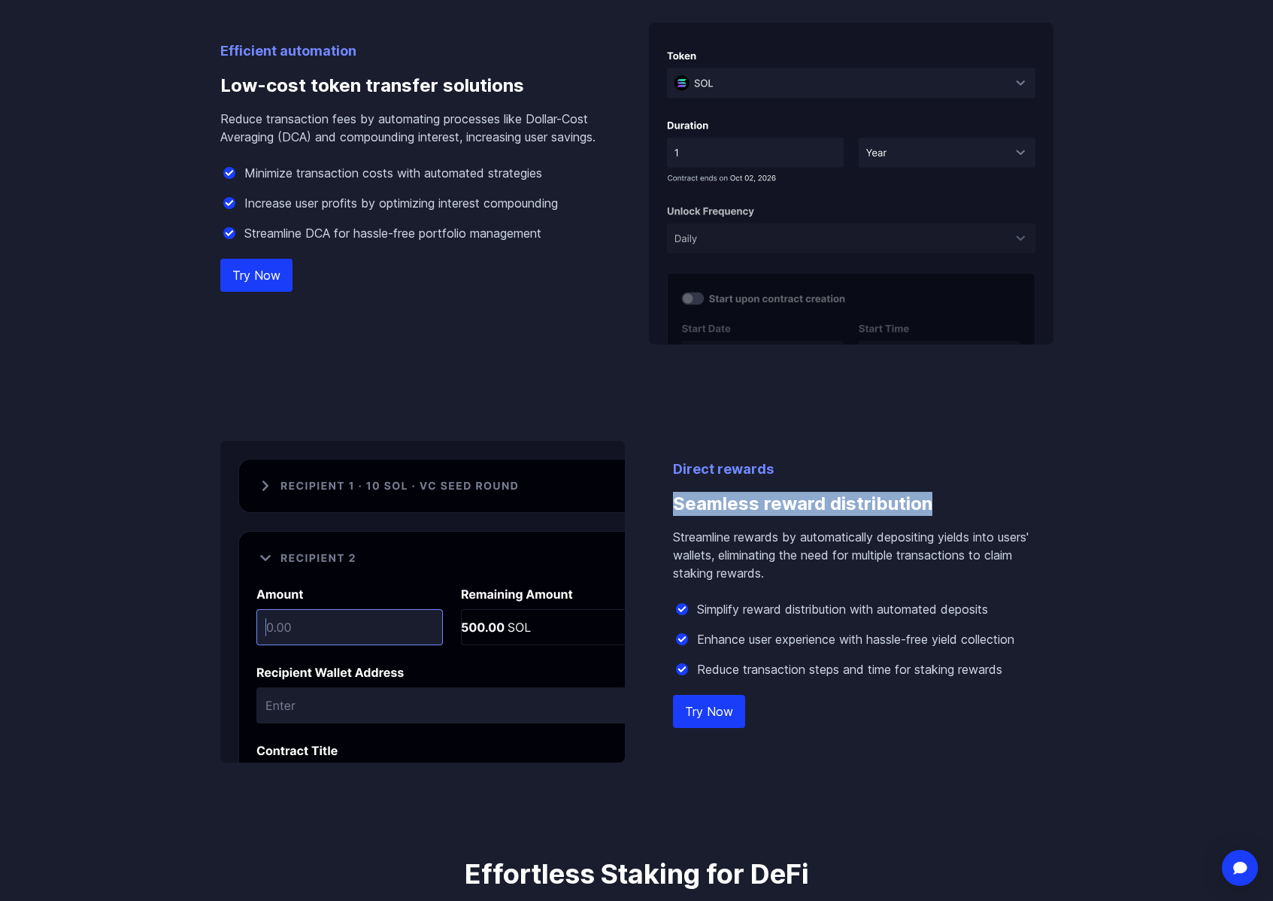
drag, startPoint x: 675, startPoint y: 502, endPoint x: 930, endPoint y: 510, distance: 255.1
click at [931, 510] on h3 "Seamless reward distribution" at bounding box center [863, 504] width 381 height 48
copy h3 "Seamless reward distribution"
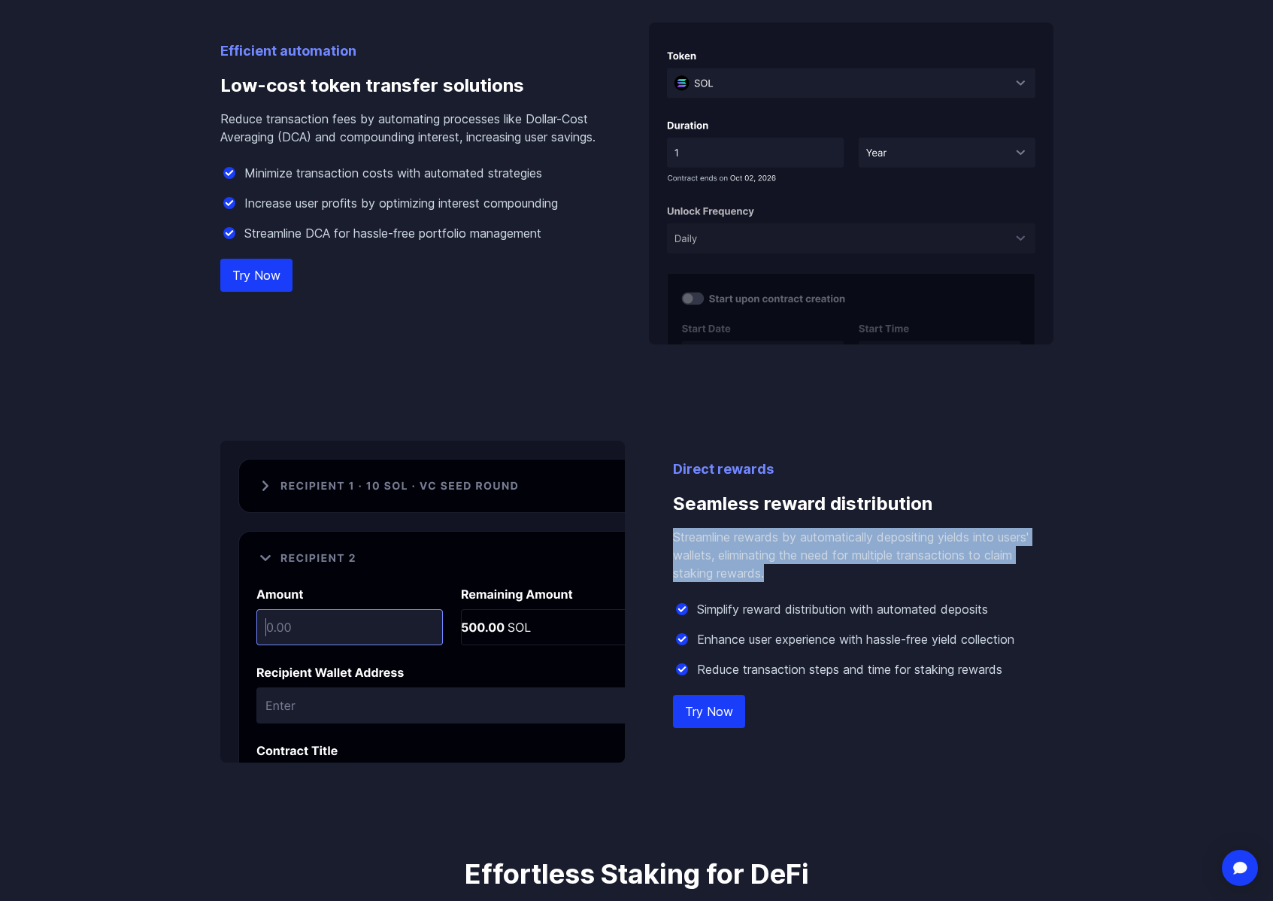
drag, startPoint x: 672, startPoint y: 533, endPoint x: 784, endPoint y: 572, distance: 117.7
click at [784, 572] on p "Streamline rewards by automatically depositing yields into users' wallets, elim…" at bounding box center [863, 555] width 381 height 54
copy p "Streamline rewards by automatically depositing yields into users' wallets, elim…"
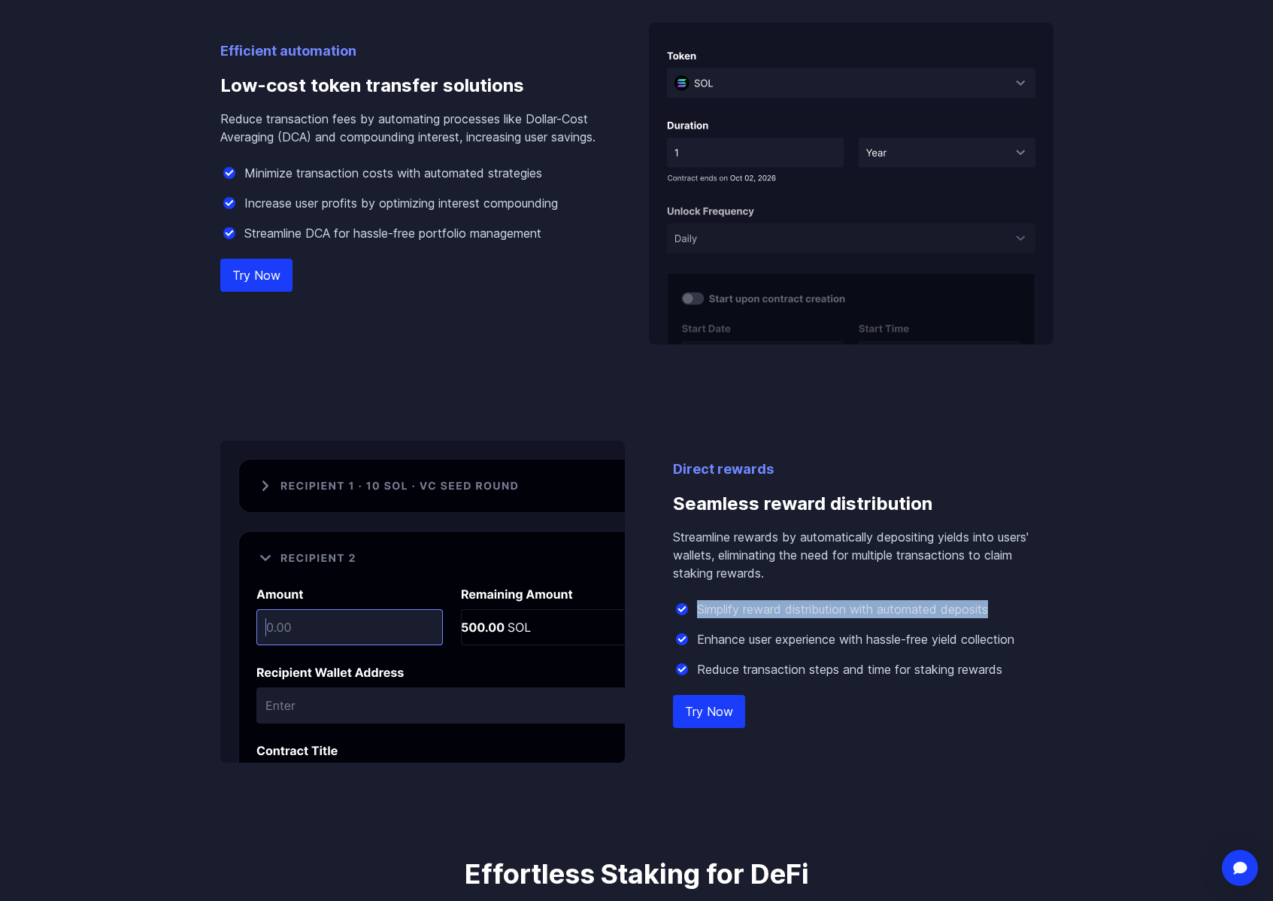
drag, startPoint x: 697, startPoint y: 611, endPoint x: 1000, endPoint y: 614, distance: 303.1
click at [1000, 614] on div "Simplify reward distribution with automated deposits" at bounding box center [863, 609] width 381 height 18
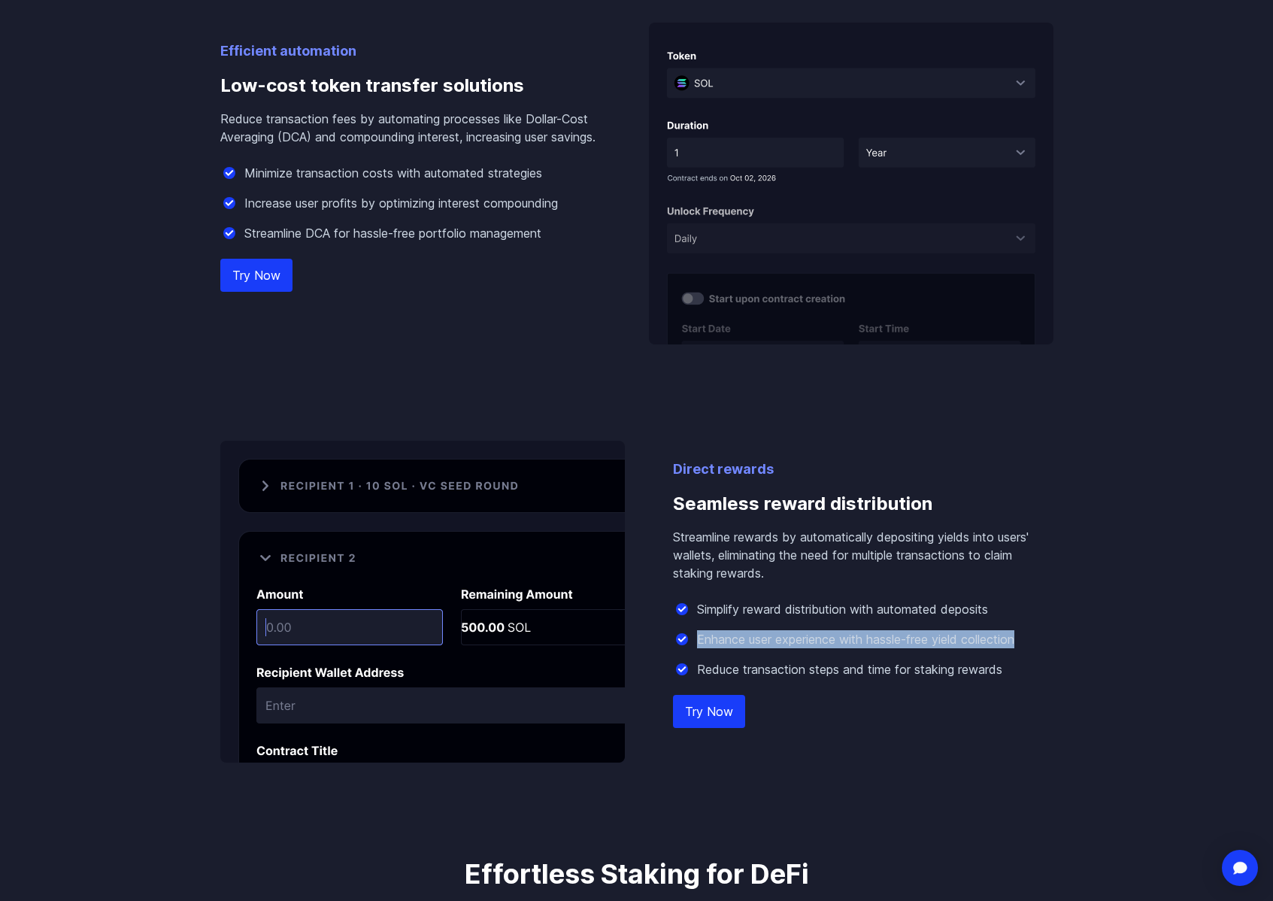
drag, startPoint x: 699, startPoint y: 643, endPoint x: 1024, endPoint y: 642, distance: 324.9
click at [1024, 642] on div "Enhance user experience with hassle-free yield collection" at bounding box center [863, 639] width 381 height 18
click at [698, 669] on p "Reduce transaction steps and time for staking rewards" at bounding box center [849, 669] width 305 height 18
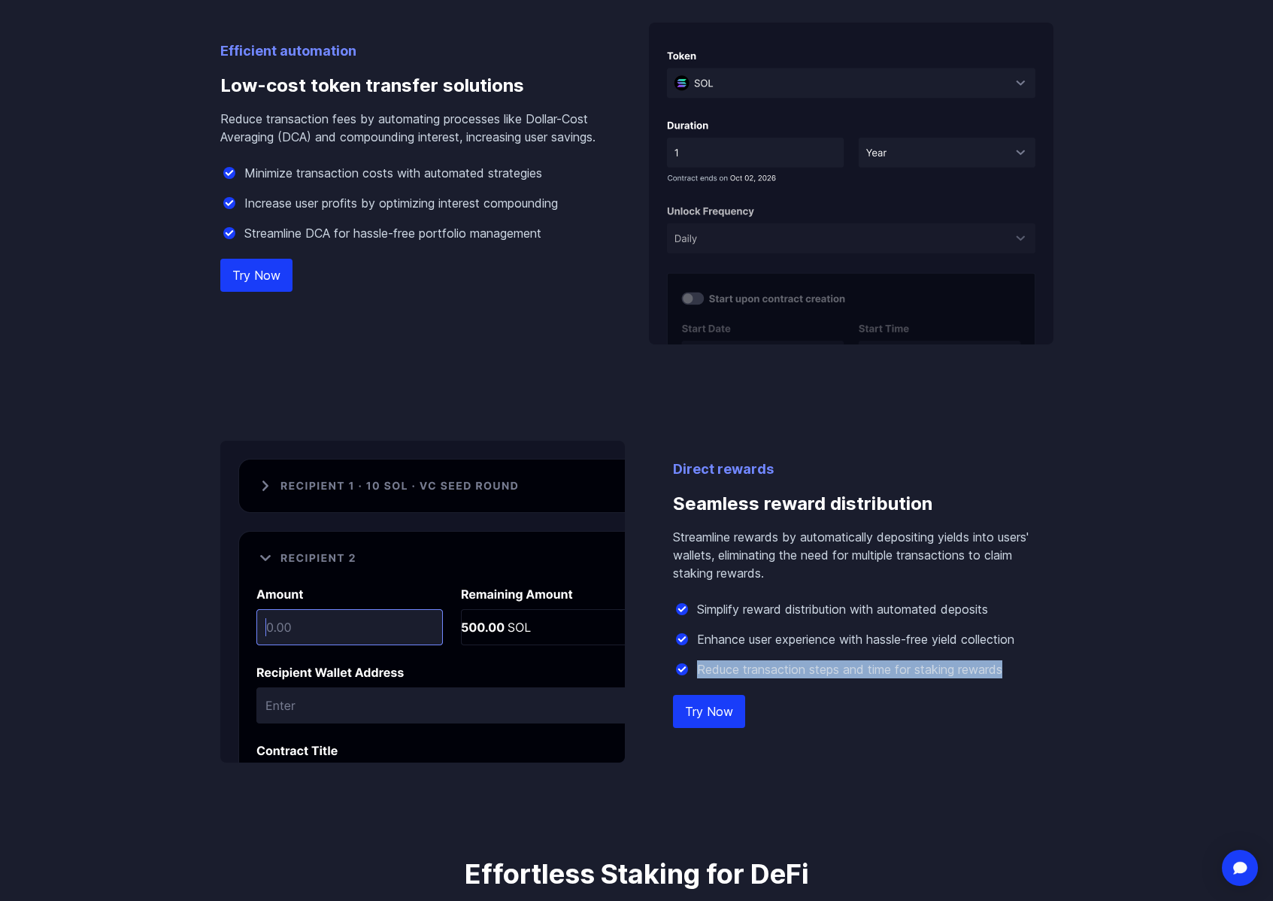
drag, startPoint x: 697, startPoint y: 671, endPoint x: 1008, endPoint y: 672, distance: 310.6
click at [1008, 672] on div "Reduce transaction steps and time for staking rewards" at bounding box center [863, 669] width 381 height 18
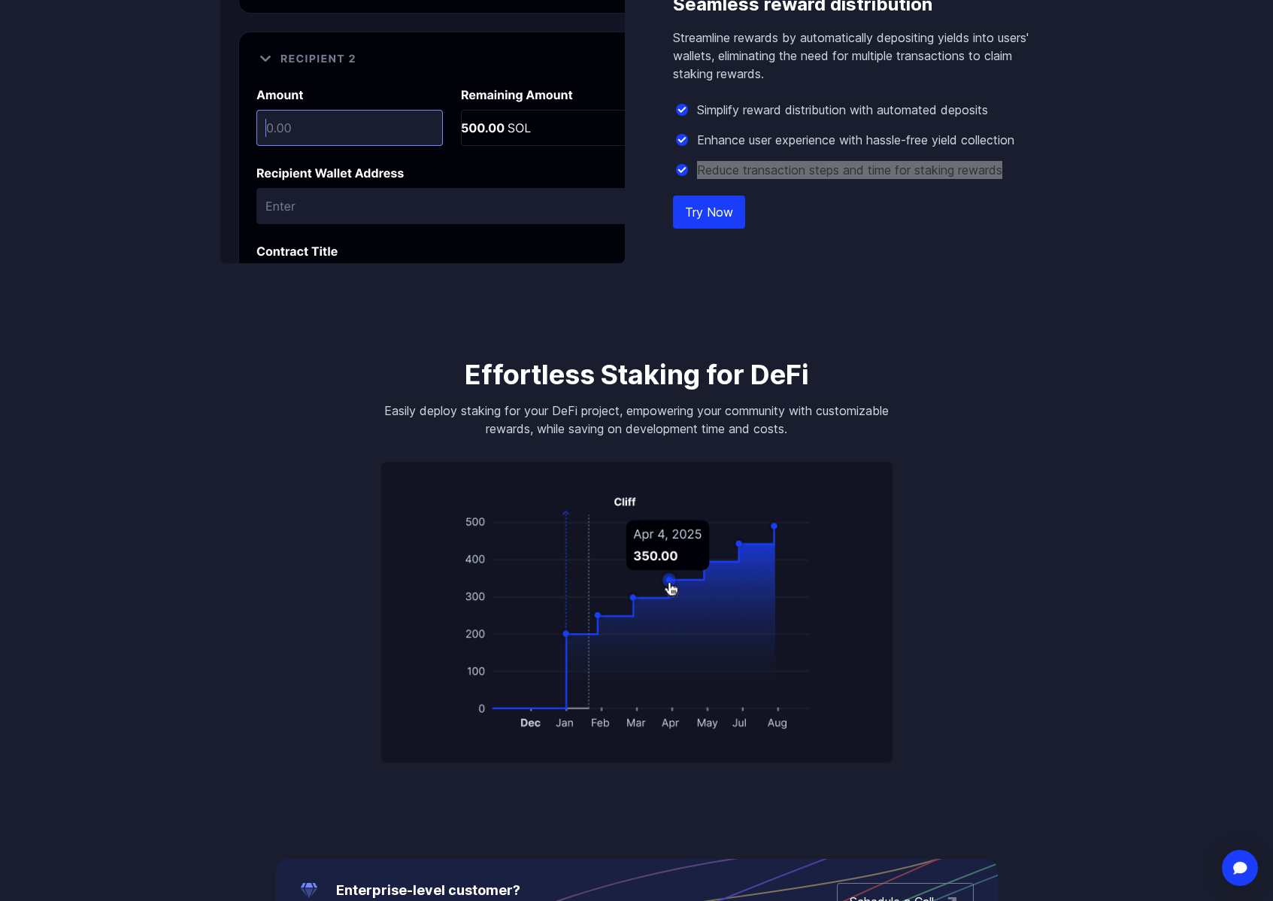
scroll to position [1353, 0]
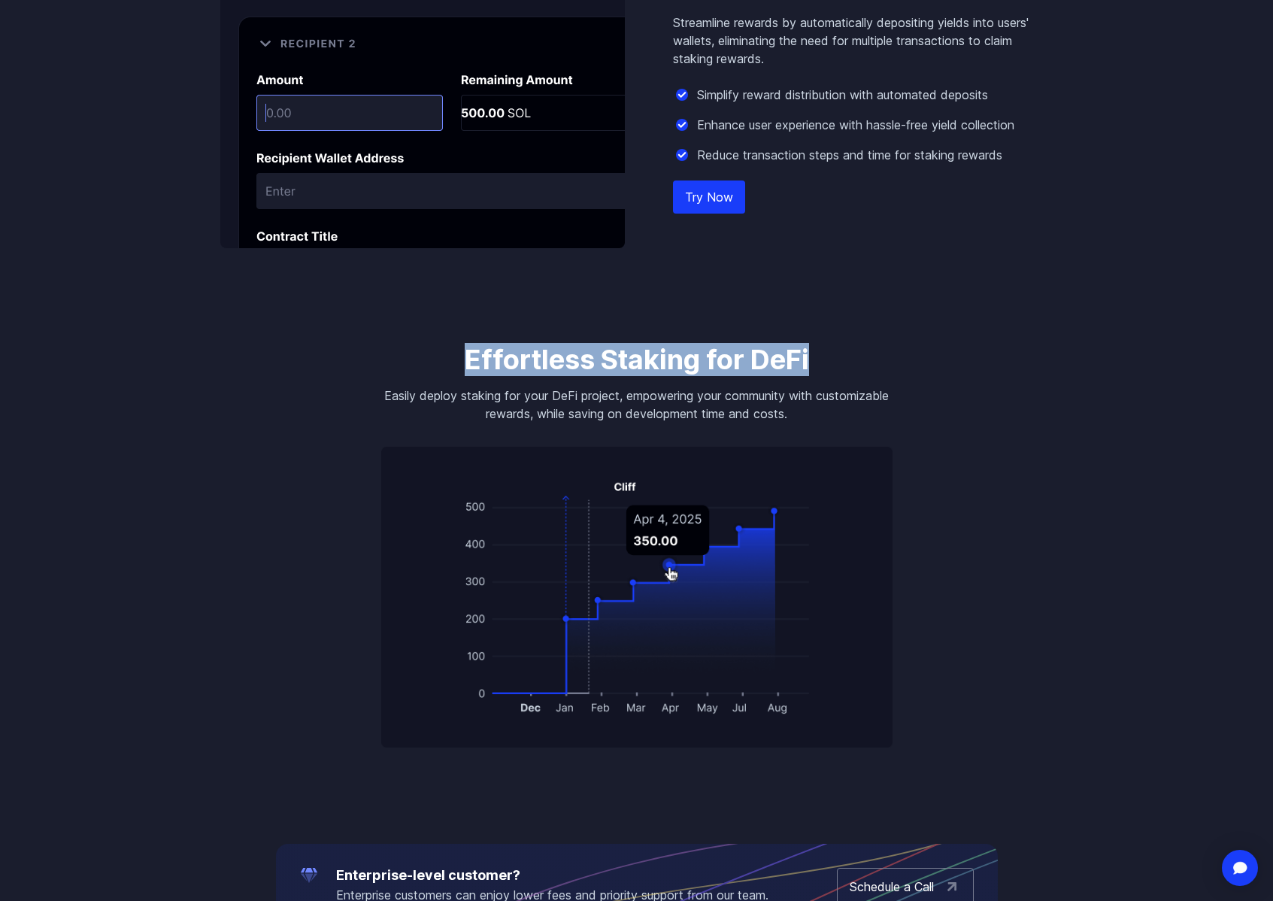
drag, startPoint x: 460, startPoint y: 360, endPoint x: 813, endPoint y: 357, distance: 352.8
click at [813, 357] on h3 "Effortless Staking for DeFi" at bounding box center [636, 359] width 511 height 30
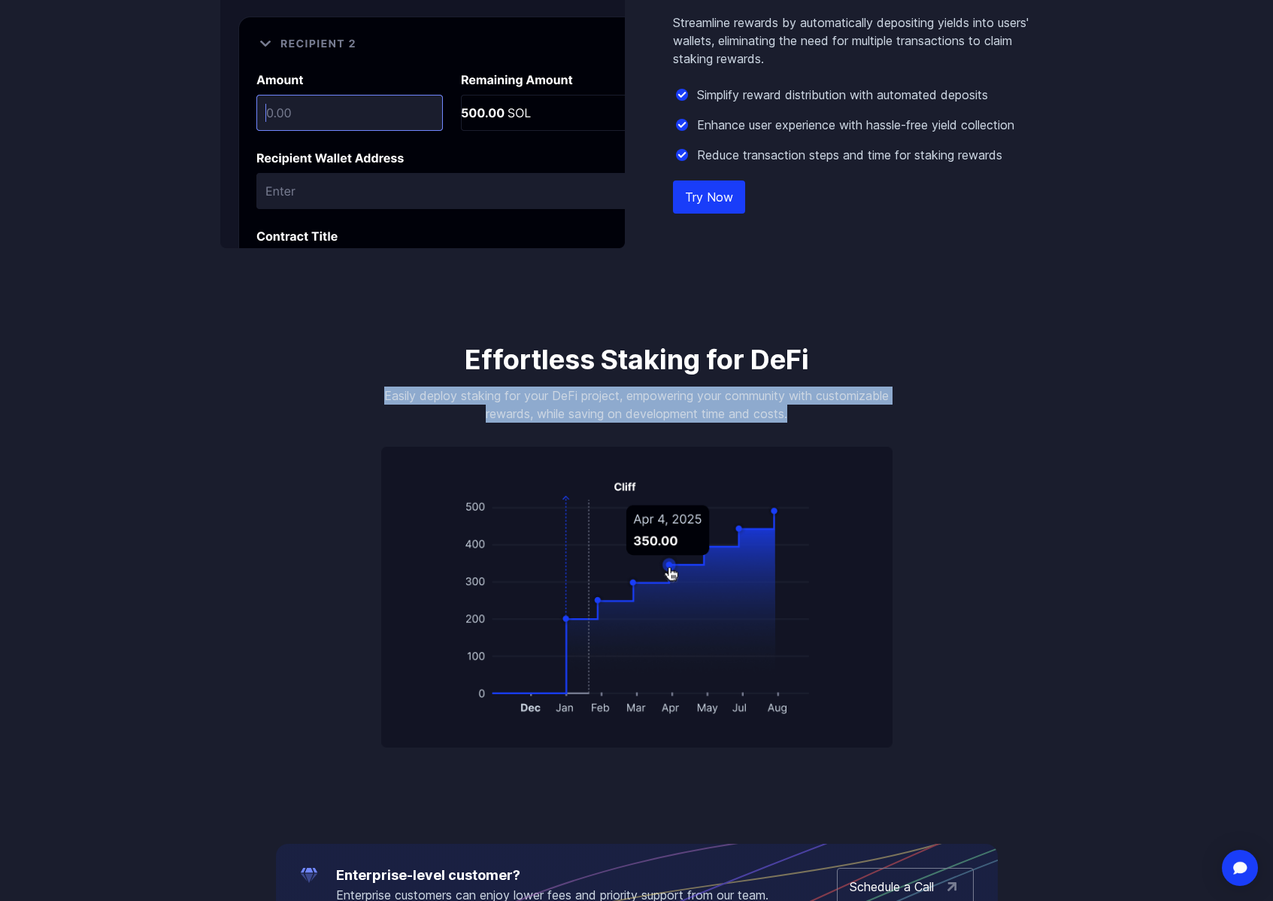
drag, startPoint x: 411, startPoint y: 392, endPoint x: 863, endPoint y: 417, distance: 452.0
click at [863, 417] on p "Easily deploy staking for your DeFi project, empowering your community with cus…" at bounding box center [636, 405] width 511 height 36
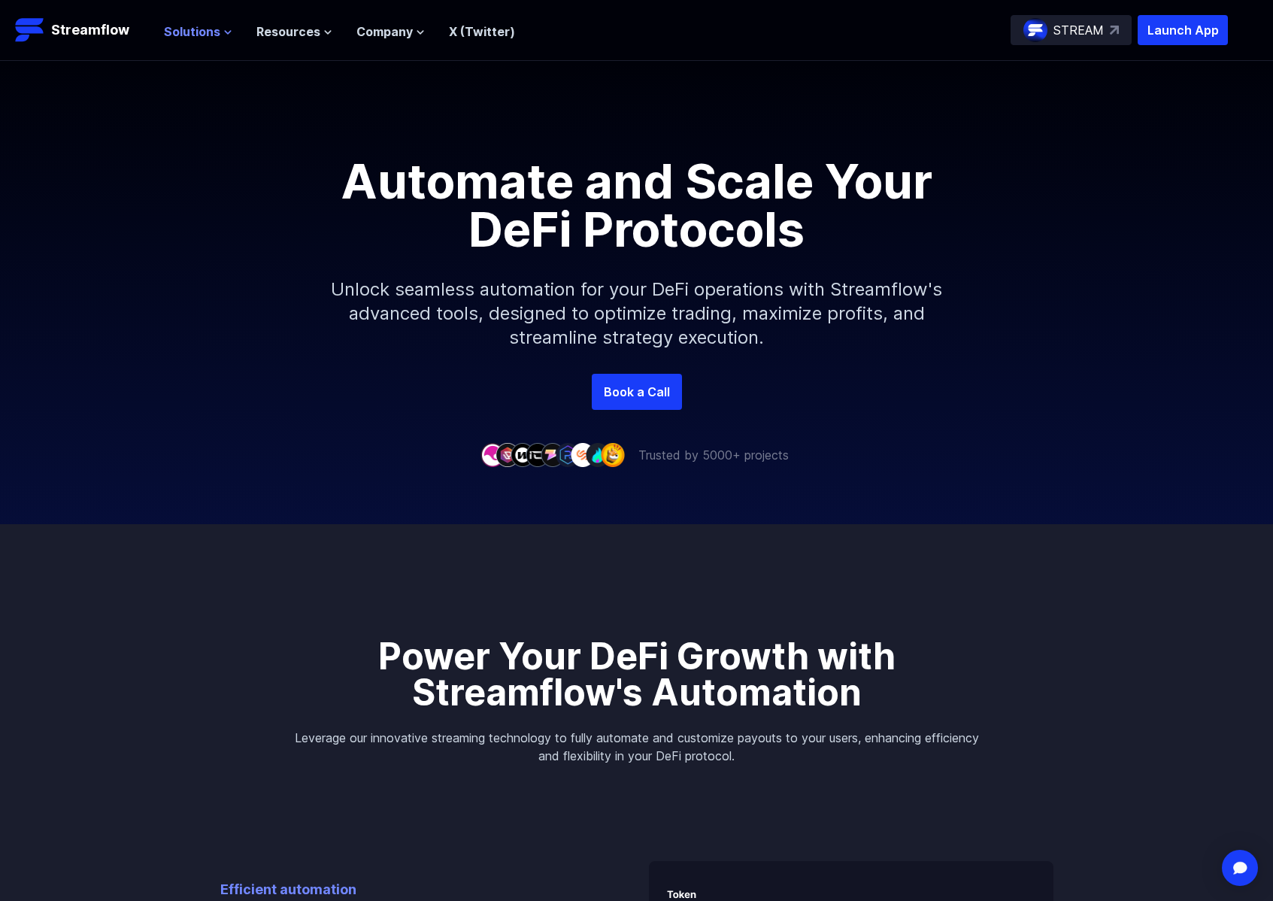
click at [214, 32] on span "Solutions" at bounding box center [192, 32] width 56 height 18
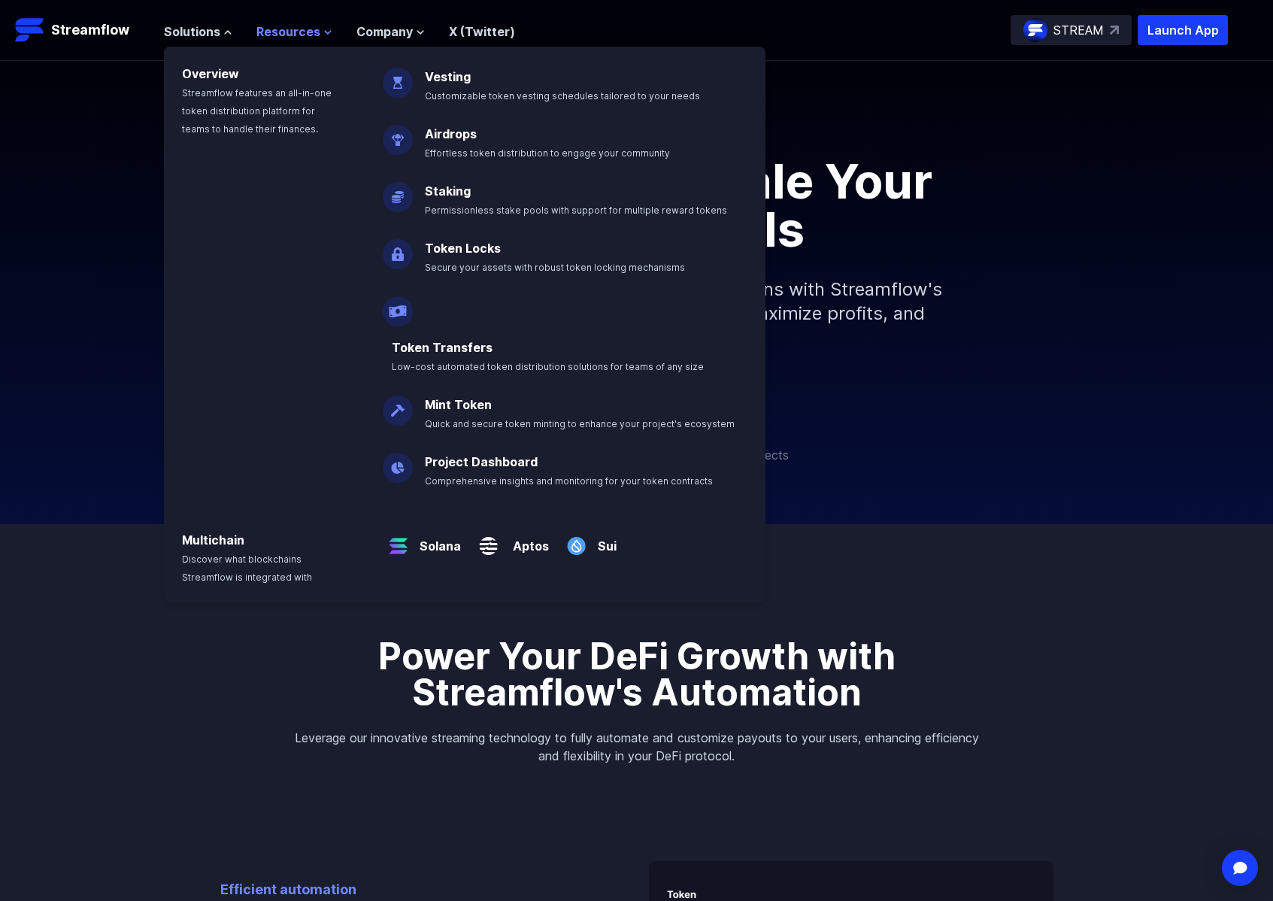
click at [311, 31] on span "Resources" at bounding box center [288, 32] width 64 height 18
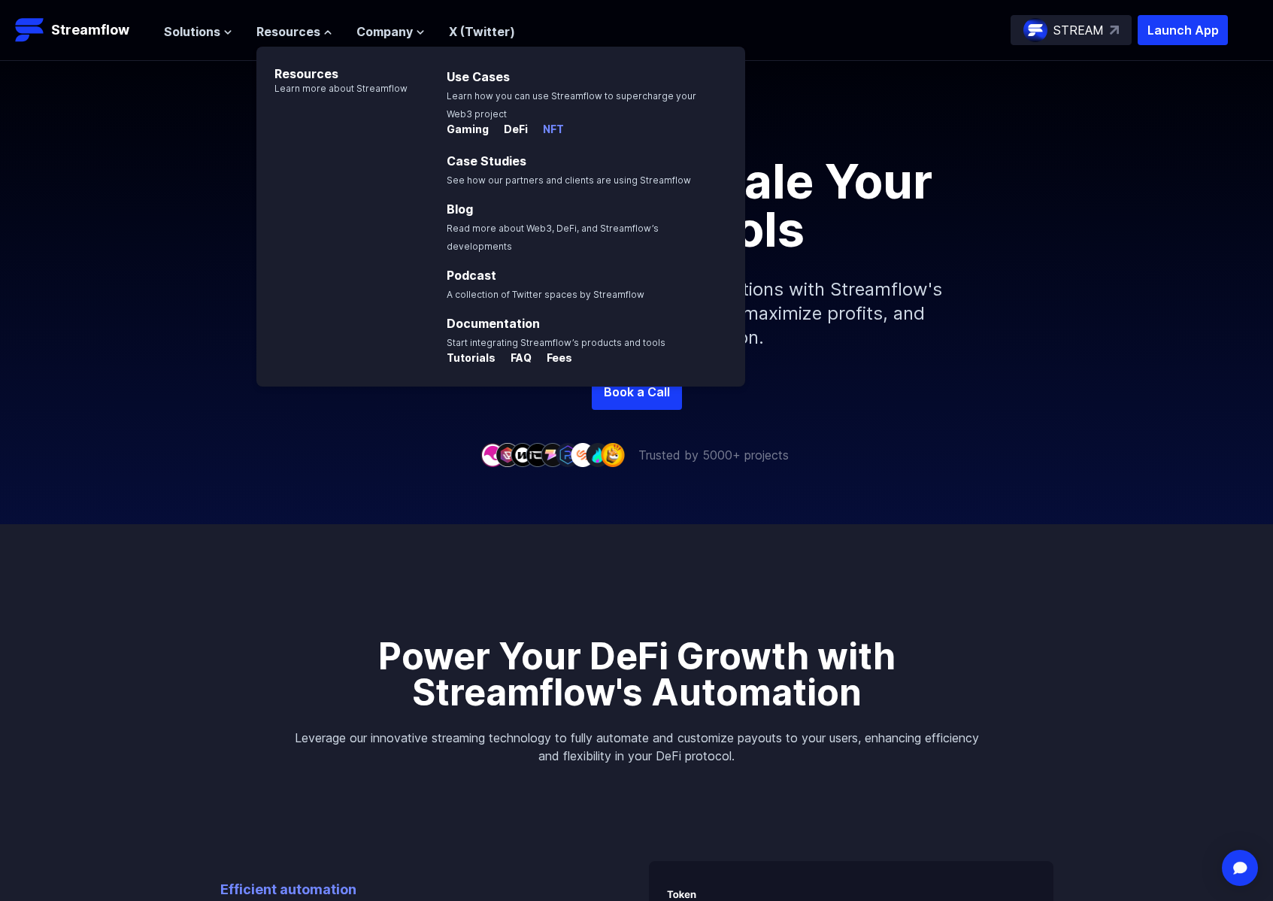
click at [542, 127] on p "NFT" at bounding box center [547, 129] width 33 height 15
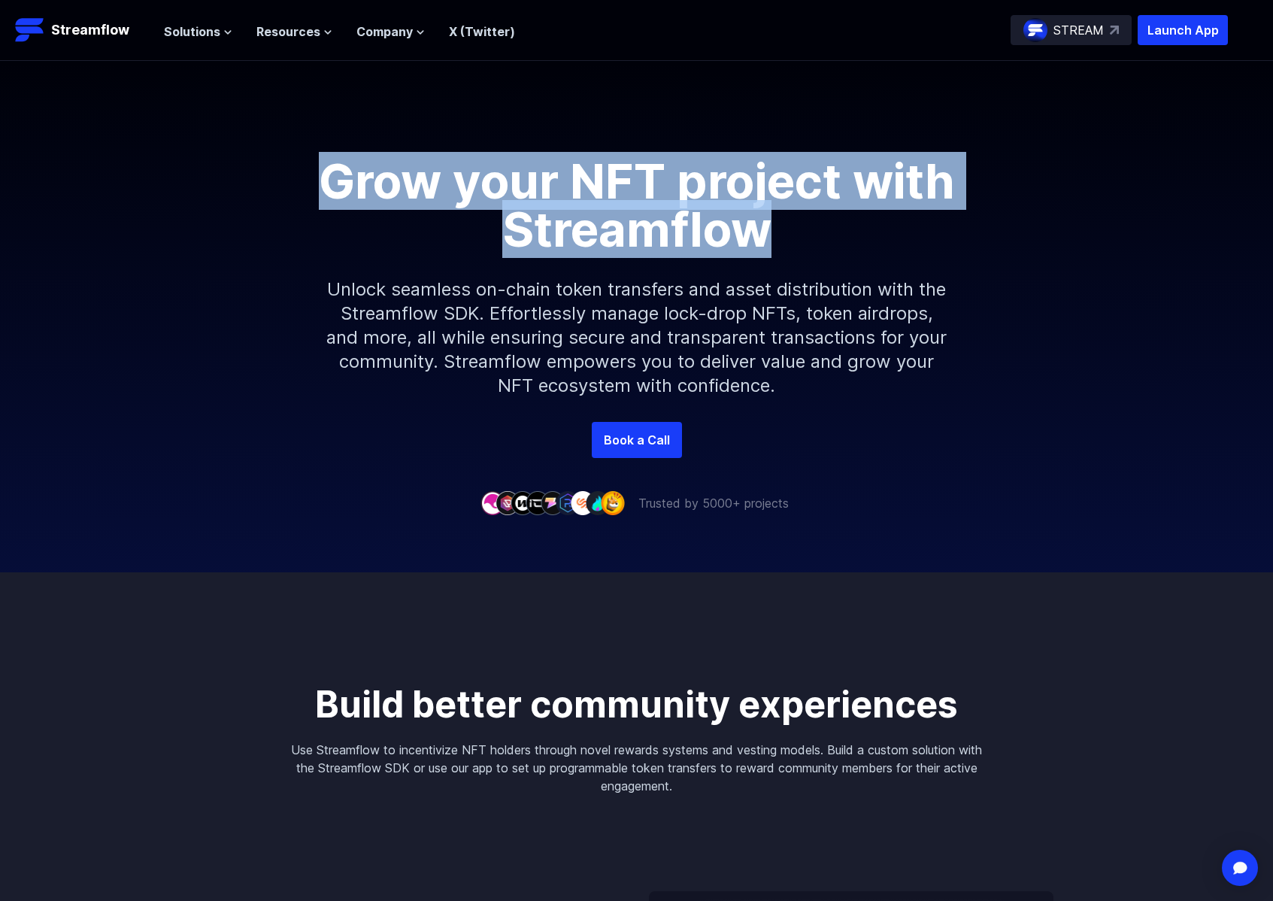
drag, startPoint x: 310, startPoint y: 171, endPoint x: 789, endPoint y: 238, distance: 483.9
click at [789, 238] on h1 "Grow your NFT project with Streamflow" at bounding box center [637, 205] width 677 height 96
copy h1 "Grow your NFT project with Streamflow"
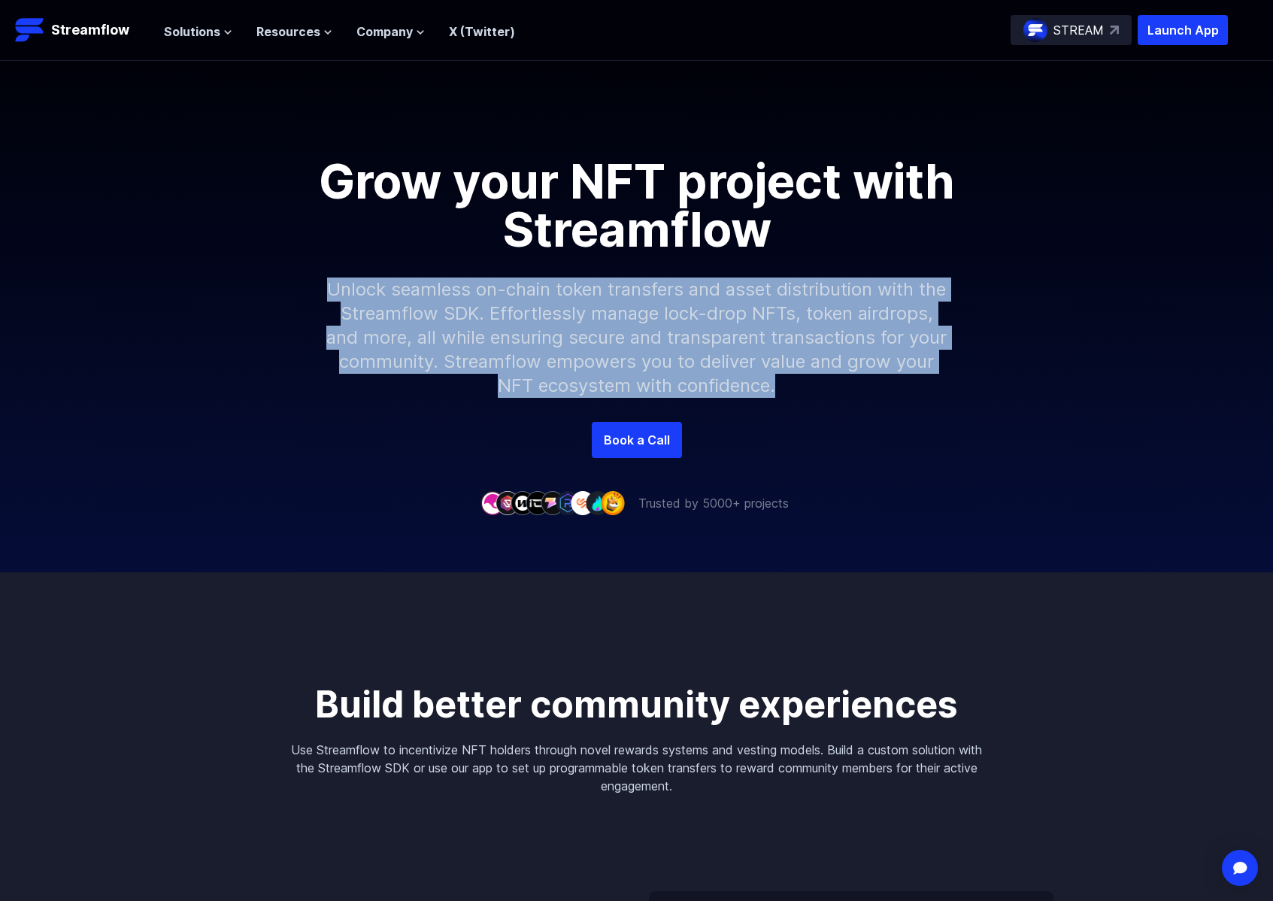
drag, startPoint x: 323, startPoint y: 283, endPoint x: 784, endPoint y: 392, distance: 473.8
click at [784, 392] on p "Unlock seamless on-chain token transfers and asset distribution with the Stream…" at bounding box center [637, 337] width 647 height 168
copy p "Unlock seamless on-chain token transfers and asset distribution with the Stream…"
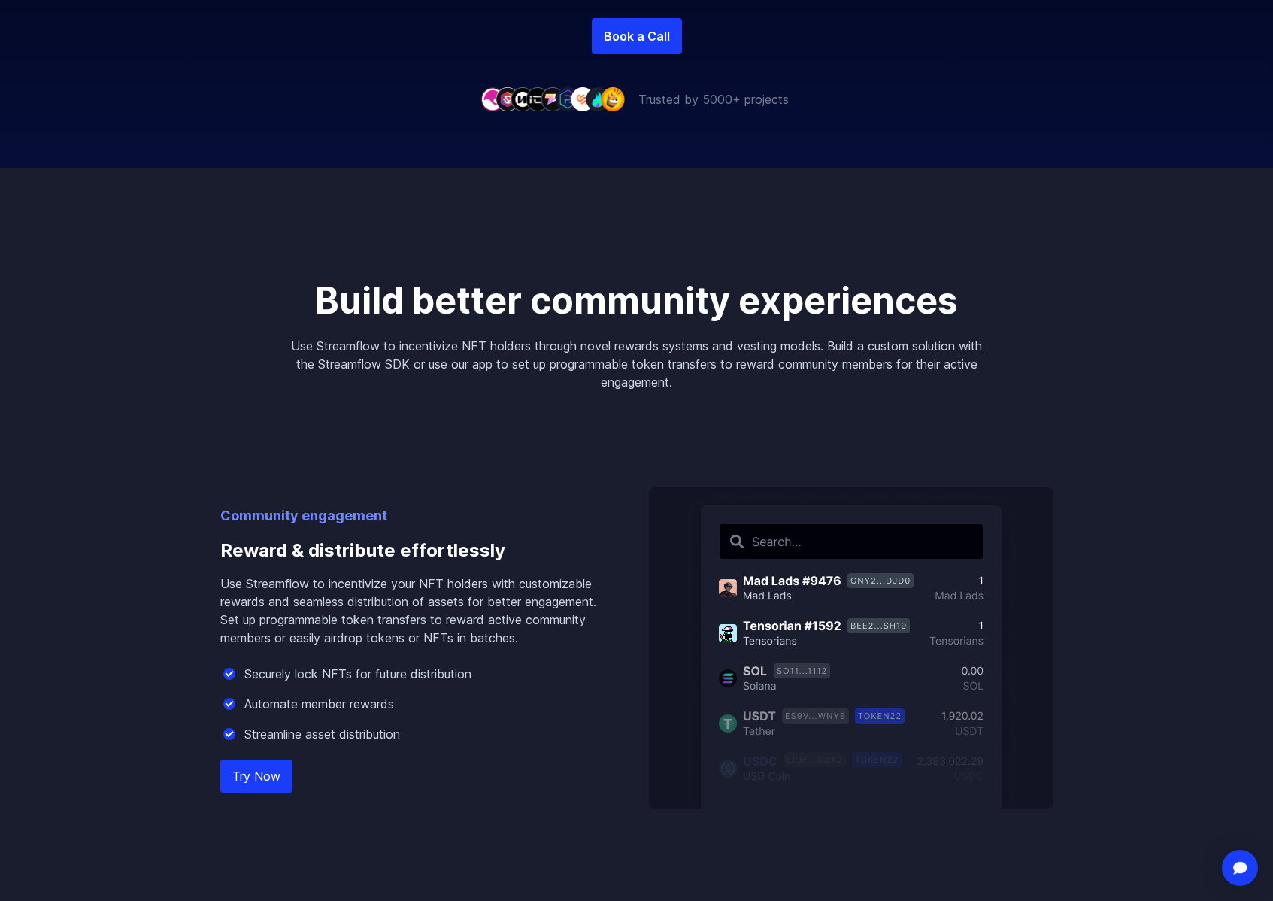
scroll to position [480, 0]
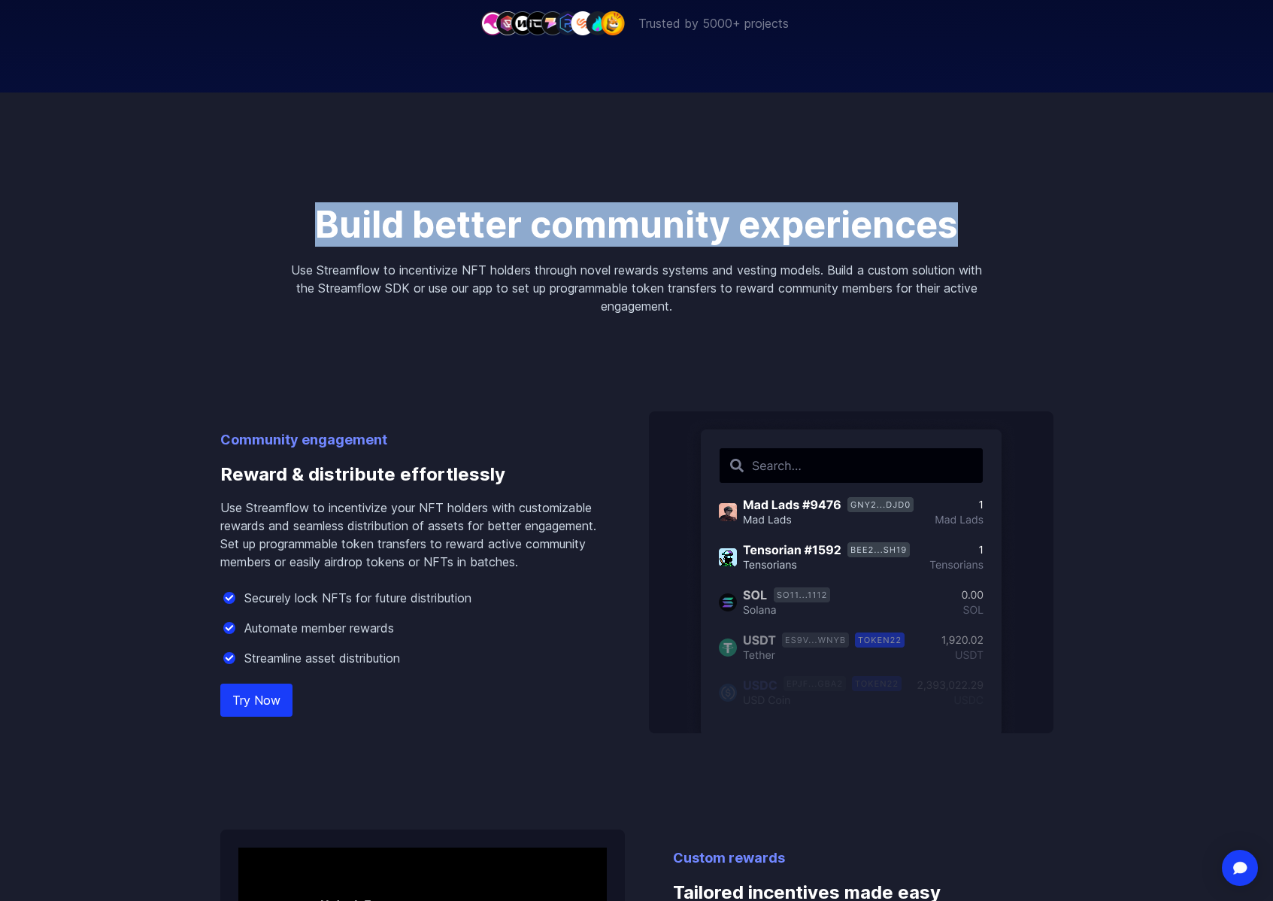
drag, startPoint x: 969, startPoint y: 229, endPoint x: 308, endPoint y: 219, distance: 661.2
click at [308, 219] on p "Build better community experiences" at bounding box center [637, 225] width 698 height 36
copy p "Build better community experiences"
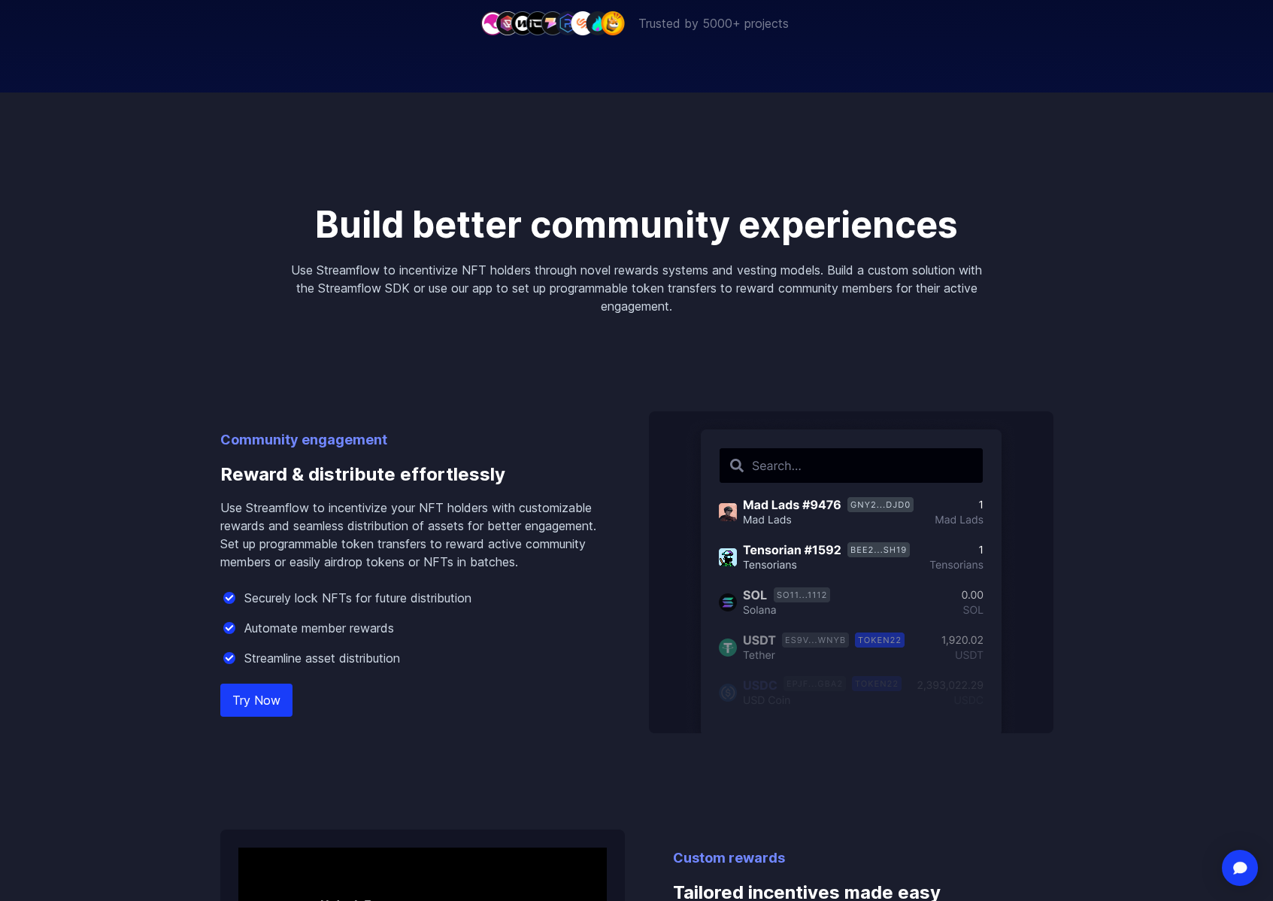
click at [237, 474] on h3 "Reward & distribute effortlessly" at bounding box center [410, 475] width 381 height 48
drag, startPoint x: 220, startPoint y: 473, endPoint x: 523, endPoint y: 478, distance: 303.1
click at [523, 478] on h3 "Reward & distribute effortlessly" at bounding box center [410, 475] width 381 height 48
copy h3 "Reward & distribute effortlessly"
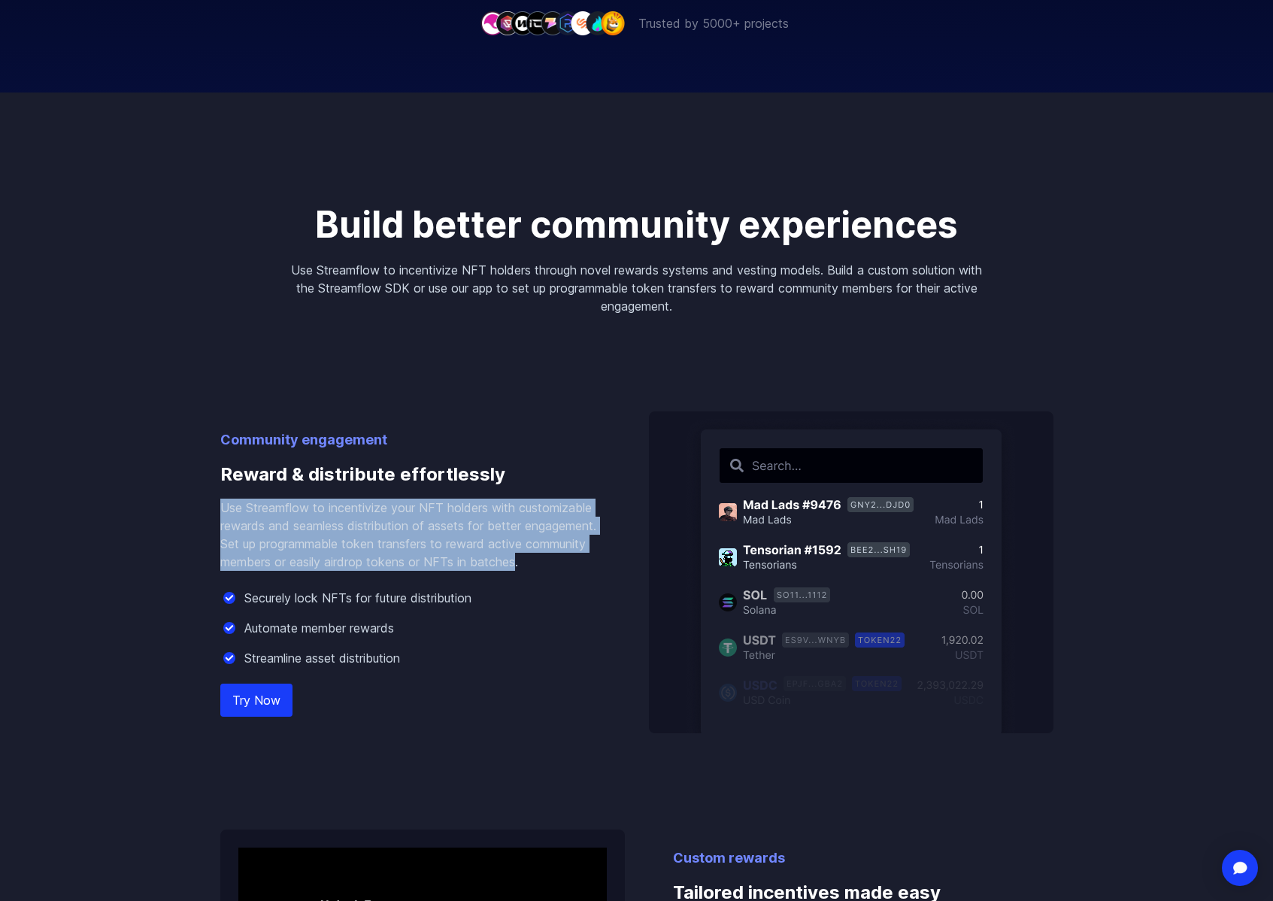
drag, startPoint x: 220, startPoint y: 509, endPoint x: 267, endPoint y: 579, distance: 84.1
click at [267, 571] on p "Use Streamflow to incentivize your NFT holders with customizable rewards and se…" at bounding box center [410, 535] width 381 height 72
copy p "Use Streamflow to incentivize your NFT holders with customizable rewards and se…"
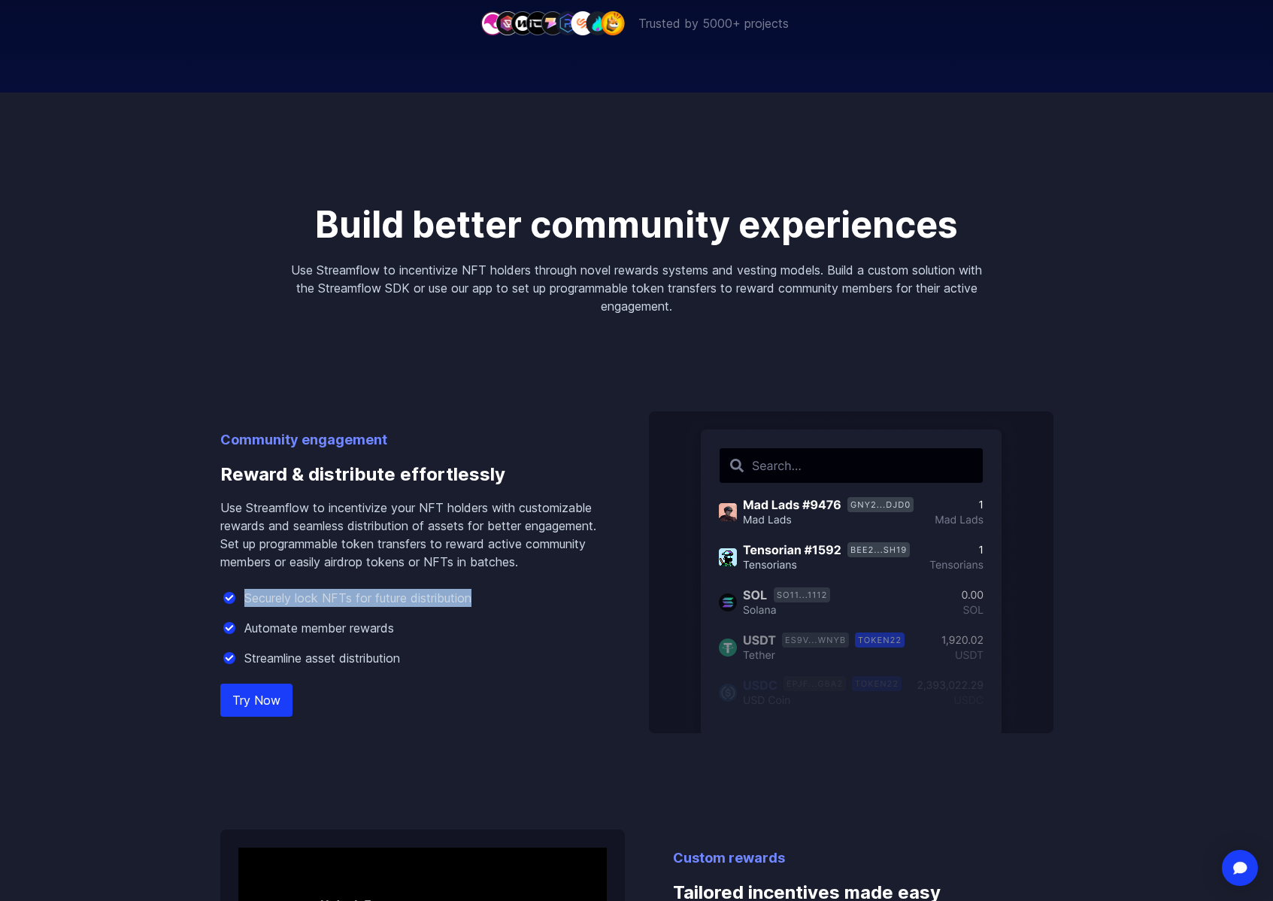
drag, startPoint x: 243, startPoint y: 617, endPoint x: 532, endPoint y: 620, distance: 288.8
click at [532, 607] on div "Securely lock NFTs for future distribution" at bounding box center [410, 598] width 381 height 18
copy p "Securely lock NFTs for future distribution"
drag, startPoint x: 246, startPoint y: 647, endPoint x: 441, endPoint y: 645, distance: 194.8
click at [441, 637] on div "Automate member rewards" at bounding box center [410, 628] width 381 height 18
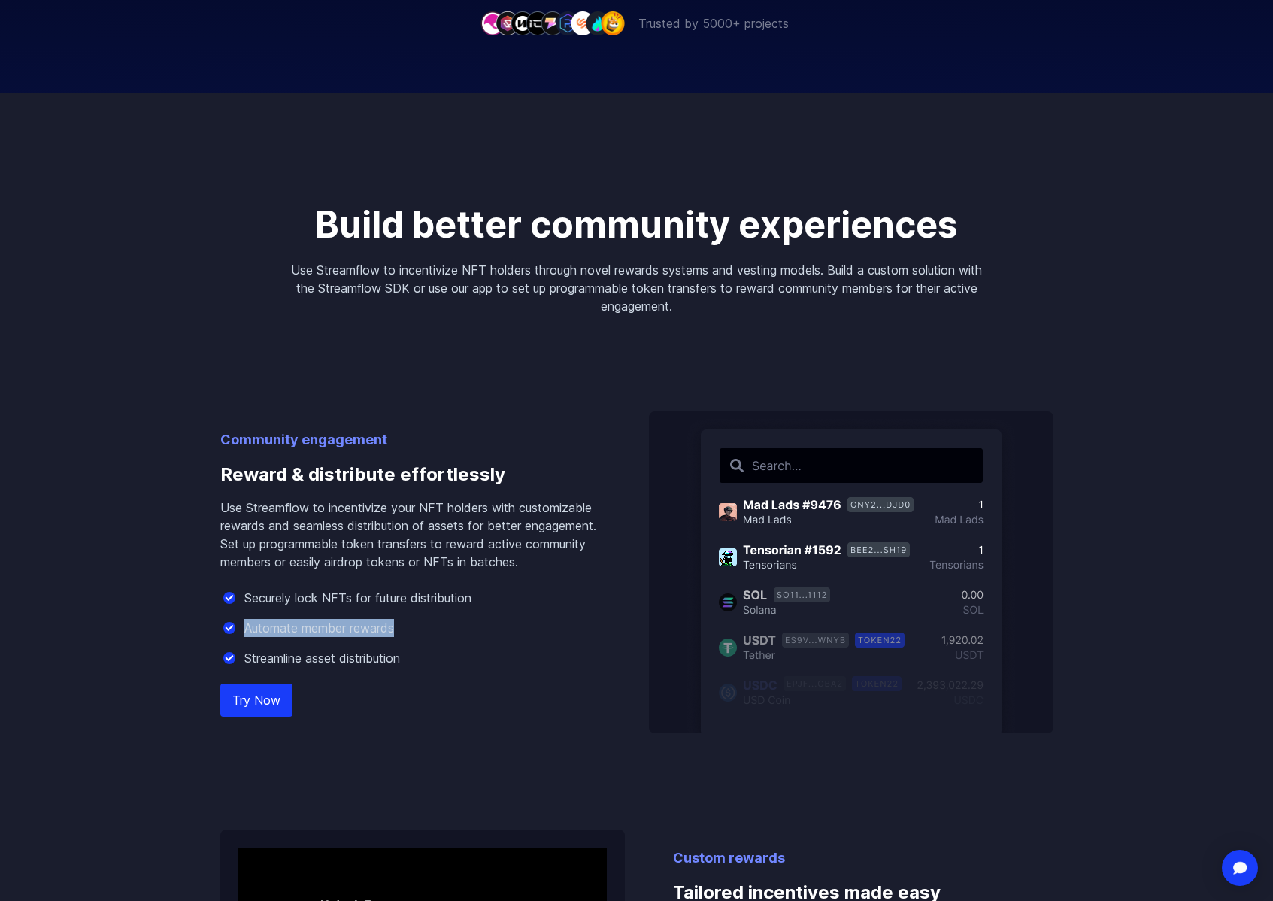
copy p "Automate member rewards"
click at [249, 667] on p "Streamline asset distribution" at bounding box center [322, 658] width 156 height 18
drag, startPoint x: 244, startPoint y: 675, endPoint x: 465, endPoint y: 683, distance: 221.3
click at [465, 667] on div "Streamline asset distribution" at bounding box center [410, 658] width 381 height 18
copy p "Streamline asset distribution"
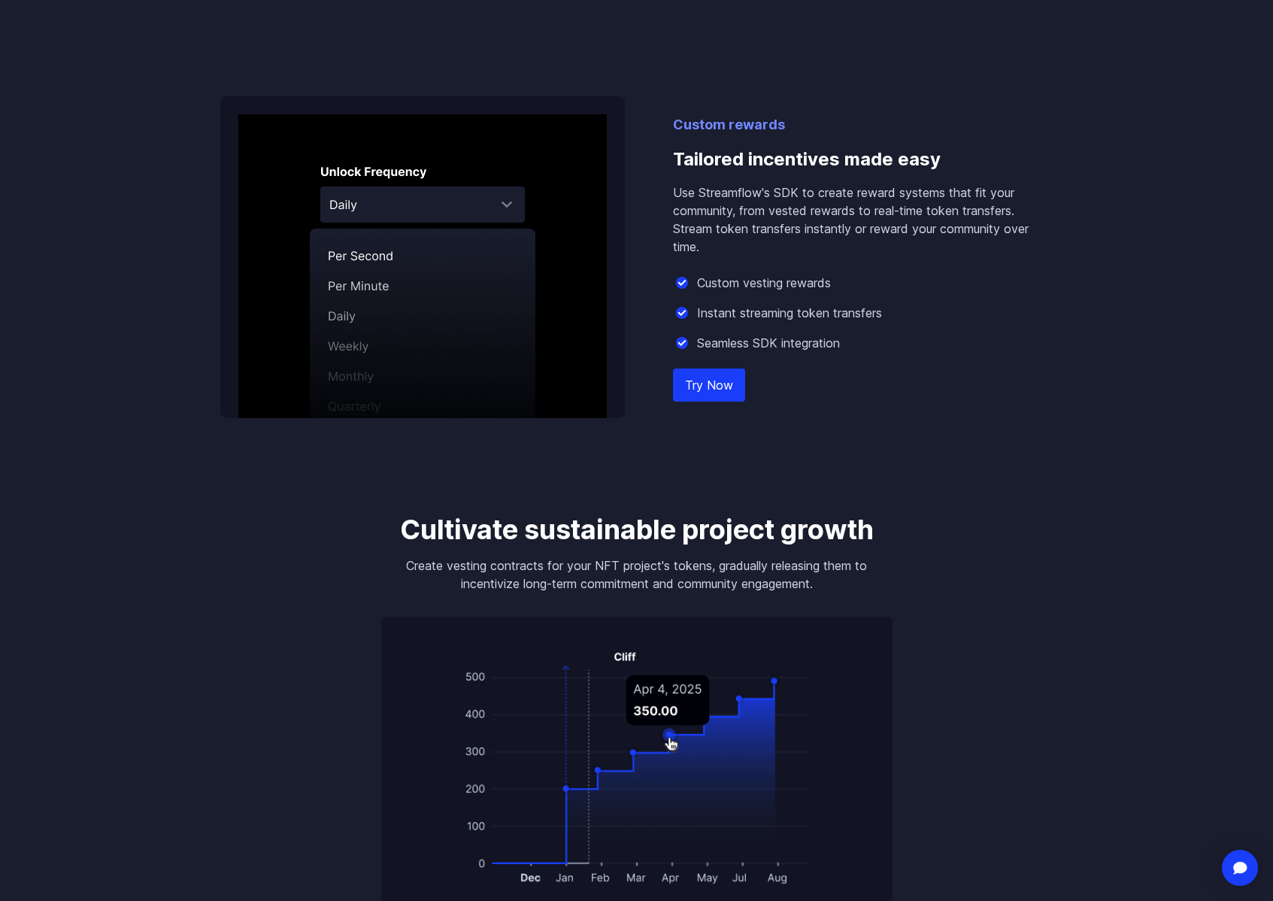
scroll to position [1229, 0]
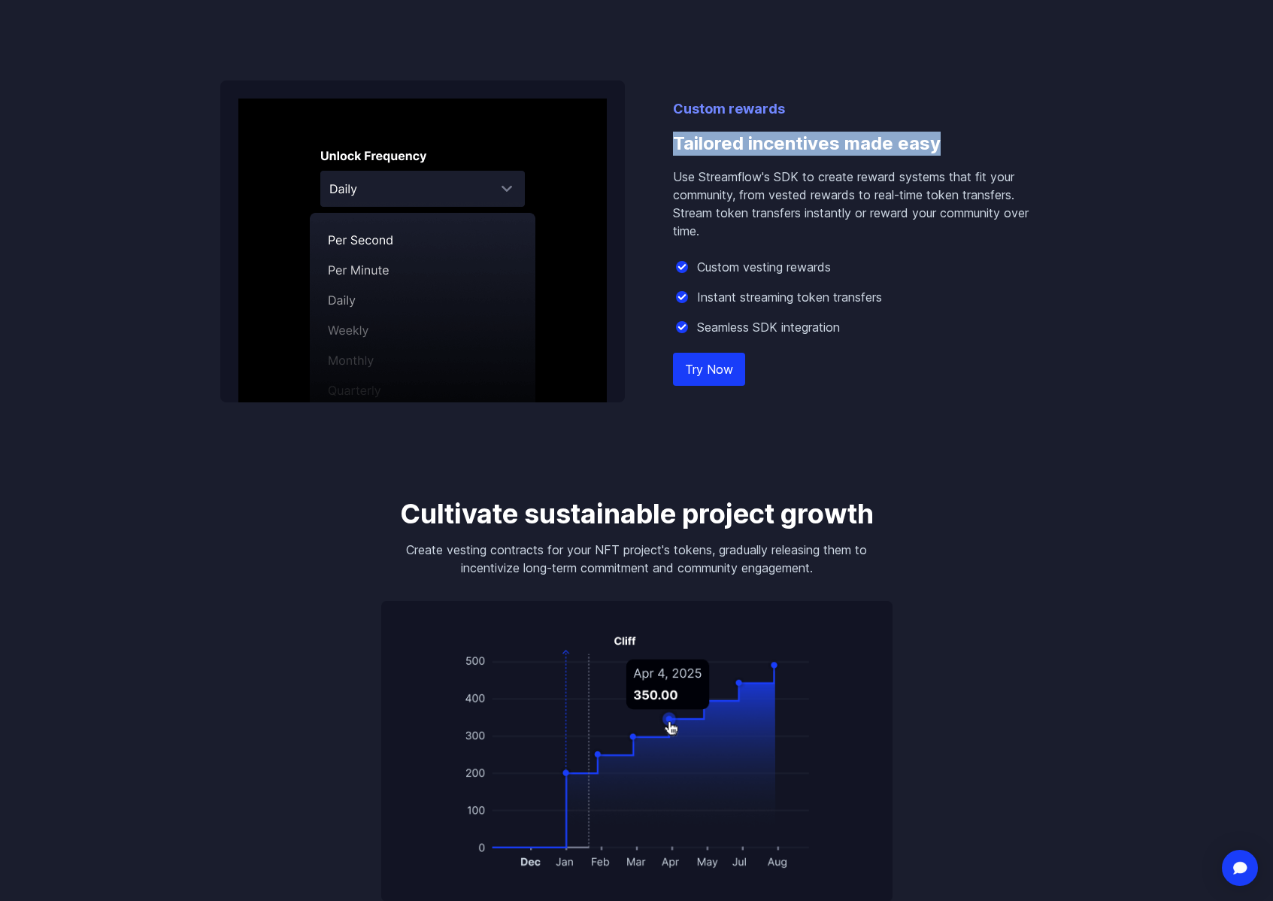
drag, startPoint x: 672, startPoint y: 139, endPoint x: 948, endPoint y: 151, distance: 276.3
click at [955, 148] on h3 "Tailored incentives made easy" at bounding box center [863, 144] width 381 height 48
copy h3 "Tailored incentives made easy"
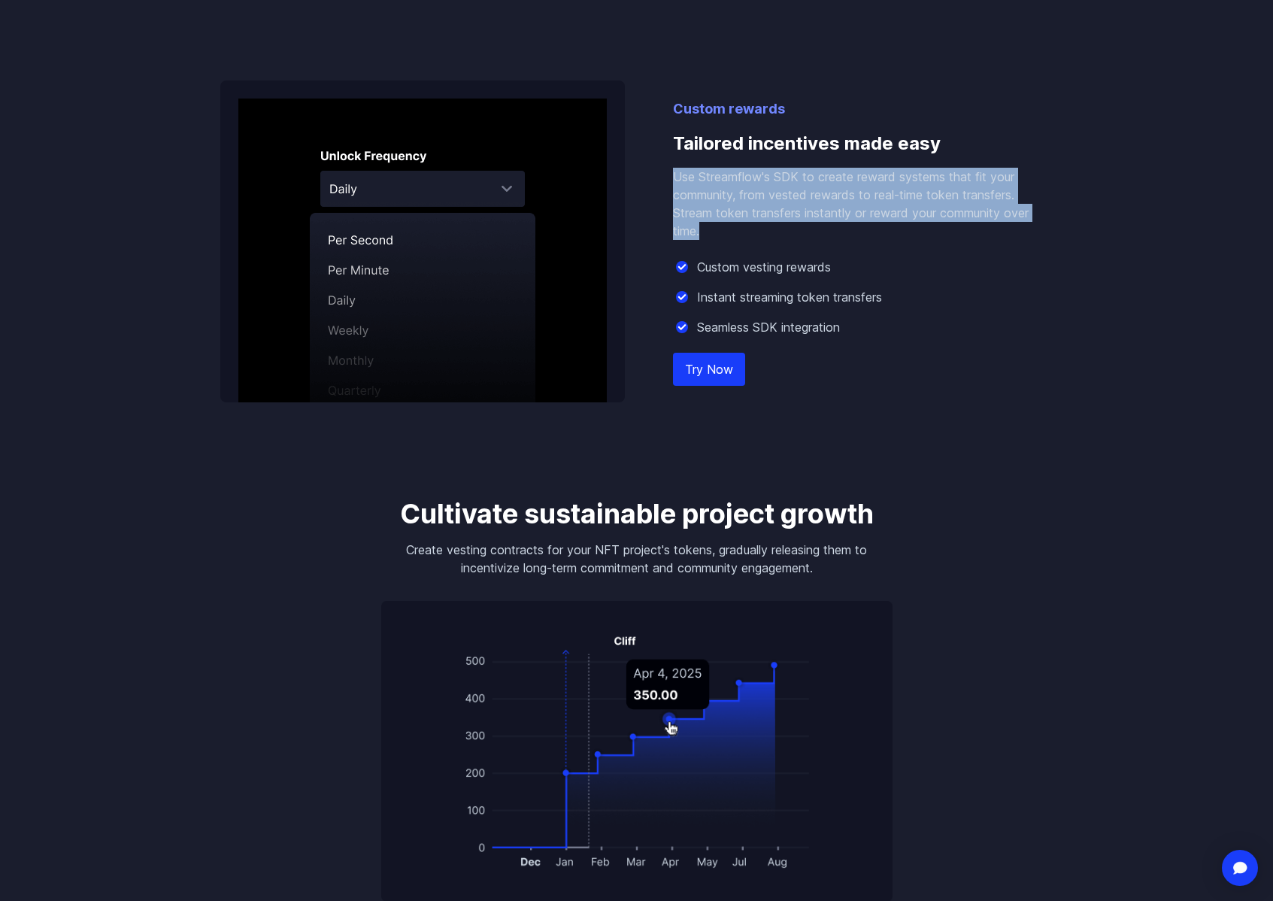
drag, startPoint x: 713, startPoint y: 235, endPoint x: 663, endPoint y: 171, distance: 82.0
click at [663, 168] on div "Custom rewards Tailored incentives made easy Use Streamflow's SDK to create rew…" at bounding box center [636, 241] width 833 height 322
copy p "Use Streamflow's SDK to create reward systems that fit your community, from ves…"
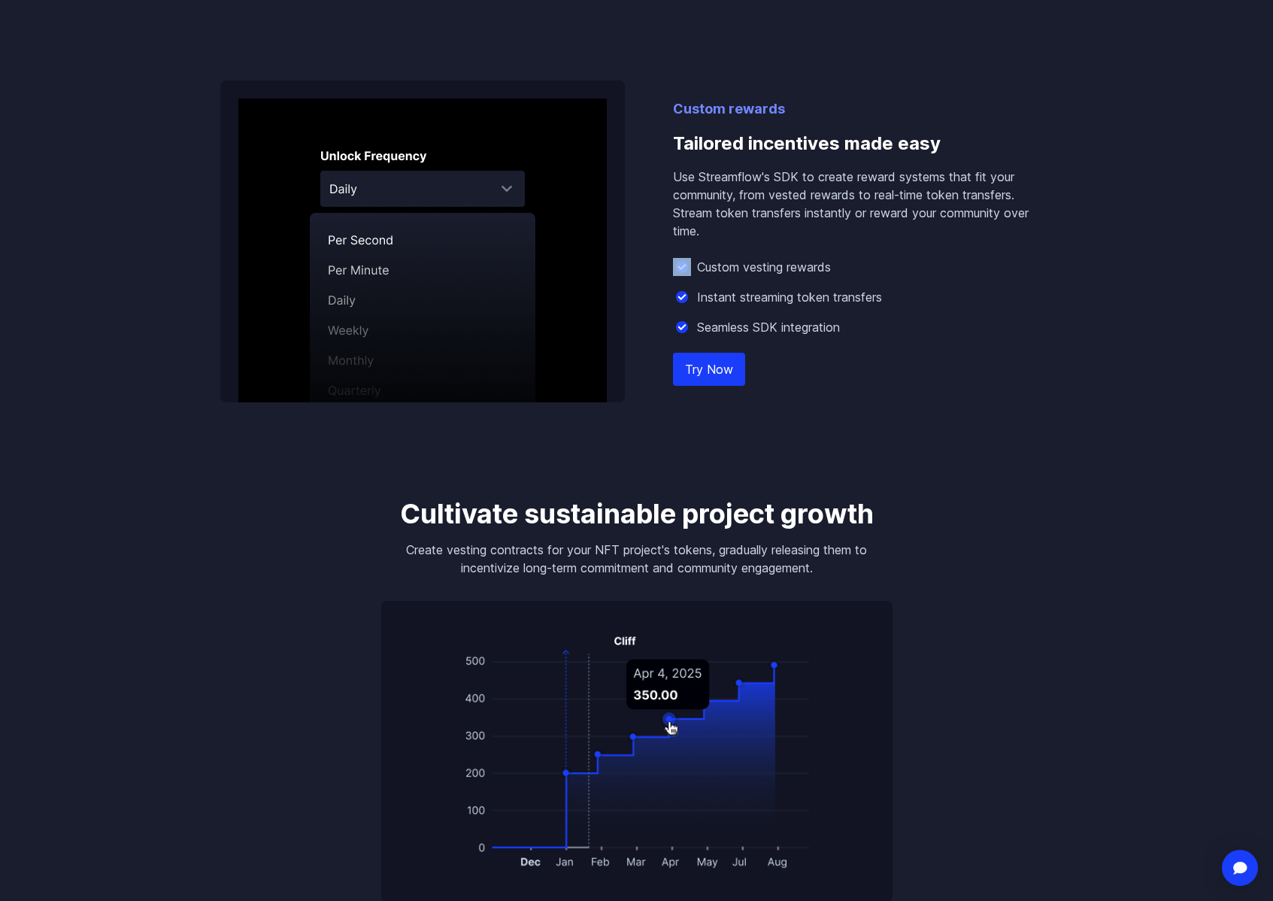
click at [696, 267] on div "Custom vesting rewards" at bounding box center [863, 267] width 381 height 18
drag, startPoint x: 725, startPoint y: 269, endPoint x: 867, endPoint y: 269, distance: 142.2
click at [867, 269] on div "Custom vesting rewards" at bounding box center [863, 267] width 381 height 18
drag, startPoint x: 696, startPoint y: 297, endPoint x: 900, endPoint y: 291, distance: 204.7
click at [900, 291] on div "Instant streaming token transfers" at bounding box center [863, 297] width 381 height 18
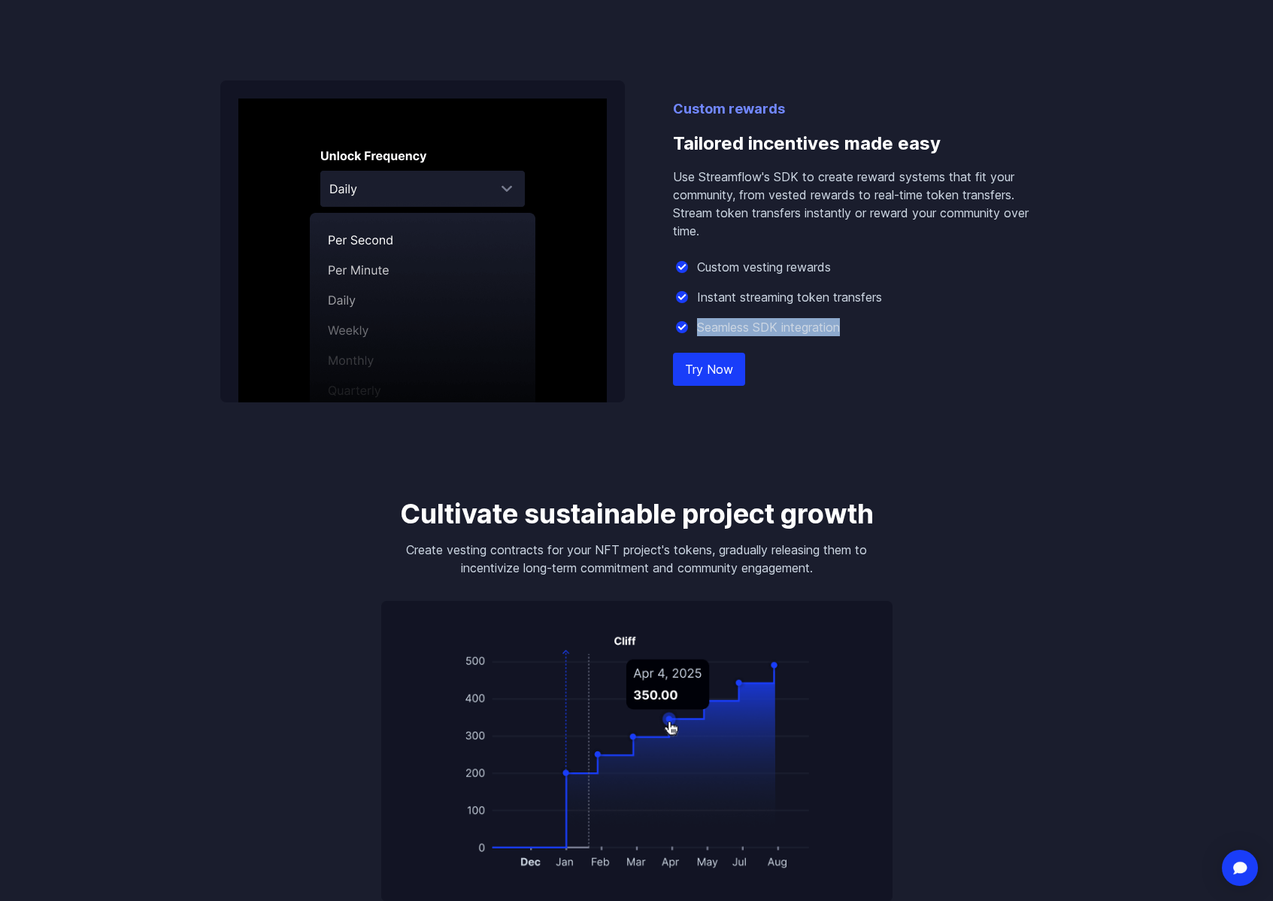
drag, startPoint x: 696, startPoint y: 329, endPoint x: 941, endPoint y: 329, distance: 244.4
click at [941, 329] on div "Seamless SDK integration" at bounding box center [863, 327] width 381 height 18
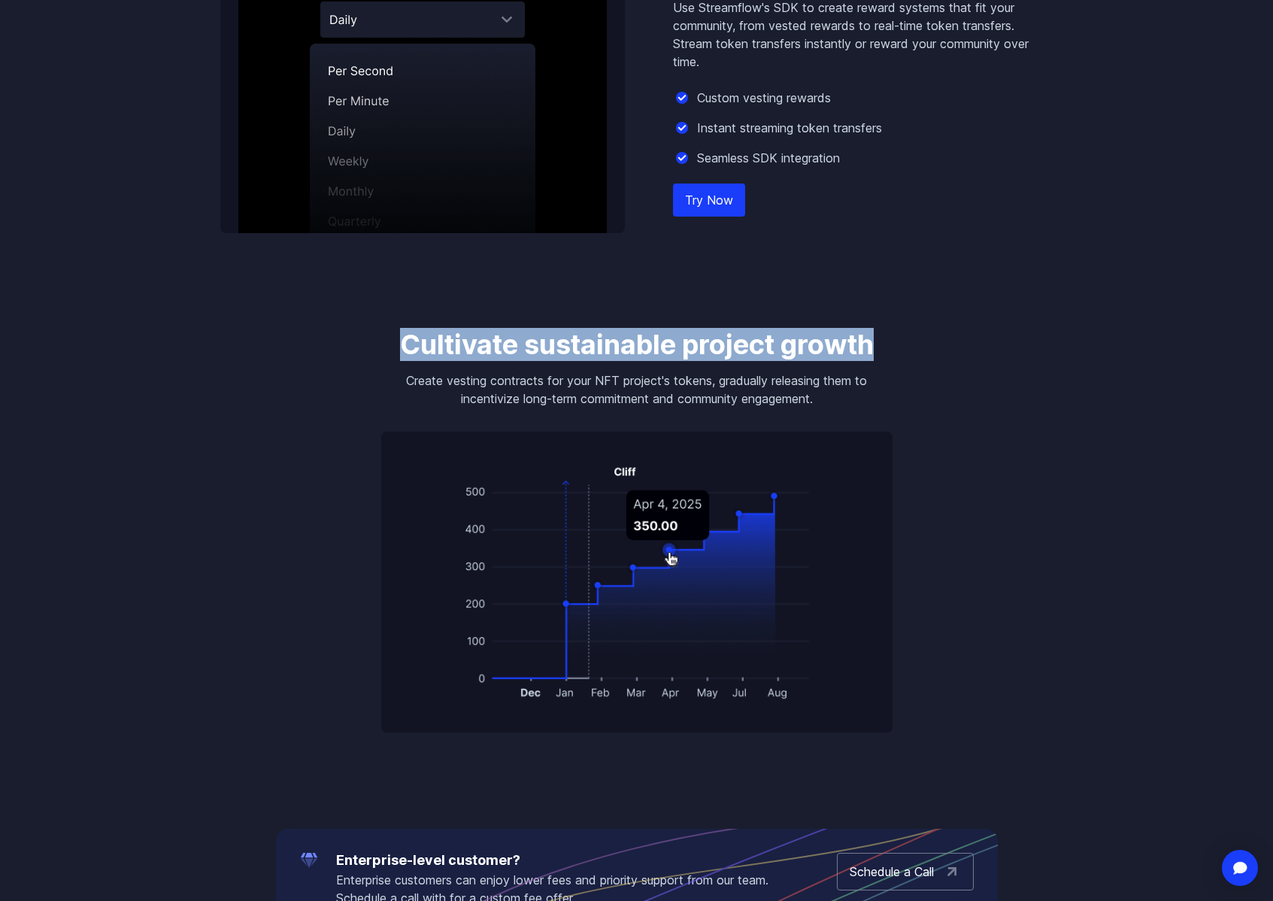
drag, startPoint x: 412, startPoint y: 343, endPoint x: 887, endPoint y: 345, distance: 474.6
click at [890, 344] on h3 "Cultivate sustainable project growth" at bounding box center [636, 344] width 511 height 30
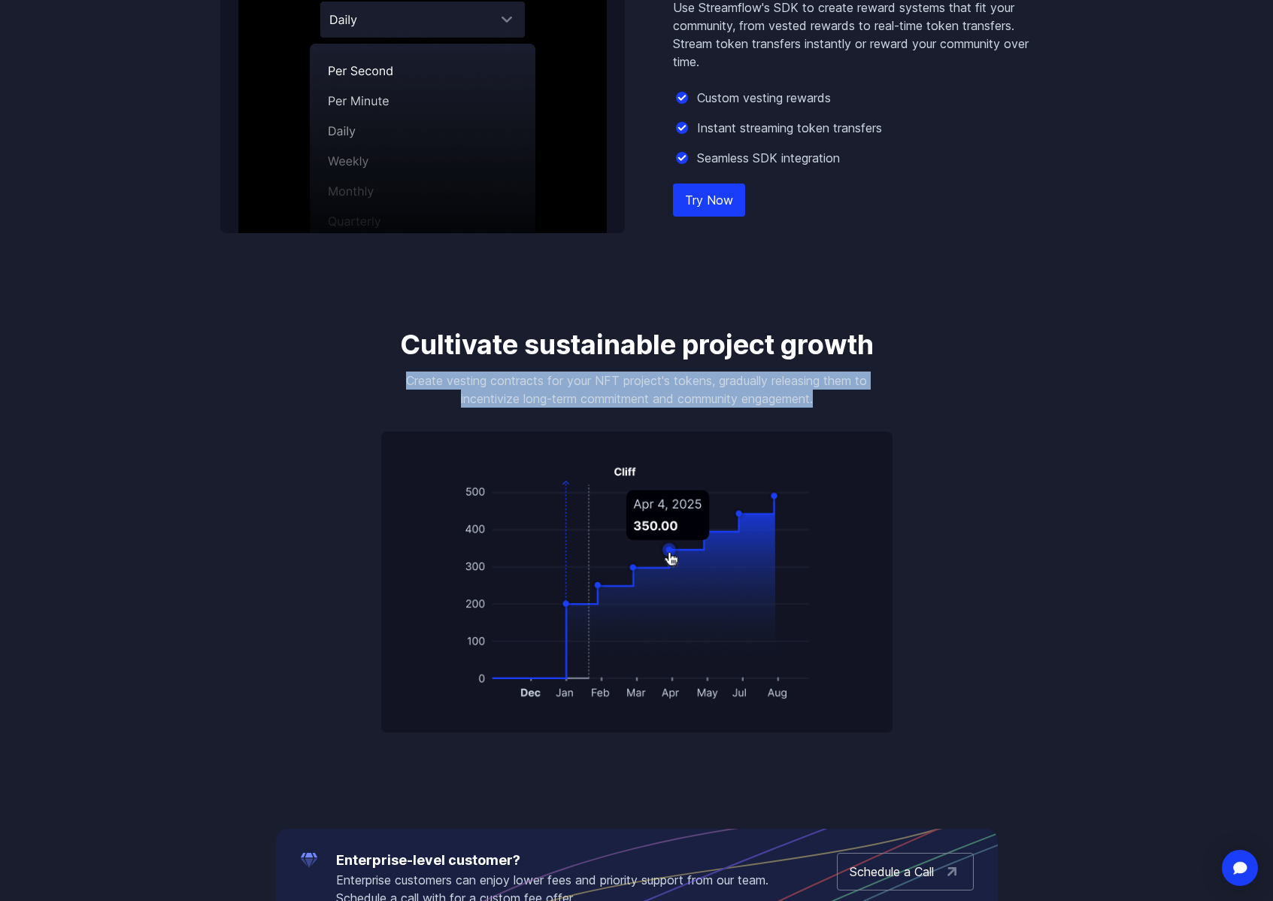
drag, startPoint x: 399, startPoint y: 382, endPoint x: 858, endPoint y: 399, distance: 459.1
click at [858, 399] on p "Create vesting contracts for your NFT project's tokens, gradually releasing the…" at bounding box center [636, 390] width 511 height 36
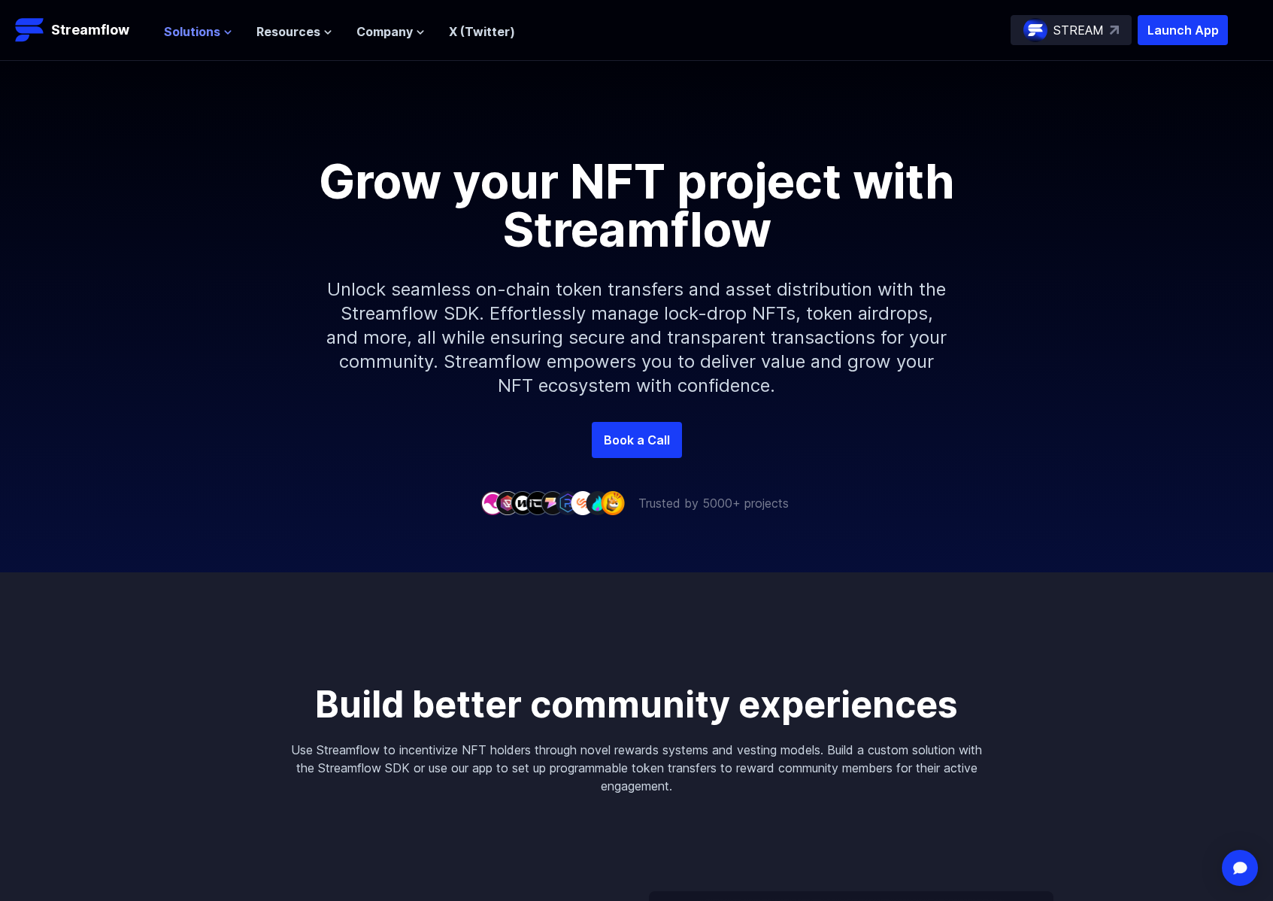
click at [185, 39] on span "Solutions" at bounding box center [192, 32] width 56 height 18
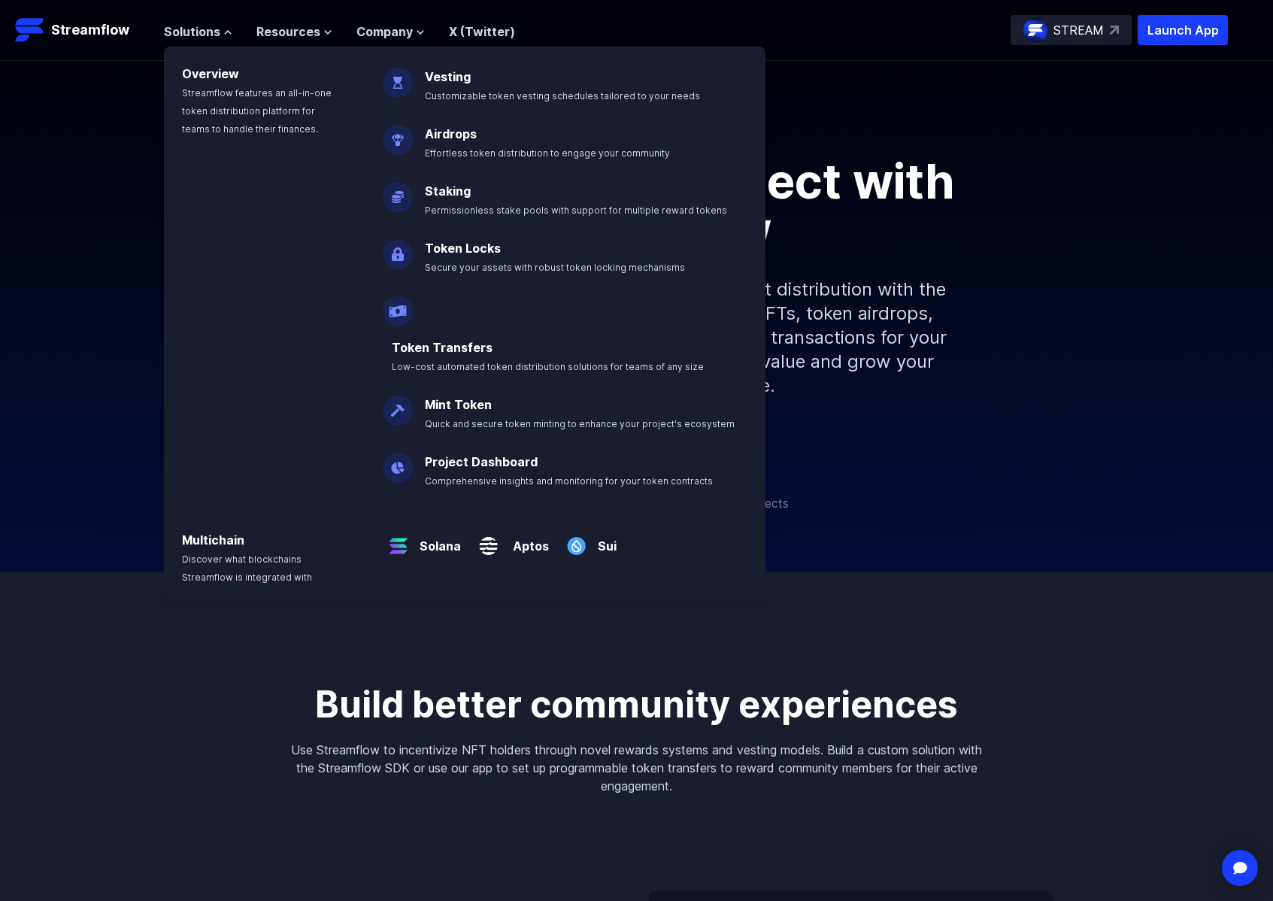
click at [292, 41] on div "Solutions Overview Streamflow features an all-in-one token distribution platfor…" at bounding box center [339, 30] width 351 height 30
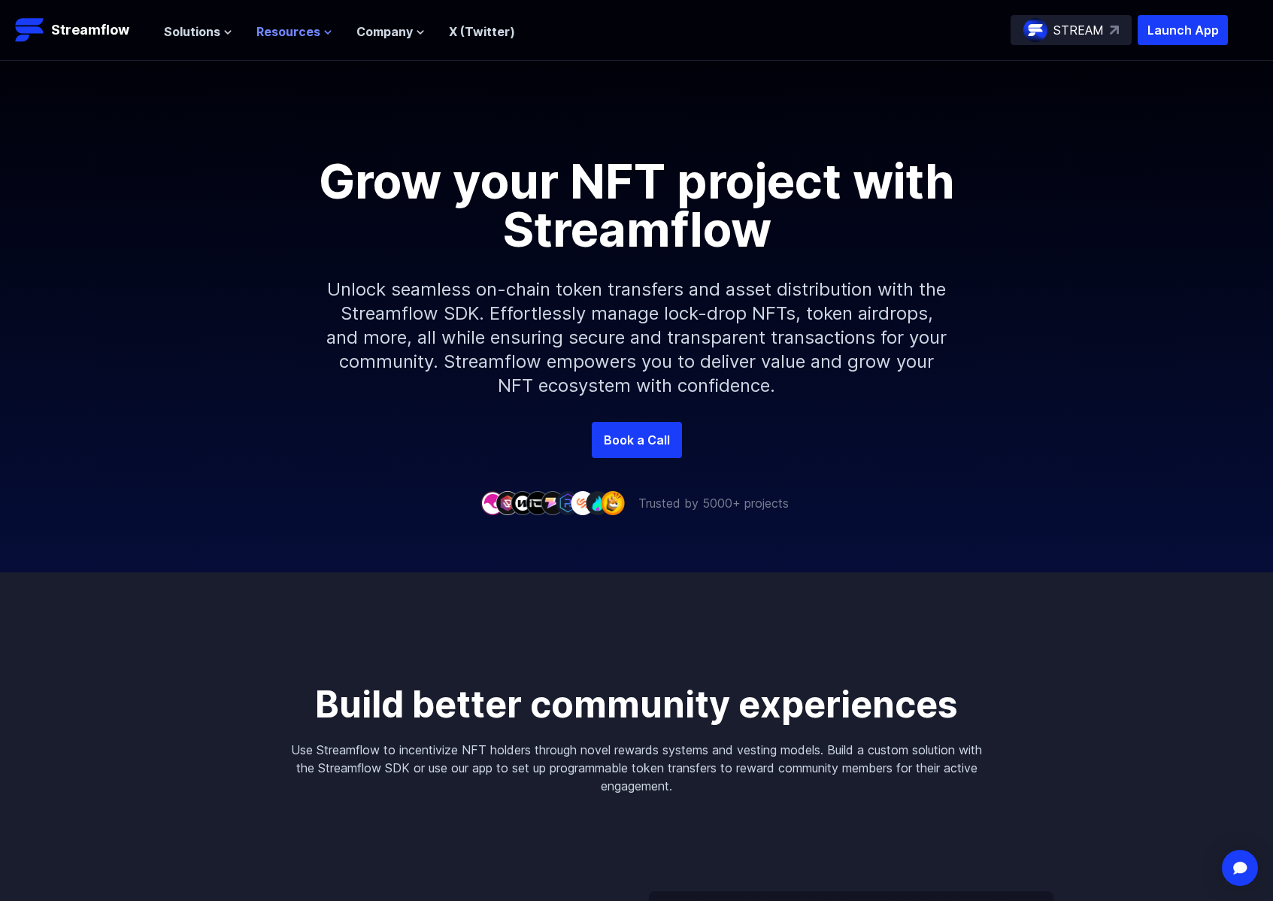
click at [296, 35] on span "Resources" at bounding box center [288, 32] width 64 height 18
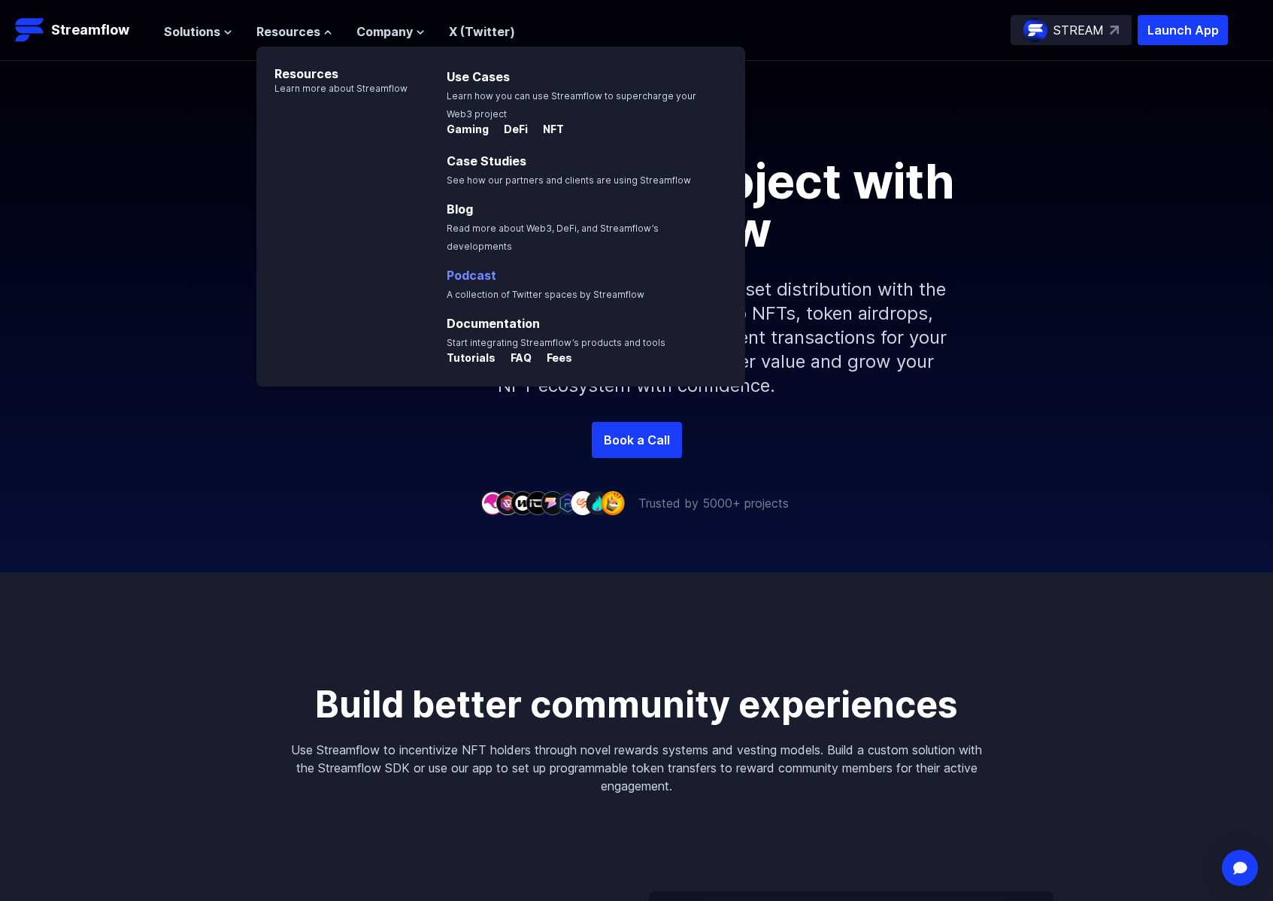
click at [482, 268] on link "Podcast" at bounding box center [472, 275] width 50 height 15
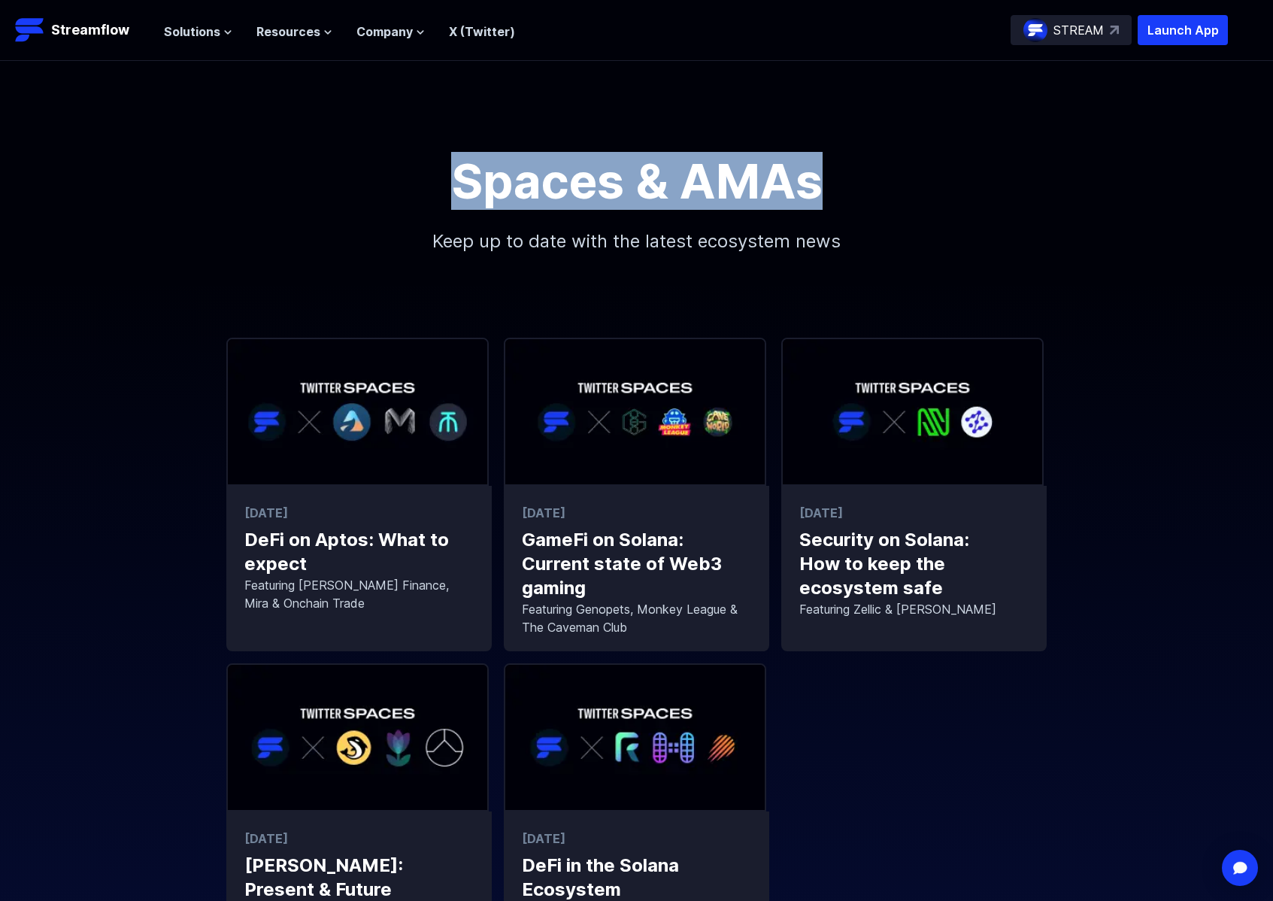
drag, startPoint x: 503, startPoint y: 174, endPoint x: 843, endPoint y: 191, distance: 340.4
click at [844, 191] on h1 "Spaces & AMAs" at bounding box center [637, 181] width 677 height 48
copy h1 "Spaces & AMAs"
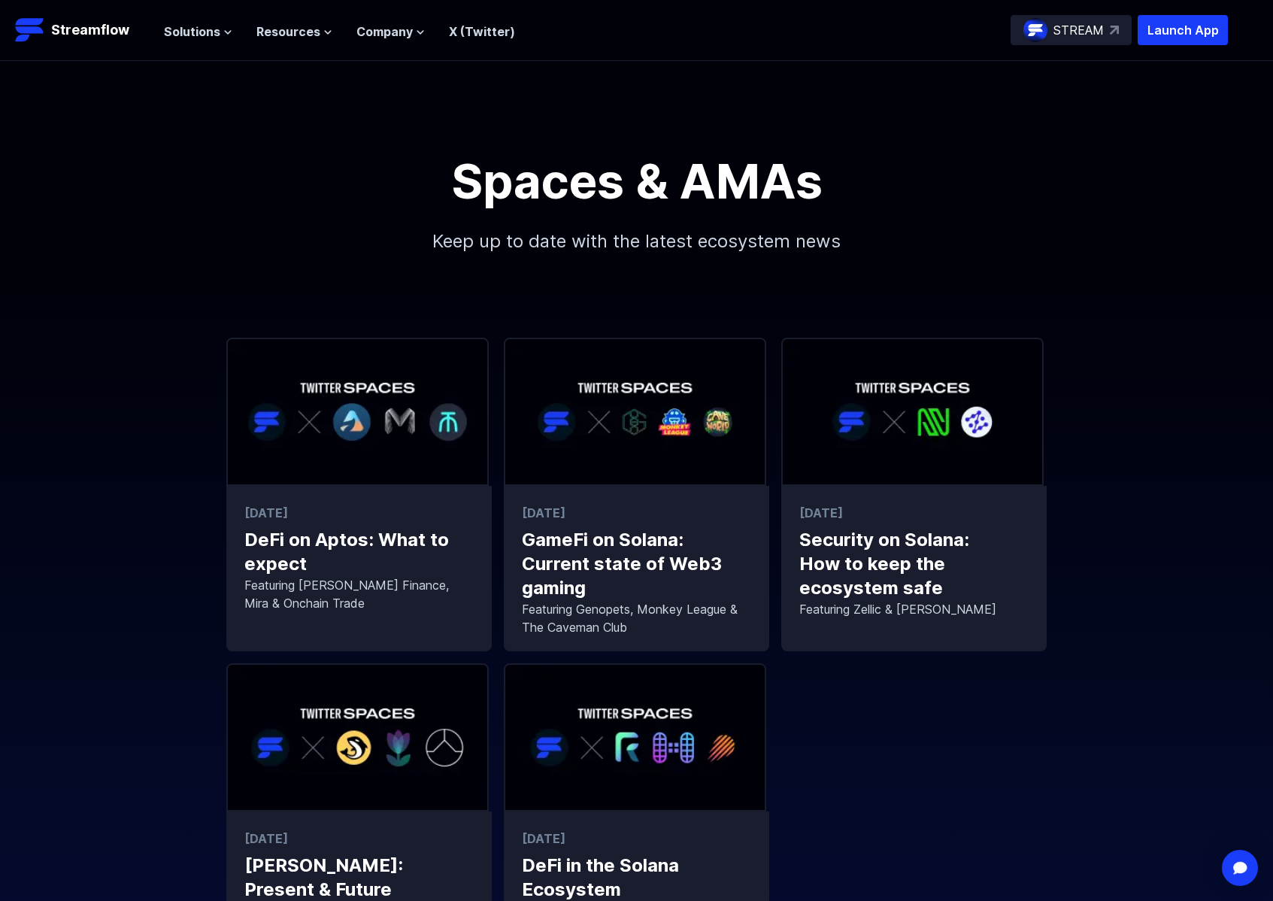
click at [440, 242] on p "Keep up to date with the latest ecosystem news" at bounding box center [637, 241] width 647 height 72
drag, startPoint x: 426, startPoint y: 242, endPoint x: 852, endPoint y: 244, distance: 425.7
click at [852, 244] on p "Keep up to date with the latest ecosystem news" at bounding box center [637, 241] width 647 height 72
copy p "Keep up to date with the latest ecosystem news"
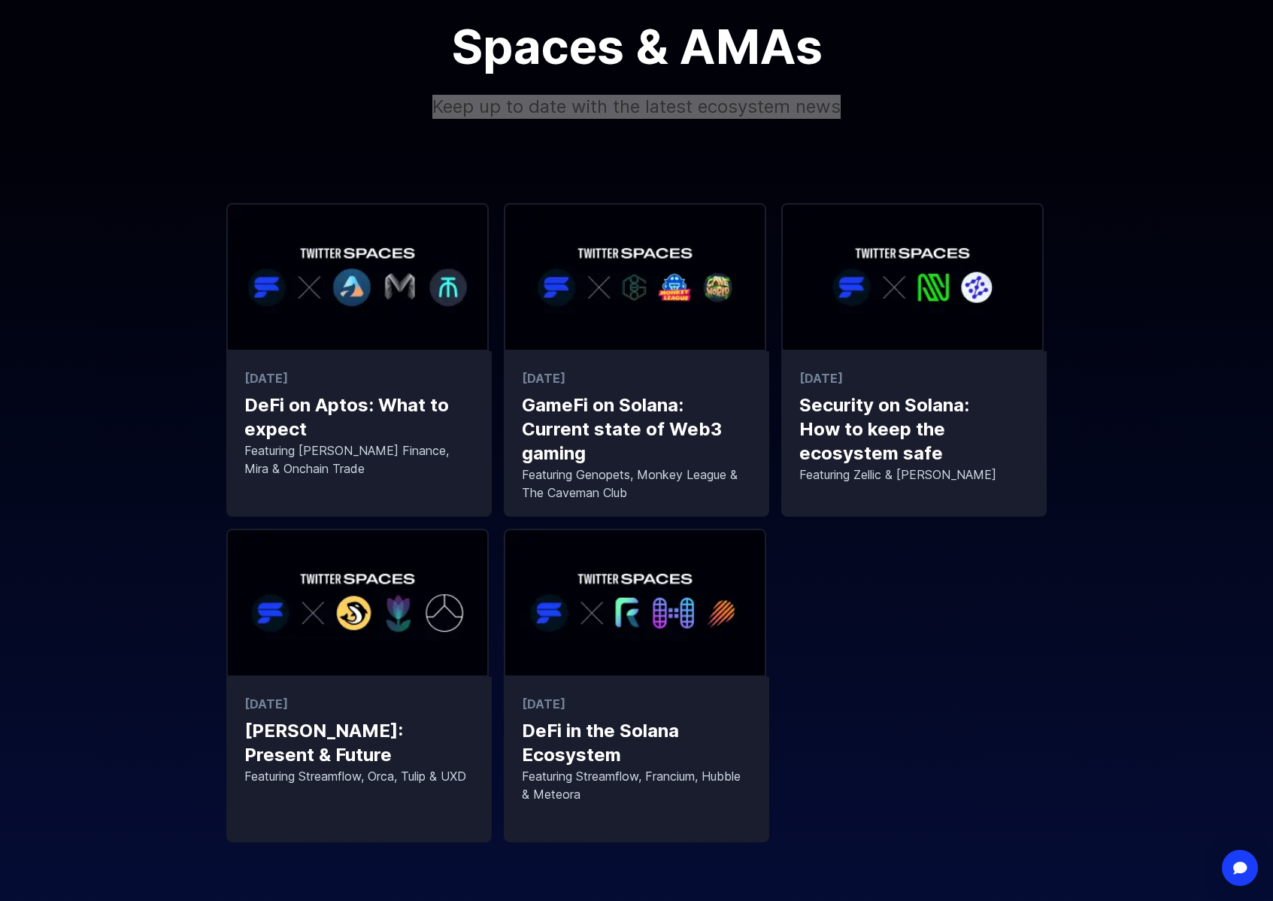
scroll to position [120, 0]
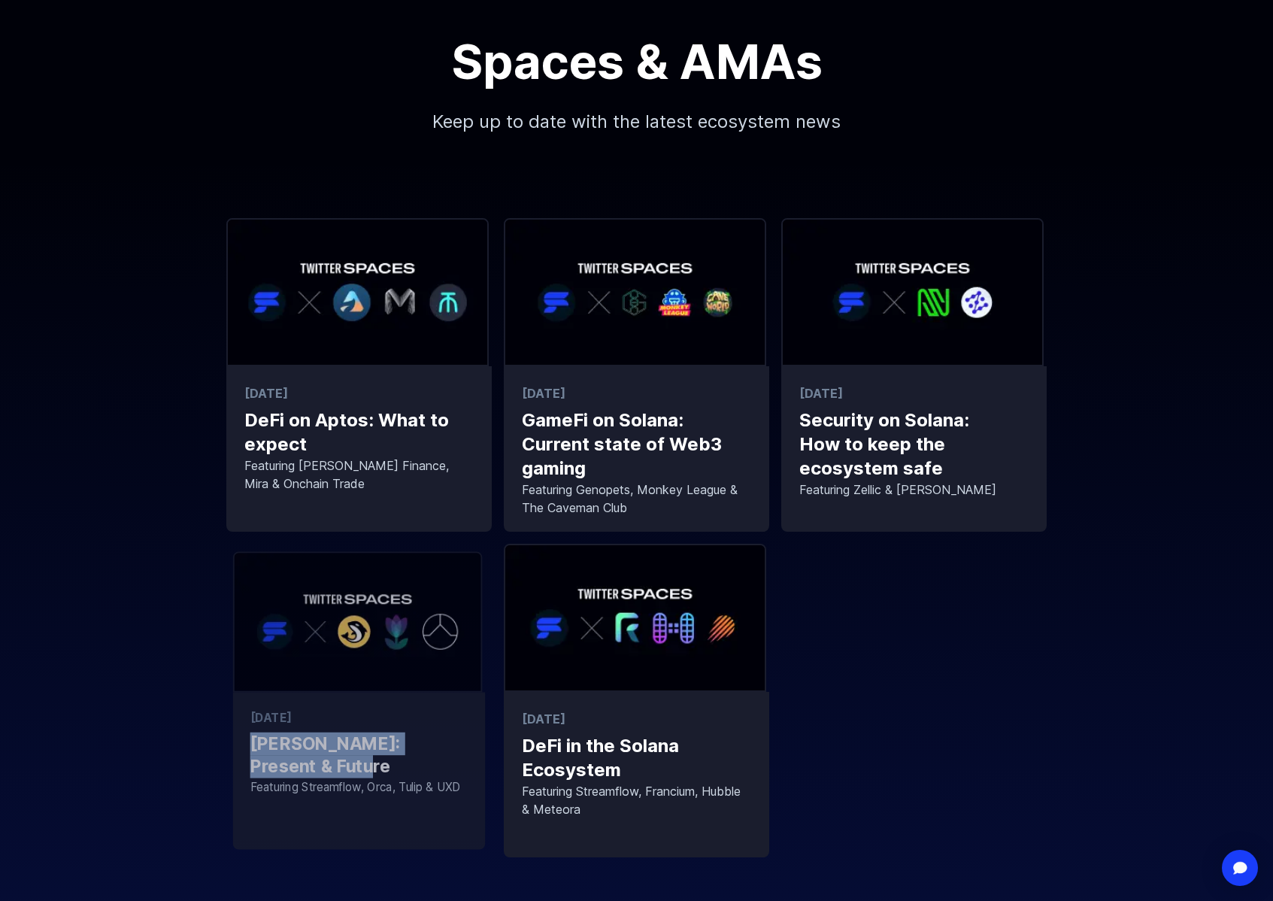
drag, startPoint x: 141, startPoint y: 735, endPoint x: 310, endPoint y: 764, distance: 171.7
click at [310, 764] on div "[DATE] DeFi on Aptos: What to expect Featuring [PERSON_NAME] Finance, Mira & On…" at bounding box center [636, 537] width 1273 height 639
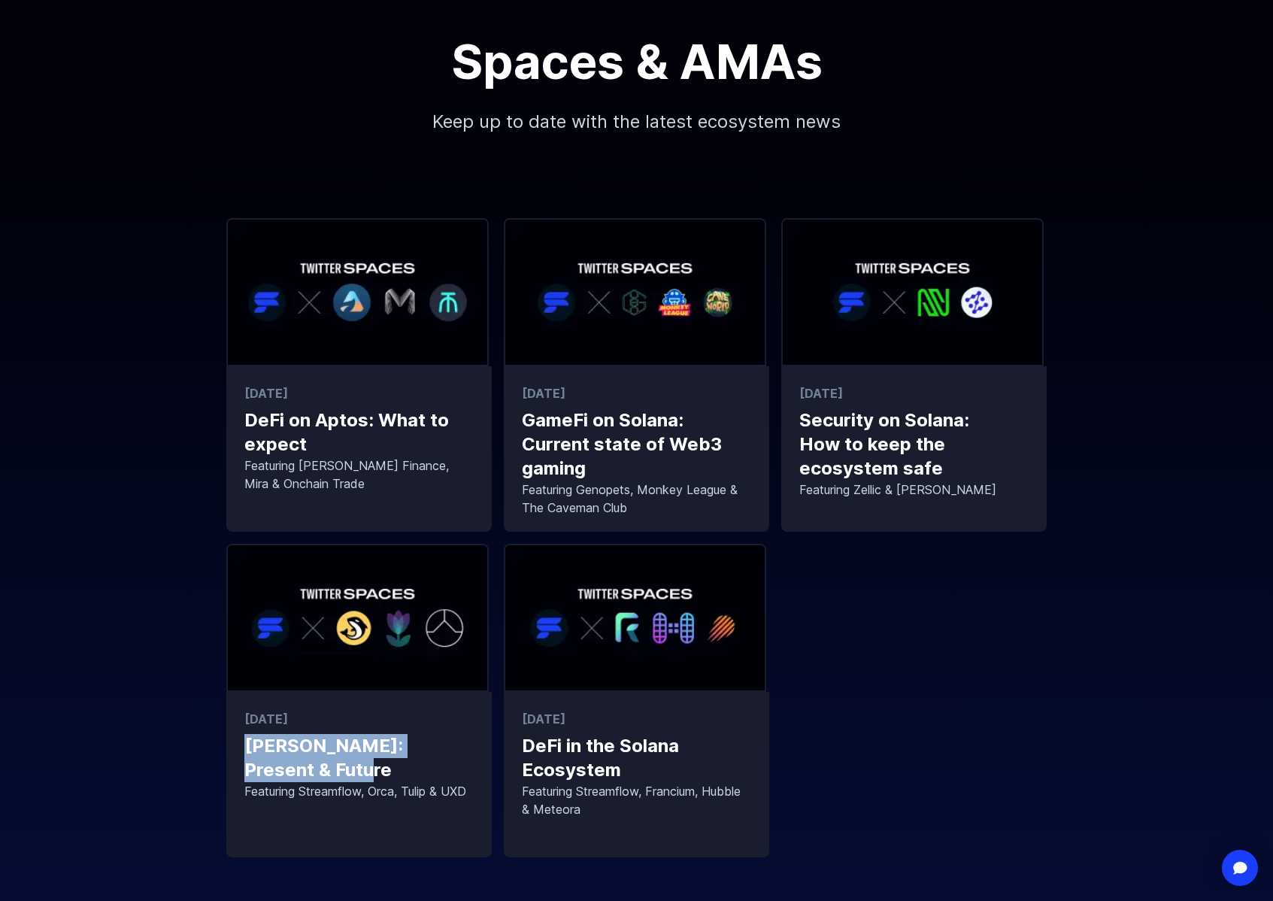
copy p "[PERSON_NAME]: Present & Future"
click at [89, 811] on div "[DATE] DeFi on Aptos: What to expect Featuring [PERSON_NAME] Finance, Mira & On…" at bounding box center [636, 537] width 1273 height 639
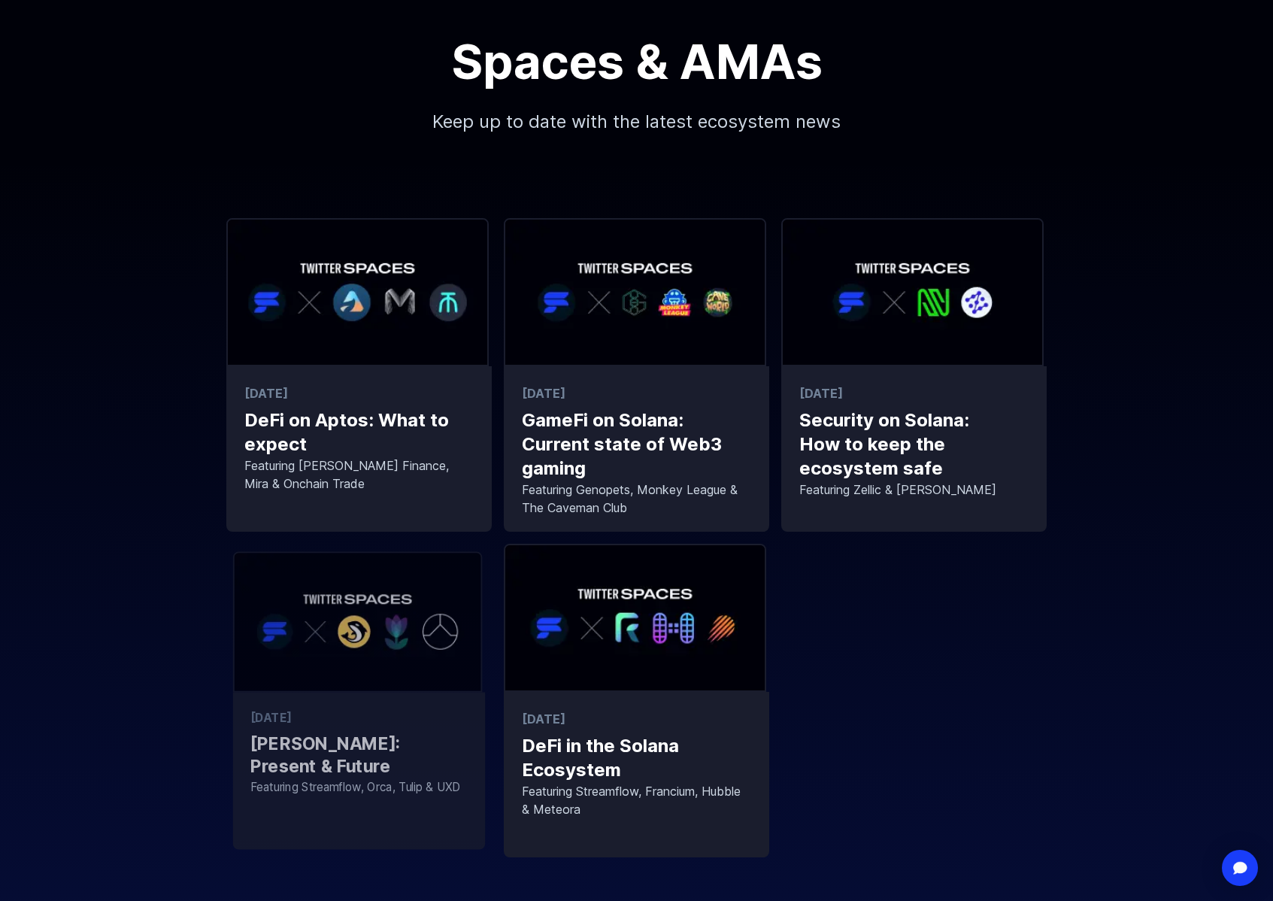
drag, startPoint x: 165, startPoint y: 791, endPoint x: 316, endPoint y: 814, distance: 152.1
click at [316, 814] on div "[DATE] DeFi on Aptos: What to expect Featuring [PERSON_NAME] Finance, Mira & On…" at bounding box center [636, 537] width 1273 height 639
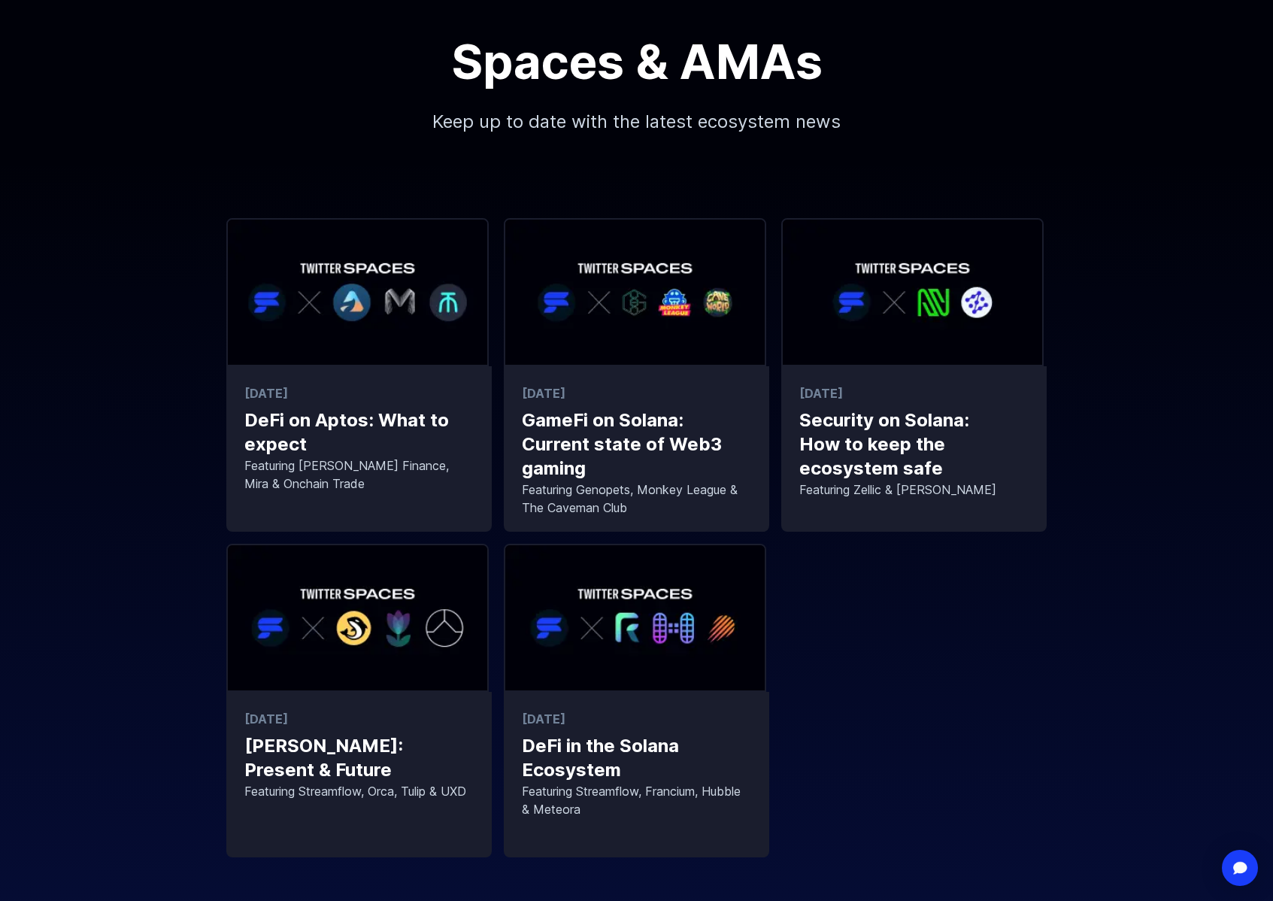
copy p "Featuring Streamflow, Orca, Tulip & UXD"
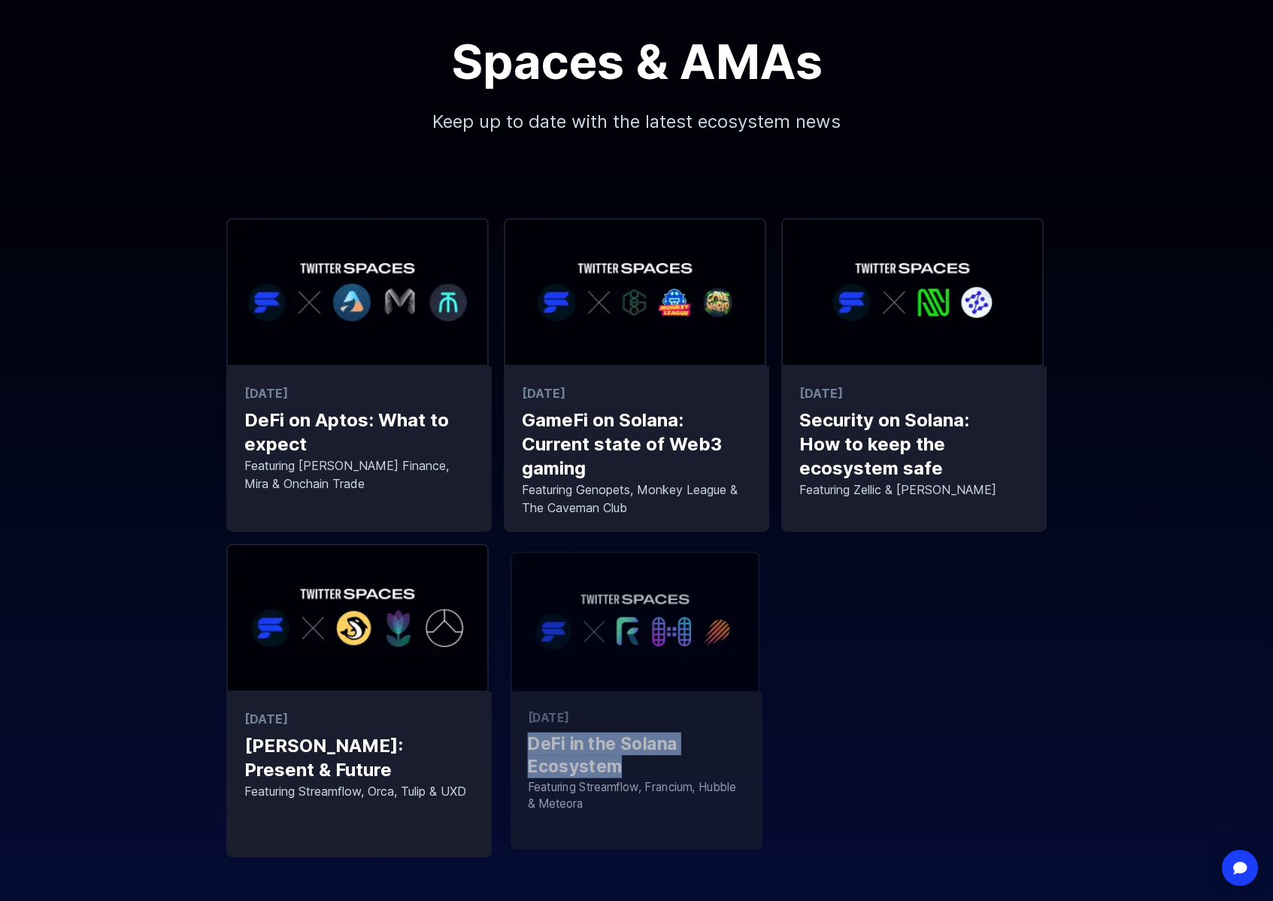
drag, startPoint x: 831, startPoint y: 773, endPoint x: 532, endPoint y: 742, distance: 301.0
click at [532, 742] on div "[DATE] DeFi on Aptos: What to expect Featuring [PERSON_NAME] Finance, Mira & On…" at bounding box center [636, 537] width 821 height 639
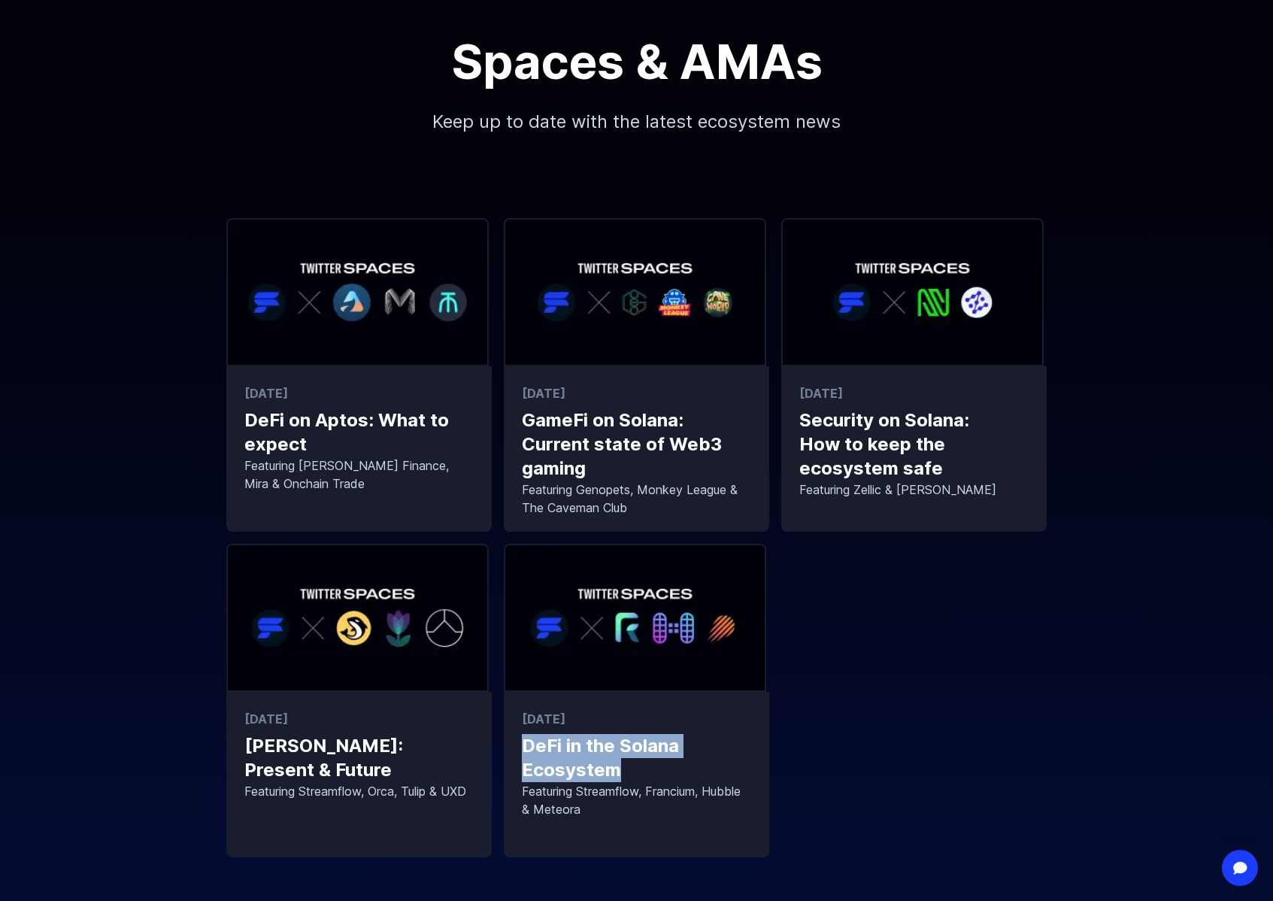
copy p "DeFi in the Solana Ecosystem"
click at [902, 844] on div "[DATE] DeFi on Aptos: What to expect Featuring [PERSON_NAME] Finance, Mira & On…" at bounding box center [636, 537] width 821 height 639
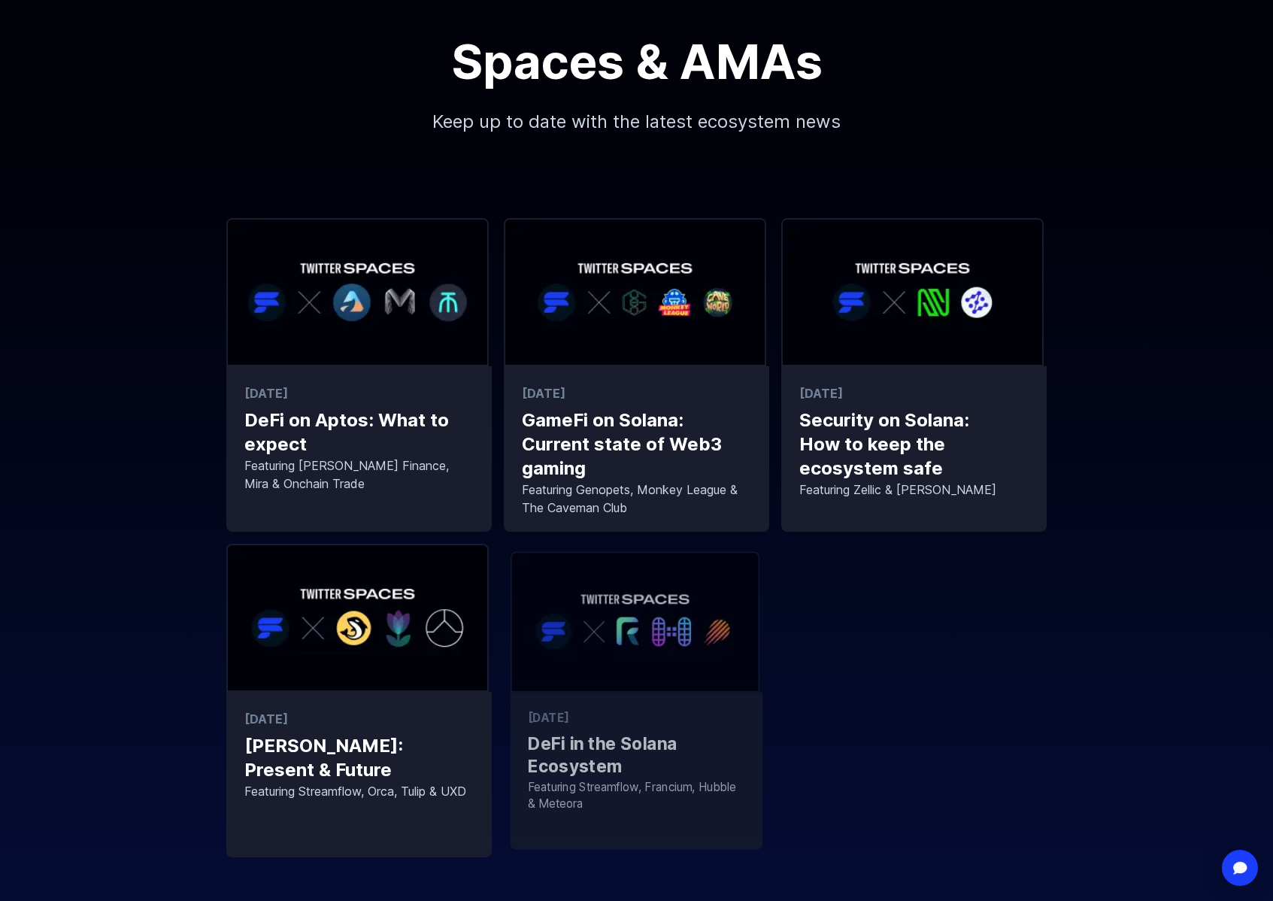
drag, startPoint x: 863, startPoint y: 856, endPoint x: 526, endPoint y: 790, distance: 344.1
click at [526, 790] on div "[DATE] DeFi on Aptos: What to expect Featuring [PERSON_NAME] Finance, Mira & On…" at bounding box center [636, 537] width 821 height 639
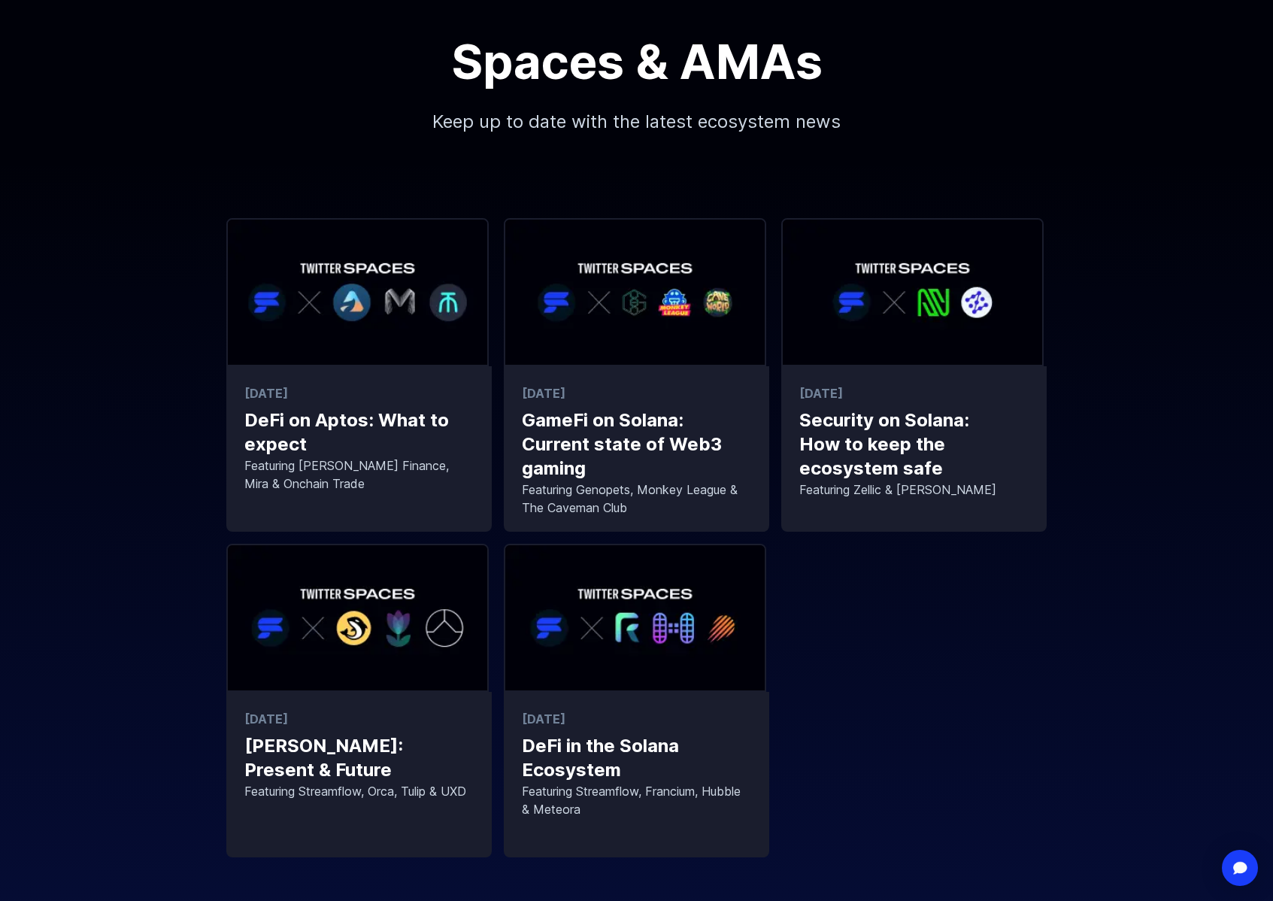
copy p "Featuring Streamflow, Francium, Hubble & Meteora"
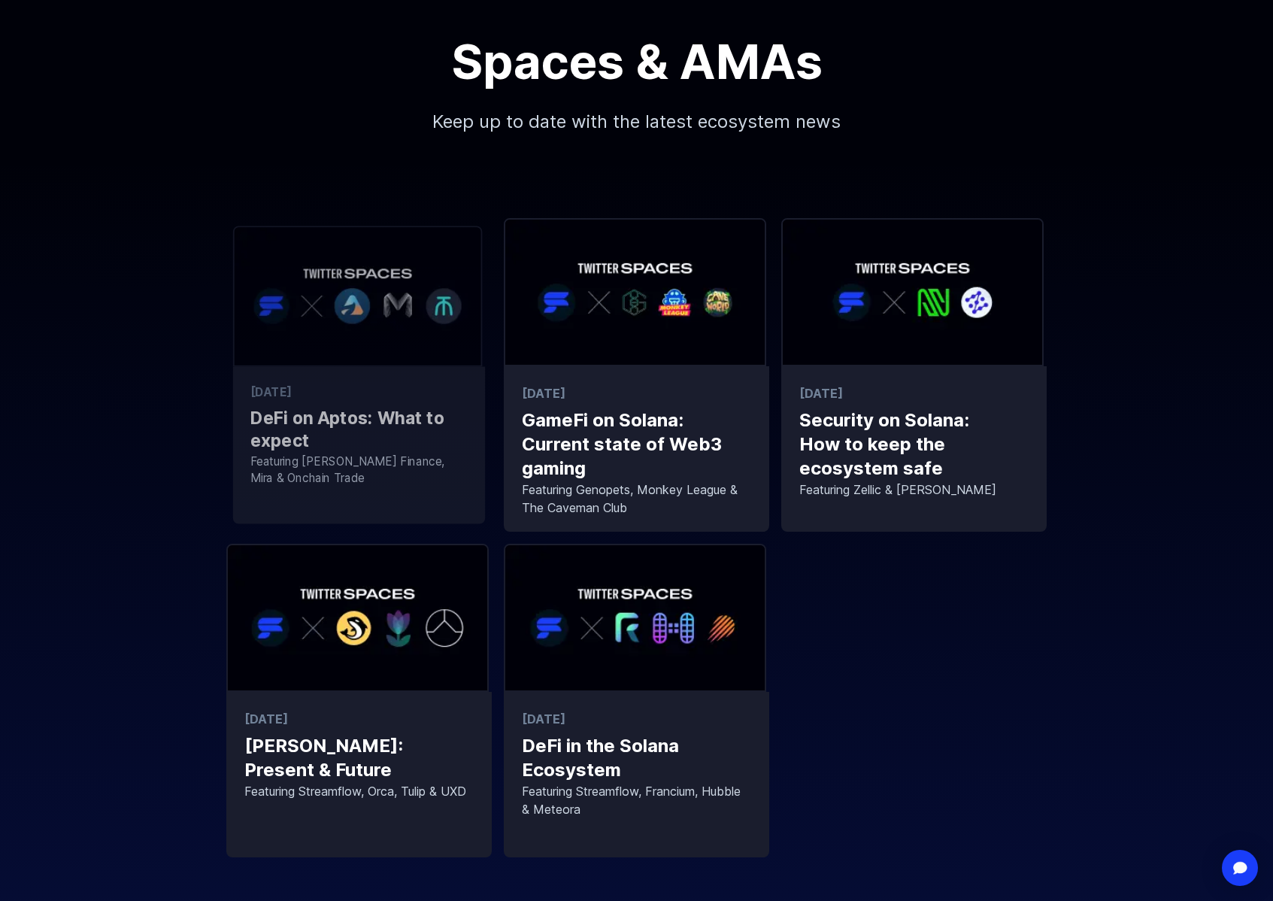
click at [324, 408] on p "DeFi on Aptos: What to expect" at bounding box center [340, 426] width 214 height 51
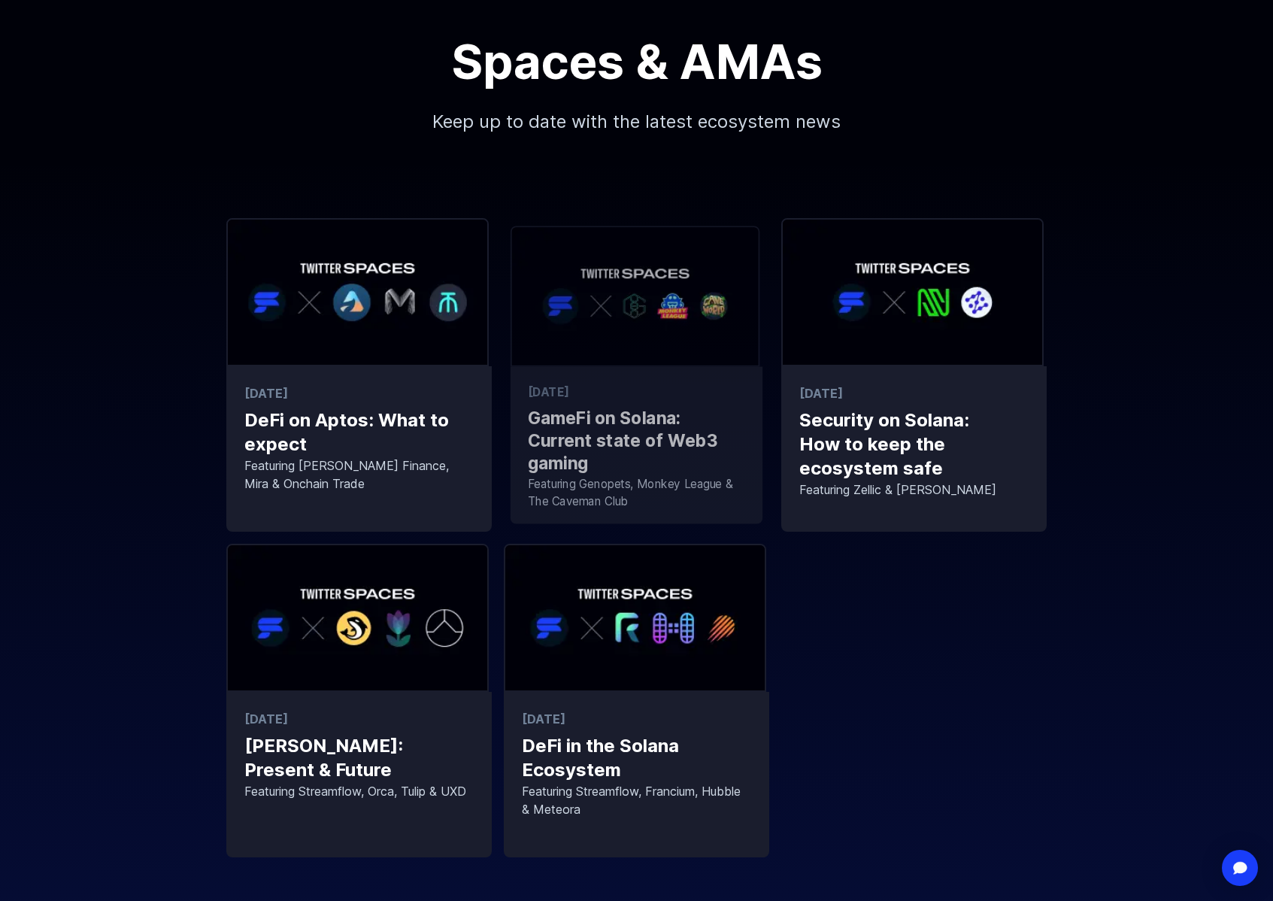
click at [709, 416] on p "GameFi on Solana: Current state of Web3 gaming" at bounding box center [618, 438] width 214 height 74
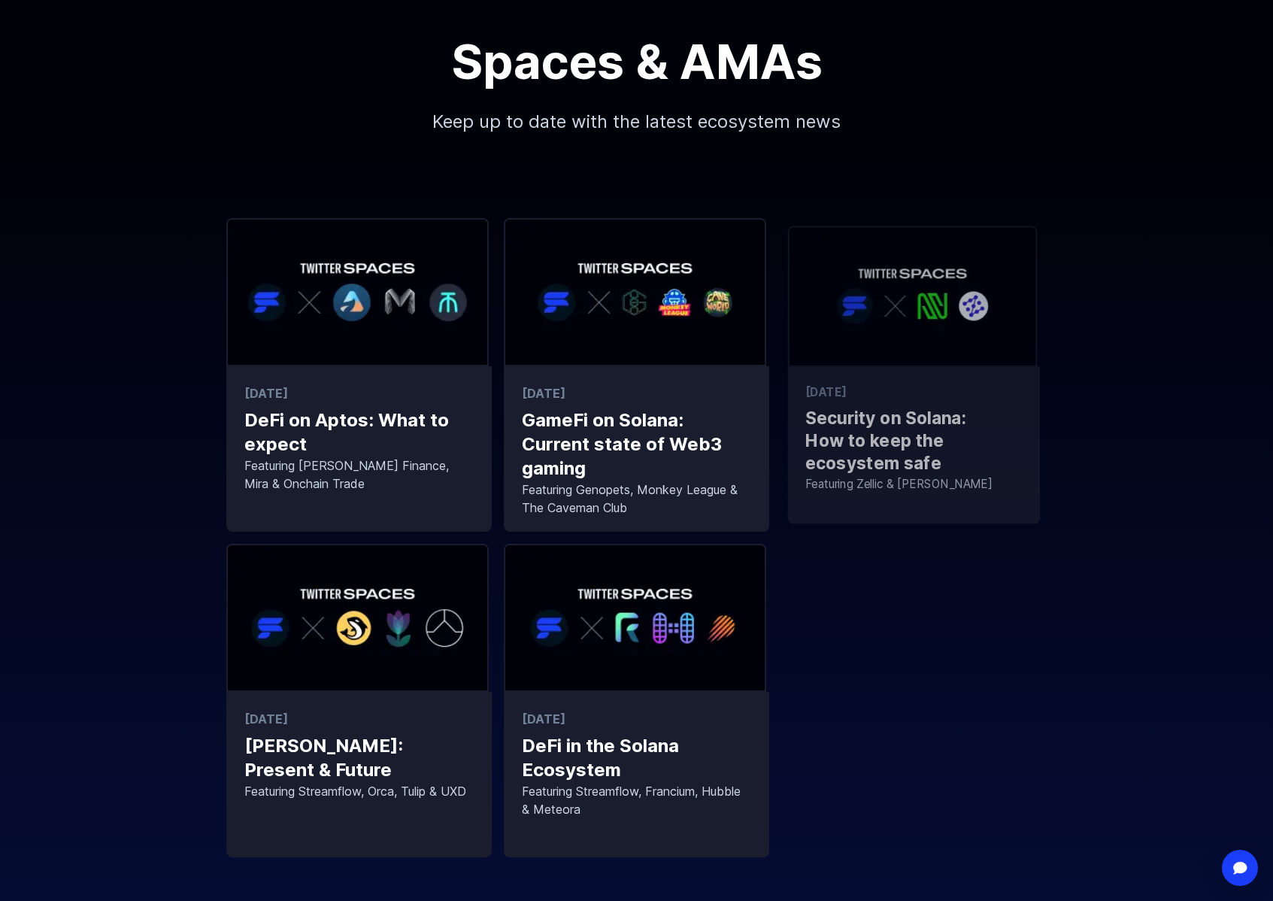
click at [870, 429] on p "Security on Solana: How to keep the ecosystem safe" at bounding box center [895, 438] width 214 height 74
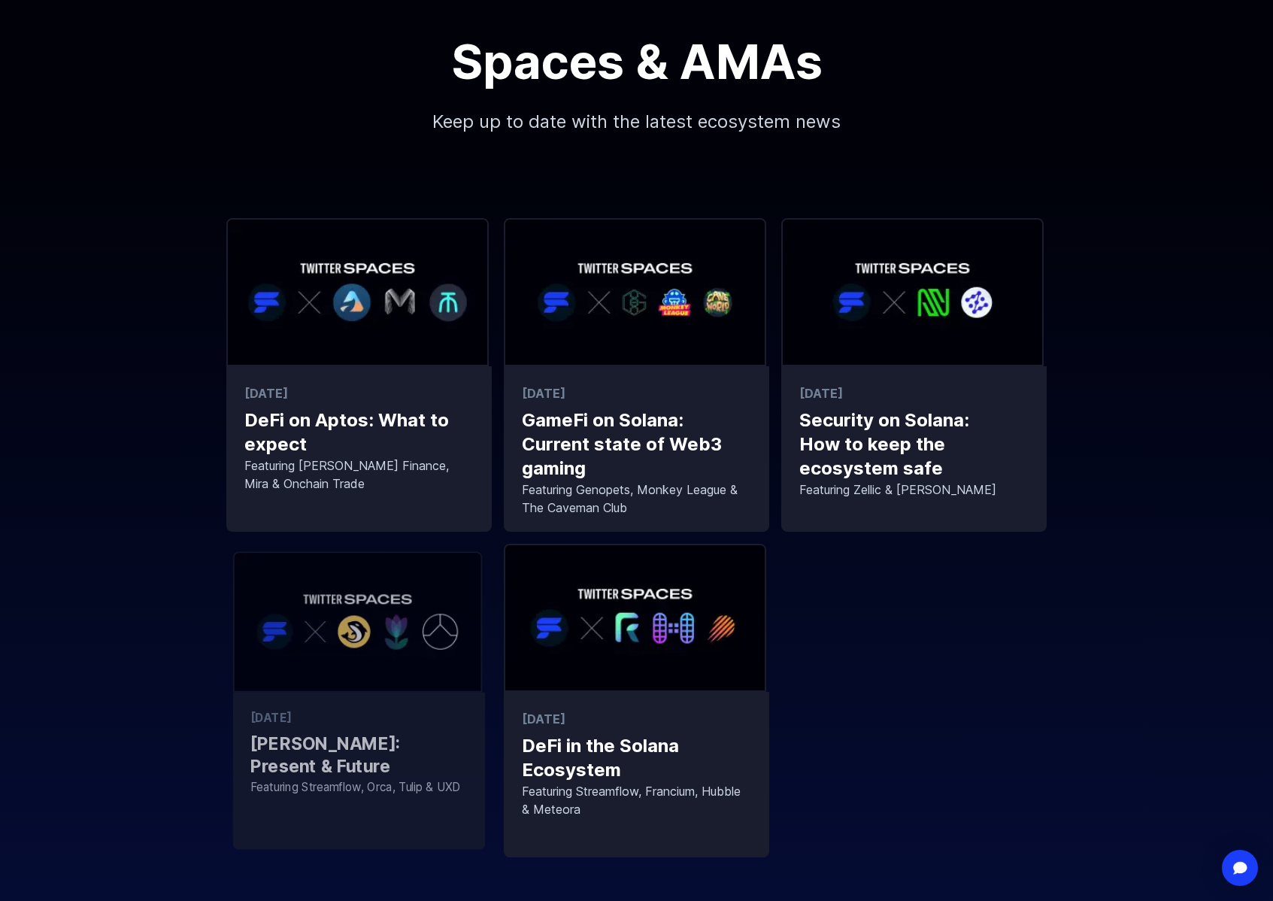
click at [365, 651] on img at bounding box center [358, 621] width 250 height 141
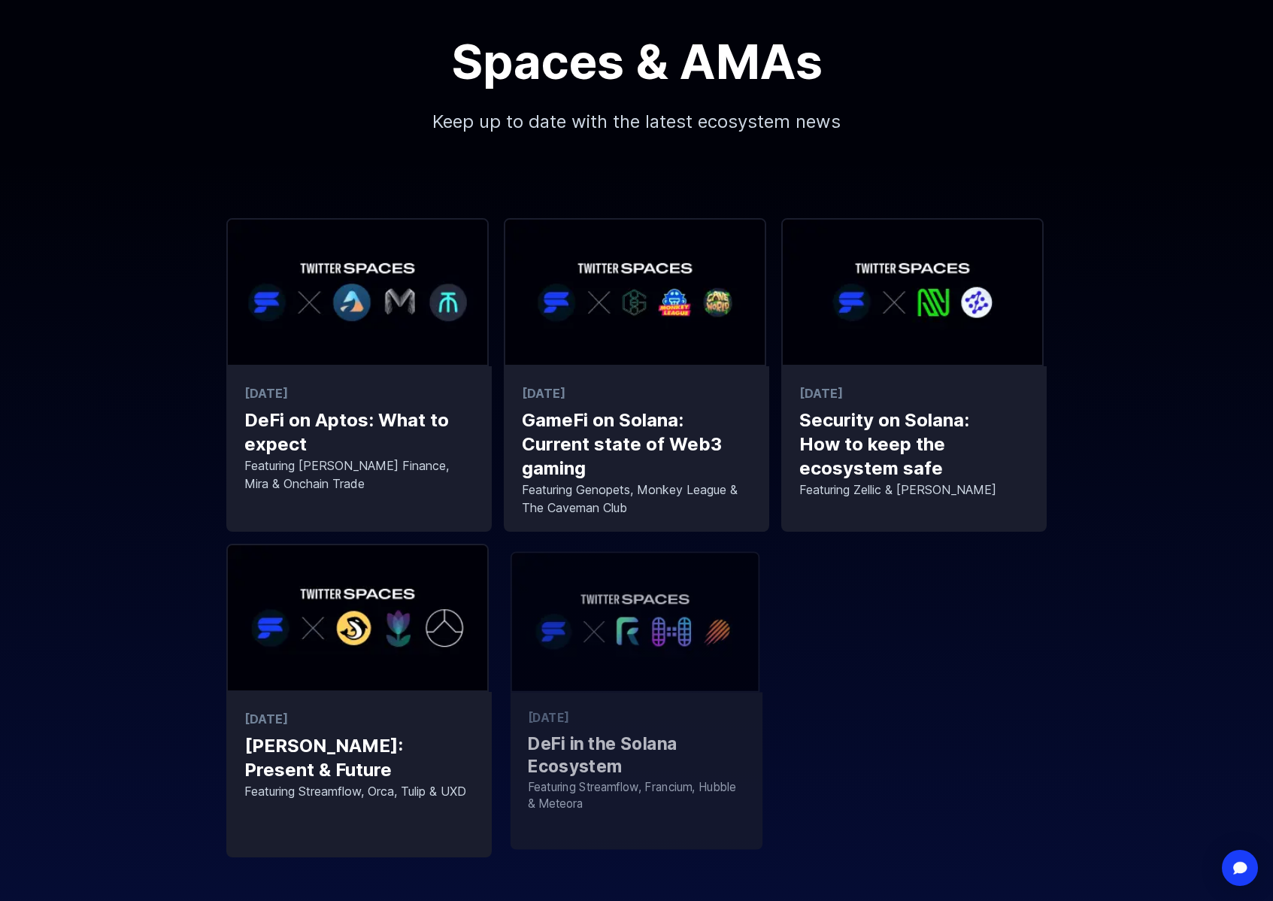
click at [648, 593] on img at bounding box center [636, 621] width 250 height 141
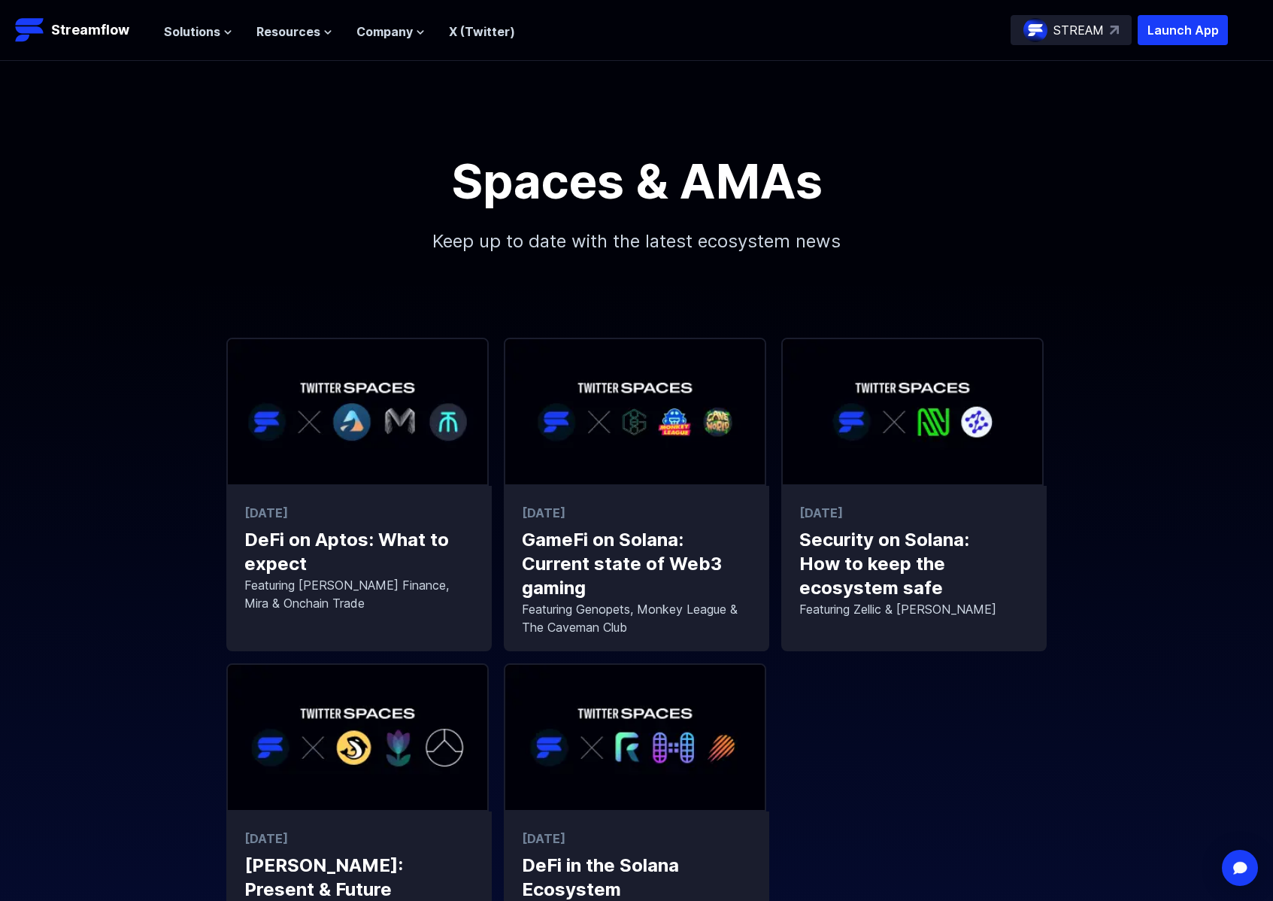
scroll to position [7, 0]
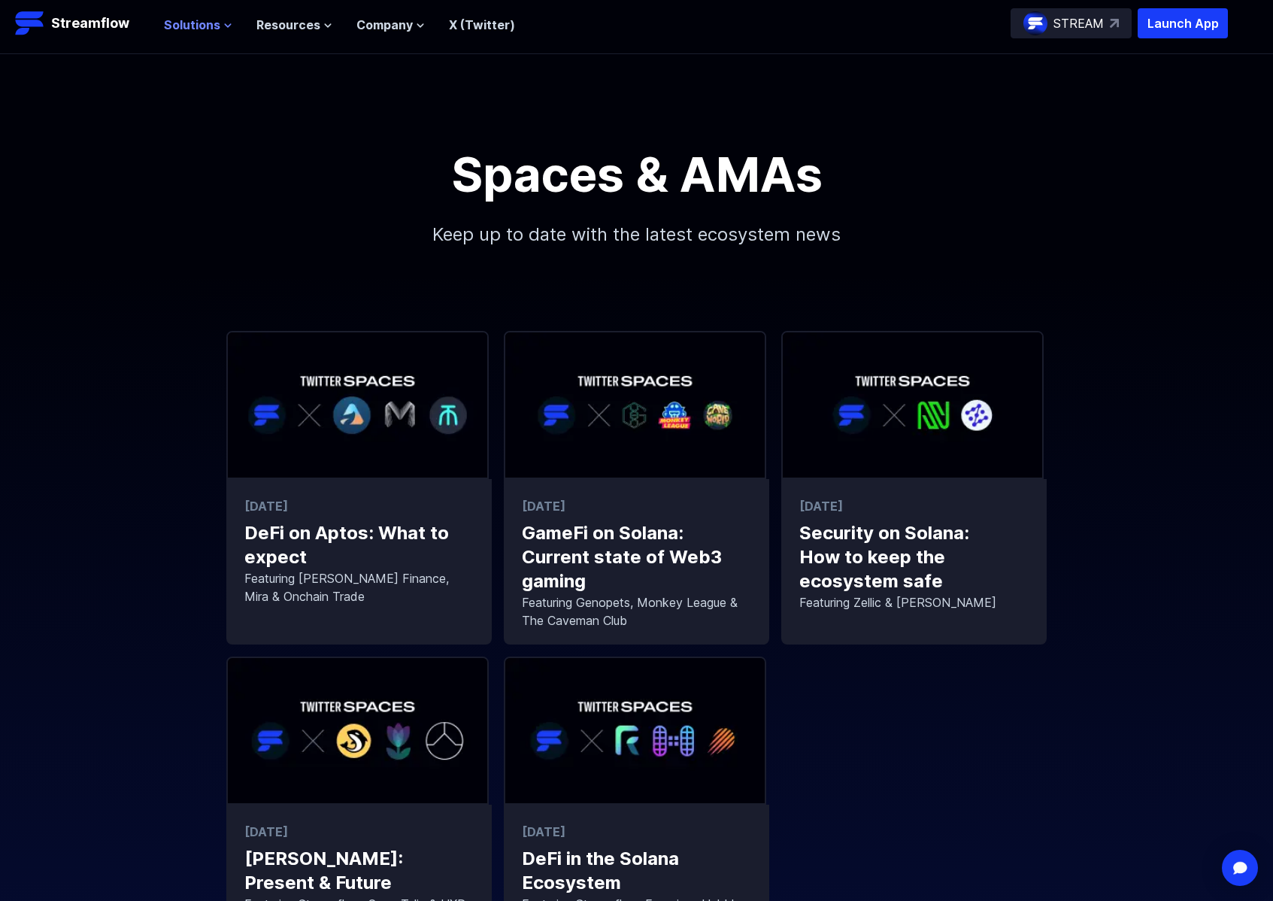
click at [187, 29] on span "Solutions" at bounding box center [192, 25] width 56 height 18
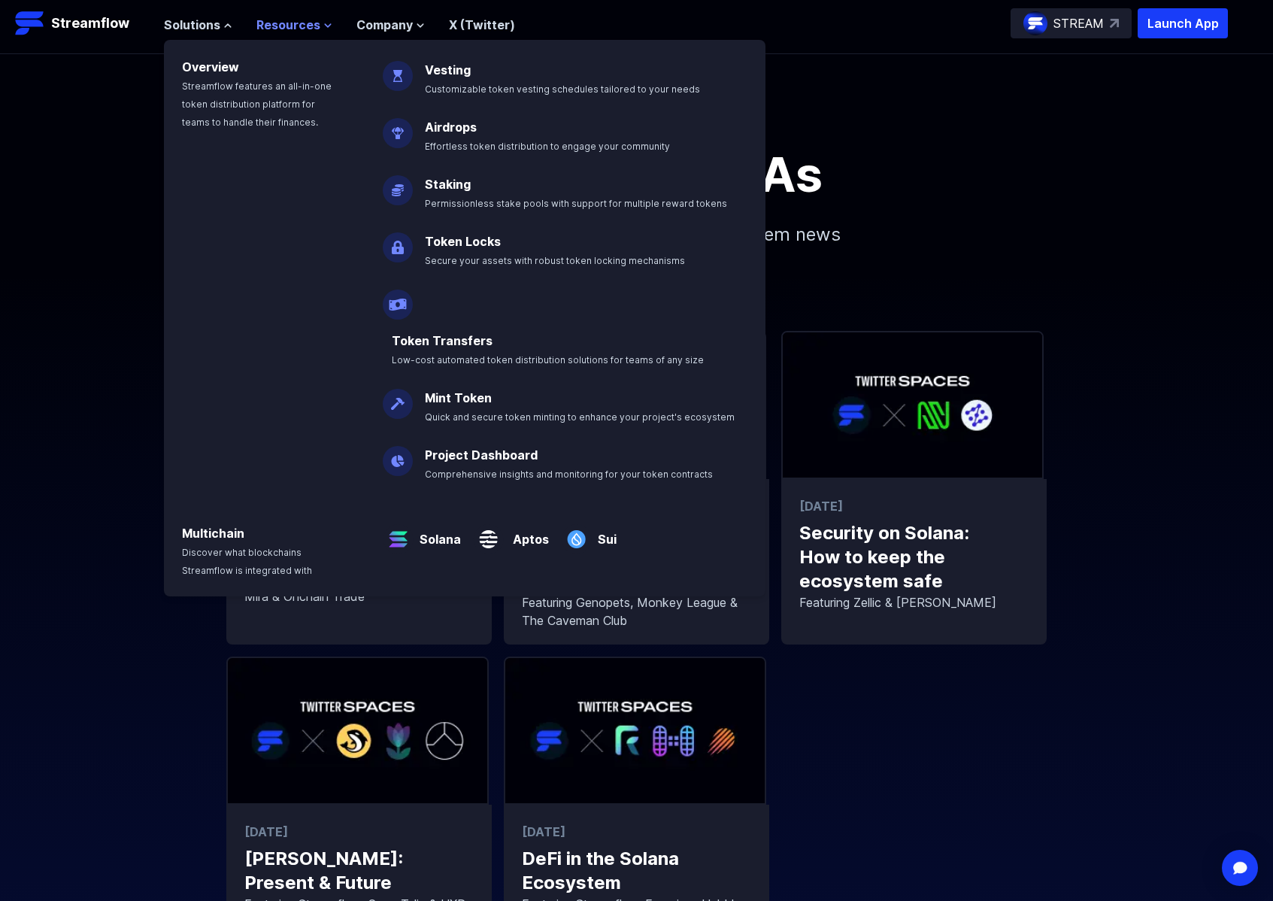
click at [305, 25] on span "Resources" at bounding box center [288, 25] width 64 height 18
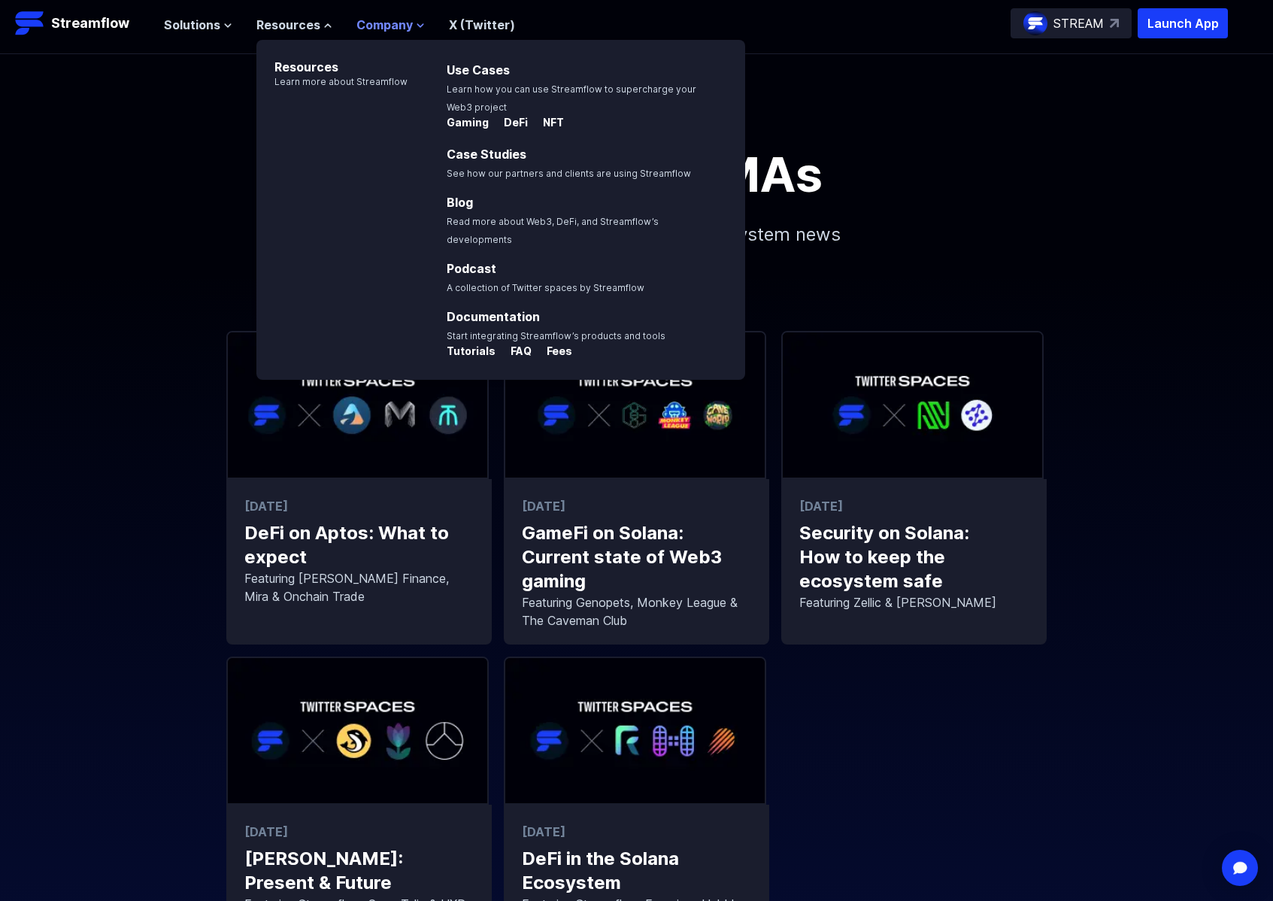
drag, startPoint x: 396, startPoint y: 19, endPoint x: 405, endPoint y: 21, distance: 9.3
click at [396, 19] on span "Company" at bounding box center [385, 25] width 56 height 18
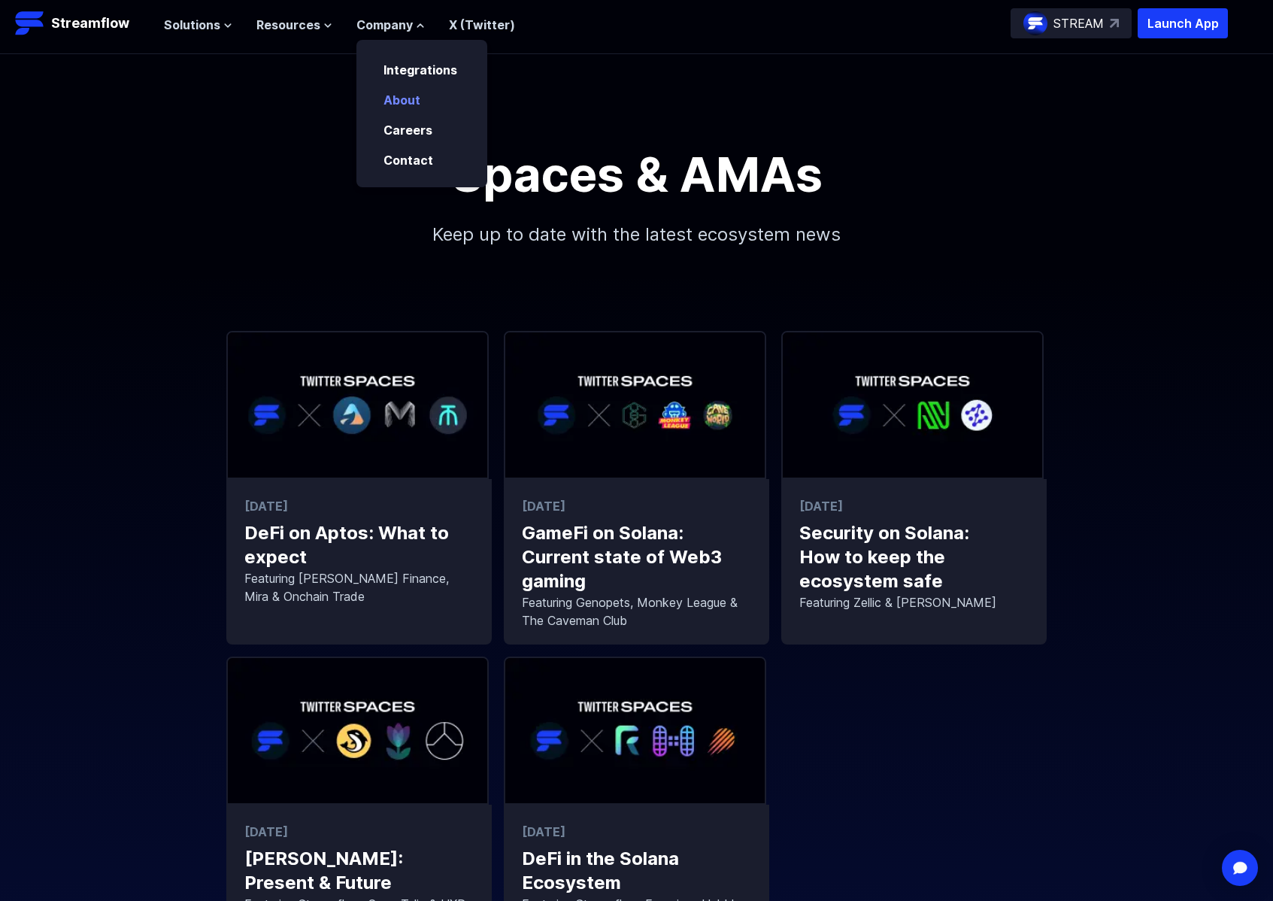
click at [414, 105] on link "About" at bounding box center [402, 100] width 37 height 15
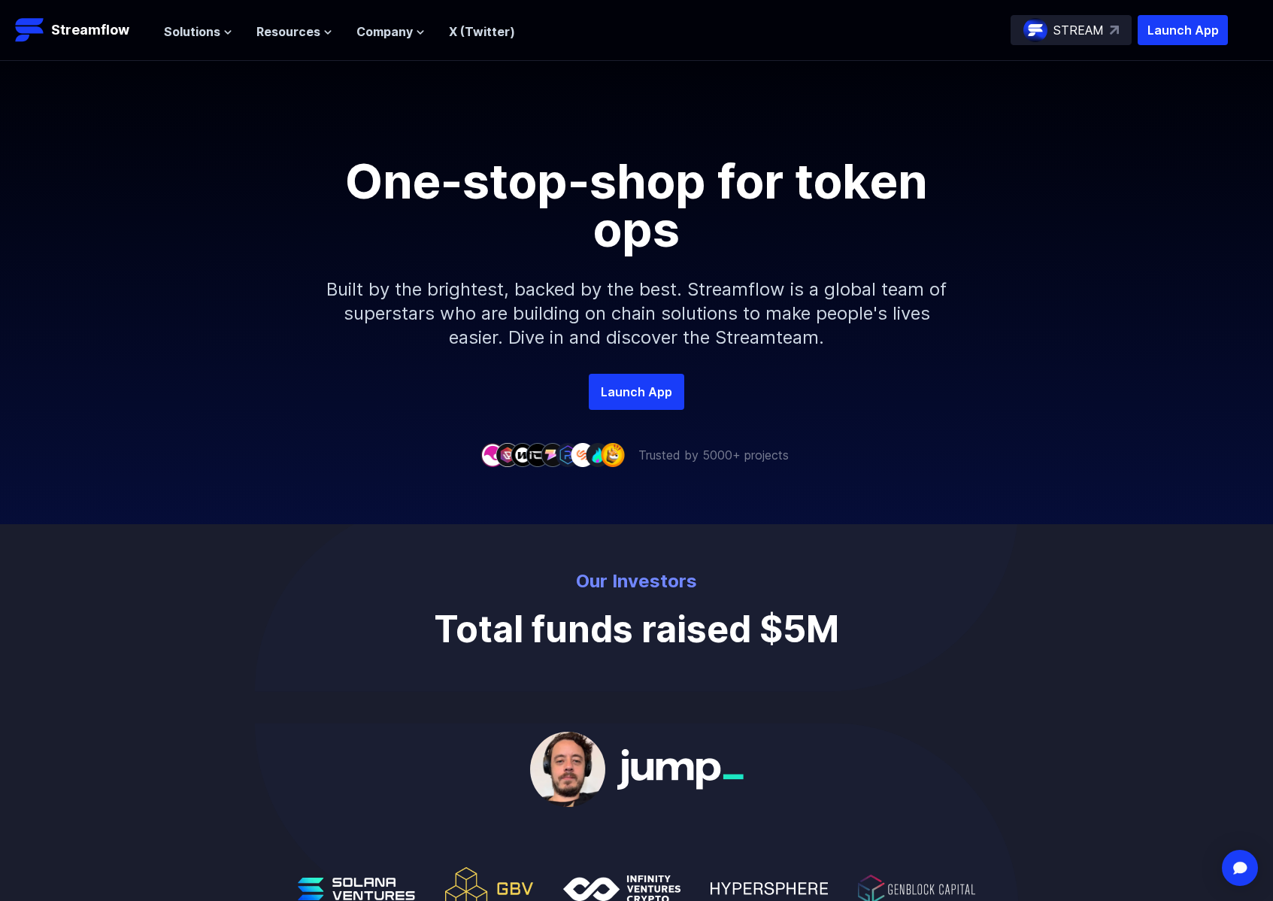
click at [390, 47] on header "Streamflow Launch App STREAM Solutions Overview Streamflow features an all-in-o…" at bounding box center [636, 30] width 1273 height 61
click at [391, 37] on span "Company" at bounding box center [385, 32] width 56 height 18
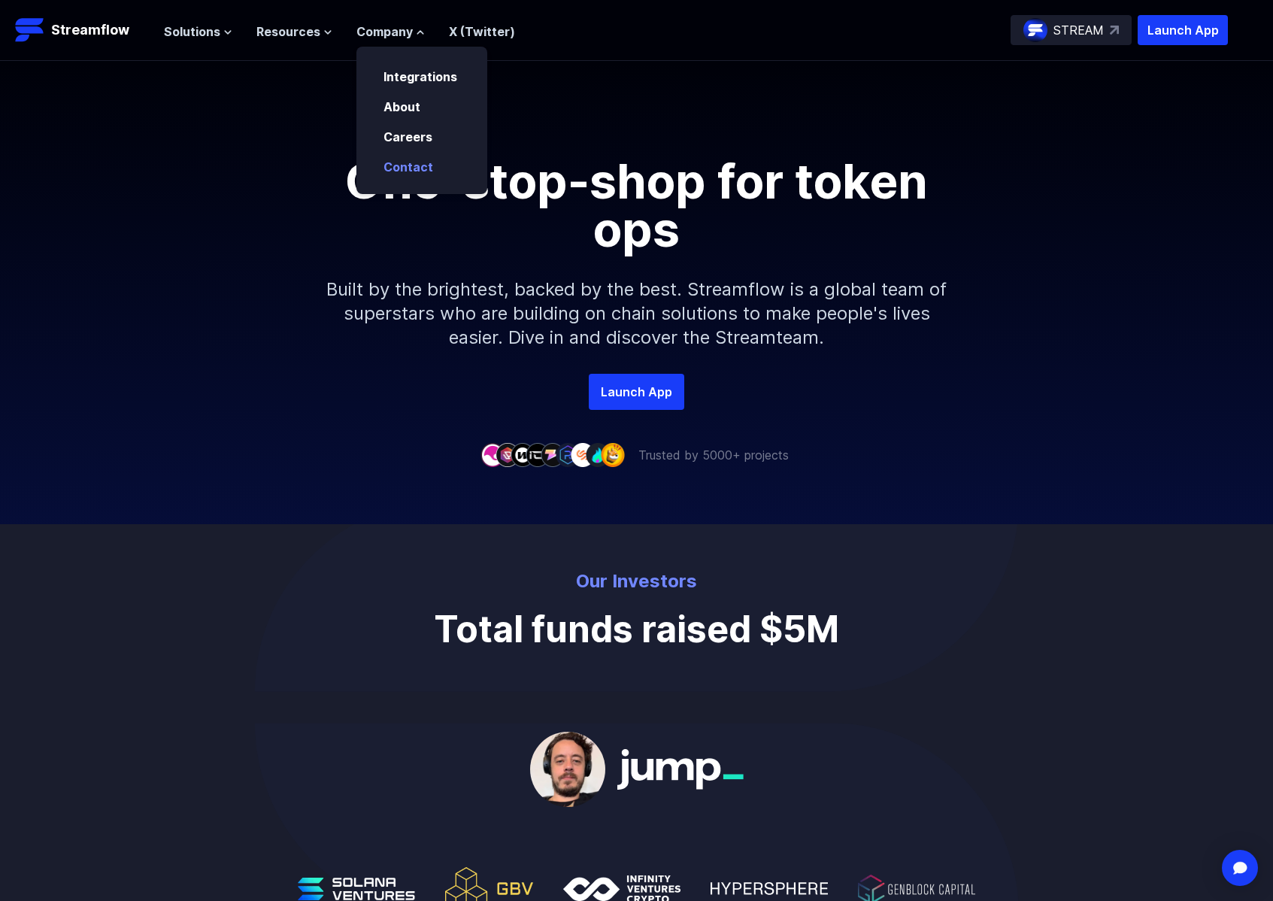
click at [420, 174] on link "Contact" at bounding box center [409, 166] width 50 height 15
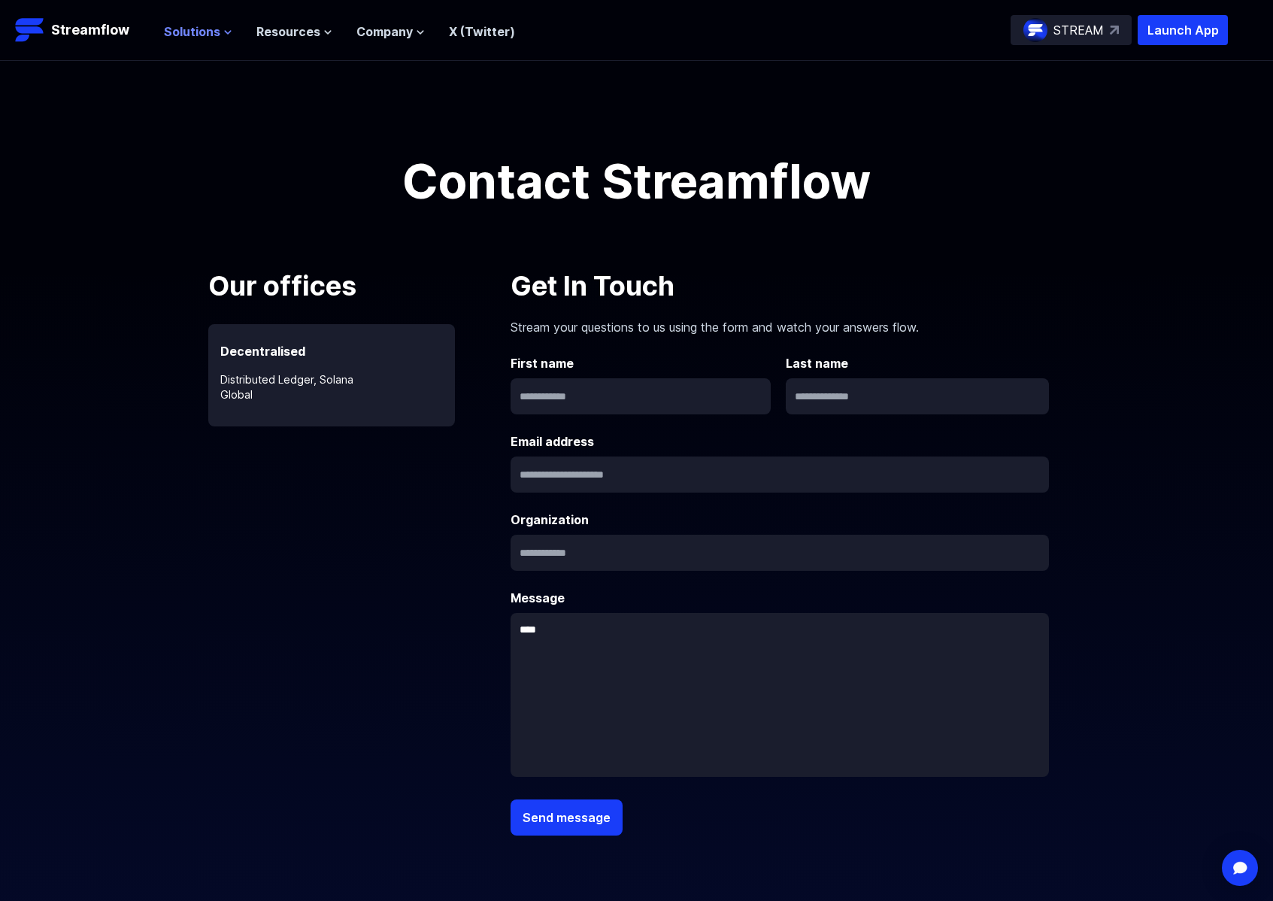
click at [208, 32] on span "Solutions" at bounding box center [192, 32] width 56 height 18
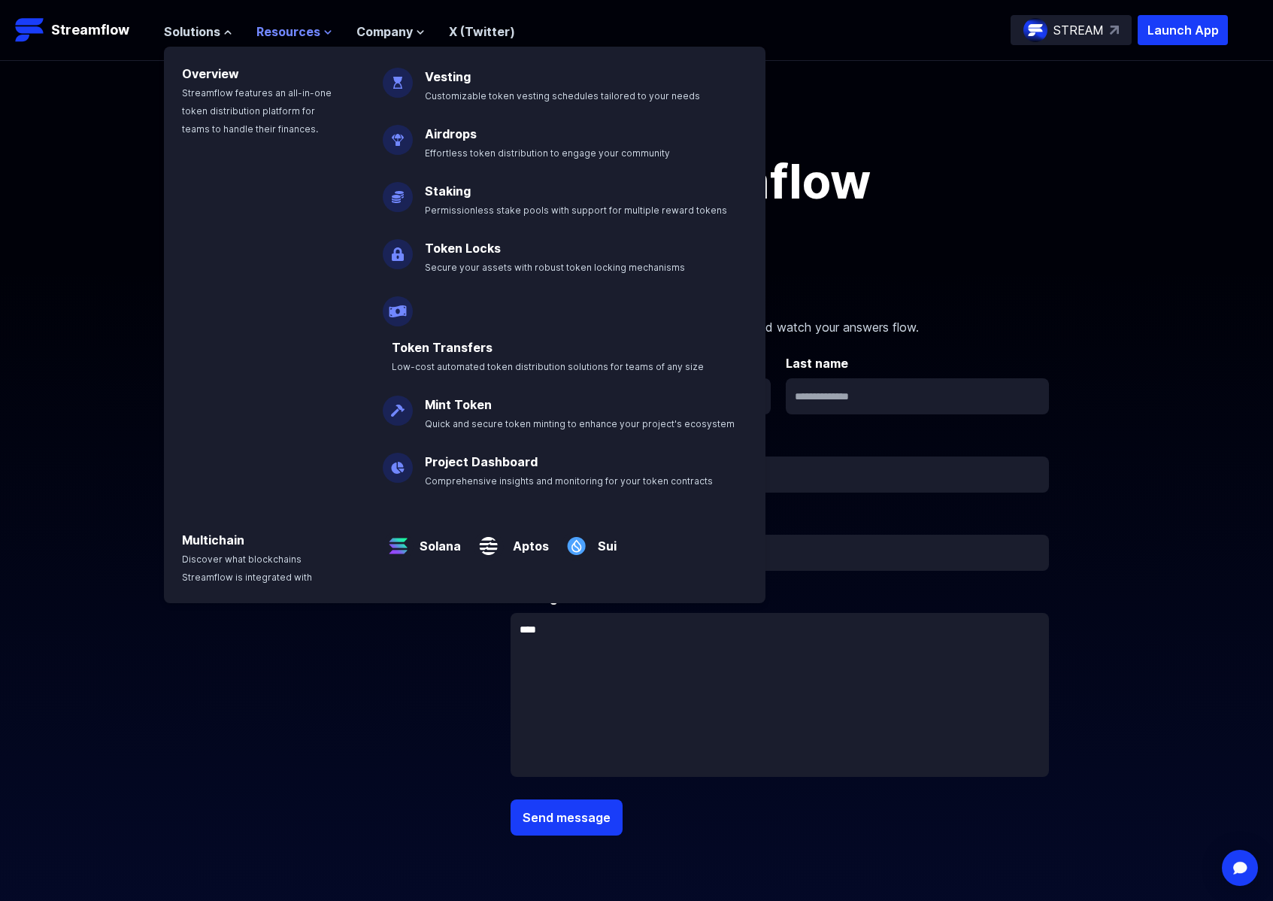
click at [283, 29] on span "Resources" at bounding box center [288, 32] width 64 height 18
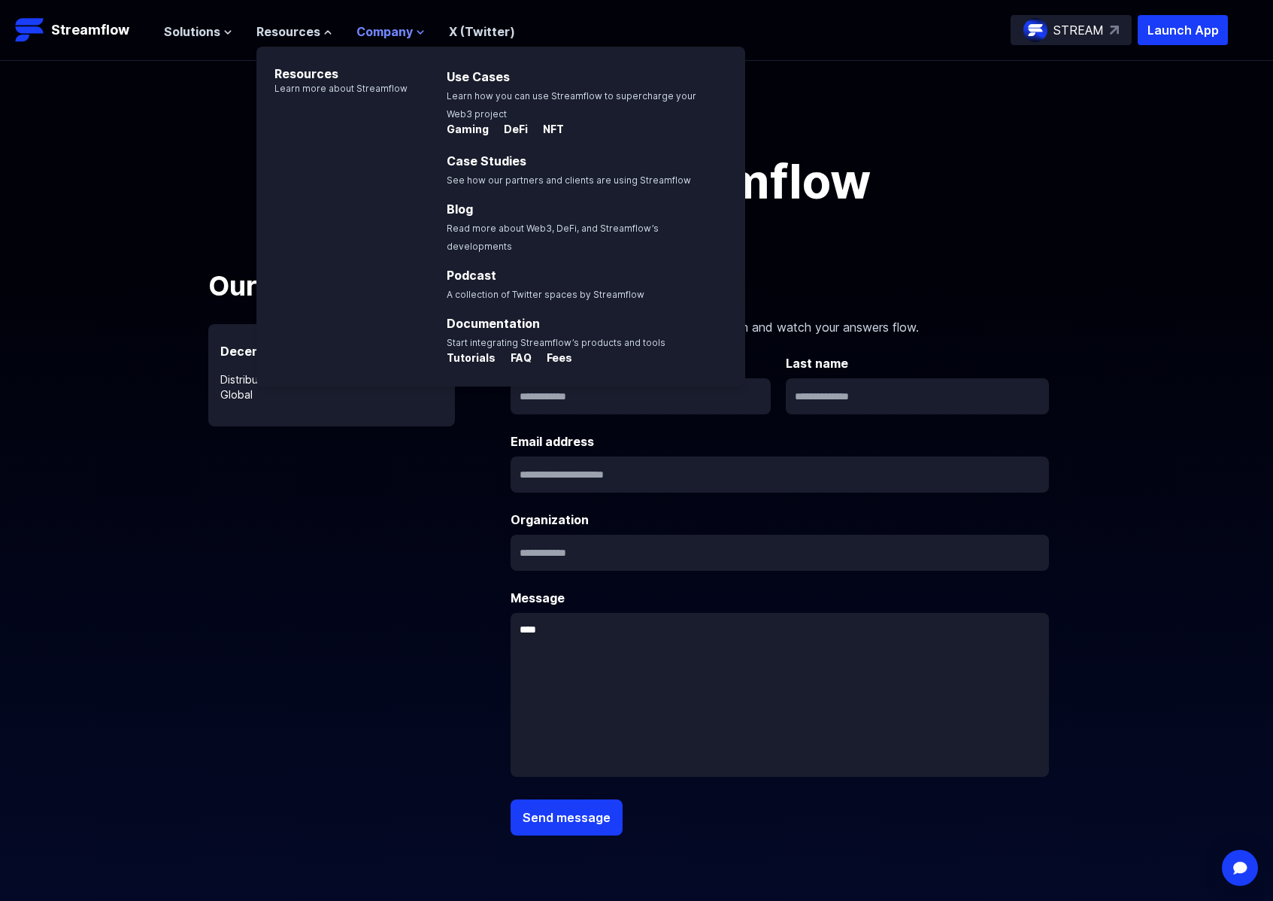
click at [378, 32] on span "Company" at bounding box center [385, 32] width 56 height 18
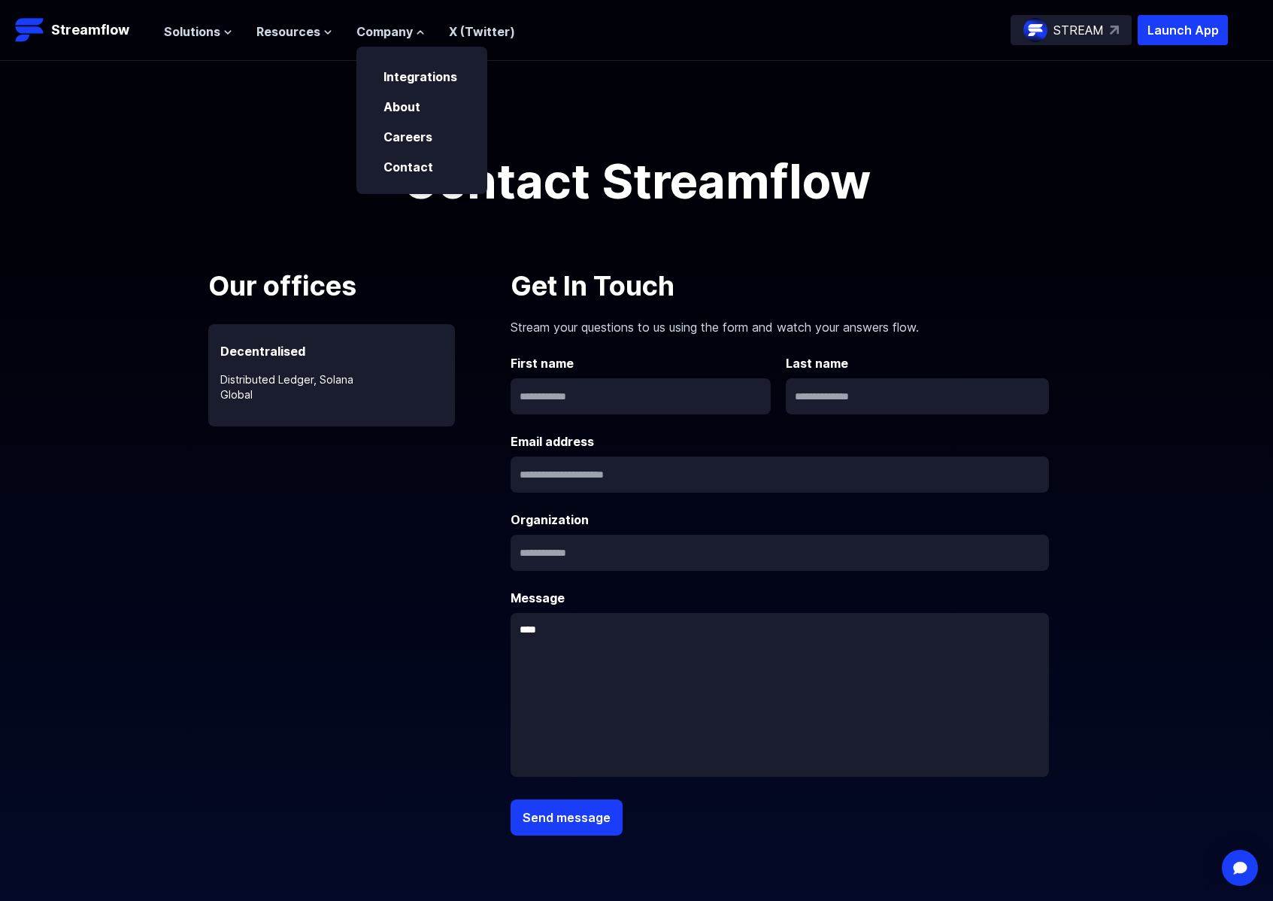
click at [1189, 228] on div "Contact Streamflow" at bounding box center [636, 163] width 1273 height 205
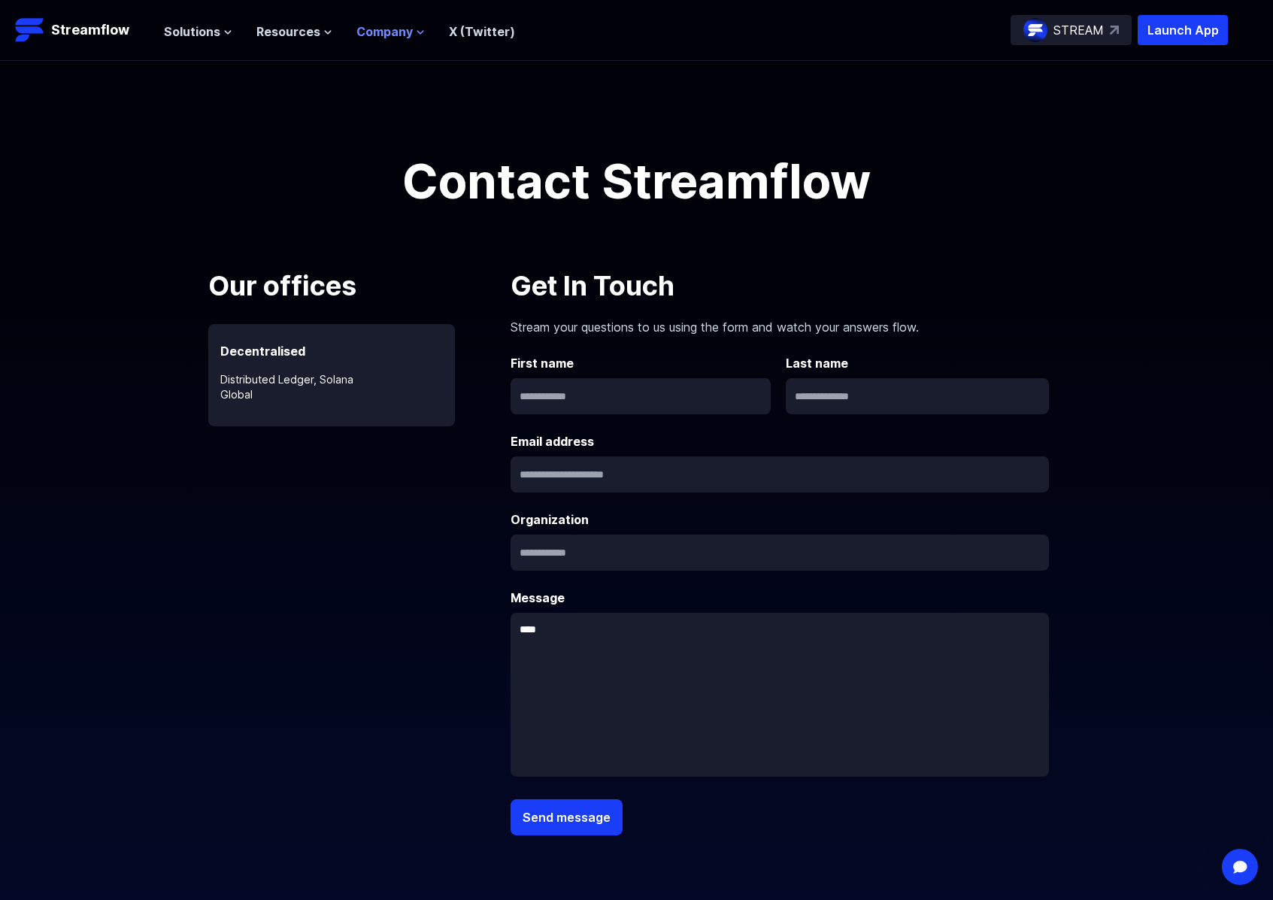
drag, startPoint x: 392, startPoint y: 20, endPoint x: 390, endPoint y: 28, distance: 8.6
click at [392, 20] on nav "Solutions Overview Streamflow features an all-in-one token distribution platfor…" at bounding box center [339, 30] width 351 height 20
click at [387, 32] on span "Company" at bounding box center [385, 32] width 56 height 18
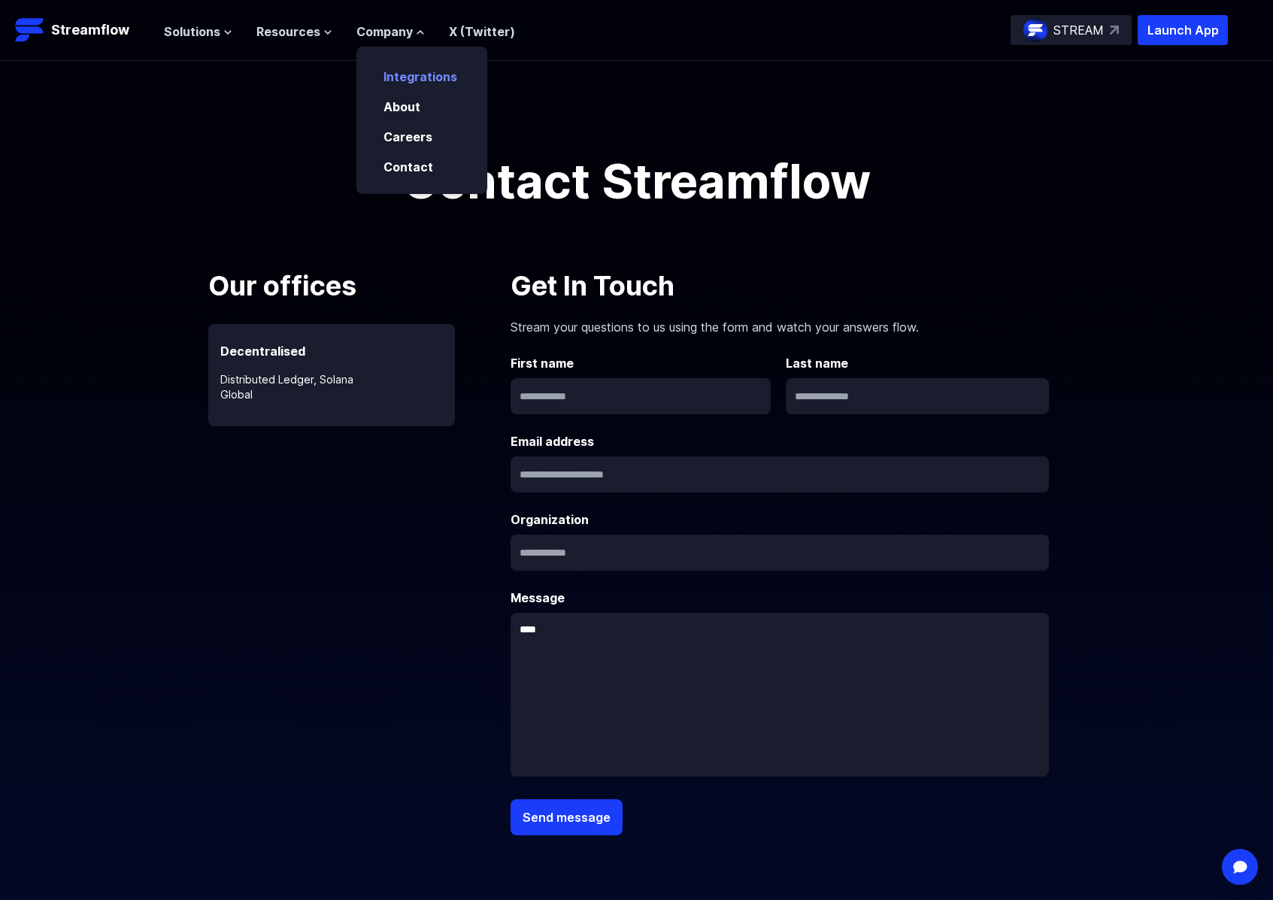
click at [396, 65] on p "Integrations" at bounding box center [431, 72] width 113 height 27
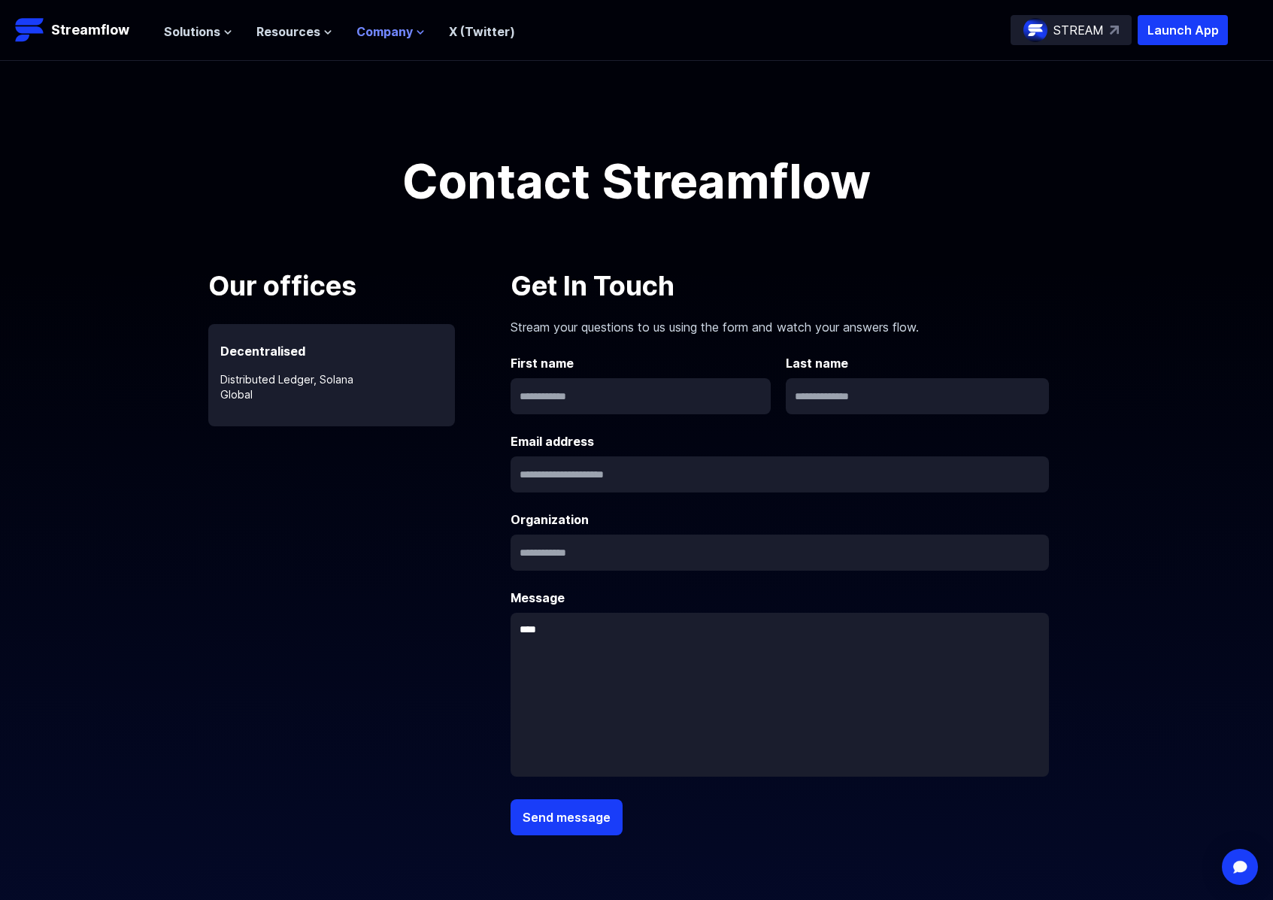
click at [416, 35] on icon at bounding box center [420, 32] width 9 height 9
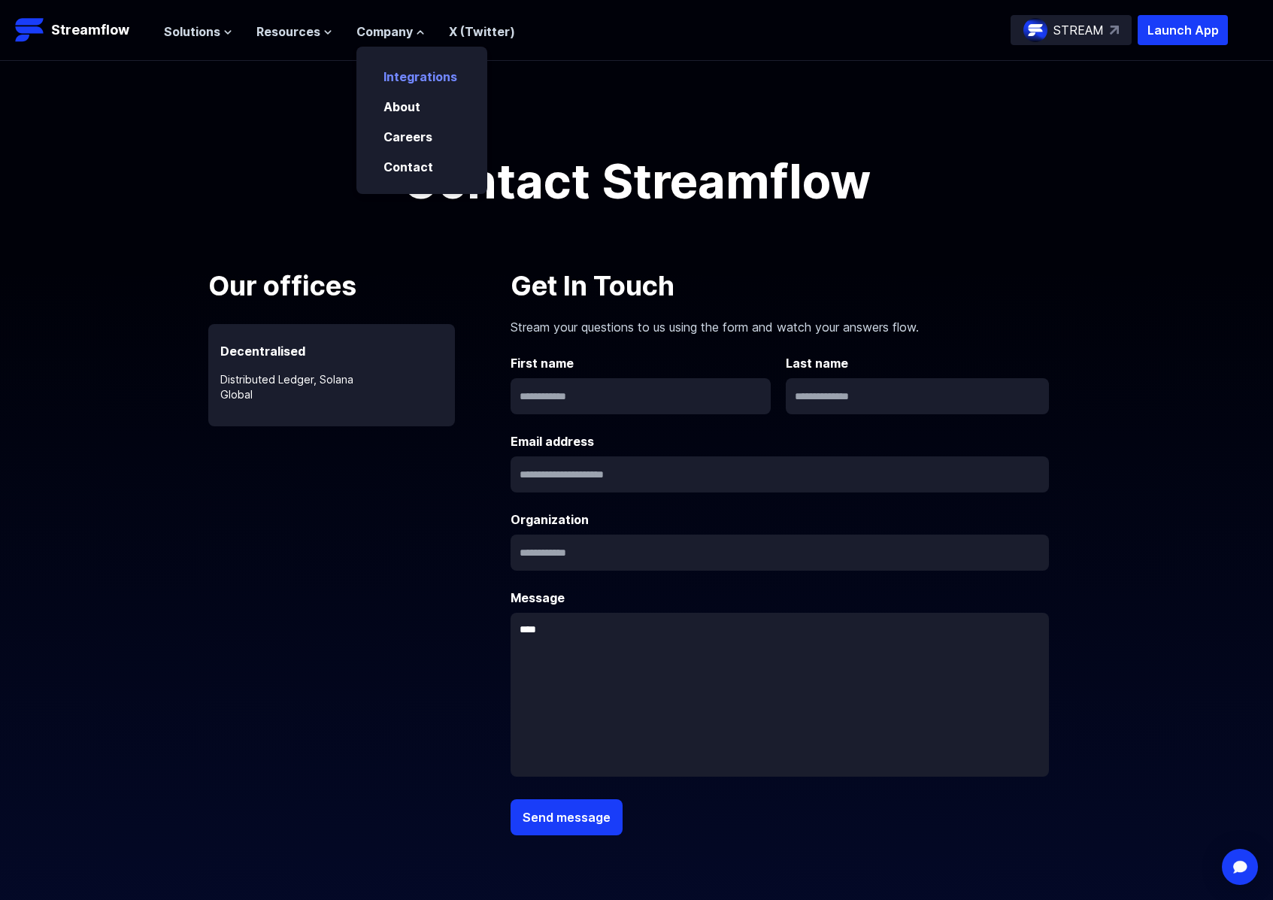
click at [410, 74] on link "Integrations" at bounding box center [421, 76] width 74 height 15
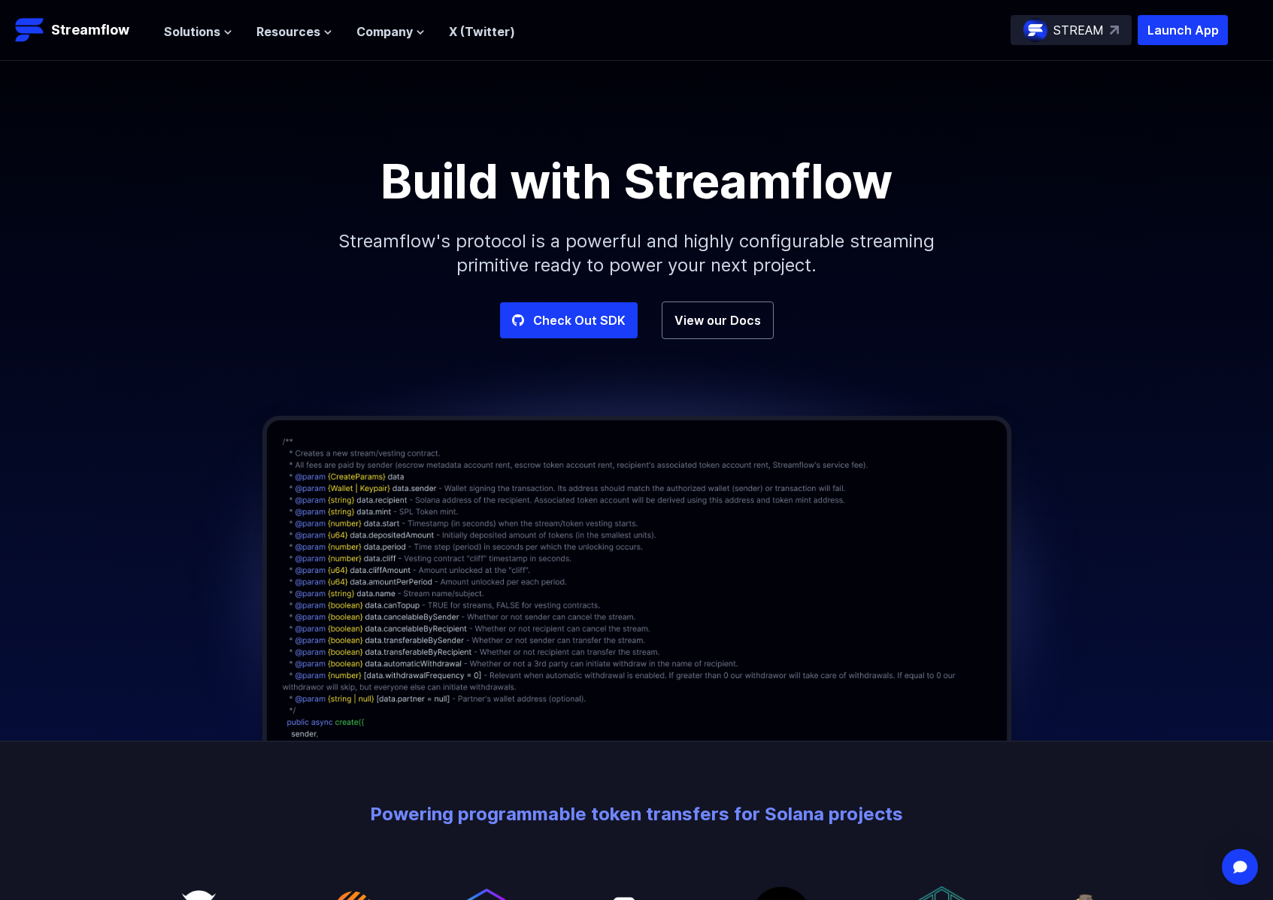
click at [350, 32] on ul "Solutions Overview Streamflow features an all-in-one token distribution platfor…" at bounding box center [339, 32] width 351 height 18
click at [408, 38] on span "Company" at bounding box center [385, 32] width 56 height 18
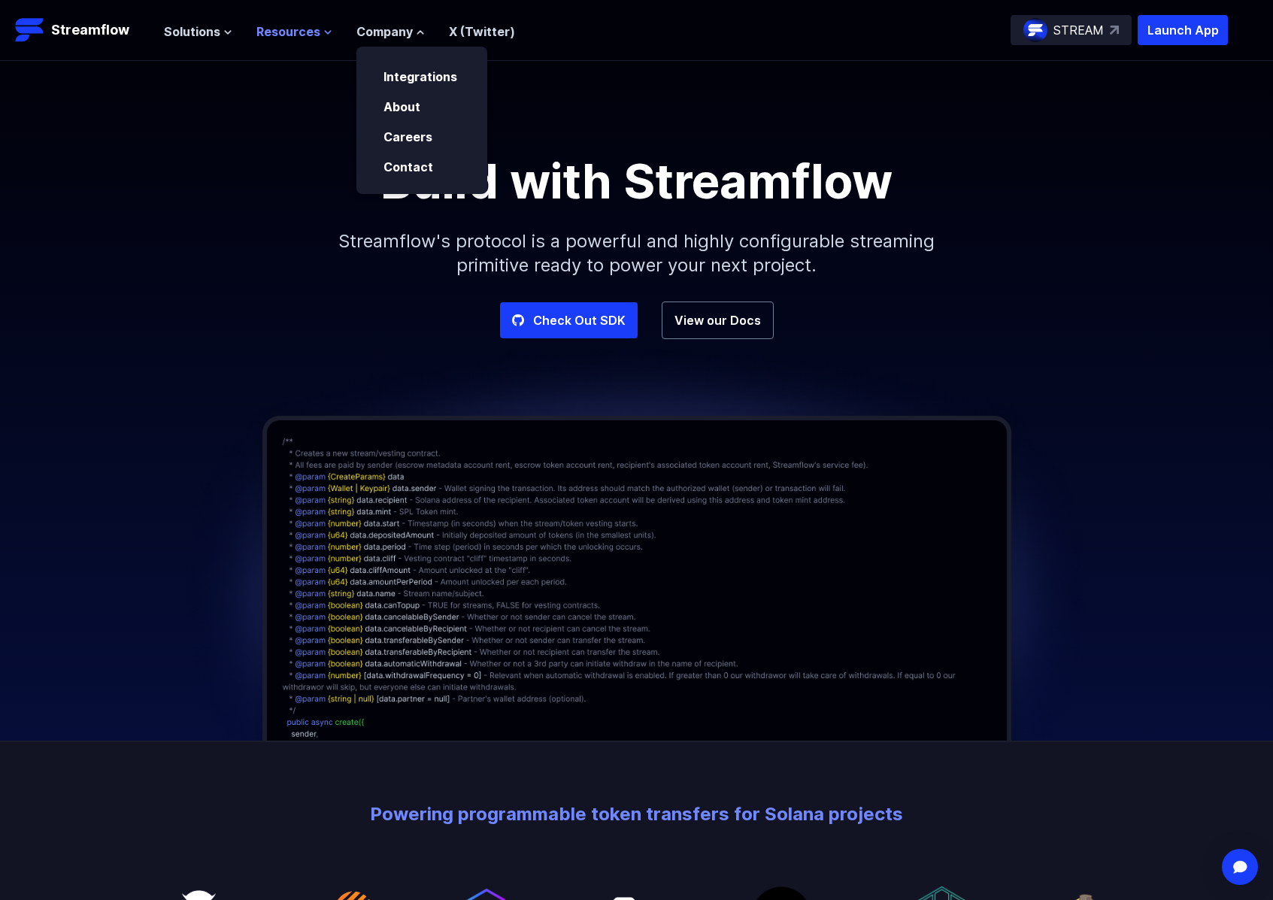
click at [260, 35] on span "Resources" at bounding box center [288, 32] width 64 height 18
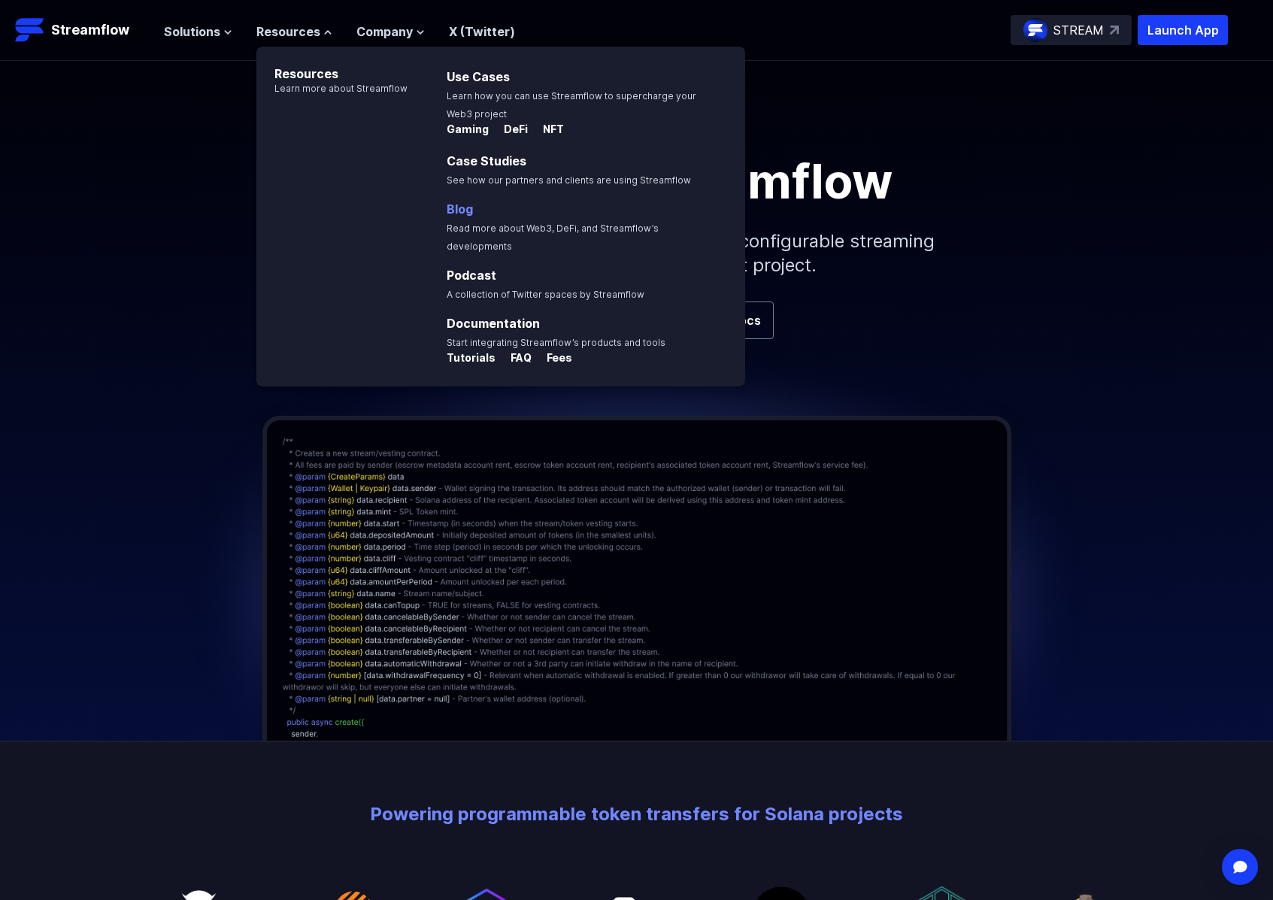
click at [459, 210] on link "Blog" at bounding box center [460, 209] width 26 height 15
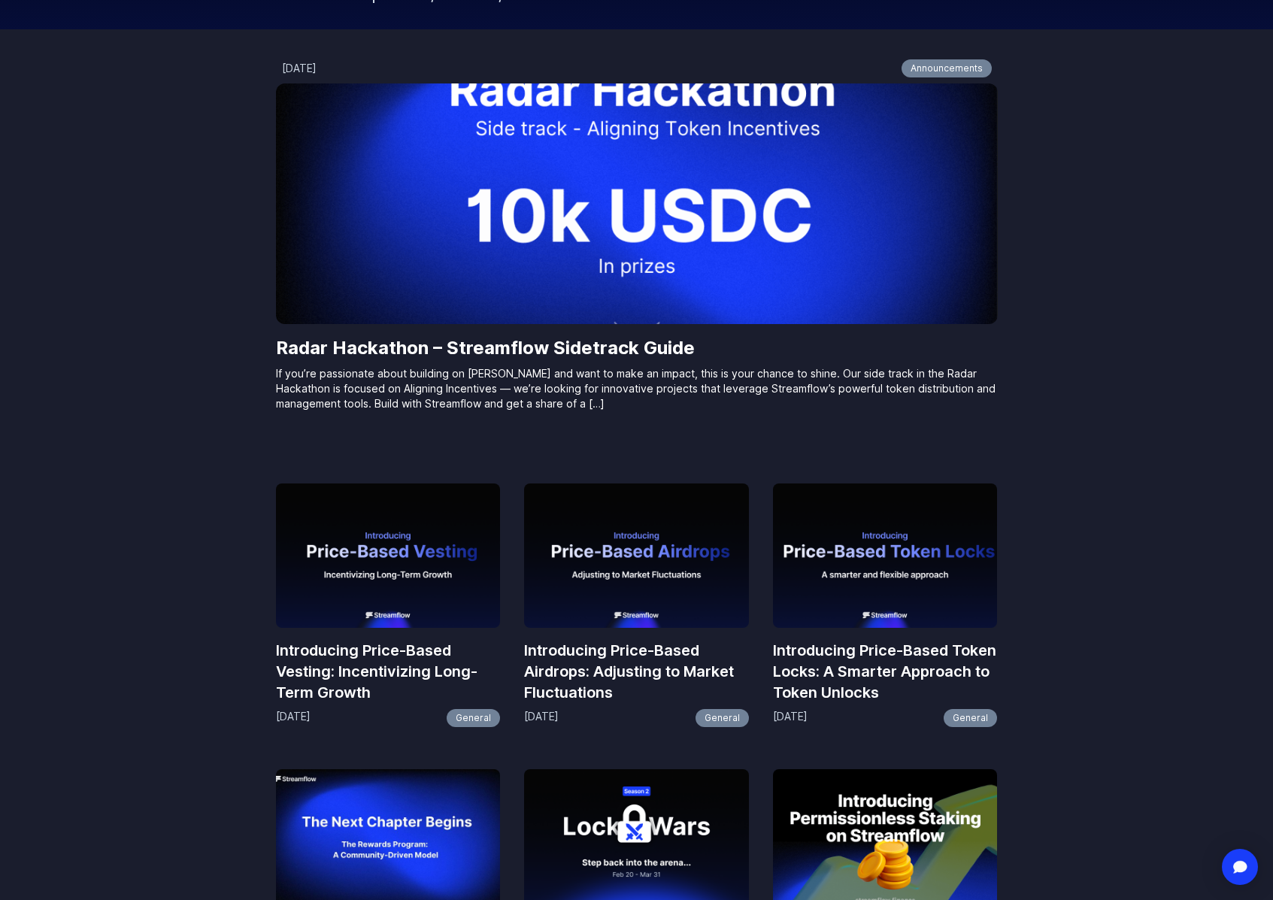
scroll to position [249, 0]
click at [448, 374] on p "If you’re passionate about building on [PERSON_NAME] and want to make an impact…" at bounding box center [637, 388] width 722 height 45
click at [508, 269] on img at bounding box center [637, 203] width 722 height 241
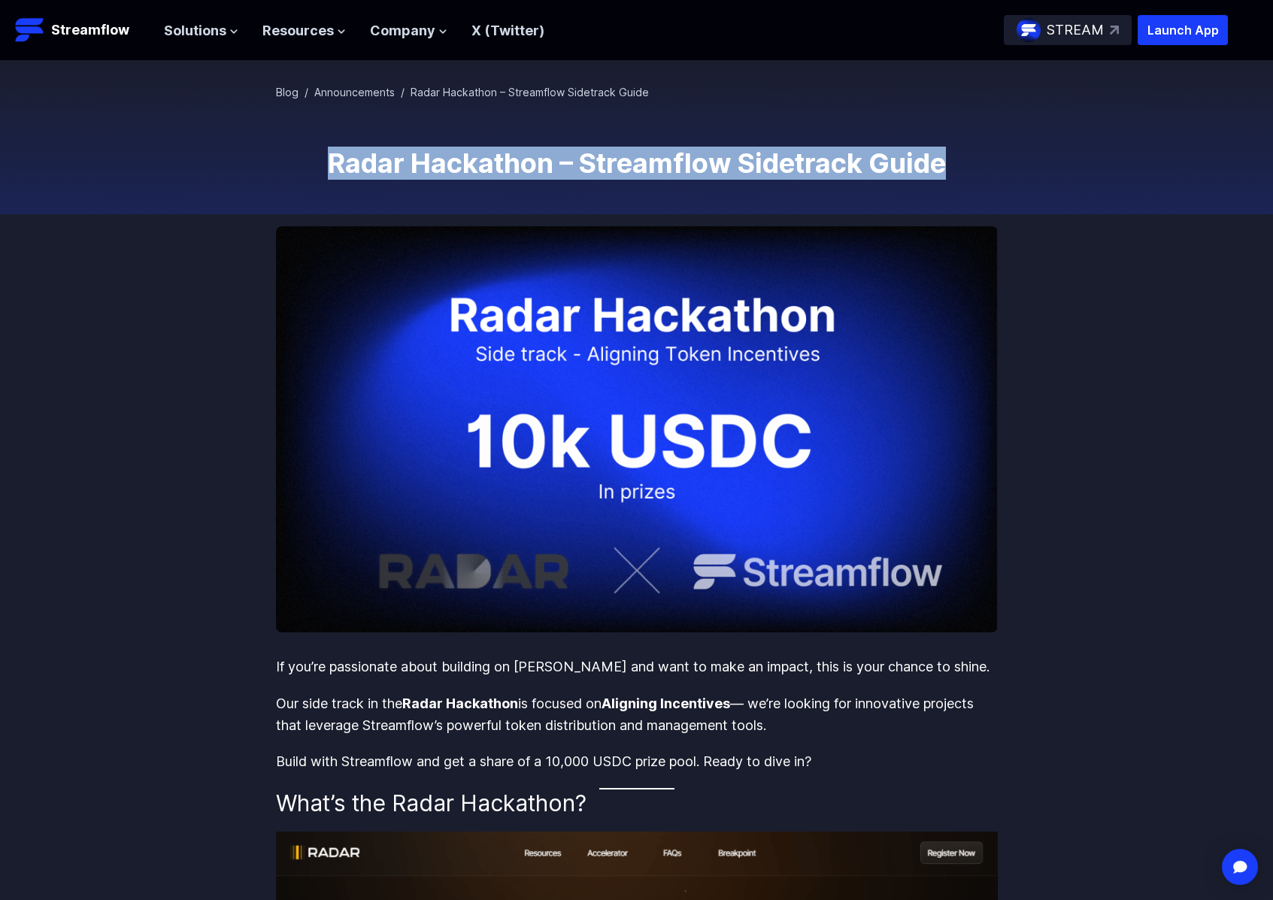
drag, startPoint x: 324, startPoint y: 157, endPoint x: 946, endPoint y: 182, distance: 622.5
click at [952, 165] on h1 "Radar Hackathon – Streamflow Sidetrack Guide" at bounding box center [637, 163] width 722 height 30
copy h1 "Radar Hackathon – Streamflow Sidetrack Guide"
click at [347, 97] on link "Announcements" at bounding box center [354, 92] width 80 height 13
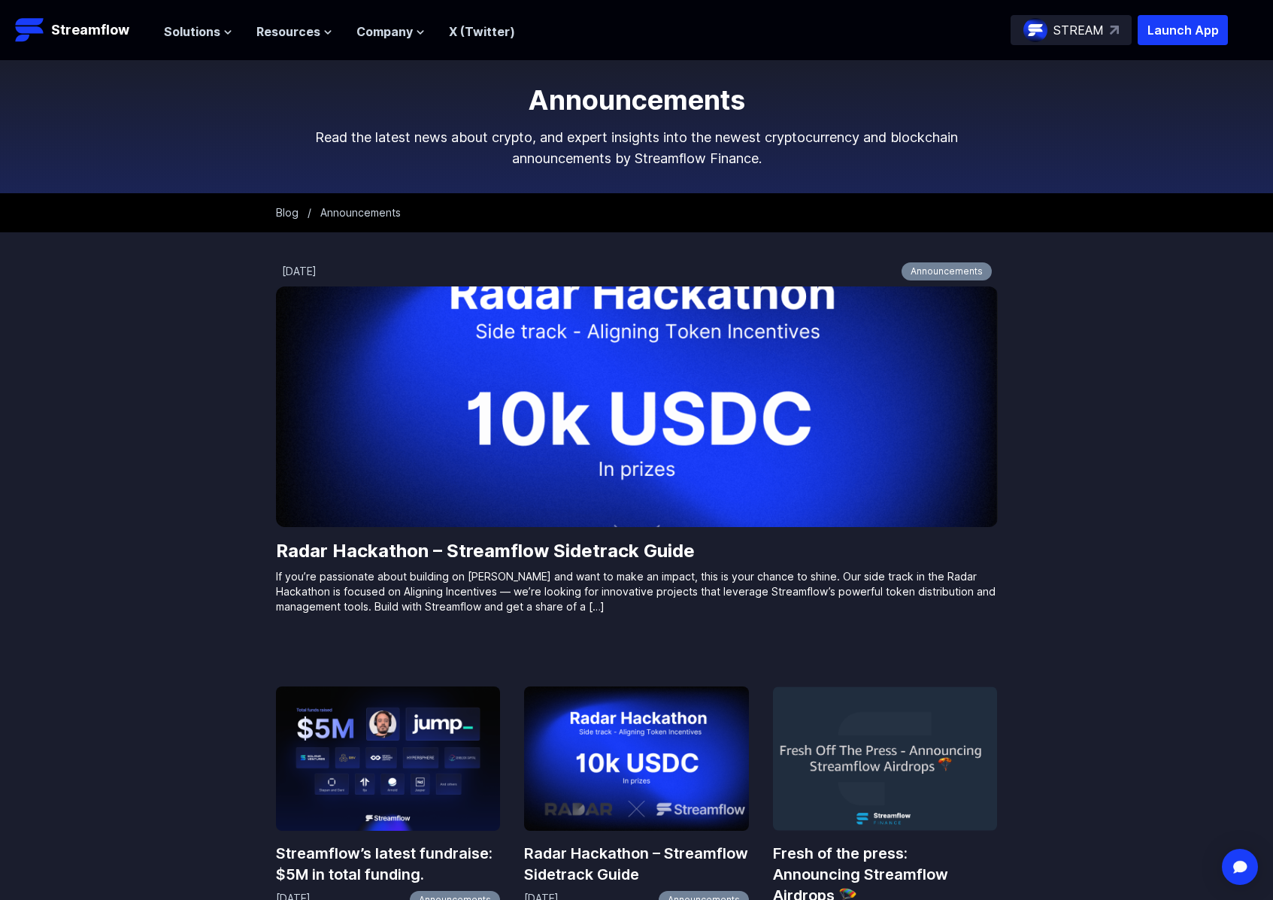
click at [592, 404] on img at bounding box center [637, 407] width 722 height 241
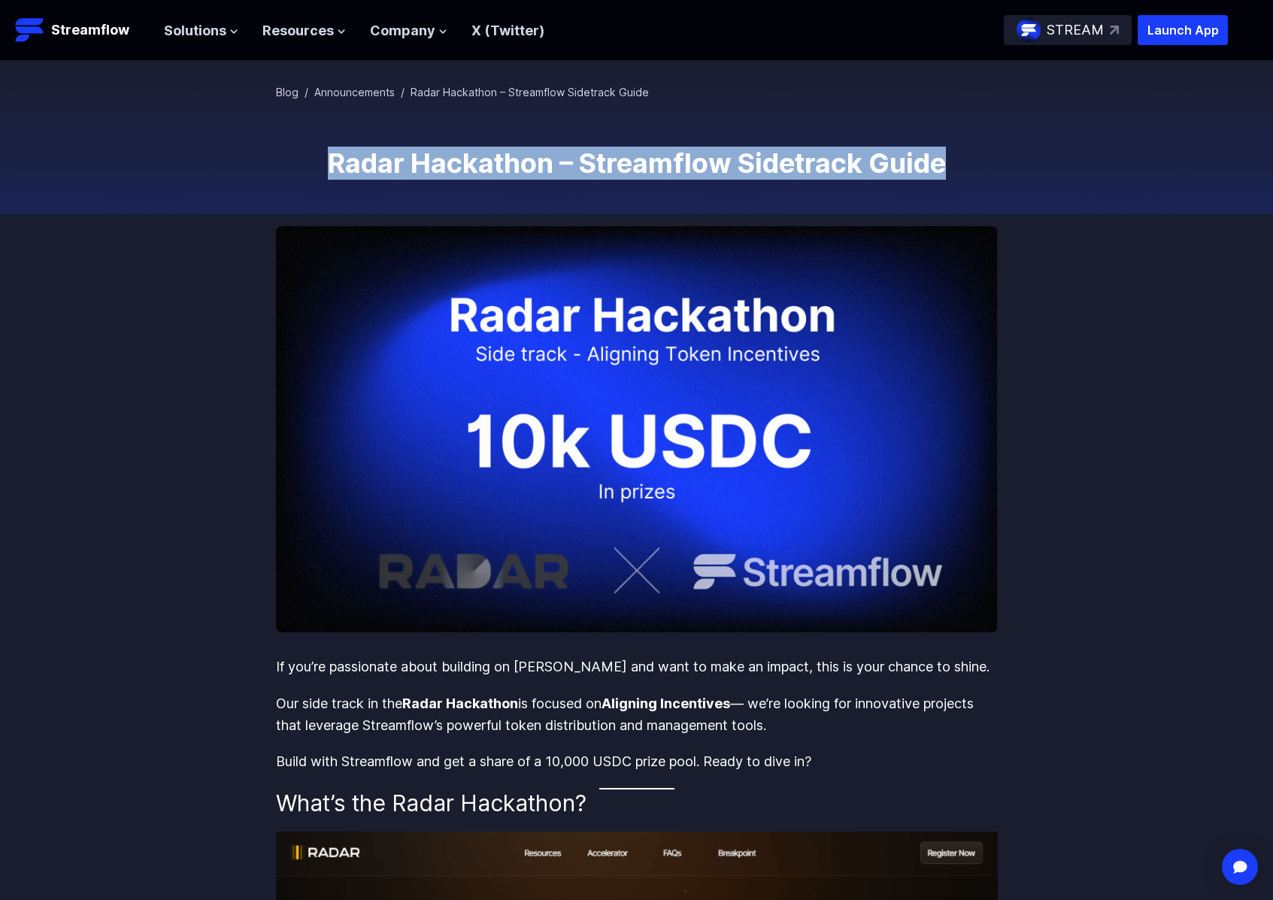
drag, startPoint x: 329, startPoint y: 157, endPoint x: 952, endPoint y: 179, distance: 623.9
click at [952, 179] on div "Blog / Announcements / Radar Hackathon – Streamflow Sidetrack Guide Radar Hacka…" at bounding box center [637, 137] width 722 height 105
copy h1 "Radar Hackathon – Streamflow Sidetrack Guide"
click at [377, 621] on img at bounding box center [637, 429] width 722 height 406
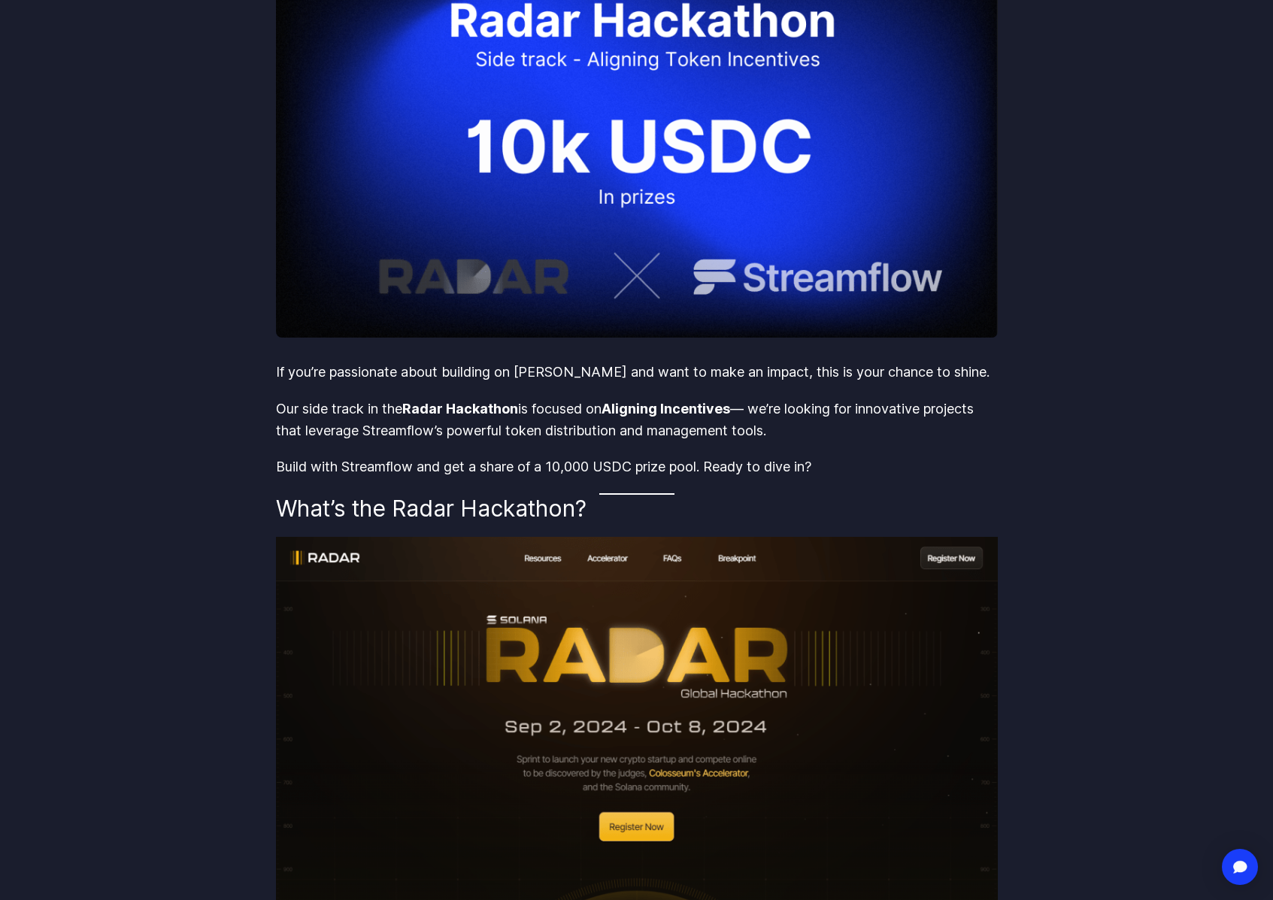
scroll to position [189, 0]
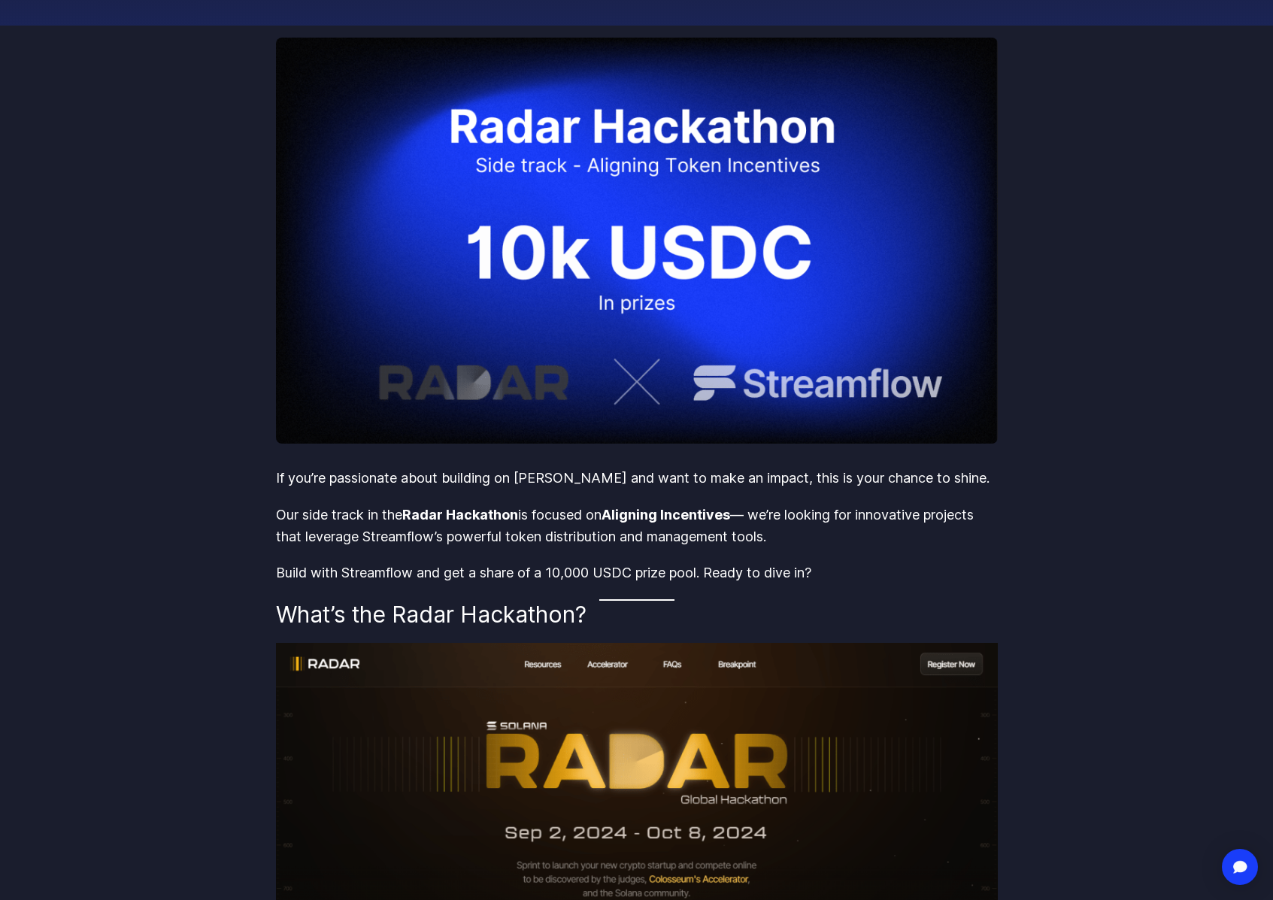
click at [276, 611] on h2 "What’s the Radar Hackathon?" at bounding box center [637, 614] width 722 height 27
drag, startPoint x: 276, startPoint y: 611, endPoint x: 585, endPoint y: 617, distance: 309.2
click at [585, 617] on h2 "What’s the Radar Hackathon?" at bounding box center [637, 614] width 722 height 27
copy h2 "What’s the Radar Hackathon?"
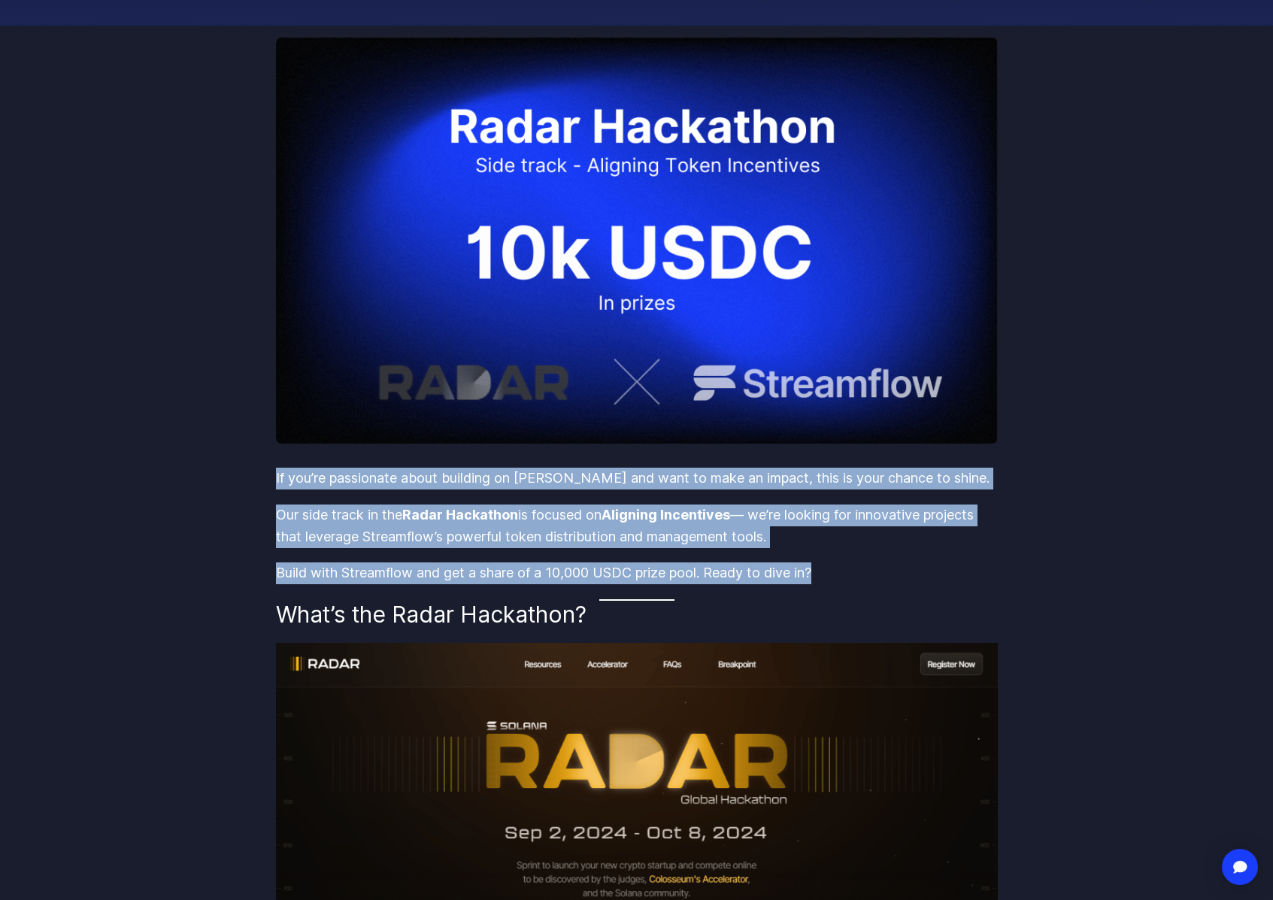
drag, startPoint x: 831, startPoint y: 575, endPoint x: 271, endPoint y: 477, distance: 568.8
copy div "If you’re passionate about building on [PERSON_NAME] and want to make an impact…"
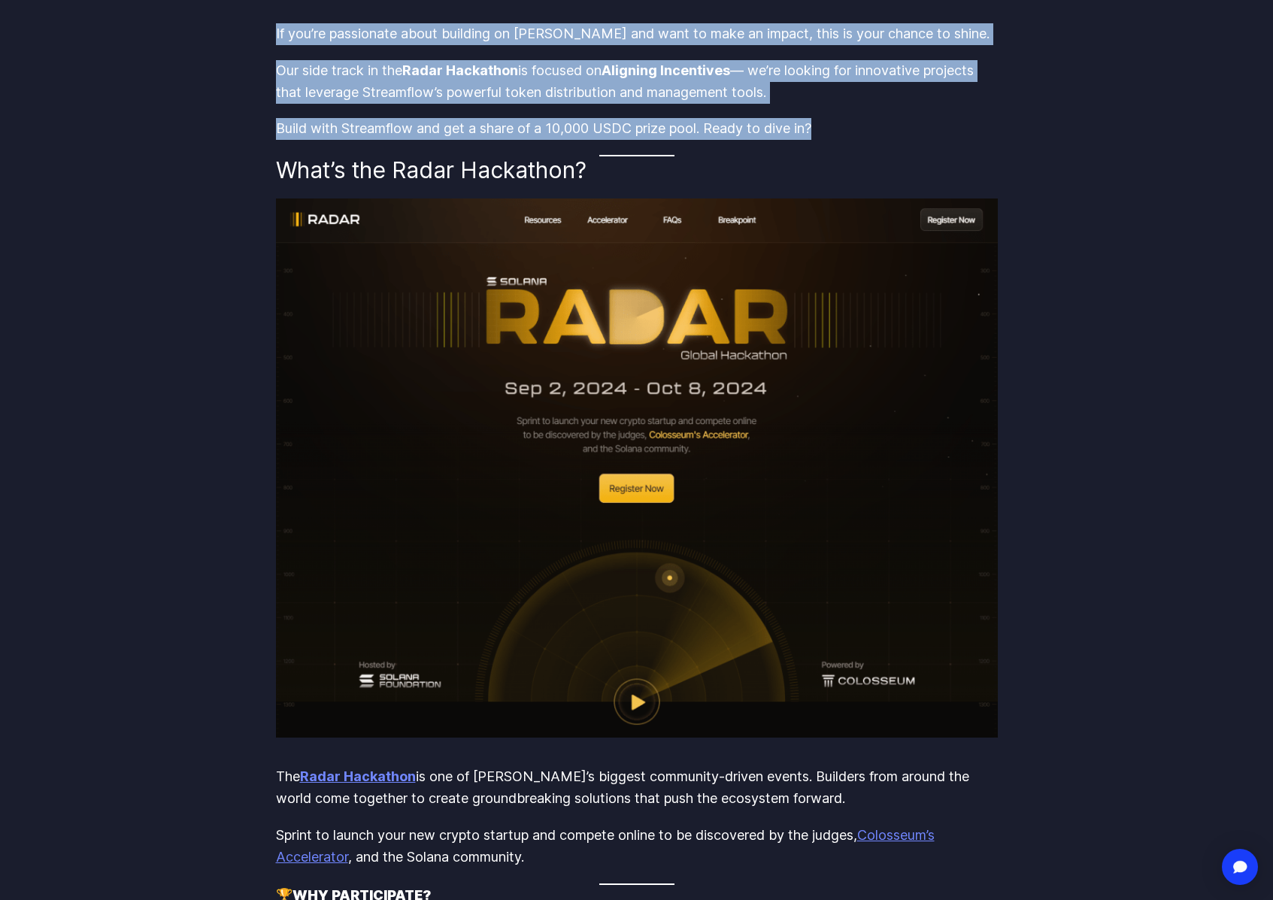
scroll to position [550, 0]
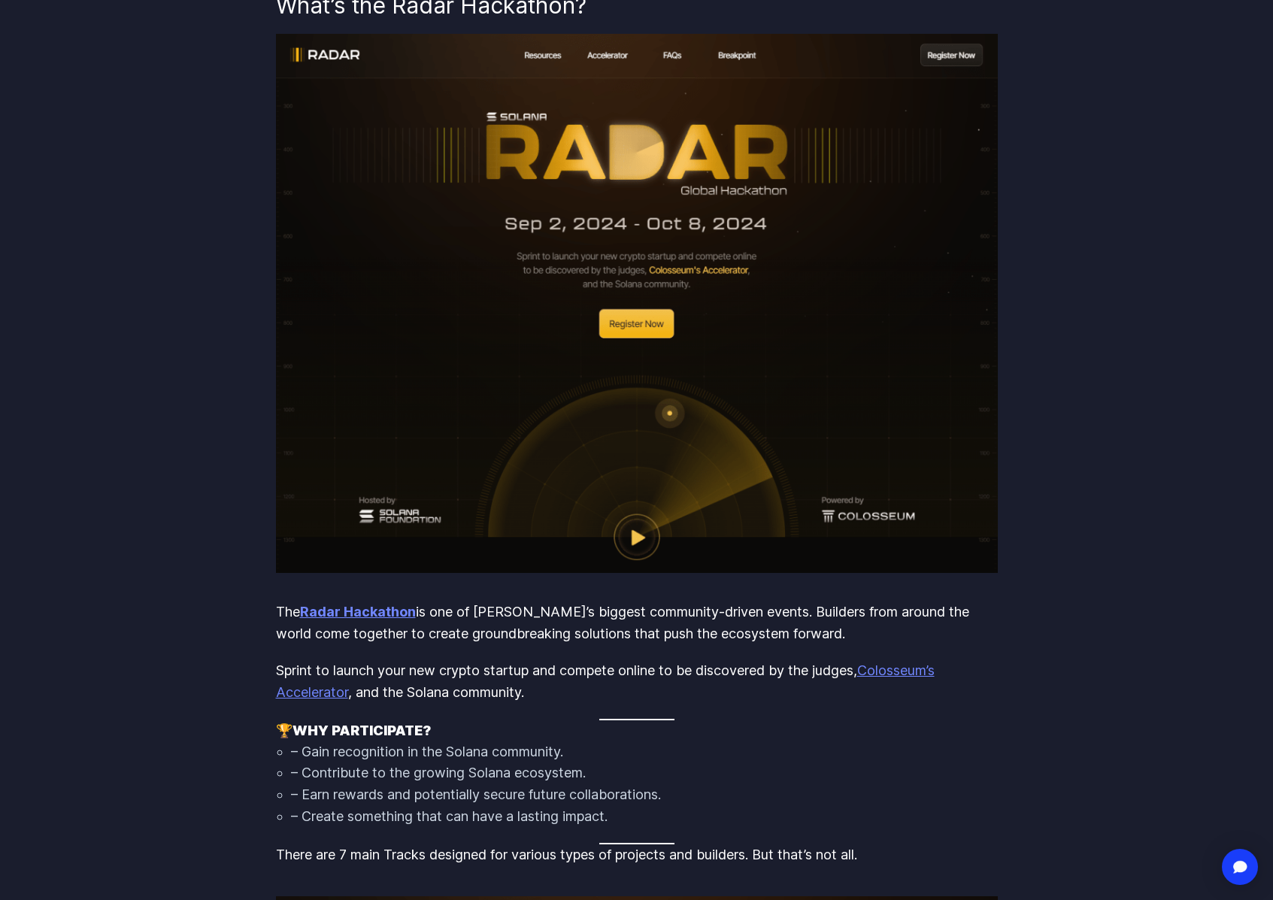
scroll to position [800, 0]
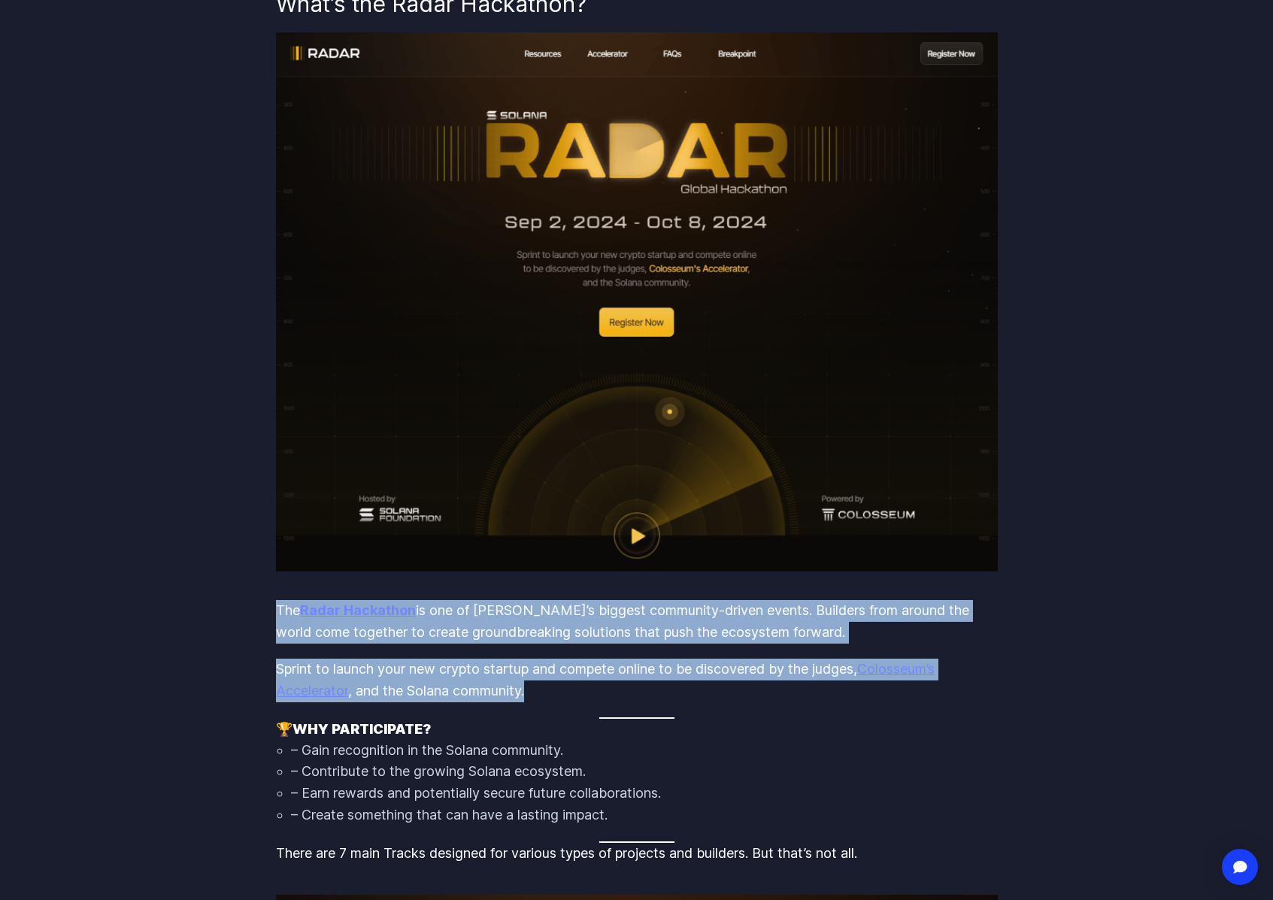
drag, startPoint x: 270, startPoint y: 606, endPoint x: 542, endPoint y: 693, distance: 285.0
copy div "The Radar Hackathon is one of [PERSON_NAME]’s biggest community-driven events. …"
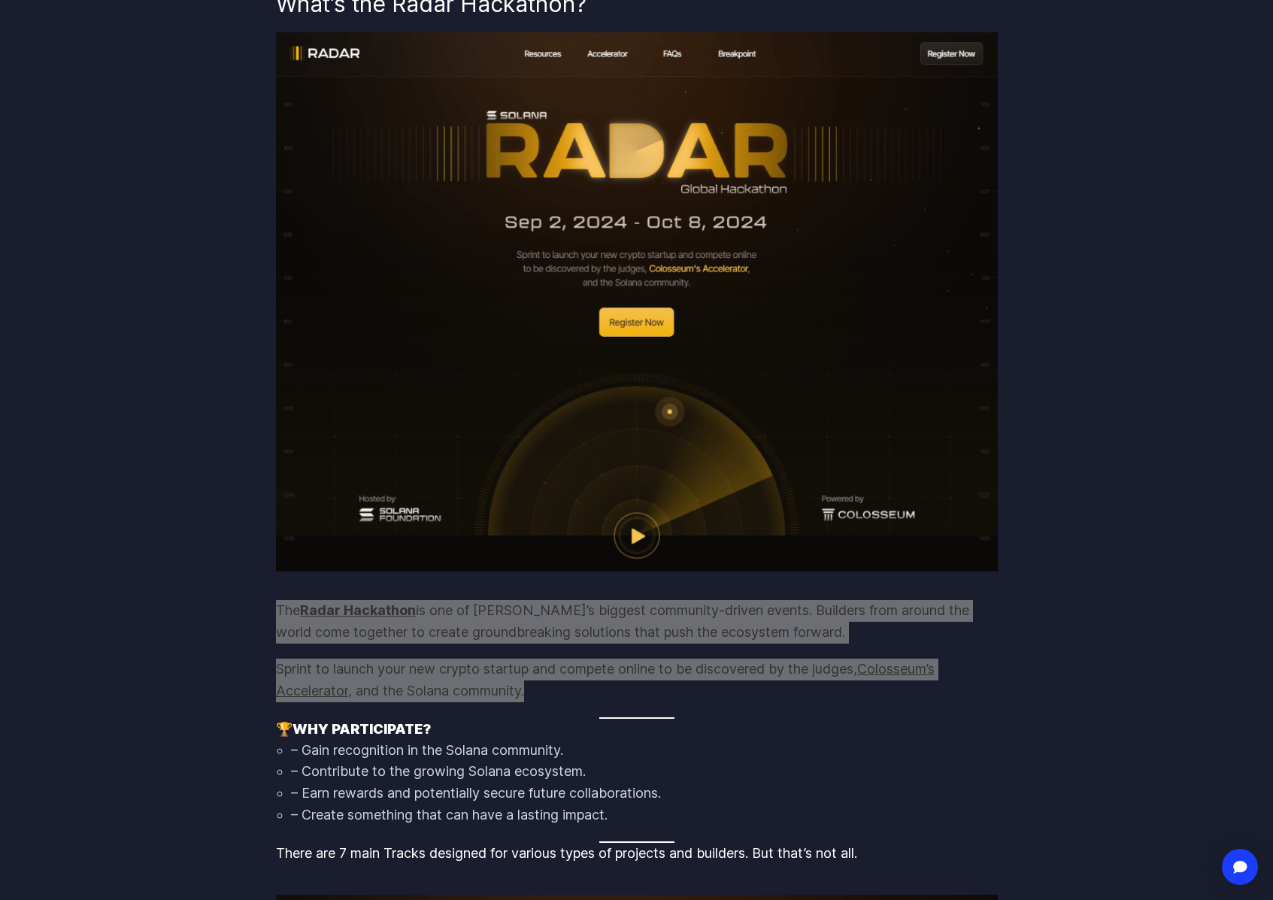
scroll to position [638, 0]
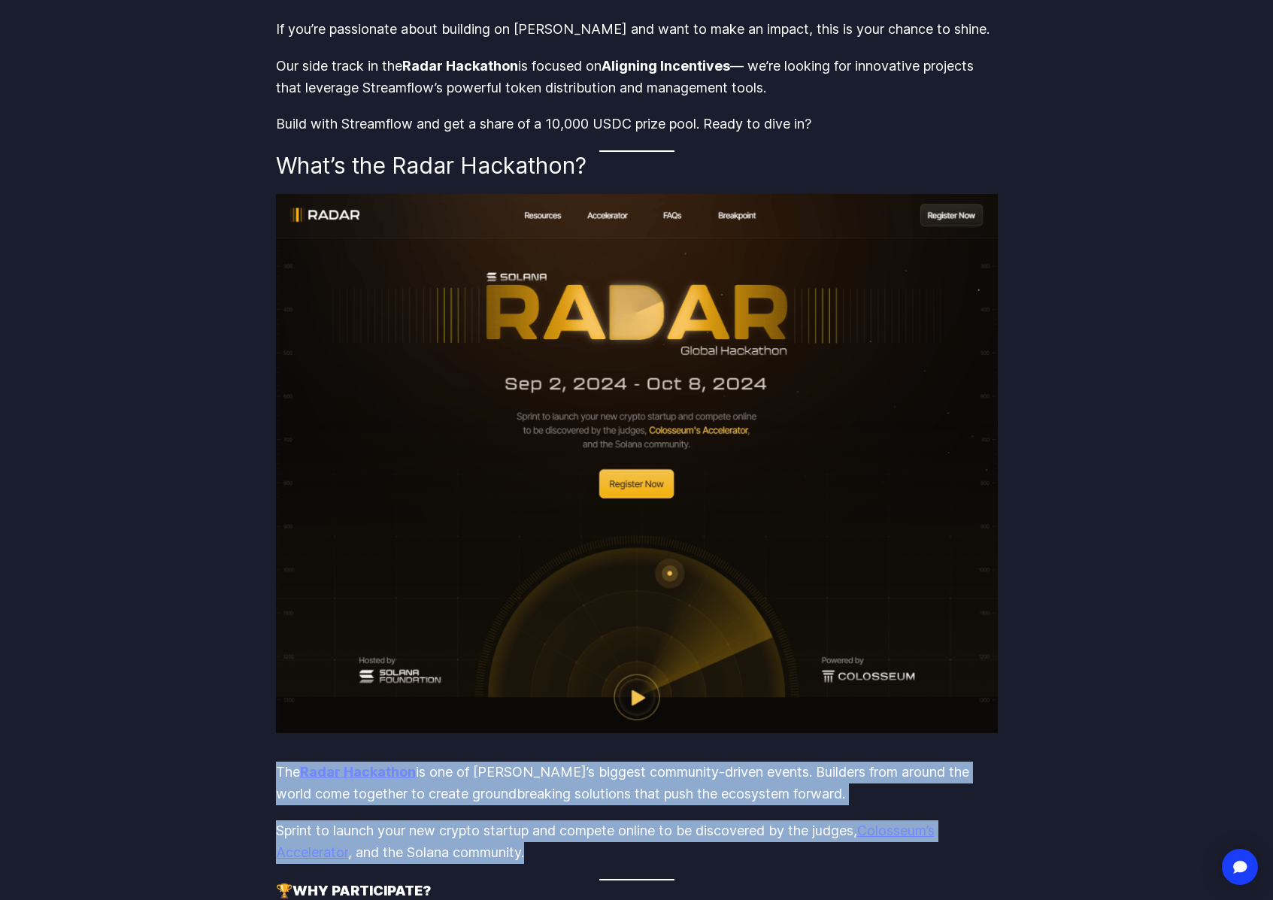
drag, startPoint x: 341, startPoint y: 775, endPoint x: 673, endPoint y: 857, distance: 342.6
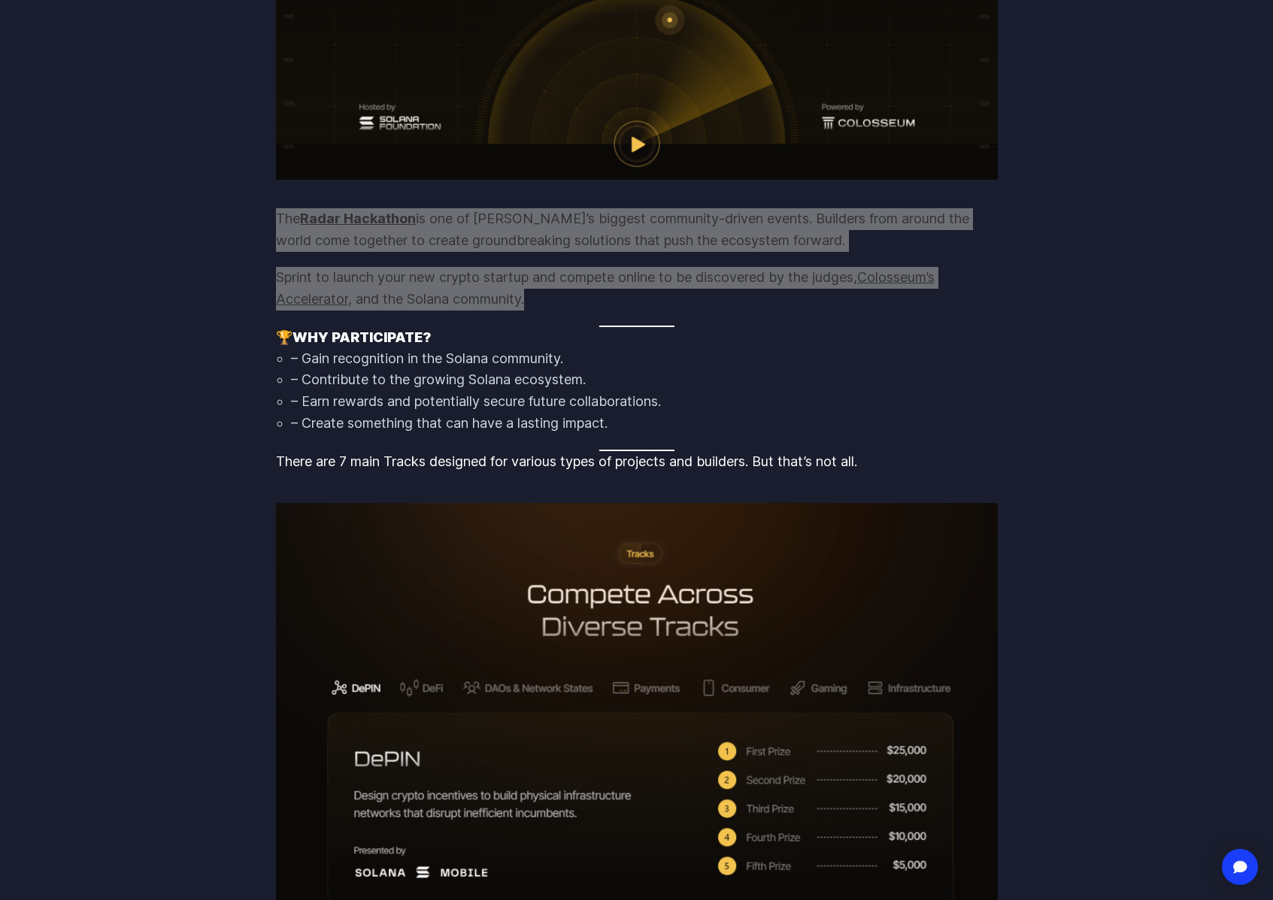
scroll to position [1214, 0]
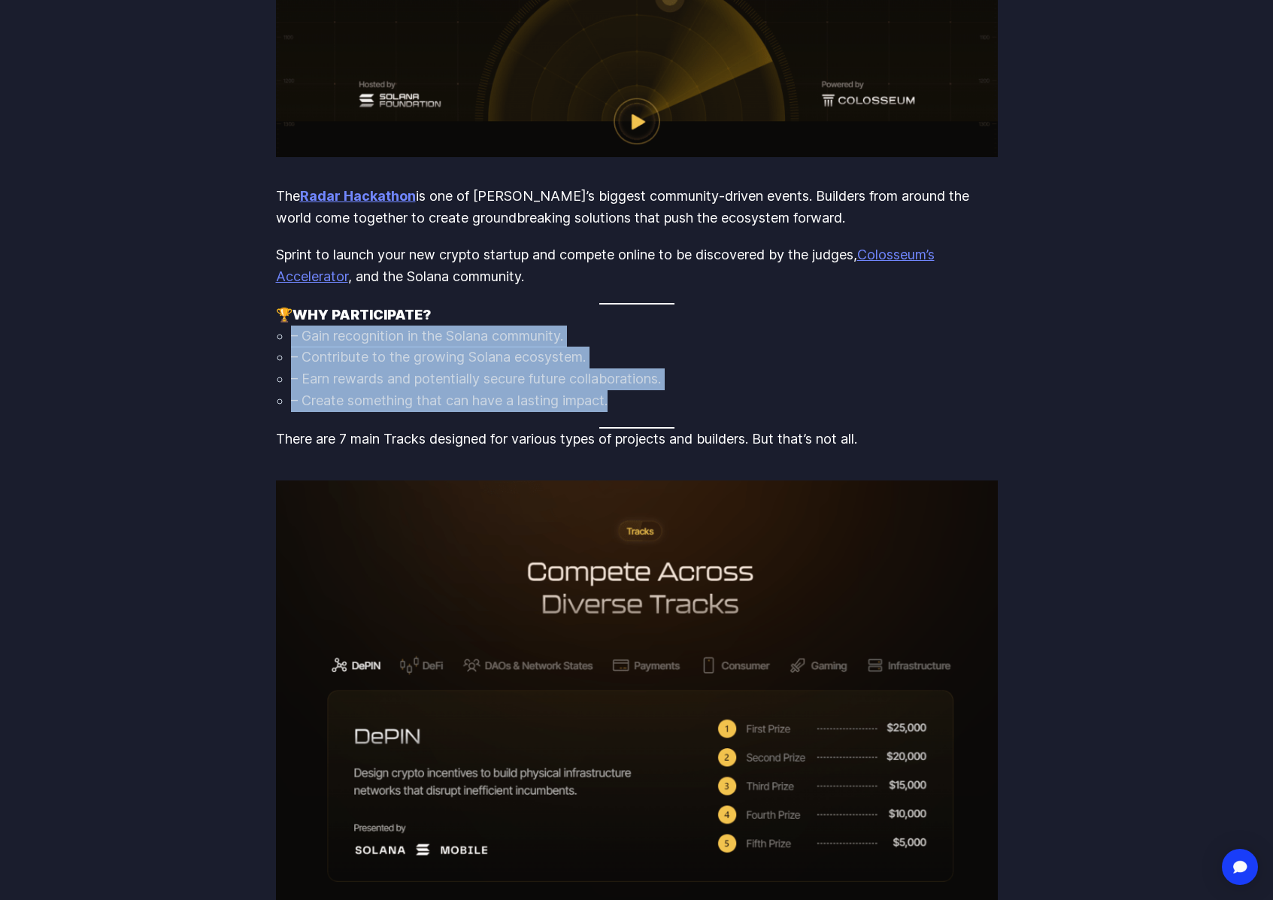
drag, startPoint x: 285, startPoint y: 337, endPoint x: 640, endPoint y: 401, distance: 360.7
click at [640, 401] on ul "– Gain recognition in the Solana community. – Contribute to the growing Solana …" at bounding box center [637, 369] width 722 height 86
copy ul "– Gain recognition in the Solana community. – Contribute to the growing Solana …"
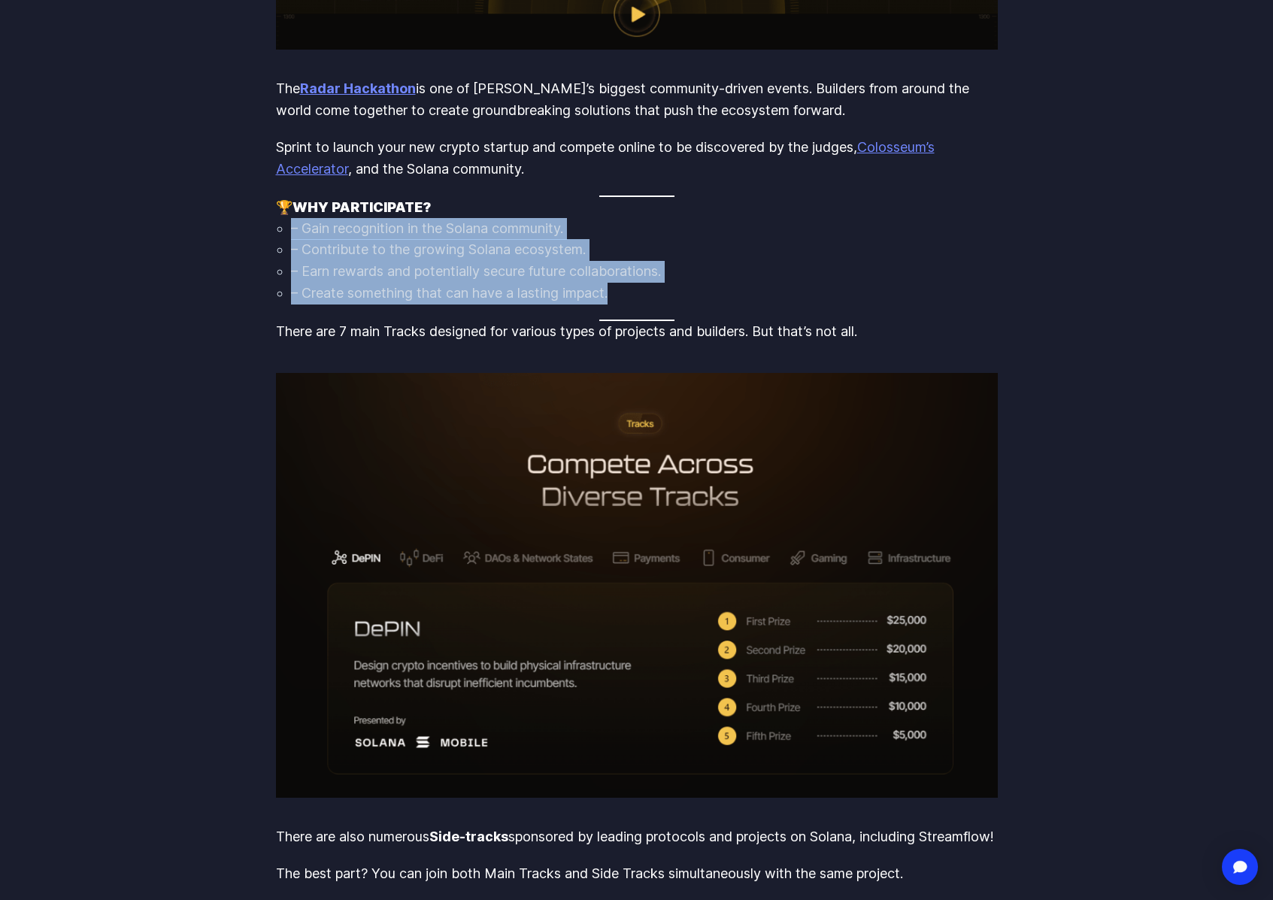
scroll to position [1338, 0]
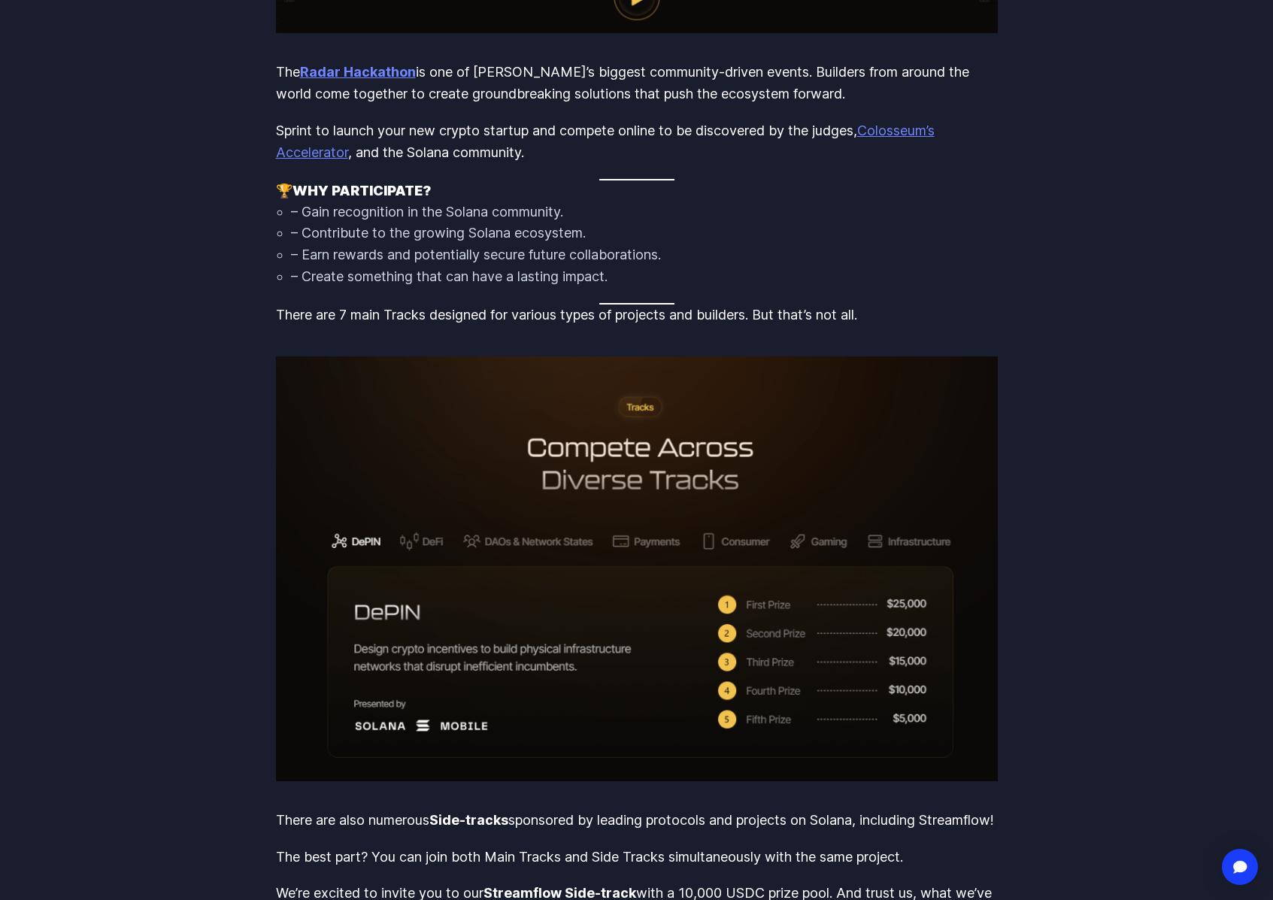
click at [313, 314] on p "There are 7 main Tracks designed for various types of projects and builders. Bu…" at bounding box center [637, 316] width 722 height 22
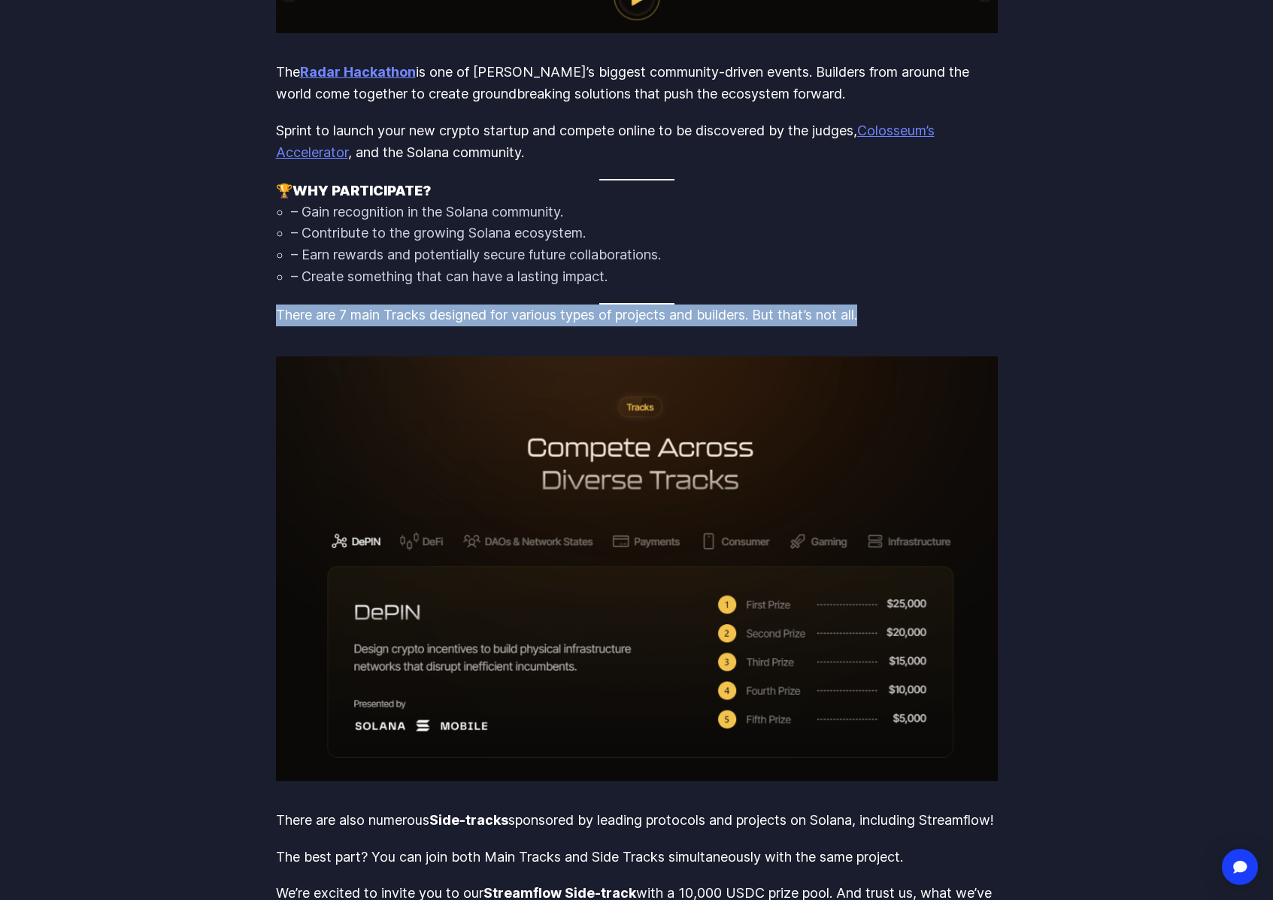
drag, startPoint x: 275, startPoint y: 311, endPoint x: 880, endPoint y: 319, distance: 605.5
click at [880, 319] on p "There are 7 main Tracks designed for various types of projects and builders. Bu…" at bounding box center [637, 316] width 722 height 22
copy p "There are 7 main Tracks designed for various types of projects and builders. Bu…"
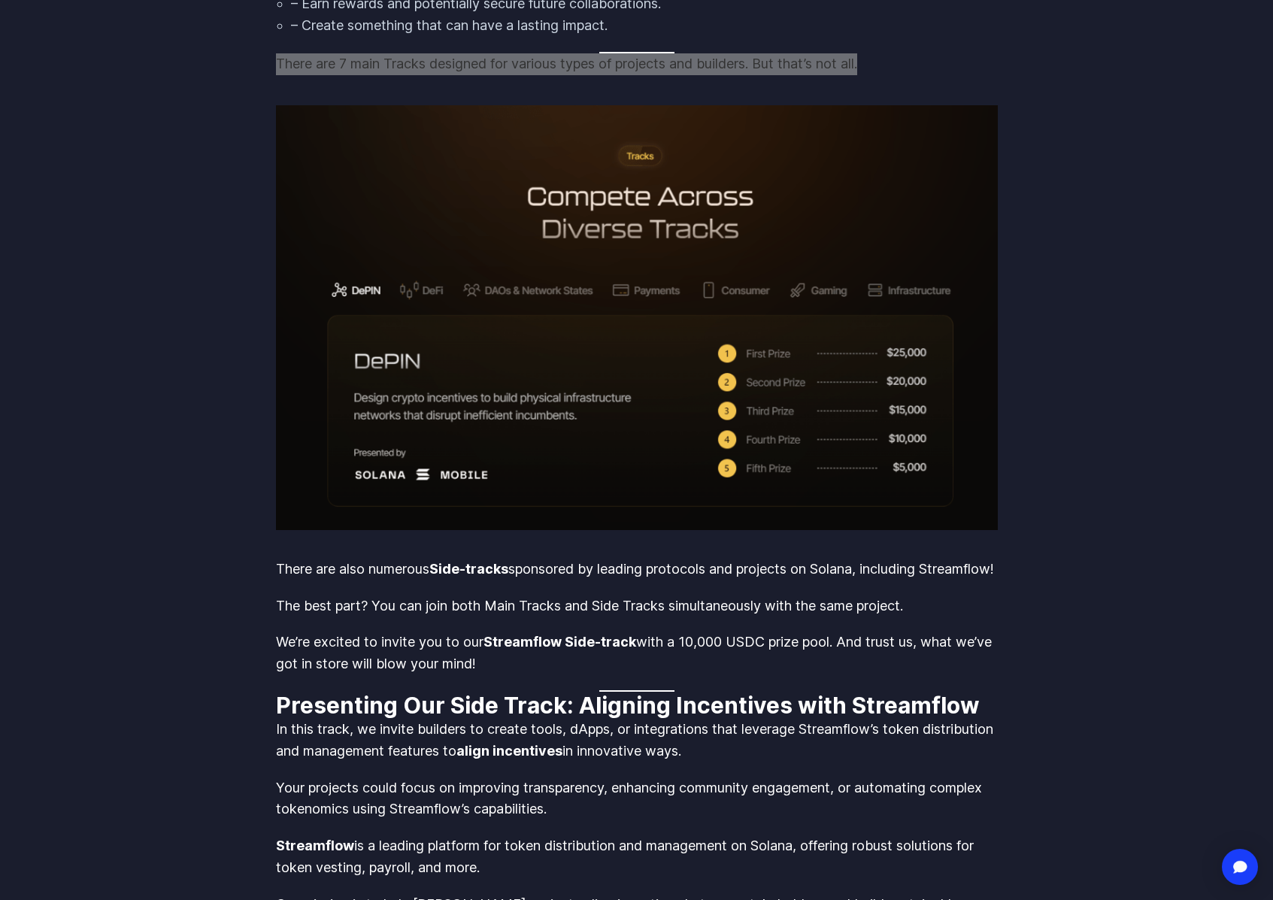
scroll to position [1634, 0]
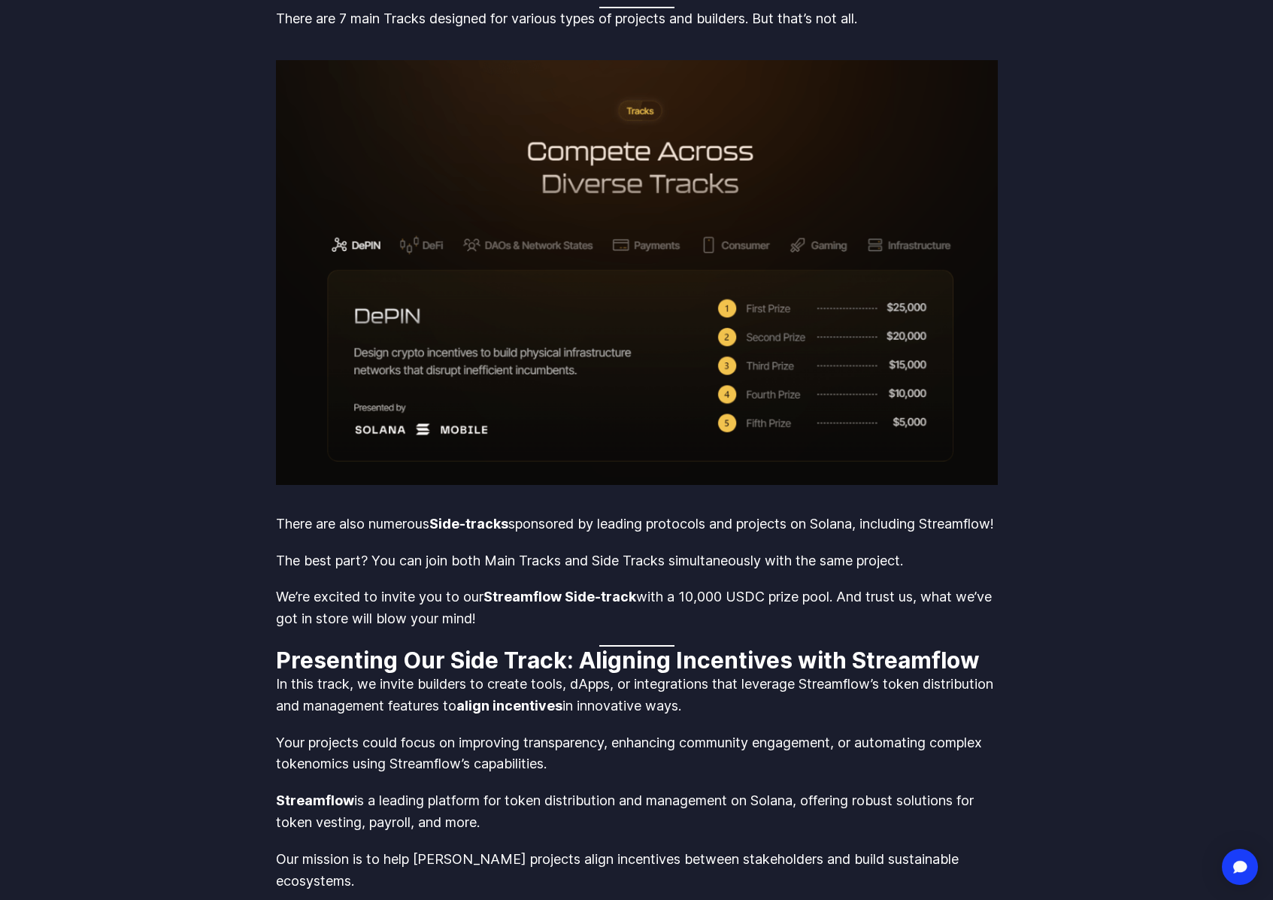
click at [334, 522] on p "There are also numerous Side-tracks sponsored by leading protocols and projects…" at bounding box center [637, 525] width 722 height 22
drag, startPoint x: 324, startPoint y: 534, endPoint x: 595, endPoint y: 642, distance: 291.3
click at [595, 642] on div "If you’re passionate about building on Solana and want to make an impact, this …" at bounding box center [637, 532] width 722 height 3021
copy div "There are also numerous Side-tracks sponsored by leading protocols and projects…"
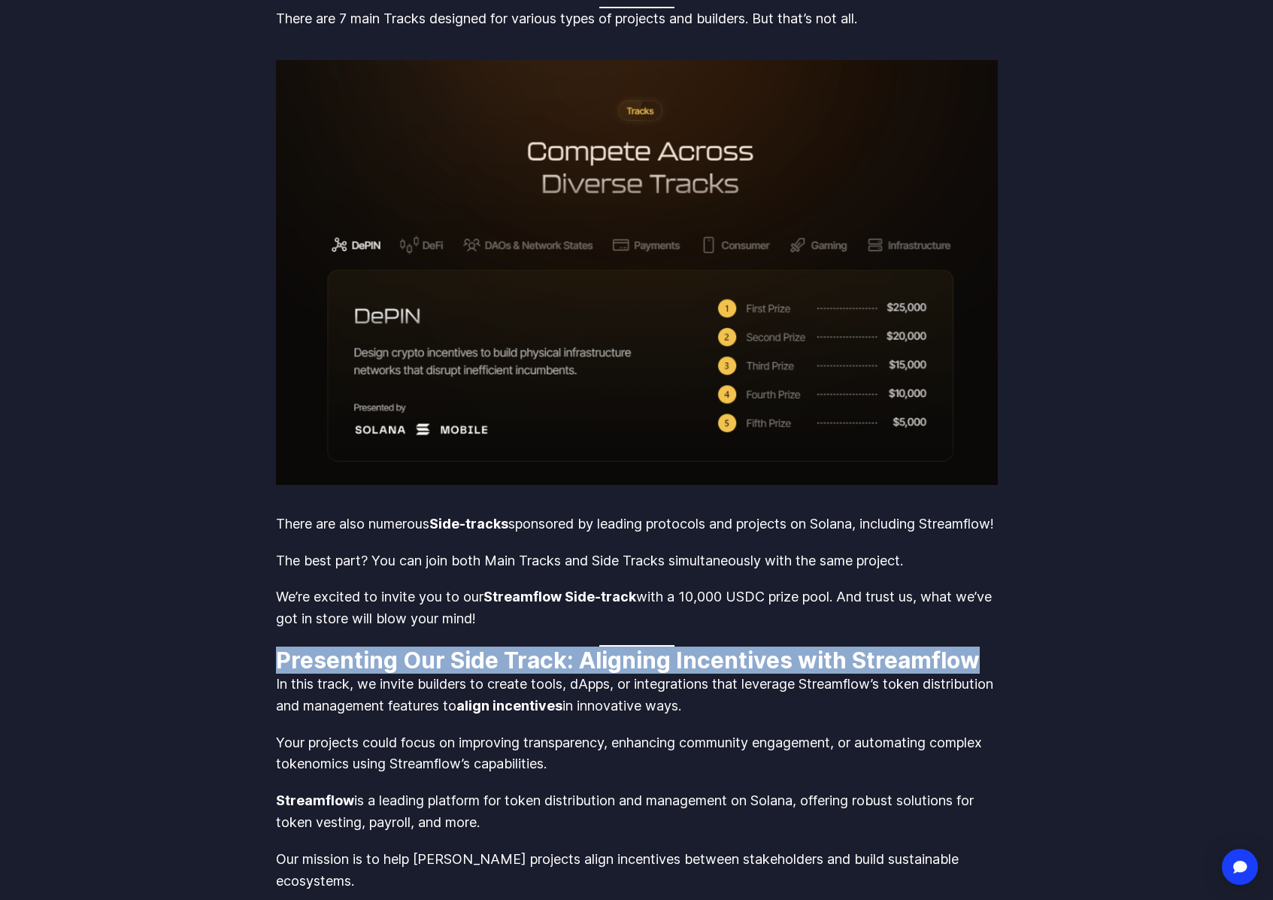
drag, startPoint x: 275, startPoint y: 678, endPoint x: 1006, endPoint y: 675, distance: 731.1
click at [1006, 675] on body "Streamflow Launch App STREAM Solutions Overview Streamflow features an all-in-o…" at bounding box center [636, 456] width 1273 height 4180
copy strong "Presenting Our Side Track: Aligning Incentives with Streamflow"
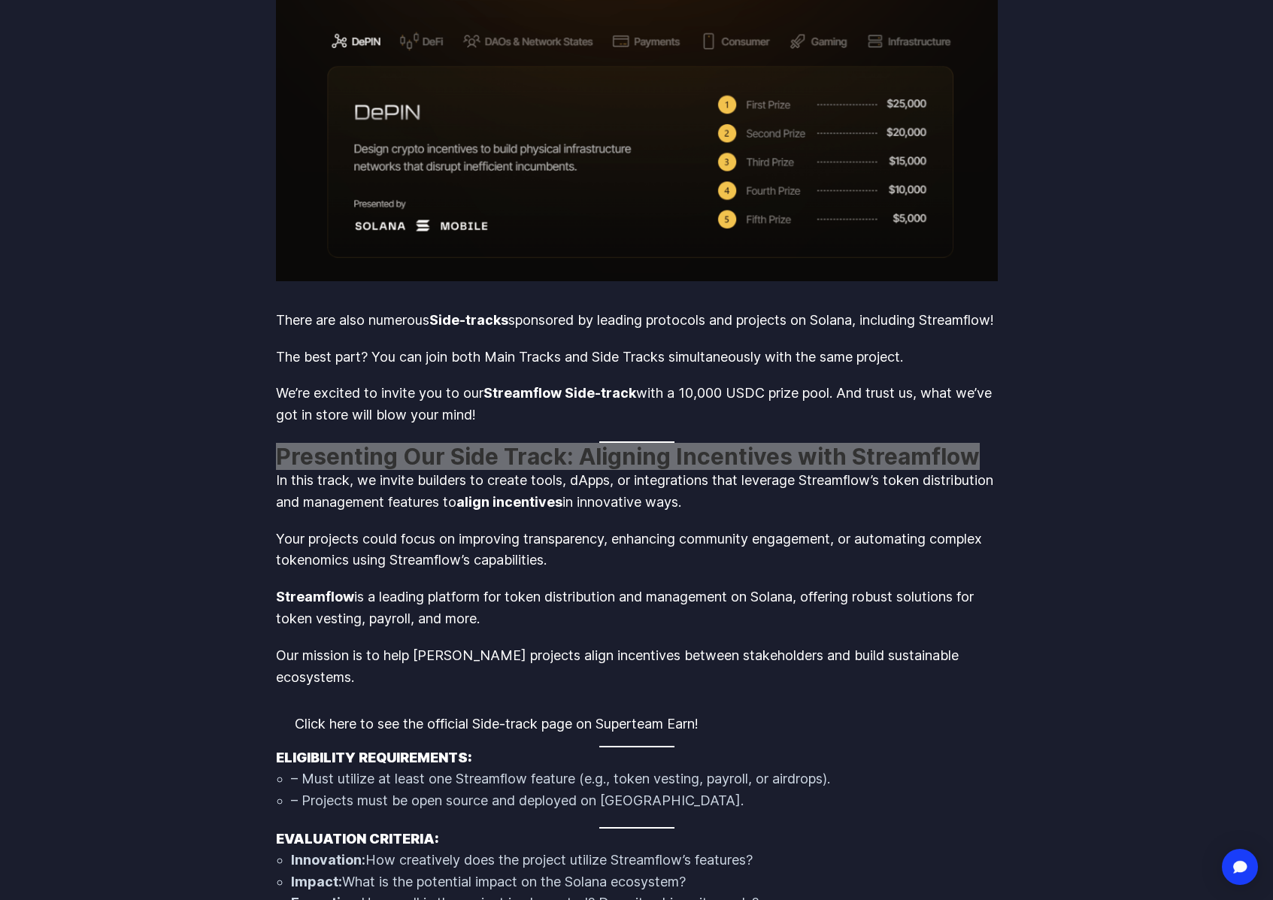
scroll to position [1853, 0]
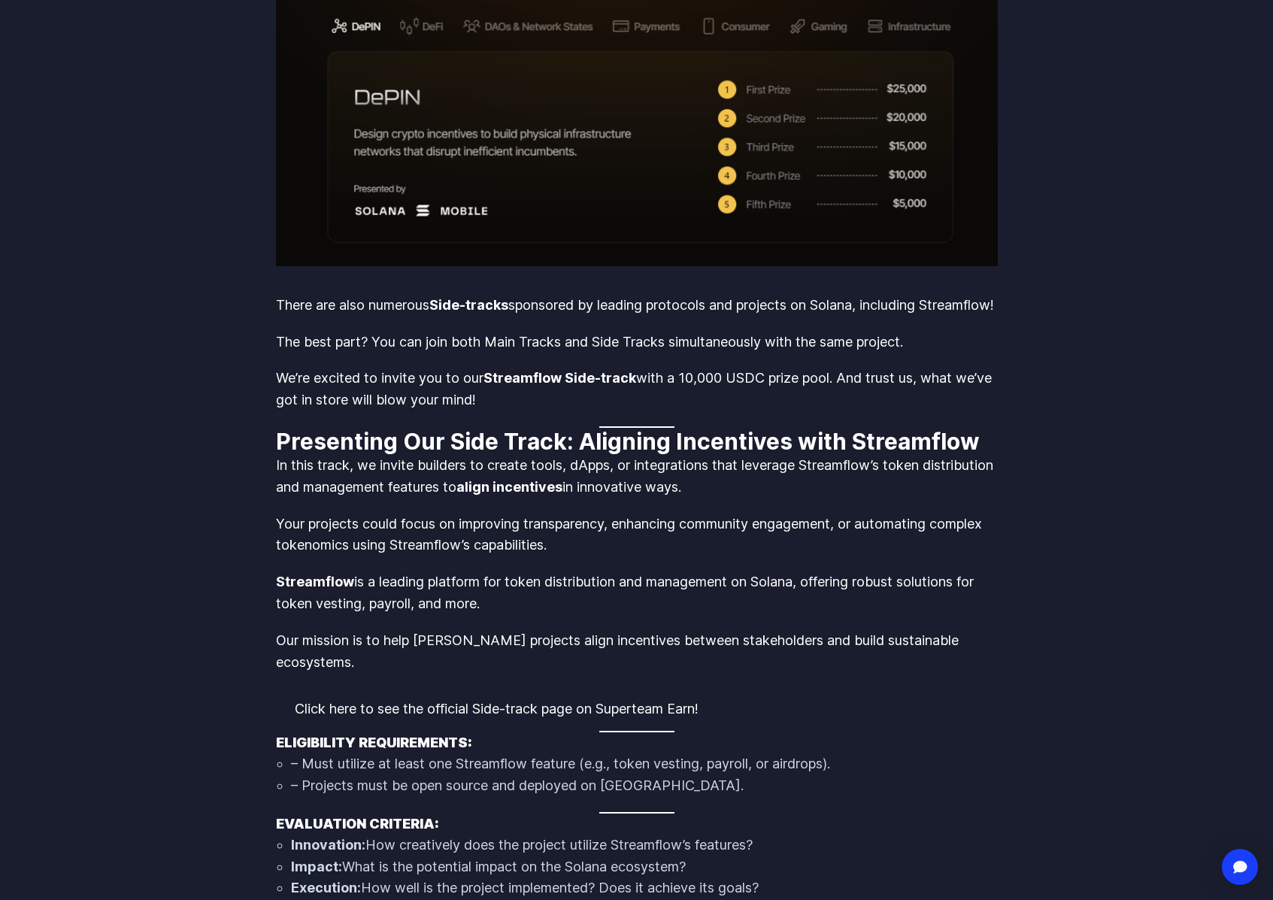
click at [277, 489] on p "In this track, we invite builders to create tools, dApps, or integrations that …" at bounding box center [637, 477] width 722 height 44
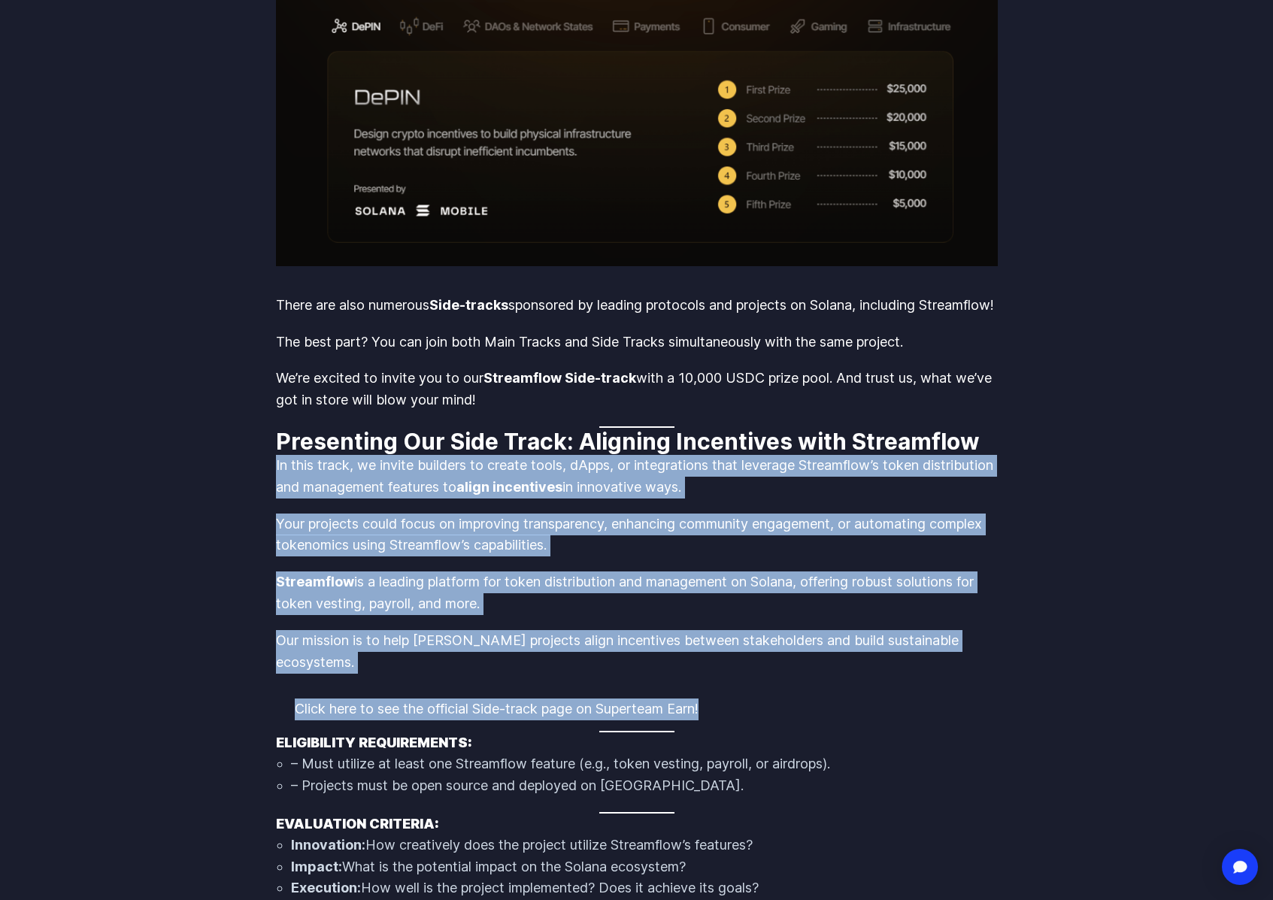
drag, startPoint x: 277, startPoint y: 485, endPoint x: 740, endPoint y: 705, distance: 512.7
click at [740, 705] on div "If you’re passionate about building on Solana and want to make an impact, this …" at bounding box center [637, 313] width 722 height 3021
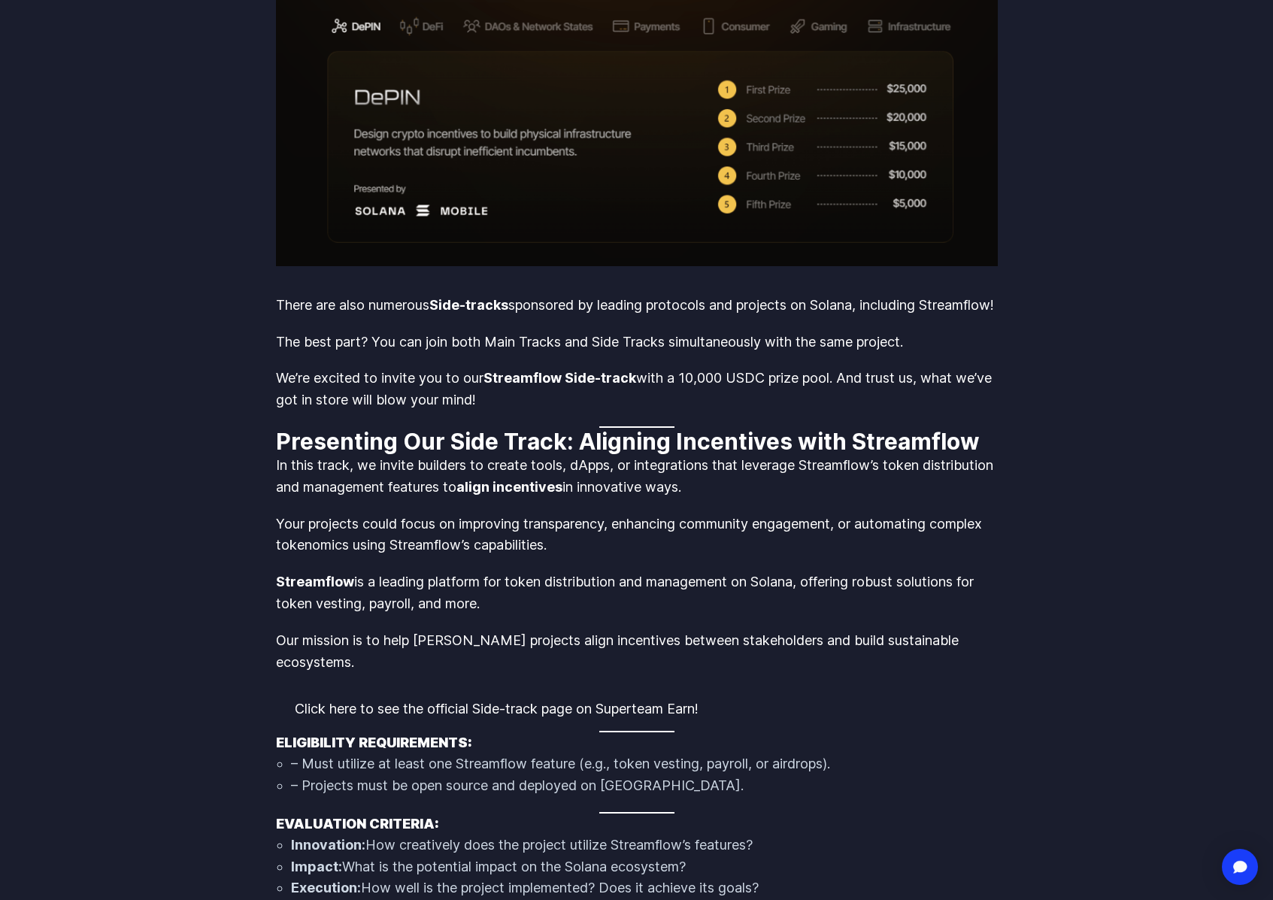
click at [737, 705] on div "Click here to see the official Side-track page on Superteam Earn!" at bounding box center [637, 709] width 722 height 43
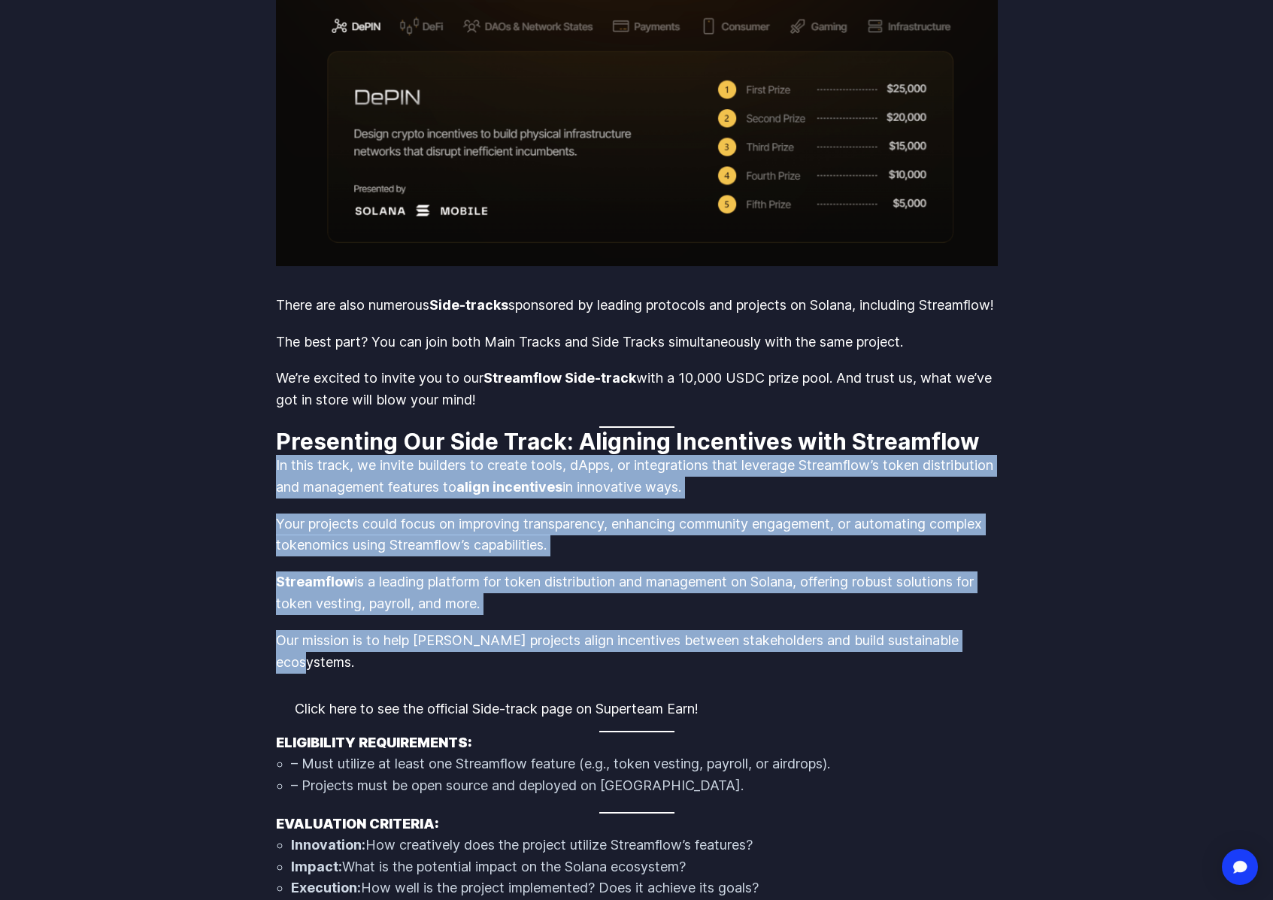
drag, startPoint x: 876, startPoint y: 655, endPoint x: 267, endPoint y: 490, distance: 631.3
click at [267, 490] on body "Streamflow Launch App STREAM Solutions Overview Streamflow features an all-in-o…" at bounding box center [636, 237] width 1273 height 4180
copy div "In this track, we invite builders to create tools, dApps, or integrations that …"
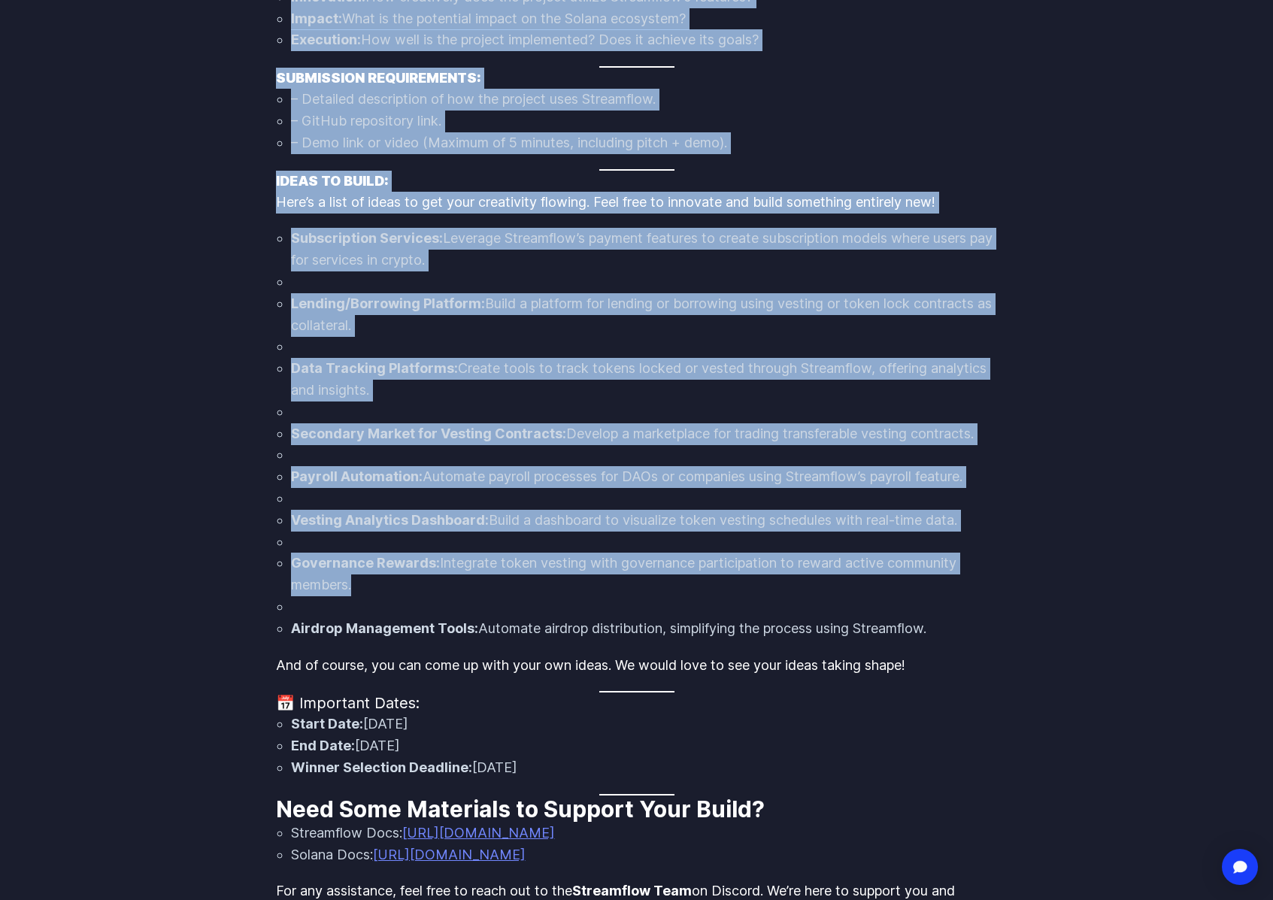
scroll to position [2703, 0]
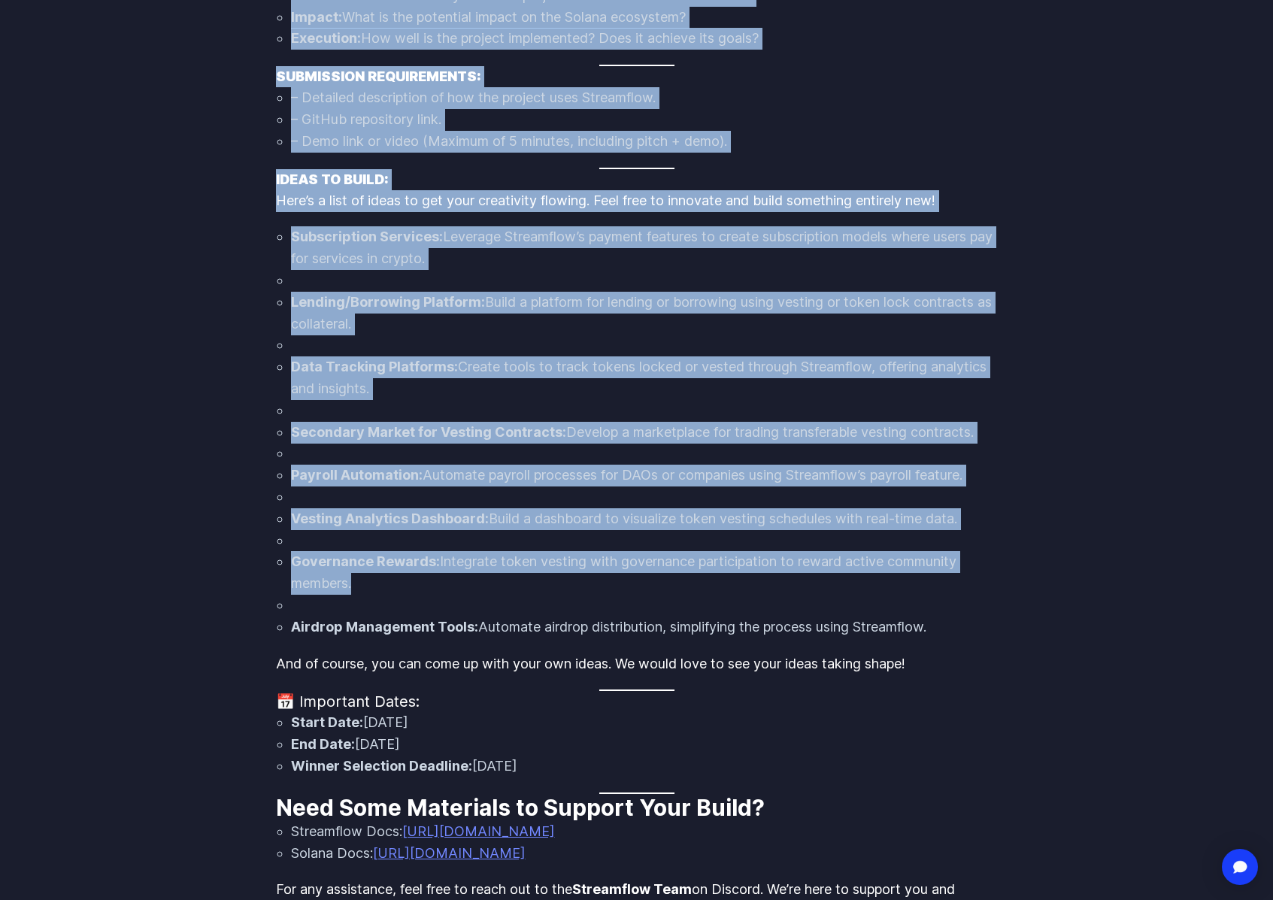
drag, startPoint x: 275, startPoint y: 381, endPoint x: 958, endPoint y: 620, distance: 723.3
copy div "Eligibility Requirements: – Must utilize at least one Streamflow feature (e.g.,…"
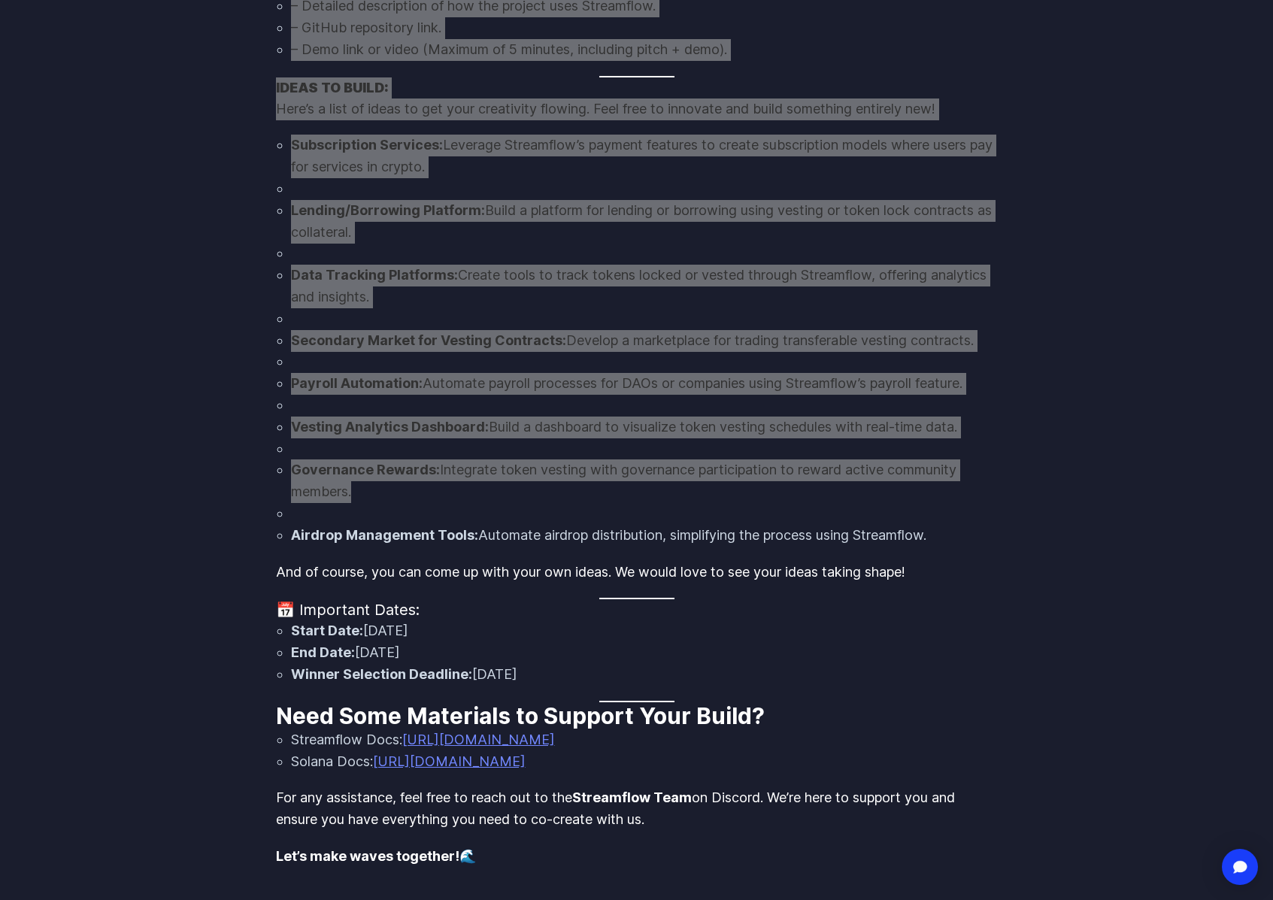
scroll to position [2909, 0]
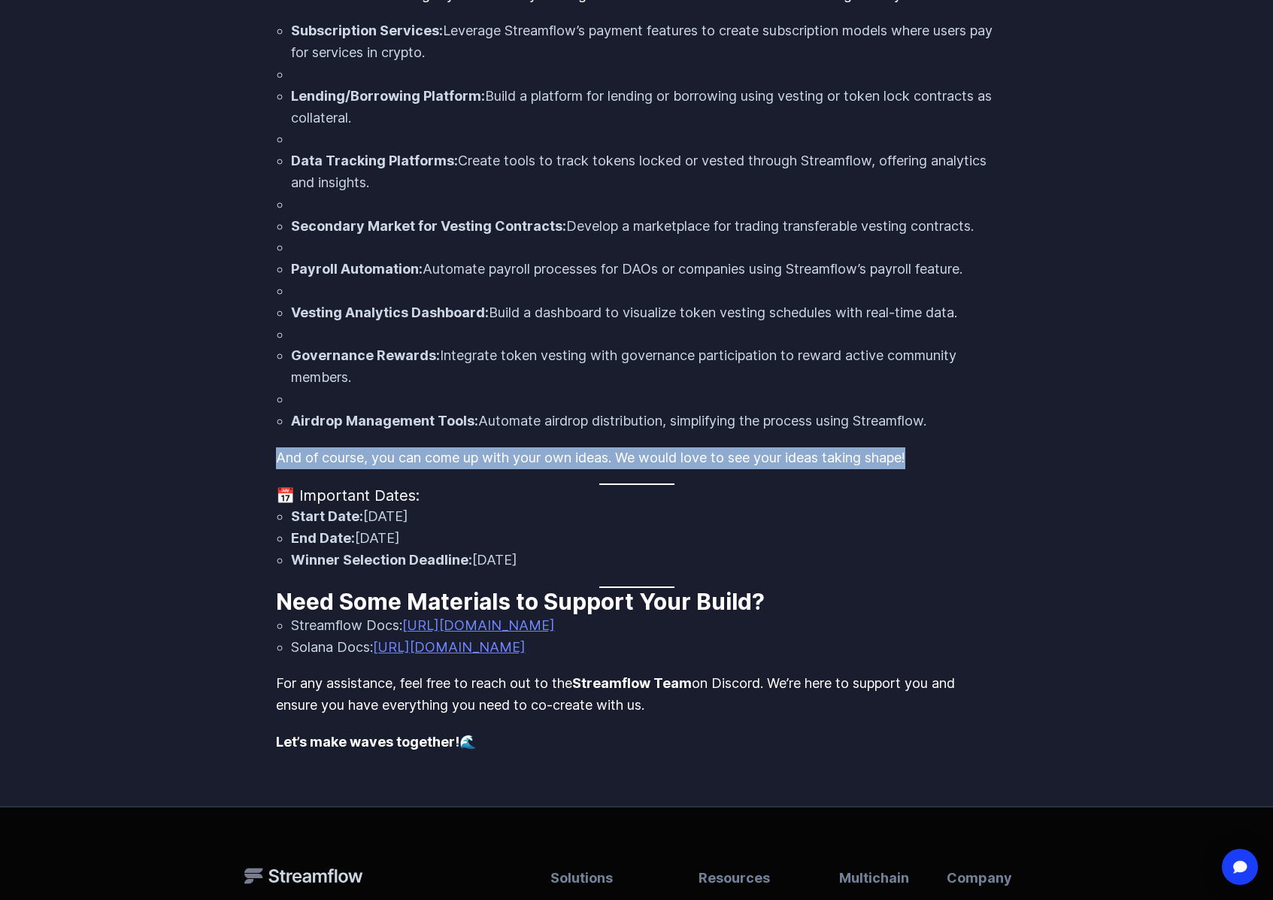
drag, startPoint x: 276, startPoint y: 456, endPoint x: 918, endPoint y: 457, distance: 642.3
click at [918, 457] on p "And of course, you can come up with your own ideas. We would love to see your i…" at bounding box center [637, 459] width 722 height 22
drag, startPoint x: 546, startPoint y: 560, endPoint x: 285, endPoint y: 517, distance: 264.6
click at [285, 517] on ul "Start Date: September 2 End Date: October 8 Winner Selection Deadline: October …" at bounding box center [637, 538] width 722 height 65
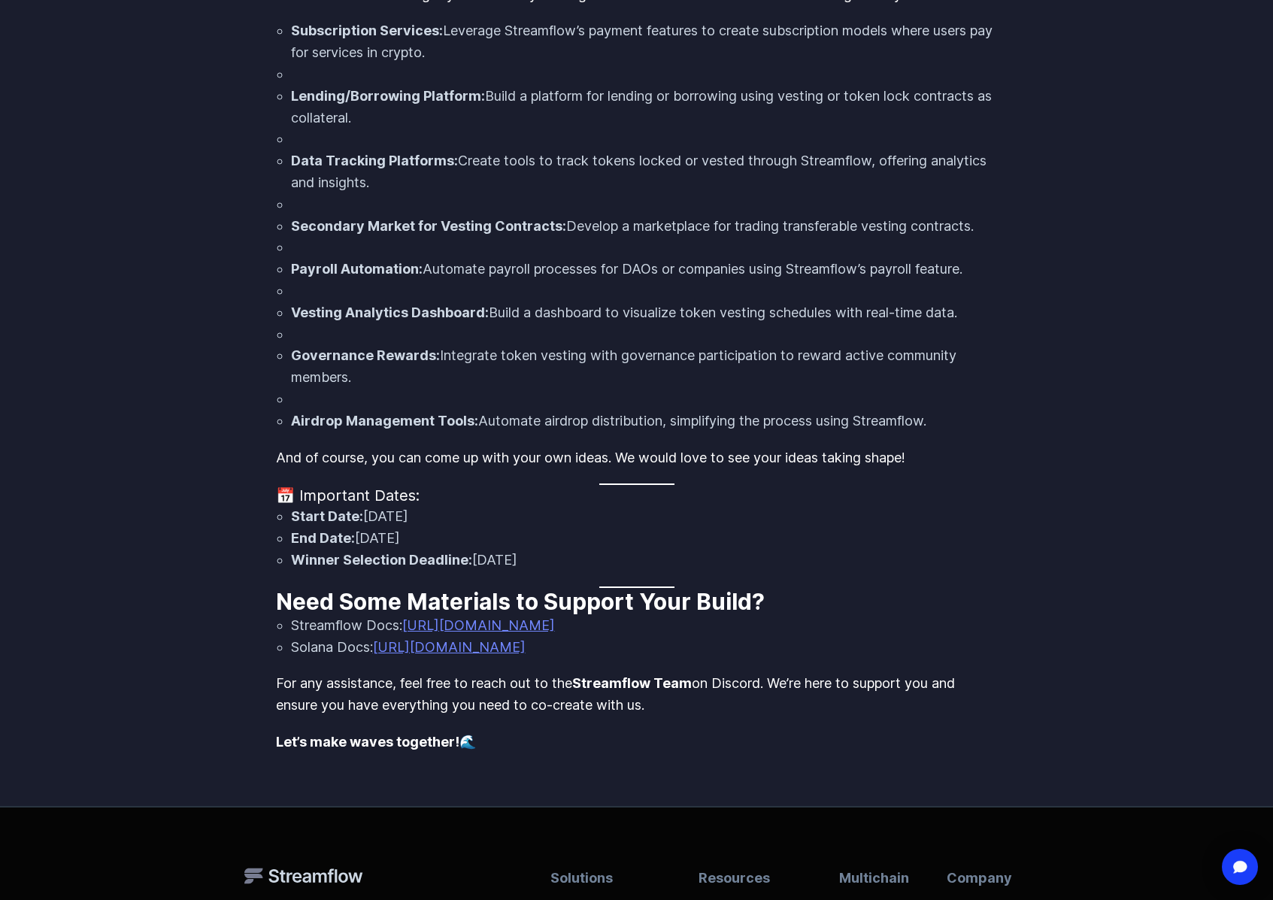
click at [285, 590] on strong "Need Some Materials to Support Your Build?" at bounding box center [520, 601] width 489 height 27
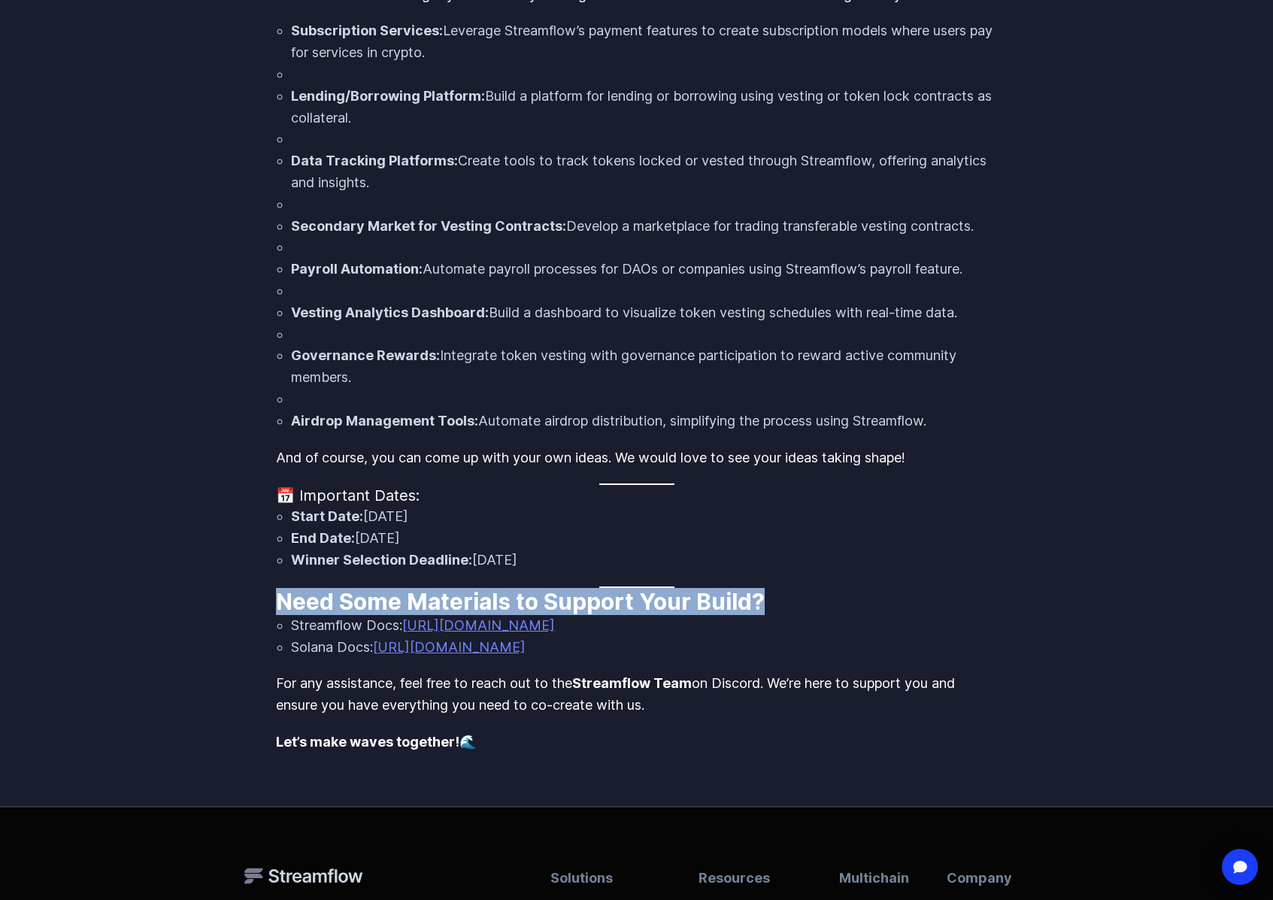
drag, startPoint x: 275, startPoint y: 599, endPoint x: 819, endPoint y: 599, distance: 543.8
click at [819, 599] on h2 "Need Some Materials to Support Your Build?" at bounding box center [637, 601] width 722 height 27
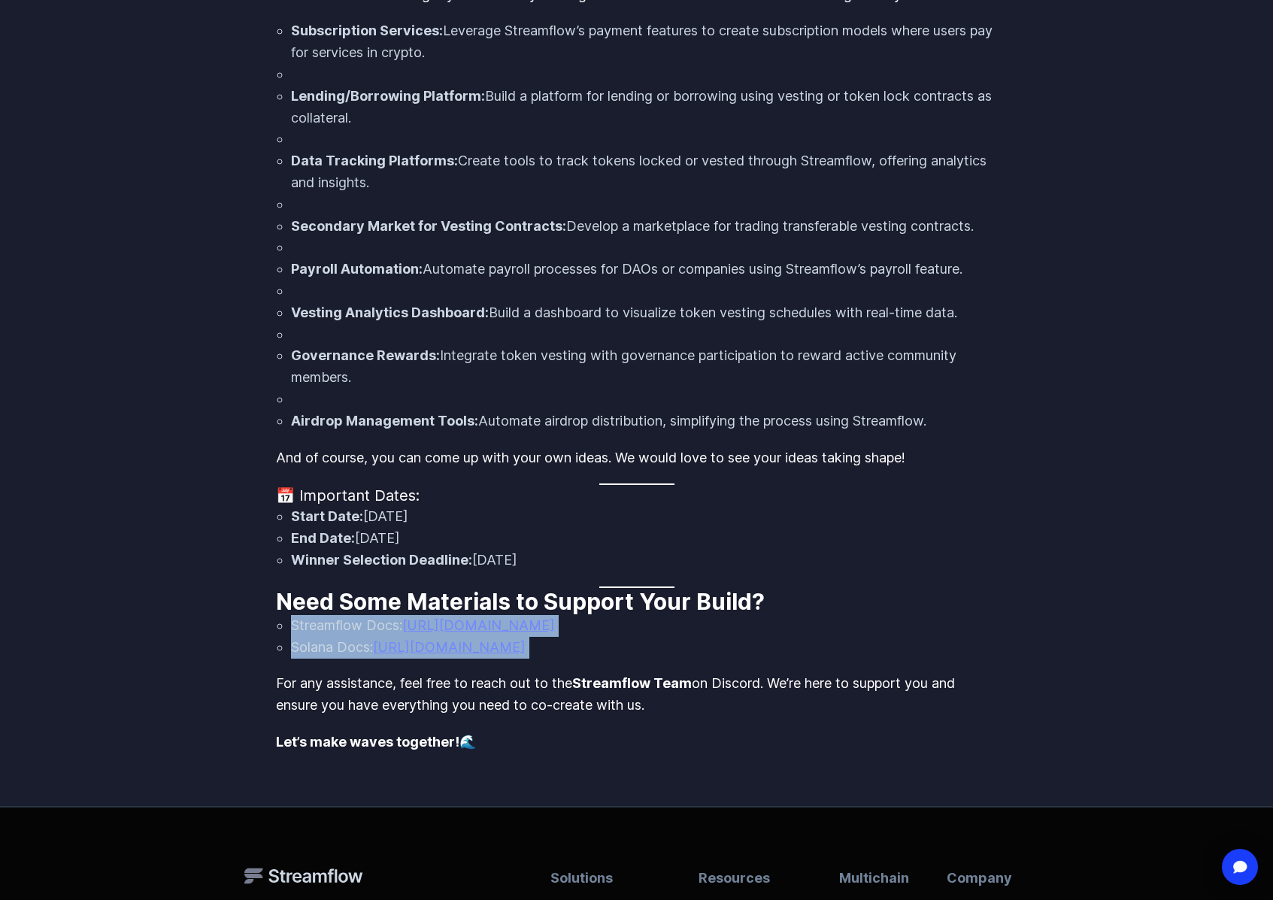
drag, startPoint x: 272, startPoint y: 624, endPoint x: 566, endPoint y: 659, distance: 296.1
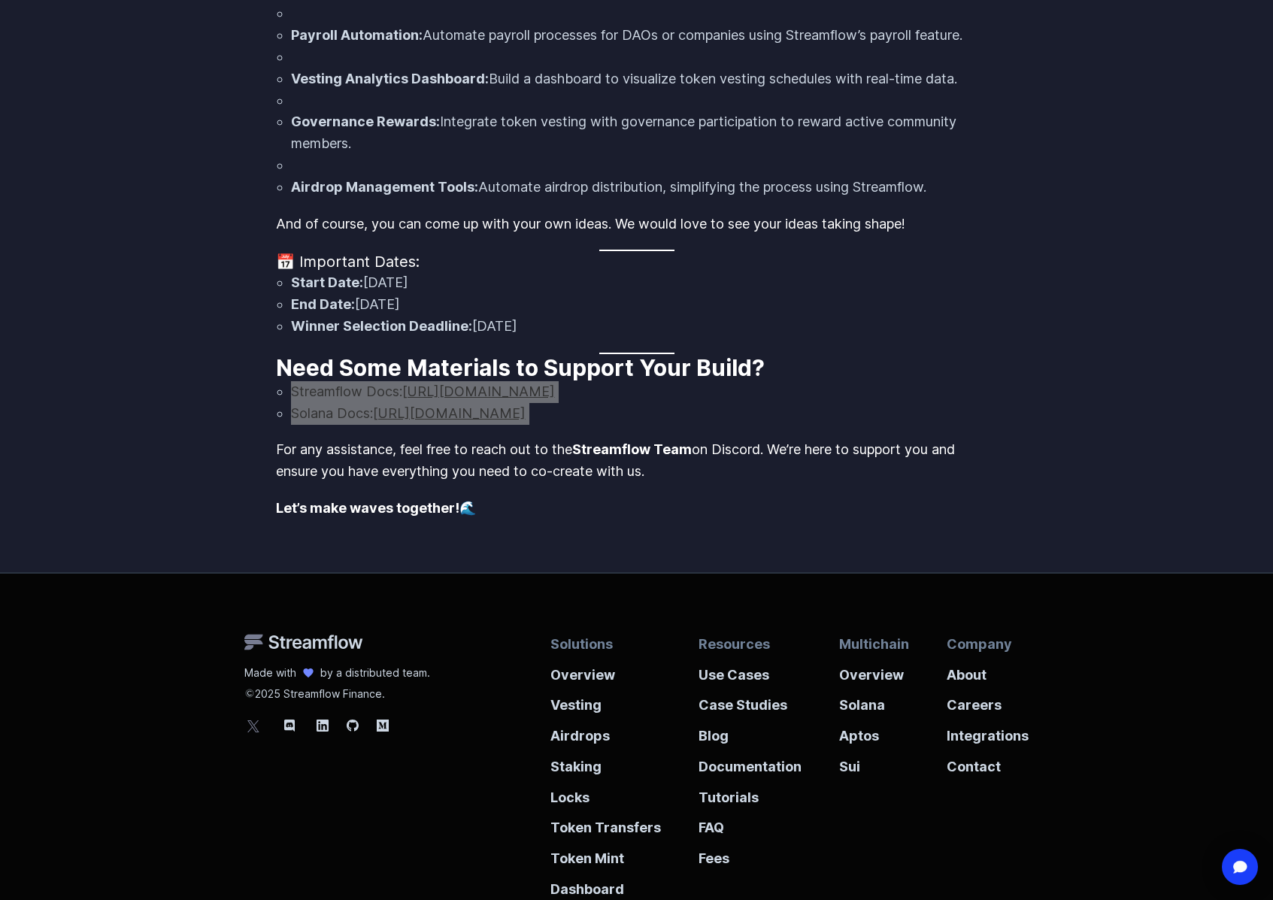
scroll to position [3234, 0]
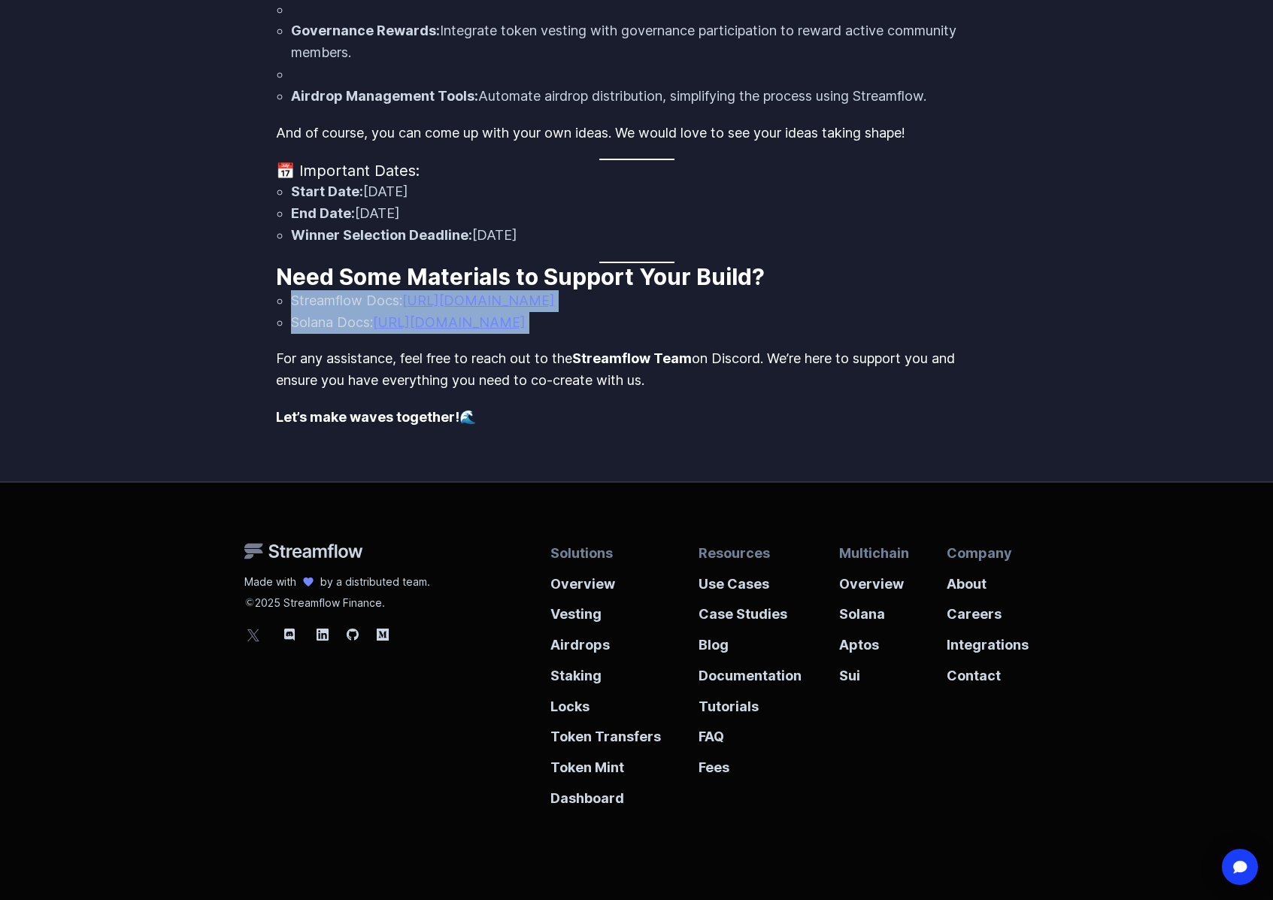
drag, startPoint x: 275, startPoint y: 353, endPoint x: 488, endPoint y: 429, distance: 226.0
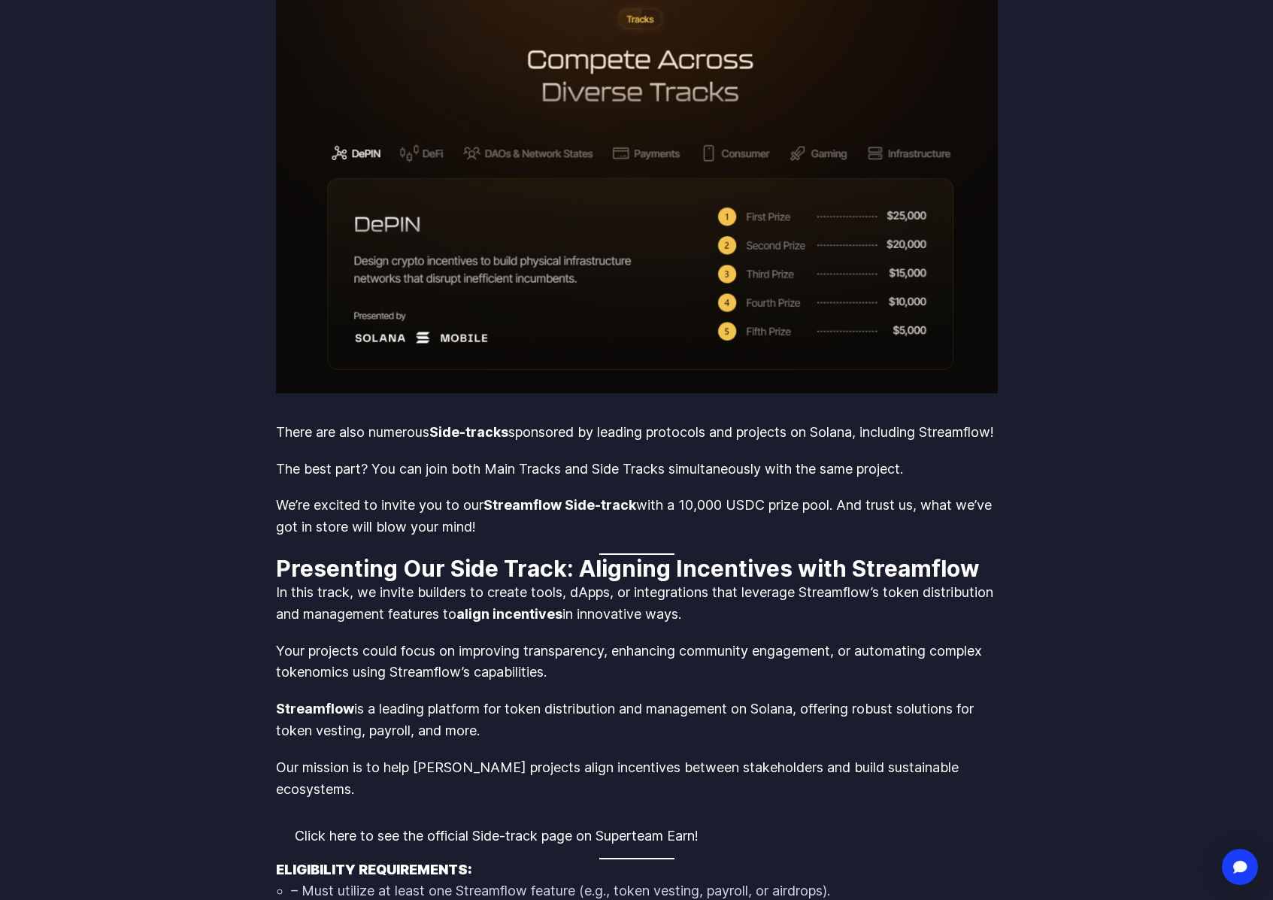
scroll to position [0, 0]
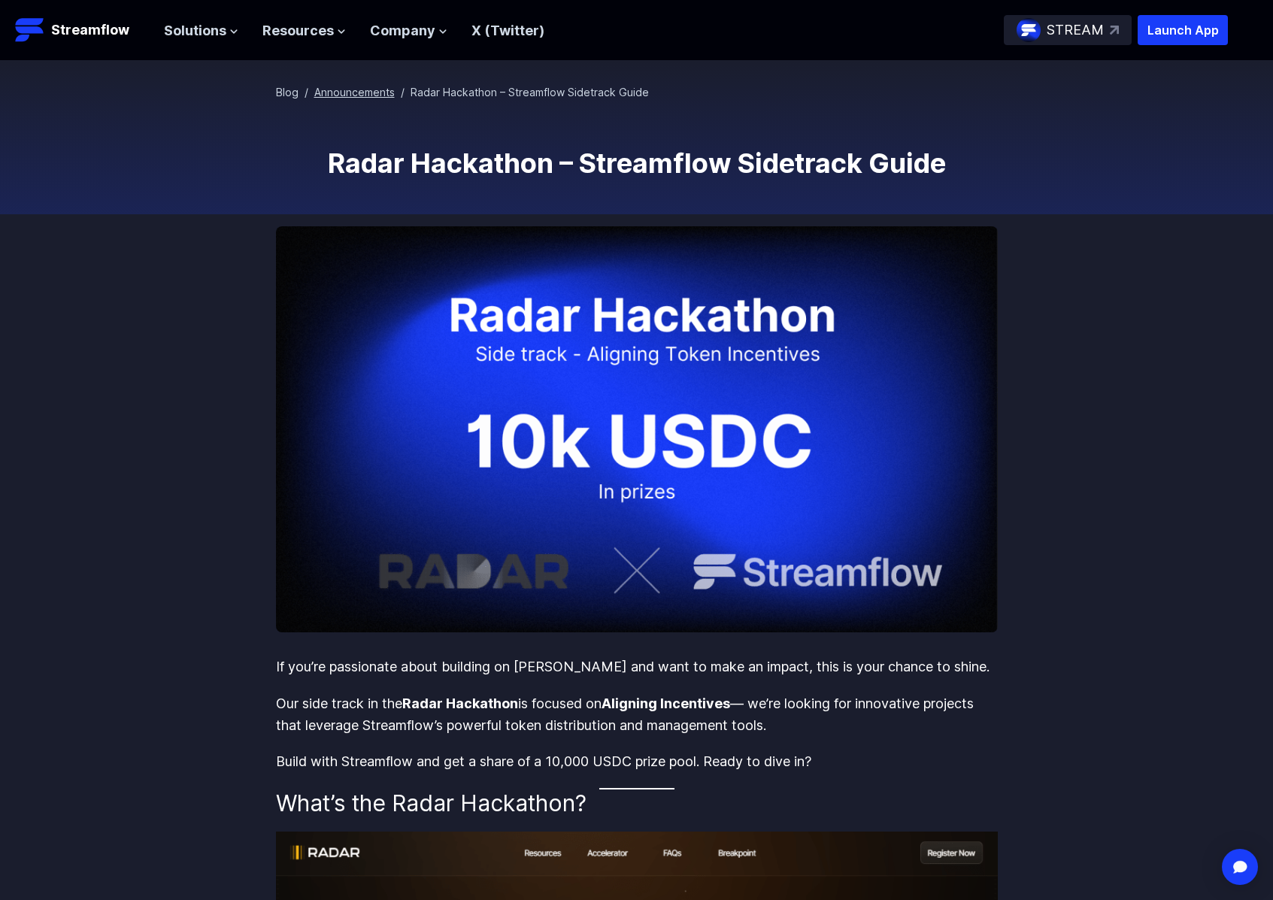
click at [357, 96] on link "Announcements" at bounding box center [354, 92] width 80 height 13
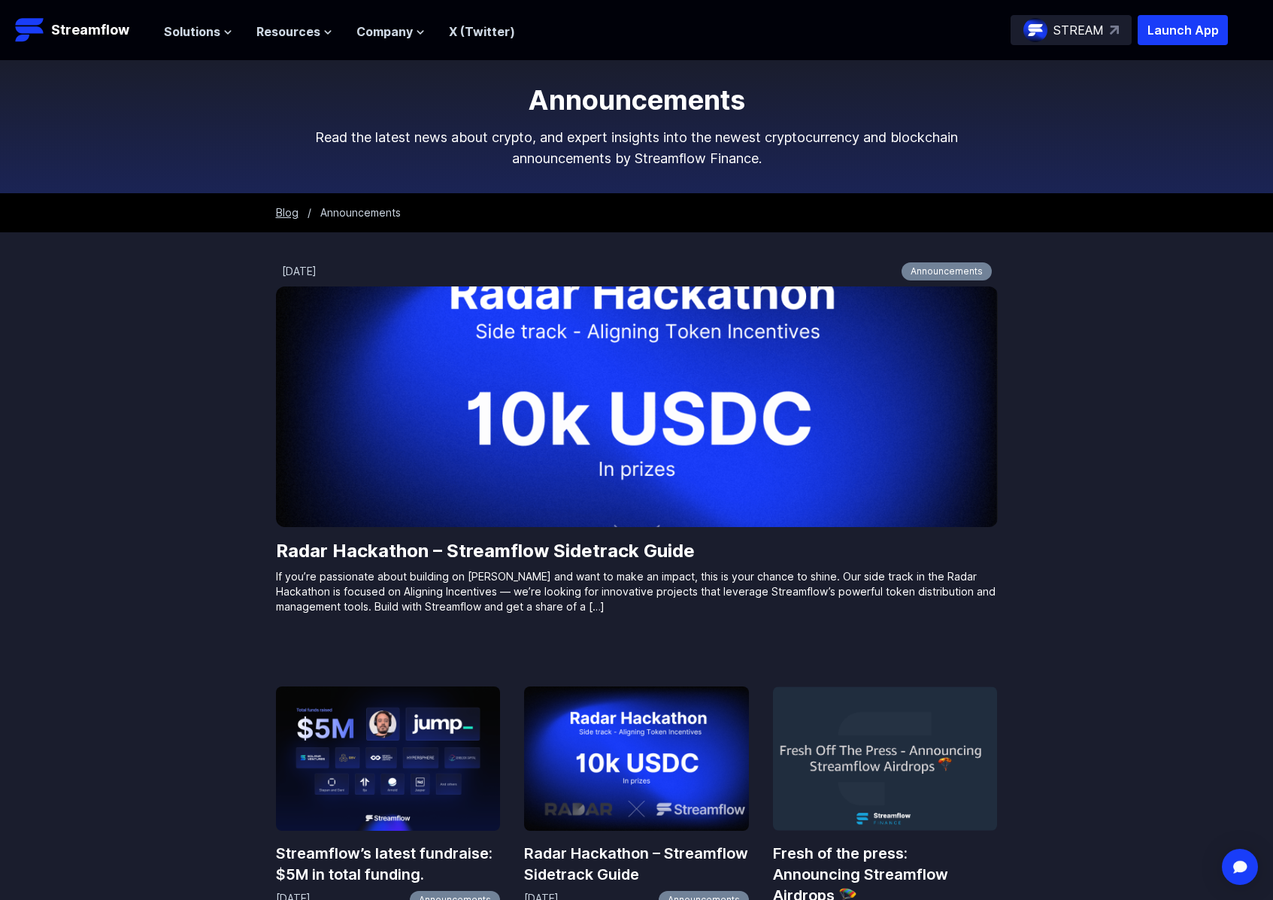
click at [288, 214] on link "Blog" at bounding box center [287, 212] width 23 height 13
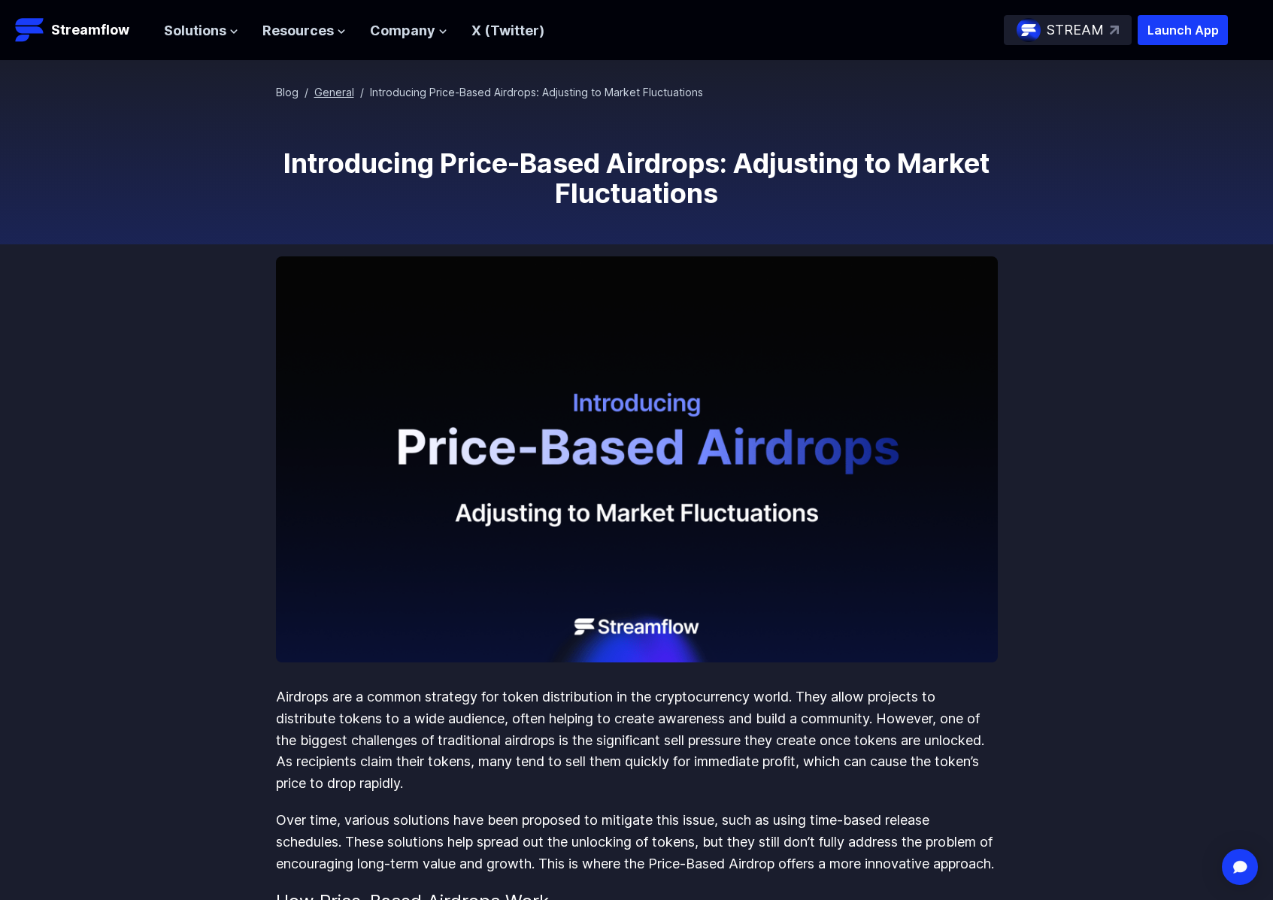
click at [323, 96] on link "General" at bounding box center [334, 92] width 40 height 13
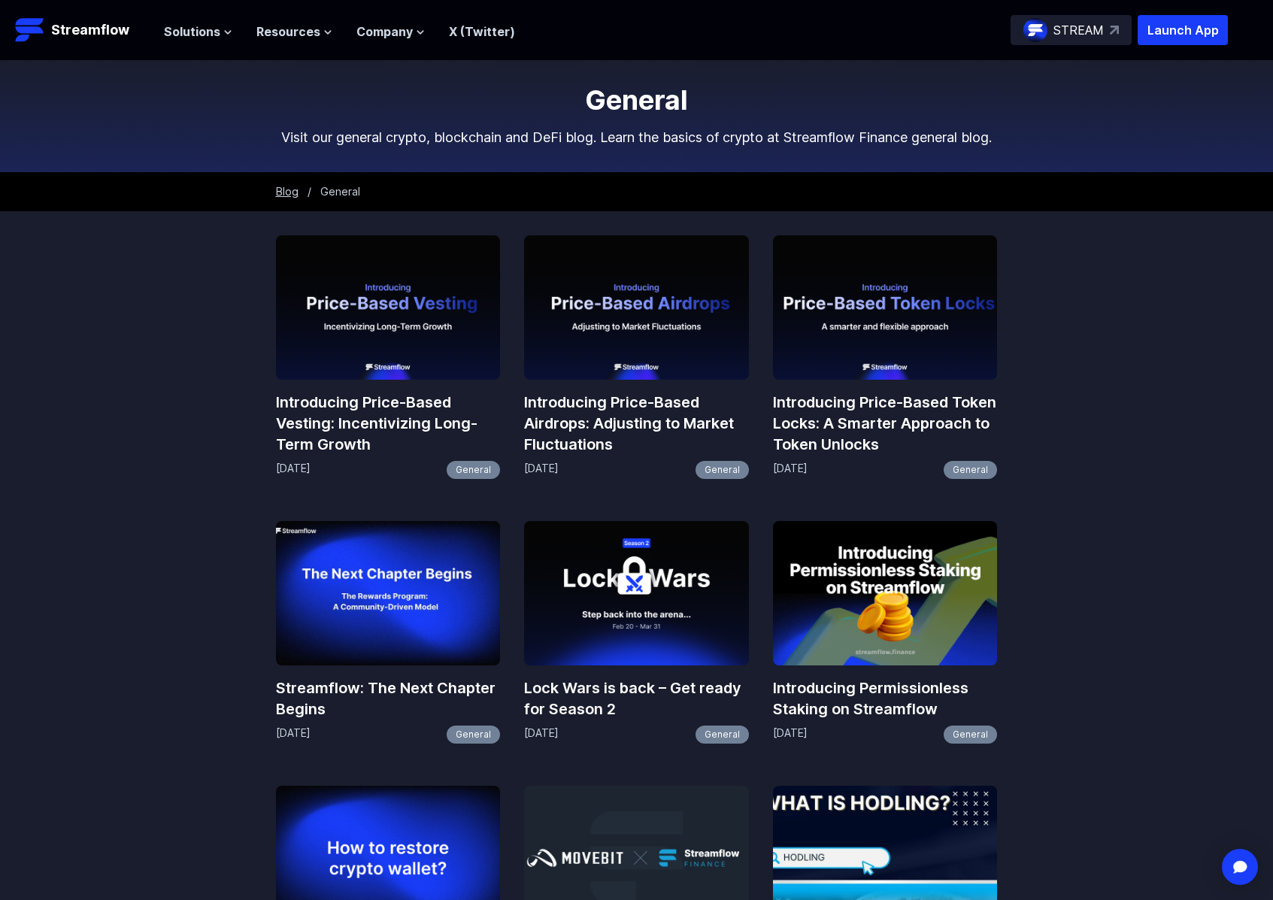
click at [295, 198] on link "Blog" at bounding box center [287, 191] width 23 height 13
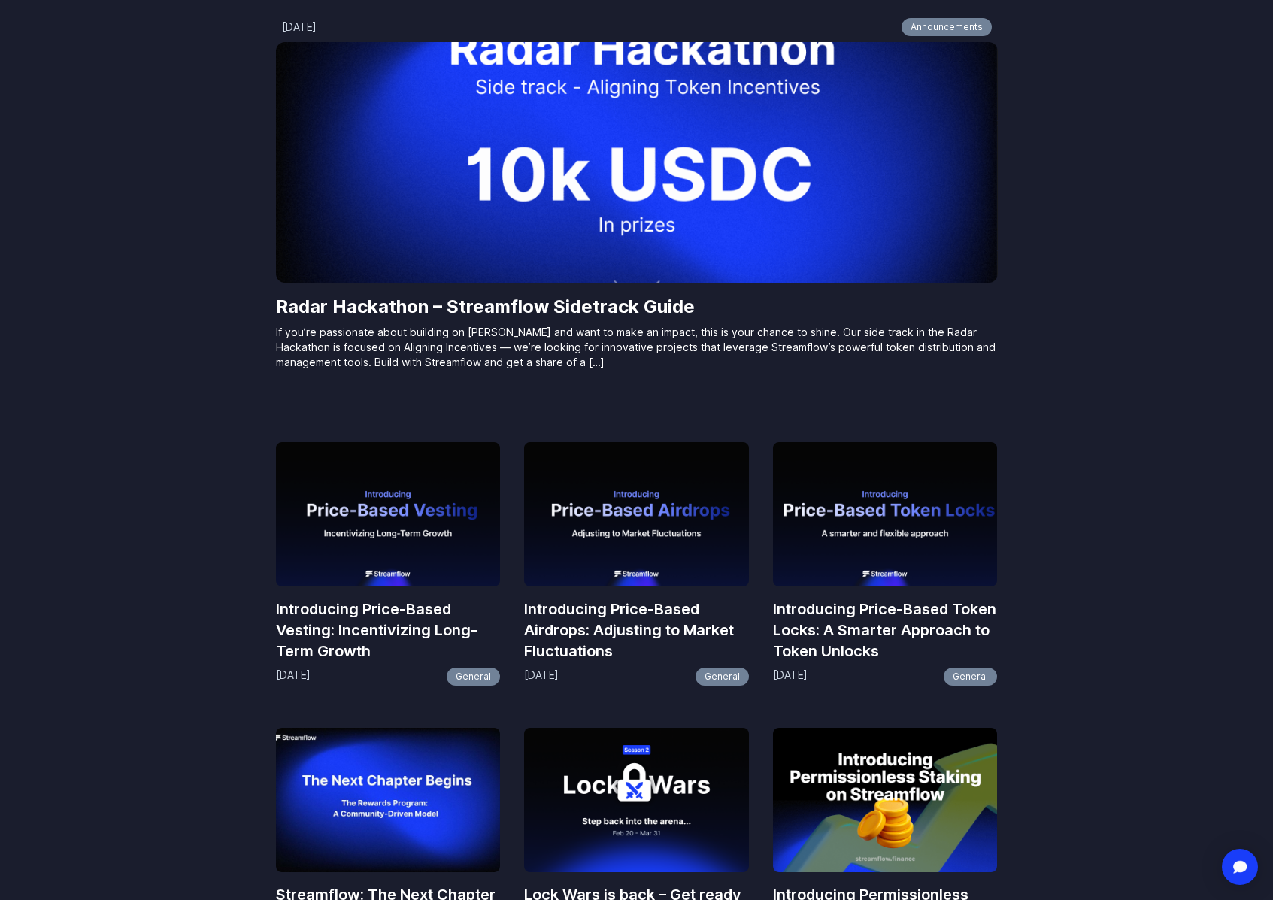
scroll to position [289, 0]
click at [407, 572] on img at bounding box center [388, 515] width 225 height 144
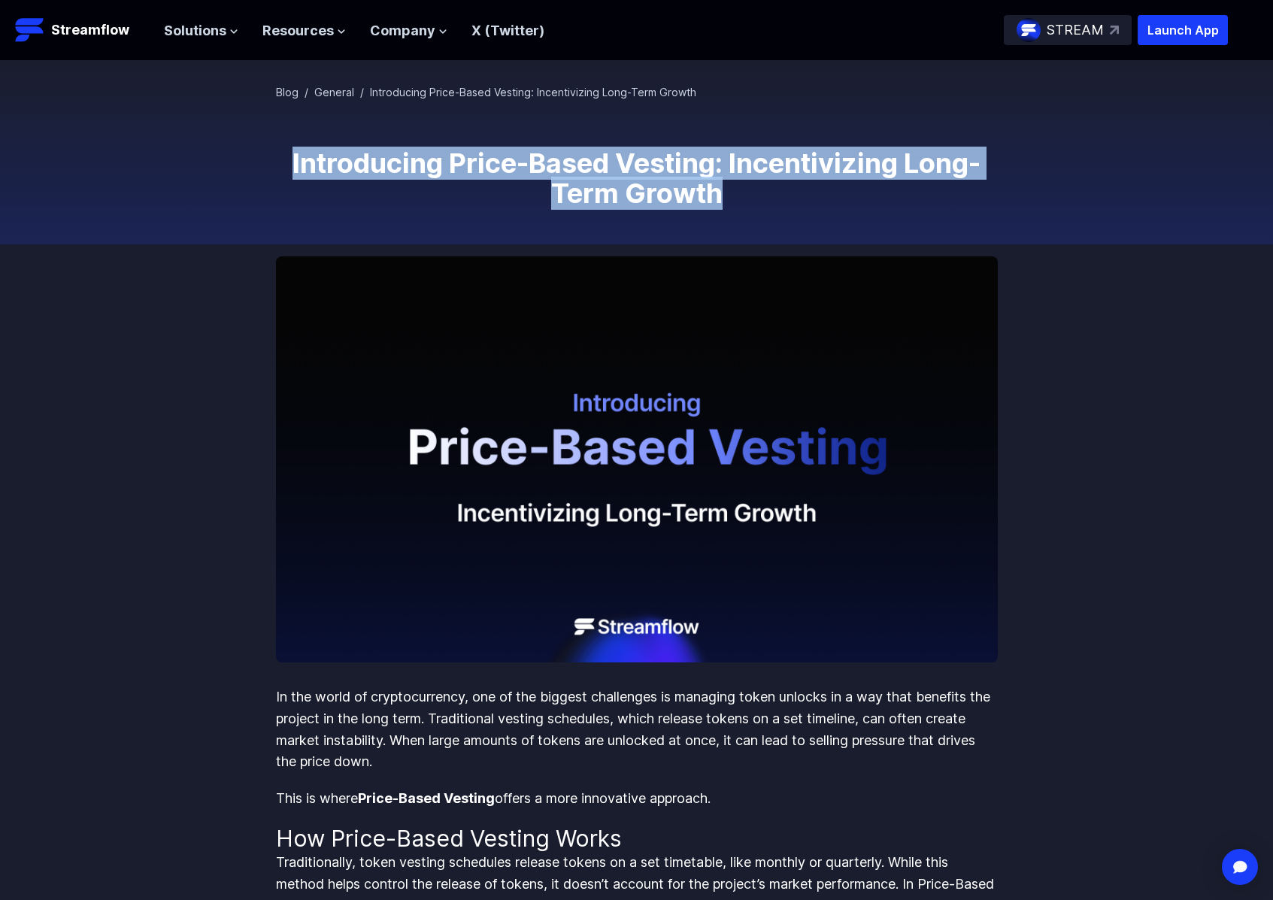
drag, startPoint x: 451, startPoint y: 177, endPoint x: 757, endPoint y: 208, distance: 306.9
click at [757, 208] on div "Blog / General / Introducing Price-Based Vesting: Incentivizing Long-Term Growt…" at bounding box center [637, 152] width 722 height 135
copy h1 "Introducing Price-Based Vesting: Incentivizing Long-Term Growth"
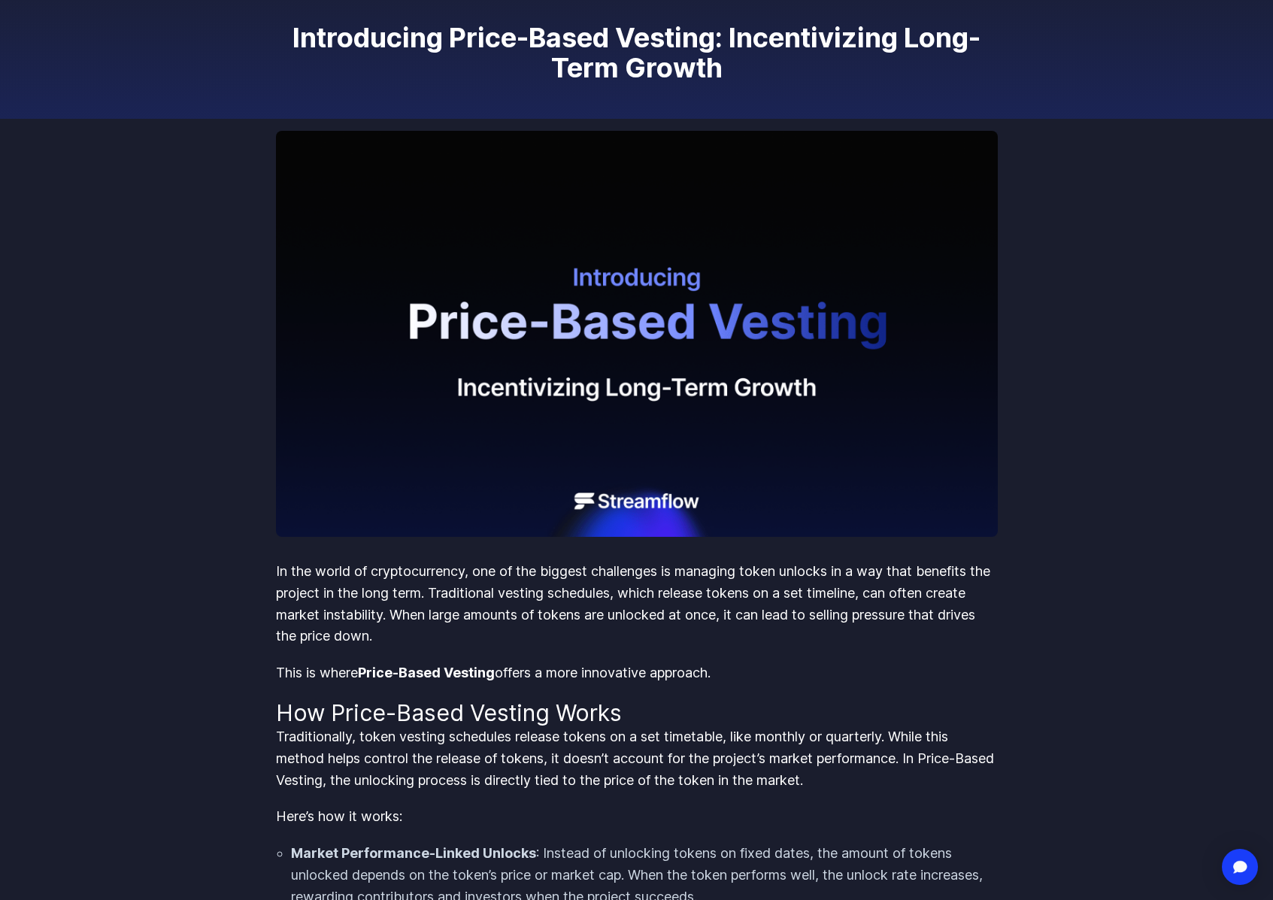
scroll to position [247, 0]
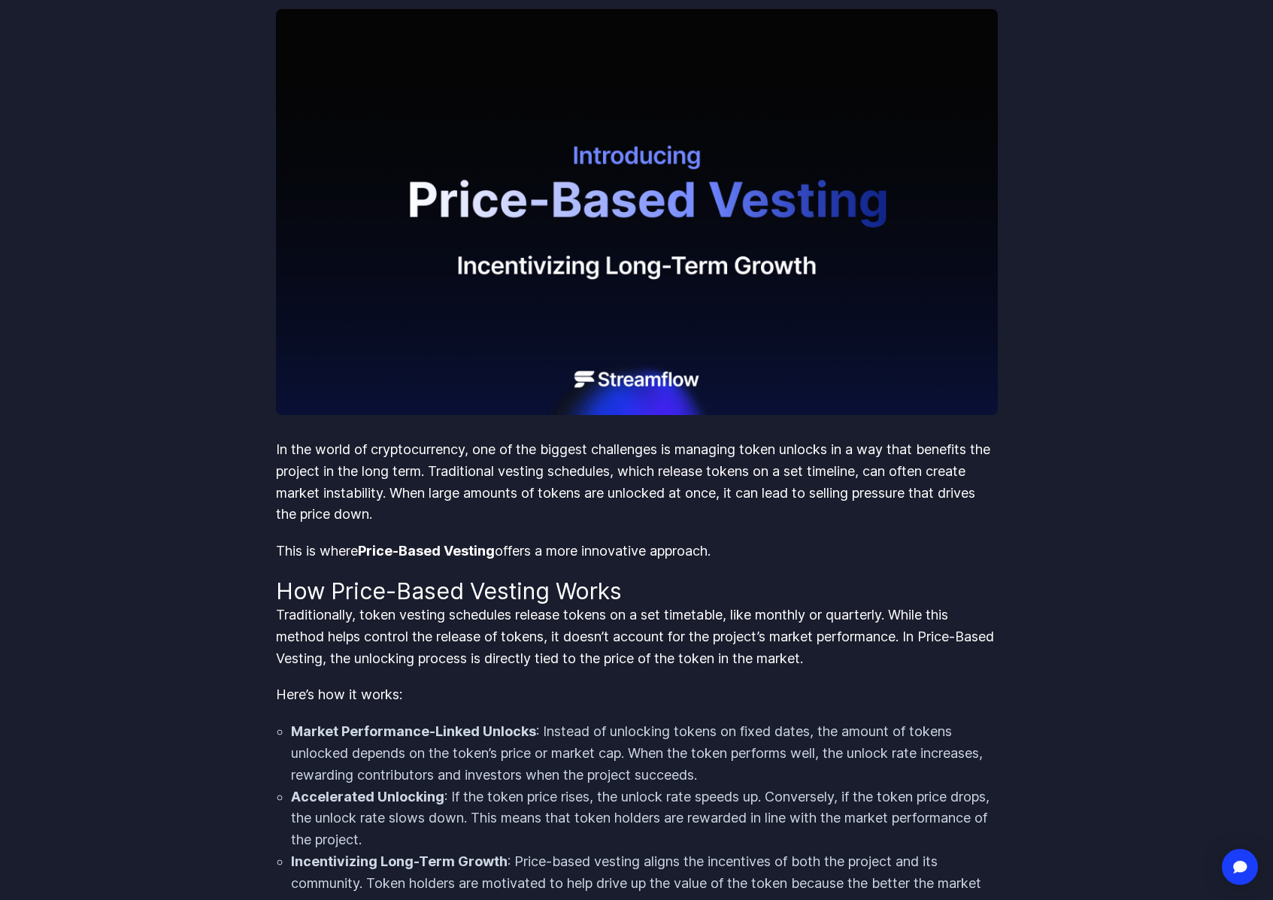
drag, startPoint x: 270, startPoint y: 445, endPoint x: 727, endPoint y: 547, distance: 468.6
copy div "In the world of cryptocurrency, one of the biggest challenges is managing token…"
click at [636, 494] on p "In the world of cryptocurrency, one of the biggest challenges is managing token…" at bounding box center [637, 482] width 722 height 86
drag, startPoint x: 763, startPoint y: 537, endPoint x: 732, endPoint y: 554, distance: 35.4
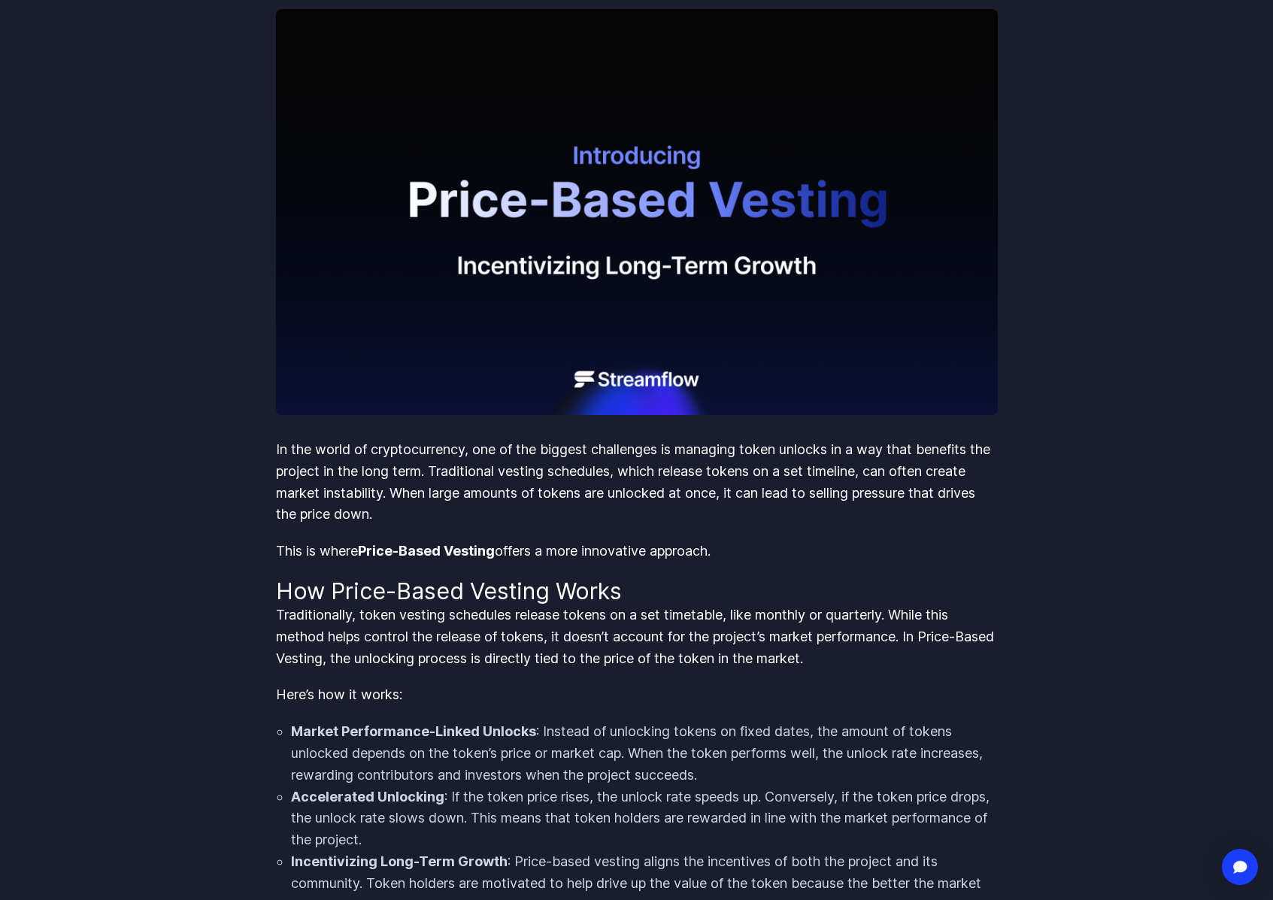
click at [732, 554] on p "This is where Price-Based Vesting offers a more innovative approach." at bounding box center [637, 552] width 722 height 22
drag, startPoint x: 781, startPoint y: 554, endPoint x: 259, endPoint y: 451, distance: 532.0
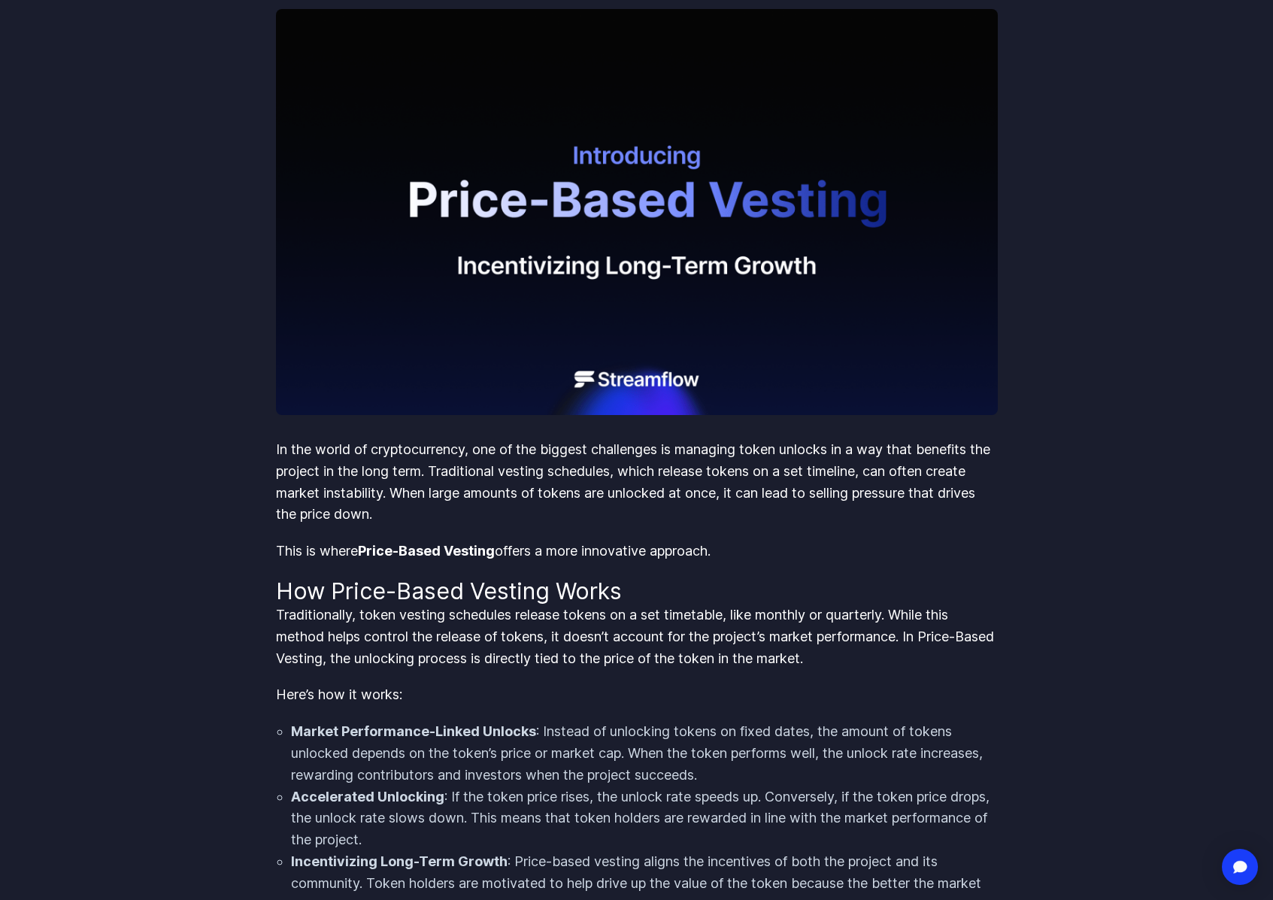
copy div "In the world of cryptocurrency, one of the biggest challenges is managing token…"
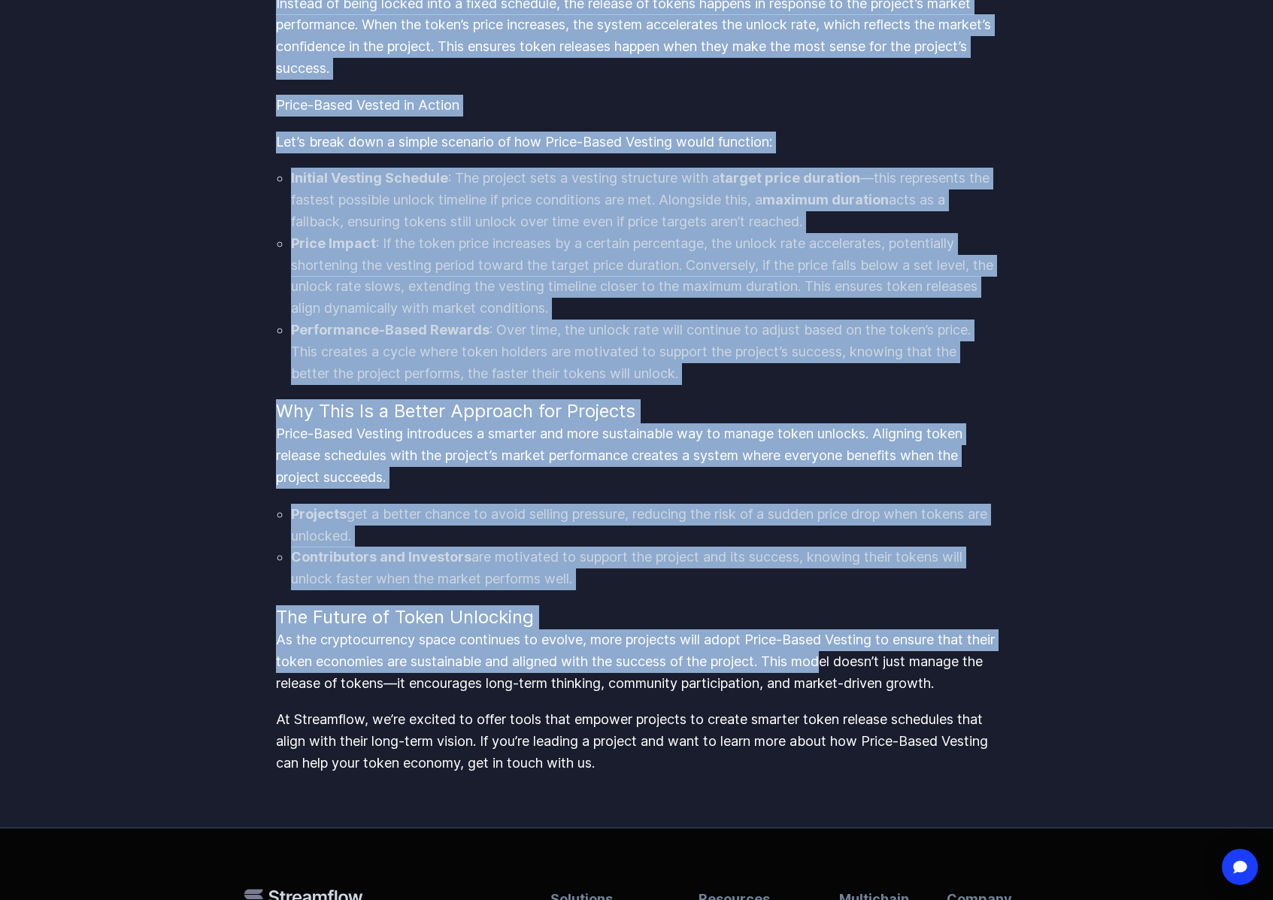
scroll to position [1761, 0]
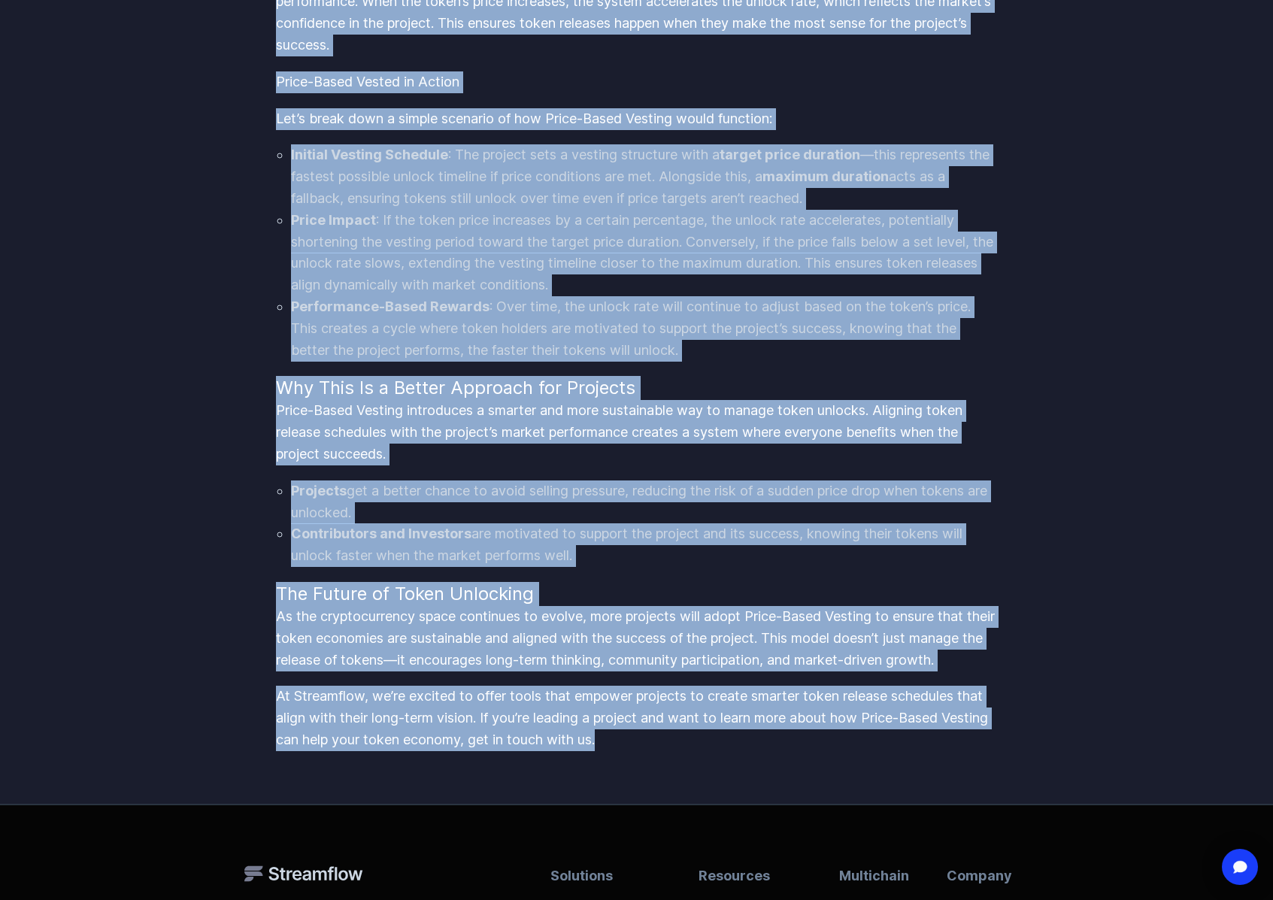
drag, startPoint x: 323, startPoint y: 472, endPoint x: 820, endPoint y: 776, distance: 582.7
copy div "How Price-Based Vesting Works Traditionally, token vesting schedules release to…"
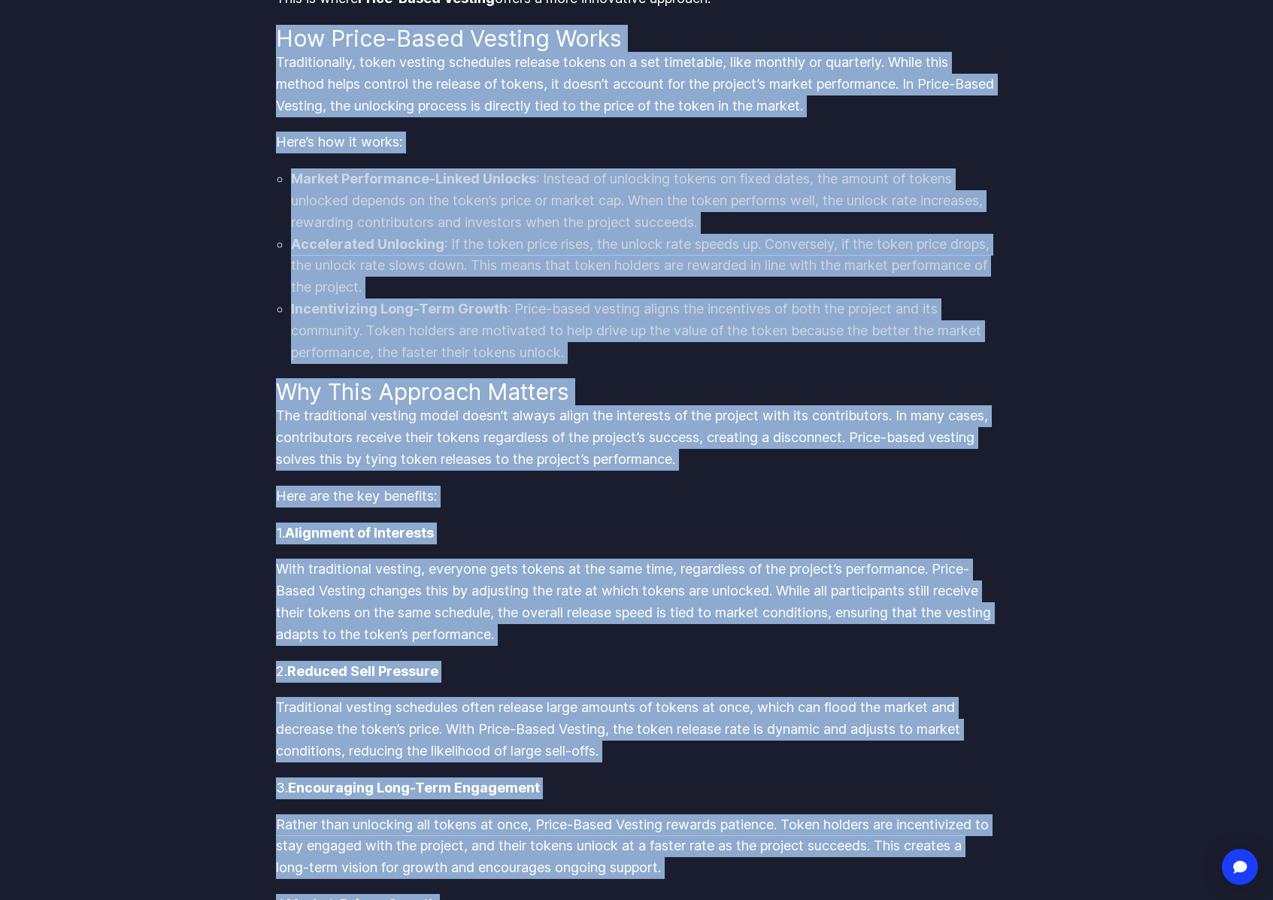
scroll to position [0, 0]
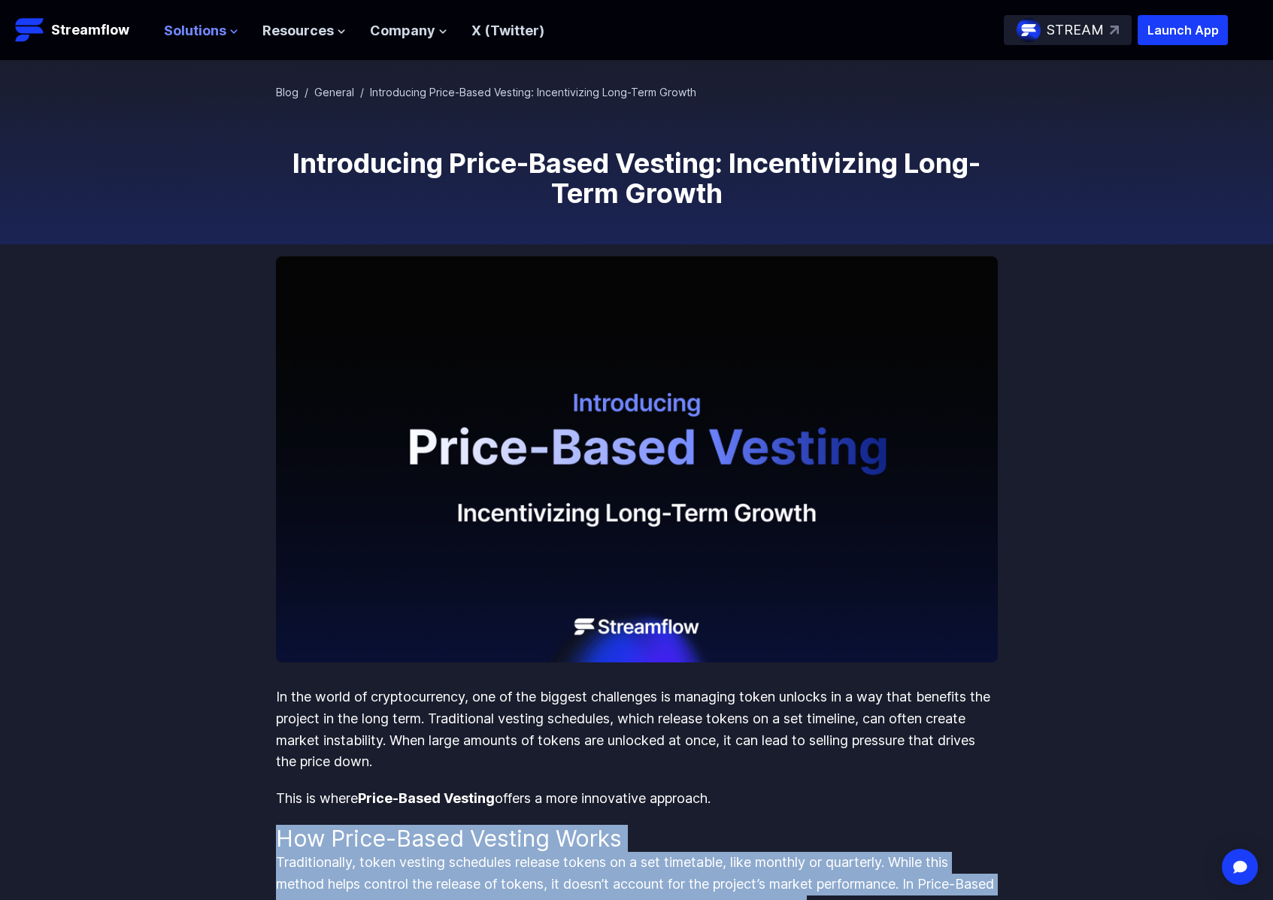
click at [191, 30] on span "Solutions" at bounding box center [195, 31] width 62 height 22
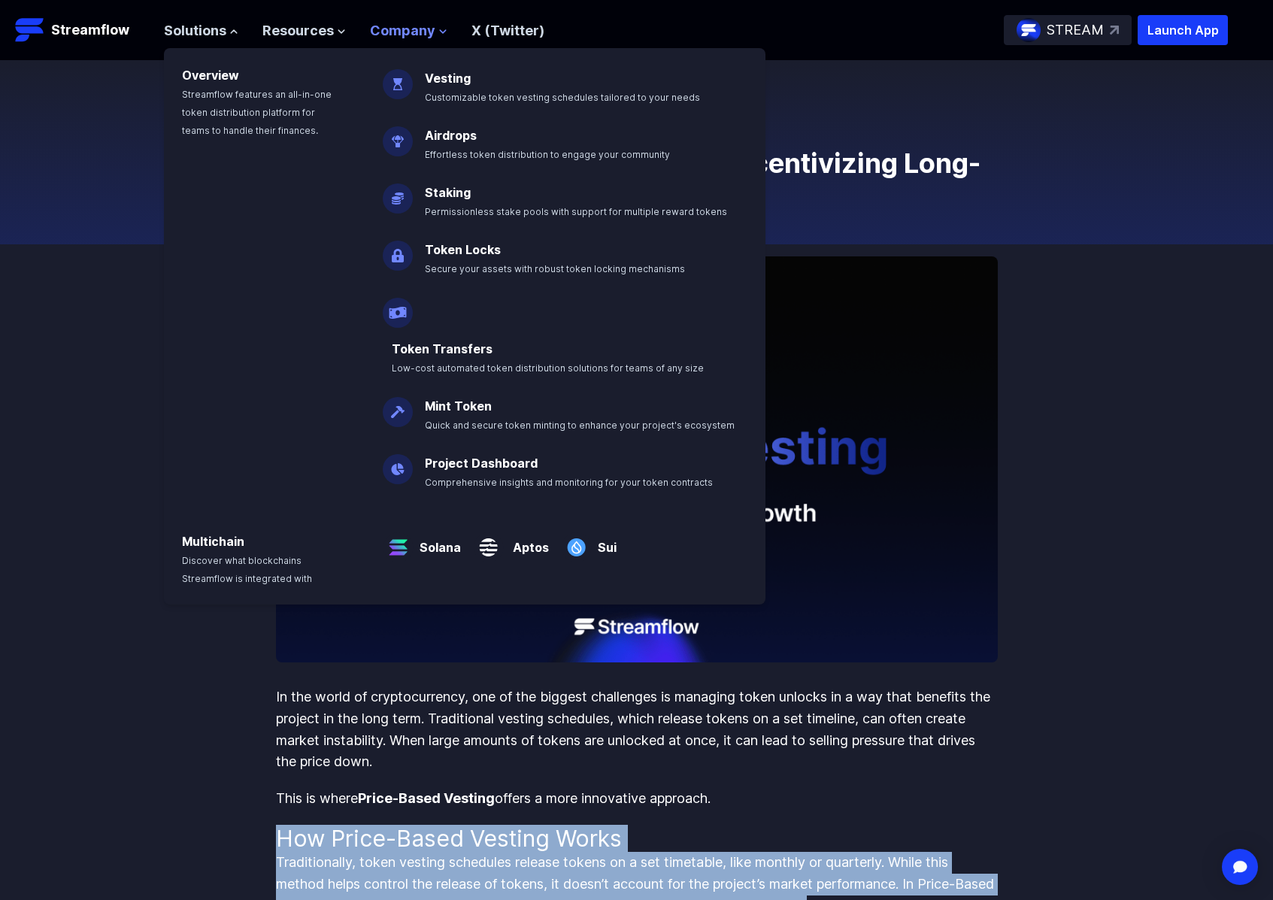
click at [413, 27] on span "Company" at bounding box center [402, 31] width 65 height 22
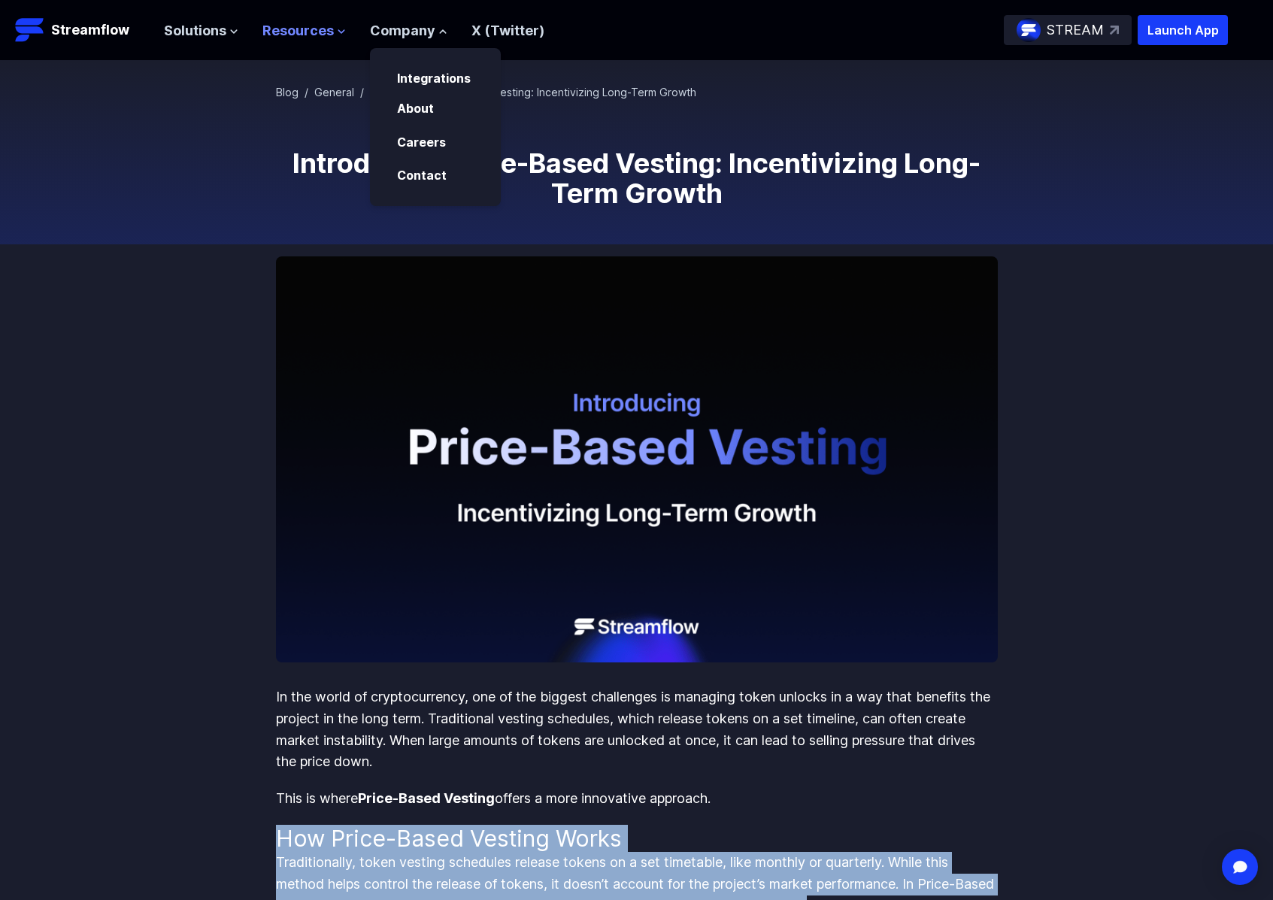
click at [296, 35] on span "Resources" at bounding box center [297, 31] width 71 height 22
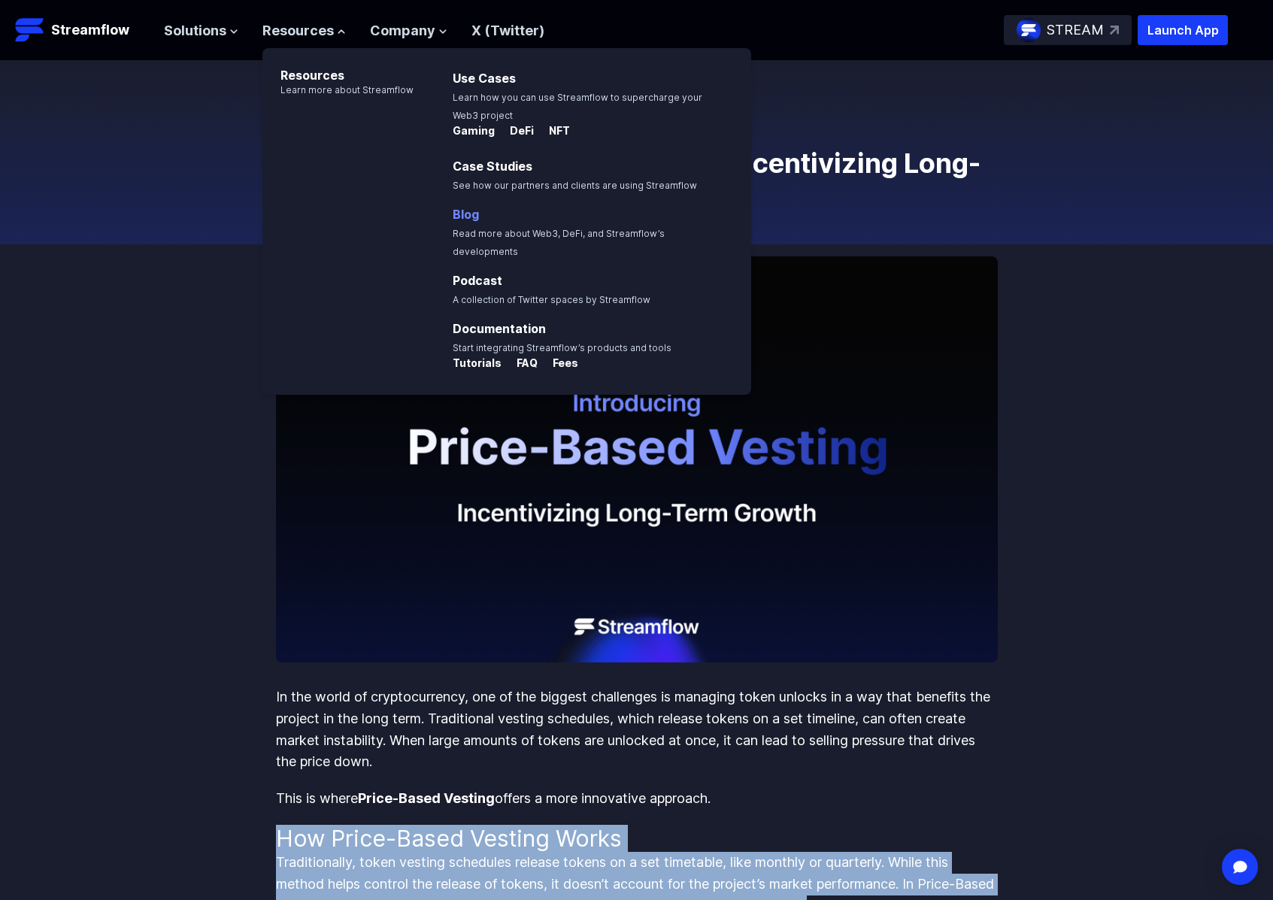
click at [460, 217] on link "Blog" at bounding box center [466, 214] width 26 height 15
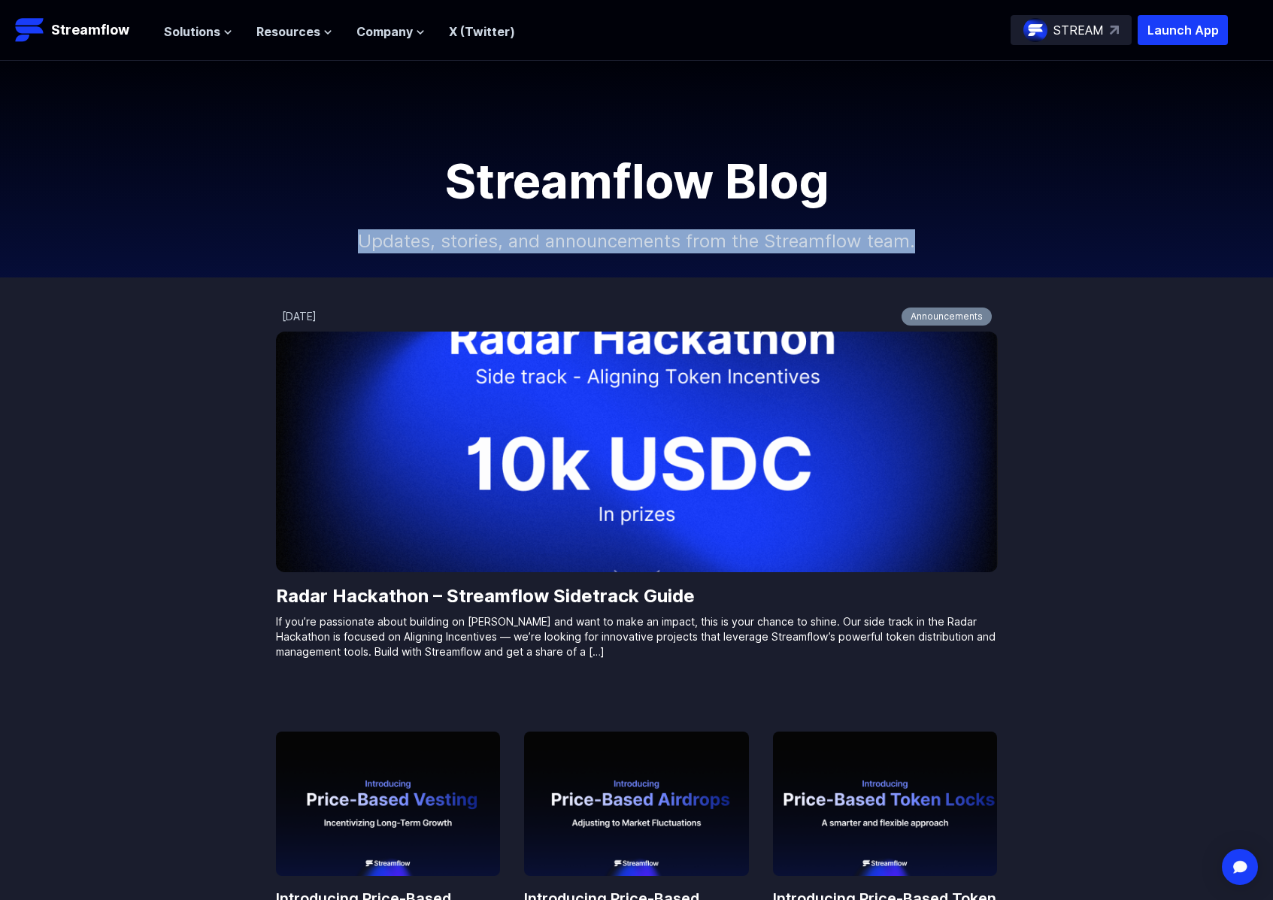
click at [992, 238] on div "Streamflow Blog Updates, stories, and announcements from the Streamflow team." at bounding box center [636, 217] width 1273 height 120
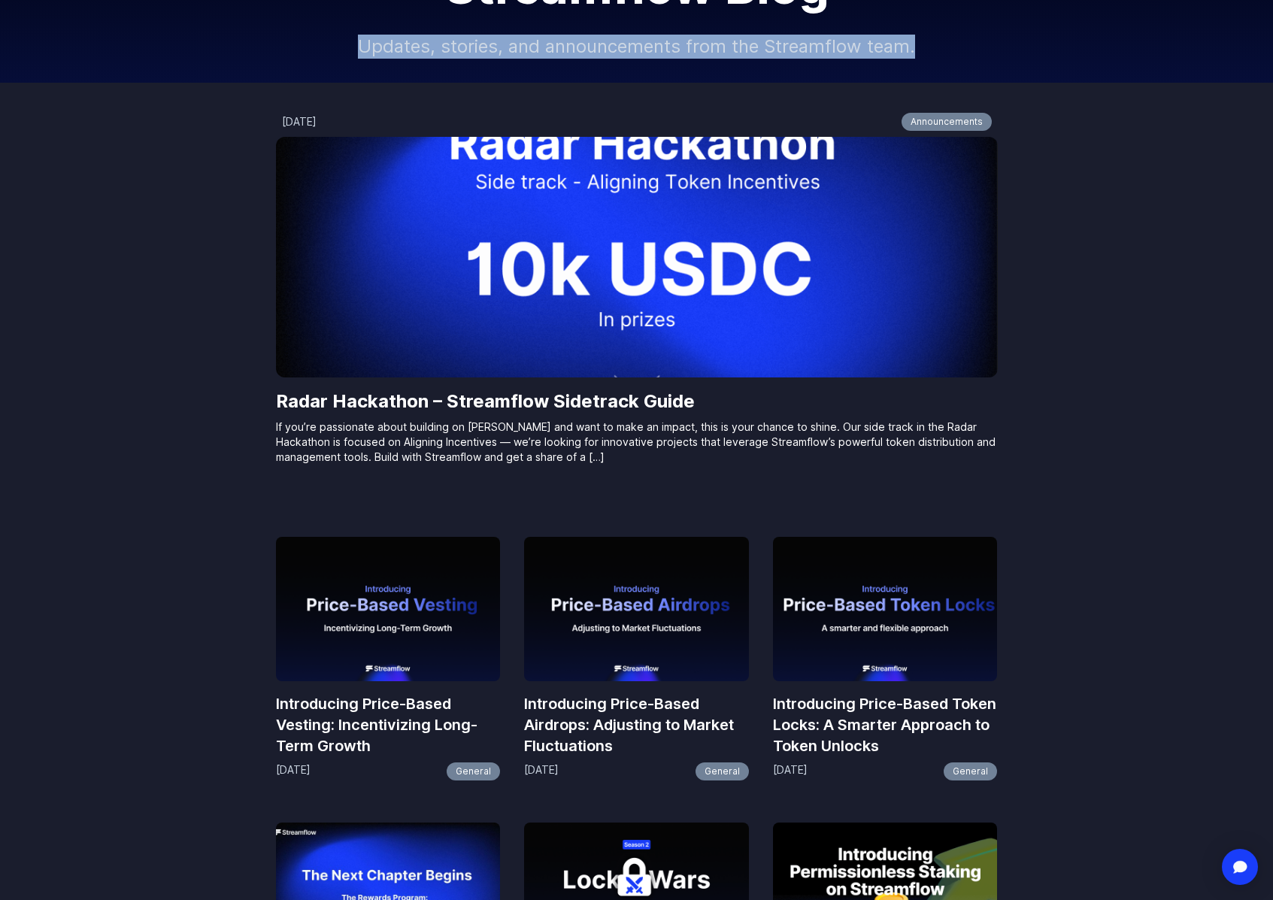
scroll to position [547, 0]
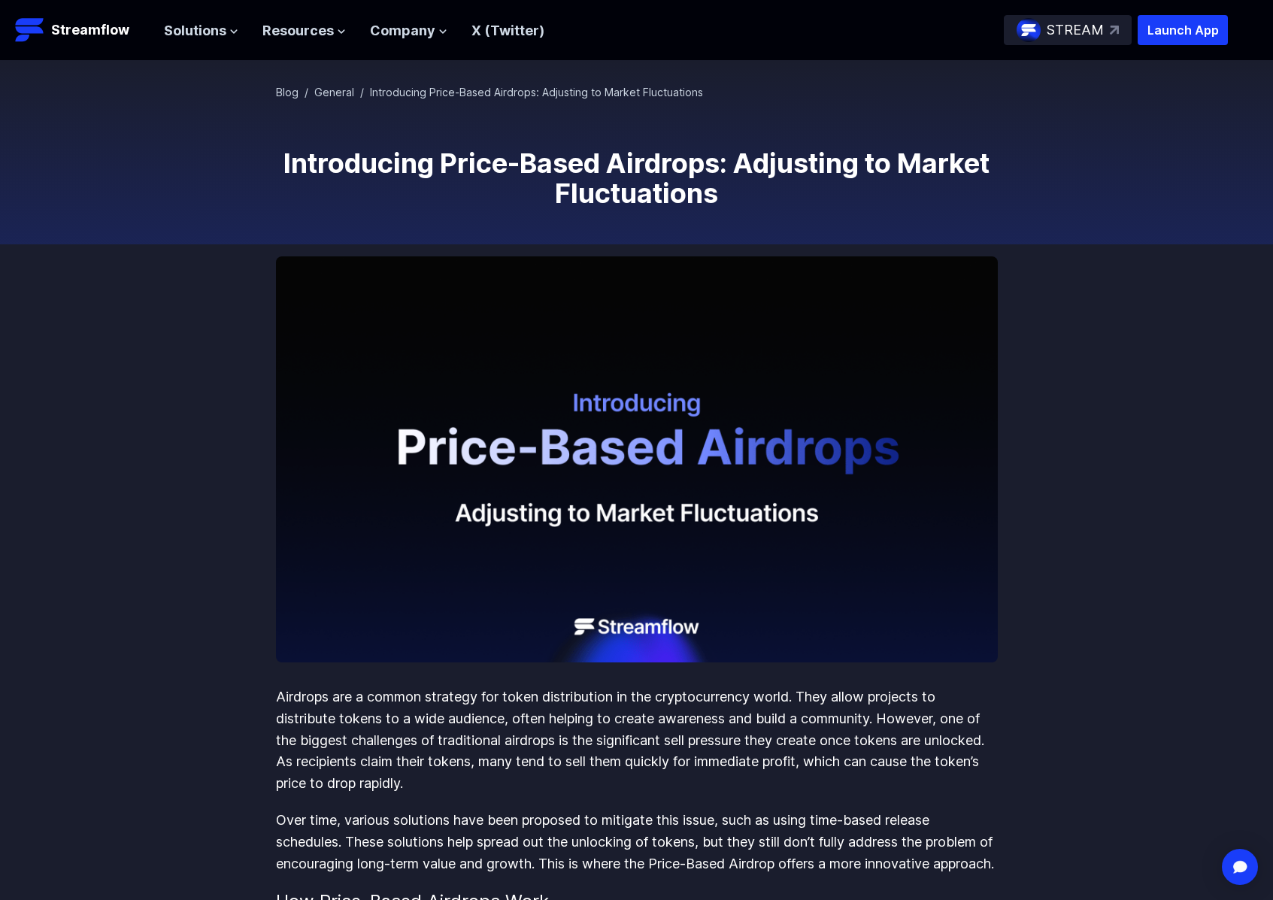
click at [328, 198] on h1 "Introducing Price-Based Airdrops: Adjusting to Market Fluctuations" at bounding box center [637, 178] width 722 height 60
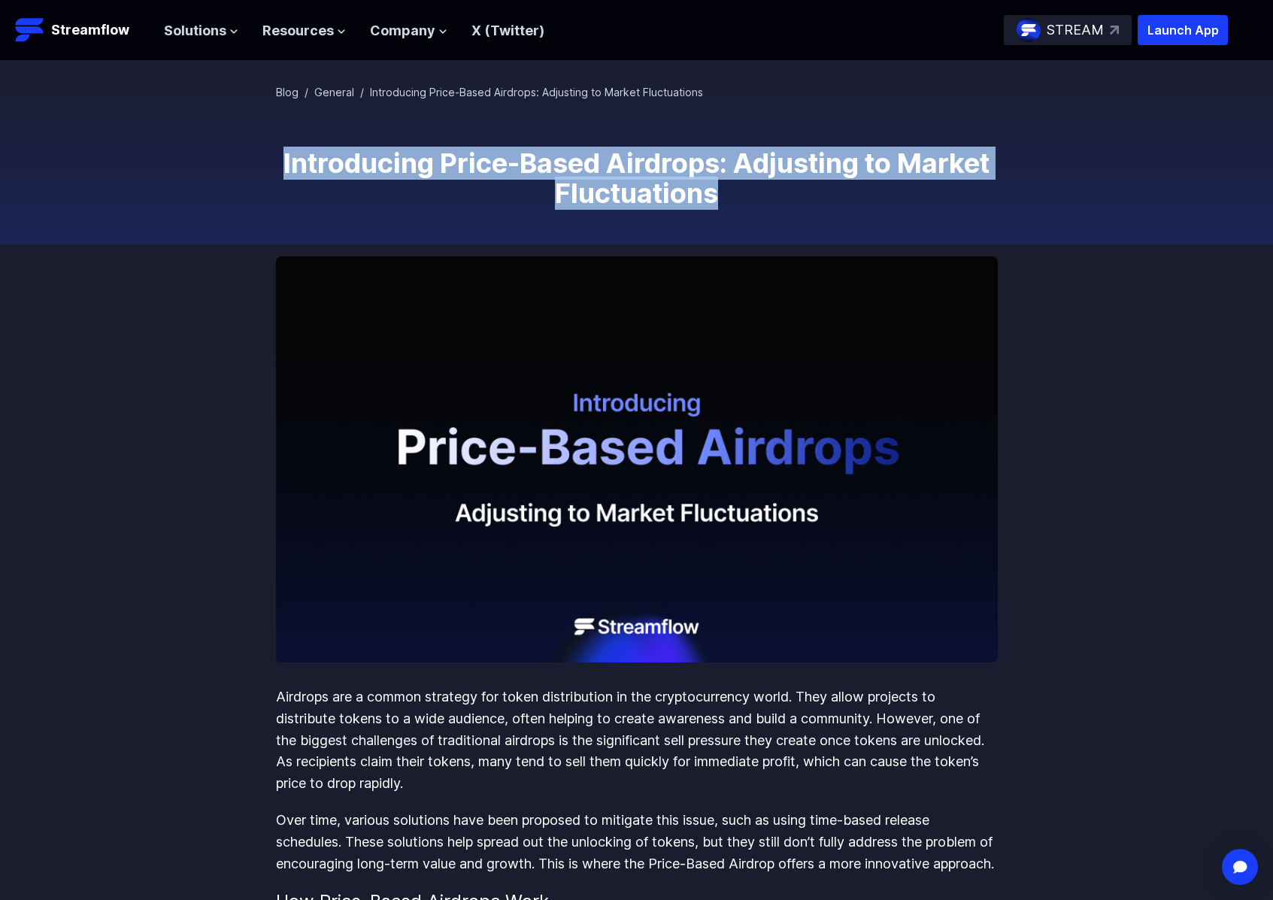
drag, startPoint x: 280, startPoint y: 158, endPoint x: 751, endPoint y: 195, distance: 472.3
click at [751, 195] on h1 "Introducing Price-Based Airdrops: Adjusting to Market Fluctuations" at bounding box center [637, 178] width 722 height 60
copy h1 "Introducing Price-Based Airdrops: Adjusting to Market Fluctuations"
click at [329, 96] on link "General" at bounding box center [334, 92] width 40 height 13
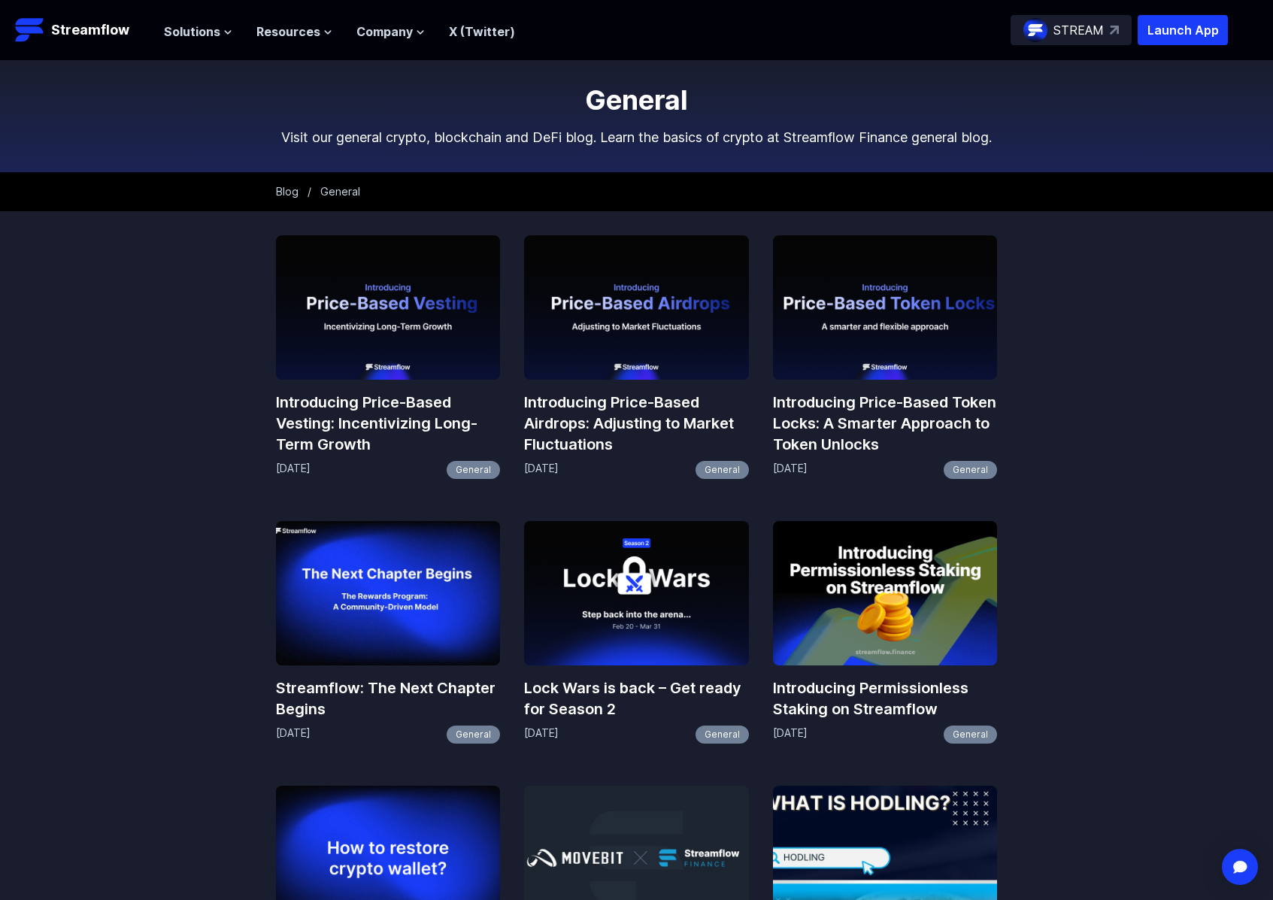
click at [627, 368] on img at bounding box center [636, 307] width 225 height 144
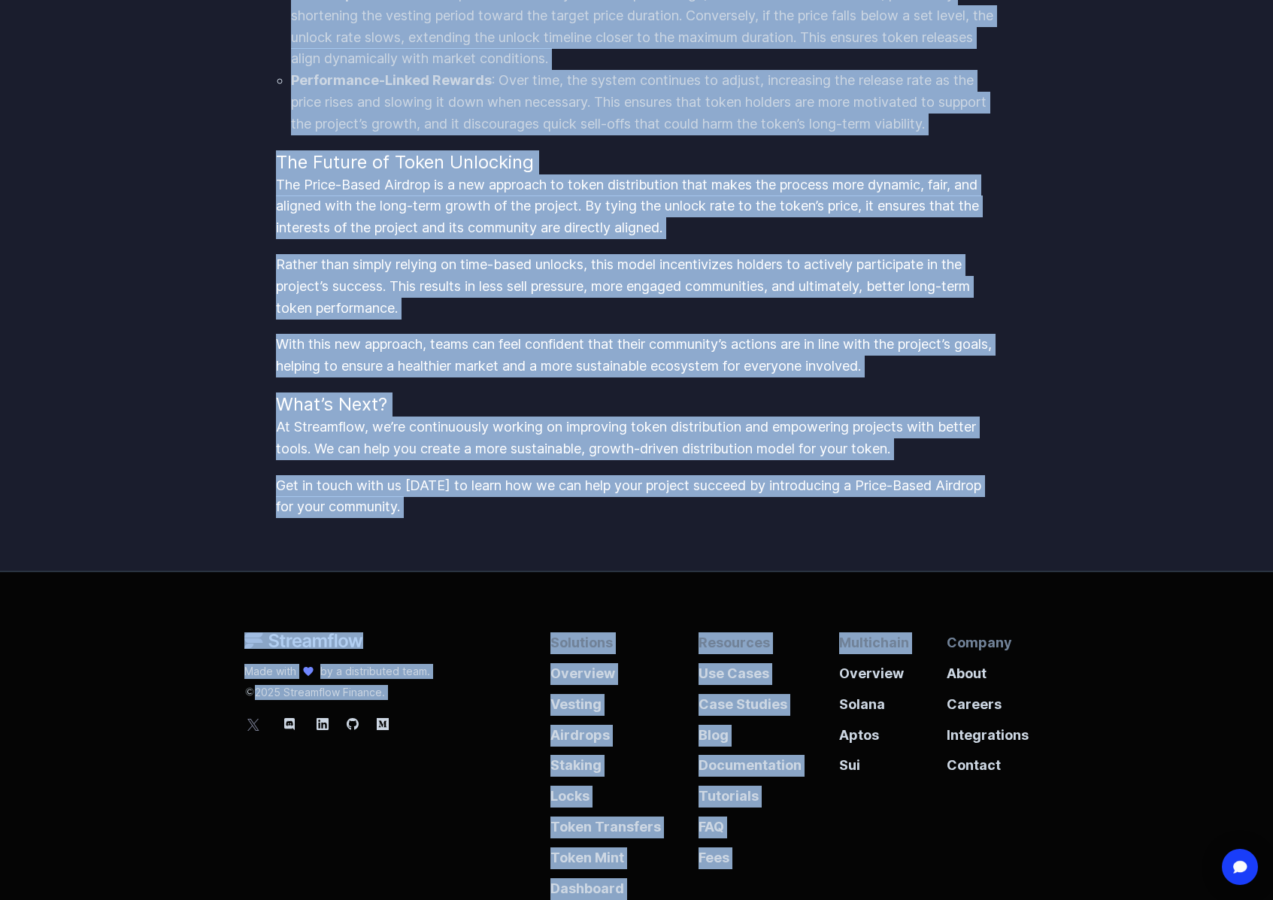
scroll to position [1925, 0]
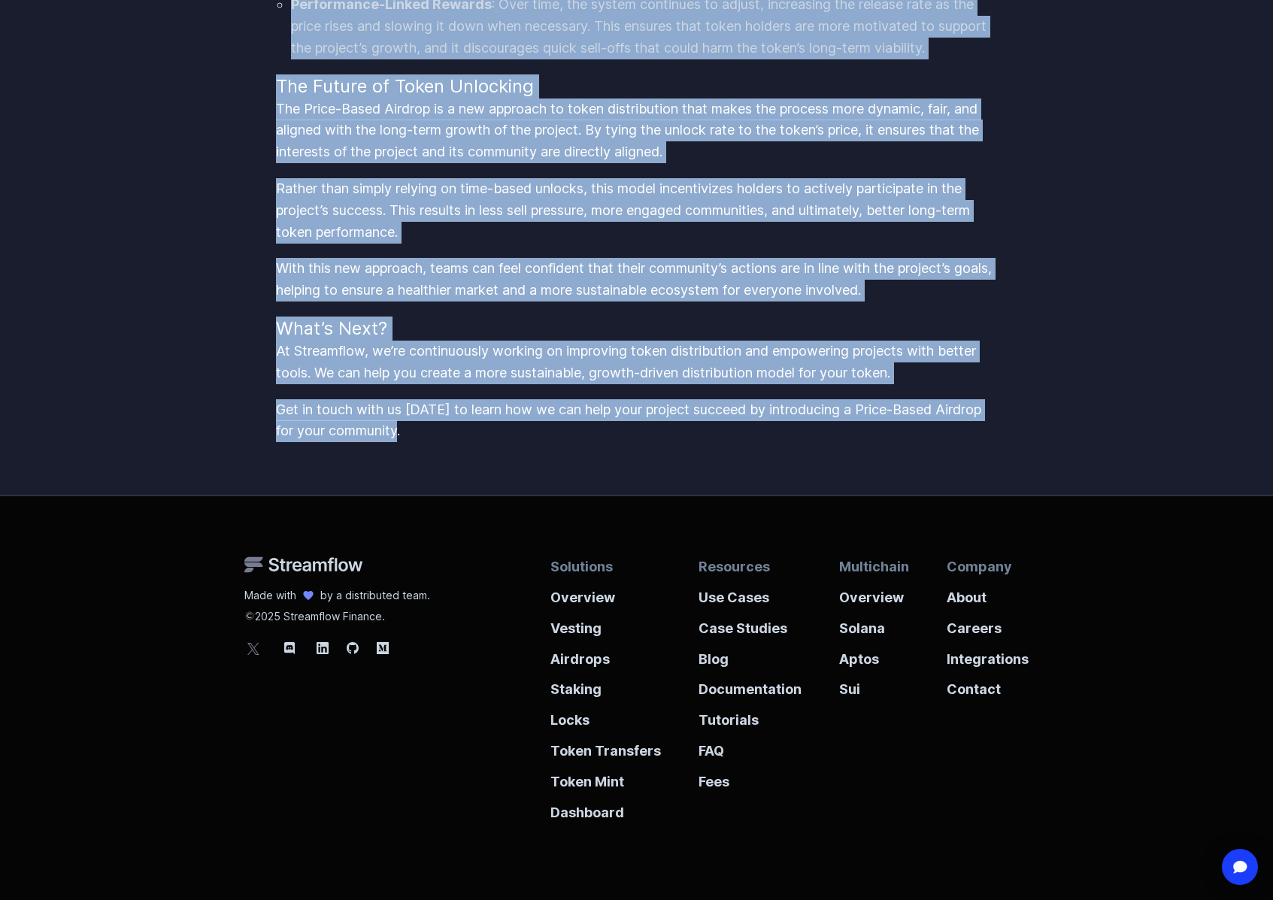
drag, startPoint x: 273, startPoint y: 457, endPoint x: 411, endPoint y: 475, distance: 138.9
copy div "Loremips dol s ametco adipisci eli seddo eiusmodtempo in utl etdoloremagnaa eni…"
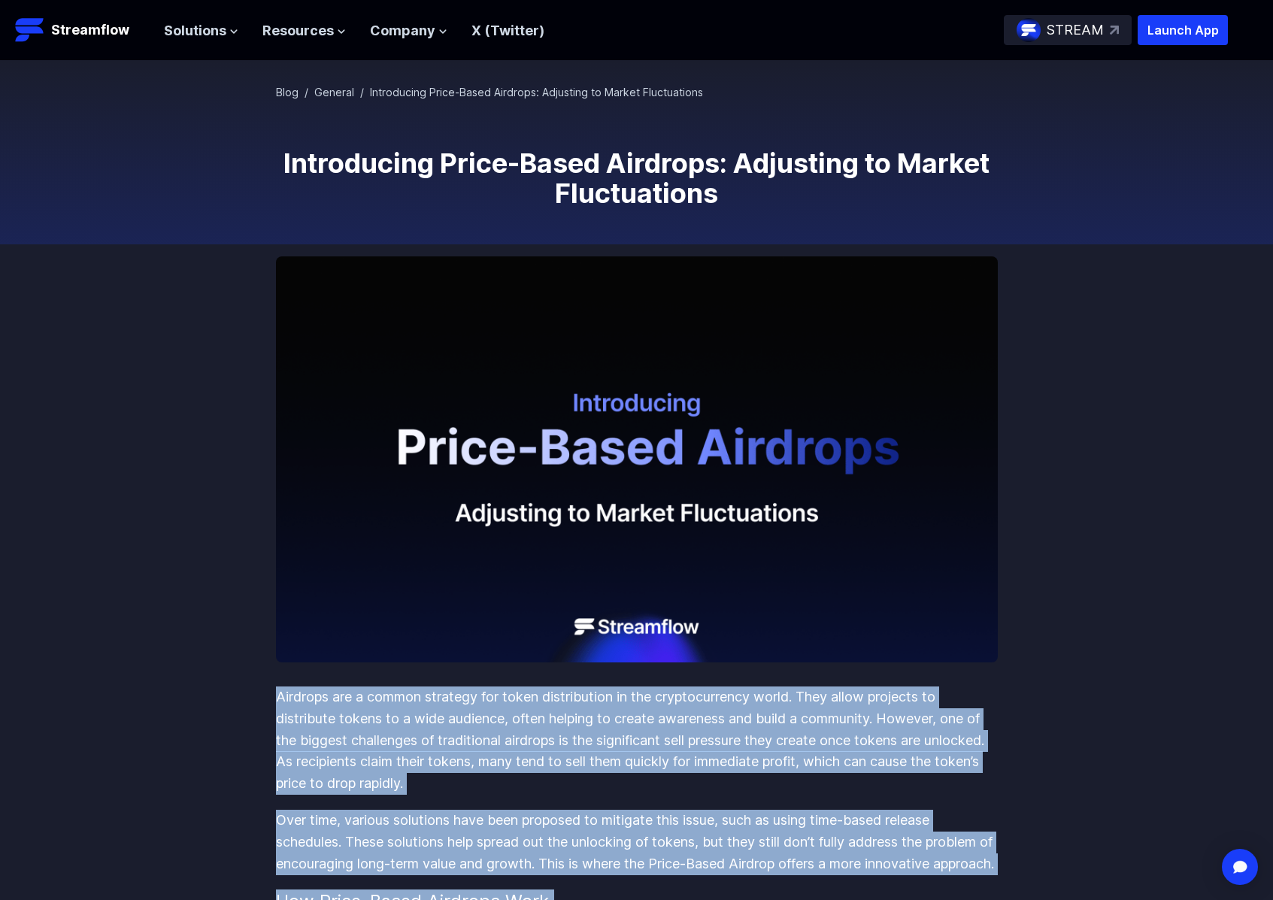
scroll to position [64, 0]
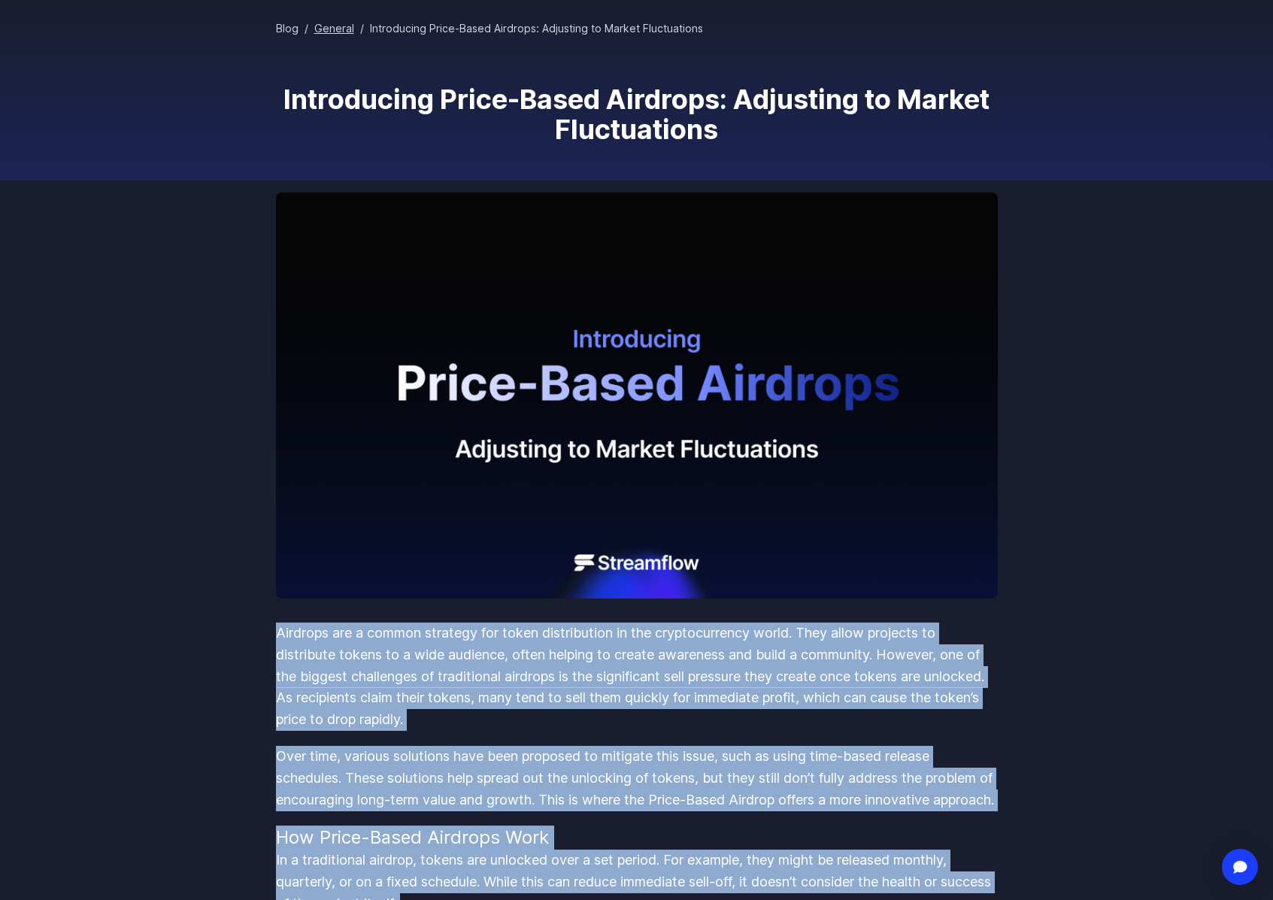
click at [334, 29] on link "General" at bounding box center [334, 28] width 40 height 13
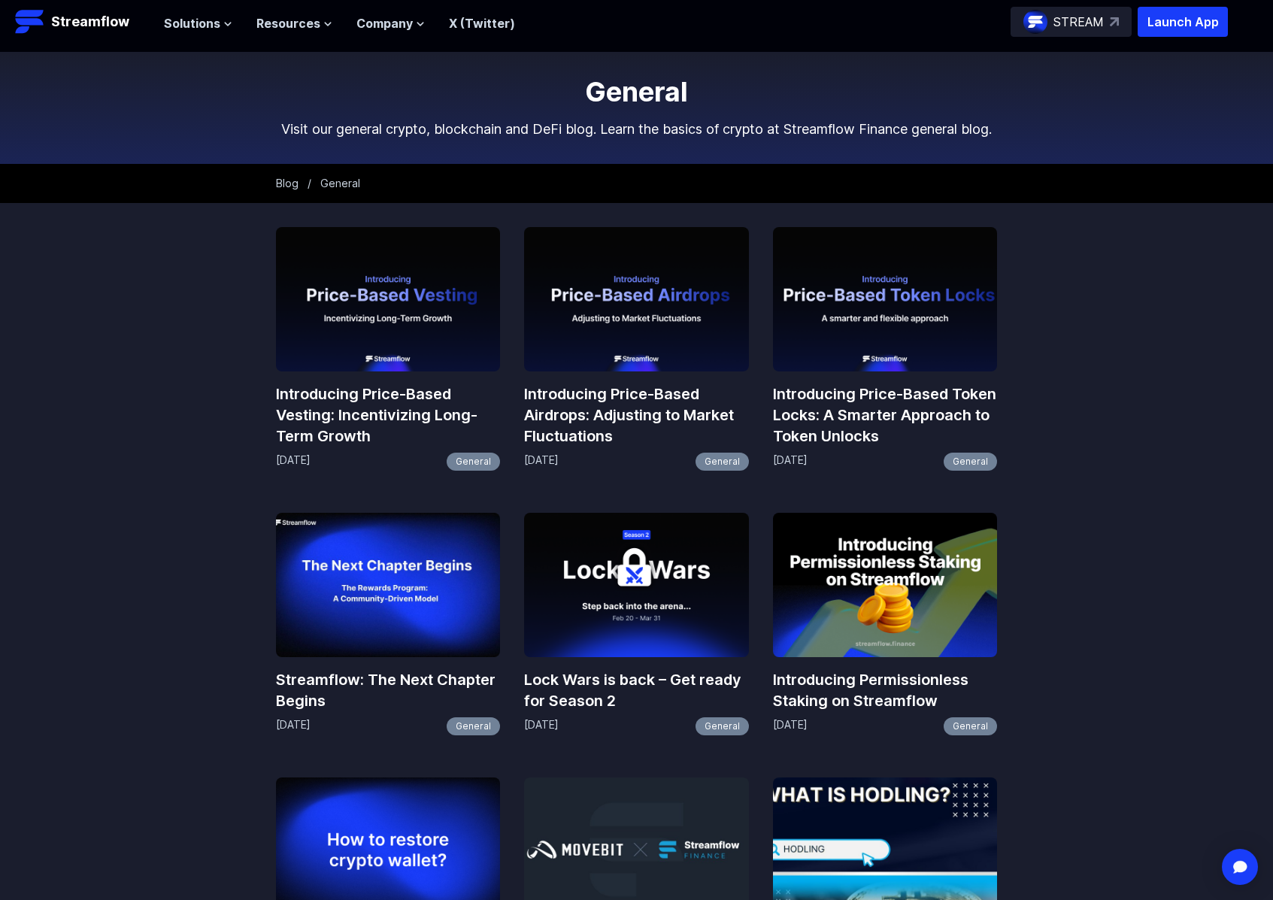
scroll to position [10, 0]
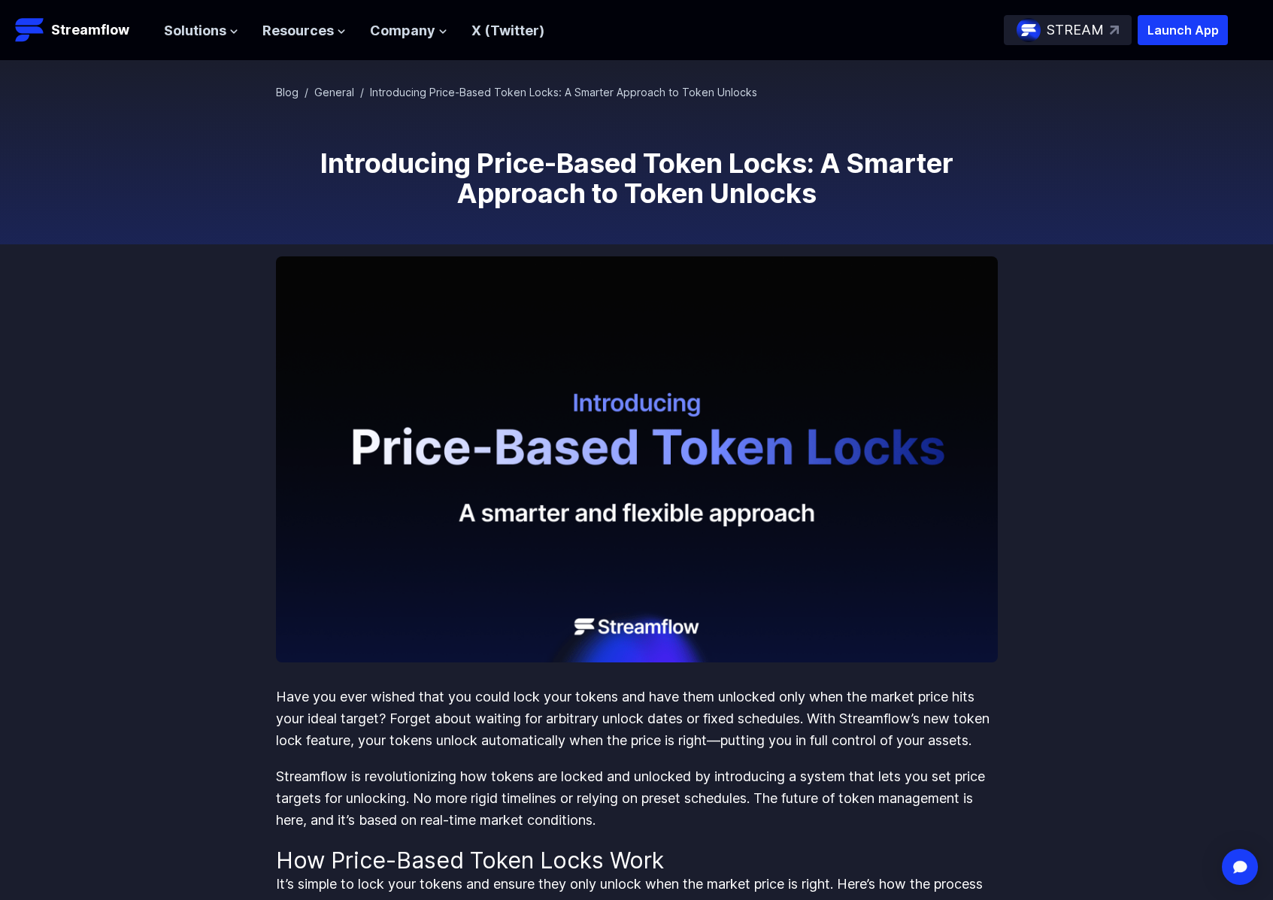
click at [356, 159] on h1 "Introducing Price-Based Token Locks: A Smarter Approach to Token Unlocks" at bounding box center [637, 178] width 722 height 60
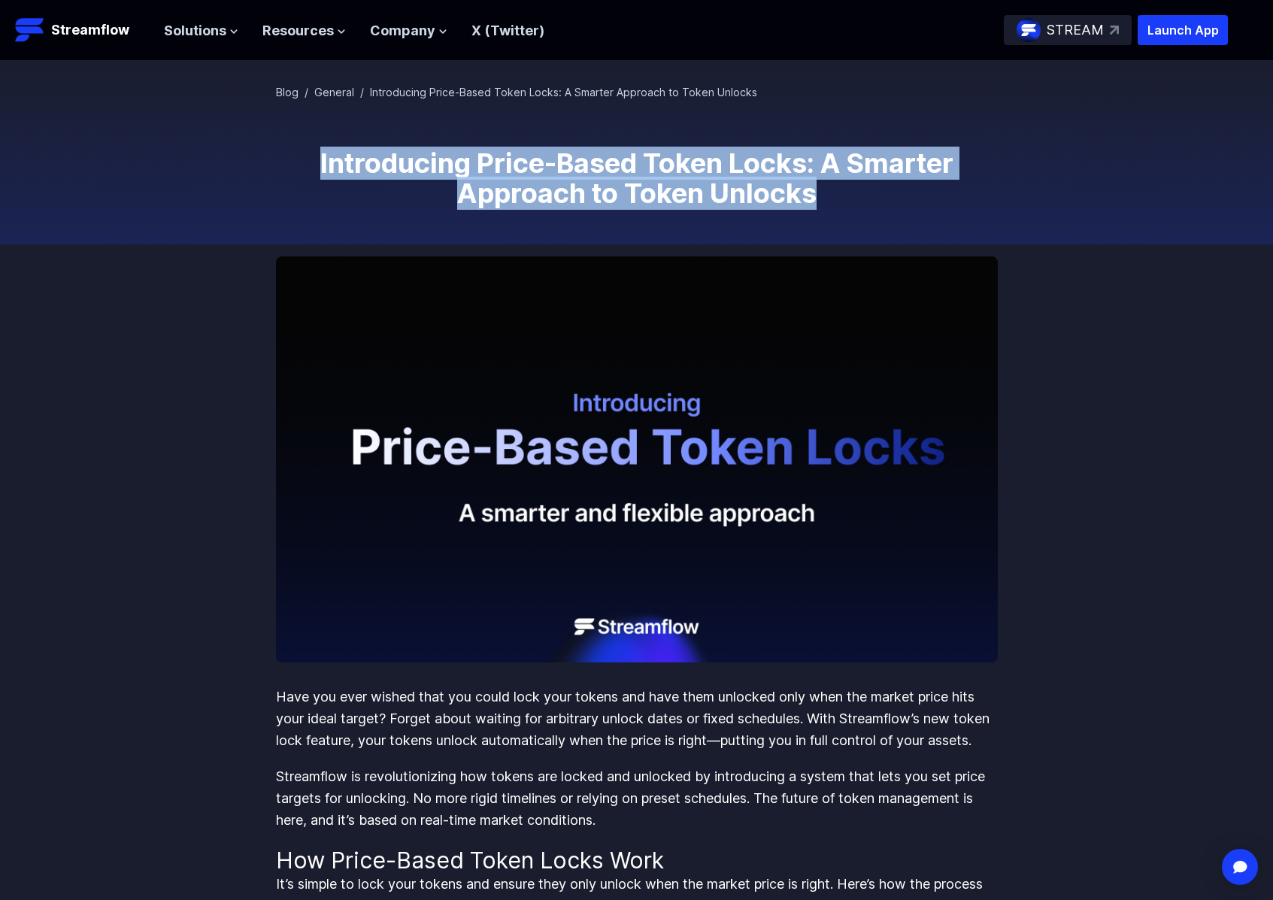
drag, startPoint x: 308, startPoint y: 162, endPoint x: 900, endPoint y: 194, distance: 592.8
click at [900, 194] on h1 "Introducing Price-Based Token Locks: A Smarter Approach to Token Unlocks" at bounding box center [637, 178] width 722 height 60
copy h1 "Introducing Price-Based Token Locks: A Smarter Approach to Token Unlocks"
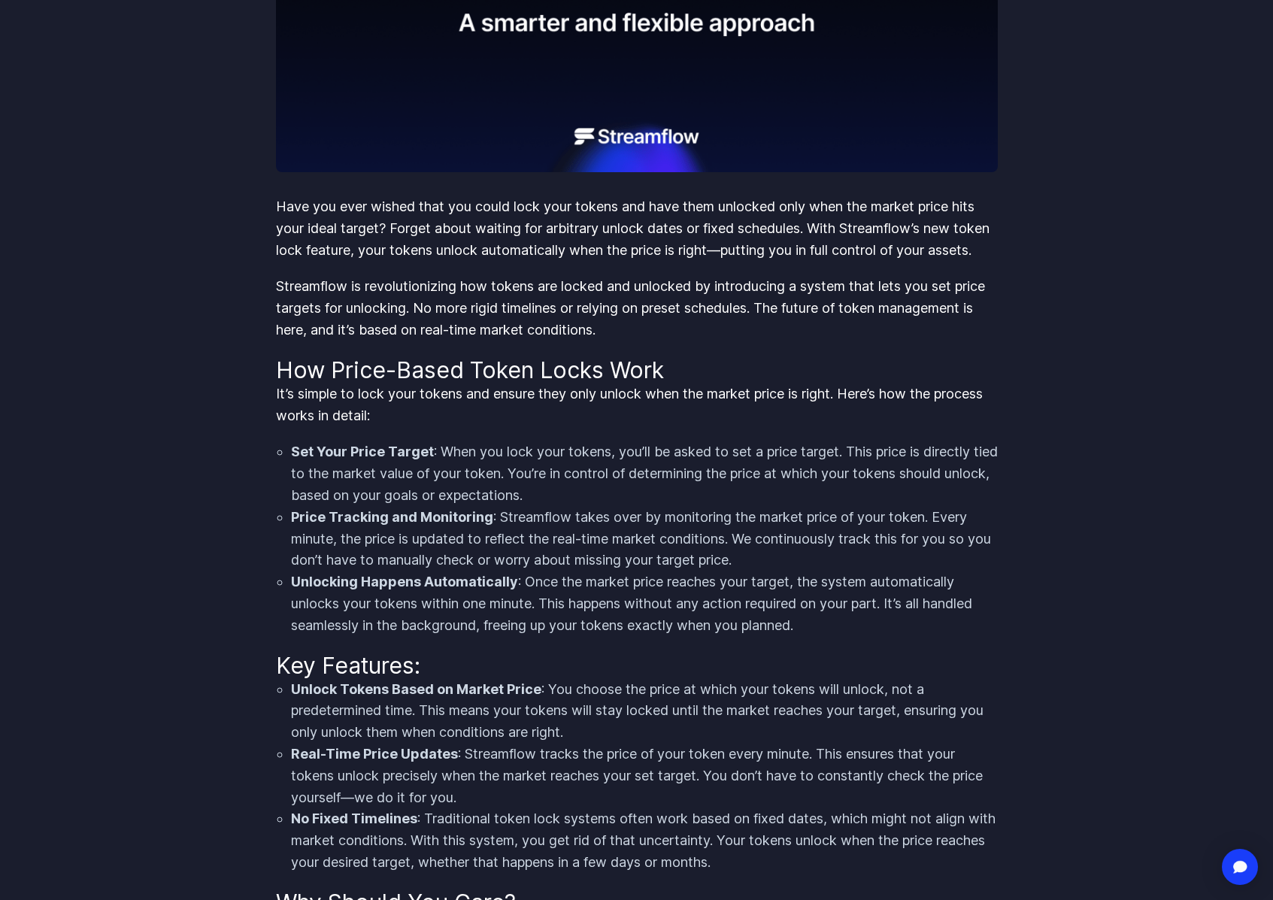
scroll to position [505, 0]
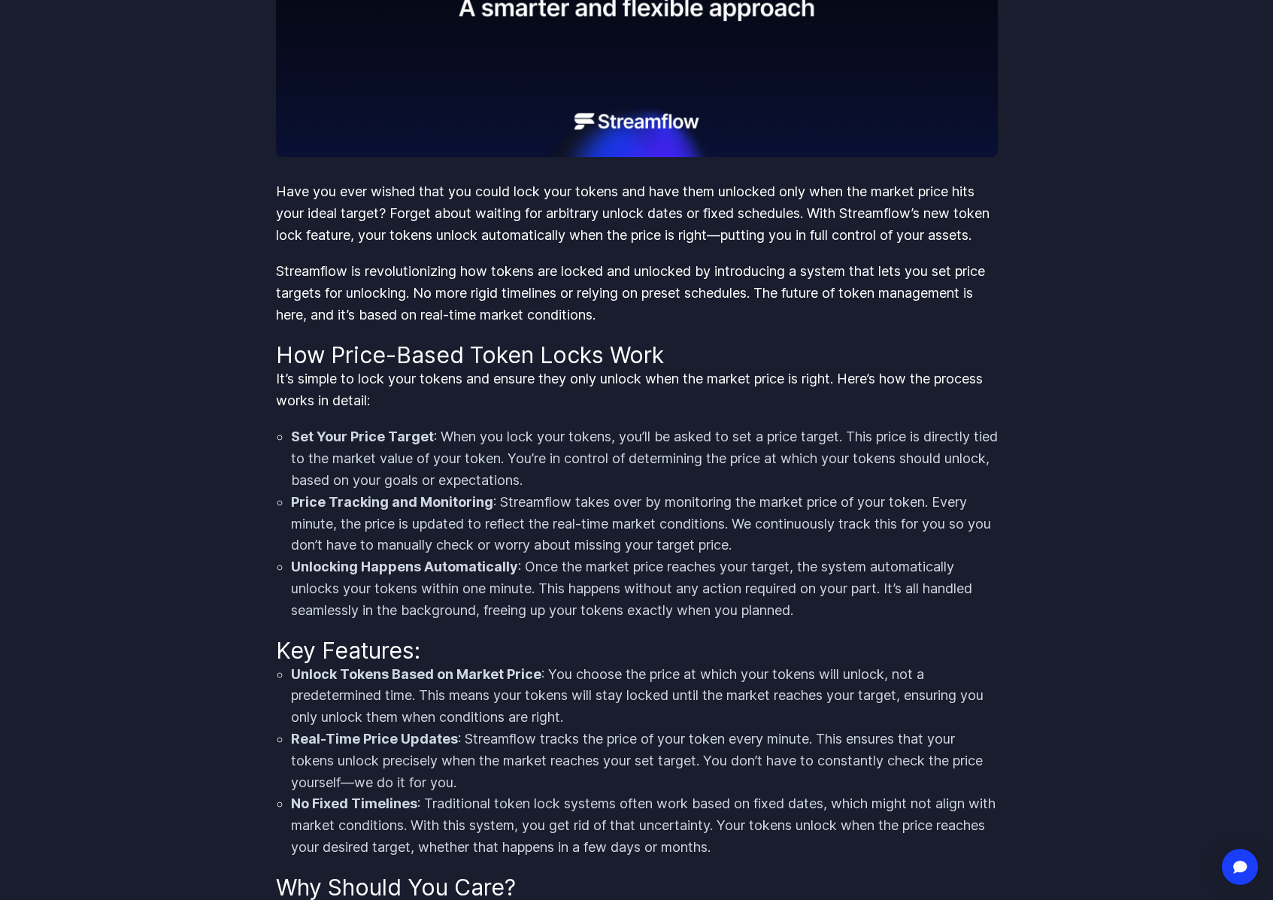
click at [261, 169] on body "Streamflow Launch App STREAM Solutions Overview Streamflow features an all-in-o…" at bounding box center [636, 689] width 1273 height 2388
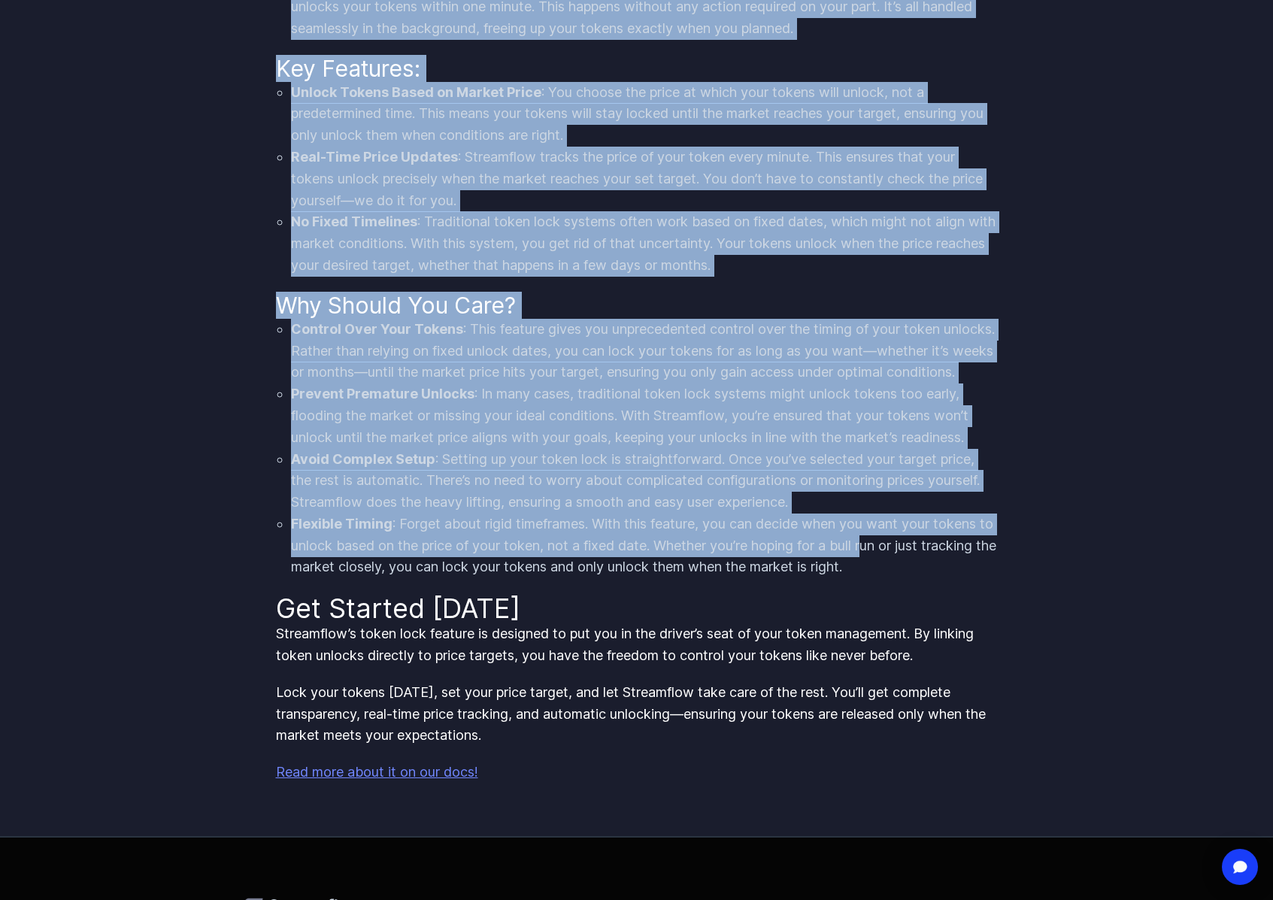
scroll to position [1191, 0]
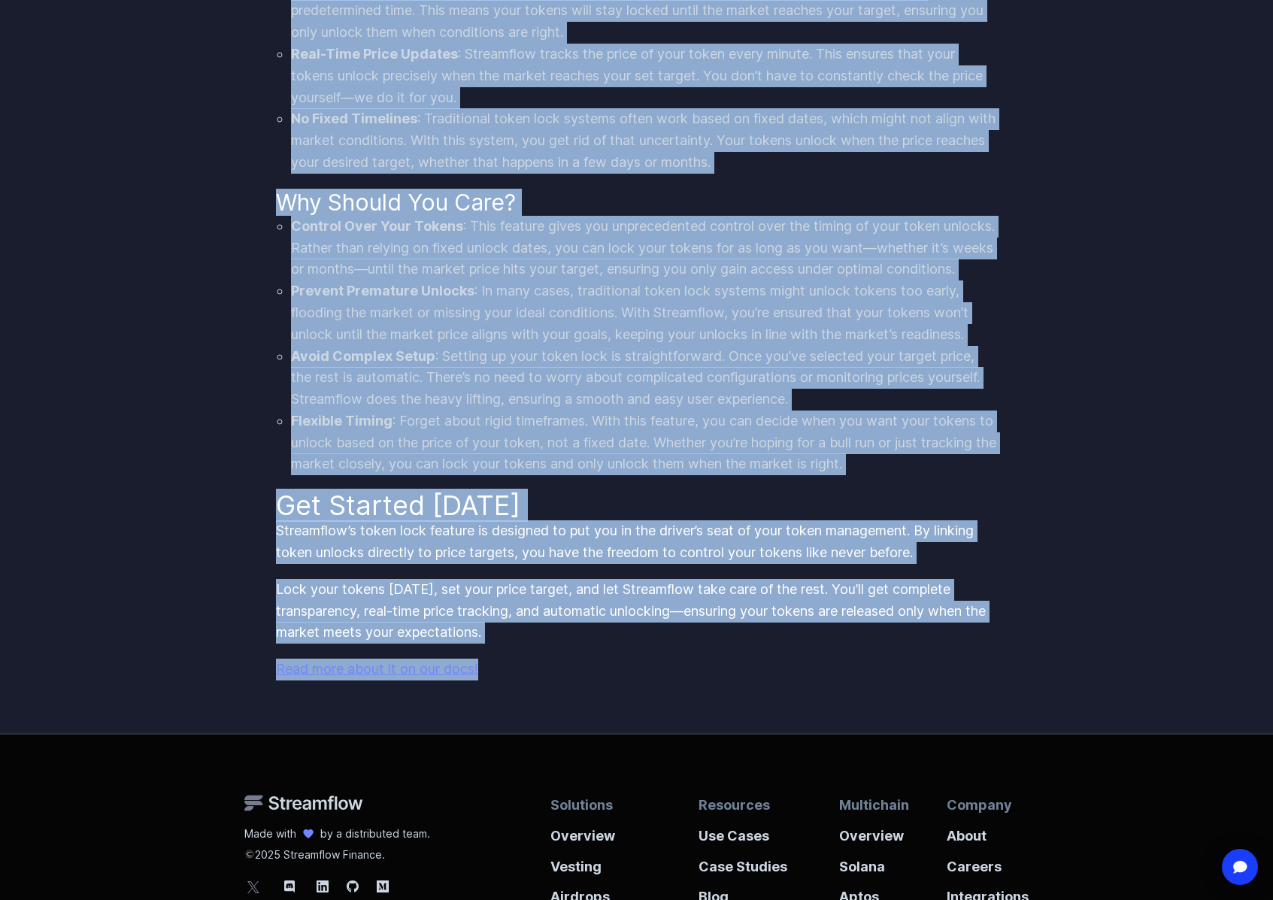
drag, startPoint x: 277, startPoint y: 184, endPoint x: 820, endPoint y: 723, distance: 764.8
click at [820, 696] on div "Have you ever wished that you could lock your tokens and have them unlocked onl…" at bounding box center [637, 96] width 722 height 1200
copy div "Lore ips dolo sitame cons adi elits doei temp incidi utl etdo magn aliquaen adm…"
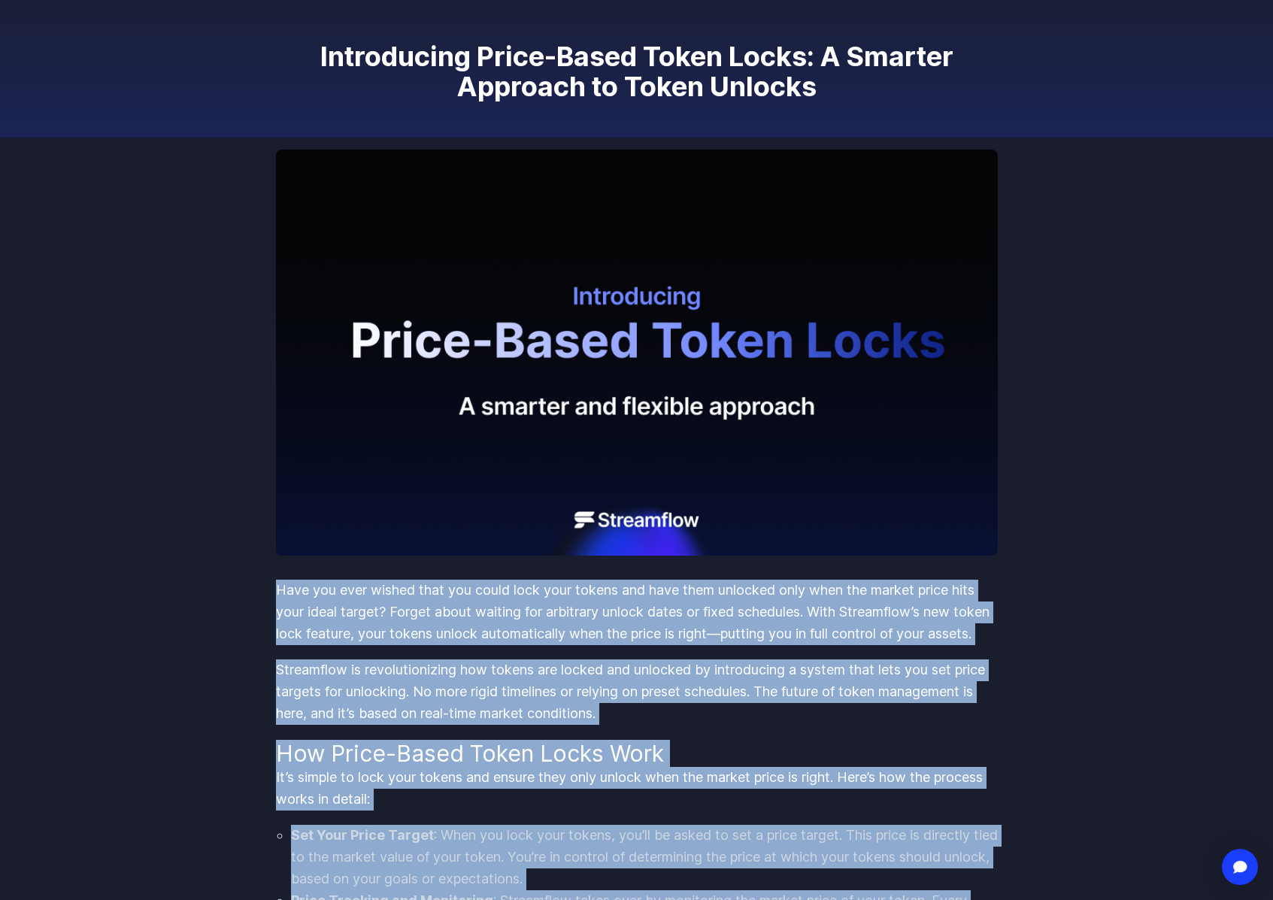
scroll to position [0, 0]
